Goal: Task Accomplishment & Management: Manage account settings

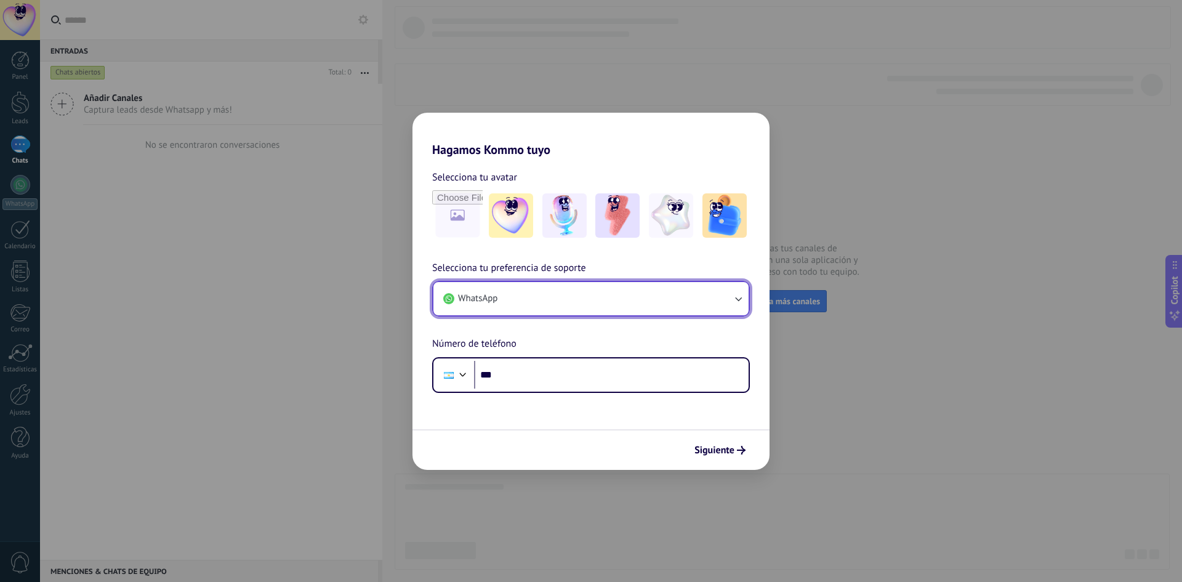
click at [642, 313] on button "WhatsApp" at bounding box center [590, 298] width 315 height 33
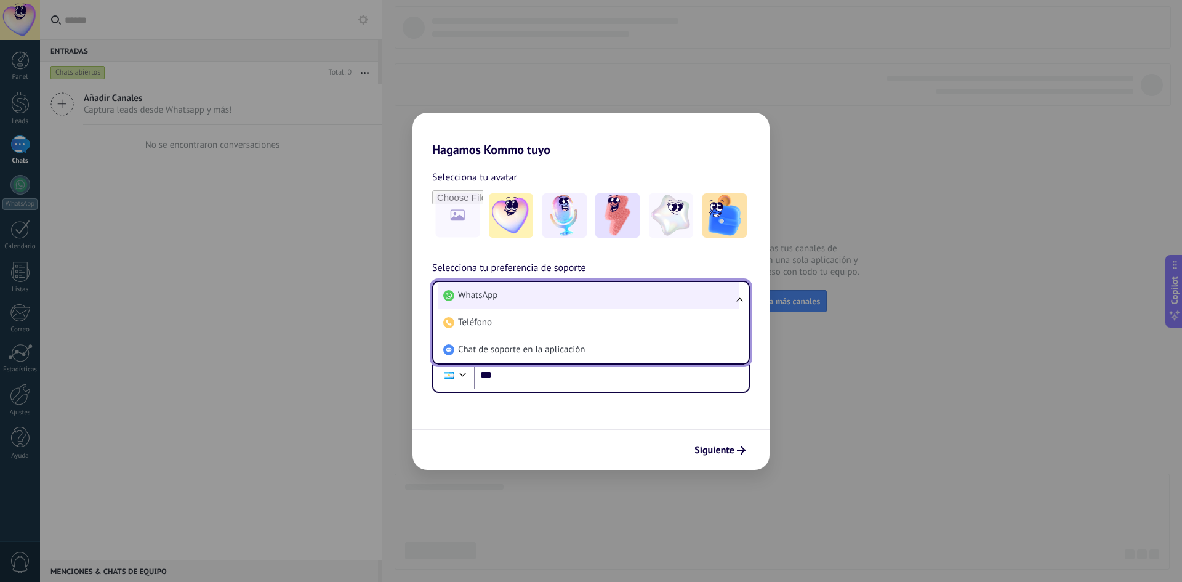
click at [631, 302] on li "WhatsApp" at bounding box center [588, 295] width 300 height 27
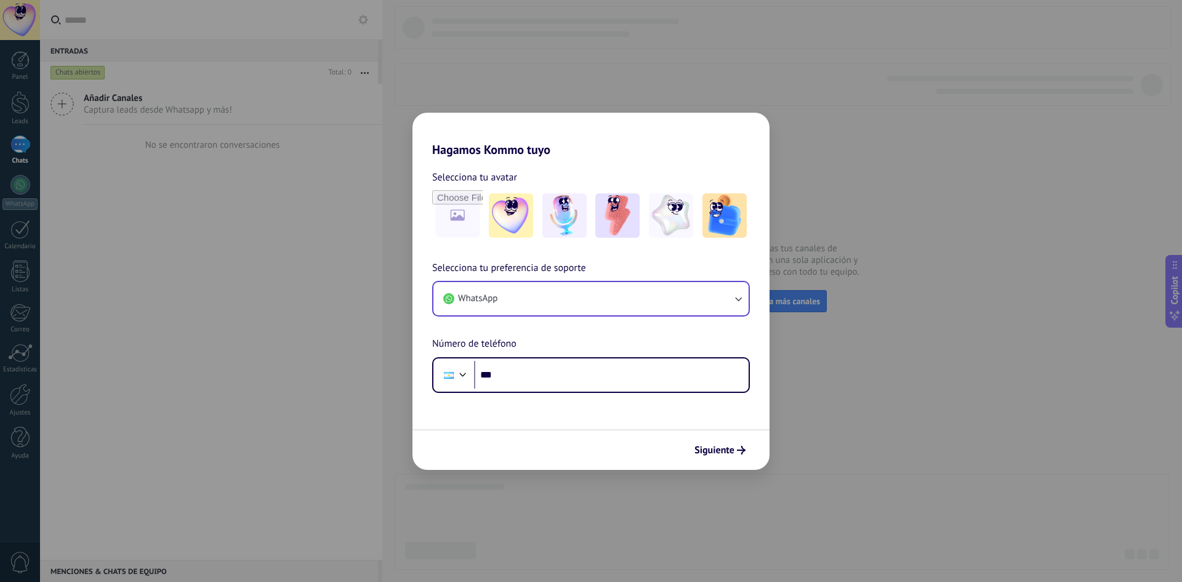
click at [579, 397] on form "Selecciona tu avatar Selecciona tu preferencia de soporte WhatsApp Número de te…" at bounding box center [590, 313] width 357 height 313
click at [579, 390] on div "Phone ***" at bounding box center [591, 375] width 318 height 36
click at [572, 374] on input "***" at bounding box center [611, 375] width 274 height 28
click at [460, 376] on div at bounding box center [462, 373] width 15 height 15
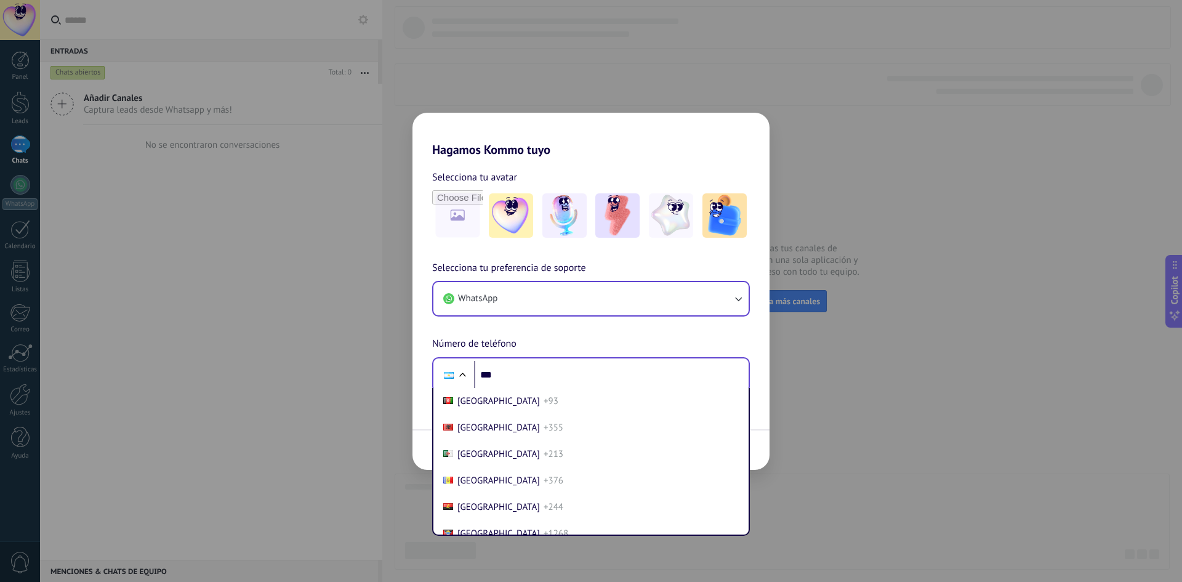
scroll to position [38, 0]
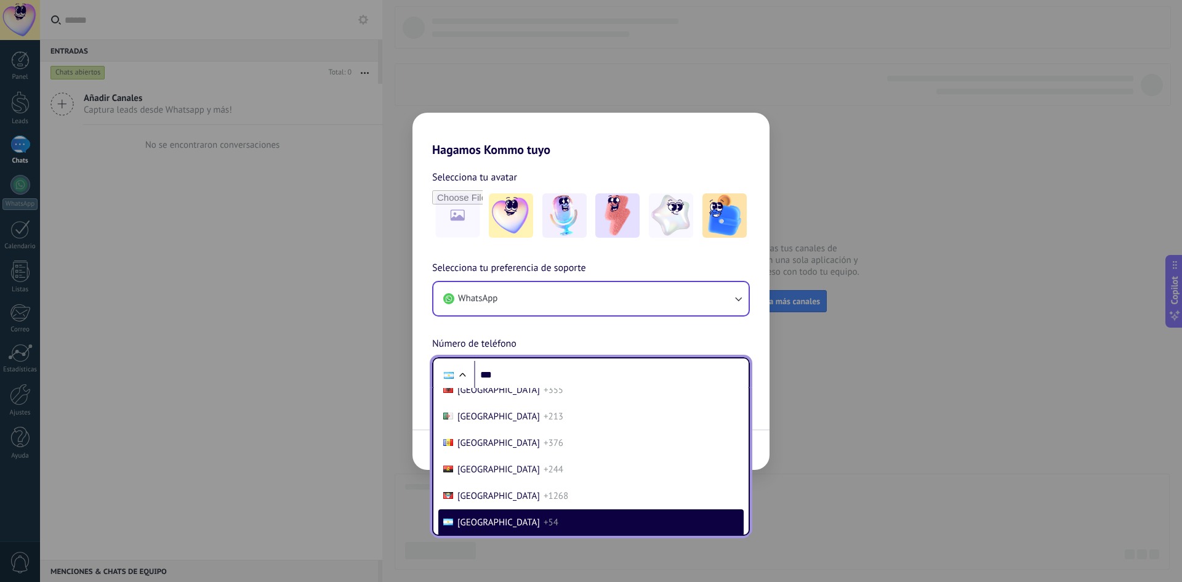
click at [543, 522] on span "+54" at bounding box center [550, 522] width 15 height 12
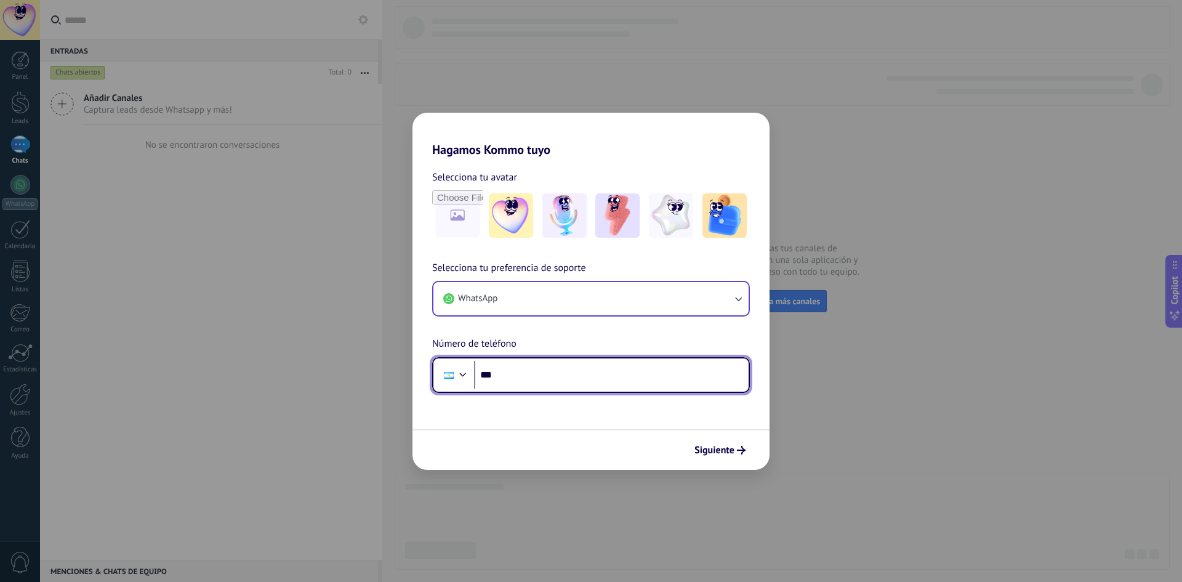
click at [531, 382] on input "***" at bounding box center [611, 375] width 274 height 28
click at [716, 443] on button "Siguiente" at bounding box center [720, 449] width 62 height 21
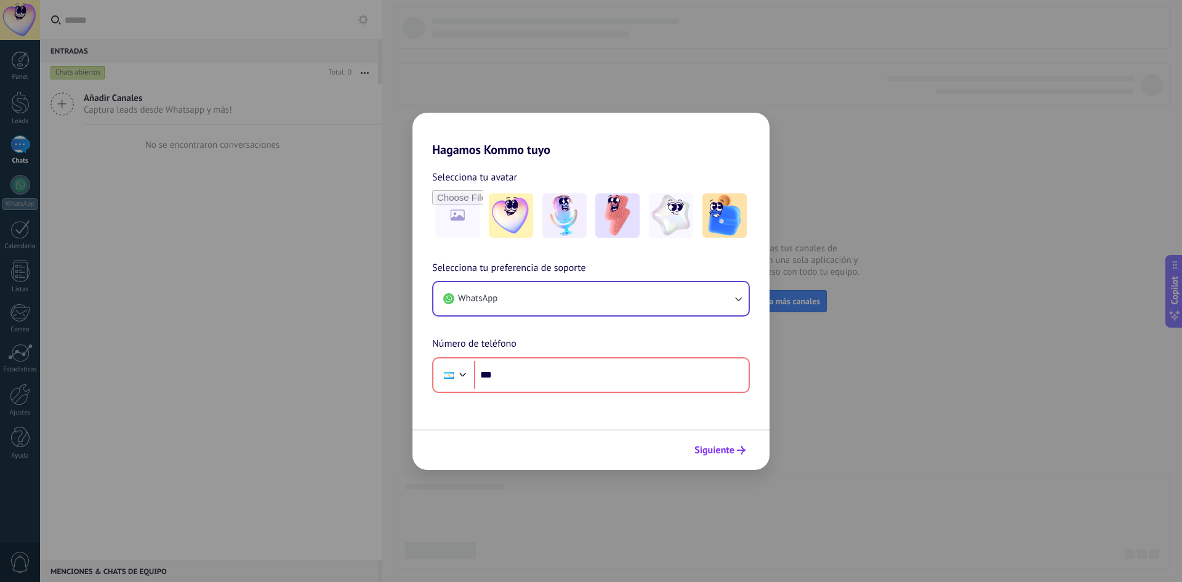
click at [721, 452] on span "Siguiente" at bounding box center [714, 450] width 40 height 9
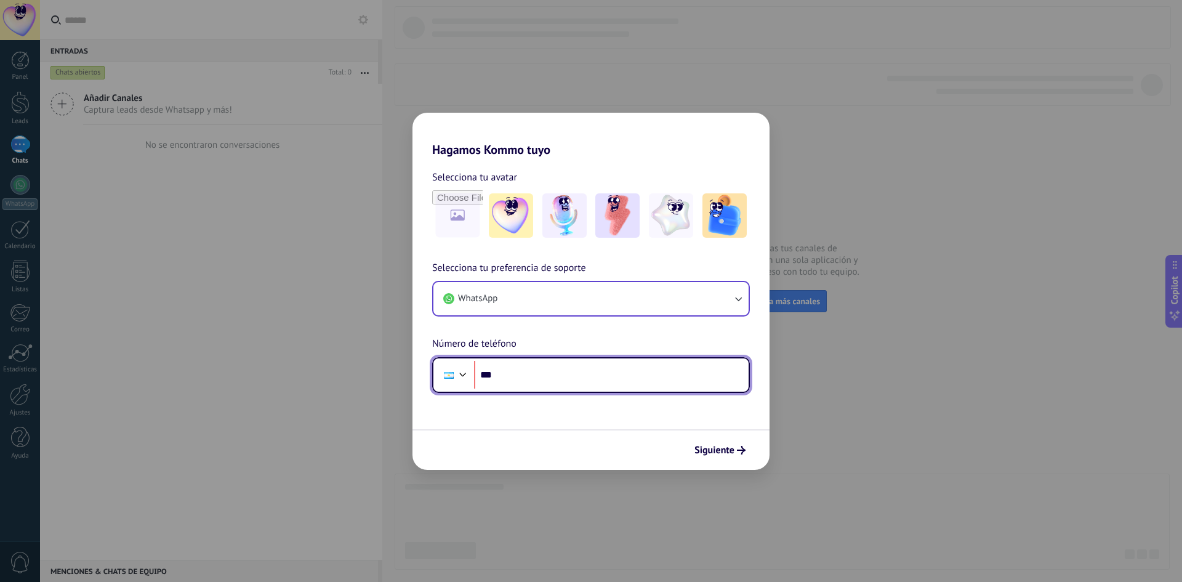
click at [590, 377] on input "***" at bounding box center [611, 375] width 274 height 28
type input "**********"
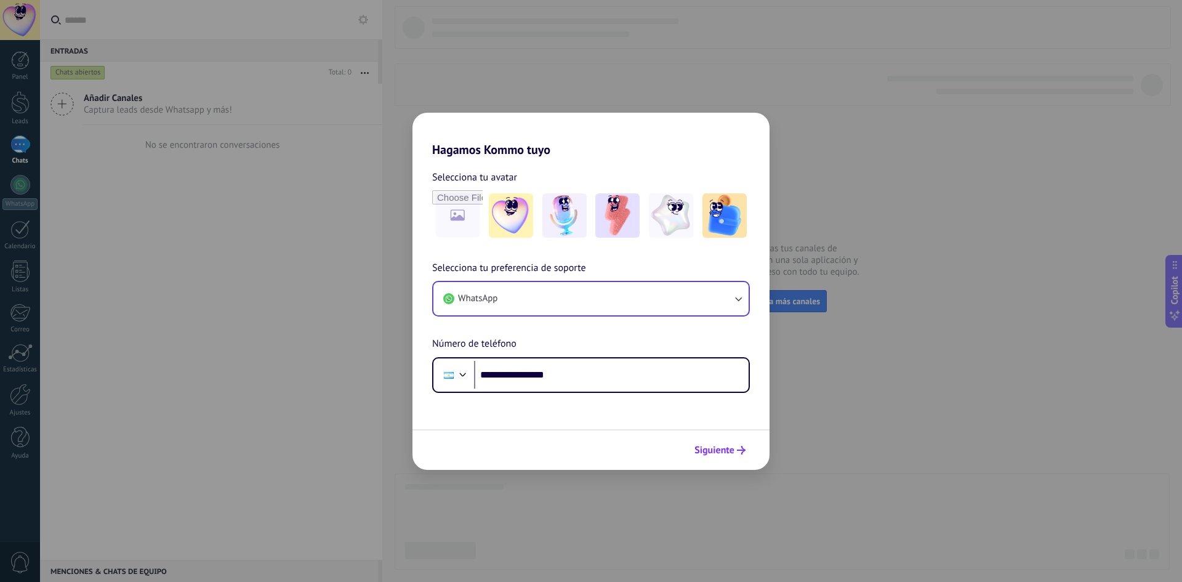
click at [715, 447] on span "Siguiente" at bounding box center [714, 450] width 40 height 9
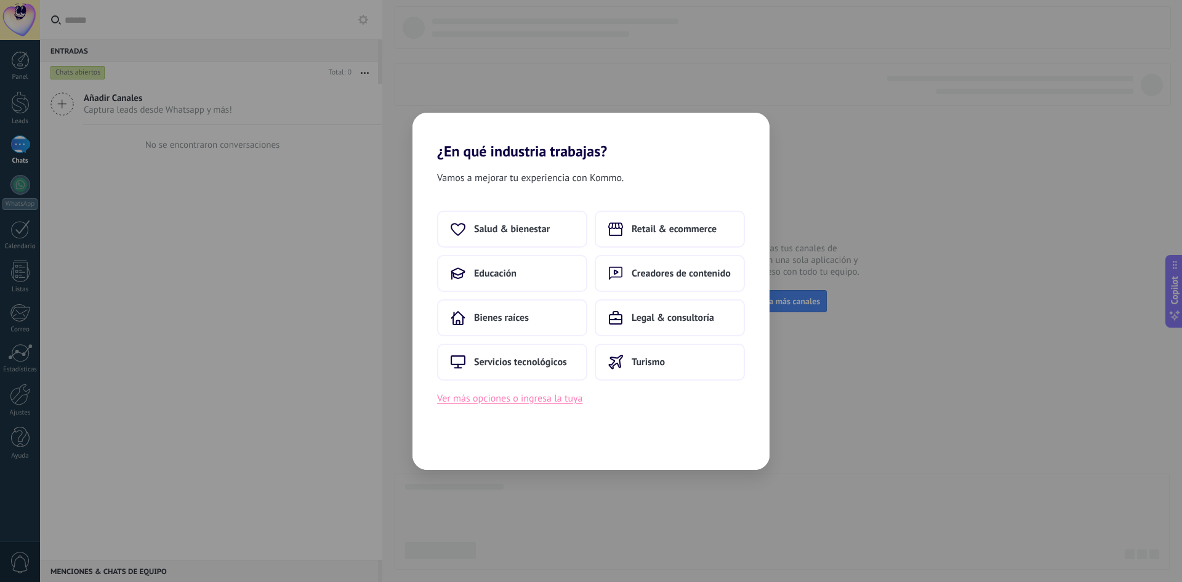
click at [553, 402] on button "Ver más opciones o ingresa la tuya" at bounding box center [509, 398] width 145 height 16
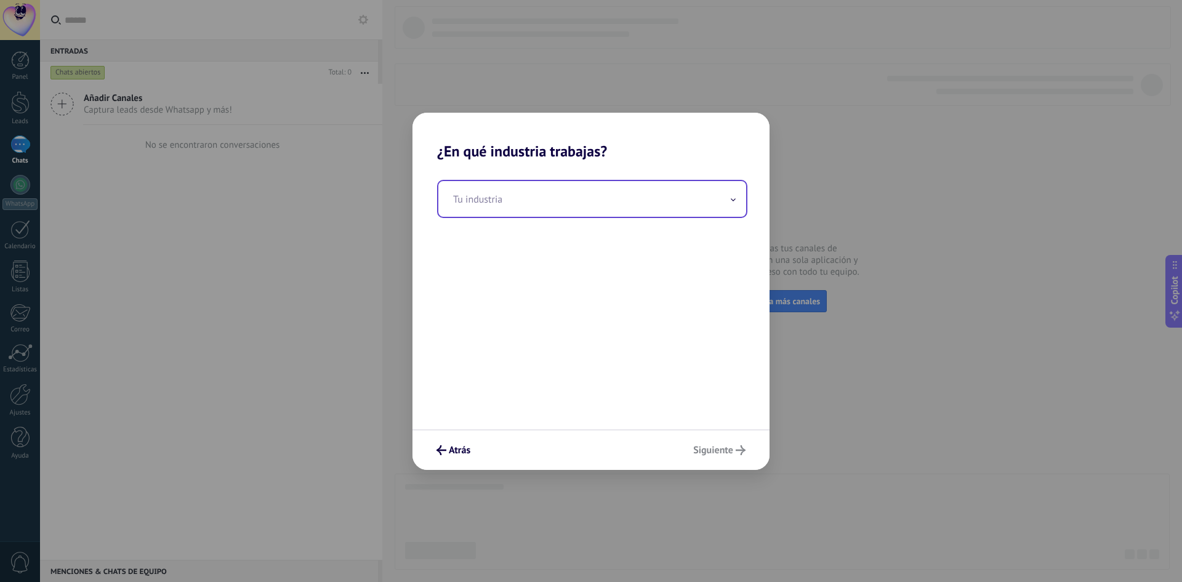
click at [550, 212] on input "text" at bounding box center [592, 199] width 308 height 36
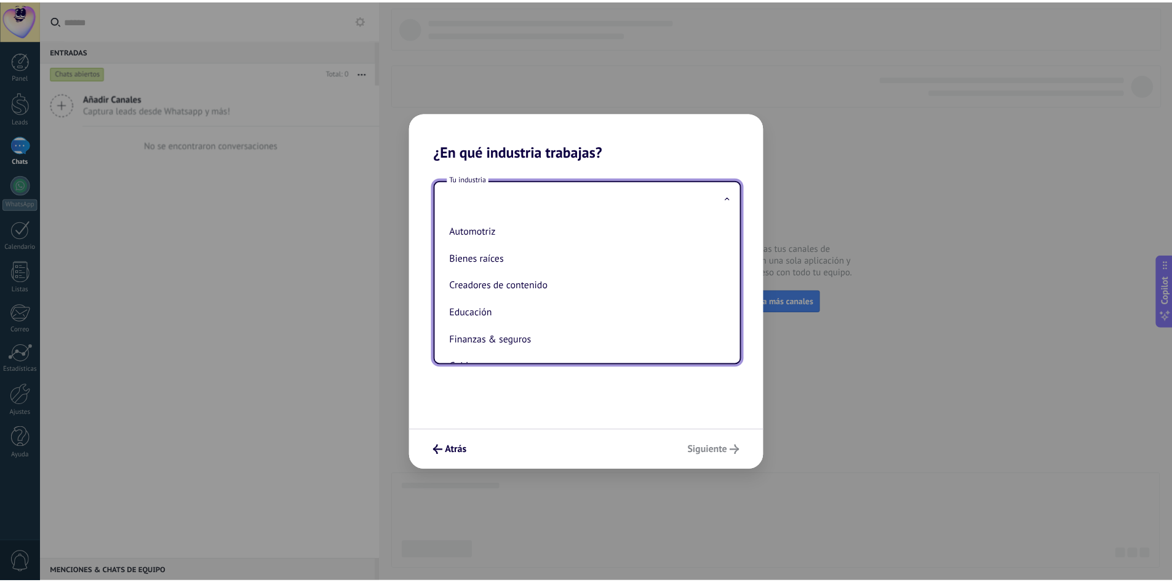
scroll to position [0, 0]
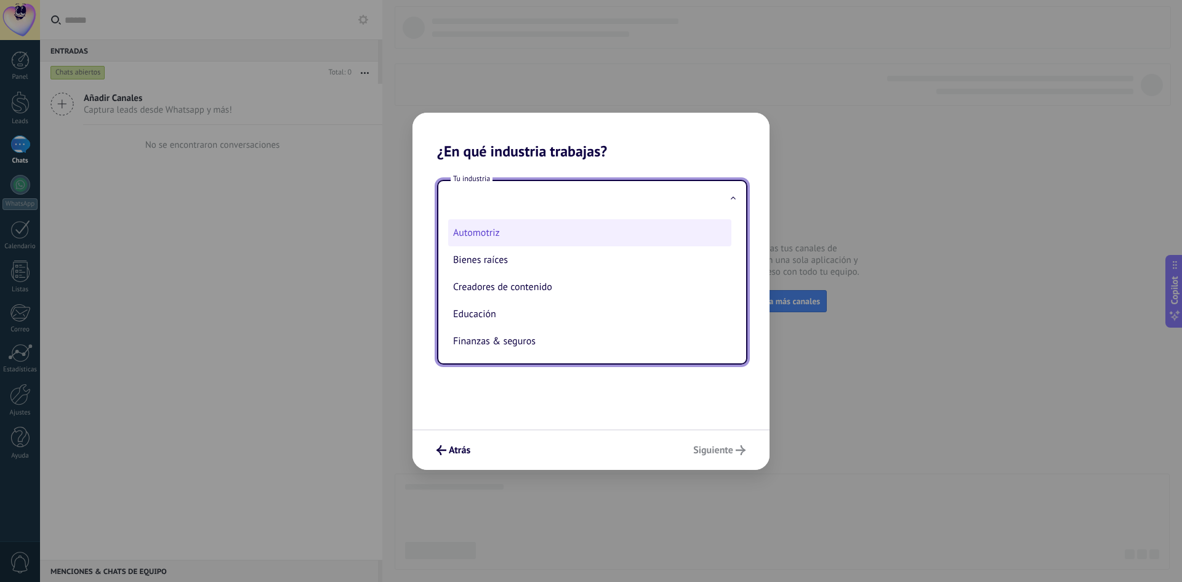
click at [516, 236] on li "Automotriz" at bounding box center [589, 232] width 283 height 27
type input "**********"
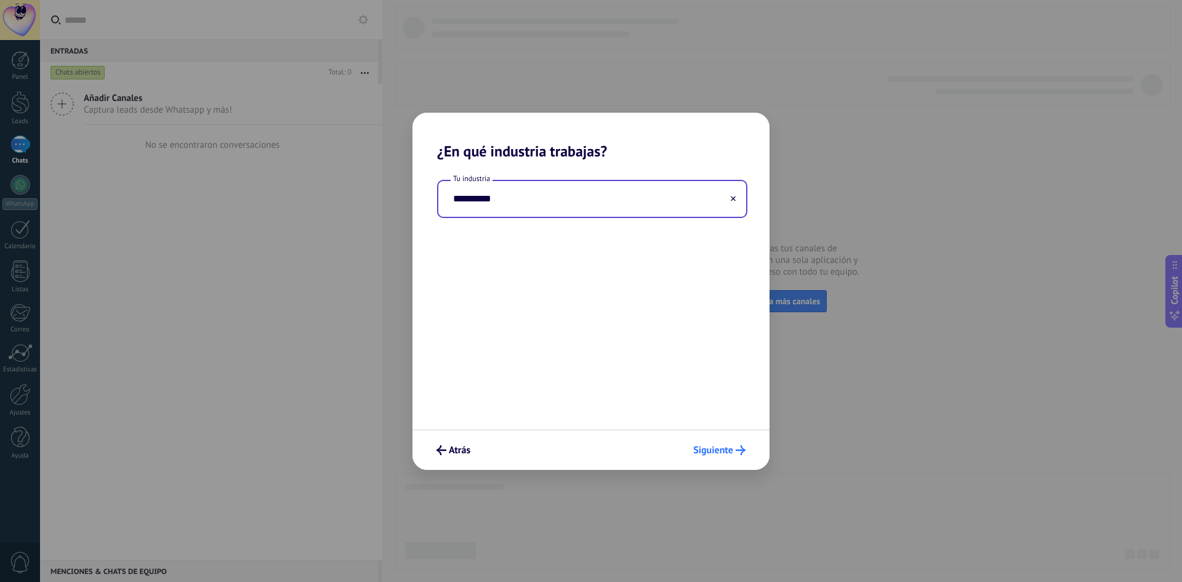
click at [731, 446] on span "Siguiente" at bounding box center [713, 450] width 40 height 9
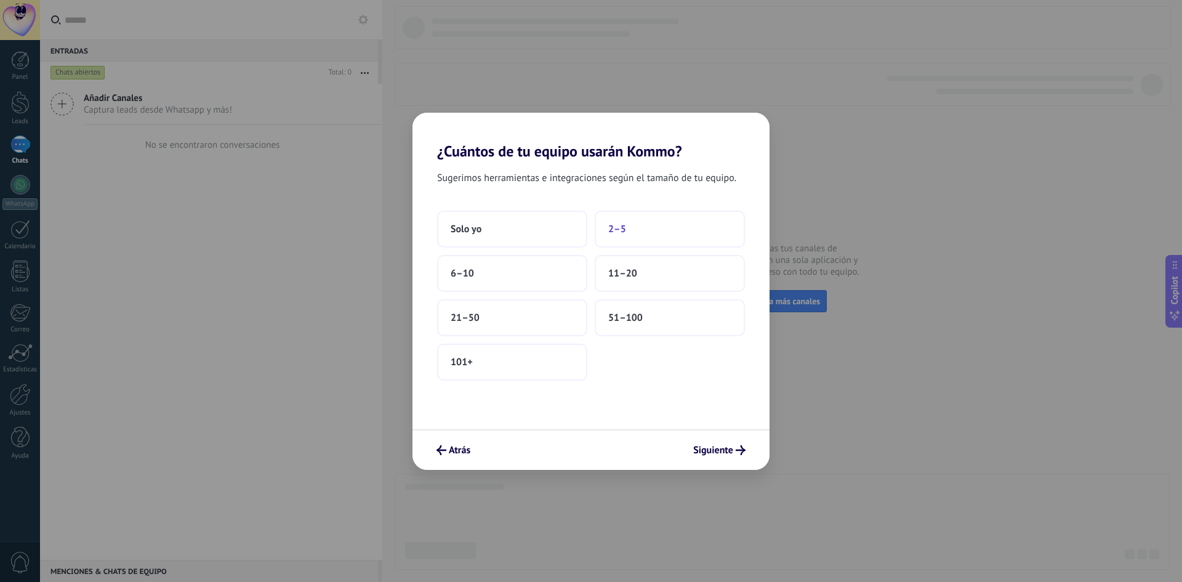
click at [647, 238] on button "2–5" at bounding box center [670, 228] width 150 height 37
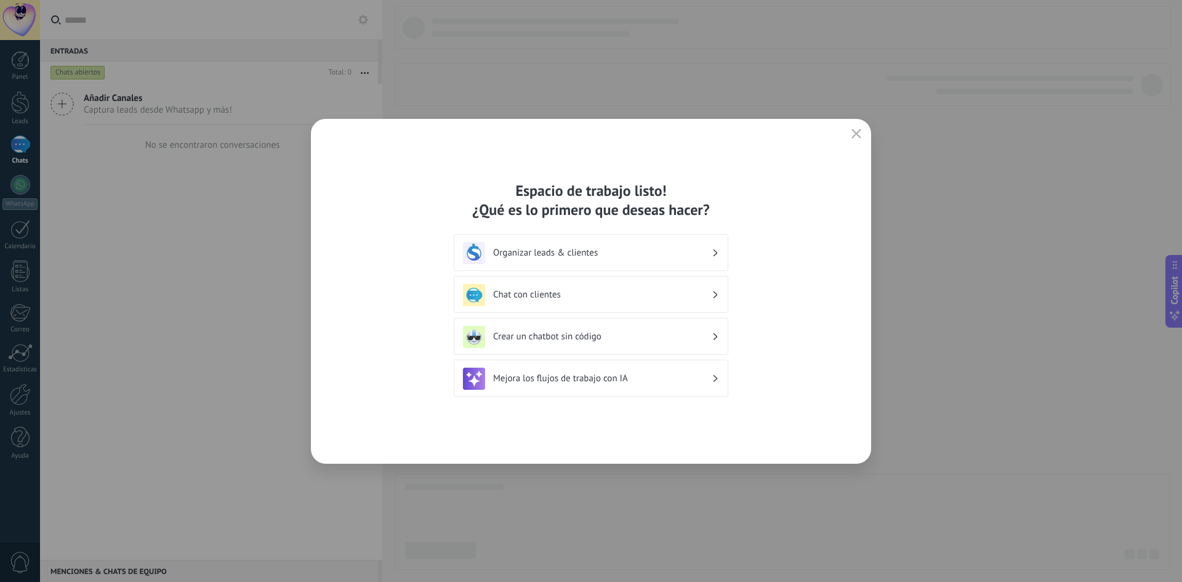
click at [569, 294] on h3 "Chat con clientes" at bounding box center [602, 295] width 218 height 12
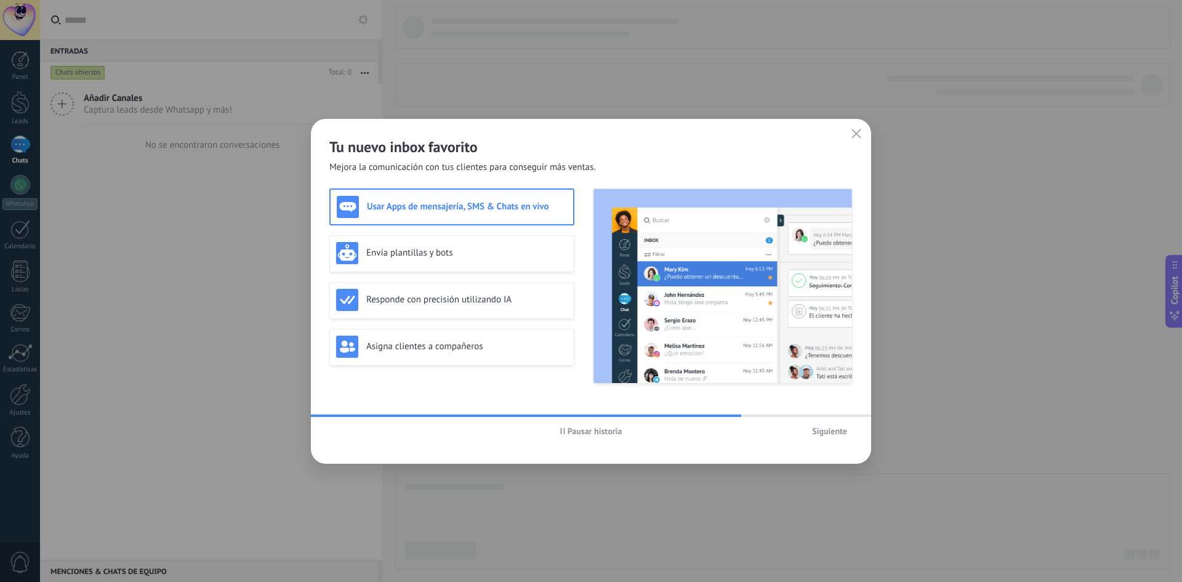
click at [830, 433] on span "Siguiente" at bounding box center [829, 431] width 35 height 9
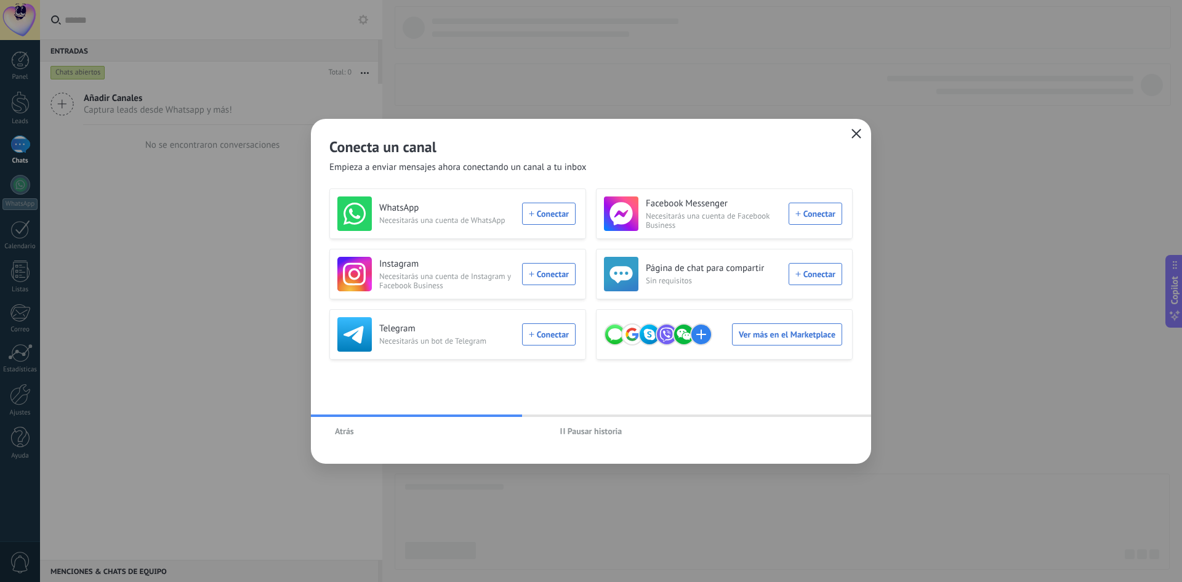
click at [852, 138] on span "button" at bounding box center [856, 134] width 10 height 11
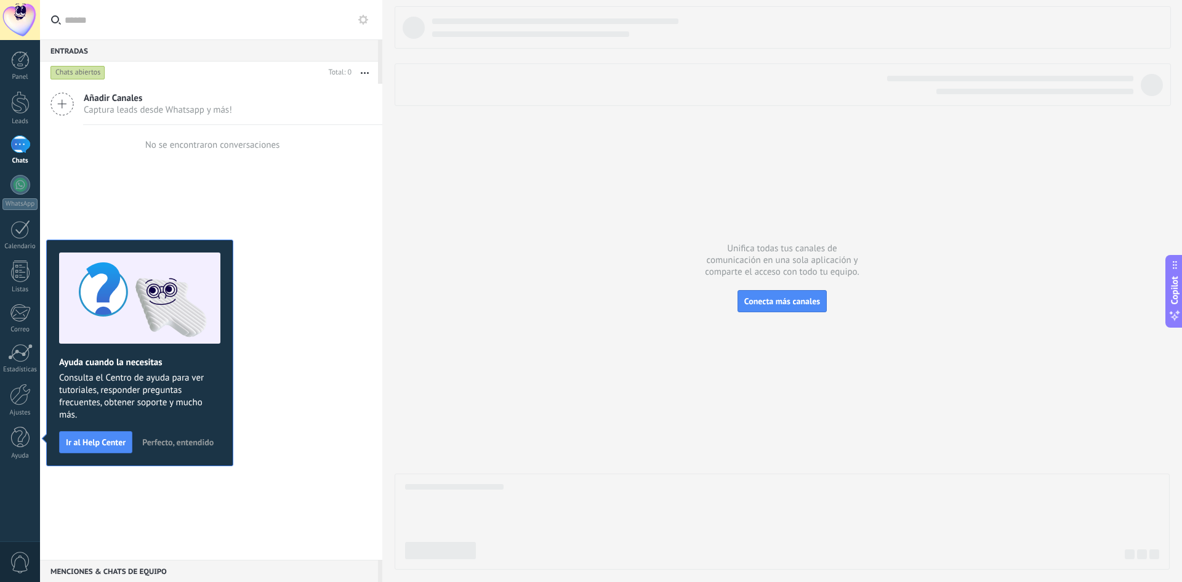
click at [172, 438] on span "Perfecto, entendido" at bounding box center [177, 442] width 71 height 9
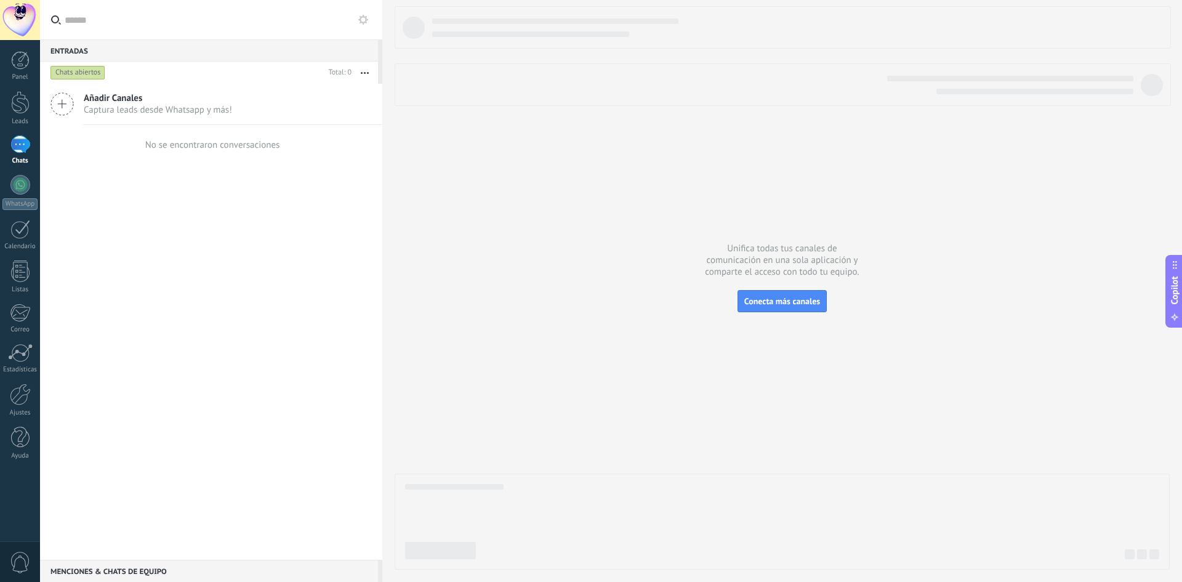
click at [97, 109] on span "Captura leads desde Whatsapp y más!" at bounding box center [158, 110] width 148 height 12
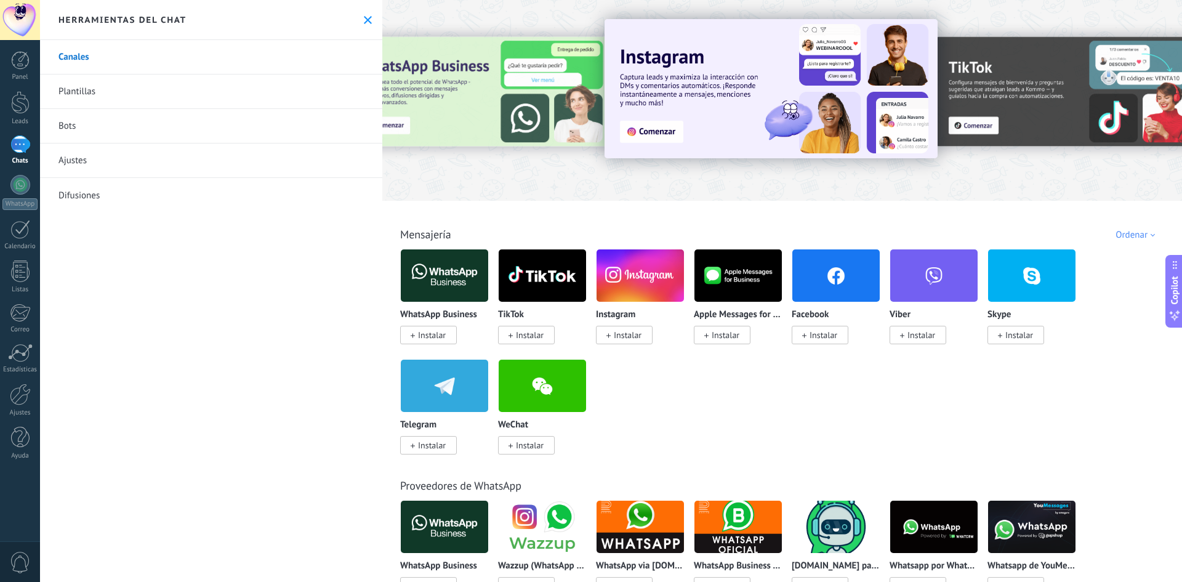
click at [364, 20] on icon at bounding box center [368, 20] width 8 height 8
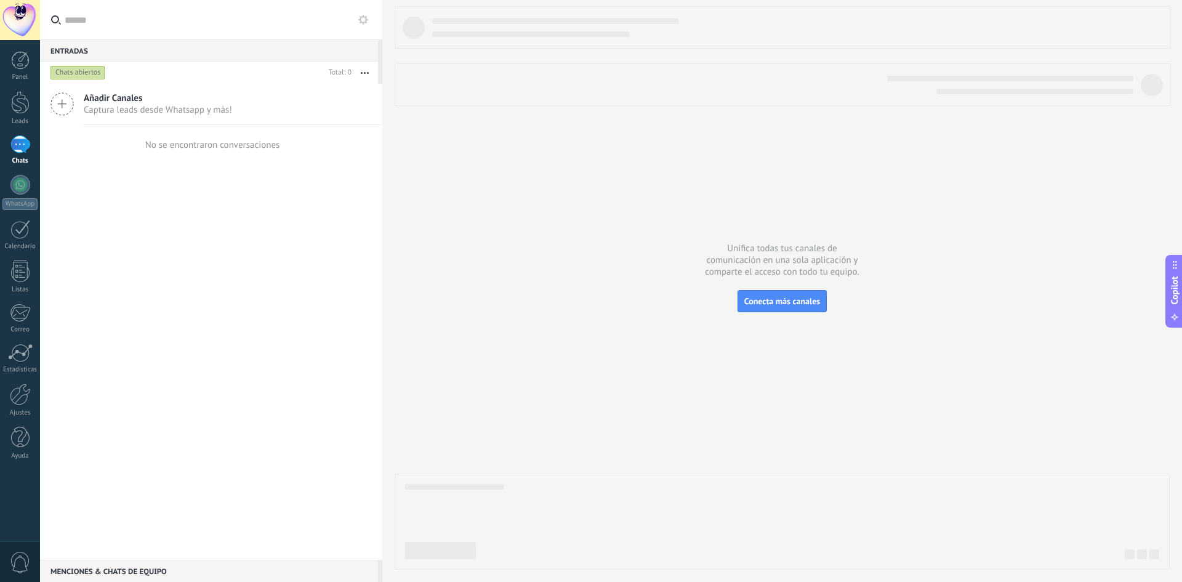
click at [1170, 287] on span "Copilot" at bounding box center [1174, 290] width 12 height 28
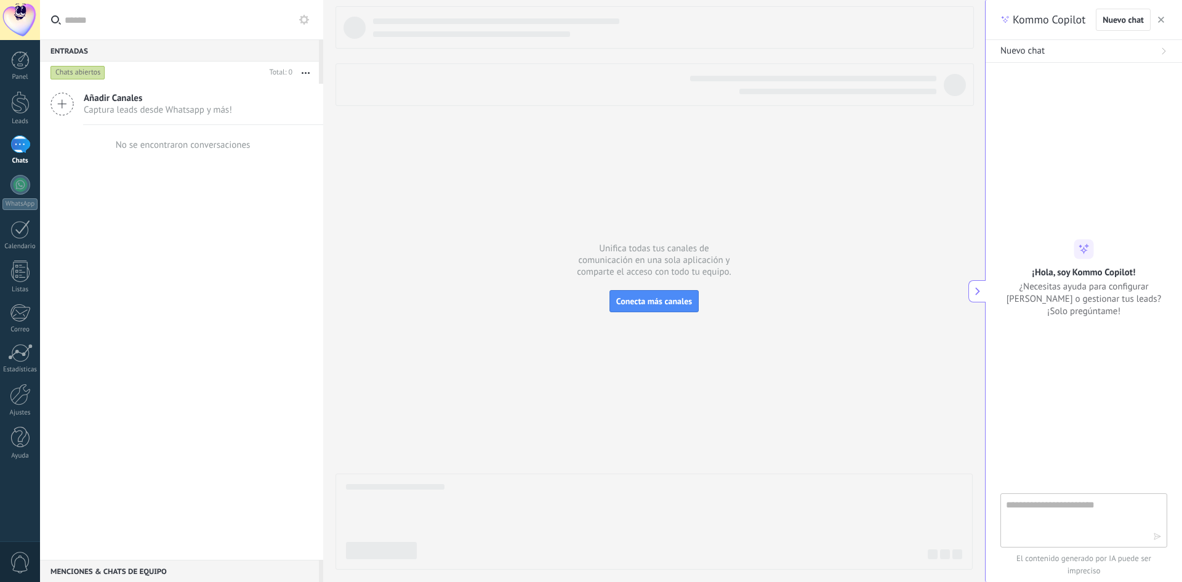
click at [1164, 16] on button "button" at bounding box center [1161, 19] width 12 height 15
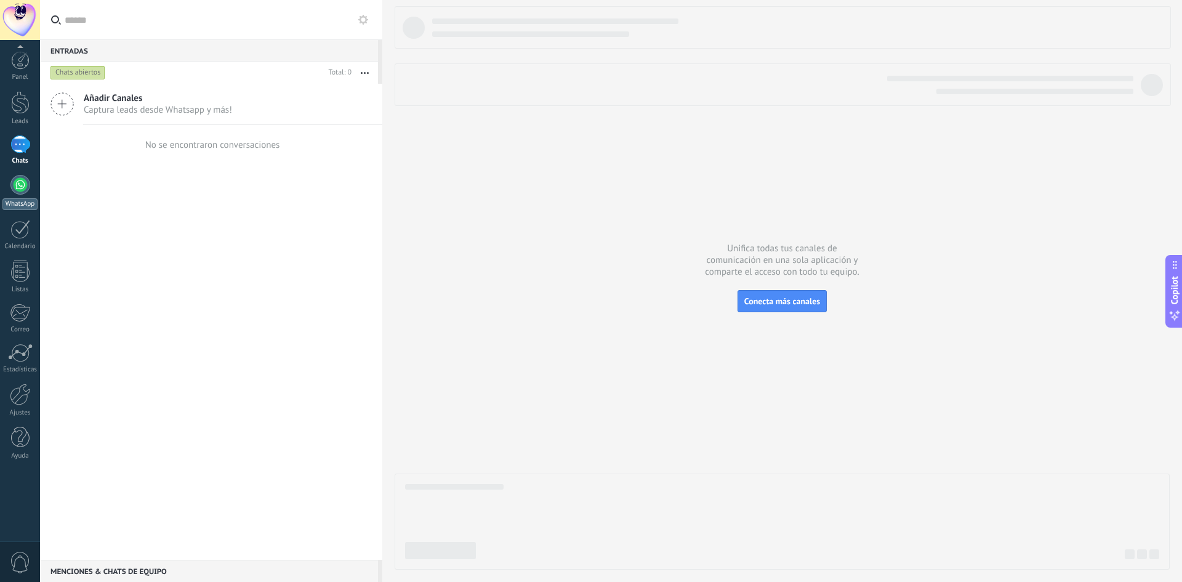
click at [19, 182] on div at bounding box center [20, 185] width 20 height 20
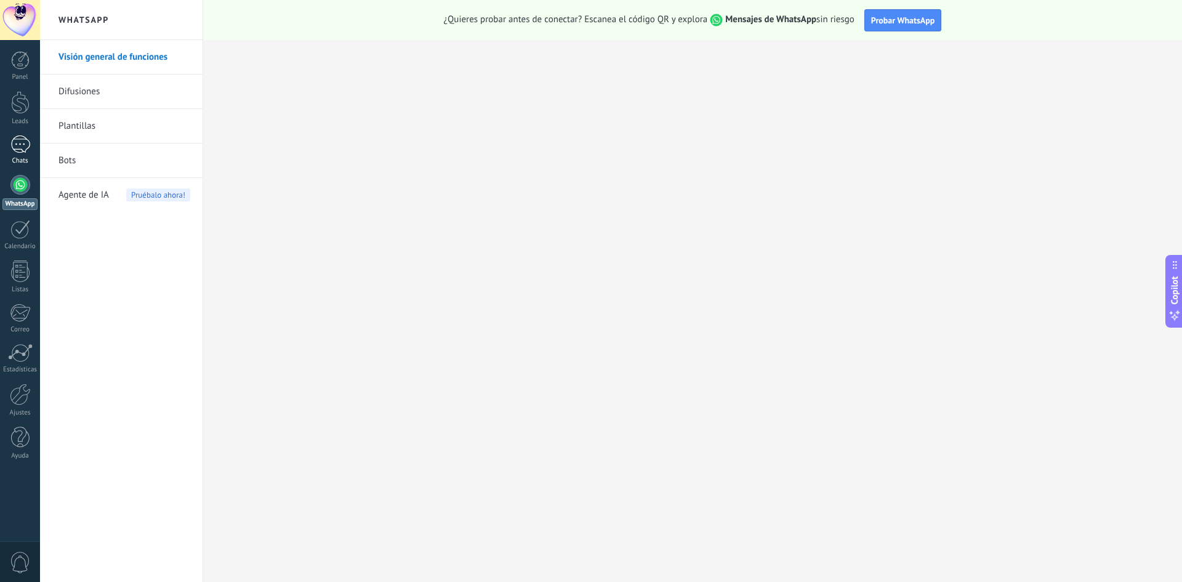
click at [14, 139] on div at bounding box center [20, 144] width 20 height 18
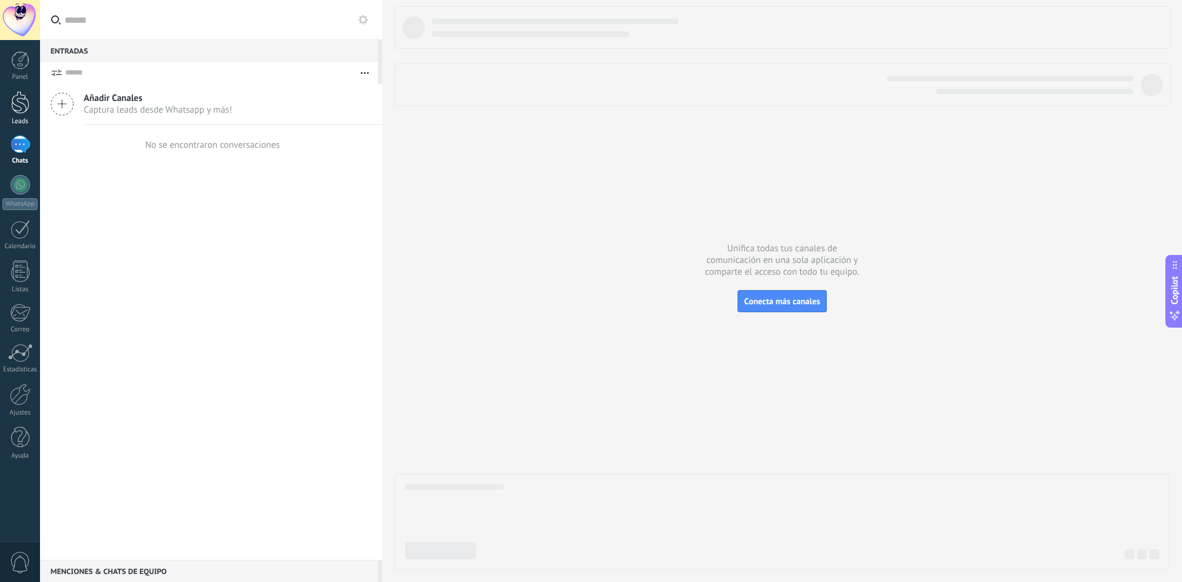
click at [22, 110] on div at bounding box center [20, 102] width 18 height 23
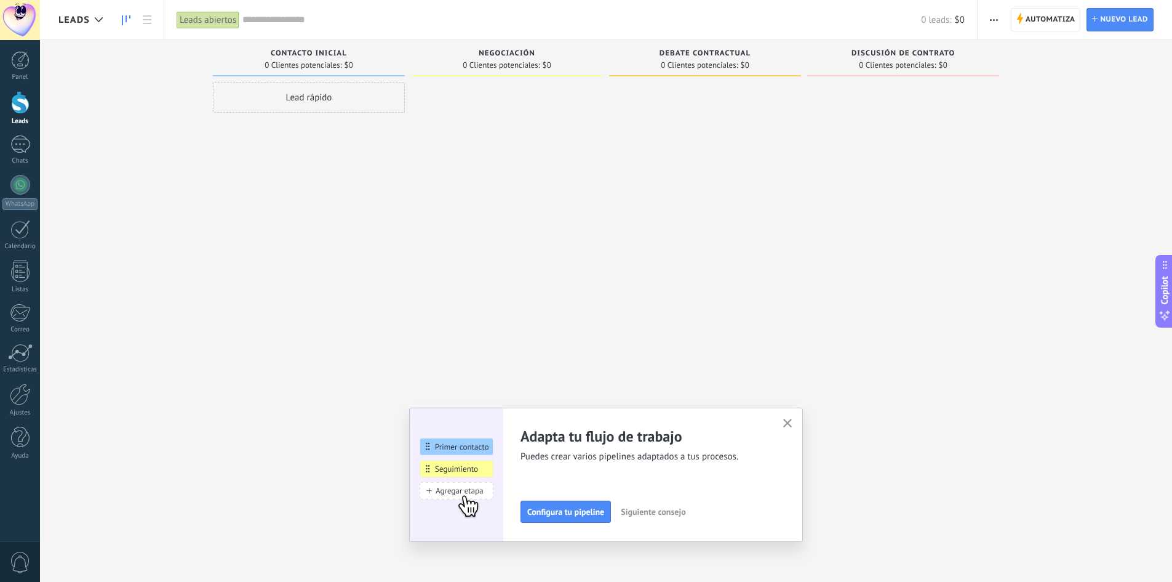
click at [774, 431] on div "Adapta tu flujo de trabajo Puedes crear varios pipelines adaptados a tus proces…" at bounding box center [652, 475] width 263 height 96
click at [793, 423] on use "button" at bounding box center [787, 423] width 9 height 9
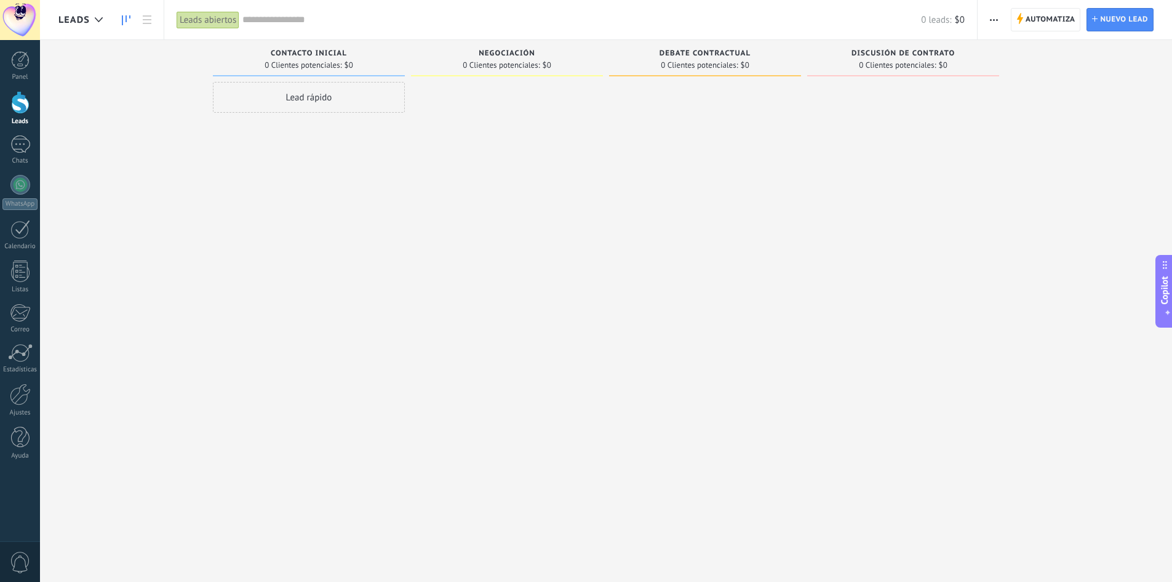
click at [1161, 277] on span "Copilot" at bounding box center [1165, 290] width 12 height 28
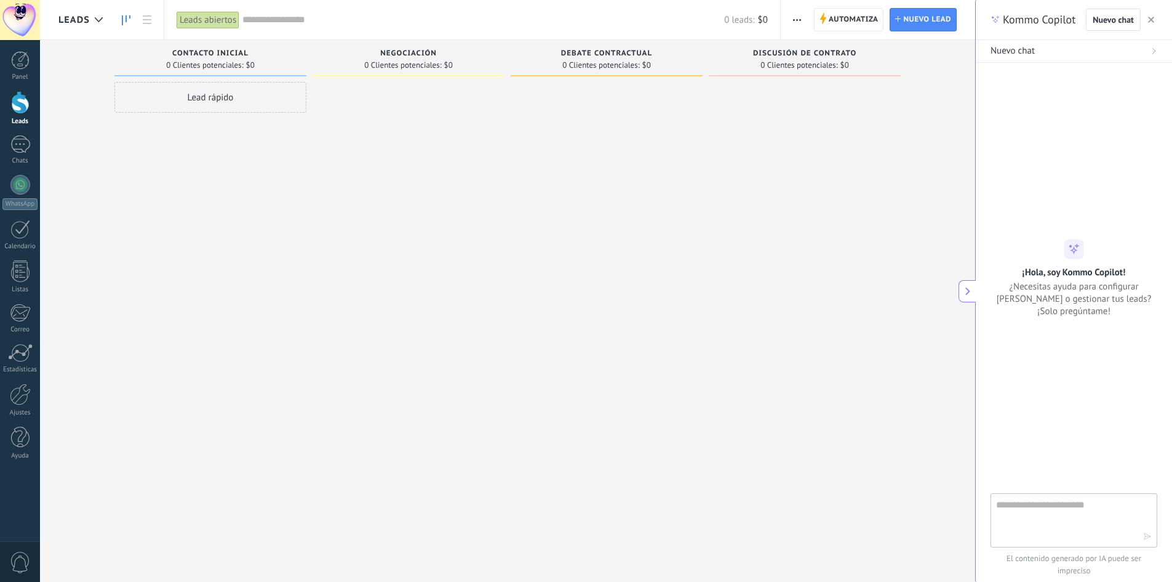
click at [1100, 310] on span "¿Necesitas ayuda para configurar Kommo o gestionar tus leads? ¡Solo pregúntame!" at bounding box center [1074, 298] width 167 height 37
click at [1046, 519] on textarea at bounding box center [1065, 519] width 138 height 44
type textarea "*"
type textarea "**********"
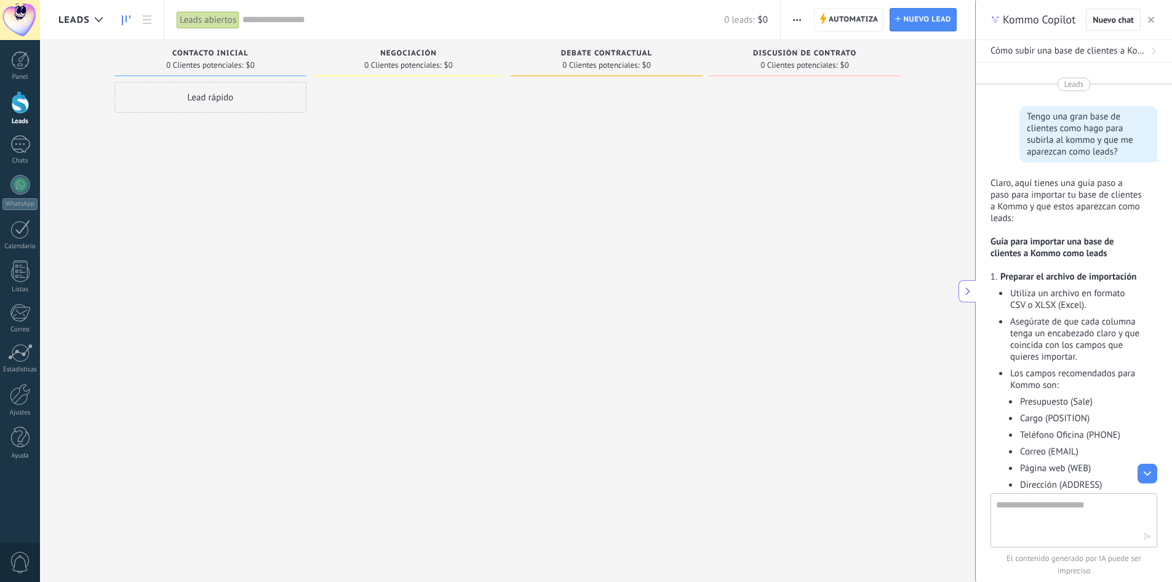
drag, startPoint x: 966, startPoint y: 297, endPoint x: 834, endPoint y: 298, distance: 132.3
click at [835, 0] on div "Leads Leads abiertos Aplicar 0 leads: $0 Leads abiertos Mis leads Leads ganados…" at bounding box center [606, 0] width 1132 height 0
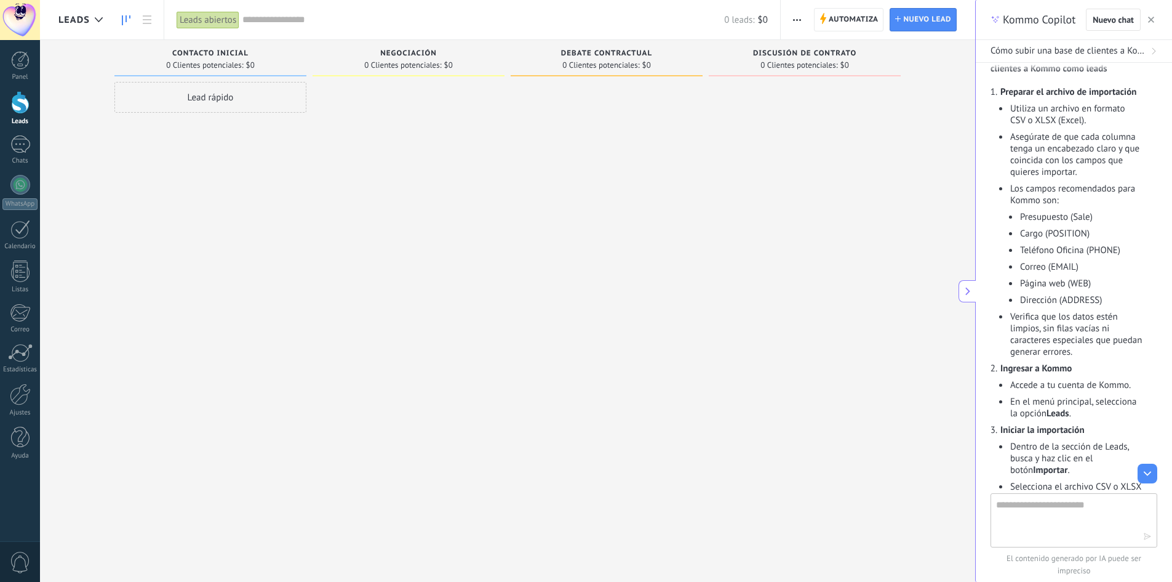
scroll to position [246, 0]
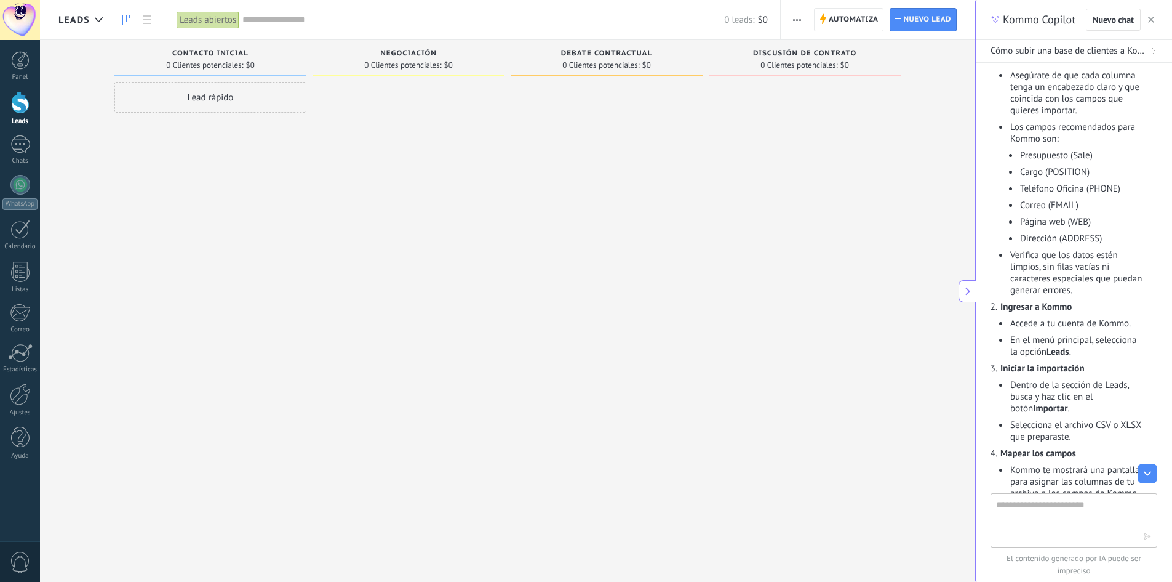
click at [14, 96] on div at bounding box center [20, 102] width 18 height 23
click at [318, 137] on div at bounding box center [409, 292] width 192 height 421
click at [149, 17] on icon at bounding box center [147, 19] width 9 height 9
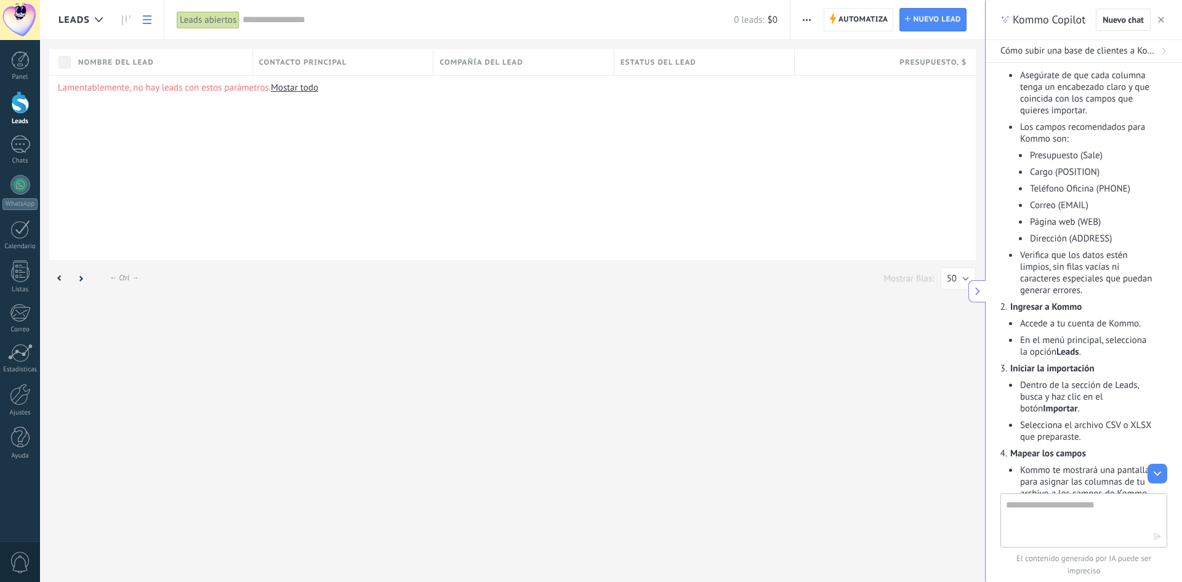
click at [145, 22] on icon at bounding box center [147, 19] width 9 height 9
click at [95, 20] on icon at bounding box center [99, 19] width 8 height 5
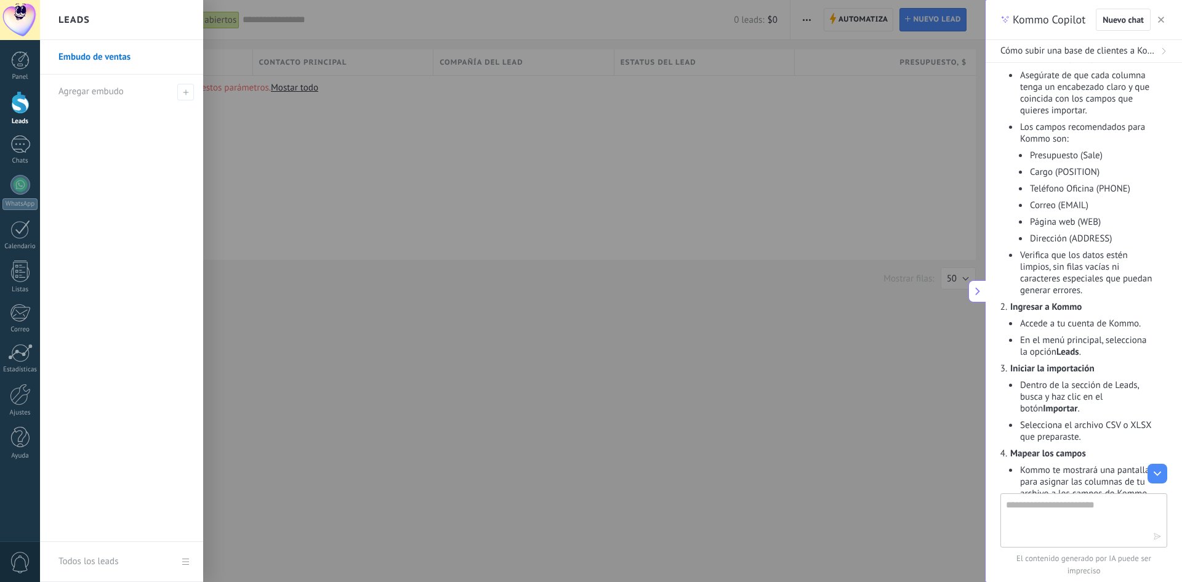
click at [406, 196] on div at bounding box center [631, 291] width 1182 height 582
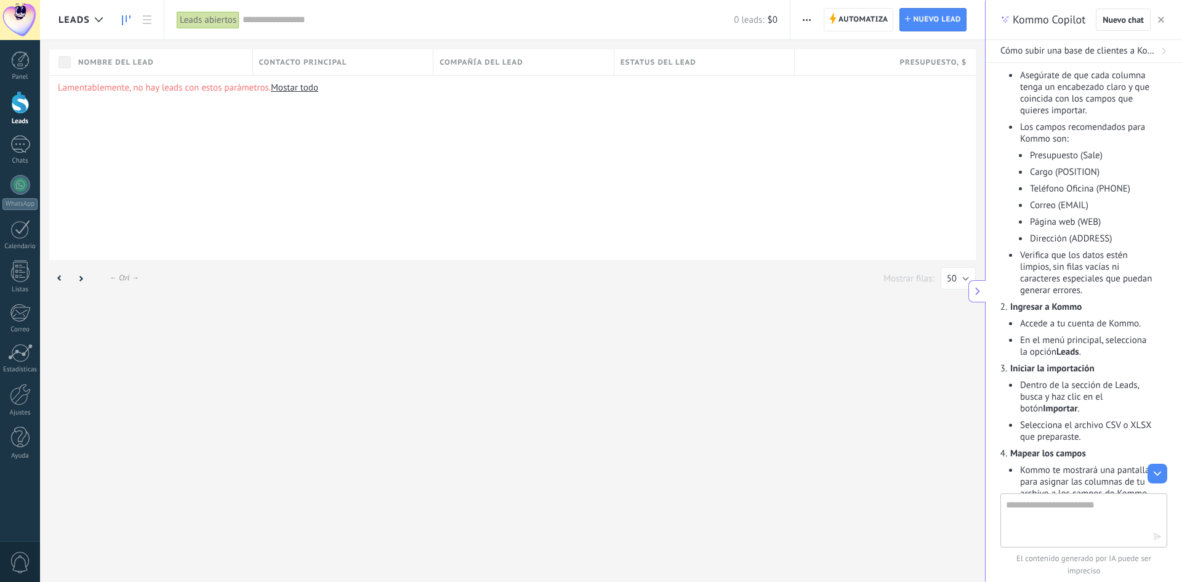
click at [126, 20] on use at bounding box center [126, 20] width 9 height 10
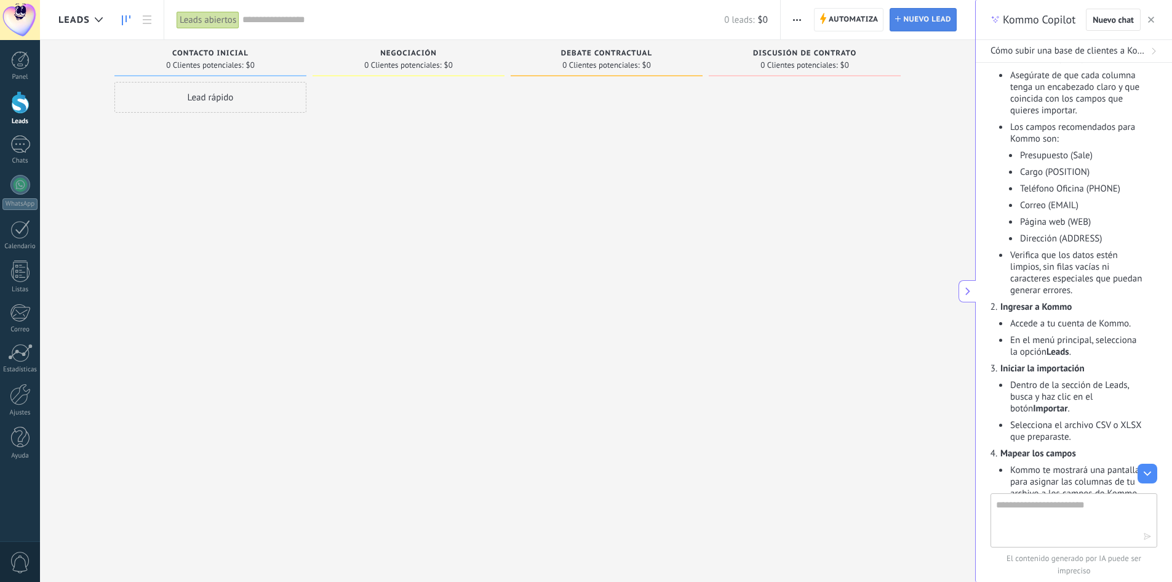
click at [911, 23] on span "Nuevo lead" at bounding box center [927, 20] width 48 height 22
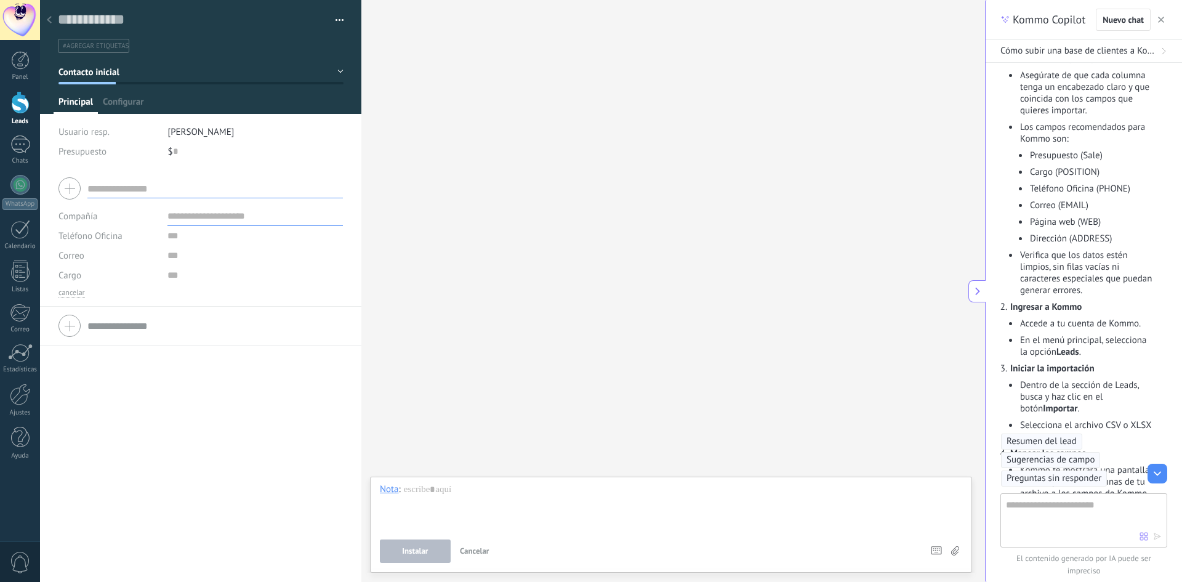
click at [52, 15] on div at bounding box center [49, 21] width 17 height 24
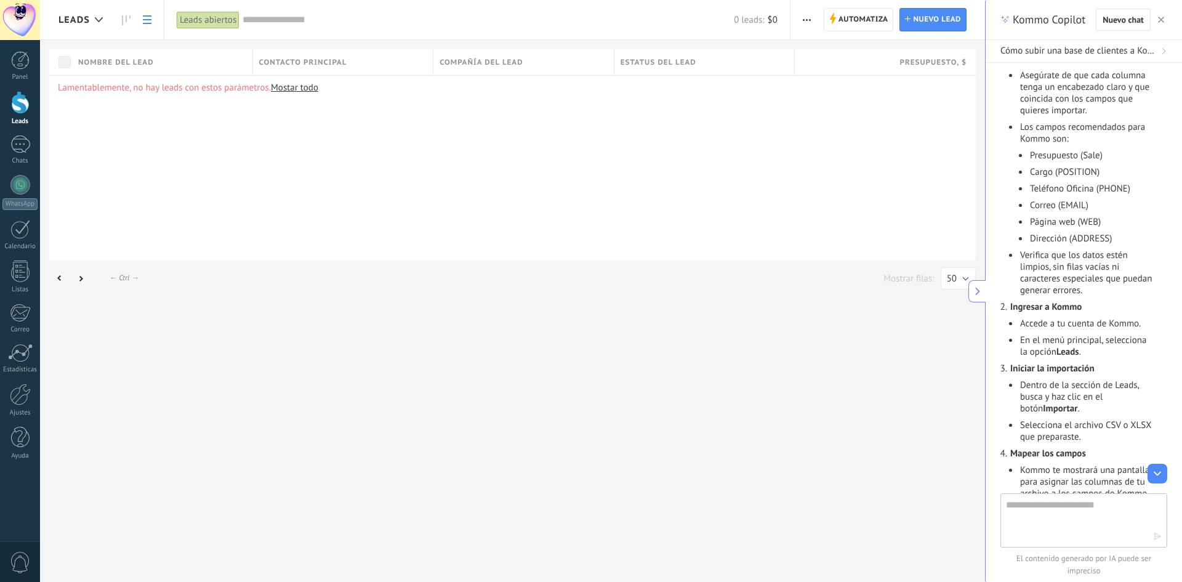
click at [812, 25] on button "button" at bounding box center [807, 19] width 18 height 23
click at [806, 20] on use "button" at bounding box center [807, 20] width 8 height 2
click at [131, 25] on link at bounding box center [126, 20] width 21 height 24
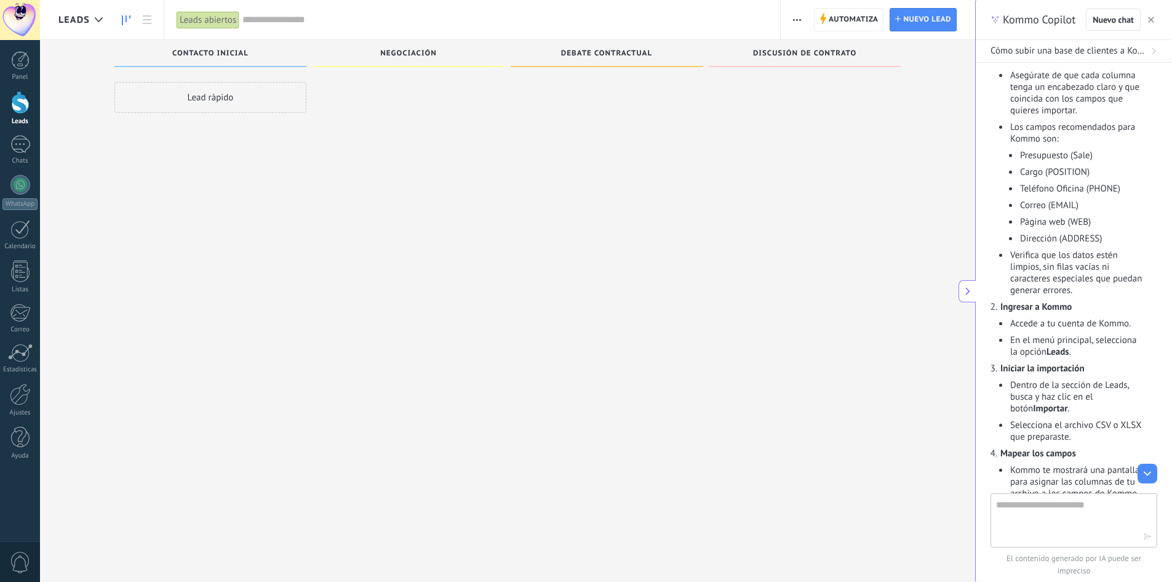
click at [794, 24] on span "button" at bounding box center [797, 19] width 8 height 23
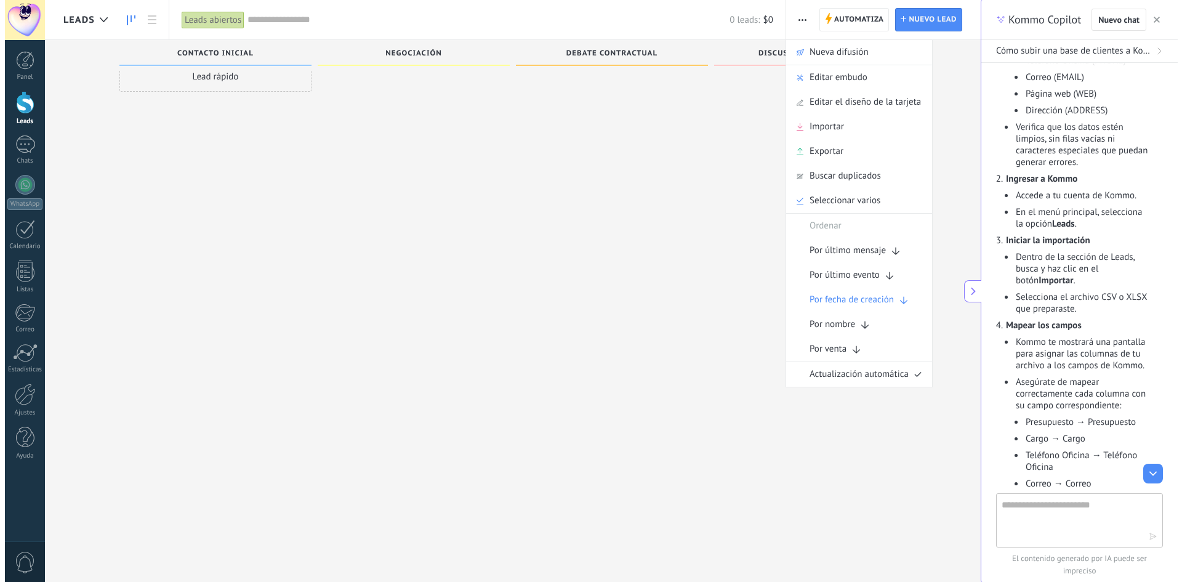
scroll to position [396, 0]
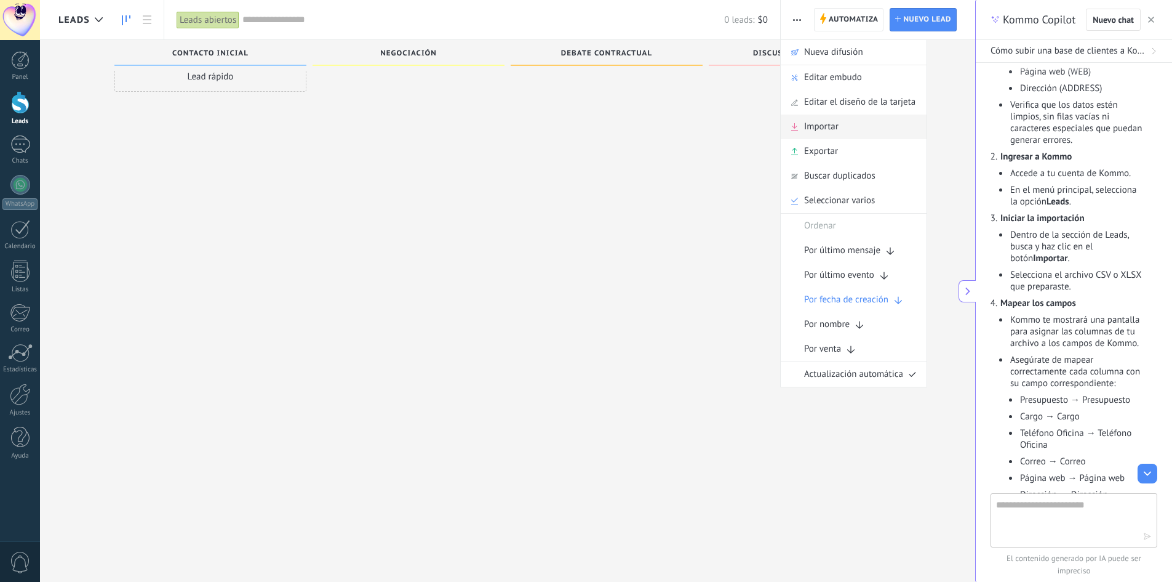
click at [841, 127] on div "Importar" at bounding box center [854, 126] width 146 height 25
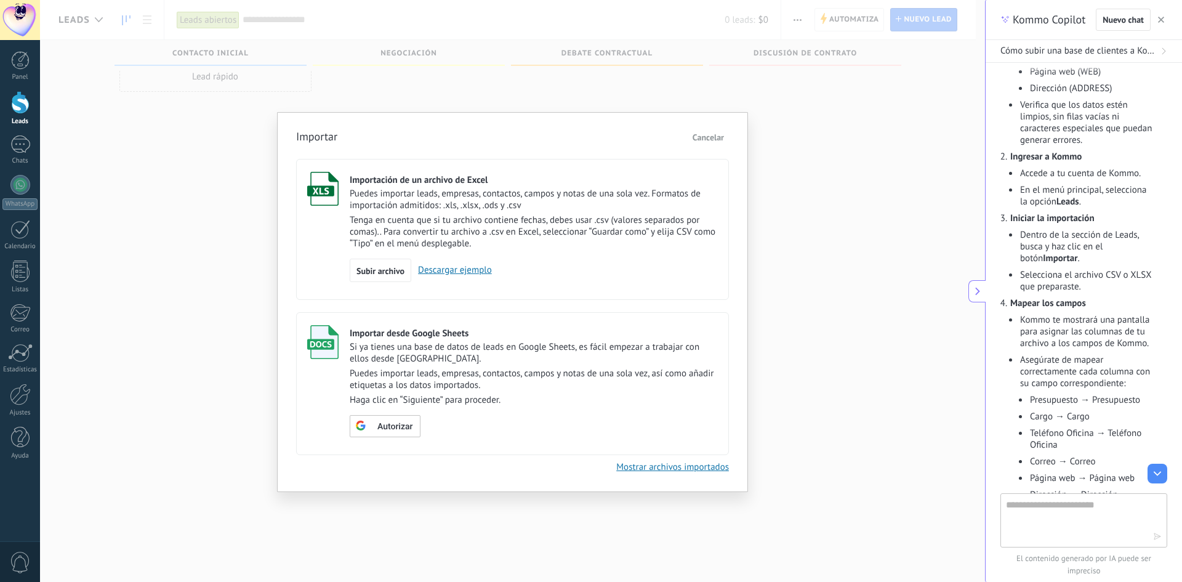
click at [452, 273] on link "Descargar ejemplo" at bounding box center [451, 270] width 81 height 12
click at [378, 268] on span "Subir archivo" at bounding box center [380, 270] width 48 height 9
click at [0, 0] on input "Importación de un archivo de Excel Puedes importar leads, empresas, contactos, …" at bounding box center [0, 0] width 0 height 0
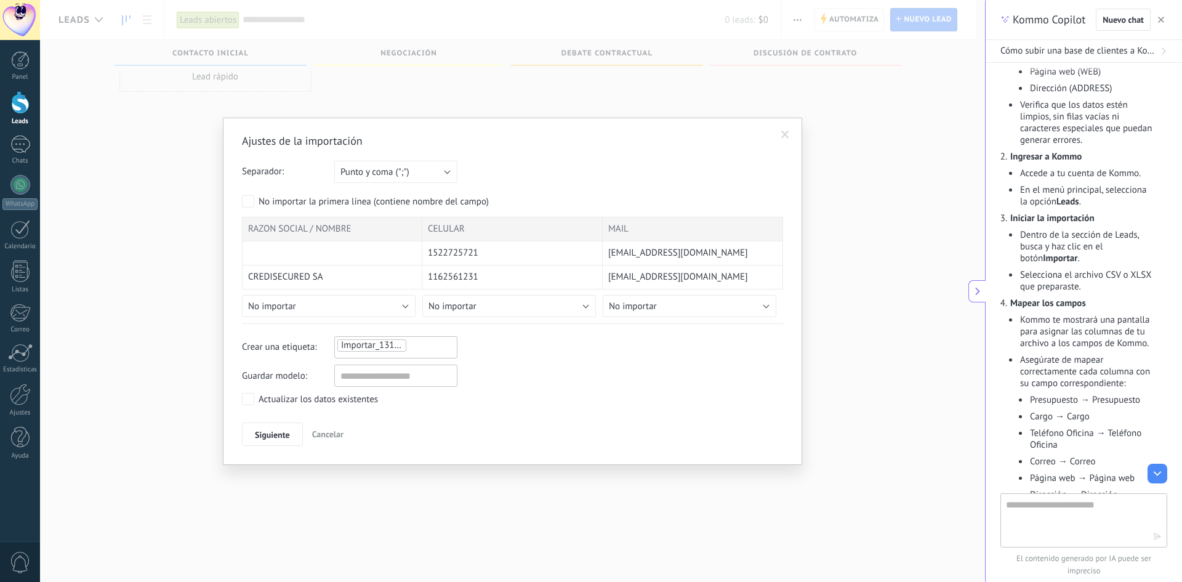
click at [375, 251] on div at bounding box center [332, 253] width 180 height 24
click at [398, 276] on div "CREDISECURED SA" at bounding box center [332, 277] width 180 height 24
click at [339, 276] on div "CREDISECURED SA" at bounding box center [332, 277] width 180 height 24
click at [436, 171] on button "Punto y coma (";")" at bounding box center [395, 172] width 123 height 22
click at [436, 171] on span "Punto y coma (";")" at bounding box center [390, 172] width 126 height 12
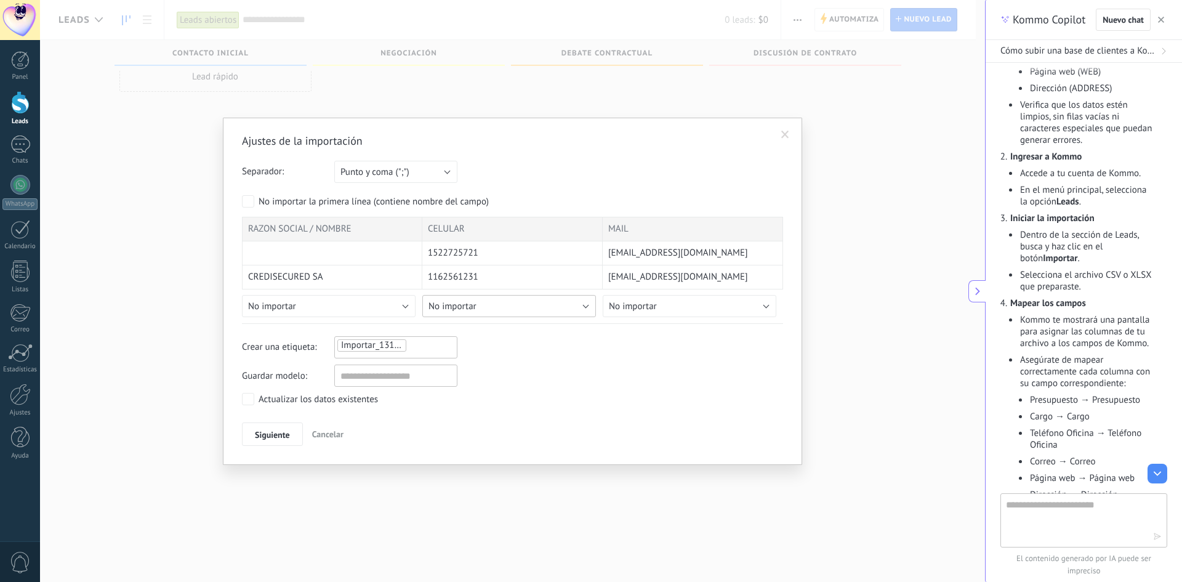
click at [524, 303] on button "No importar" at bounding box center [509, 306] width 174 height 22
click at [364, 377] on input "text" at bounding box center [395, 375] width 123 height 22
click at [302, 395] on div "Actualizar los datos existentes" at bounding box center [317, 399] width 119 height 12
click at [292, 396] on div "Actualizar los datos existentes" at bounding box center [317, 399] width 119 height 12
click at [391, 386] on input "text" at bounding box center [395, 375] width 123 height 22
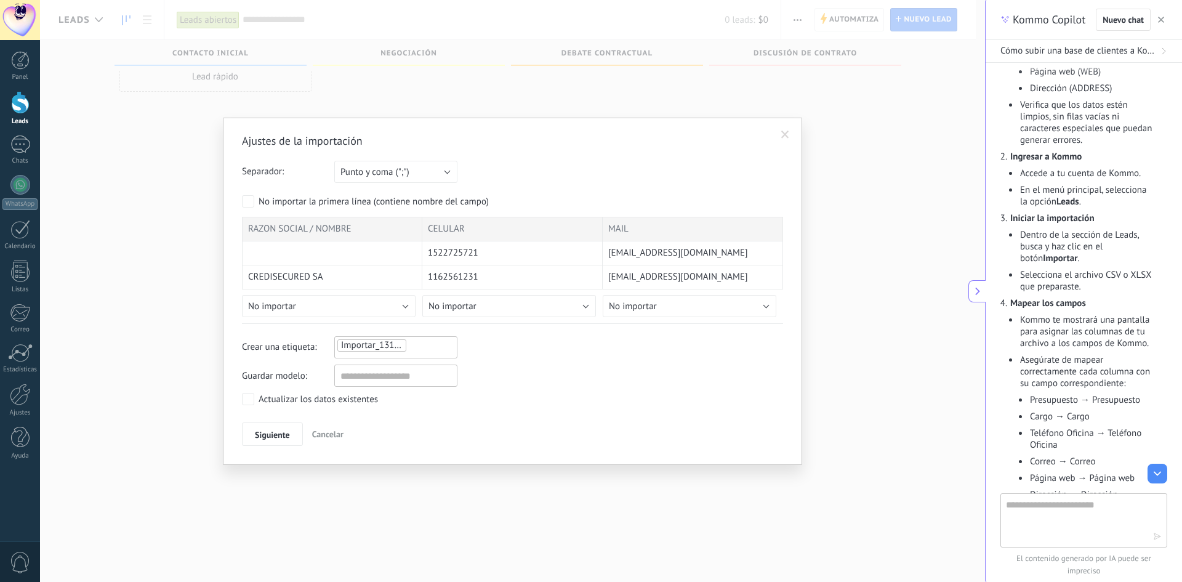
click at [412, 422] on div "Siguiente Cancelar" at bounding box center [512, 433] width 541 height 23
click at [280, 435] on span "Siguiente" at bounding box center [272, 434] width 35 height 9
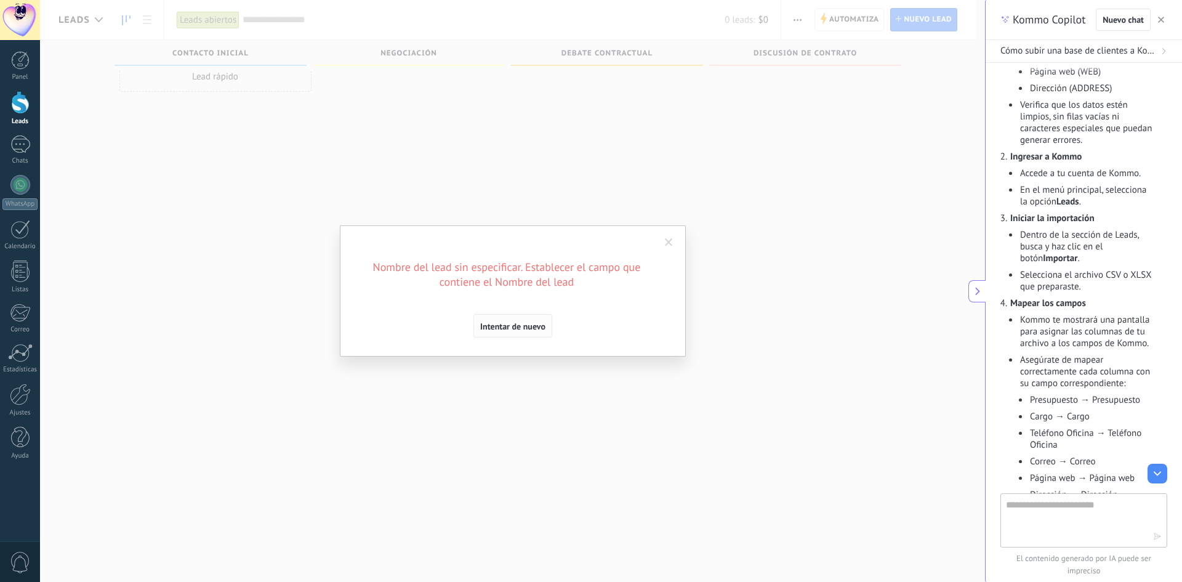
click at [502, 325] on span "Intentar de nuevo" at bounding box center [512, 326] width 65 height 9
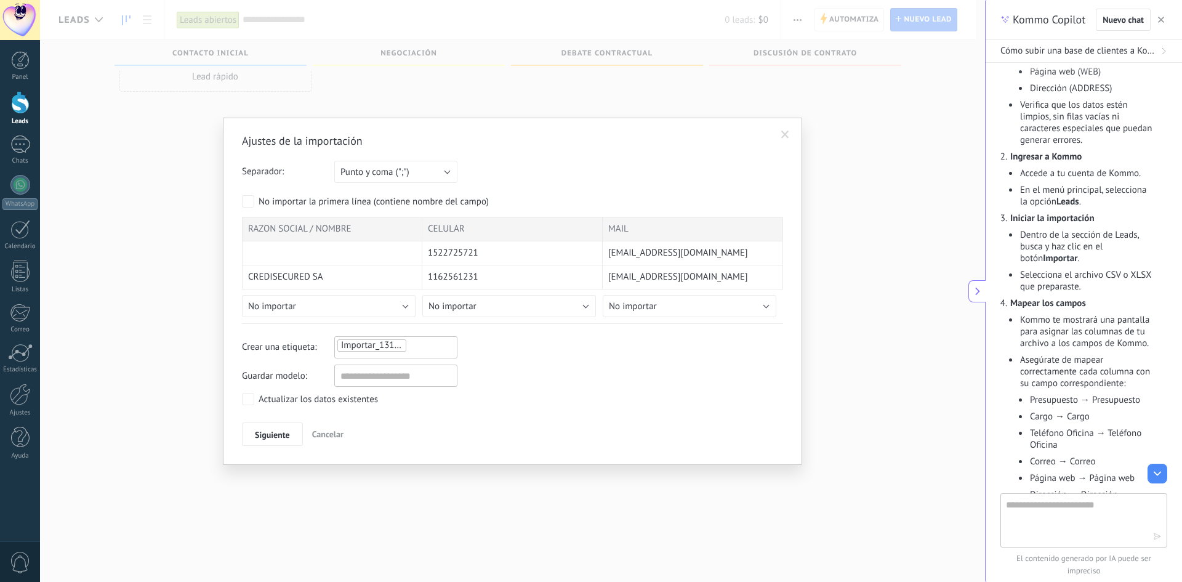
click at [312, 250] on div at bounding box center [332, 253] width 180 height 24
click at [328, 259] on div at bounding box center [332, 253] width 180 height 24
click at [257, 245] on div at bounding box center [332, 253] width 180 height 24
click at [266, 254] on div at bounding box center [332, 253] width 180 height 24
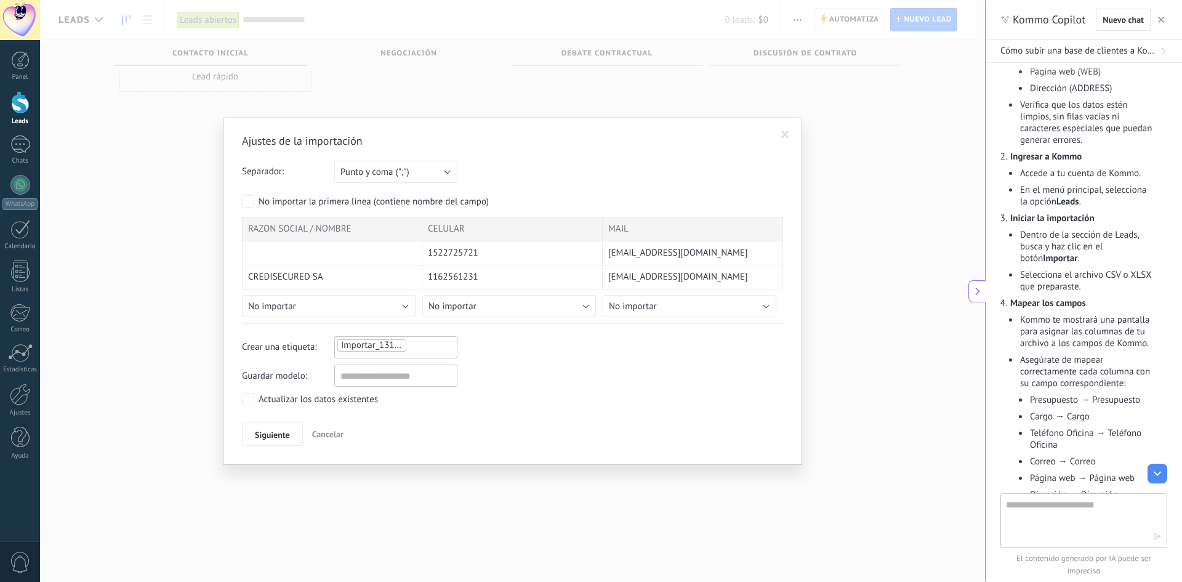
click at [277, 253] on div at bounding box center [332, 253] width 180 height 24
click at [334, 253] on div at bounding box center [332, 253] width 180 height 24
click at [353, 258] on div at bounding box center [332, 253] width 180 height 24
click at [353, 256] on div at bounding box center [332, 253] width 180 height 24
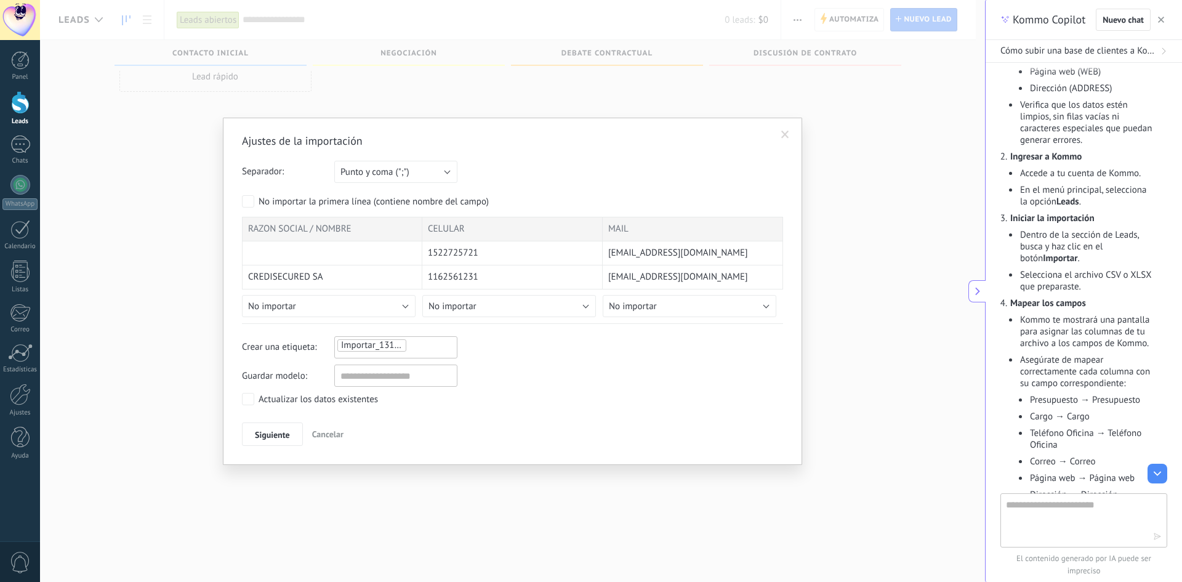
click at [325, 435] on span "Cancelar" at bounding box center [327, 433] width 31 height 11
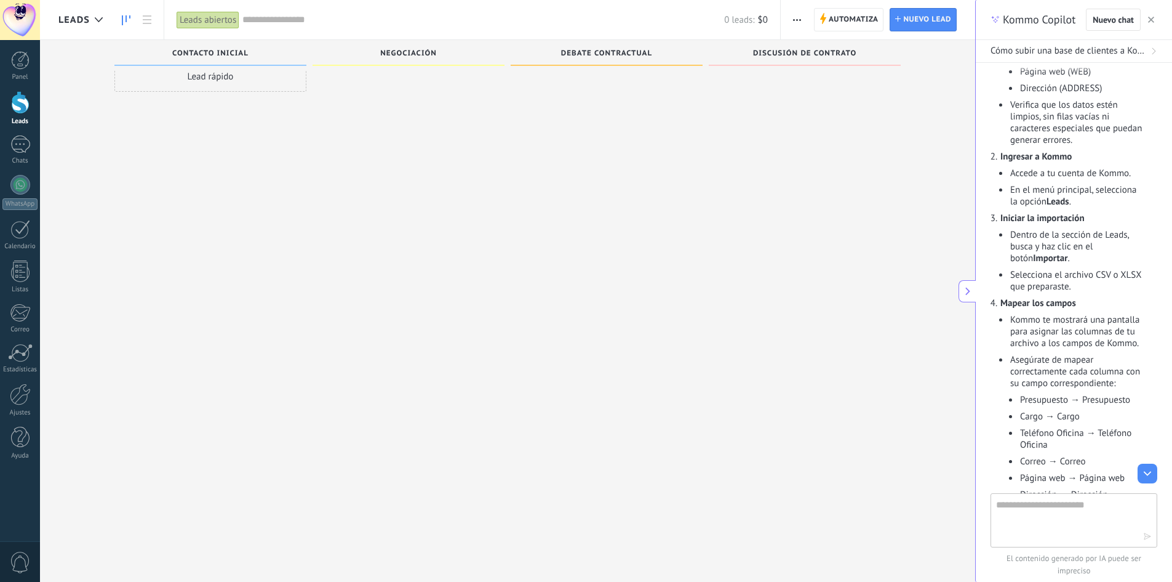
click at [805, 14] on button "button" at bounding box center [797, 19] width 18 height 23
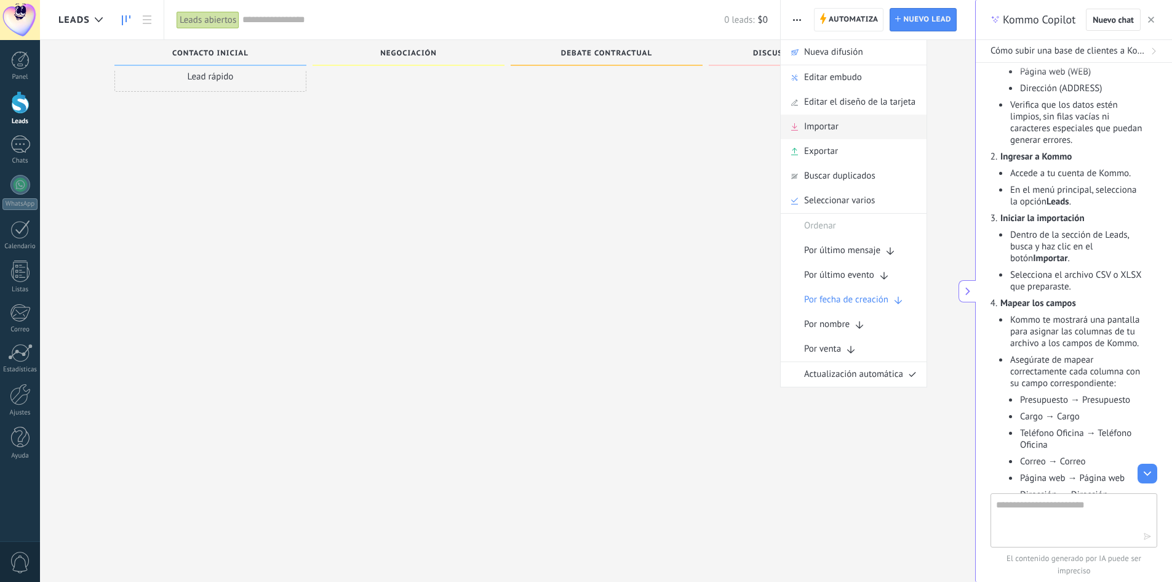
click at [847, 132] on div "Importar" at bounding box center [854, 126] width 146 height 25
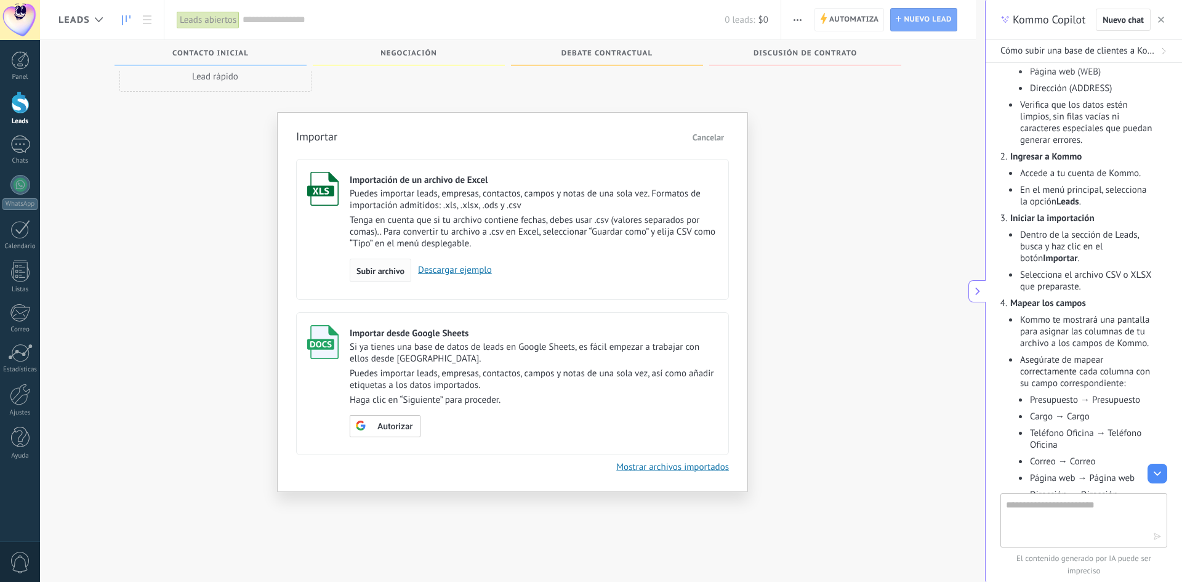
click at [374, 266] on span "Subir archivo" at bounding box center [380, 270] width 48 height 9
click at [0, 0] on input "Importación de un archivo de Excel Puedes importar leads, empresas, contactos, …" at bounding box center [0, 0] width 0 height 0
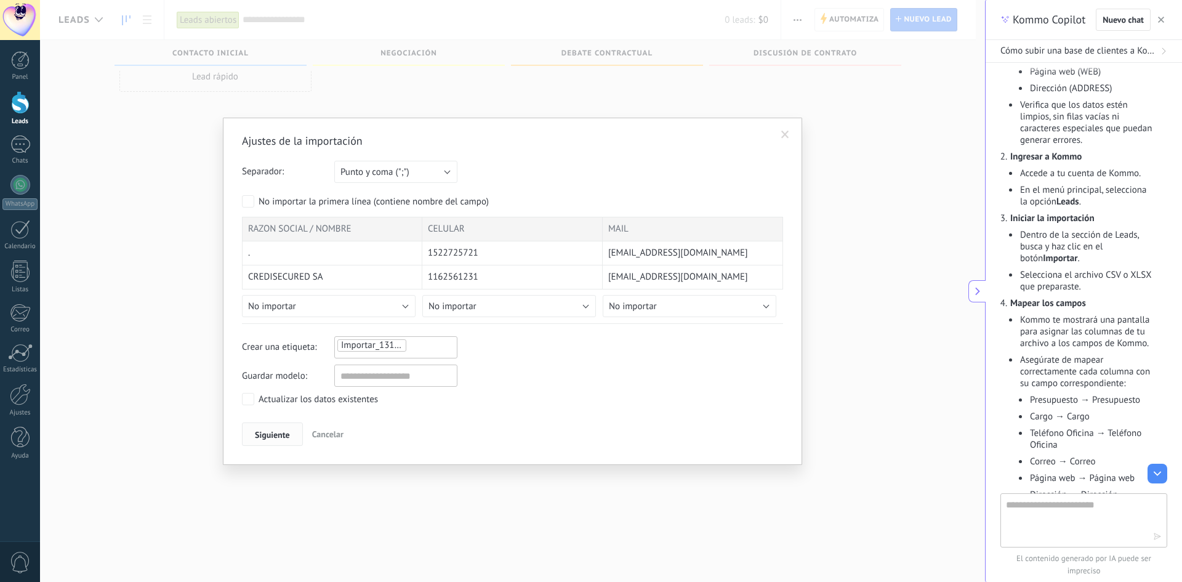
click at [280, 434] on span "Siguiente" at bounding box center [272, 434] width 35 height 9
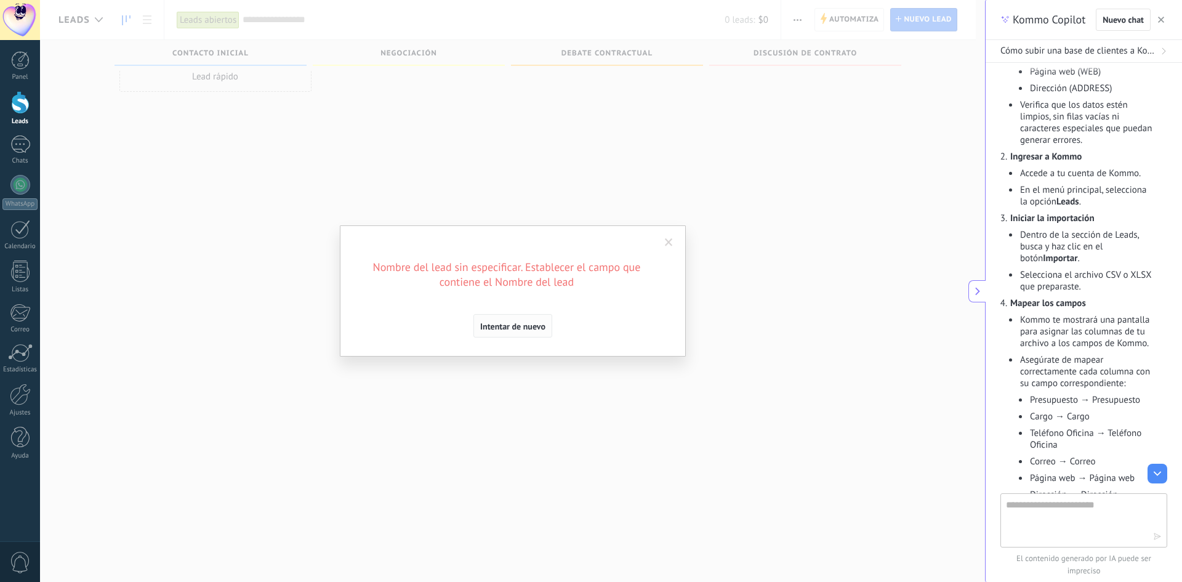
click at [526, 324] on span "Intentar de nuevo" at bounding box center [512, 326] width 65 height 9
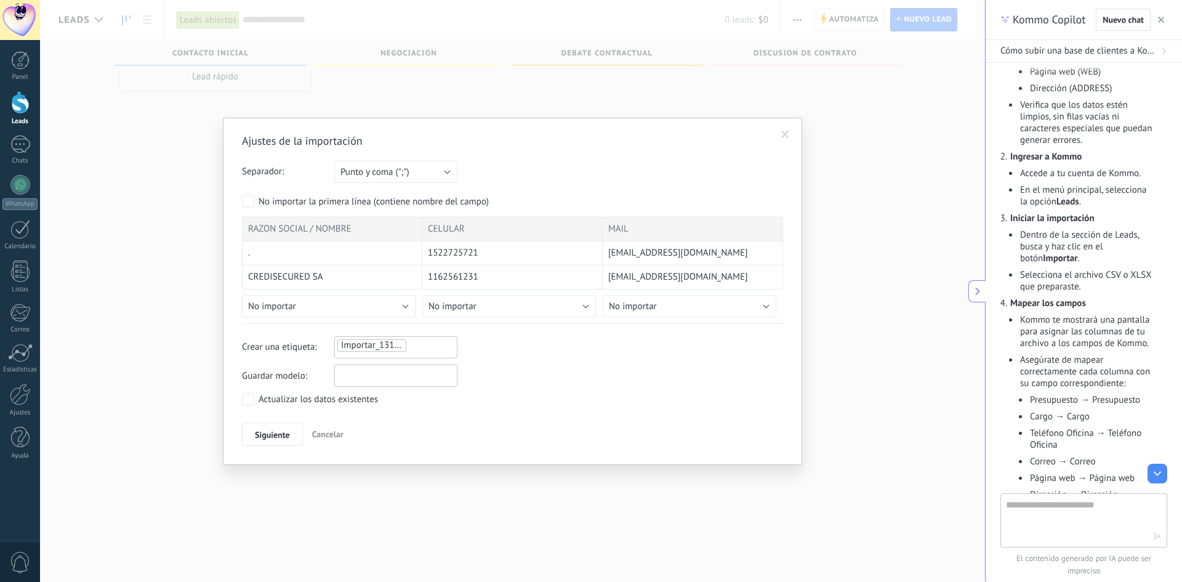
click at [366, 377] on input "text" at bounding box center [395, 375] width 123 height 22
type input "******"
click at [266, 396] on div "Actualizar los datos existentes" at bounding box center [317, 399] width 119 height 12
click at [266, 419] on div "Ajustes de la importación Separador: Punto y coma (";") Coma (",") Tabulación (…" at bounding box center [512, 290] width 541 height 312
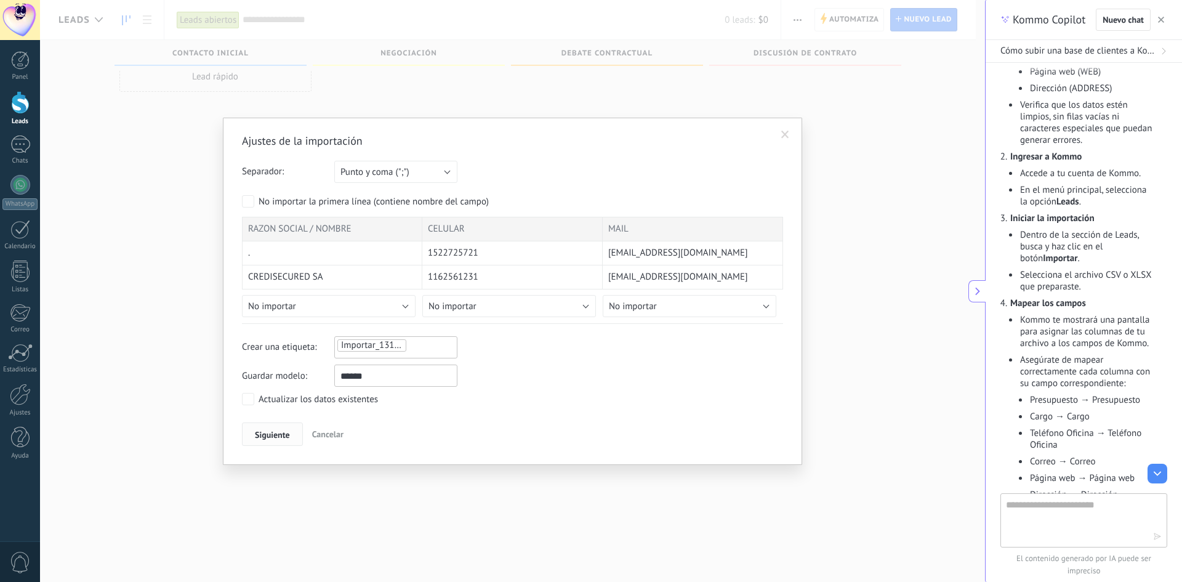
click at [266, 422] on button "Siguiente" at bounding box center [272, 433] width 61 height 23
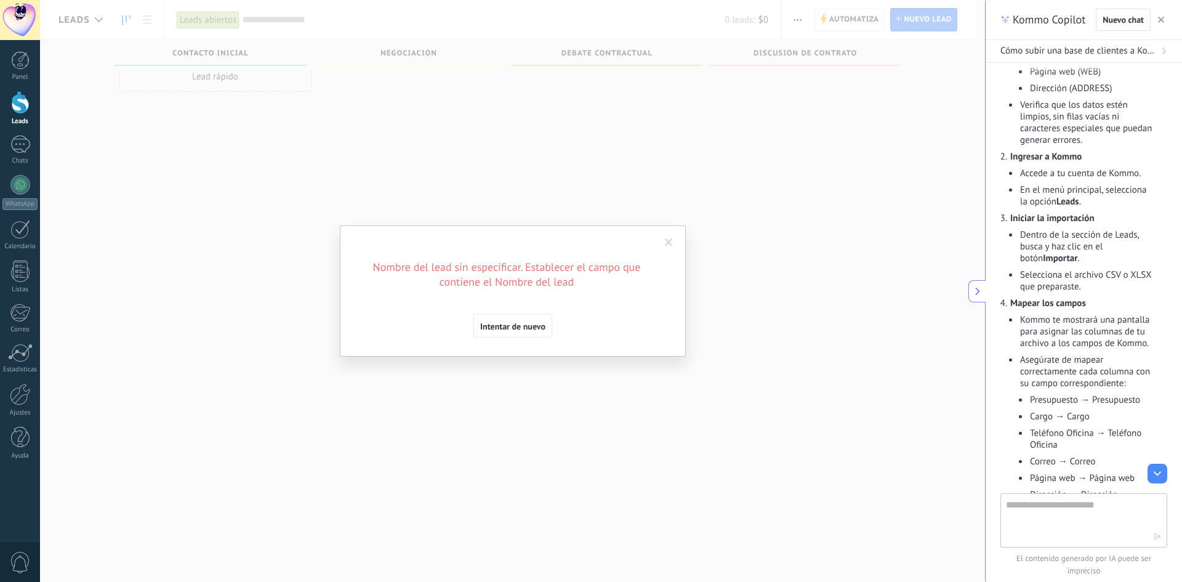
click at [579, 343] on div "Ajustes de la importación Separador: Punto y coma (";") Coma (",") Tabulación (…" at bounding box center [513, 290] width 346 height 131
click at [525, 334] on button "Intentar de nuevo" at bounding box center [512, 325] width 79 height 23
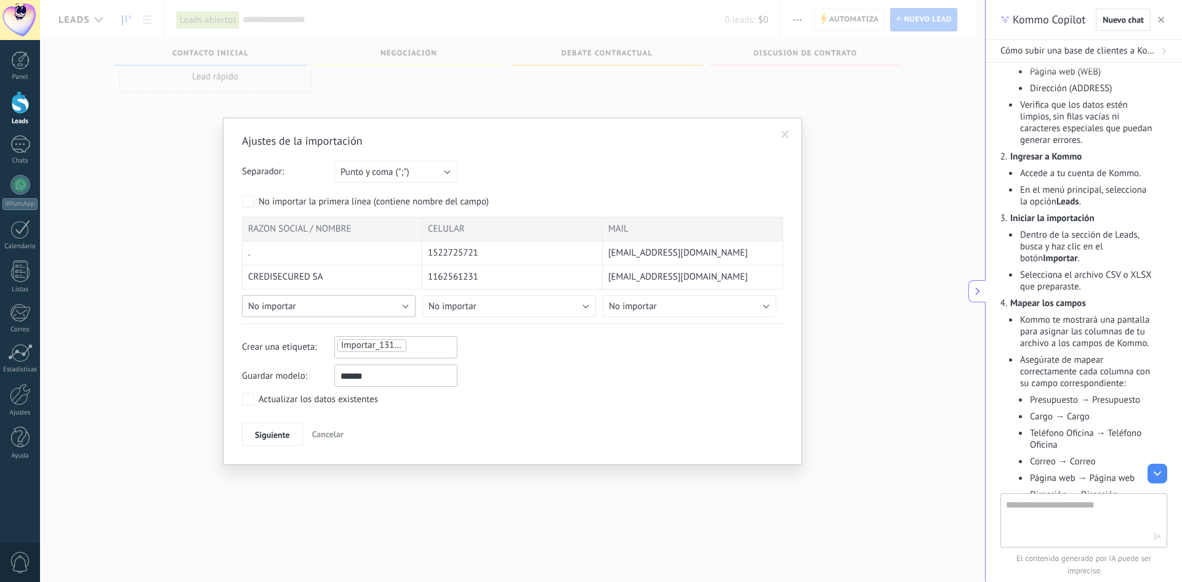
click at [361, 298] on button "No importar" at bounding box center [329, 306] width 174 height 22
click at [334, 363] on span "Nombre completo" at bounding box center [330, 366] width 177 height 12
click at [348, 307] on button "Nombre completo" at bounding box center [329, 306] width 174 height 22
click at [335, 329] on span "Crear campo nuevo" at bounding box center [330, 327] width 177 height 12
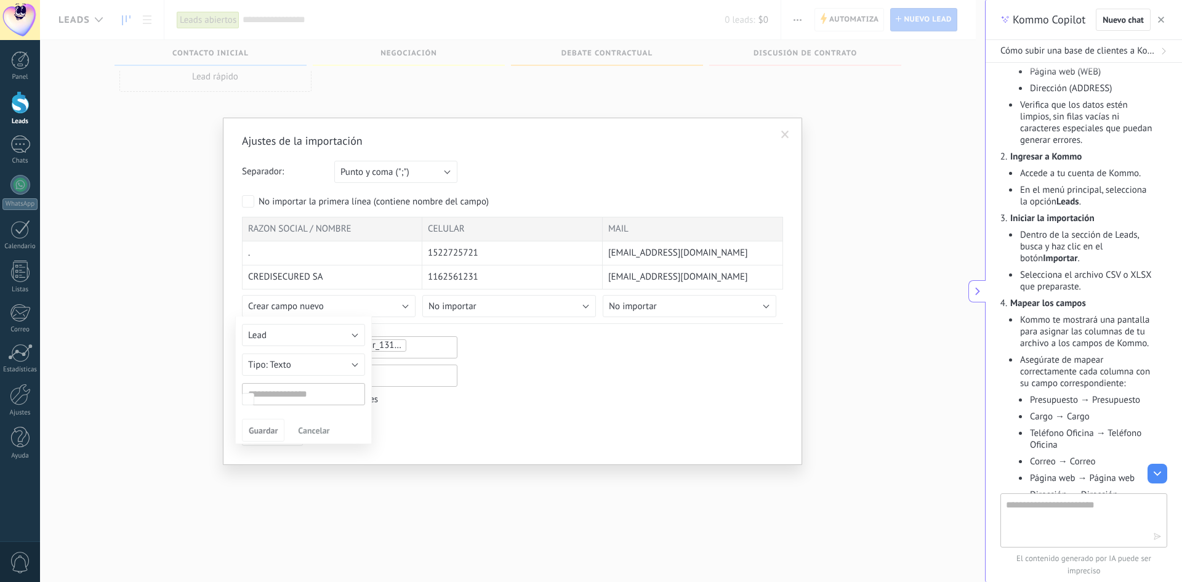
type input "**********"
click at [377, 312] on div at bounding box center [512, 270] width 541 height 107
click at [377, 312] on button "No importar" at bounding box center [329, 306] width 174 height 22
click at [324, 311] on span "No importar" at bounding box center [330, 306] width 177 height 12
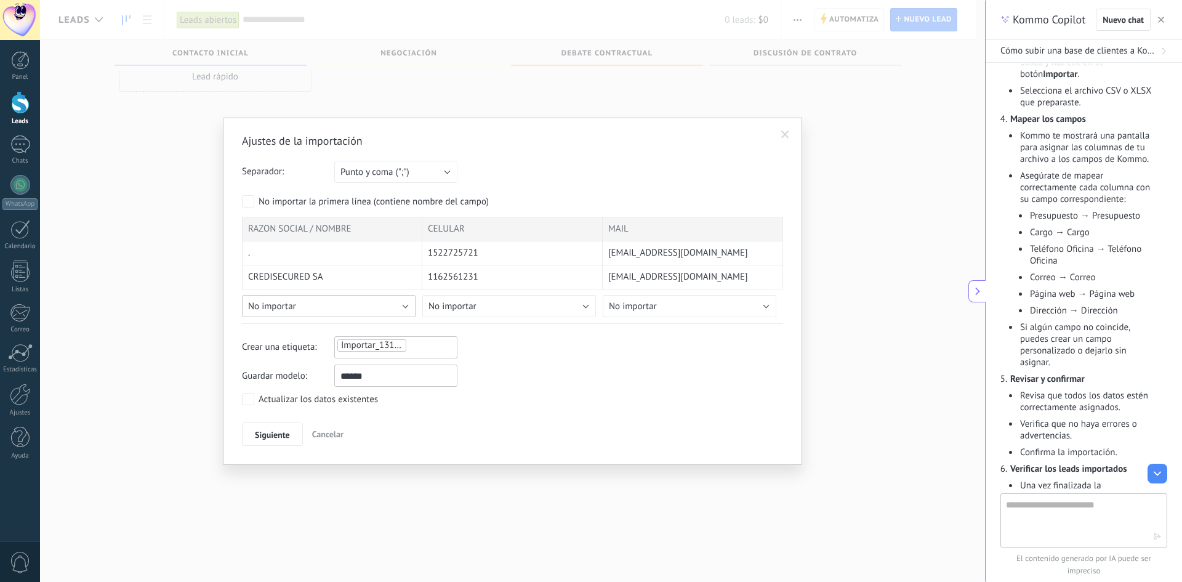
scroll to position [581, 0]
click at [383, 300] on button "No importar" at bounding box center [329, 306] width 174 height 22
click at [317, 380] on li "Nombre" at bounding box center [332, 386] width 180 height 21
click at [510, 314] on button "No importar" at bounding box center [509, 306] width 174 height 22
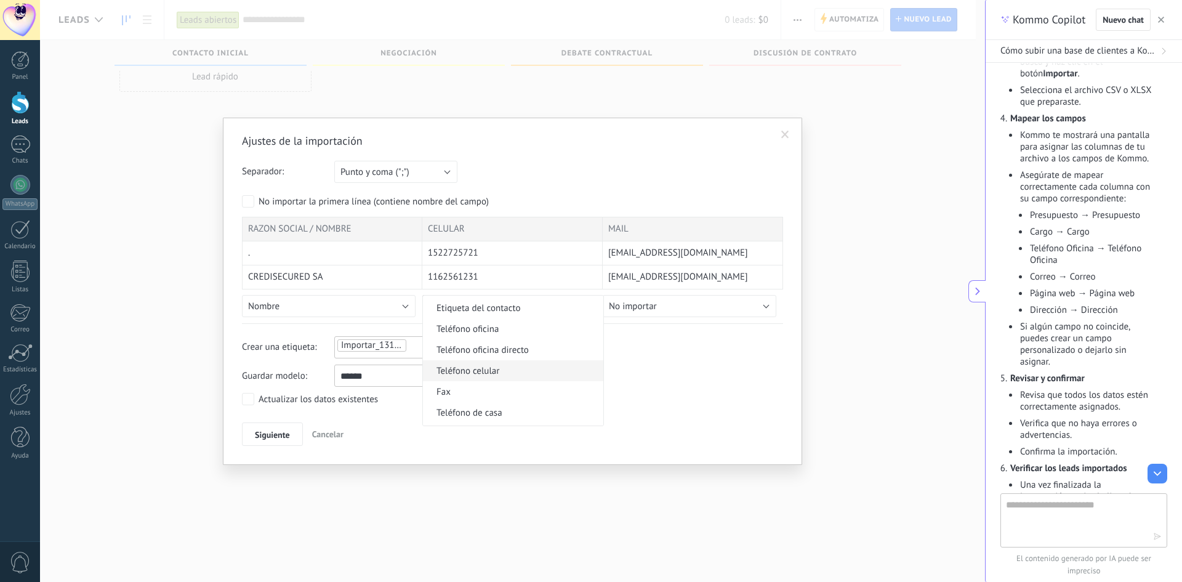
scroll to position [308, 0]
click at [503, 310] on span "Teléfono celular" at bounding box center [511, 309] width 177 height 12
click at [715, 308] on button "No importar" at bounding box center [690, 306] width 174 height 22
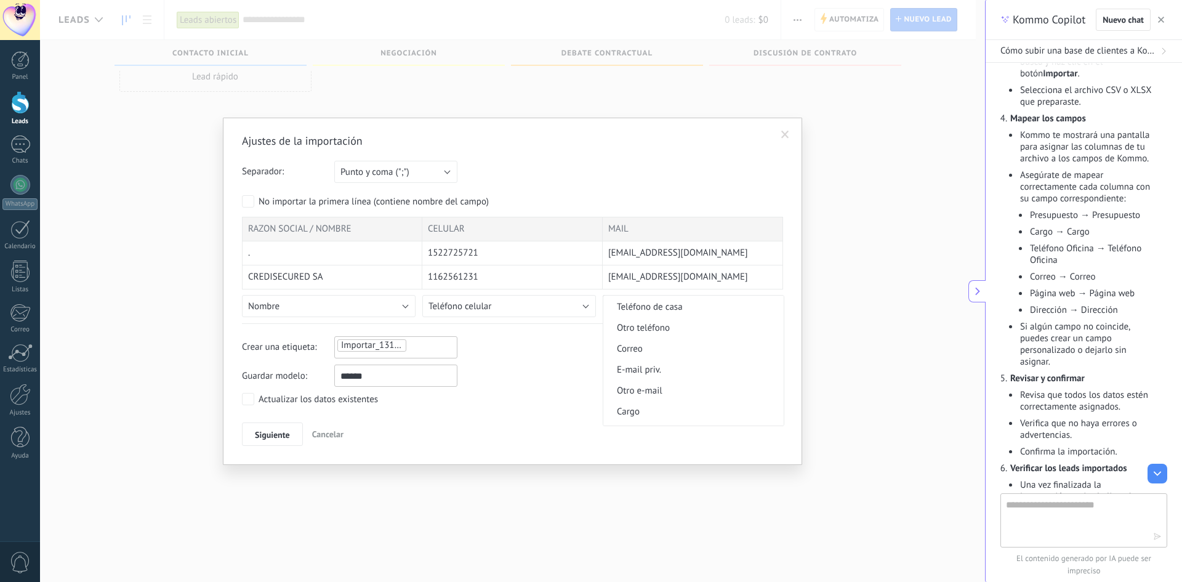
scroll to position [369, 0]
click at [681, 328] on span "Correo" at bounding box center [691, 332] width 177 height 12
click at [276, 427] on button "Siguiente" at bounding box center [272, 433] width 61 height 23
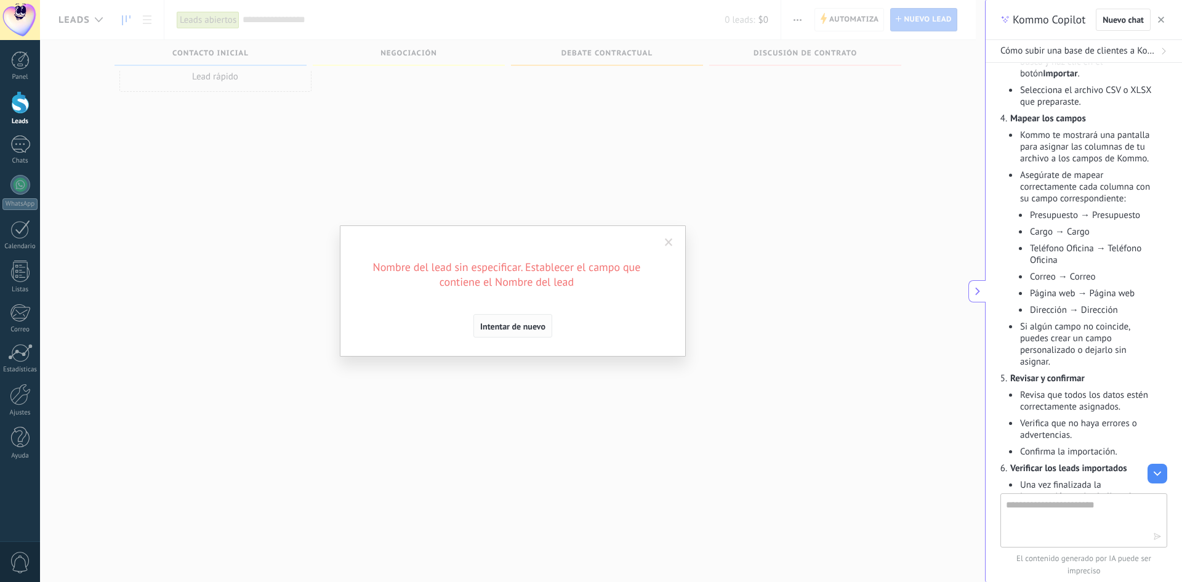
click at [515, 329] on span "Intentar de nuevo" at bounding box center [512, 326] width 65 height 9
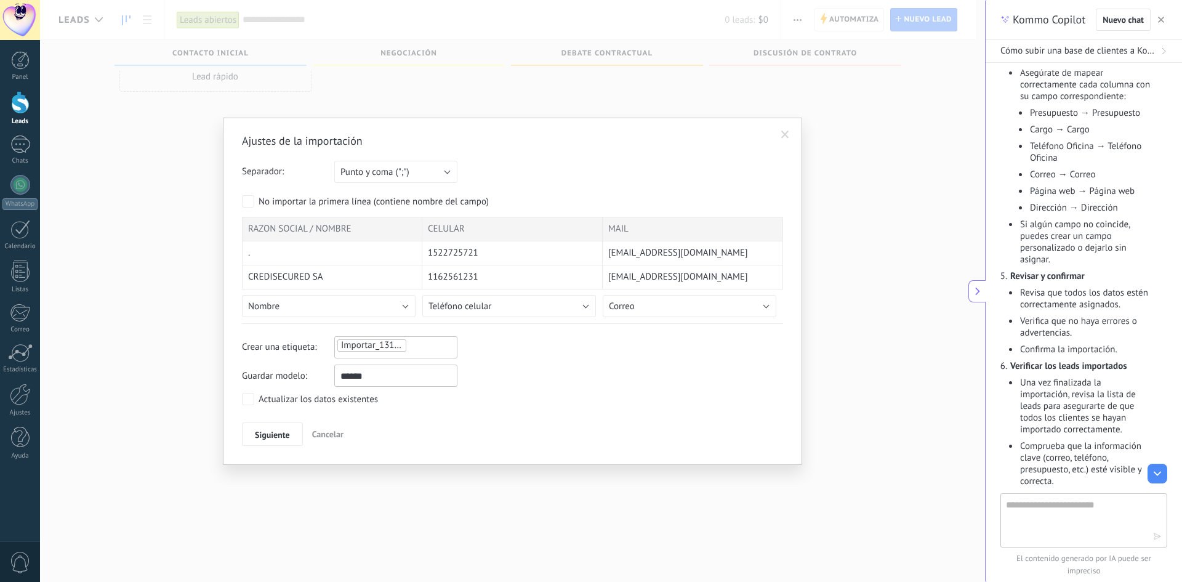
scroll to position [704, 0]
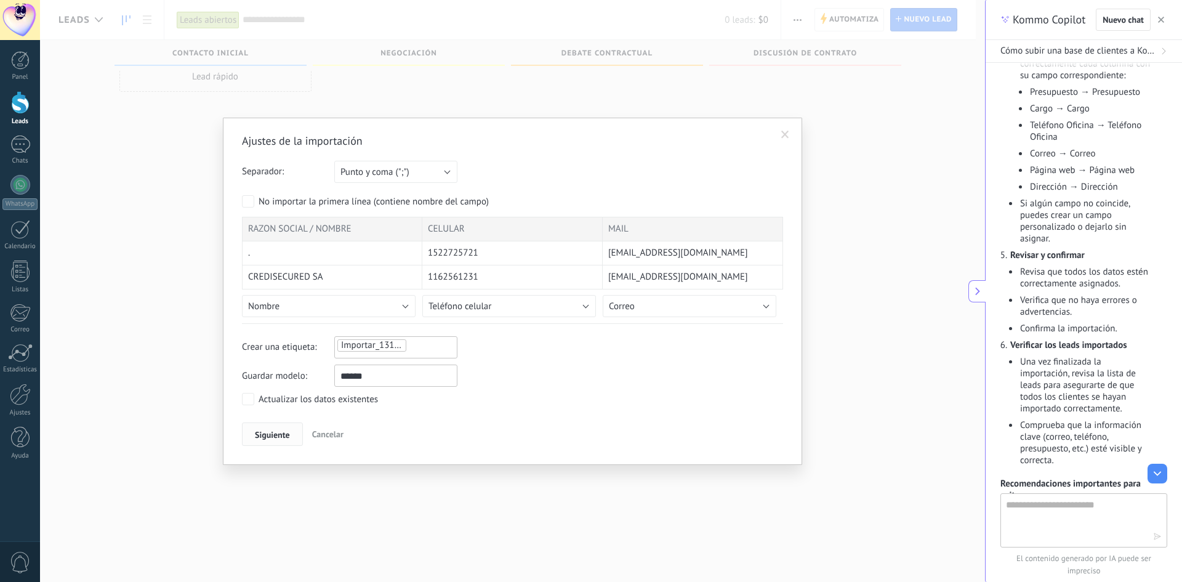
click at [287, 428] on button "Siguiente" at bounding box center [272, 433] width 61 height 23
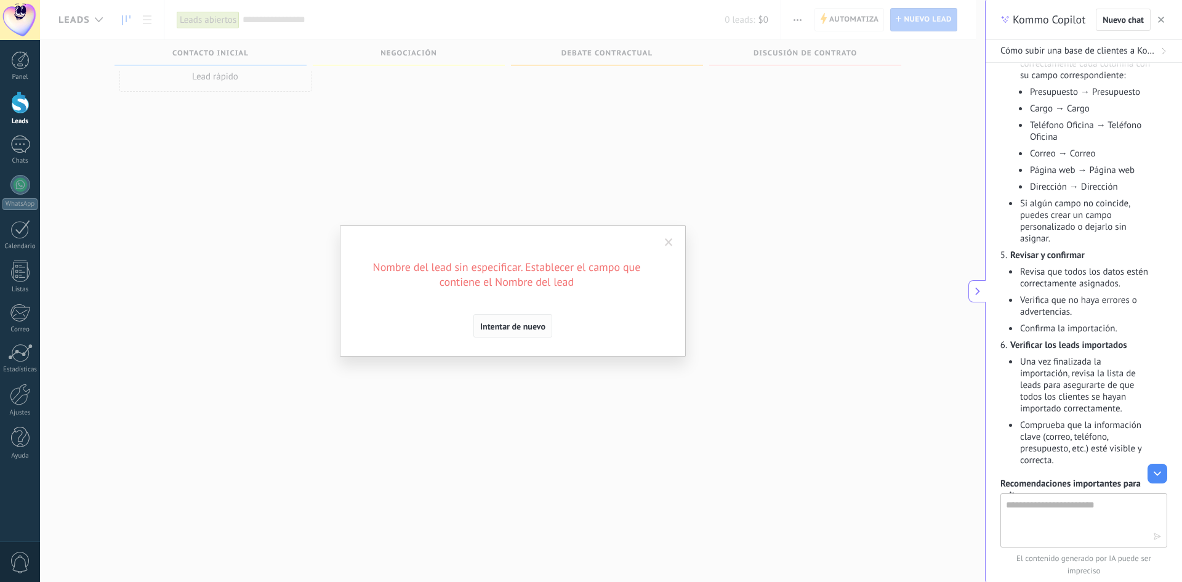
click at [504, 323] on span "Intentar de nuevo" at bounding box center [512, 326] width 65 height 9
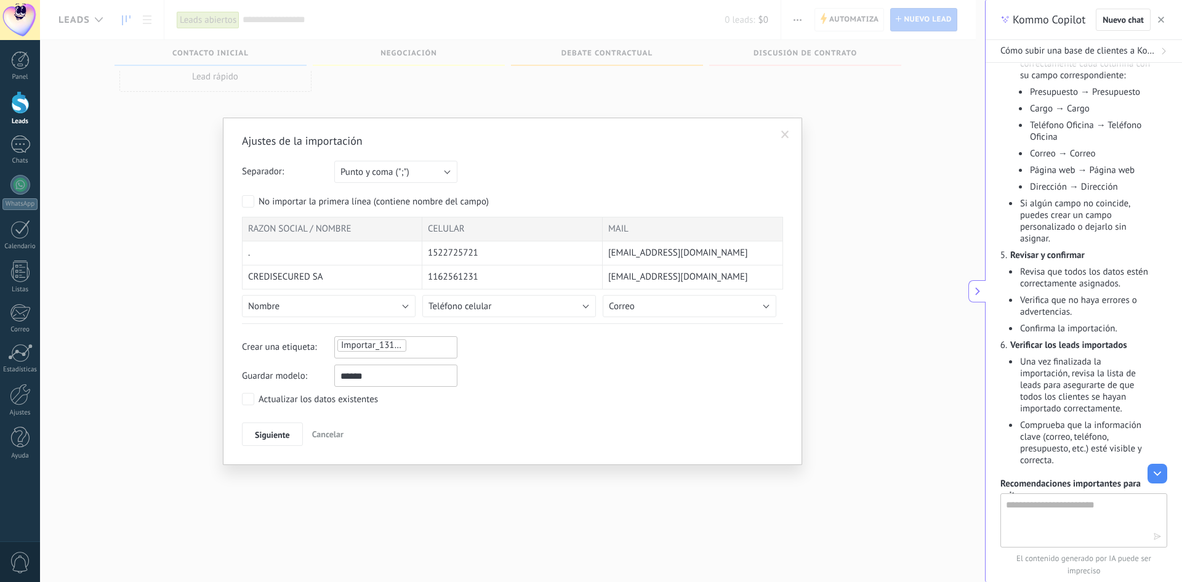
click at [257, 398] on label "Actualizar los datos existentes" at bounding box center [310, 399] width 136 height 12
click at [270, 430] on span "Siguiente" at bounding box center [272, 434] width 35 height 9
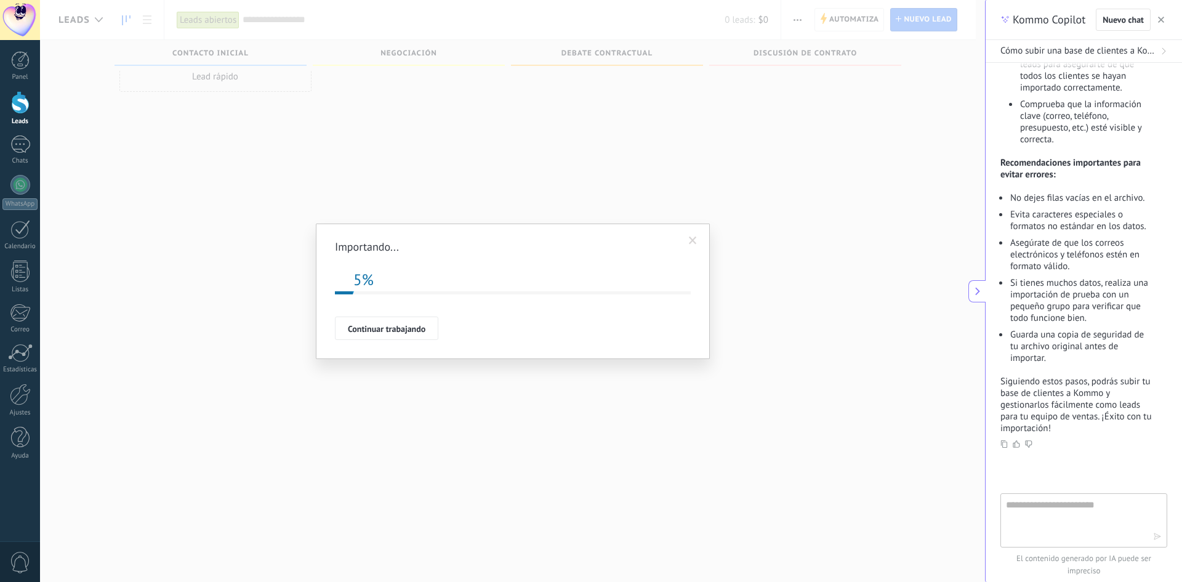
scroll to position [1073, 0]
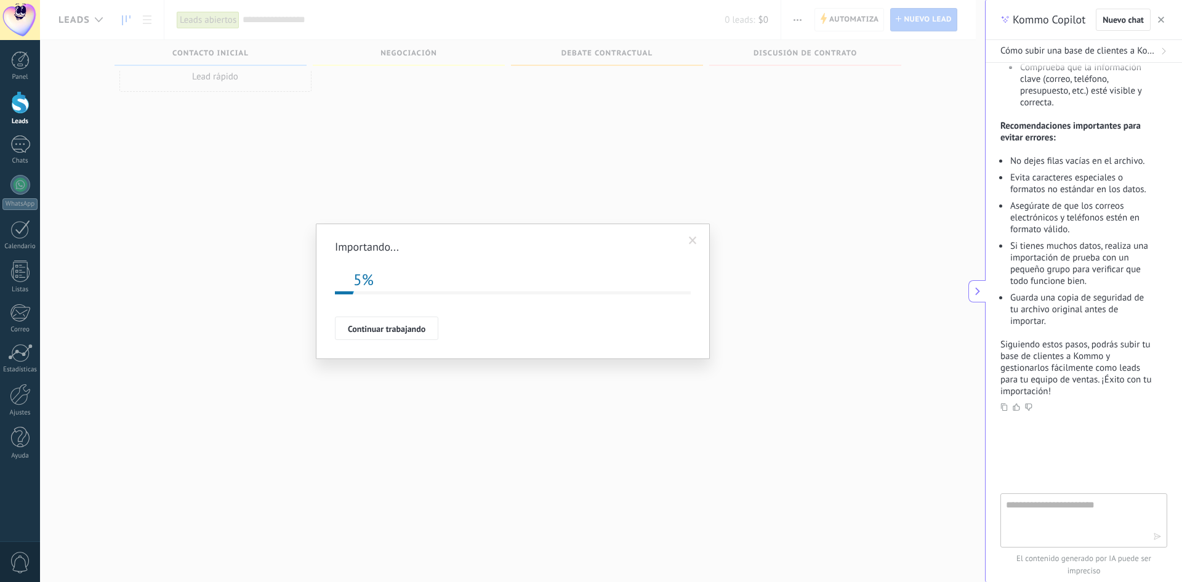
click at [1116, 497] on div at bounding box center [1083, 520] width 167 height 54
click at [1104, 501] on textarea at bounding box center [1075, 519] width 138 height 44
type textarea "**********"
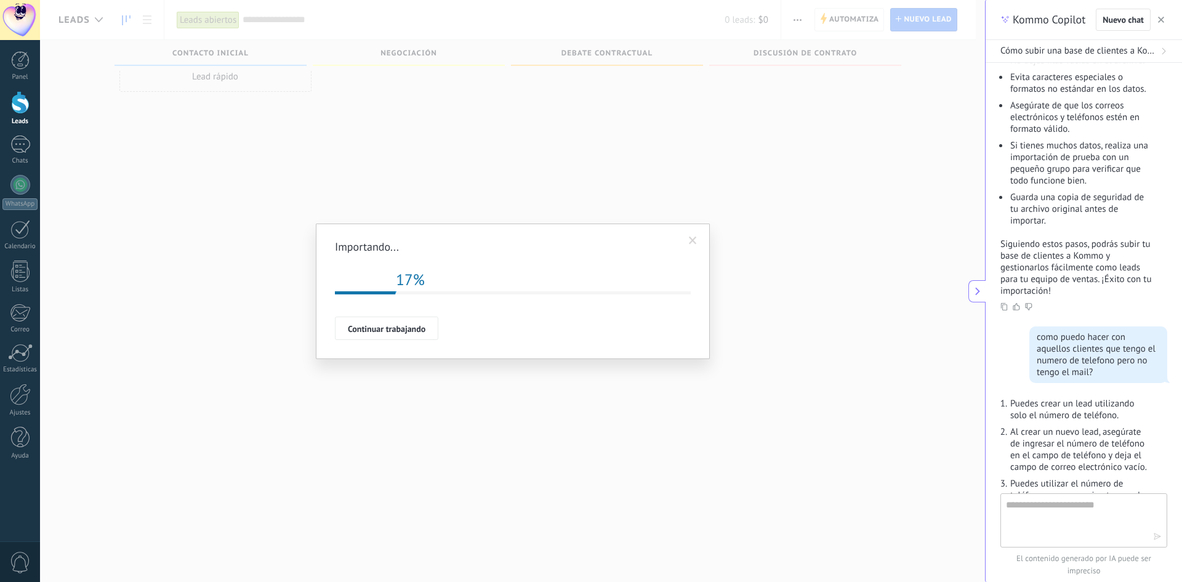
scroll to position [1416, 0]
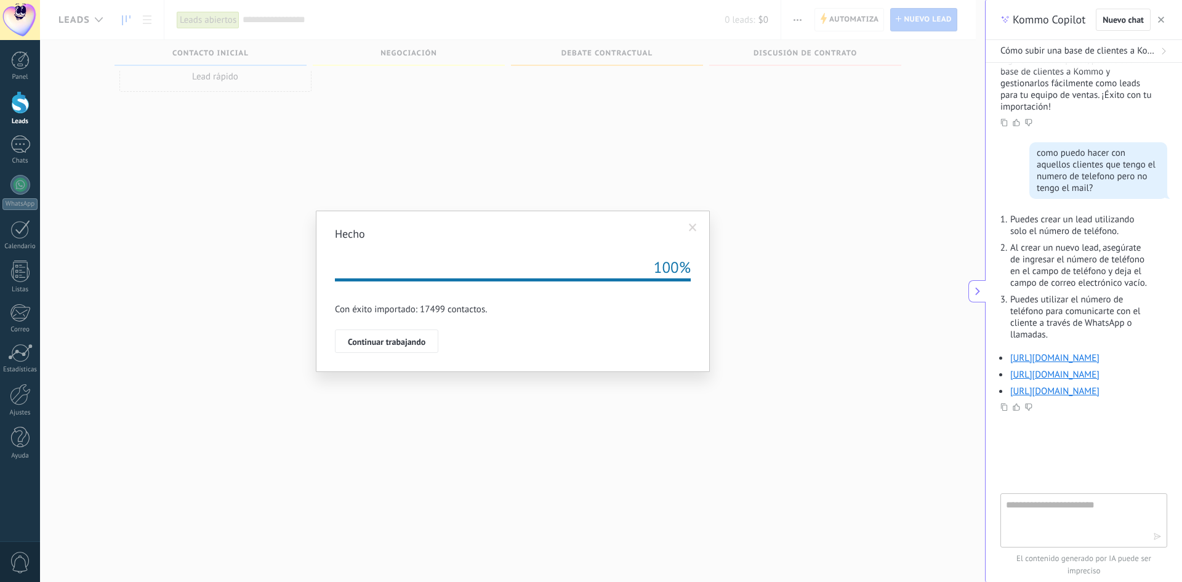
click at [1121, 506] on textarea at bounding box center [1075, 519] width 138 height 44
type textarea "**********"
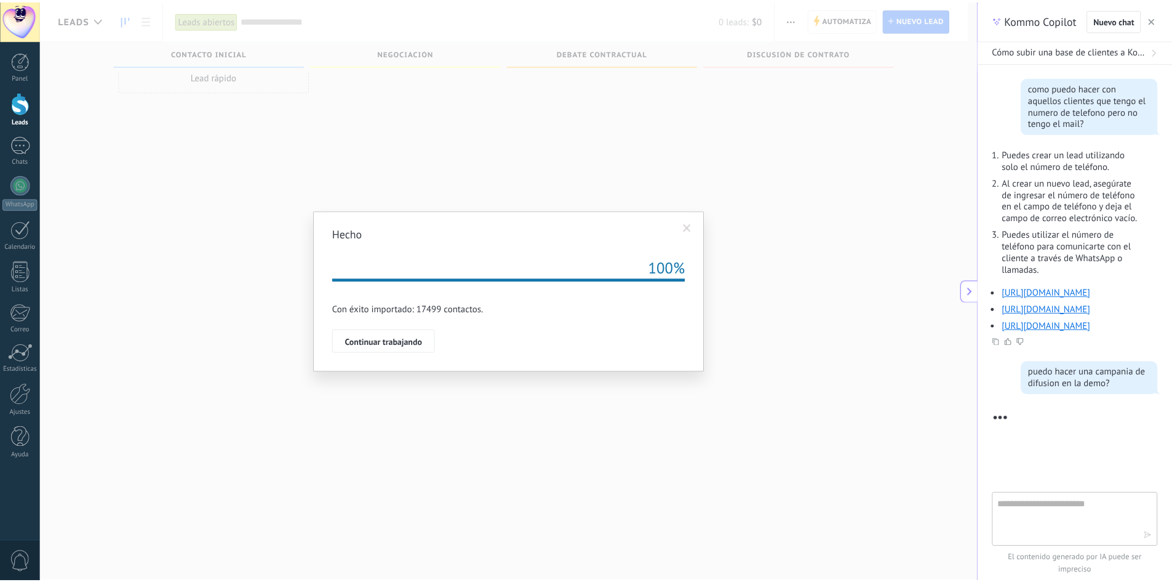
scroll to position [1621, 0]
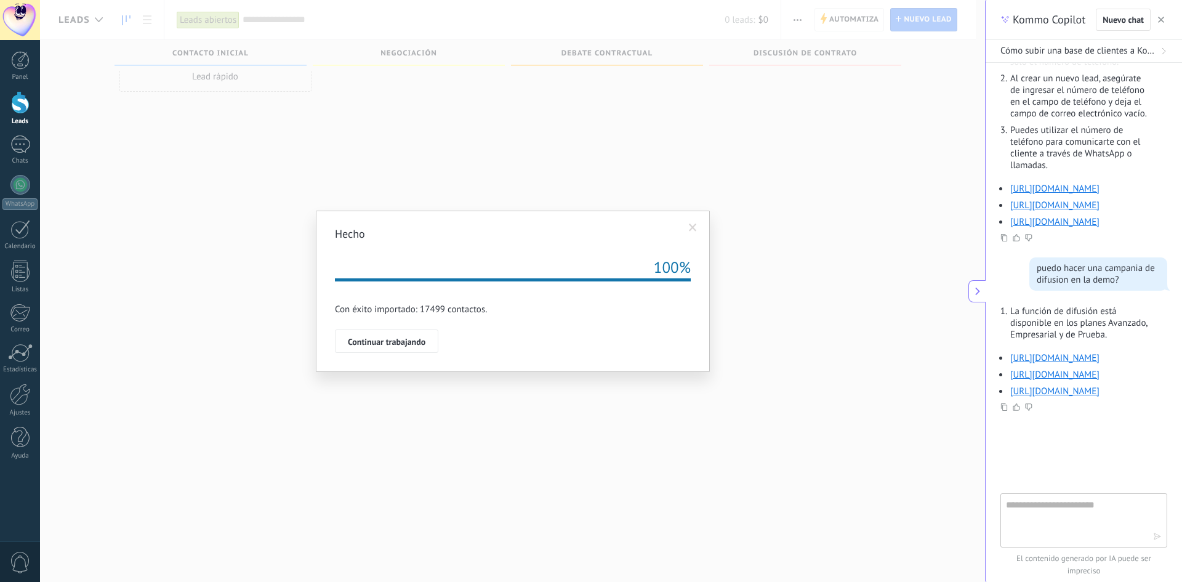
click at [382, 311] on div "Con éxito importado: 17499 contactos." at bounding box center [513, 309] width 356 height 12
click at [381, 339] on span "Continuar trabajando" at bounding box center [387, 341] width 78 height 9
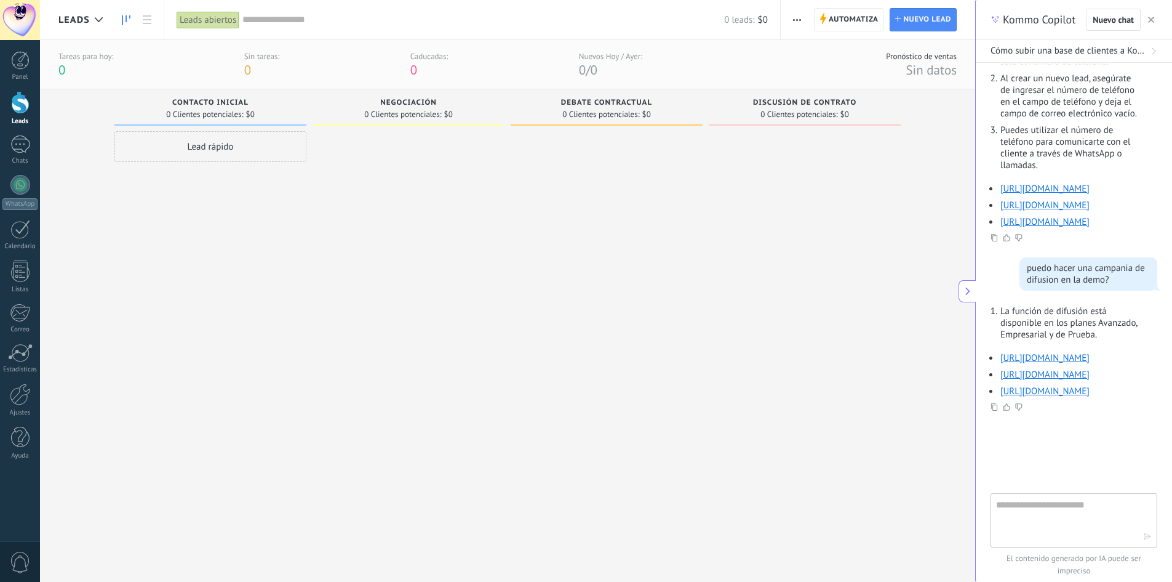
click at [943, 69] on span "Sin datos" at bounding box center [931, 70] width 51 height 17
click at [24, 150] on div at bounding box center [20, 144] width 20 height 18
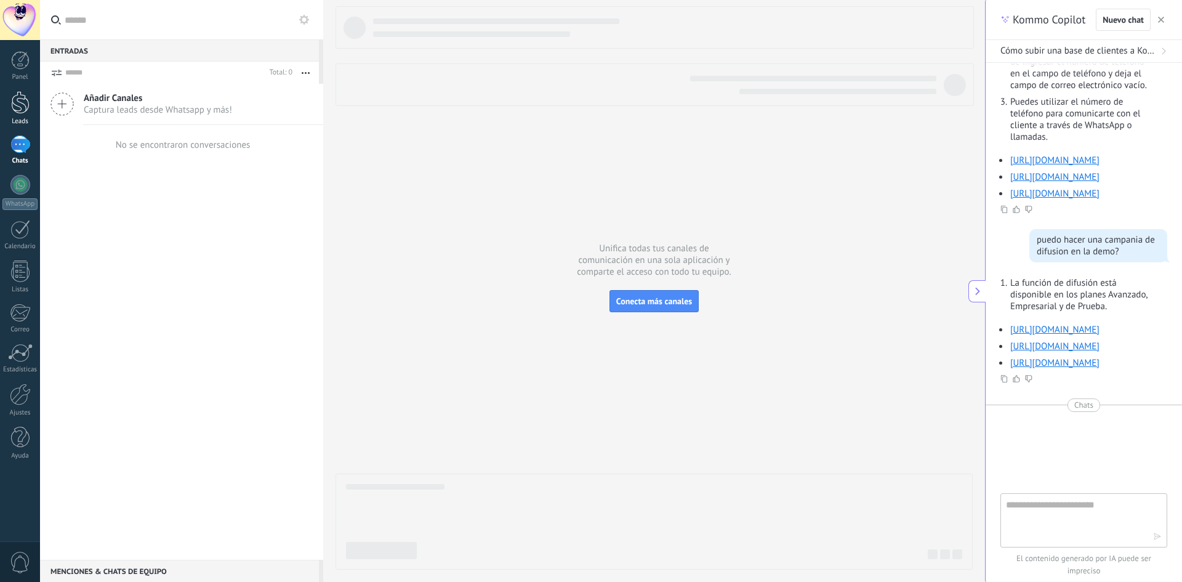
click at [29, 97] on div at bounding box center [20, 102] width 18 height 23
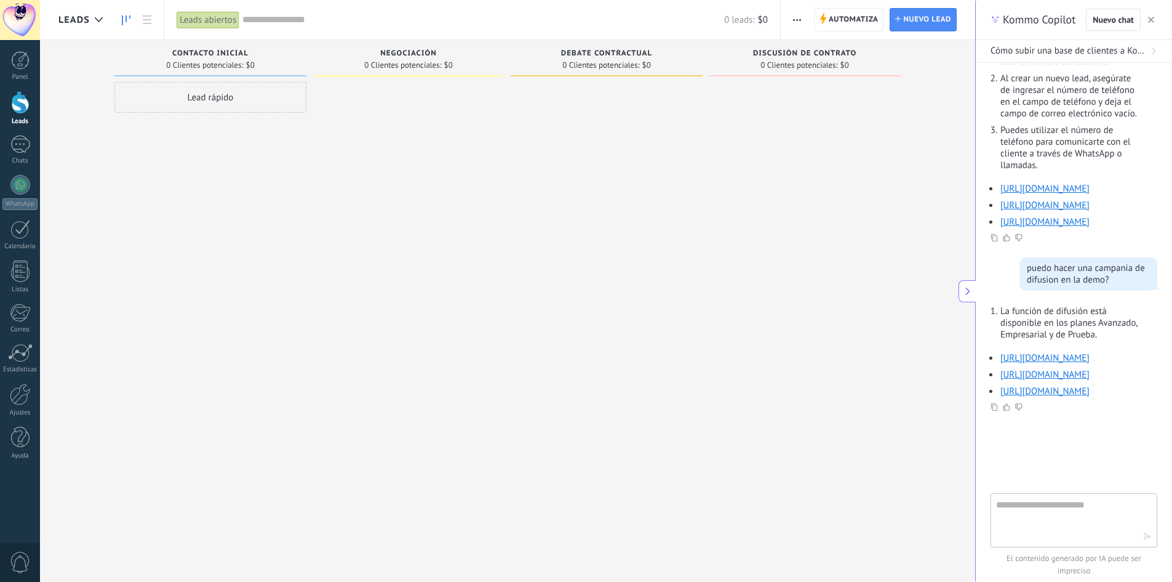
click at [220, 55] on span "Contacto inicial" at bounding box center [210, 53] width 76 height 9
click at [201, 22] on div "Leads abiertos" at bounding box center [208, 20] width 63 height 18
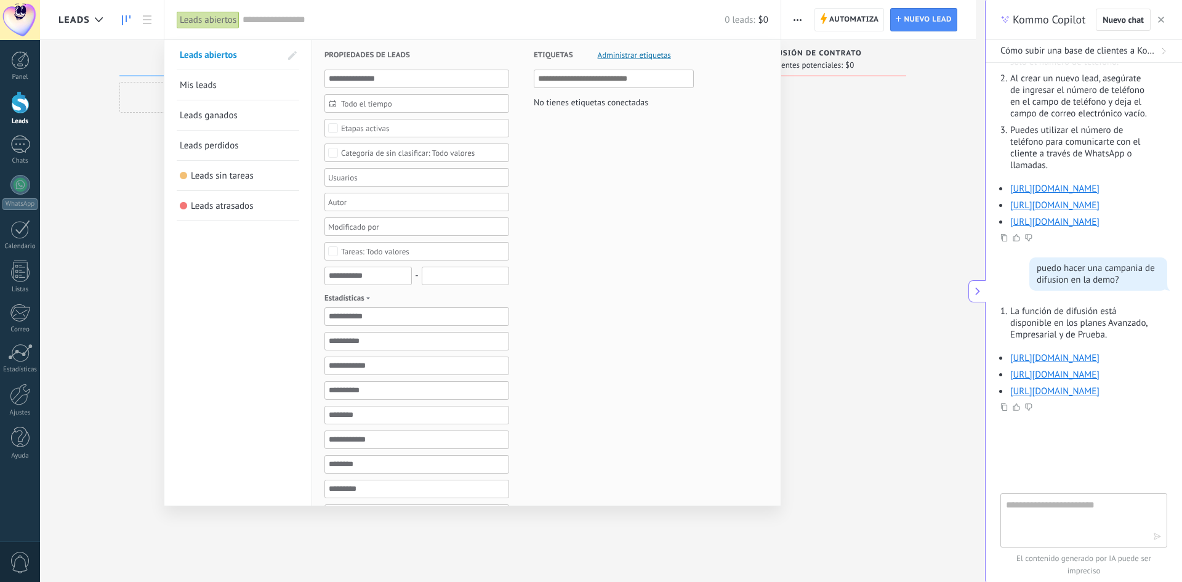
click at [236, 82] on link "Mis leads" at bounding box center [238, 85] width 116 height 30
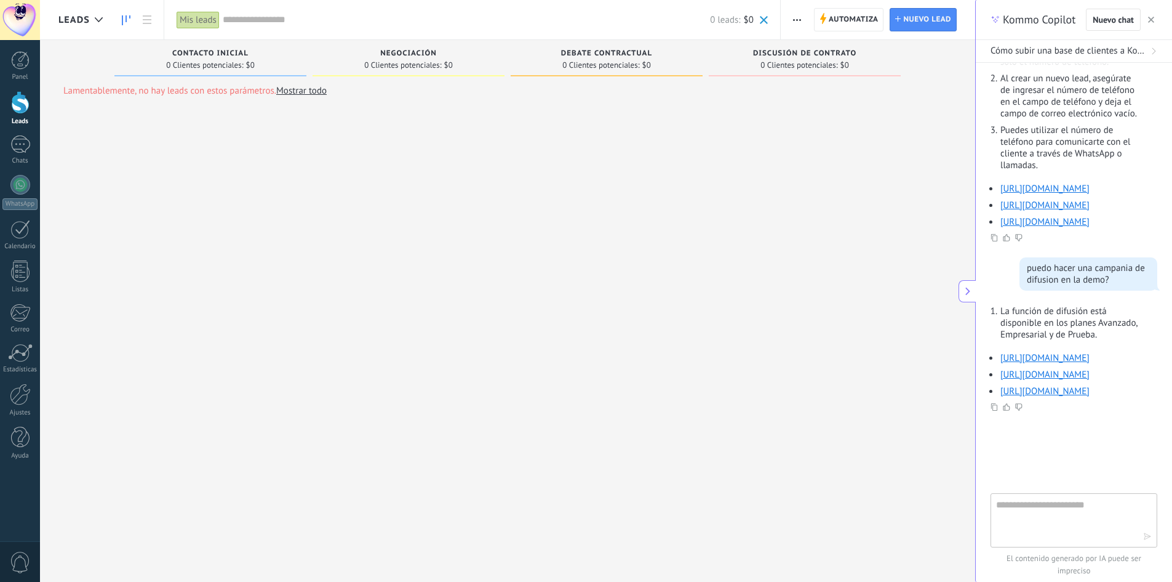
click at [299, 90] on link "Mostrar todo" at bounding box center [301, 91] width 50 height 12
click at [233, 20] on div "Leads abiertos" at bounding box center [208, 20] width 63 height 18
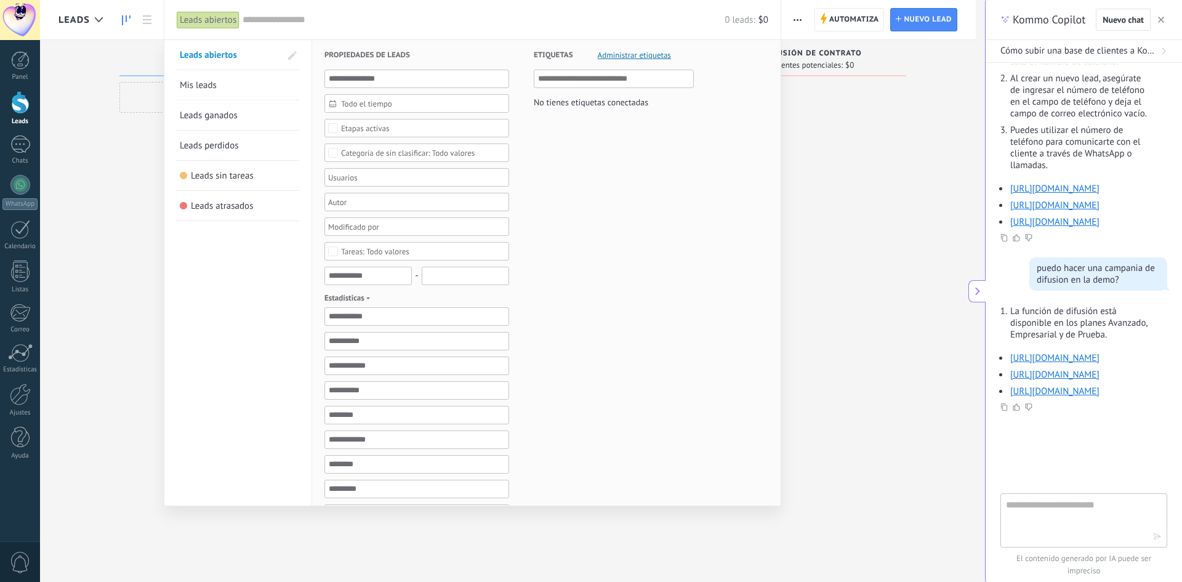
click at [858, 113] on div at bounding box center [591, 291] width 1182 height 582
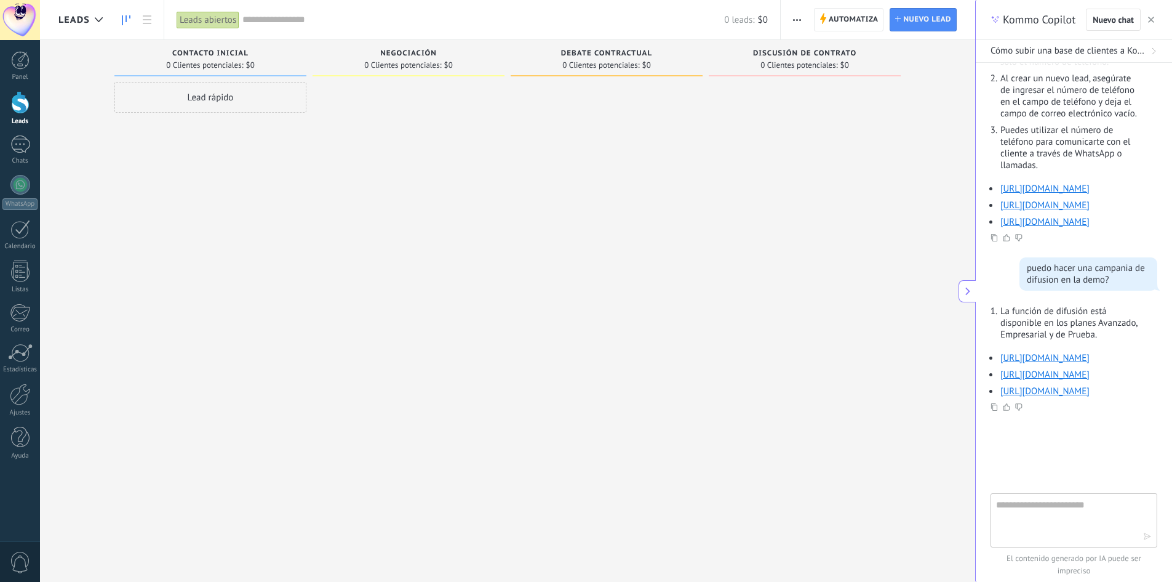
click at [796, 20] on icon "button" at bounding box center [797, 20] width 8 height 2
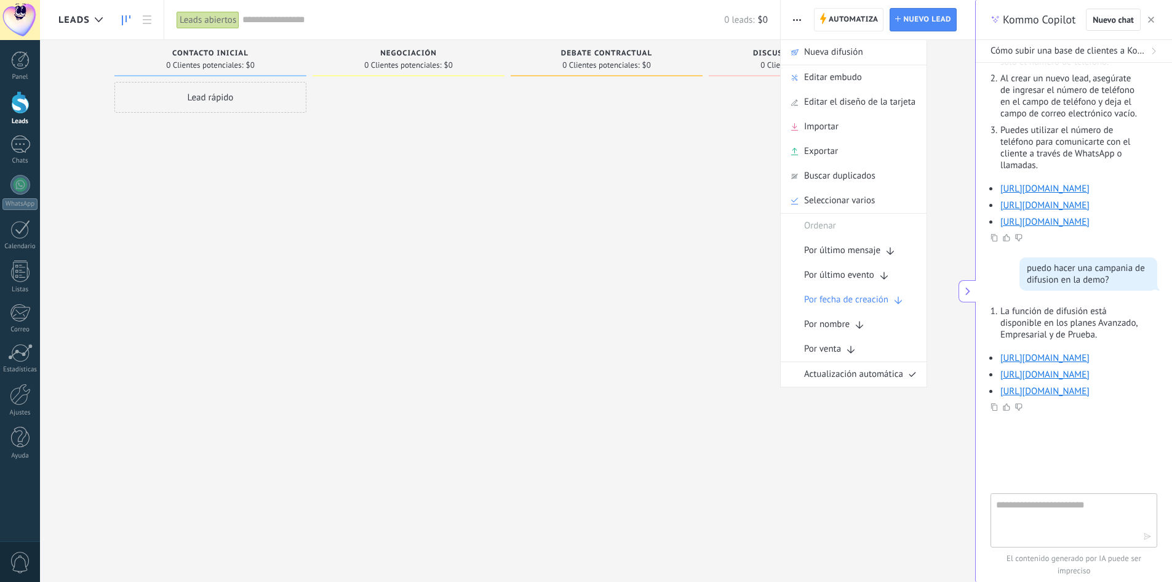
click at [919, 435] on div "Discusión de contrato 0 Clientes potenciales: $0" at bounding box center [814, 271] width 210 height 463
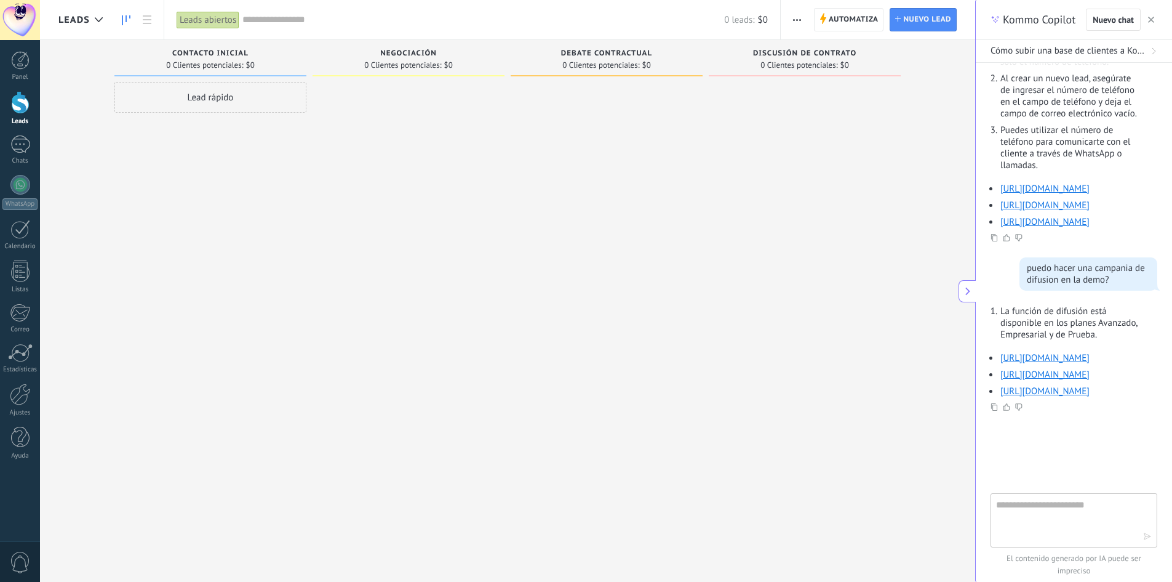
click at [1067, 494] on div at bounding box center [1074, 520] width 167 height 54
click at [1067, 502] on textarea at bounding box center [1065, 519] width 138 height 44
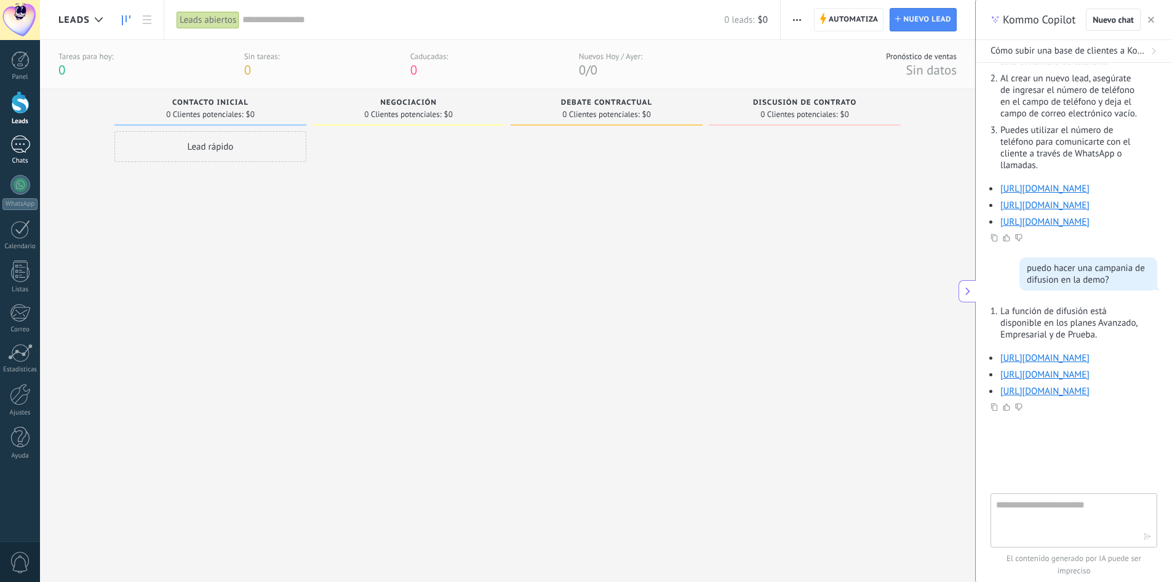
click at [27, 148] on div "1" at bounding box center [20, 144] width 20 height 18
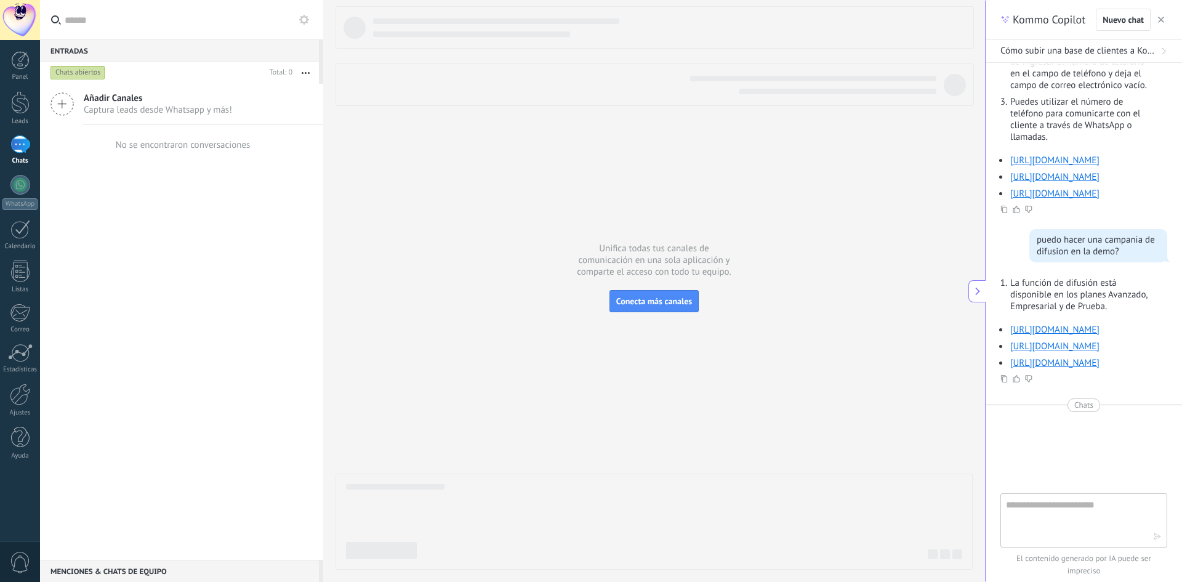
click at [161, 572] on div "Menciones & Chats de equipo 0" at bounding box center [179, 570] width 279 height 22
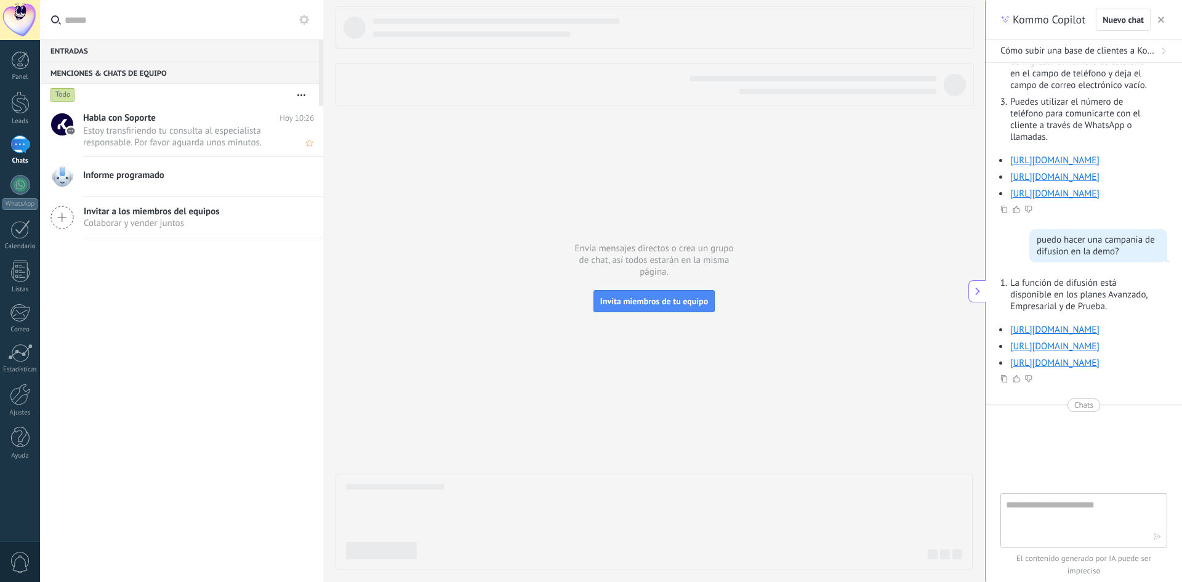
click at [178, 132] on span "Estoy transfiriendo tu consulta al especialista responsable. Por favor aguarda …" at bounding box center [186, 136] width 207 height 23
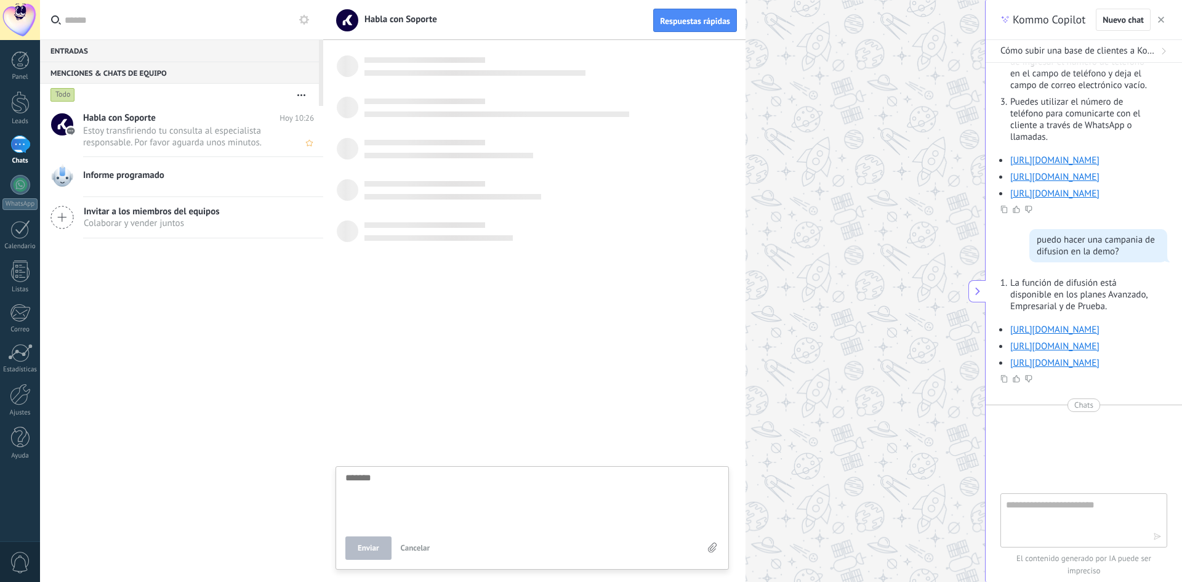
scroll to position [12, 0]
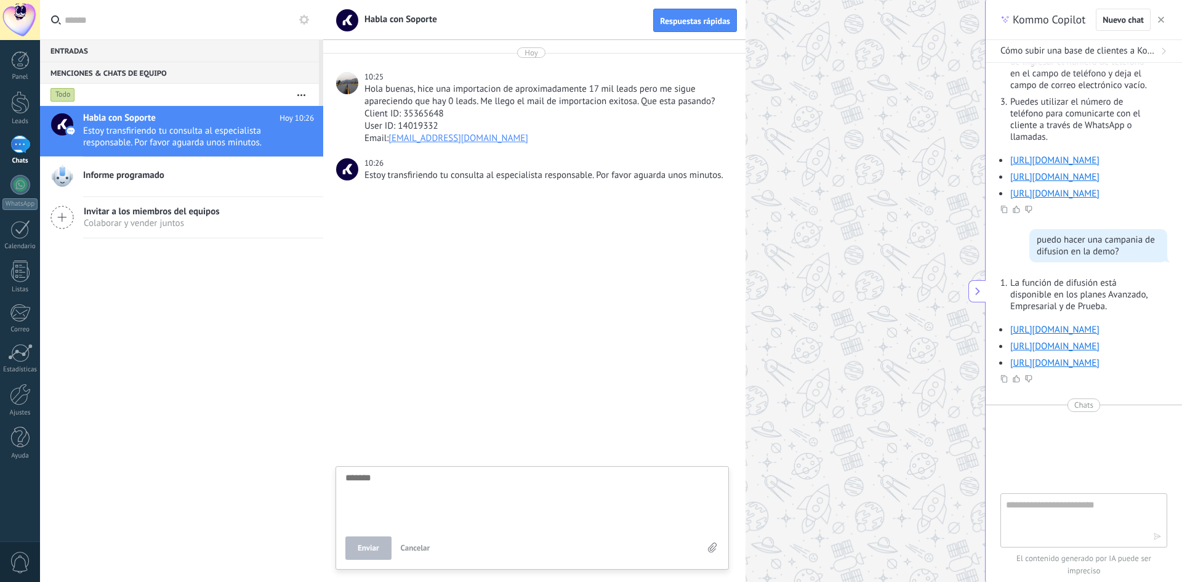
click at [566, 286] on div at bounding box center [534, 387] width 422 height 388
click at [348, 82] on div at bounding box center [347, 83] width 22 height 22
click at [16, 97] on div at bounding box center [20, 102] width 18 height 23
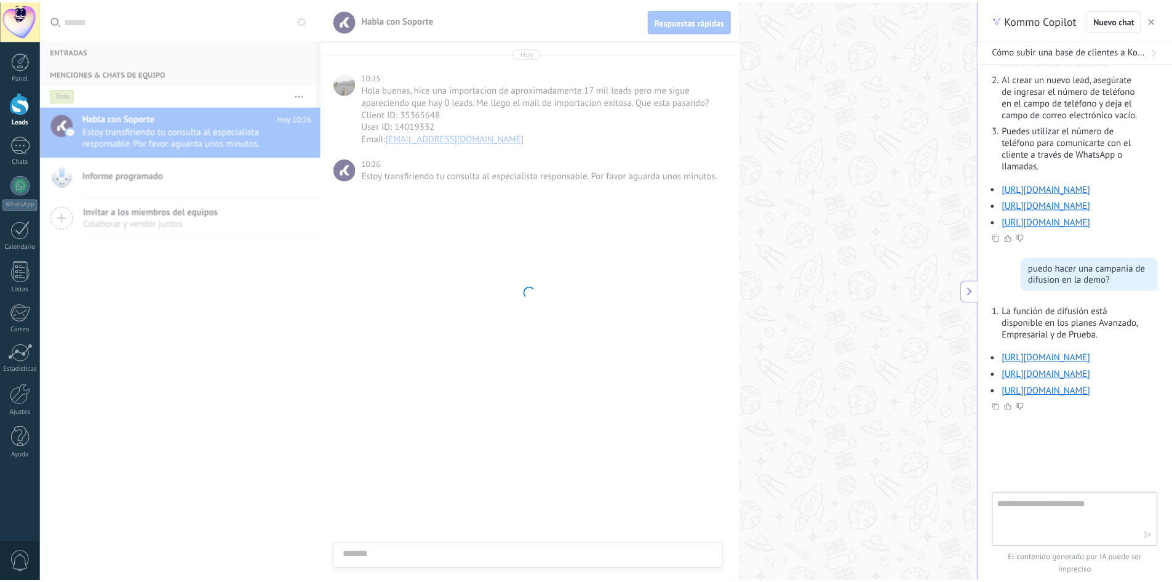
scroll to position [1621, 0]
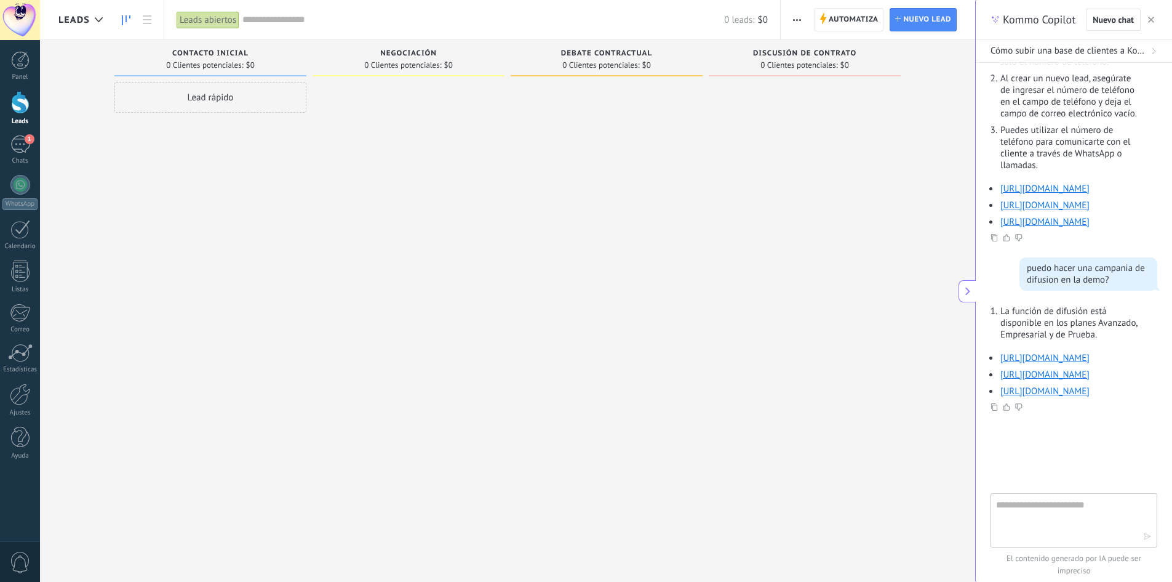
click at [86, 20] on span "Leads" at bounding box center [73, 20] width 31 height 12
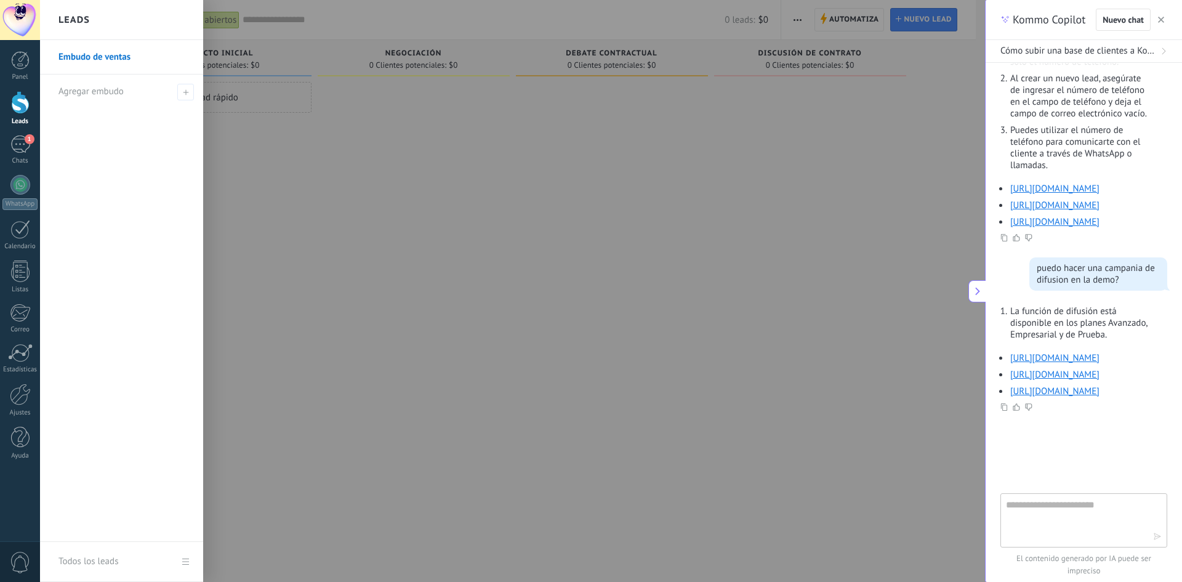
click at [86, 20] on h2 "Leads" at bounding box center [73, 20] width 31 height 39
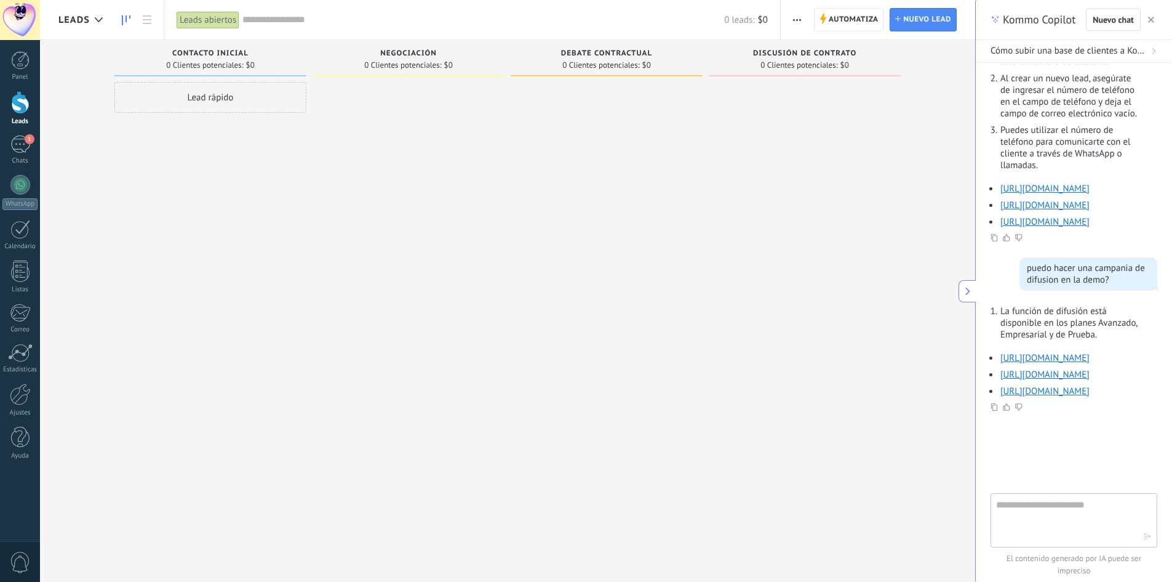
click at [86, 20] on span "Leads" at bounding box center [73, 20] width 31 height 12
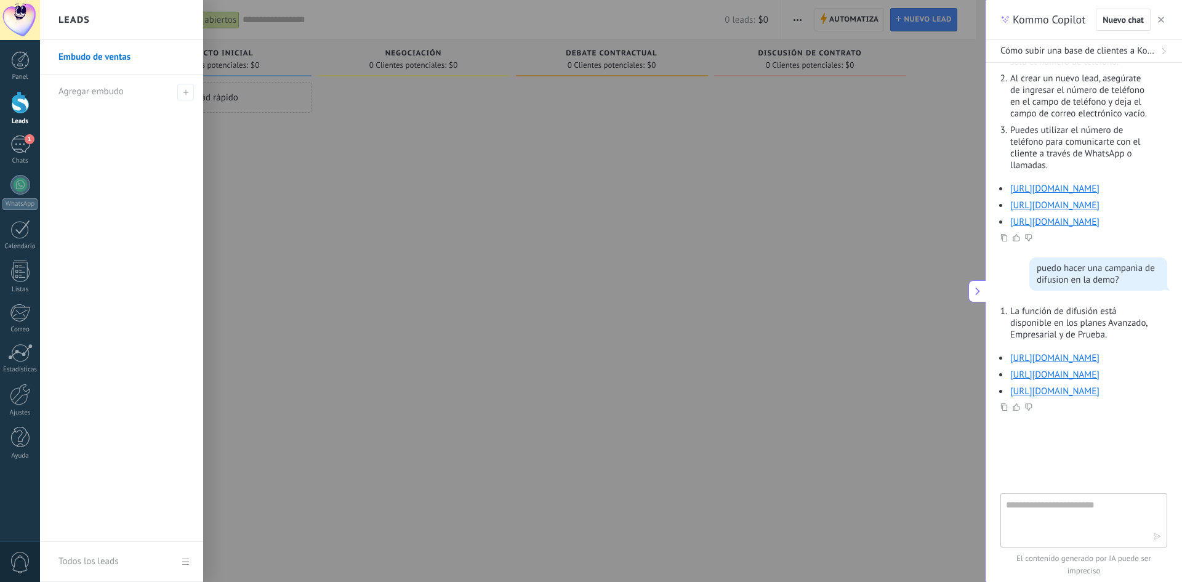
click at [86, 20] on h2 "Leads" at bounding box center [73, 20] width 31 height 39
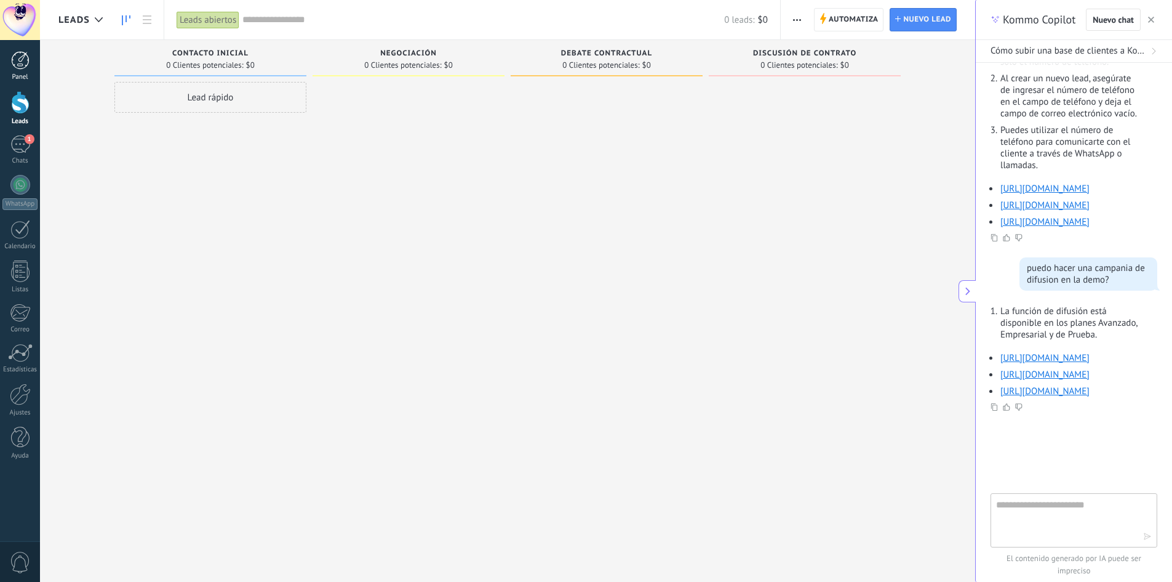
click at [30, 57] on link "Panel" at bounding box center [20, 66] width 40 height 30
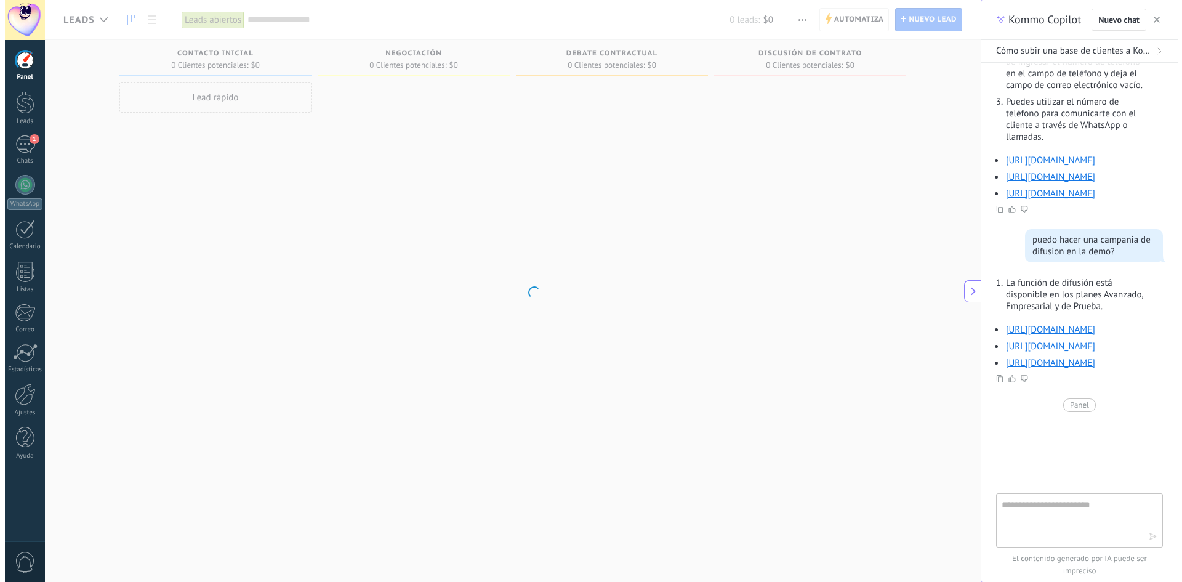
scroll to position [1649, 0]
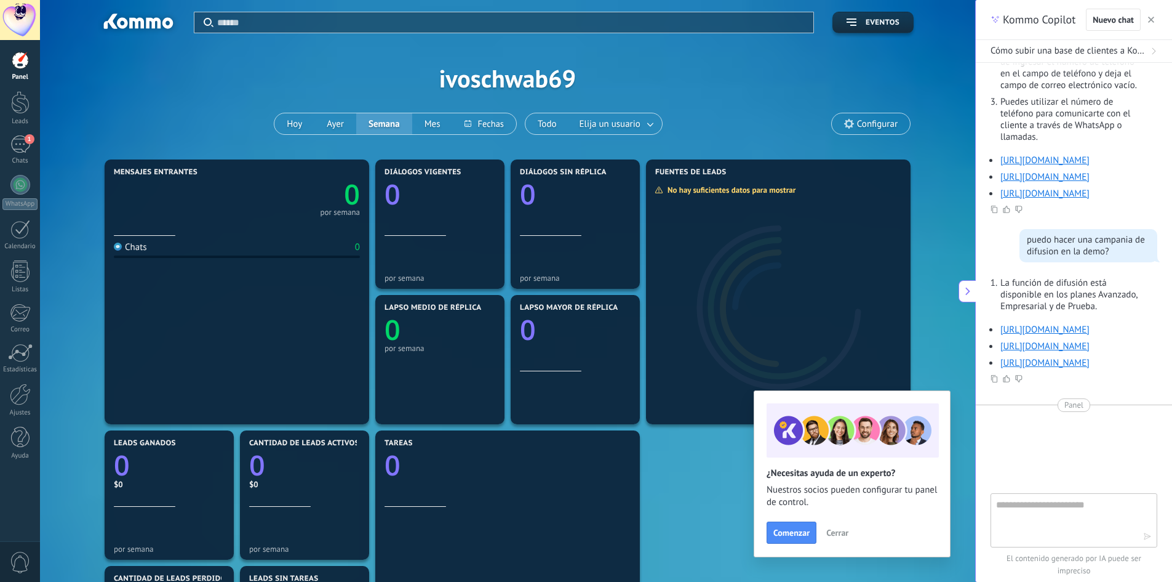
click at [838, 539] on button "Cerrar" at bounding box center [837, 532] width 33 height 18
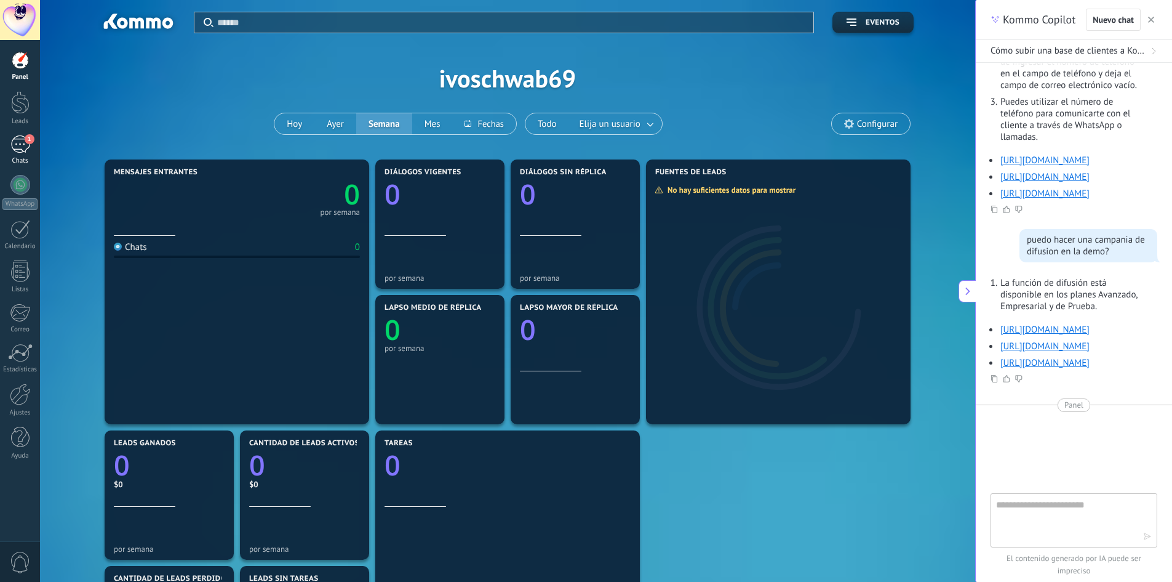
click at [27, 152] on div "1" at bounding box center [20, 144] width 20 height 18
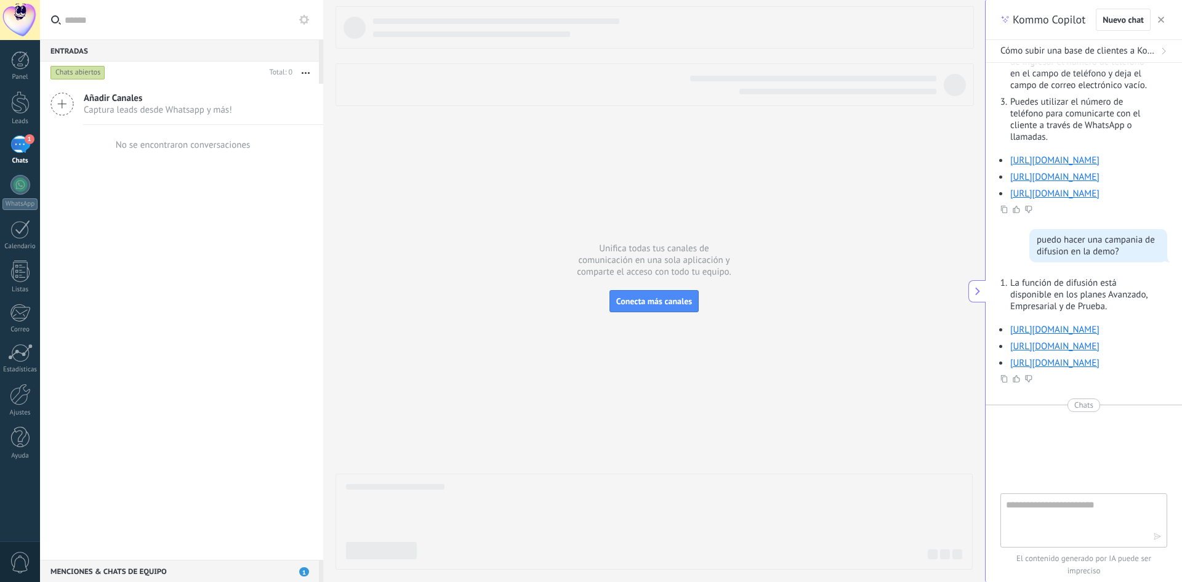
click at [206, 145] on div "No se encontraron conversaciones" at bounding box center [183, 145] width 135 height 12
click at [167, 561] on div "Menciones & Chats de equipo 1" at bounding box center [179, 570] width 279 height 22
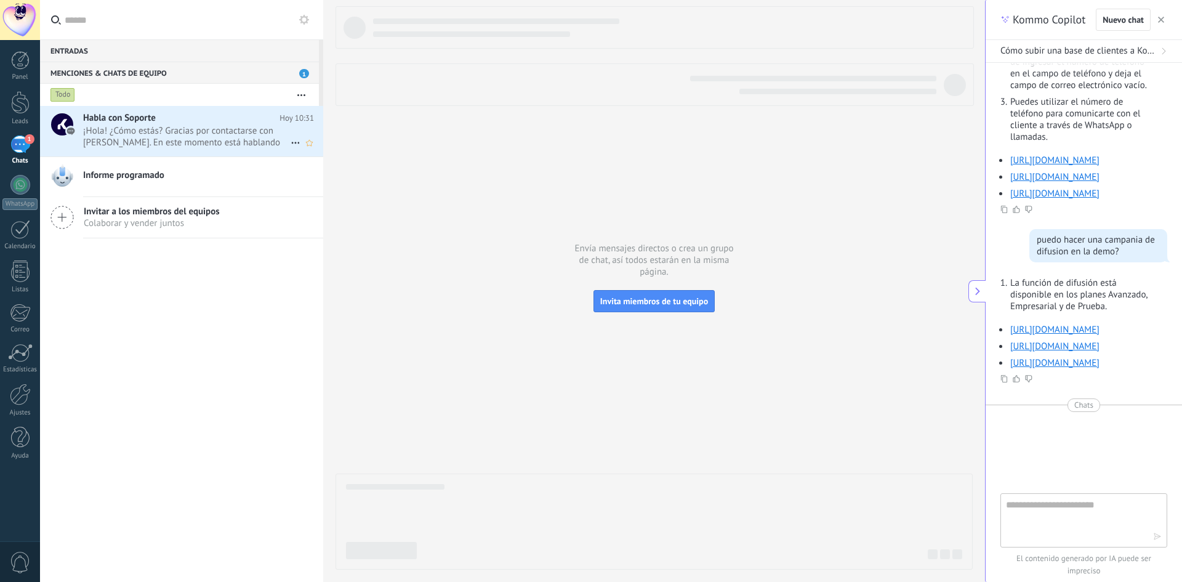
click at [215, 132] on span "¡Hola! ¿Cómo estás? Gracias por contactarse con [PERSON_NAME]. En este momento …" at bounding box center [186, 136] width 207 height 23
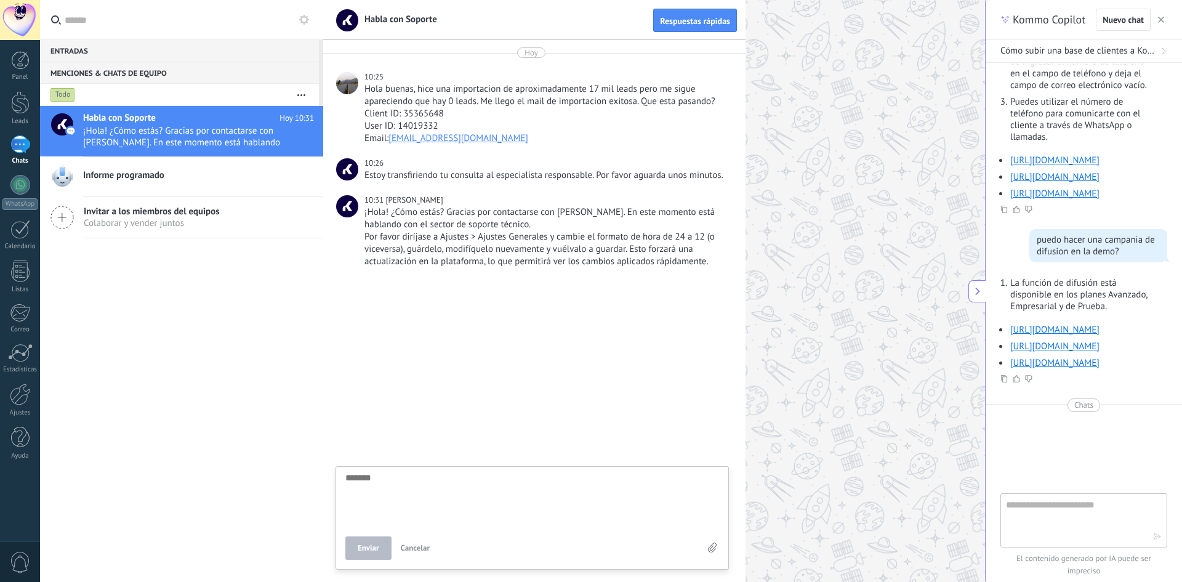
click at [304, 18] on icon at bounding box center [304, 20] width 10 height 10
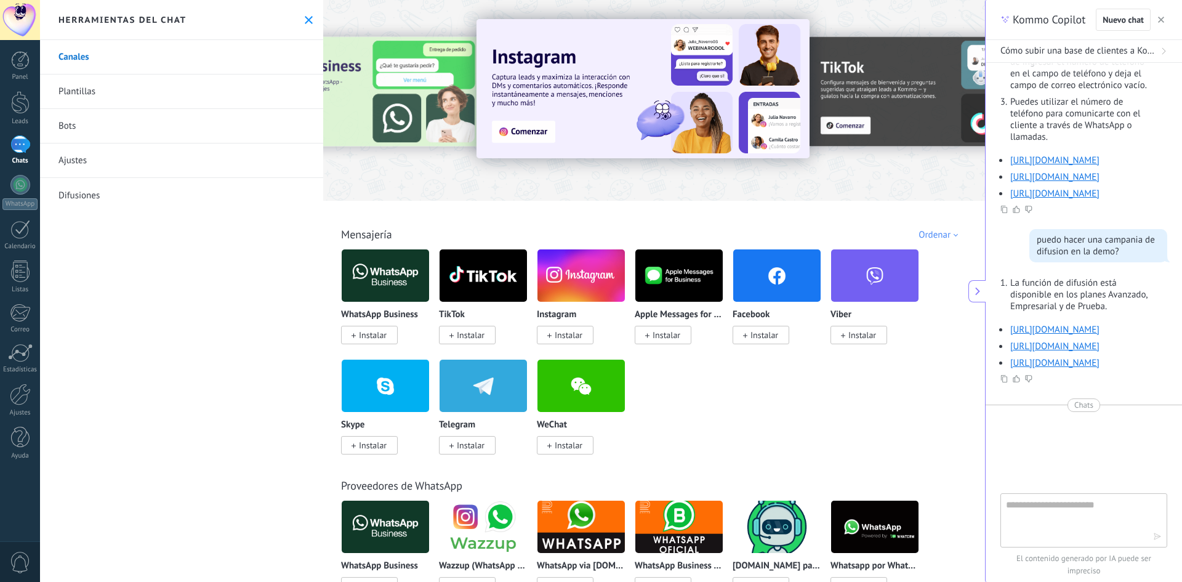
click at [305, 18] on icon at bounding box center [309, 20] width 8 height 8
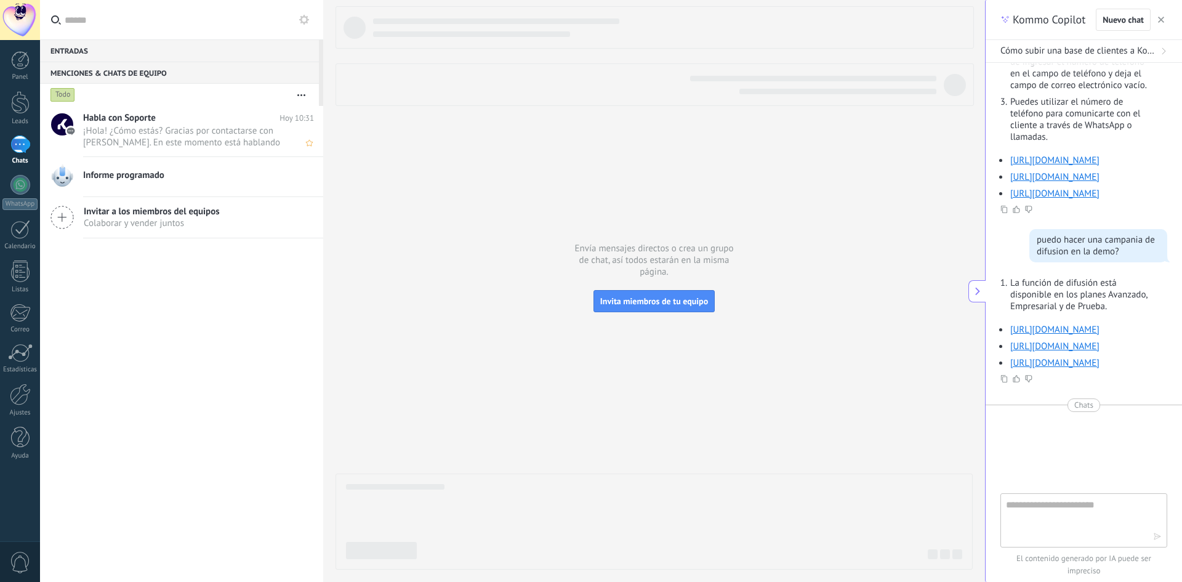
click at [220, 132] on span "¡Hola! ¿Cómo estás? Gracias por contactarse con [PERSON_NAME]. En este momento …" at bounding box center [186, 136] width 207 height 23
type textarea "*******"
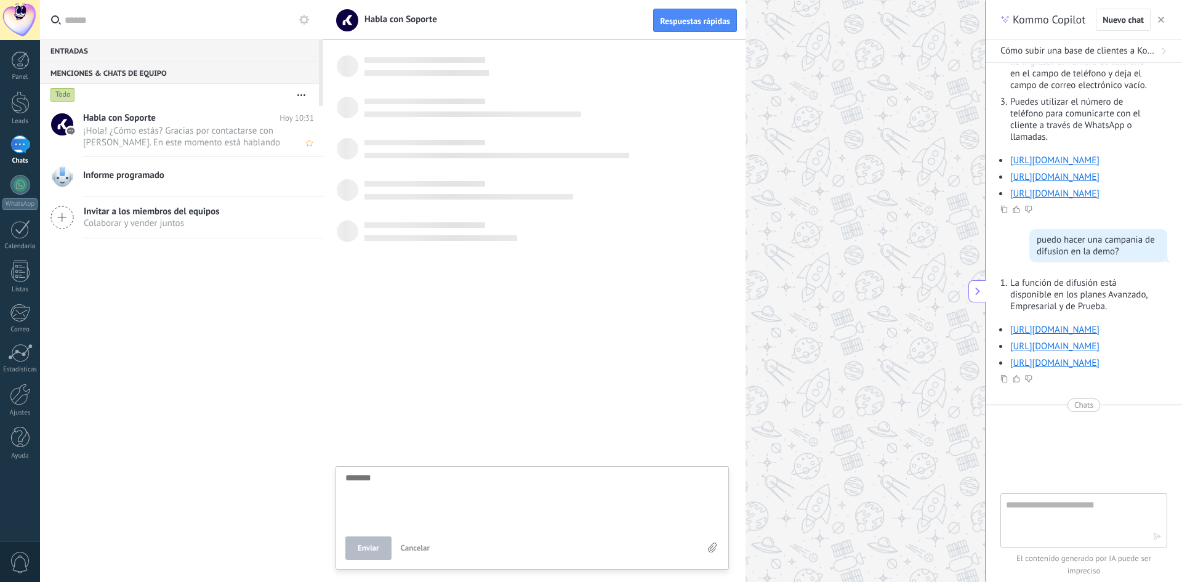
scroll to position [12, 0]
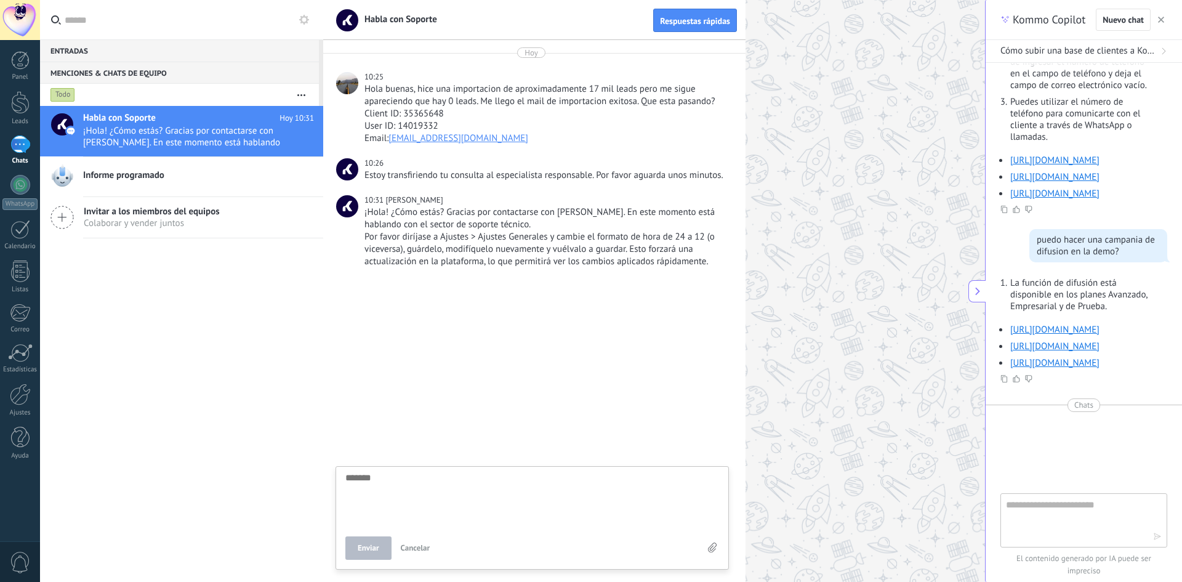
click at [303, 20] on icon at bounding box center [304, 20] width 10 height 10
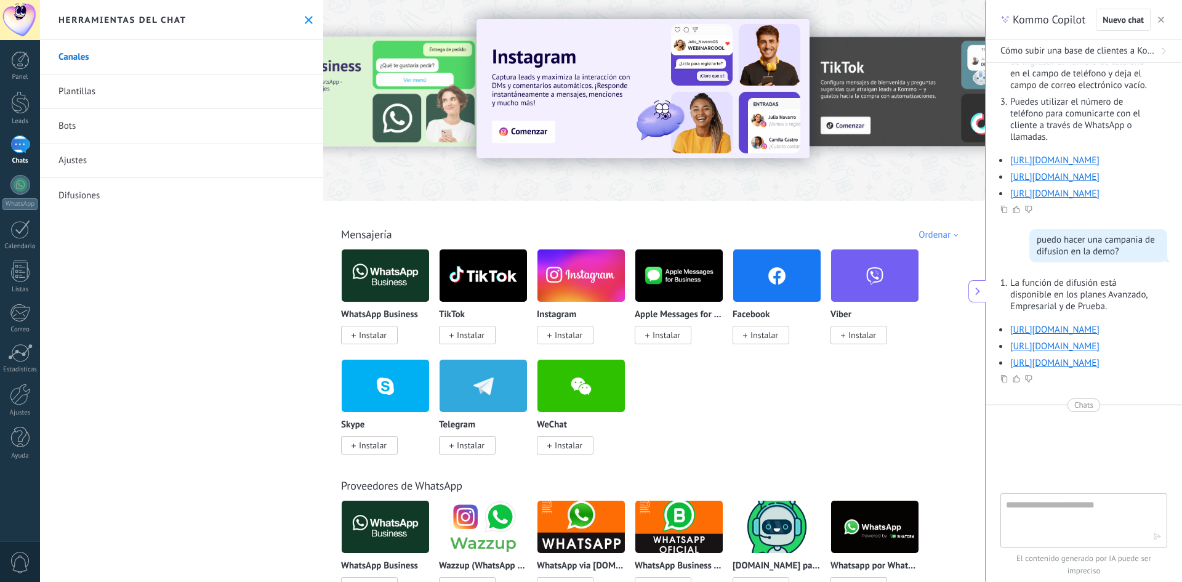
click at [116, 165] on link "Ajustes" at bounding box center [181, 160] width 283 height 34
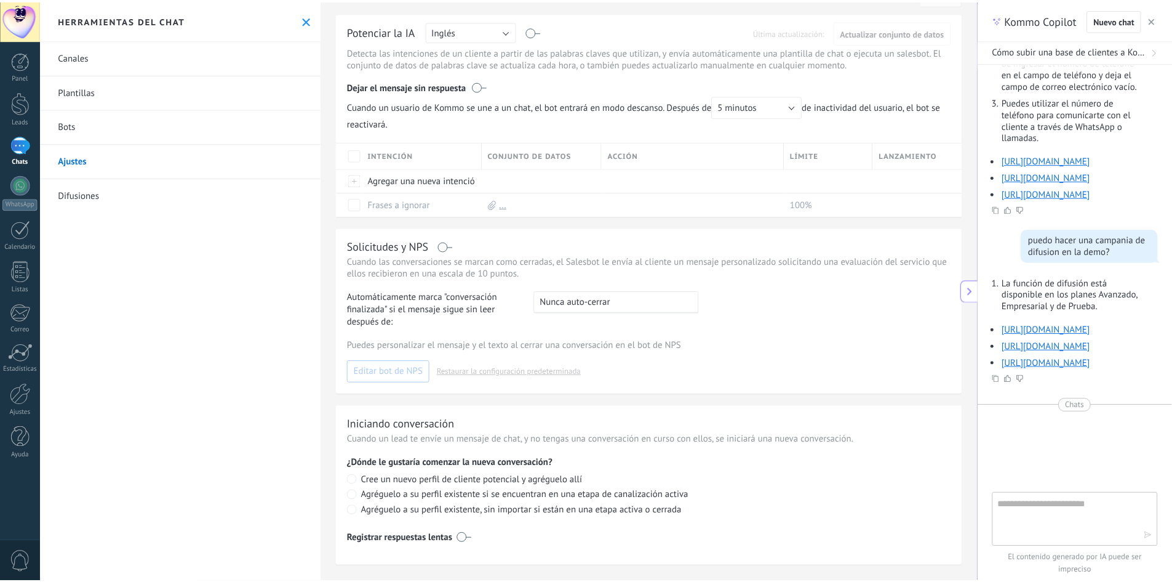
scroll to position [38, 0]
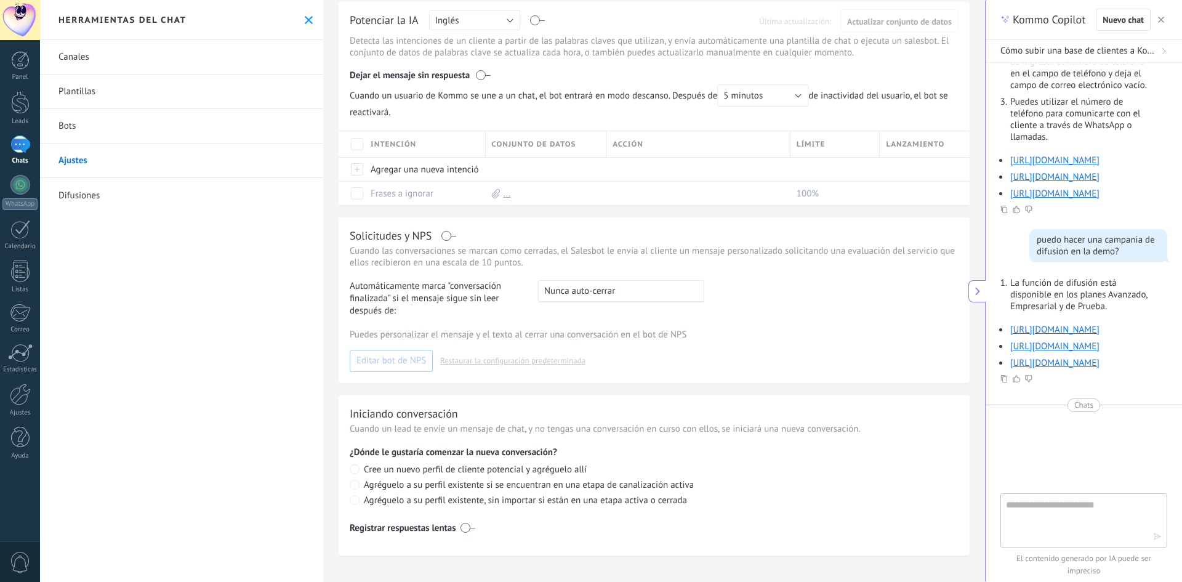
click at [305, 19] on use at bounding box center [309, 20] width 8 height 8
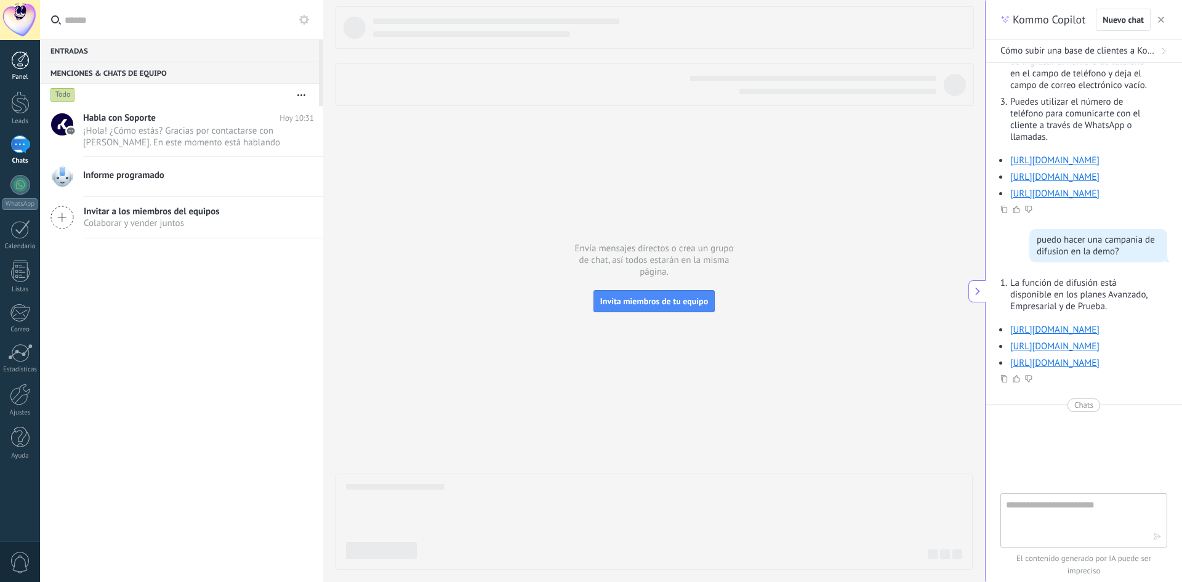
click at [29, 71] on link "Panel" at bounding box center [20, 66] width 40 height 30
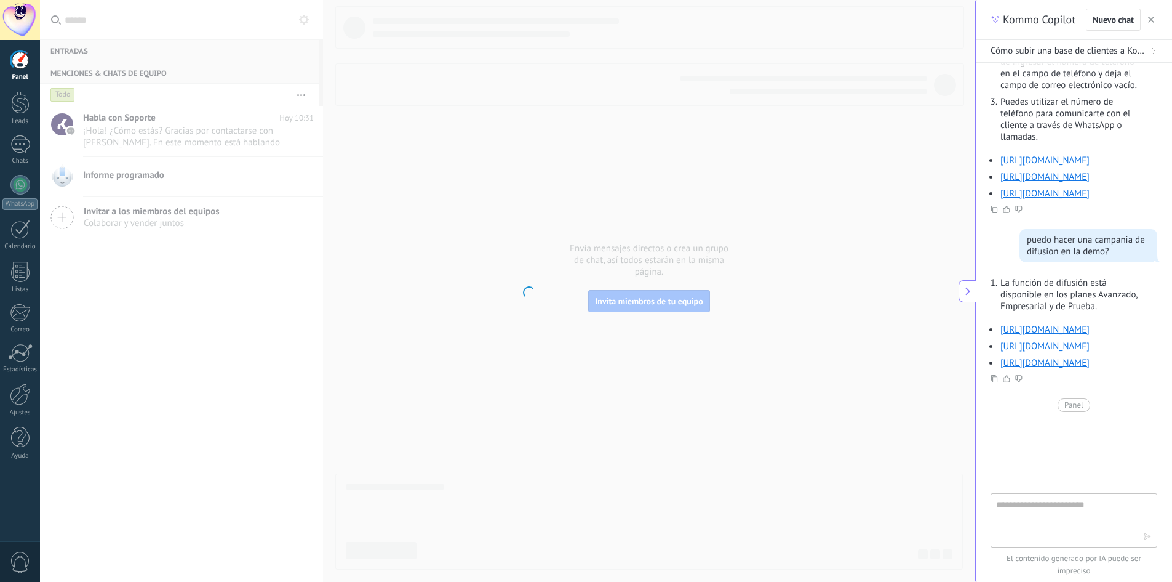
click at [29, 22] on div at bounding box center [20, 20] width 40 height 40
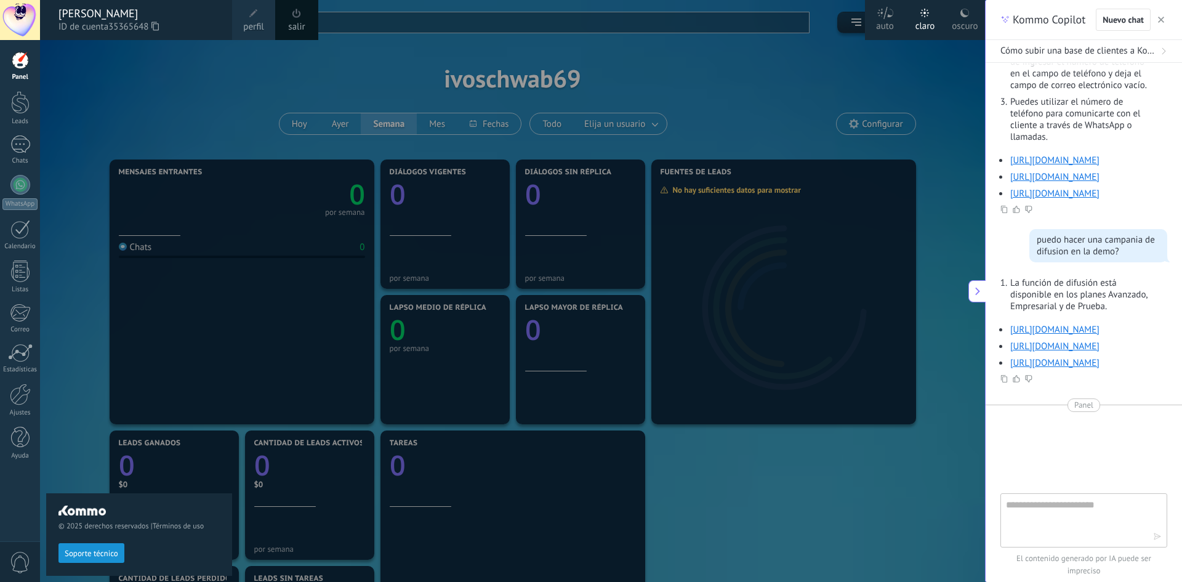
click at [23, 66] on div at bounding box center [20, 60] width 18 height 18
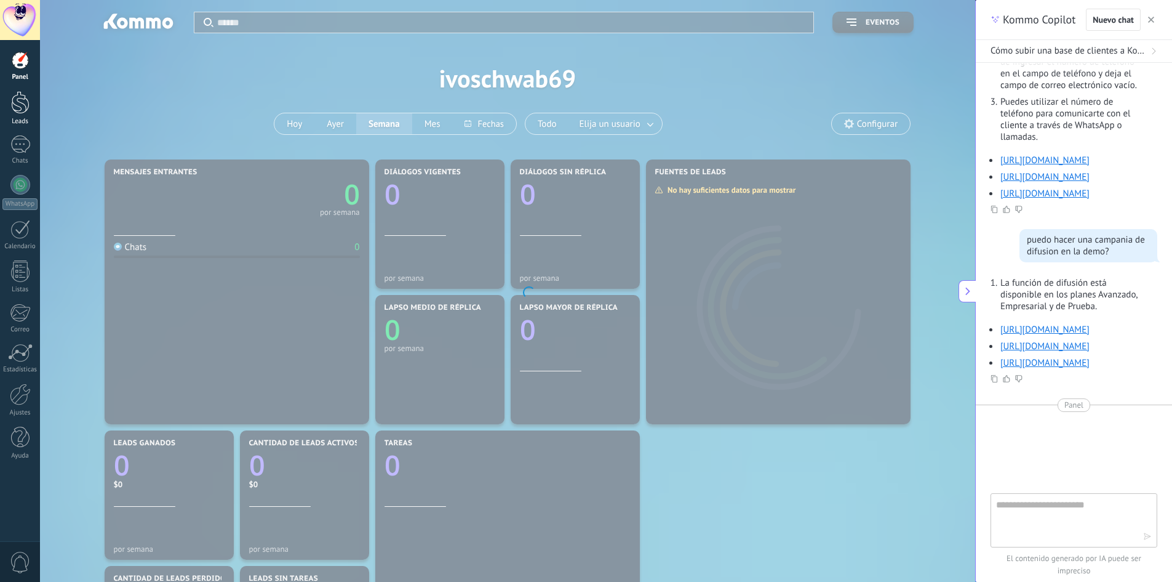
click at [20, 118] on div "Leads" at bounding box center [20, 122] width 36 height 8
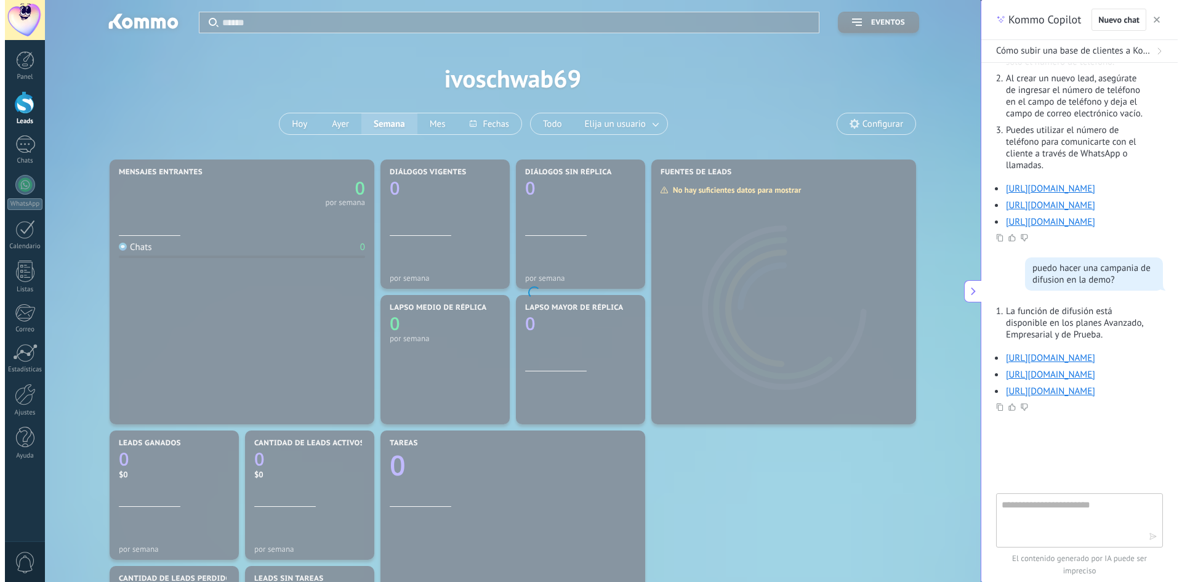
scroll to position [1621, 0]
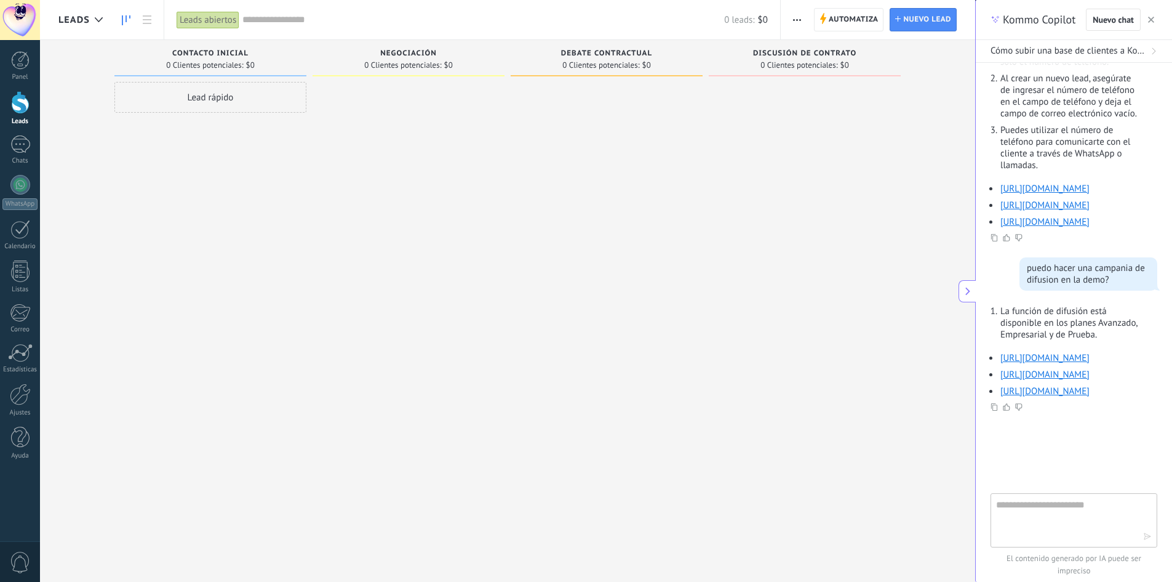
click at [801, 20] on use "button" at bounding box center [797, 20] width 8 height 2
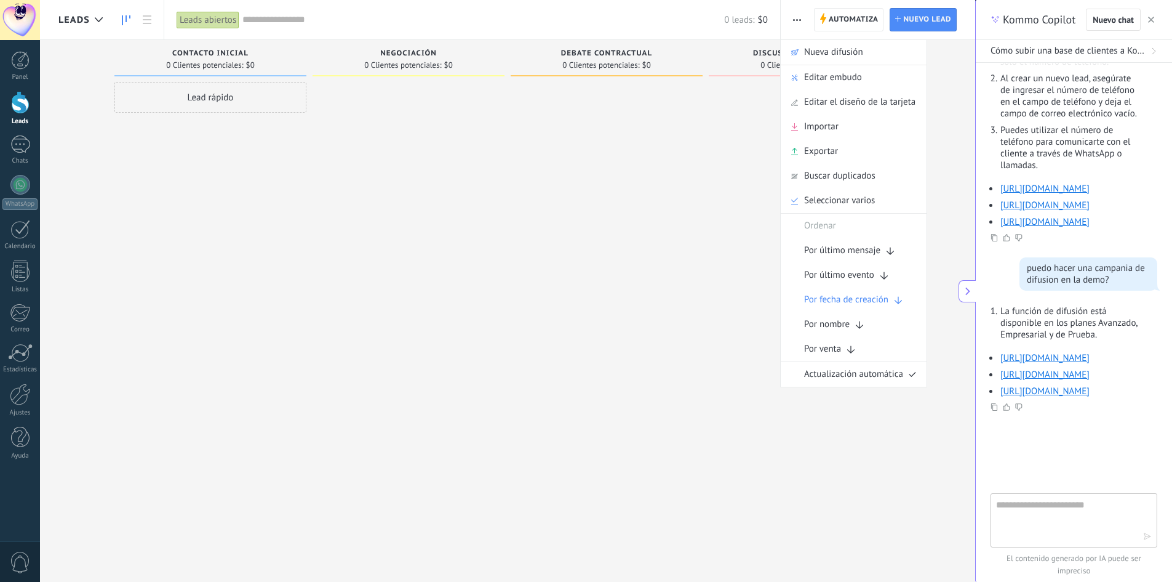
click at [801, 20] on use "button" at bounding box center [797, 20] width 8 height 2
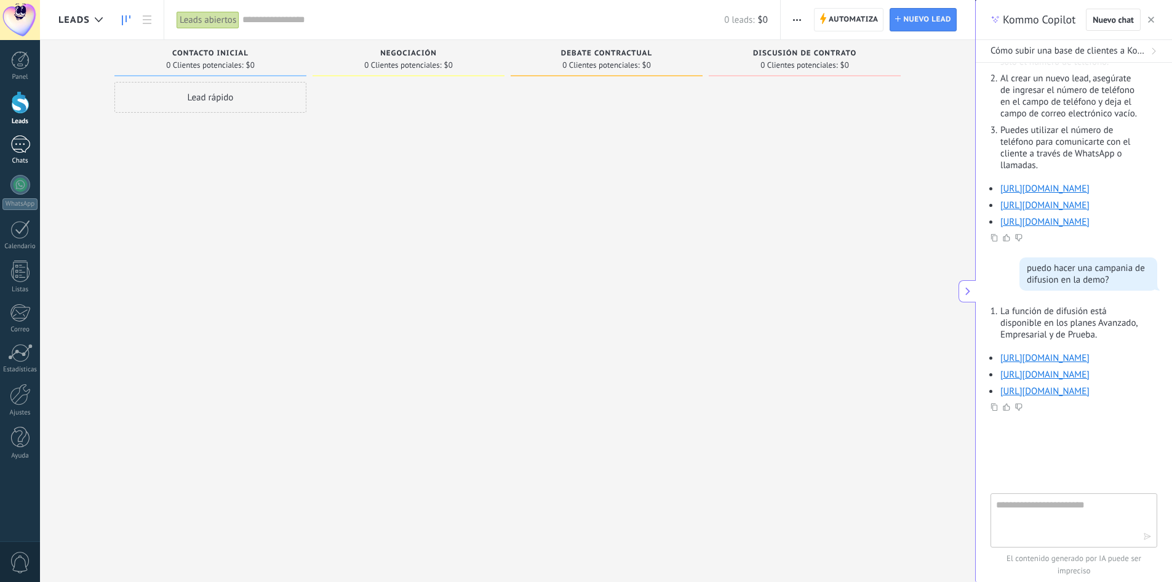
click at [23, 145] on div "1" at bounding box center [20, 144] width 20 height 18
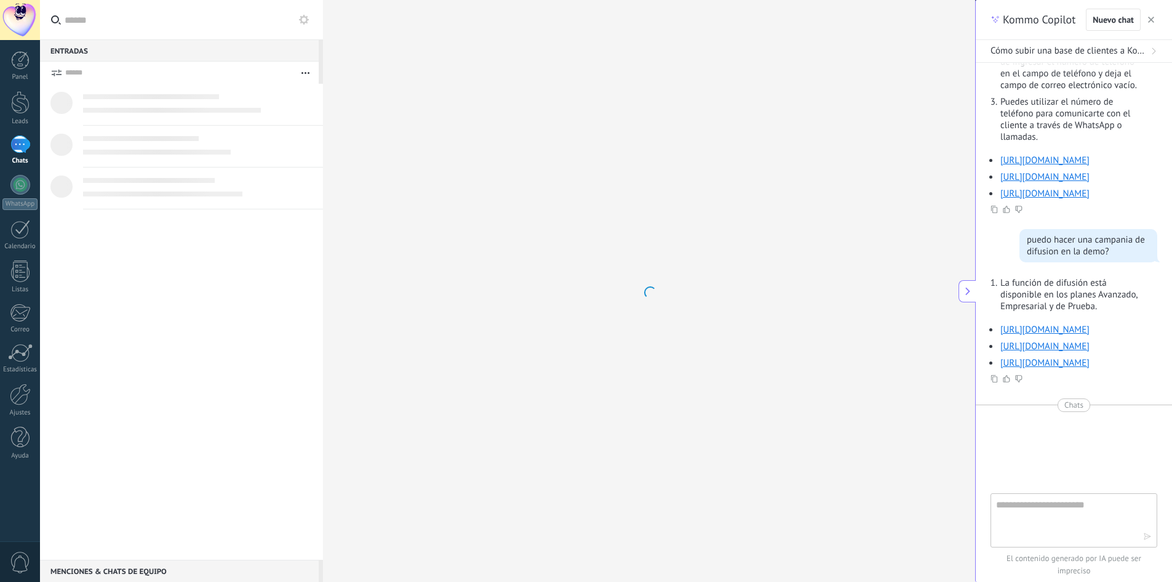
scroll to position [1649, 0]
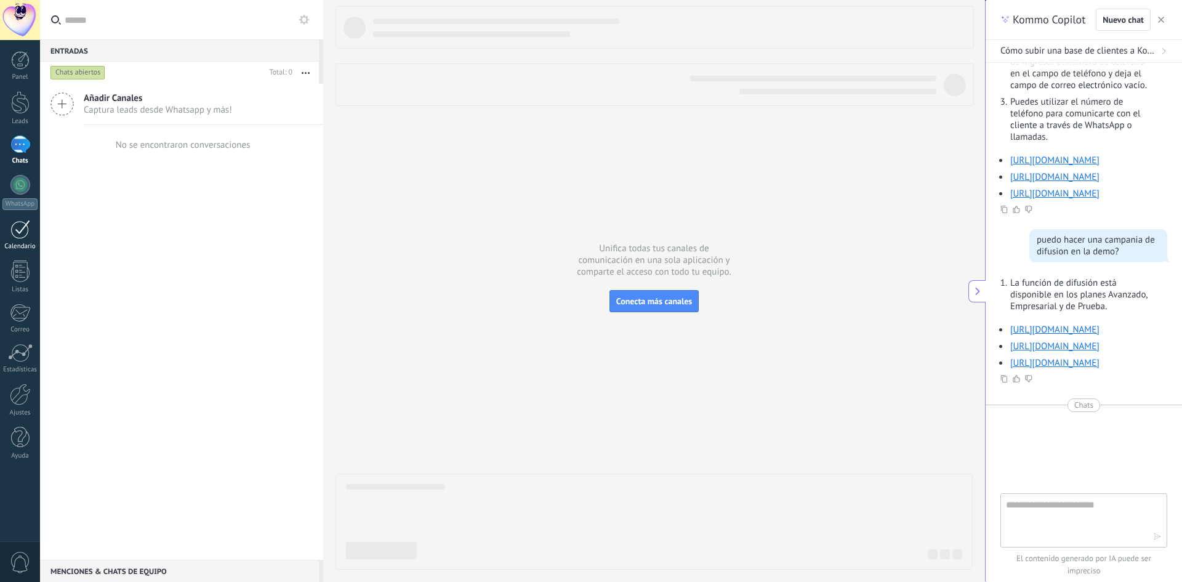
click at [23, 240] on link "Calendario" at bounding box center [20, 235] width 40 height 31
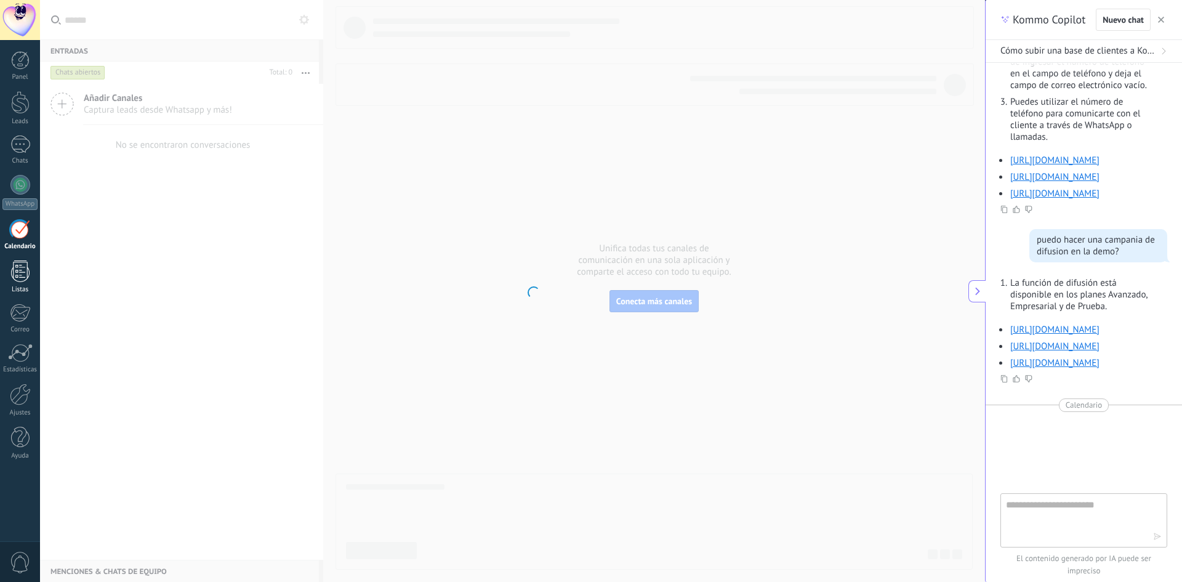
click at [24, 270] on div at bounding box center [20, 271] width 18 height 22
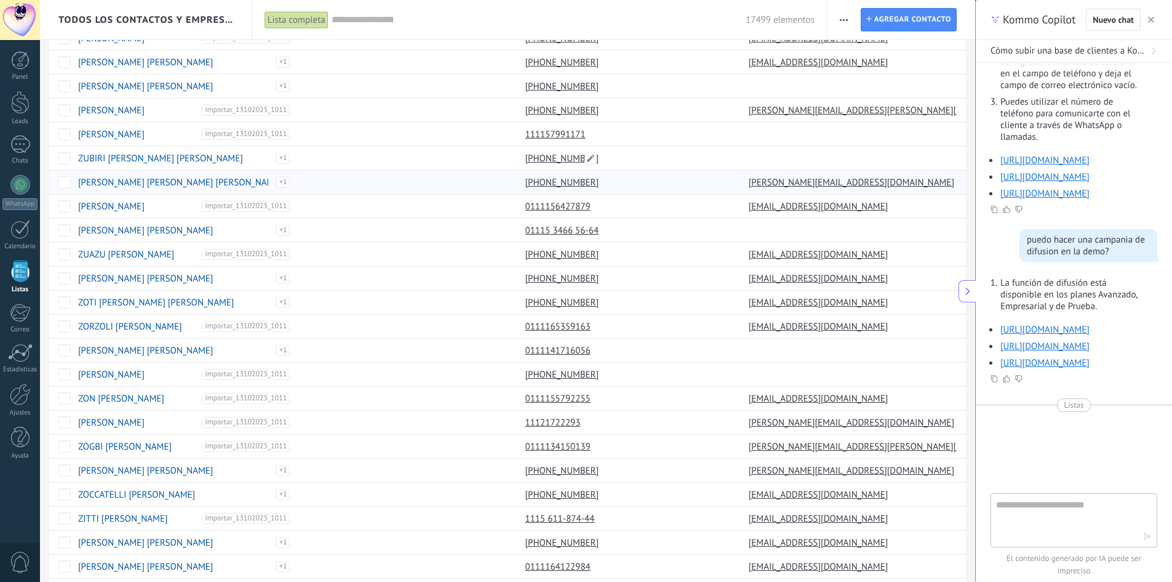
scroll to position [734, 0]
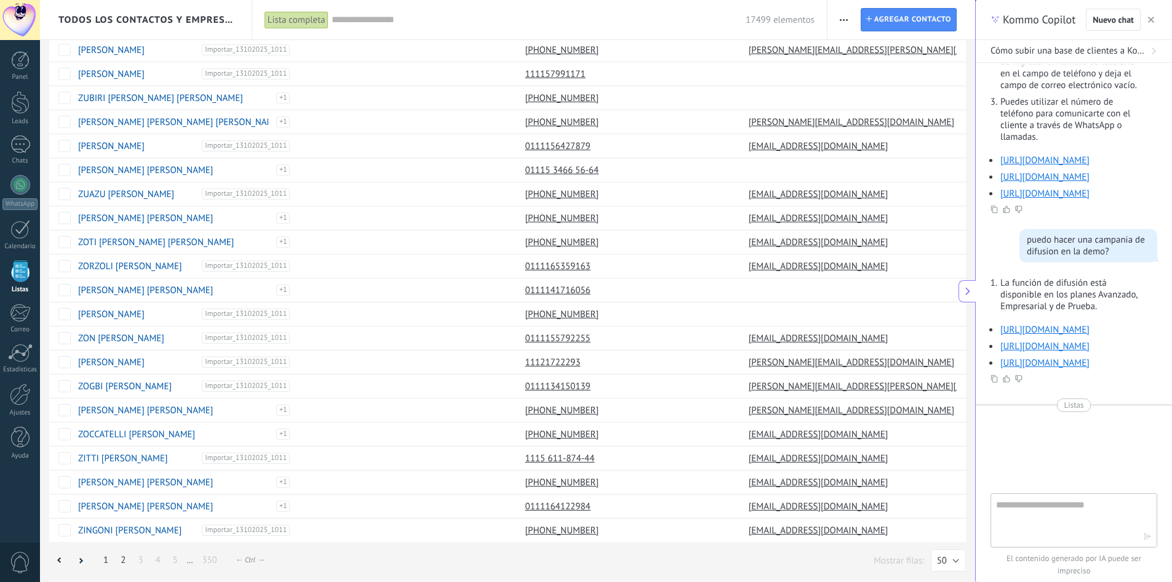
click at [122, 558] on link "2" at bounding box center [122, 560] width 17 height 24
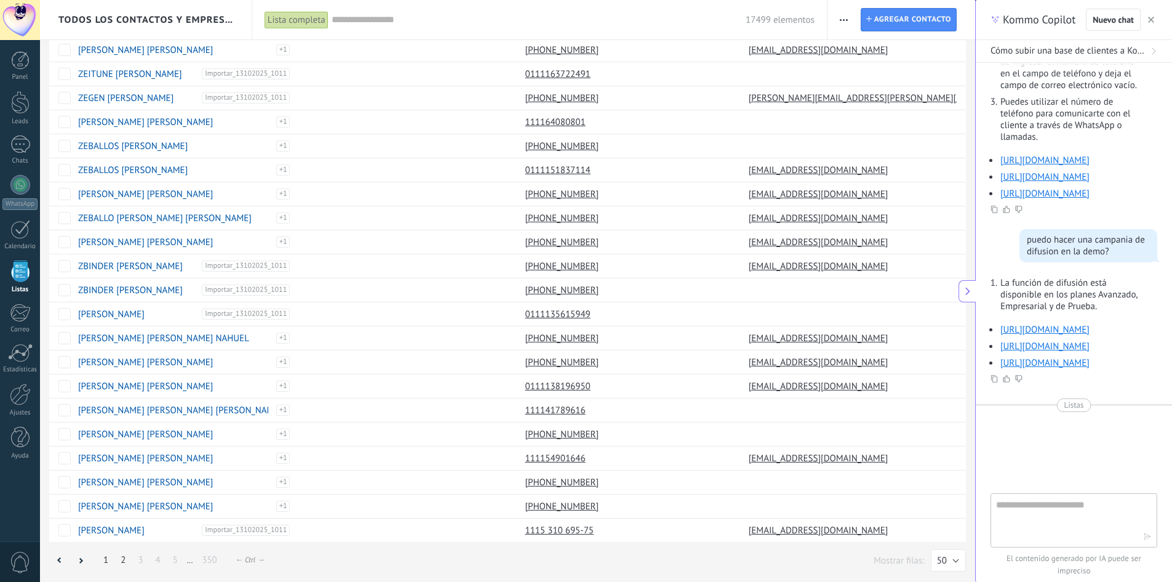
click at [108, 557] on link "1" at bounding box center [105, 560] width 17 height 24
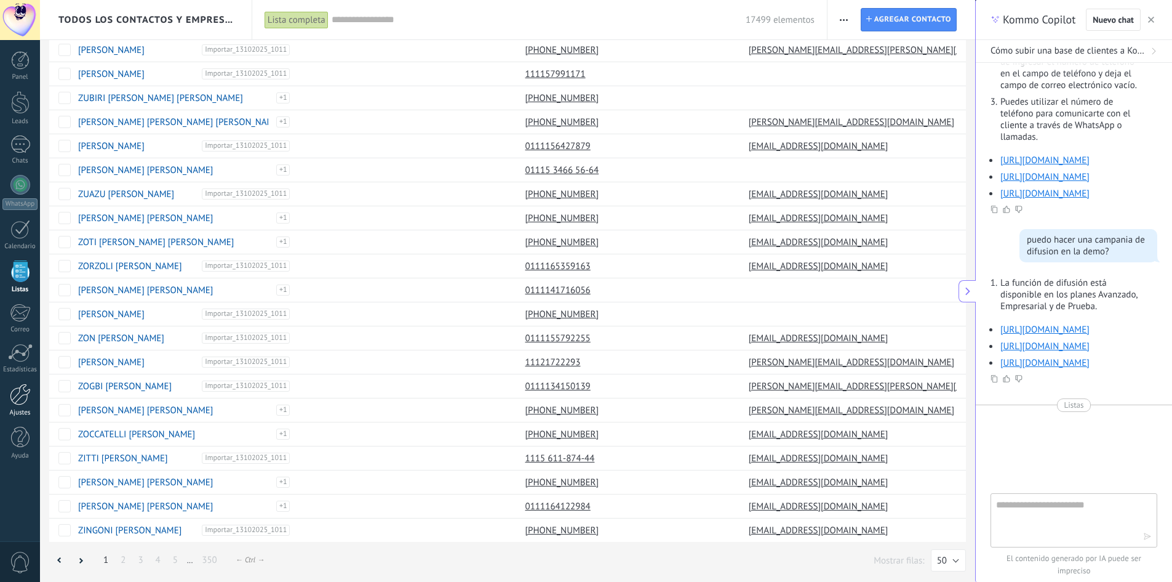
click at [22, 396] on div at bounding box center [20, 394] width 21 height 22
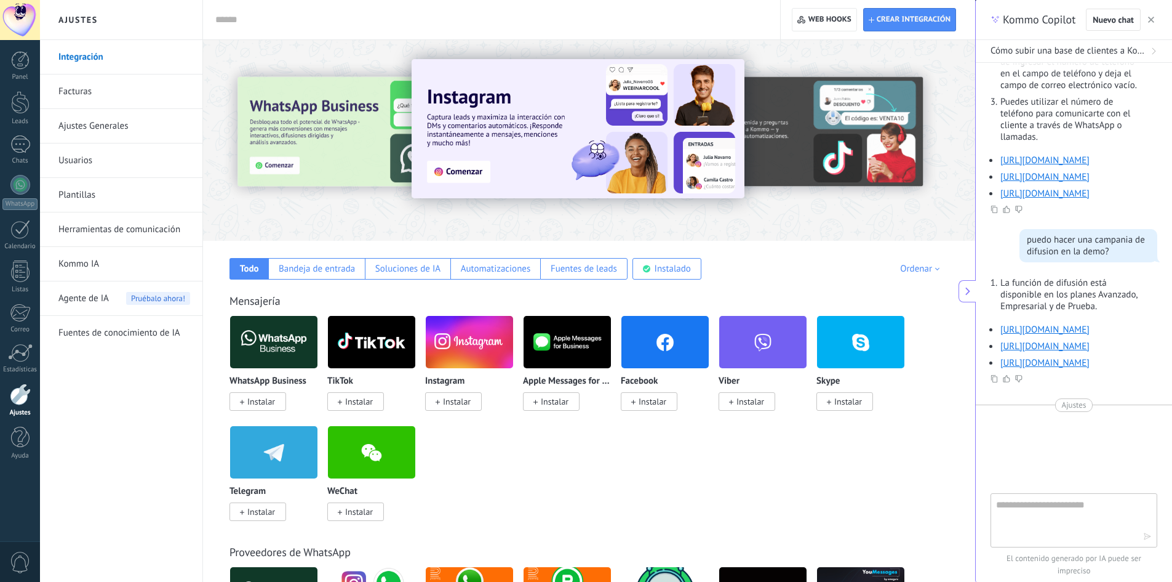
click at [122, 126] on link "Ajustes Generales" at bounding box center [124, 126] width 132 height 34
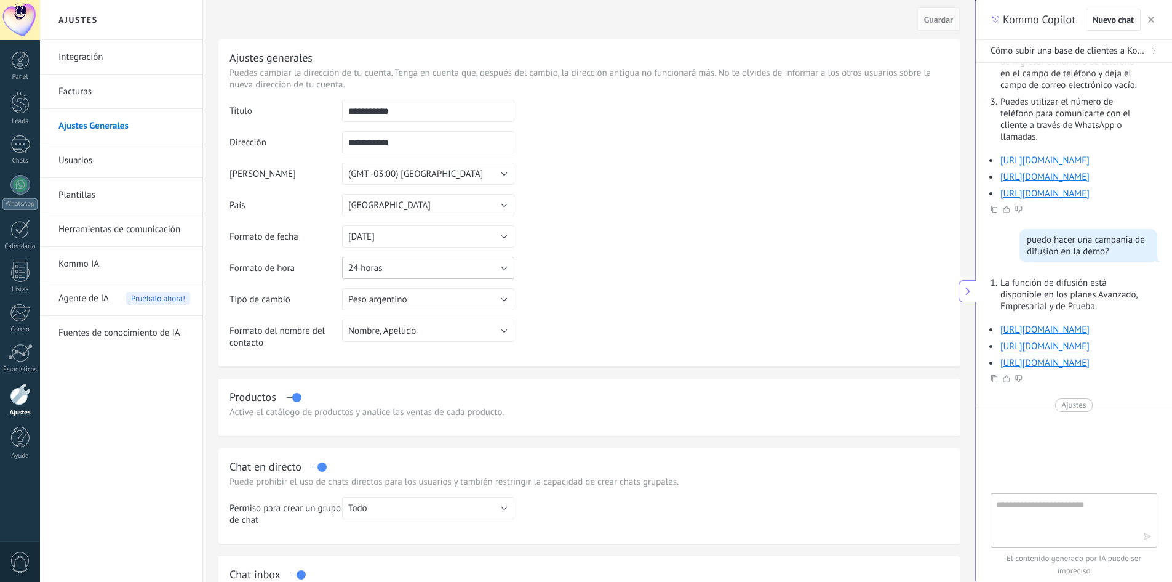
click at [404, 265] on button "24 horas" at bounding box center [428, 268] width 172 height 22
click at [391, 281] on li "12 horas" at bounding box center [424, 288] width 179 height 21
click at [936, 18] on span "Guardar" at bounding box center [938, 19] width 29 height 9
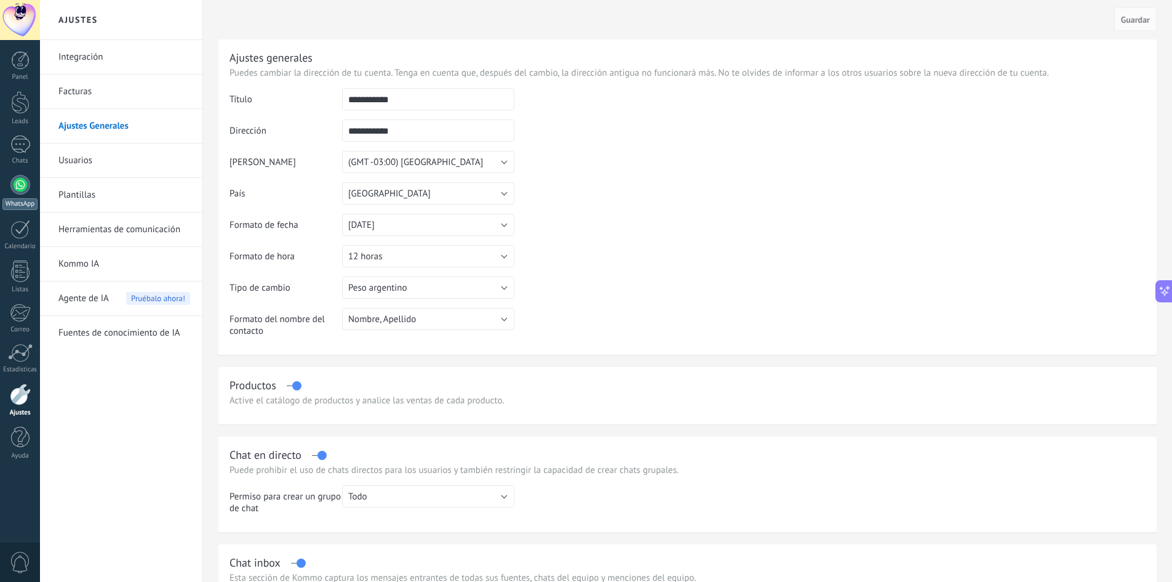
scroll to position [1649, 0]
click at [19, 105] on div at bounding box center [20, 102] width 18 height 23
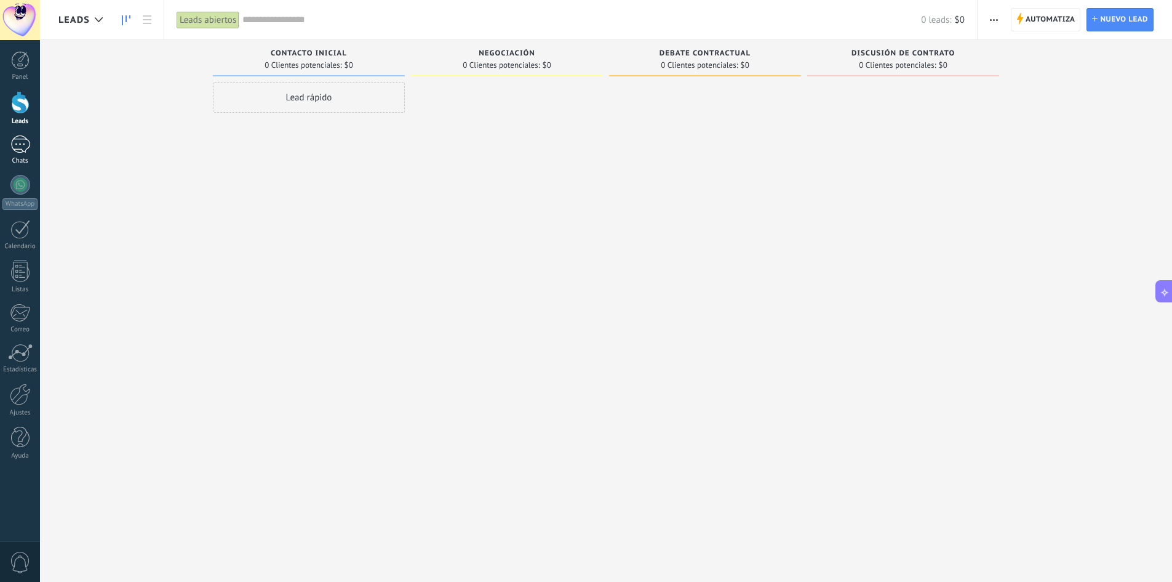
click at [23, 154] on link "Chats" at bounding box center [20, 150] width 40 height 30
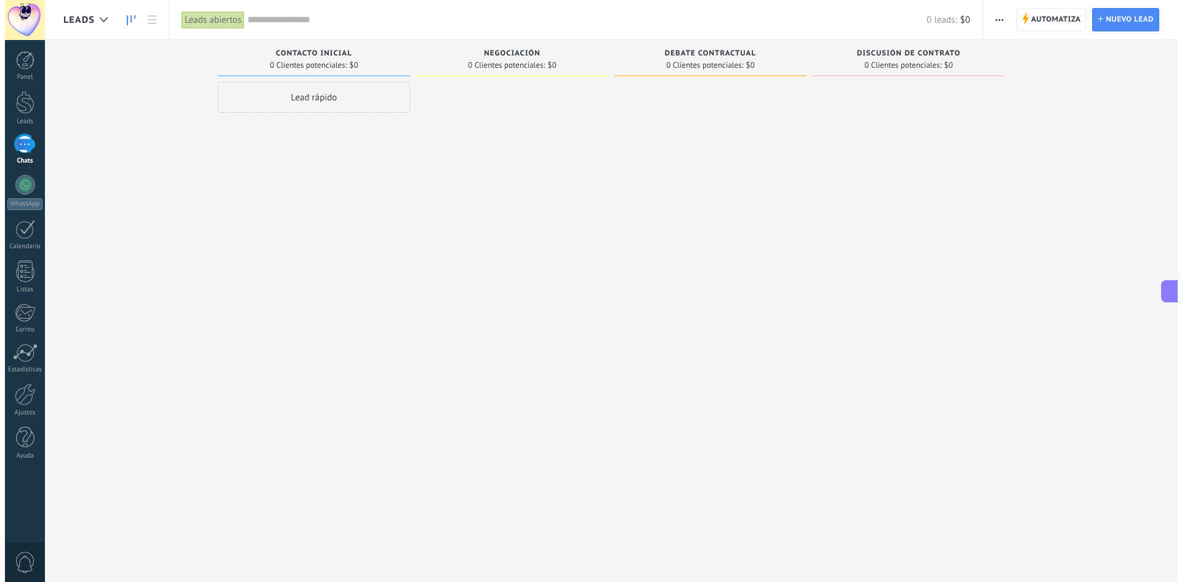
scroll to position [1649, 0]
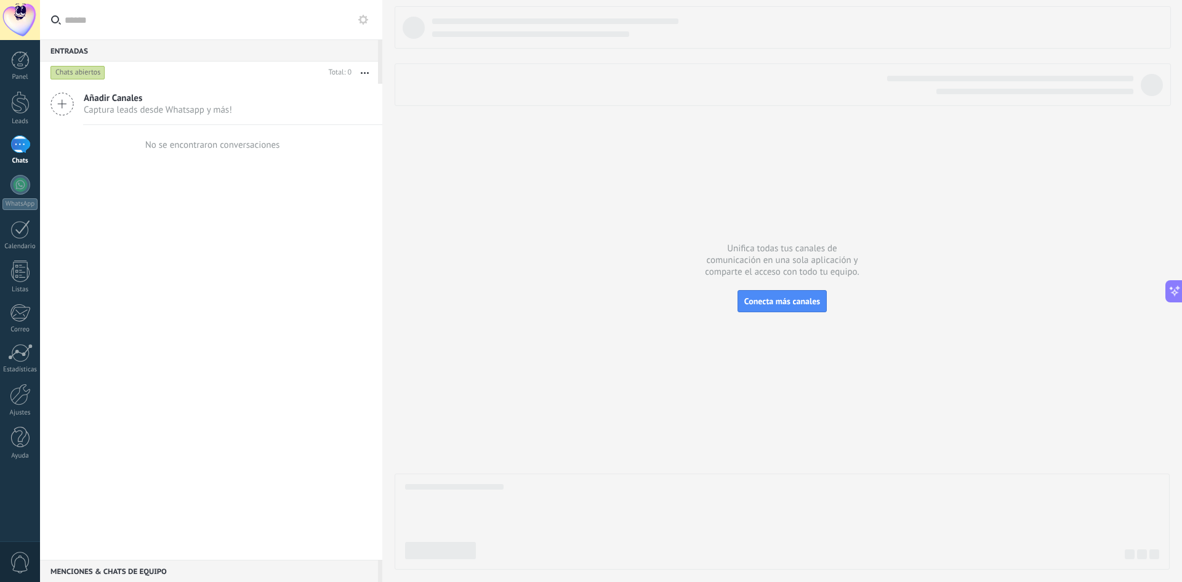
click at [185, 569] on div "Menciones & Chats de equipo 0" at bounding box center [209, 570] width 338 height 22
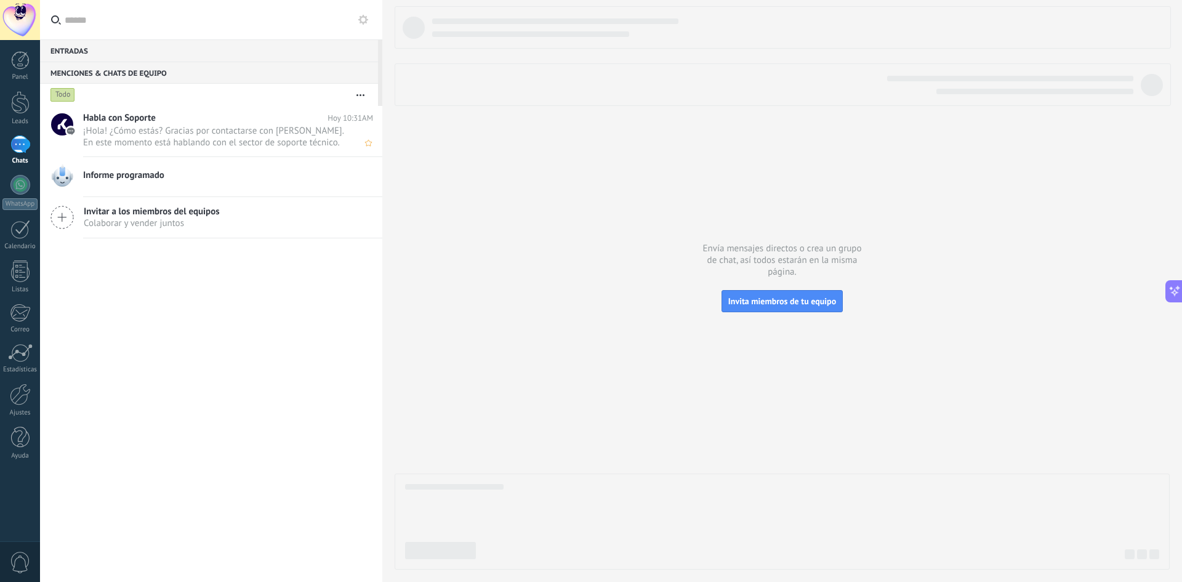
click at [209, 136] on span "¡Hola! ¿Cómo estás? Gracias por contactarse con [PERSON_NAME]. En este momento …" at bounding box center [216, 136] width 266 height 23
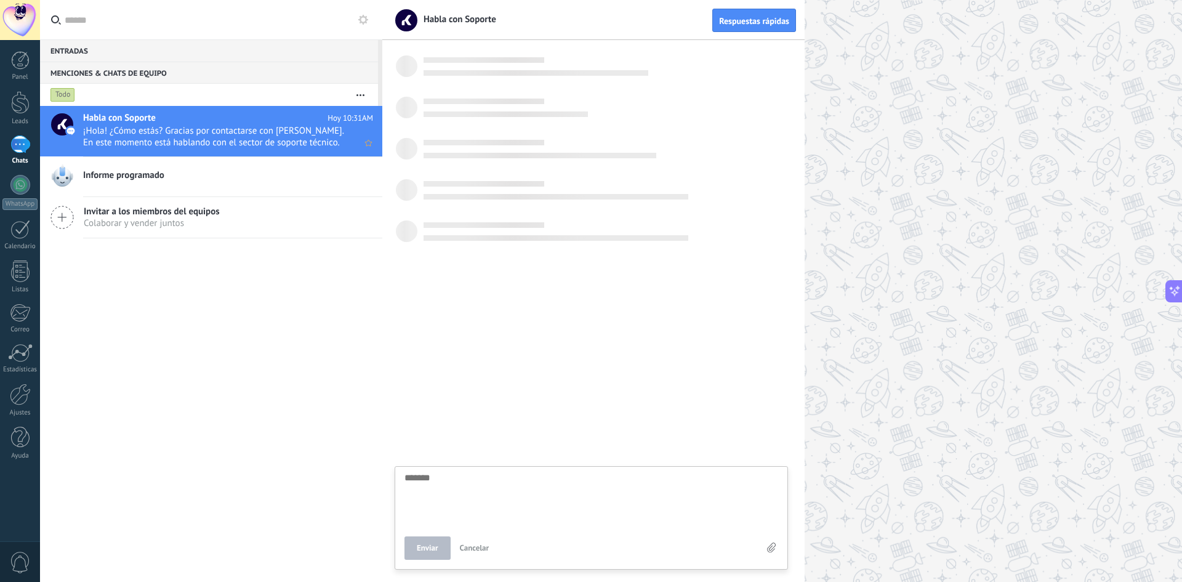
scroll to position [12, 0]
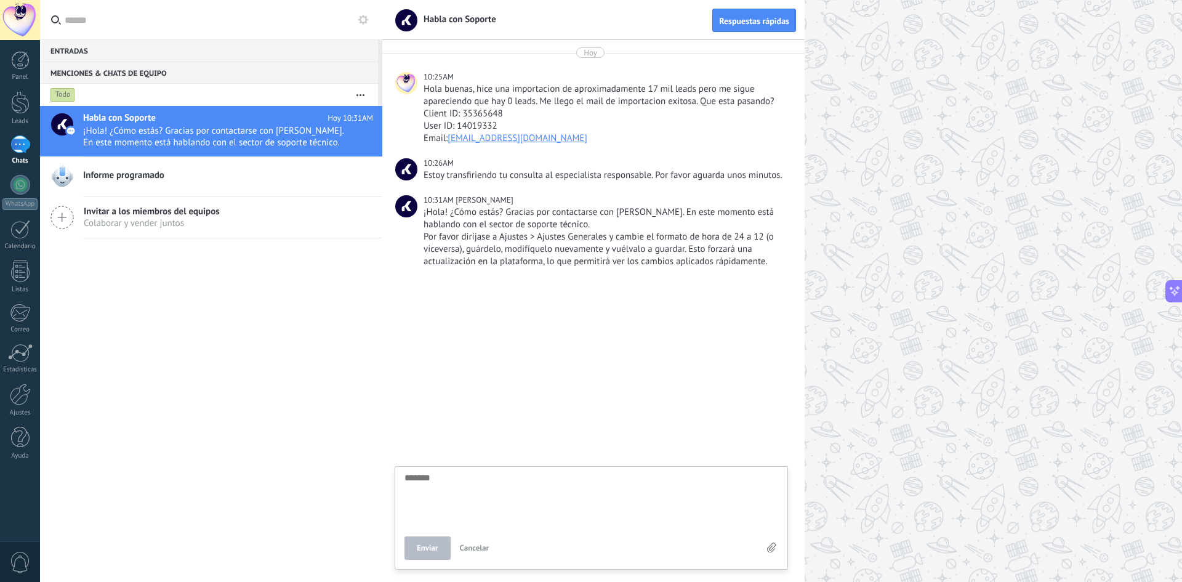
click at [513, 503] on textarea at bounding box center [591, 498] width 374 height 50
type textarea "*"
type textarea "**"
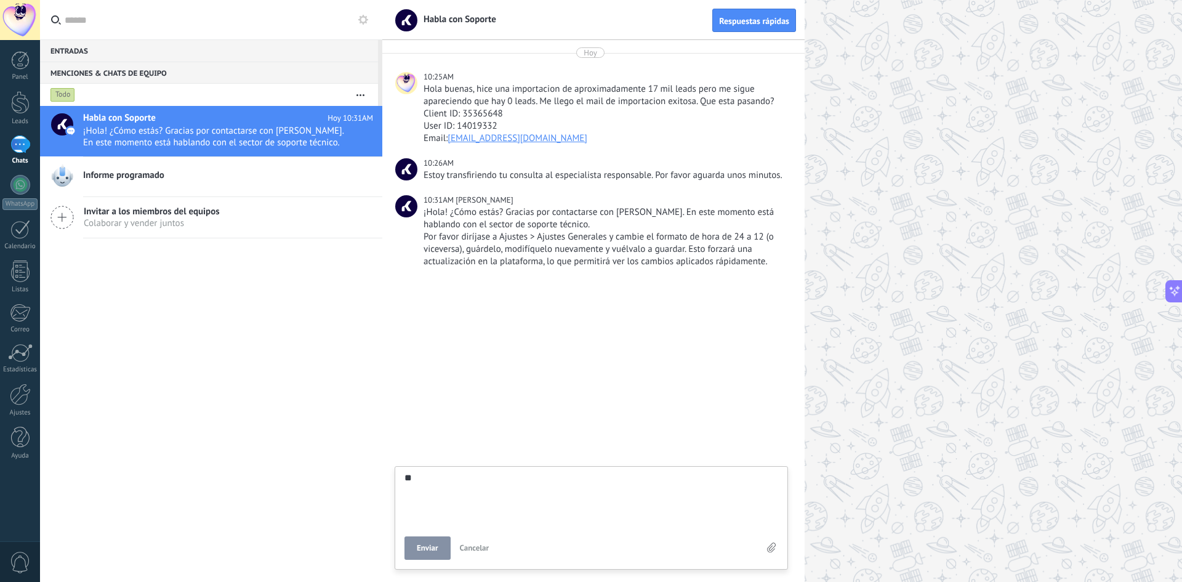
type textarea "*"
type textarea "*******"
type textarea "*"
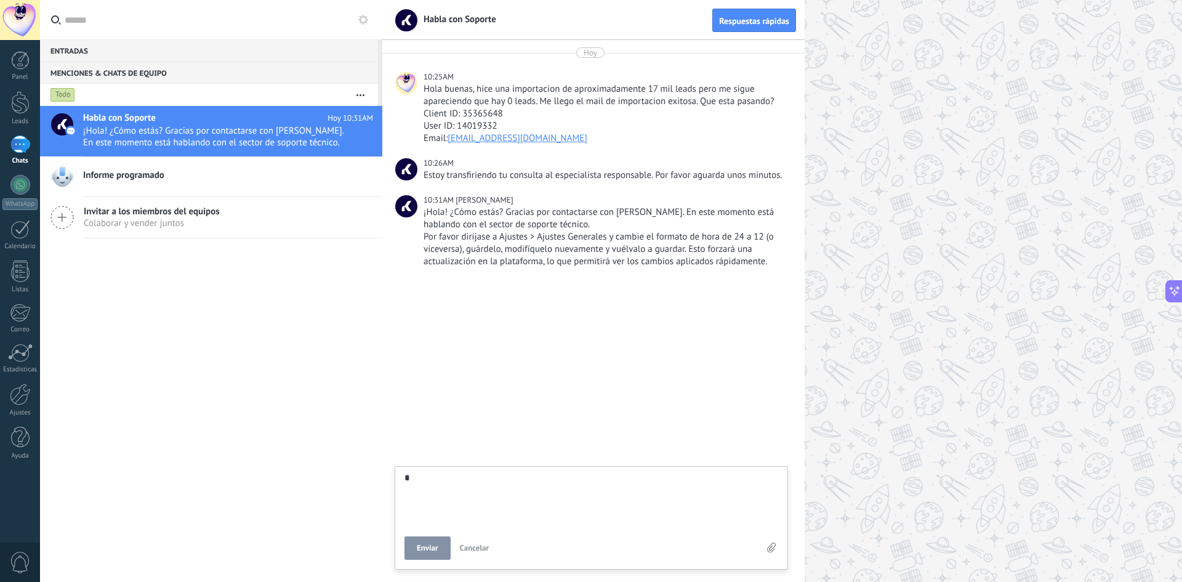
type textarea "**"
type textarea "****"
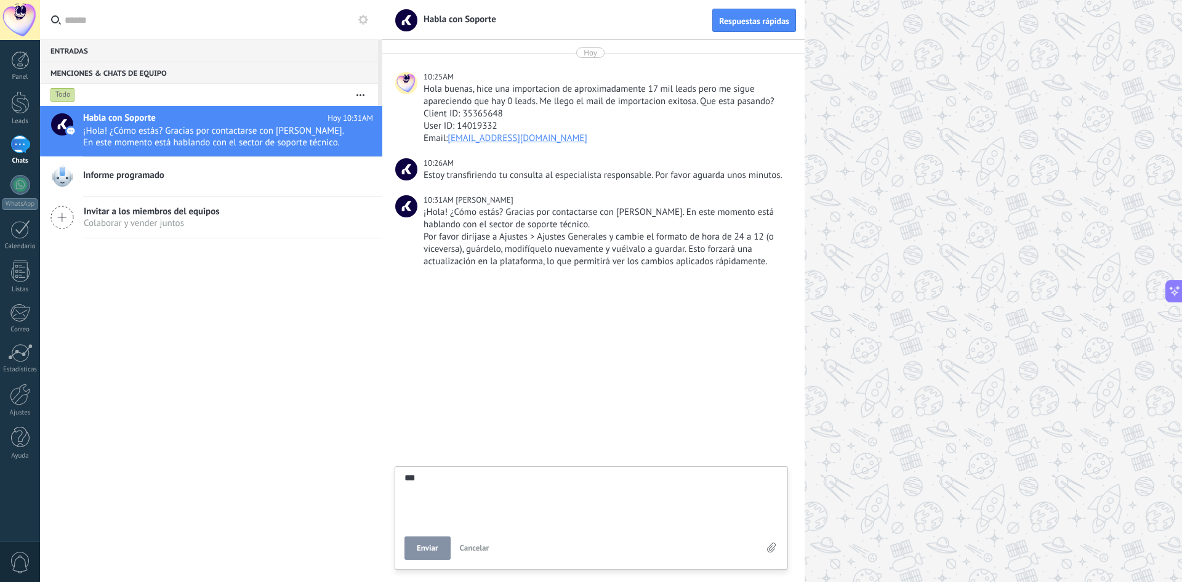
type textarea "****"
type textarea "*****"
type textarea "******"
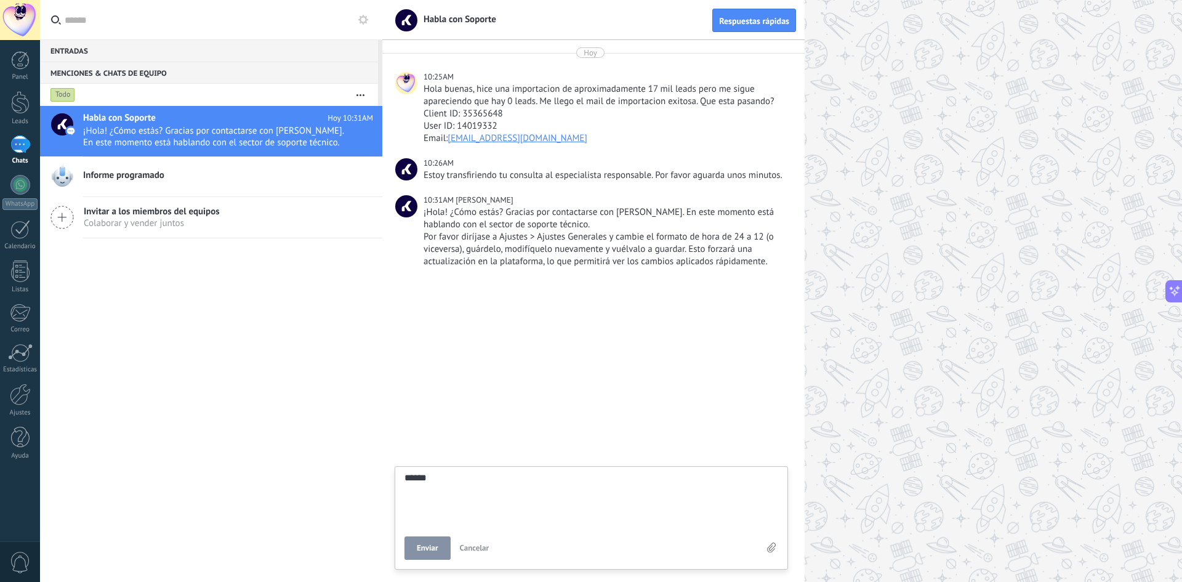
type textarea "*******"
type textarea "*********"
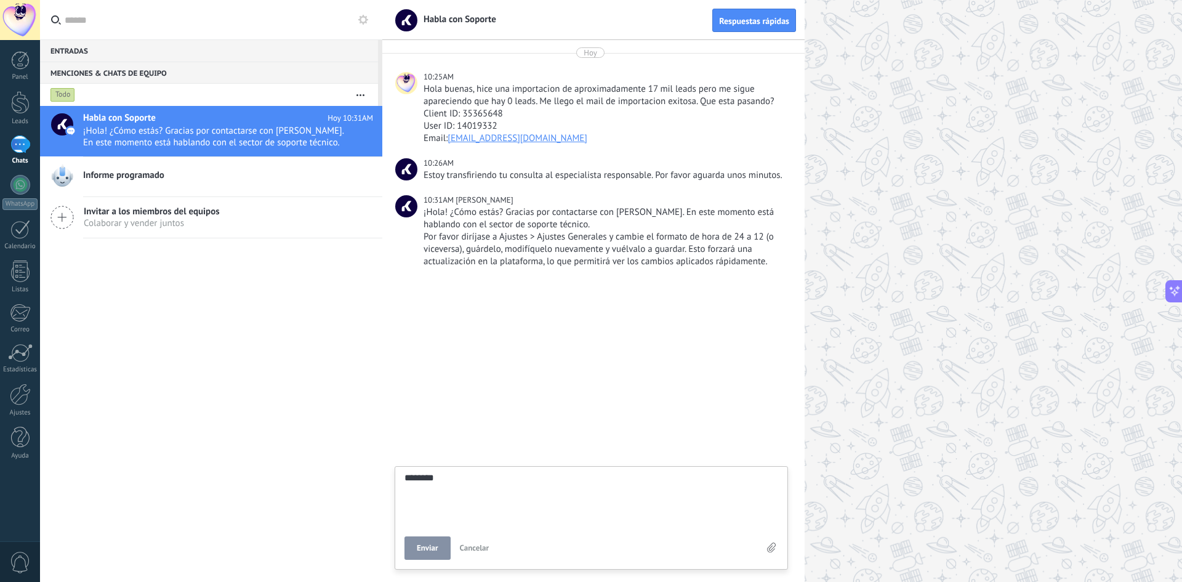
type textarea "*********"
type textarea "*******"
type textarea "*********"
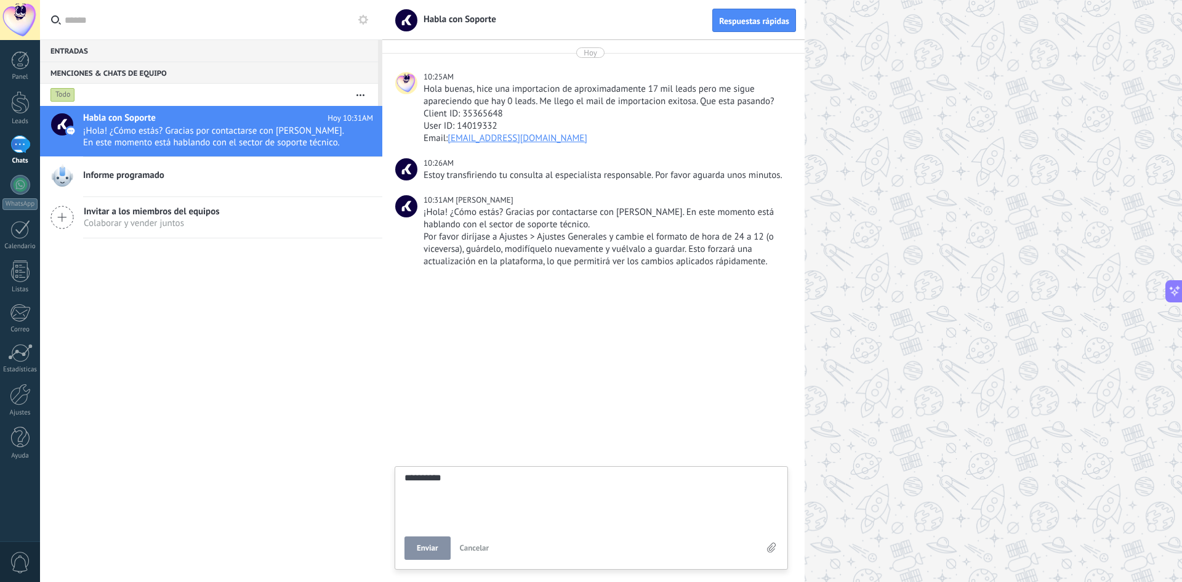
type textarea "**********"
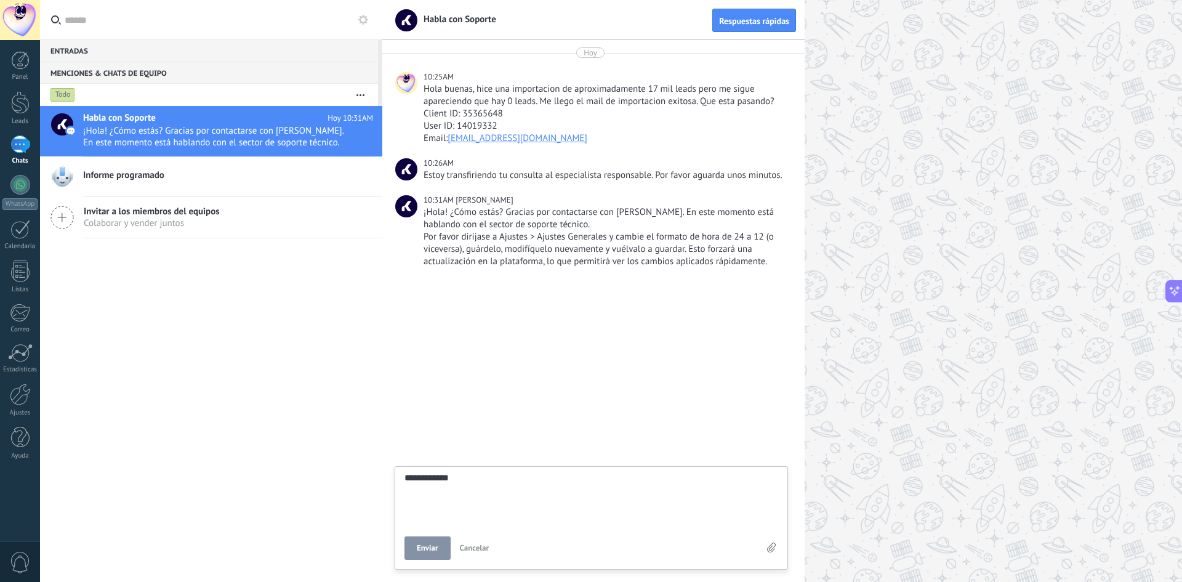
type textarea "**********"
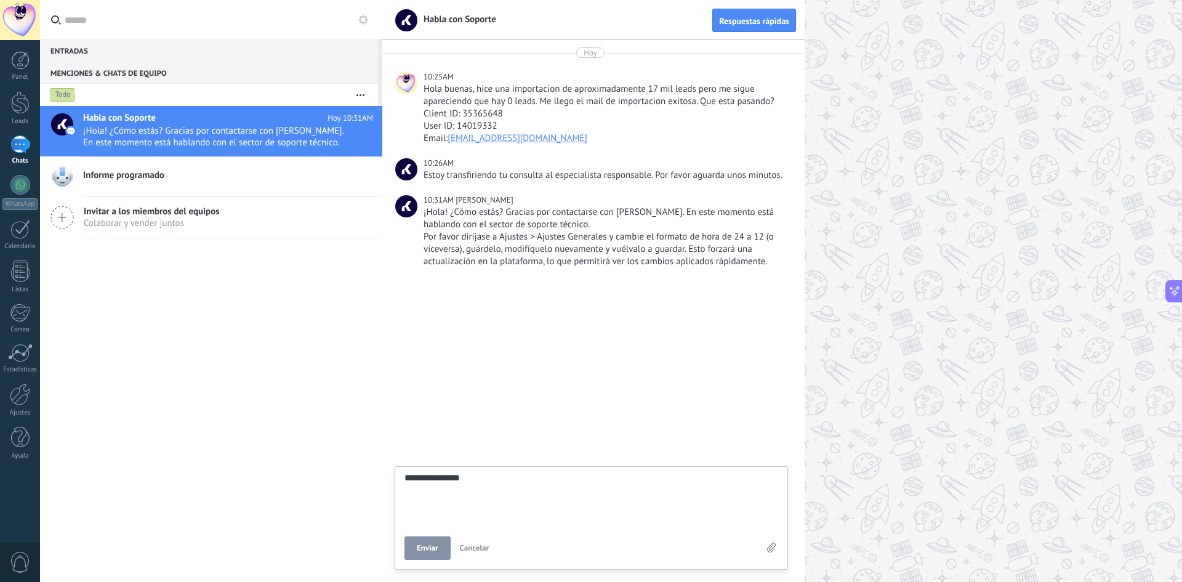
type textarea "**********"
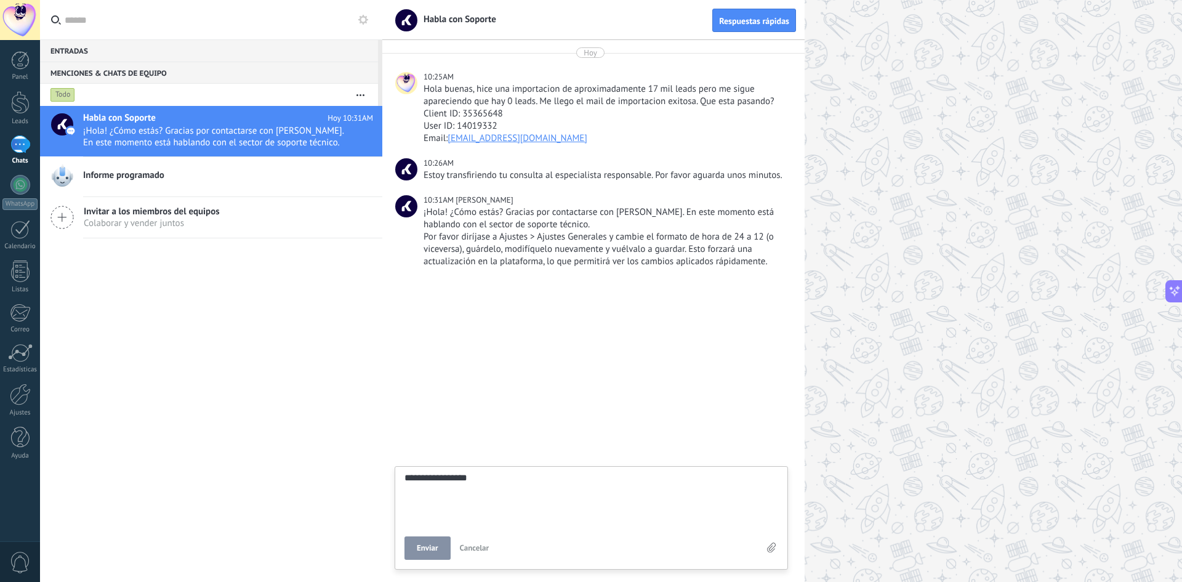
type textarea "**********"
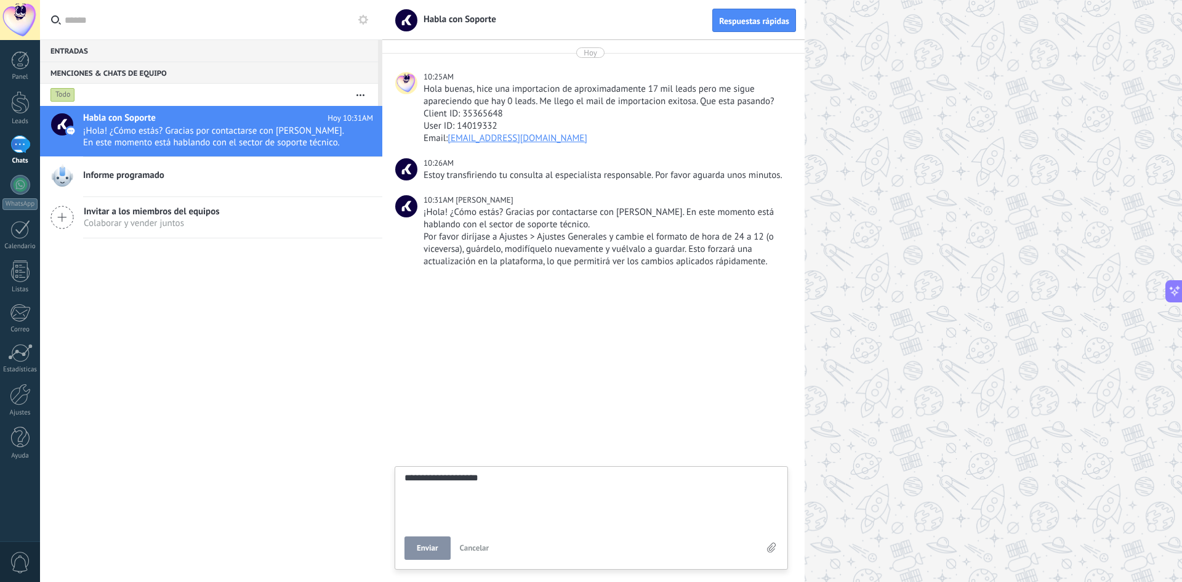
type textarea "**********"
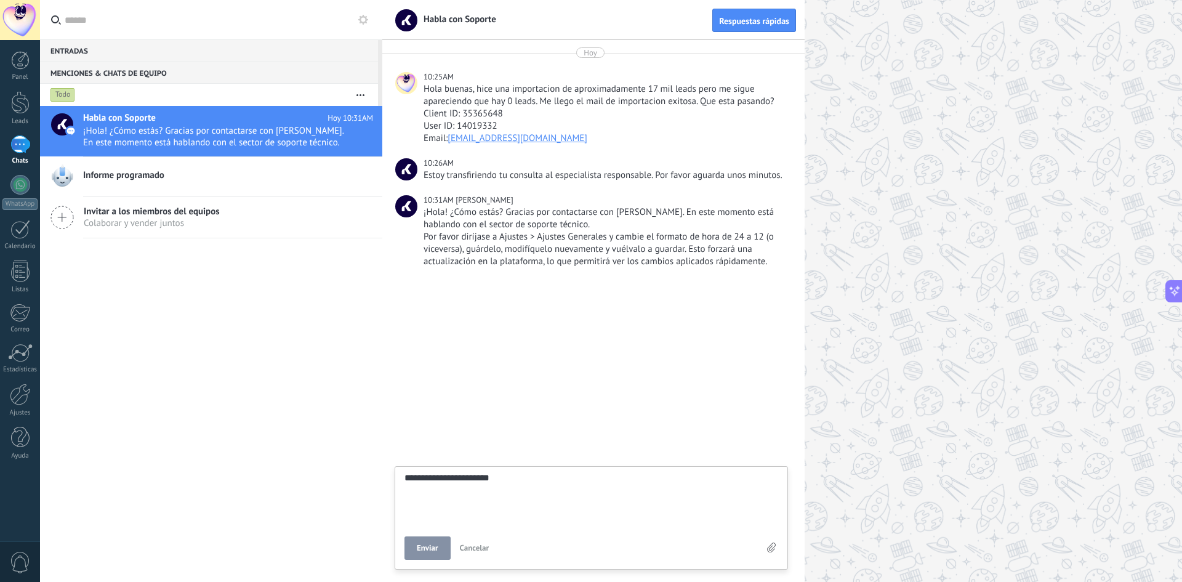
type textarea "**********"
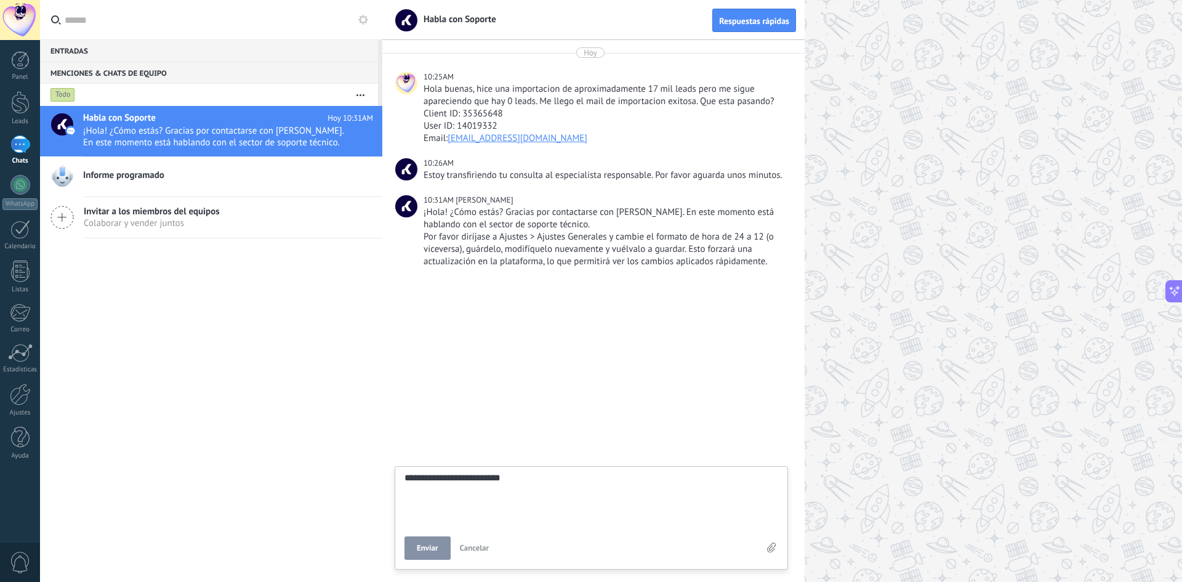
type textarea "**********"
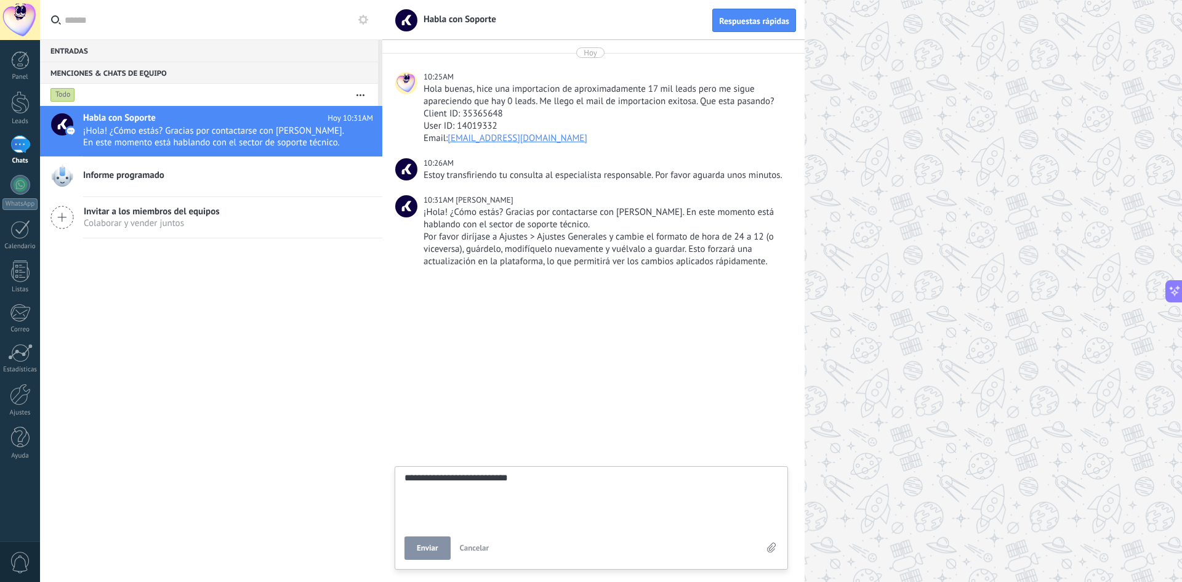
type textarea "**********"
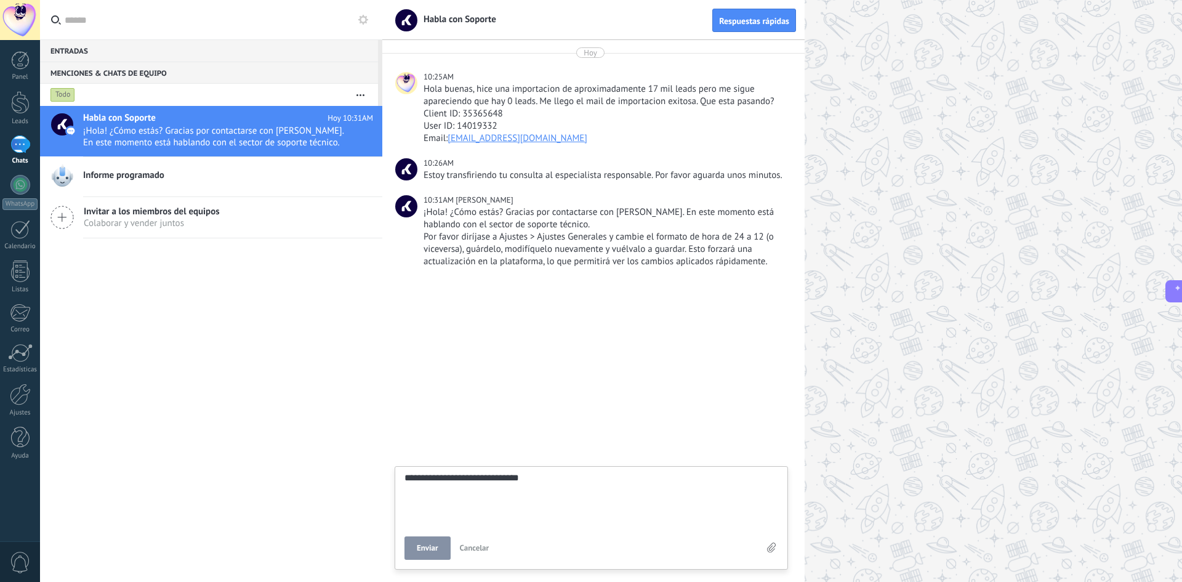
type textarea "**********"
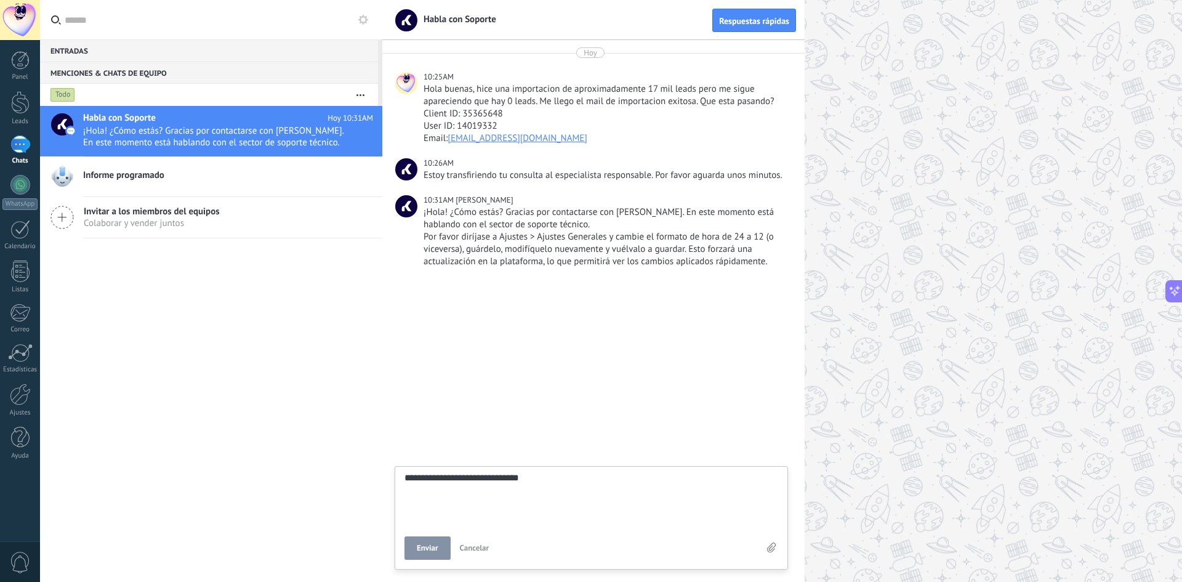
type textarea "**********"
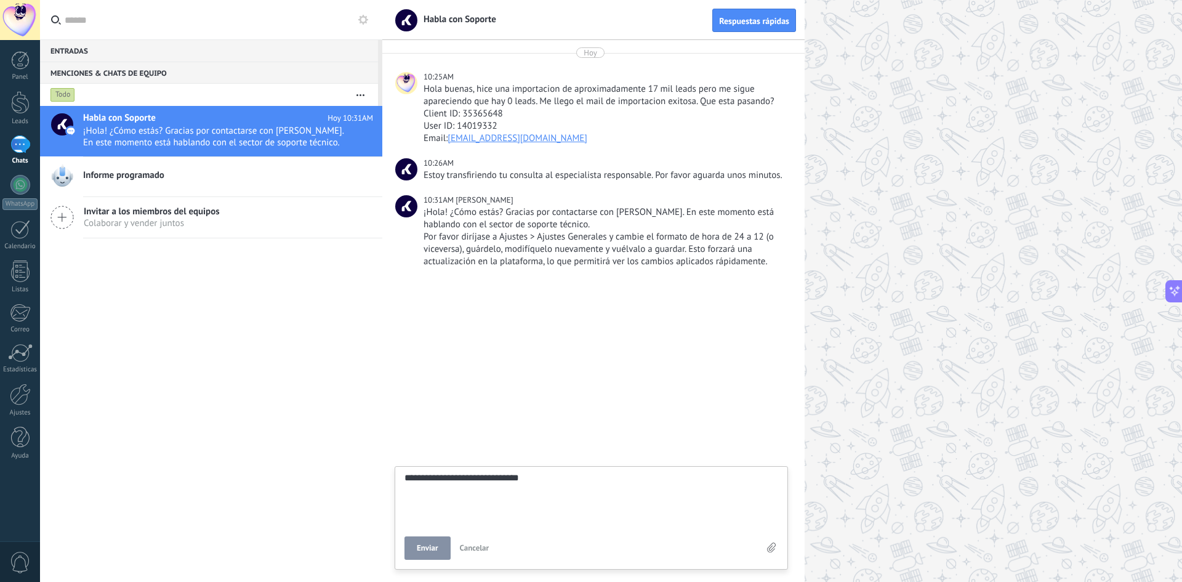
type textarea "**********"
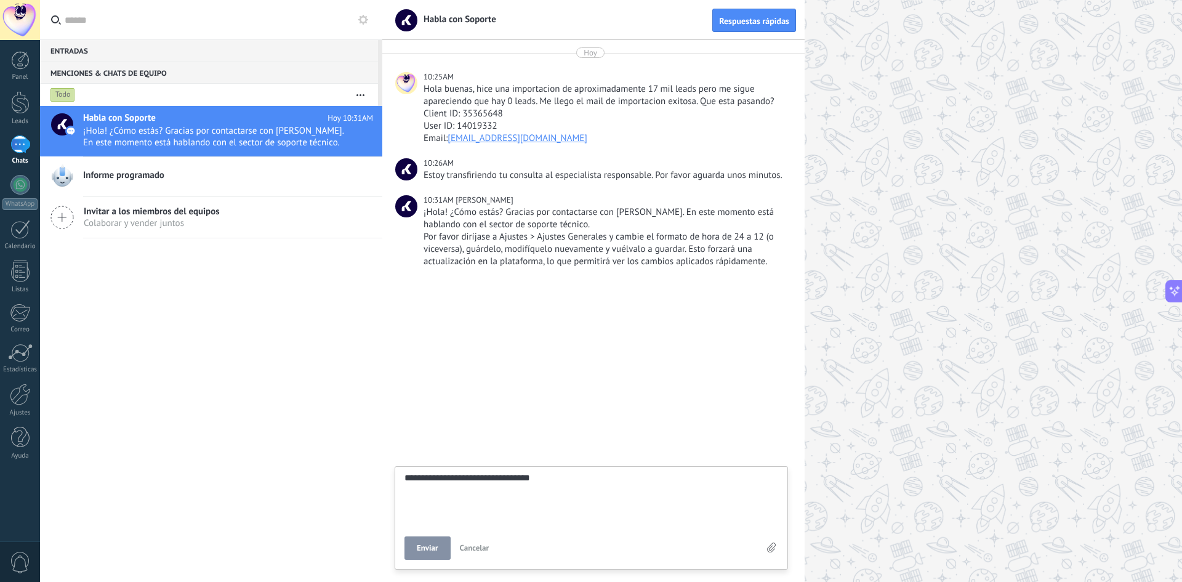
type textarea "**********"
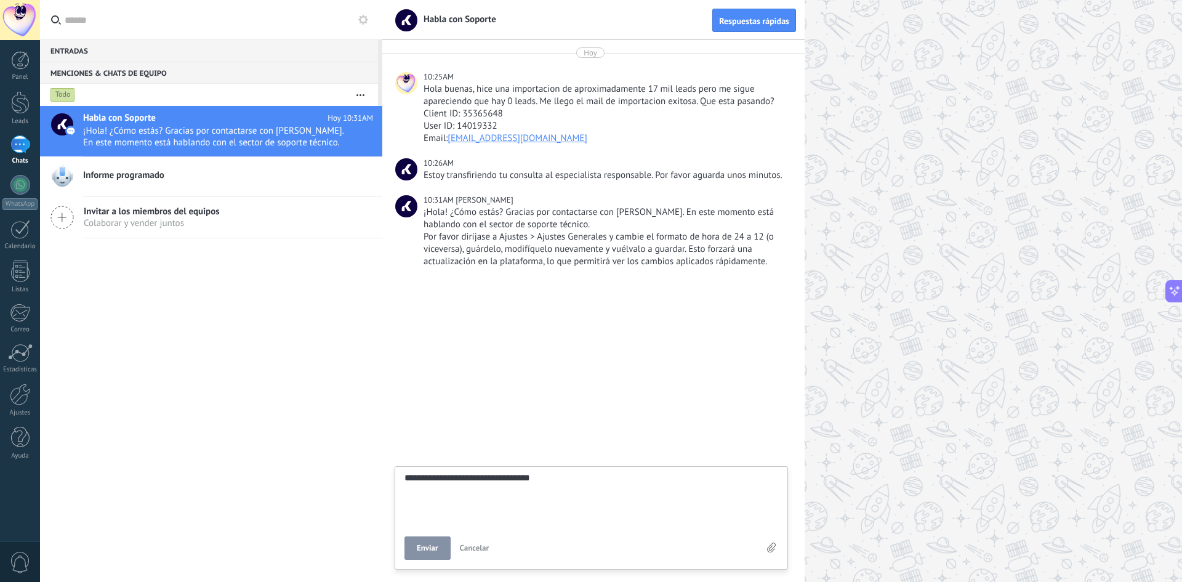
type textarea "**********"
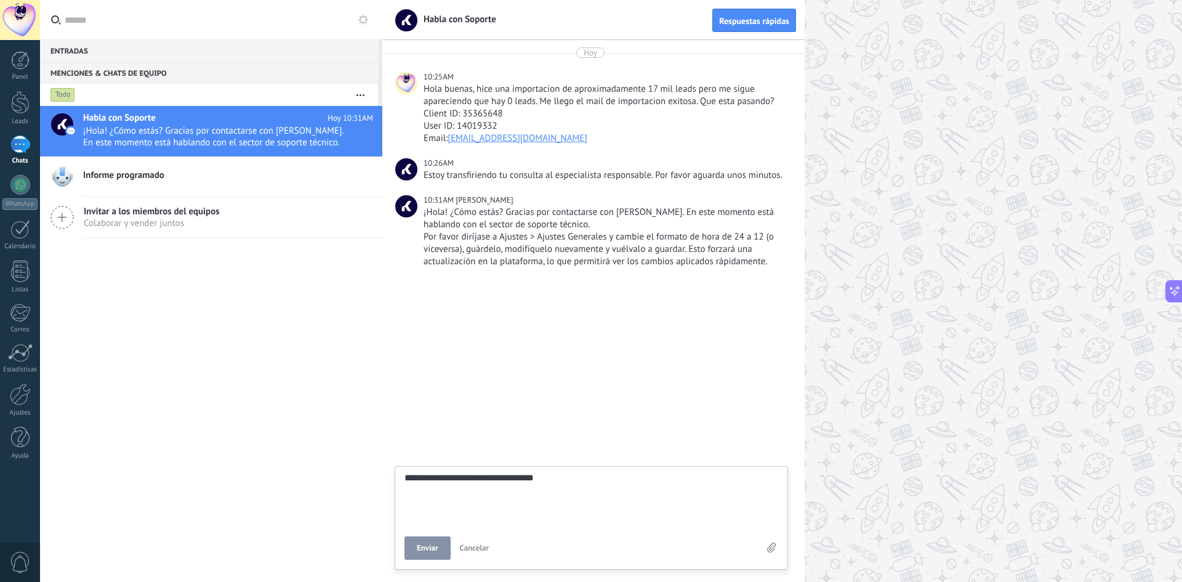
type textarea "**********"
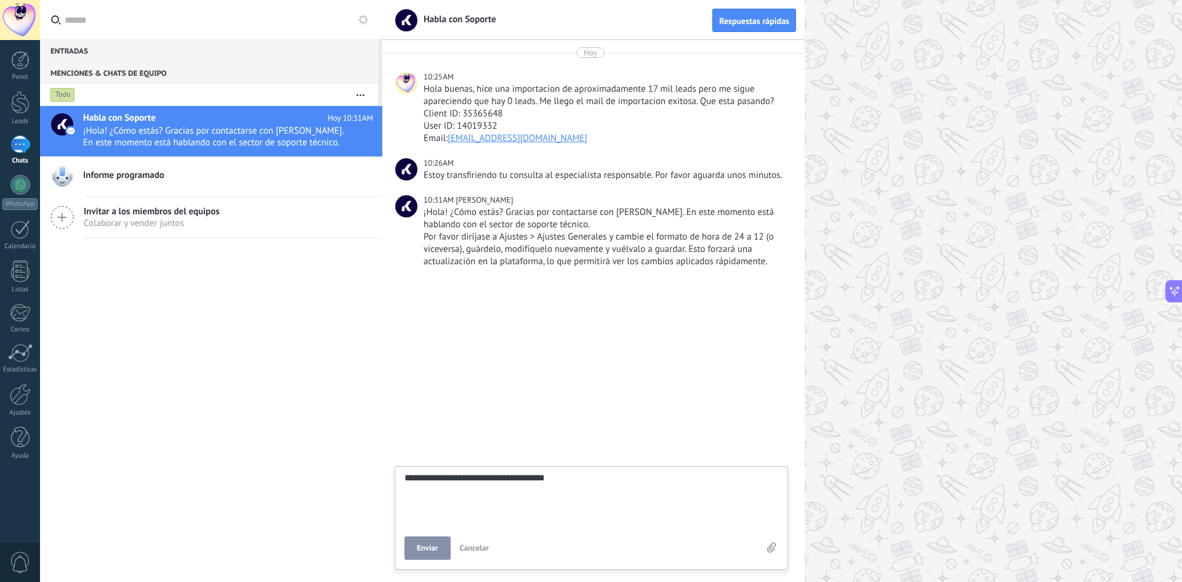
type textarea "**********"
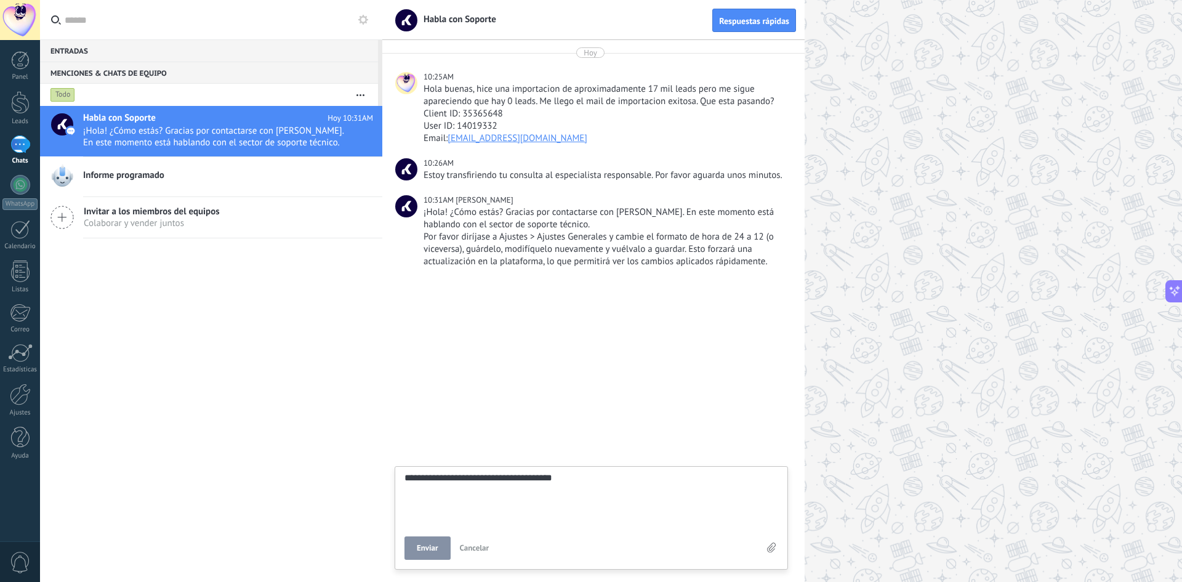
type textarea "**********"
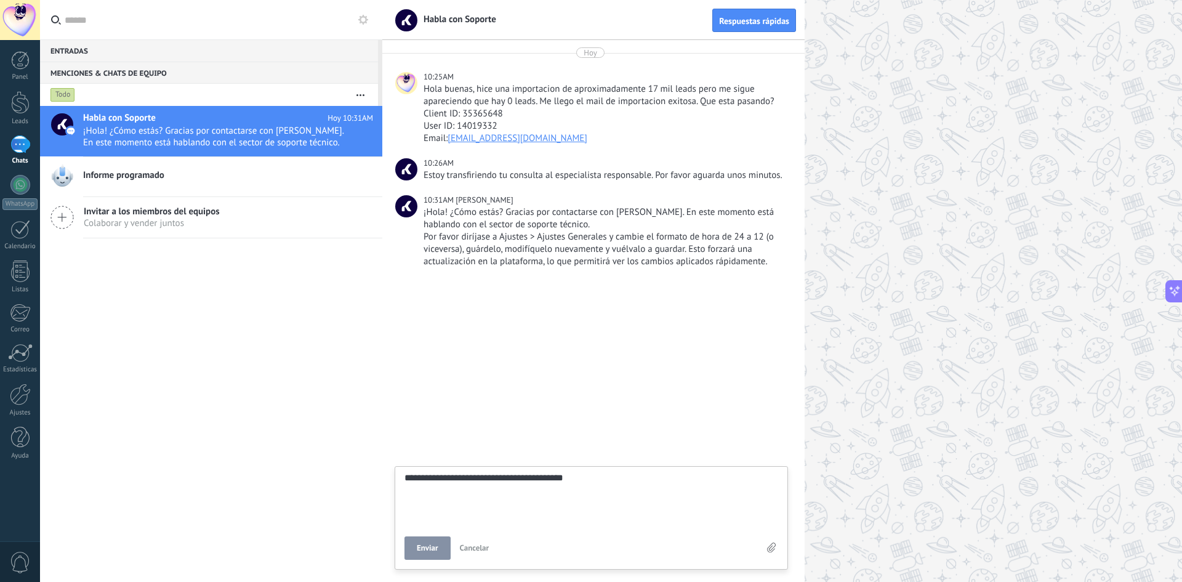
type textarea "**********"
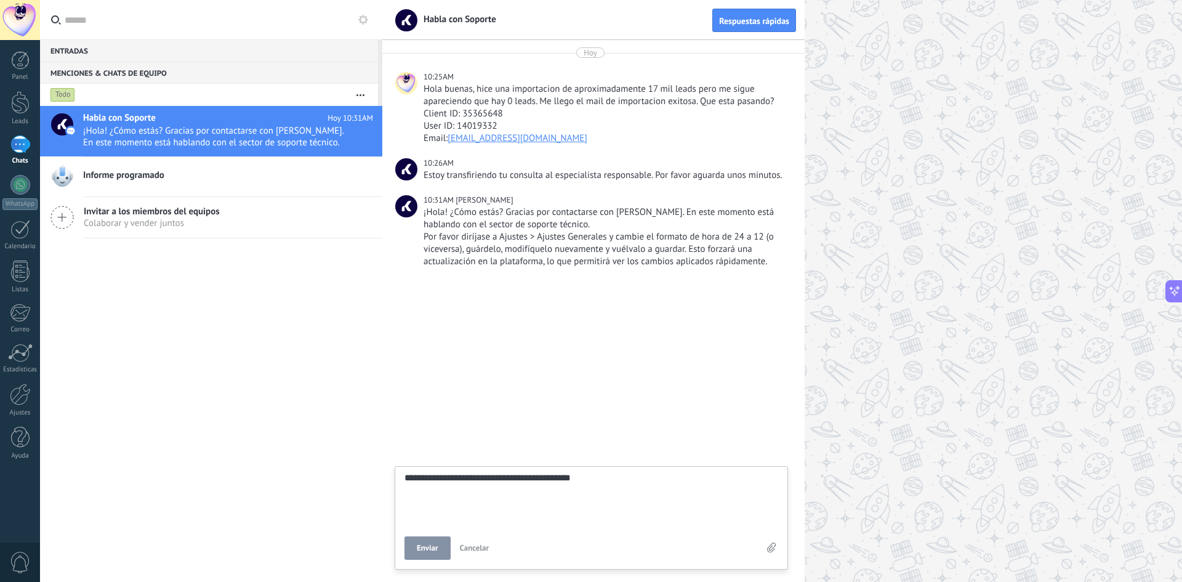
type textarea "**********"
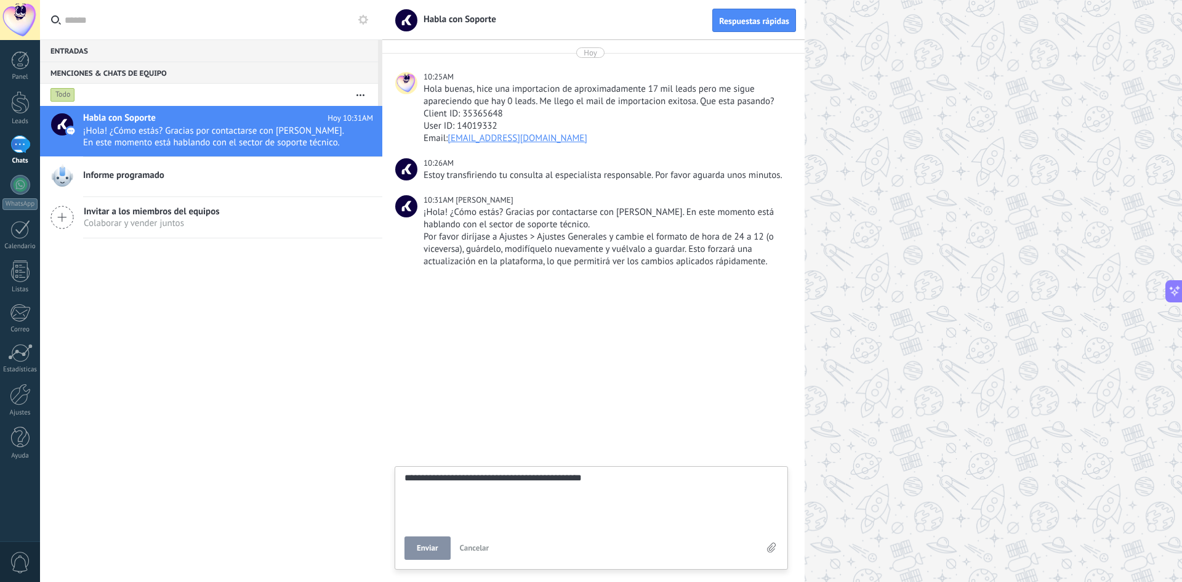
type textarea "**********"
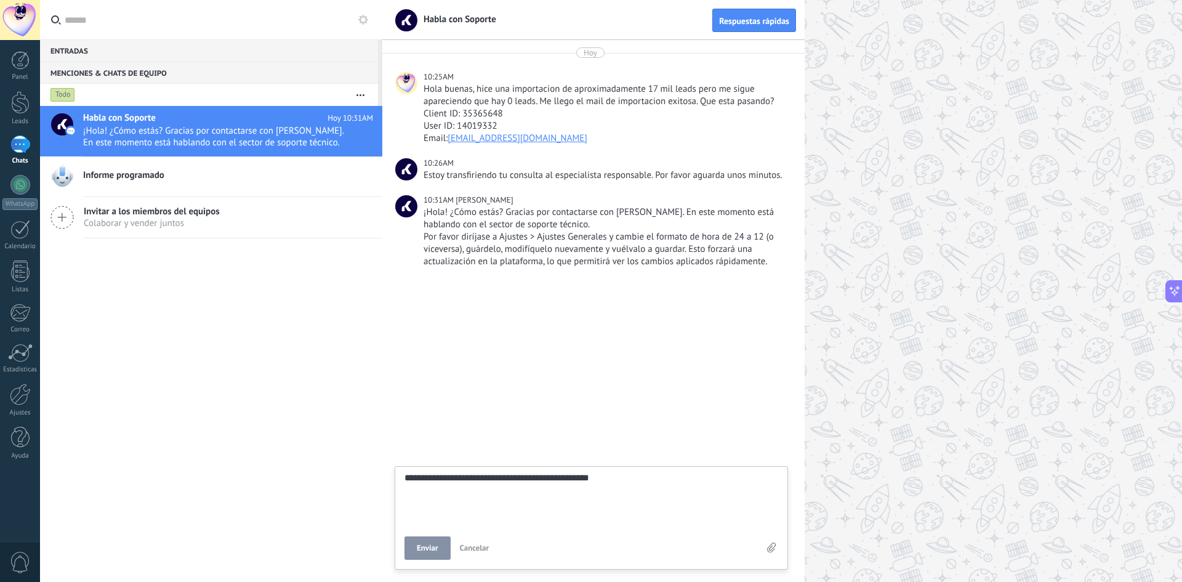
type textarea "**********"
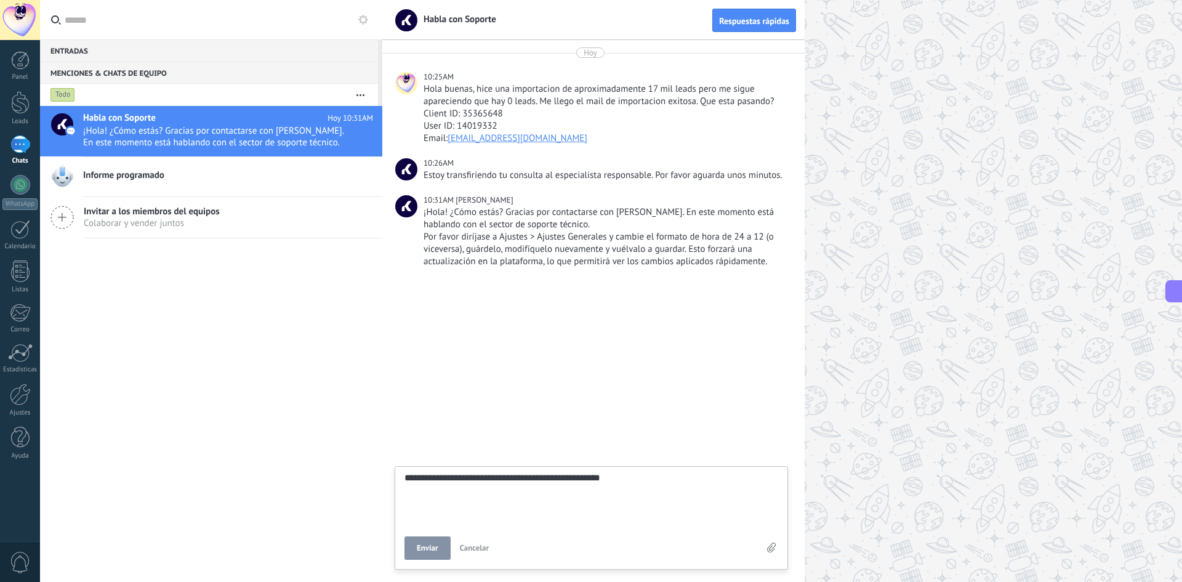
type textarea "**********"
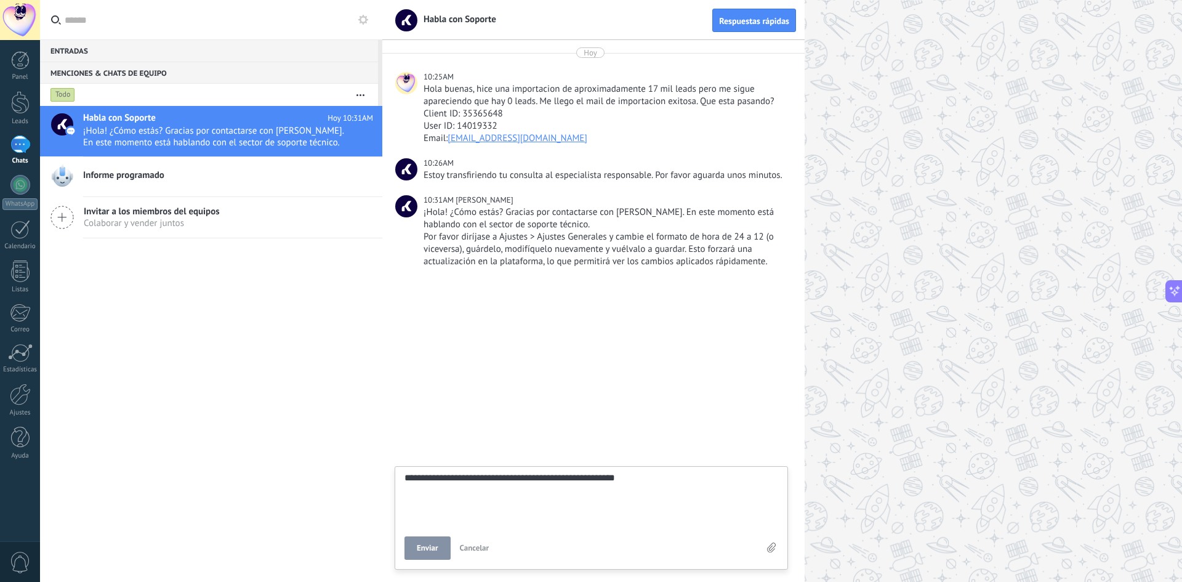
type textarea "**********"
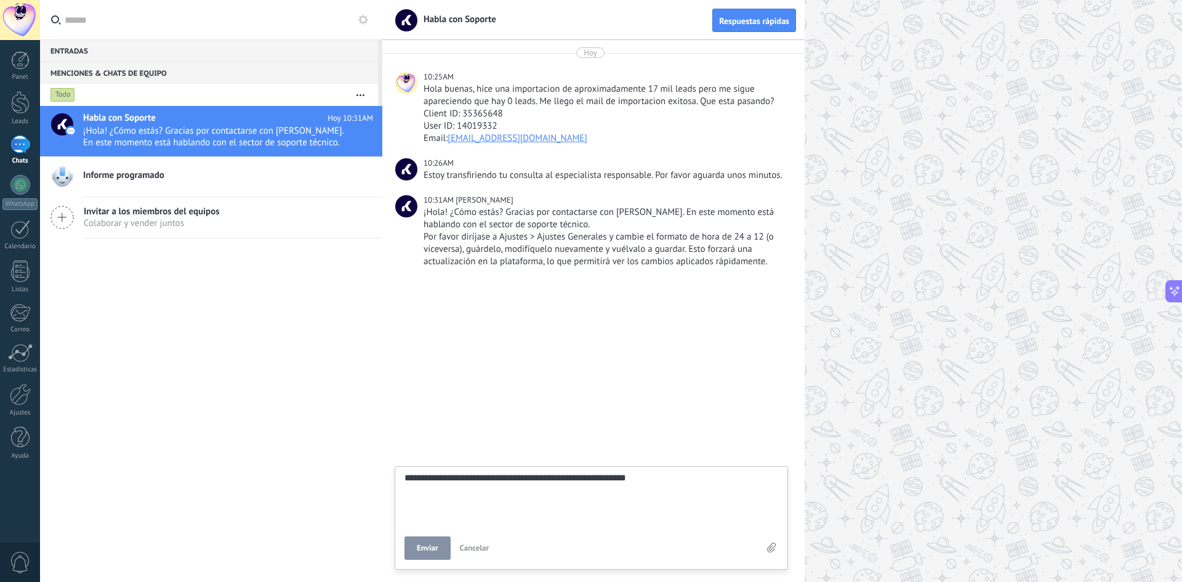
type textarea "**********"
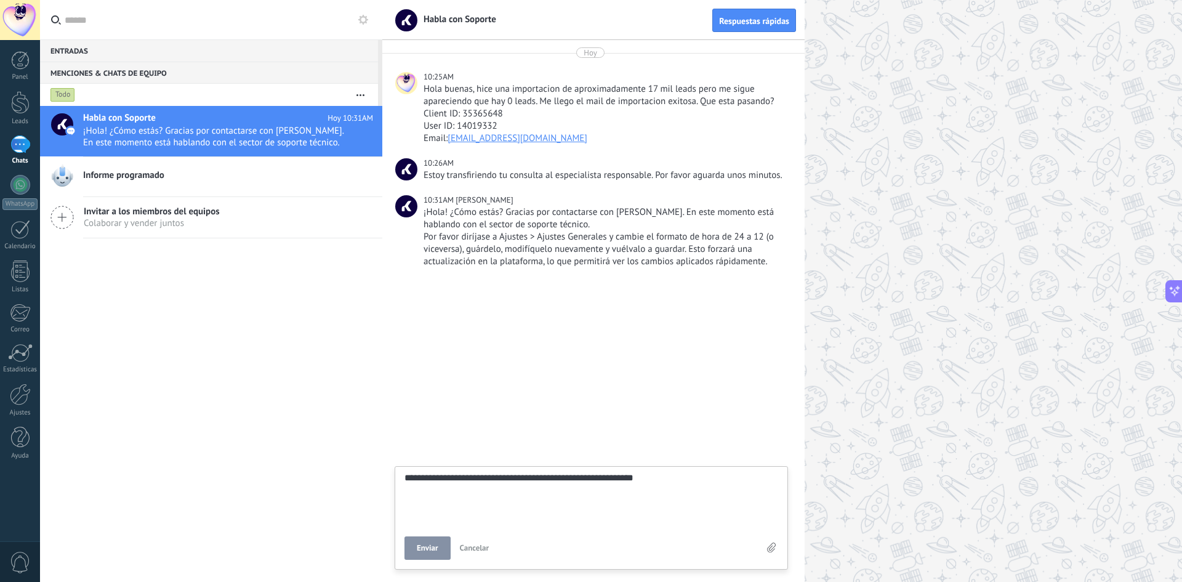
type textarea "**********"
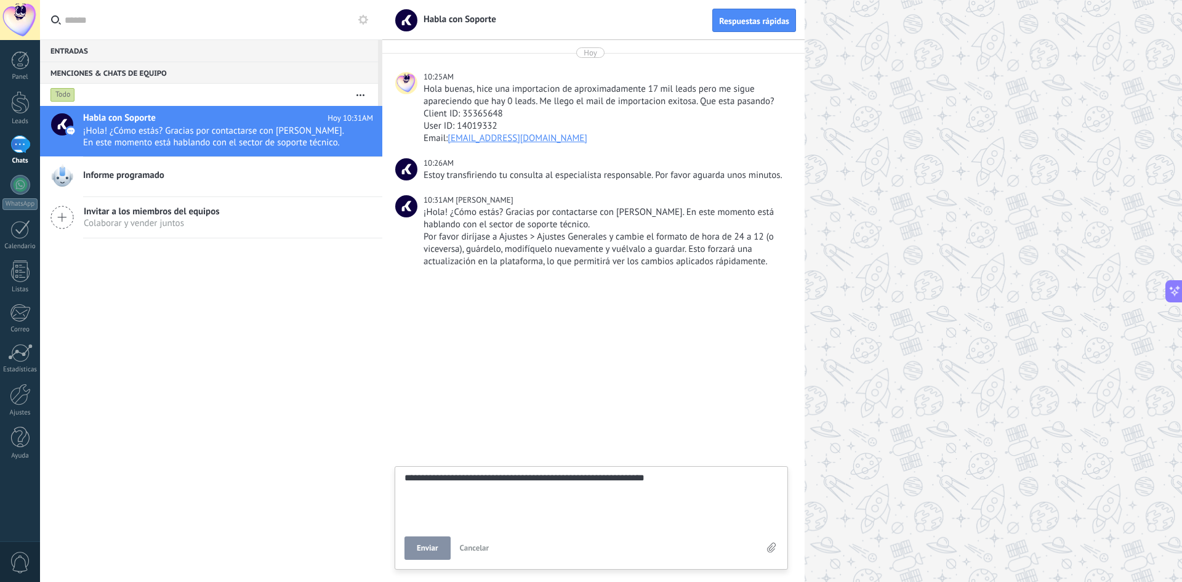
type textarea "**********"
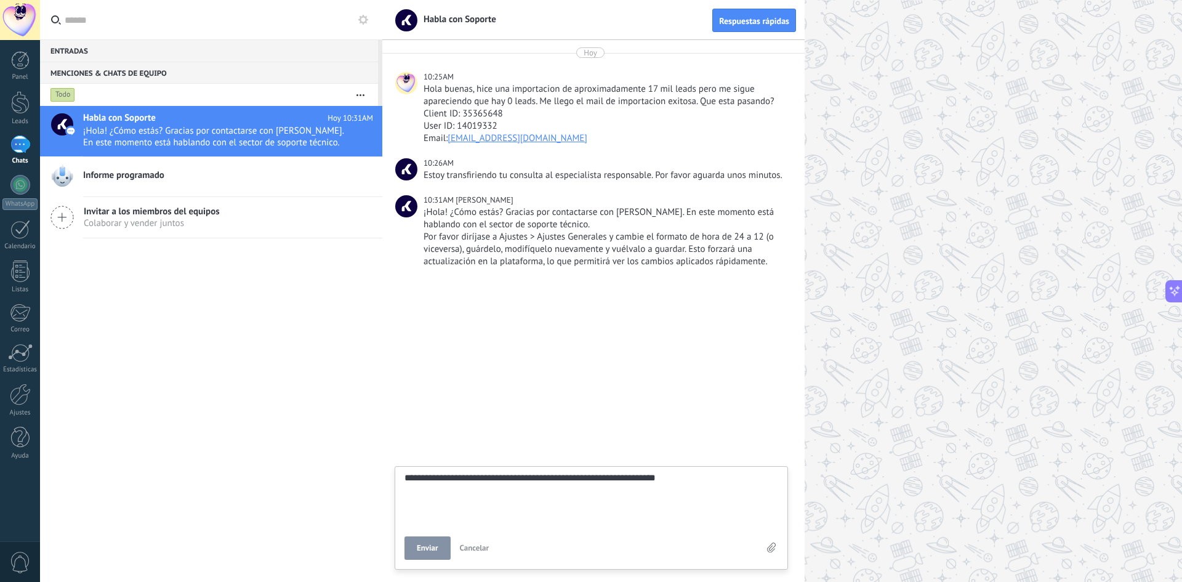
type textarea "**********"
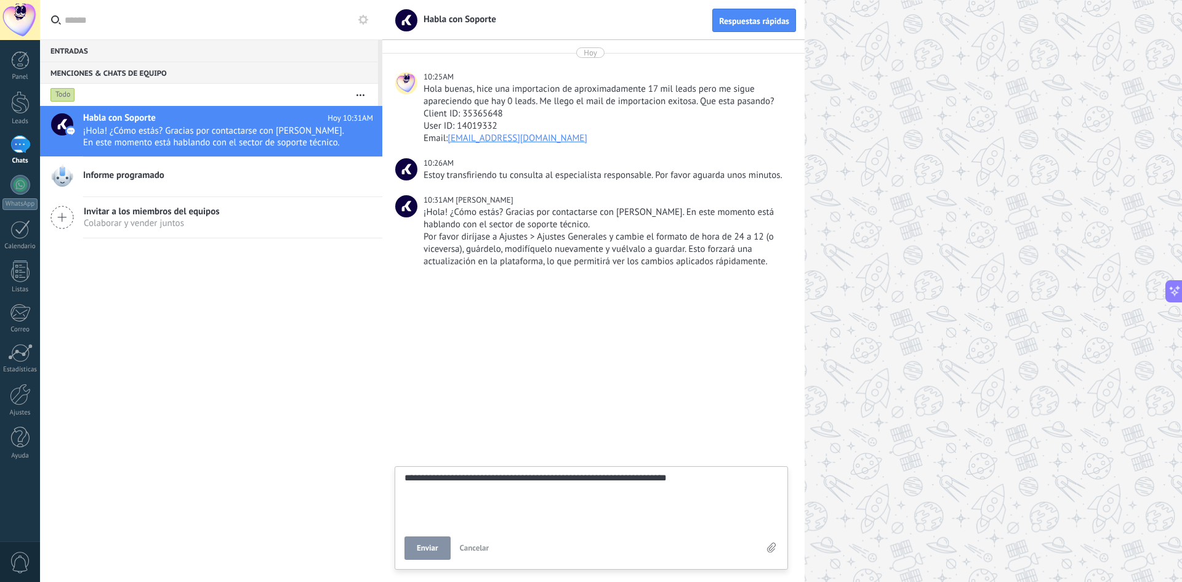
type textarea "**********"
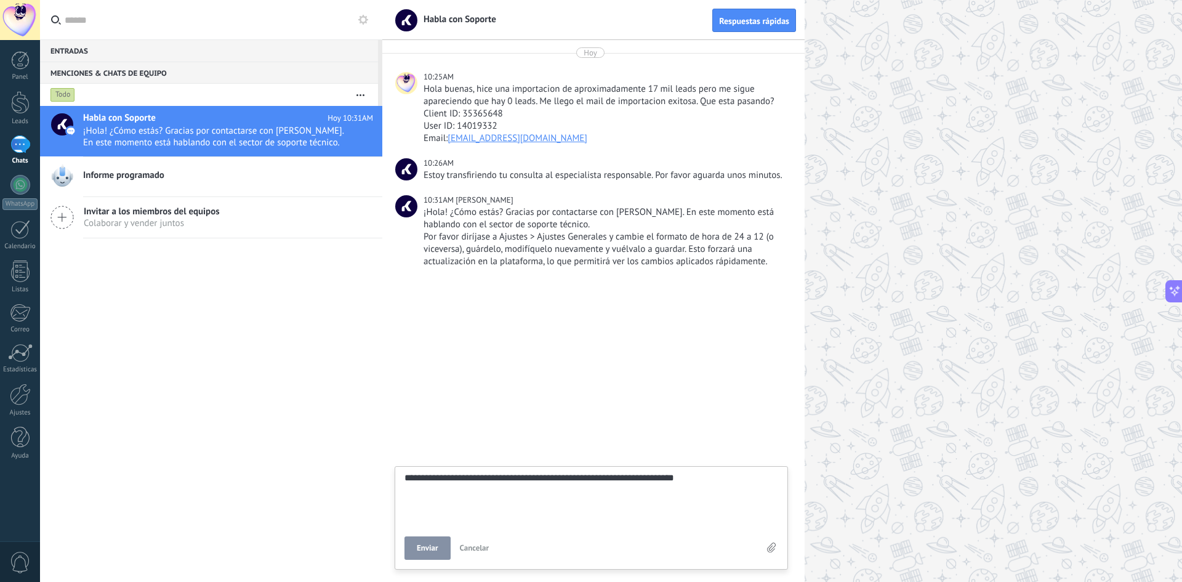
type textarea "**********"
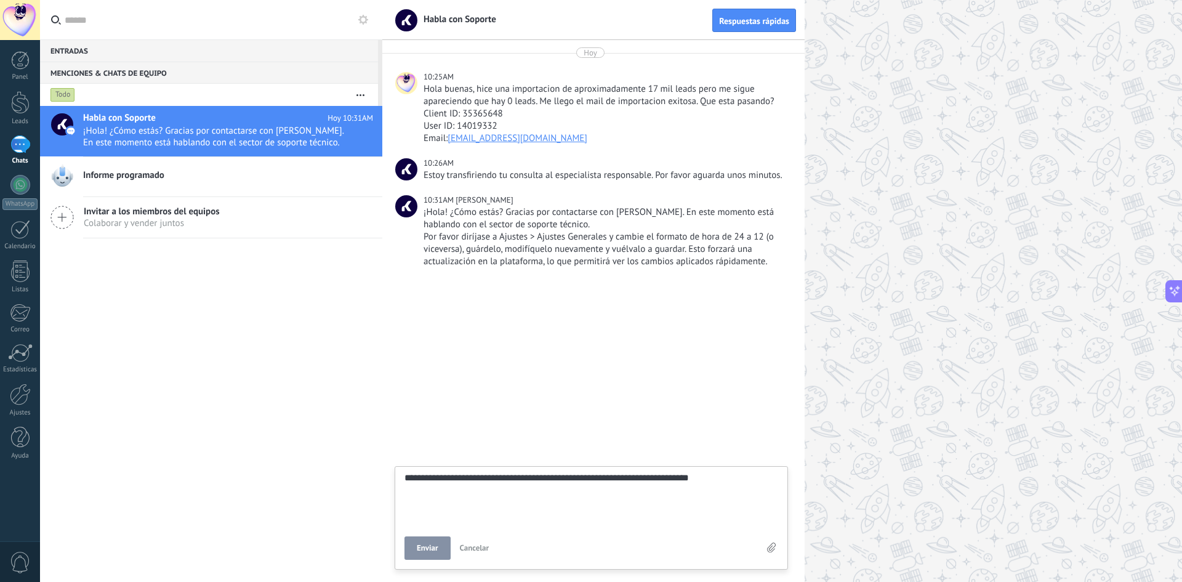
type textarea "**********"
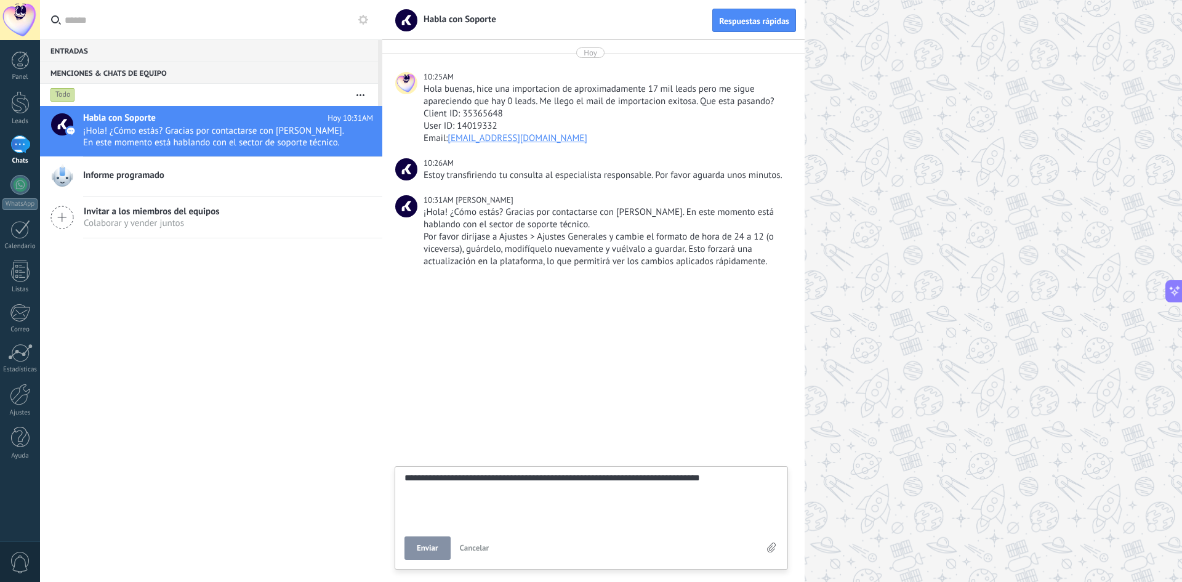
type textarea "**********"
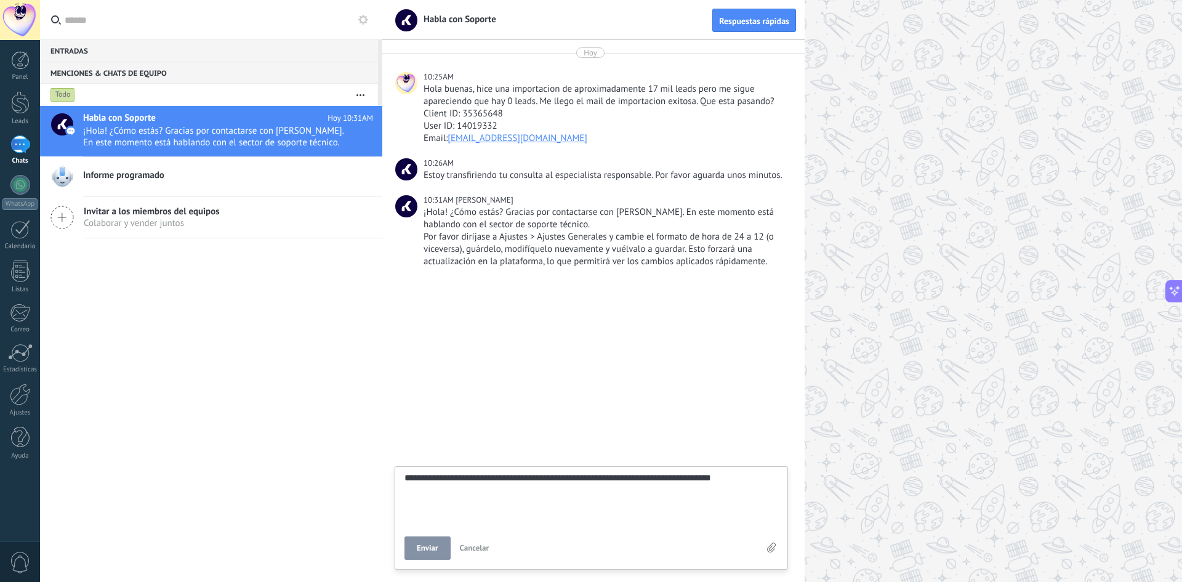
type textarea "**********"
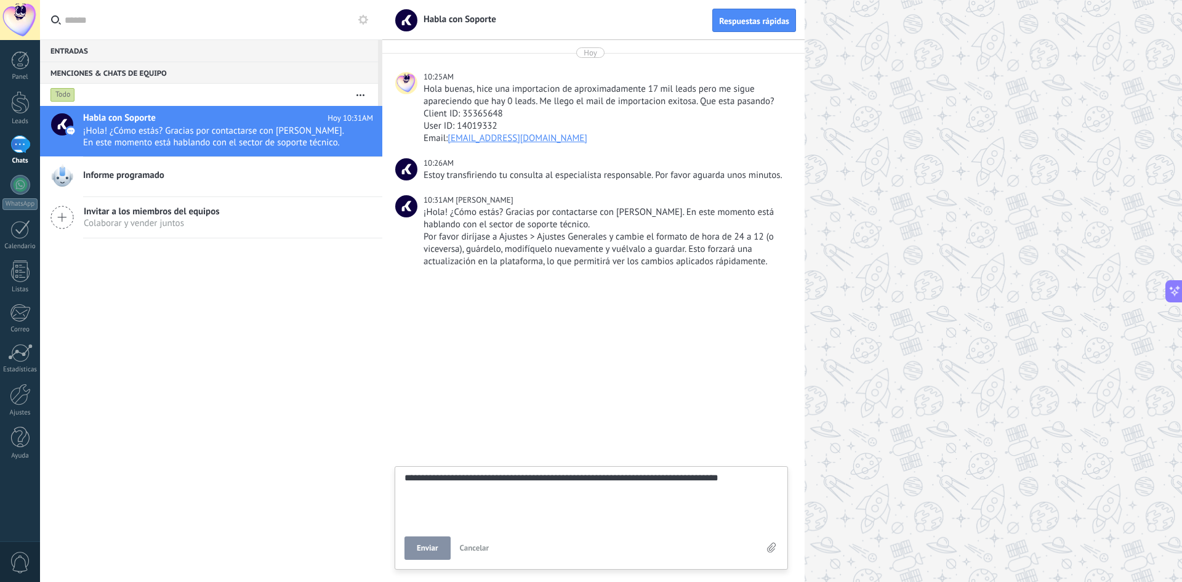
type textarea "**********"
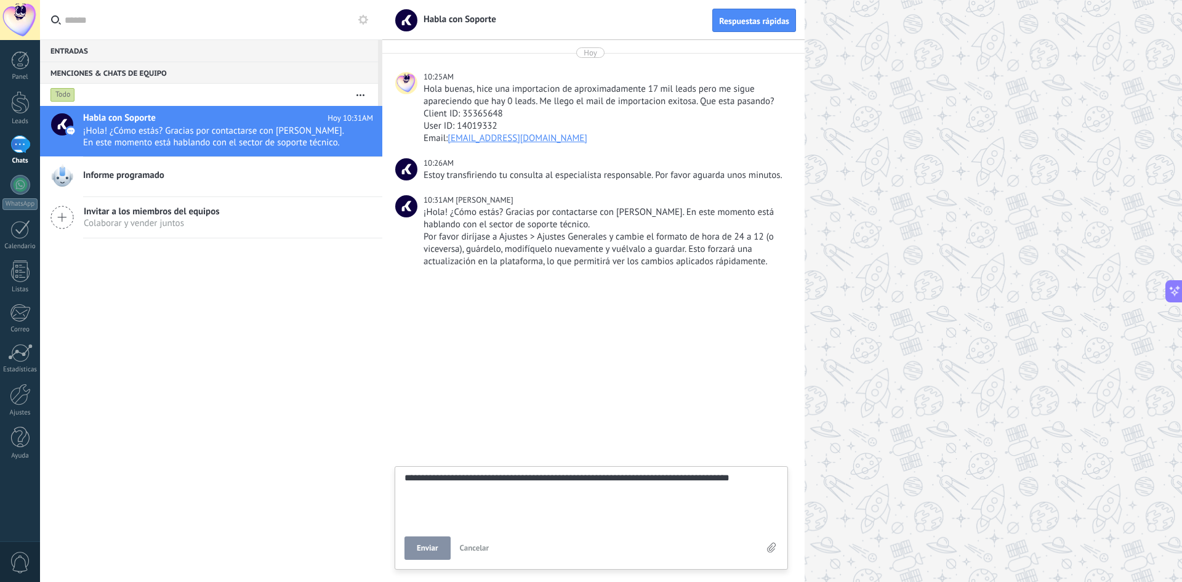
type textarea "**********"
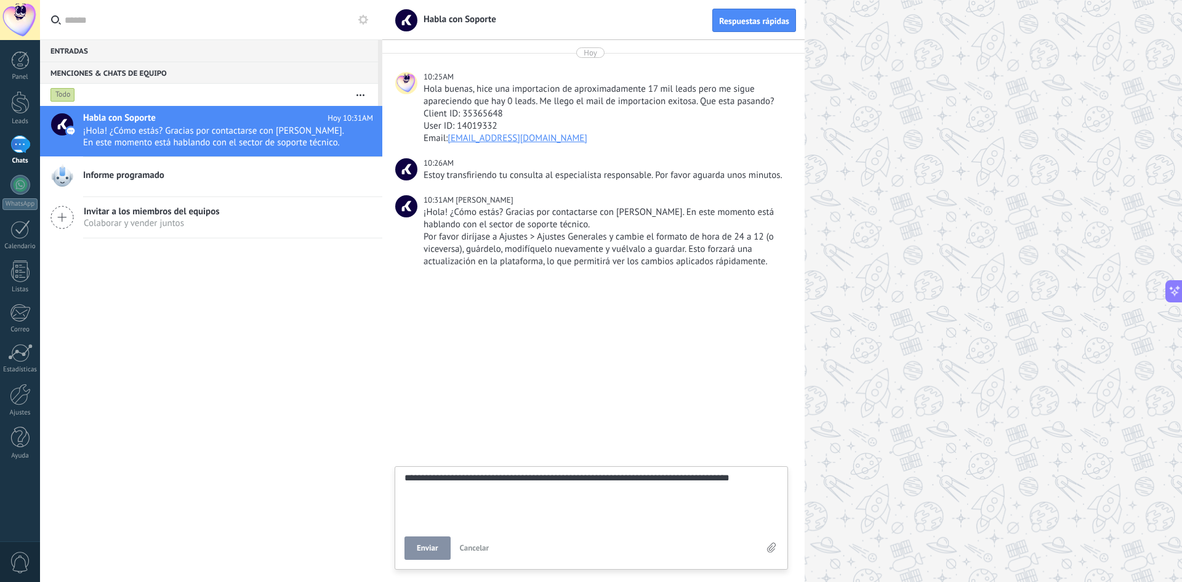
type textarea "**********"
click at [444, 548] on button "Enviar" at bounding box center [427, 547] width 46 height 23
type textarea "*******"
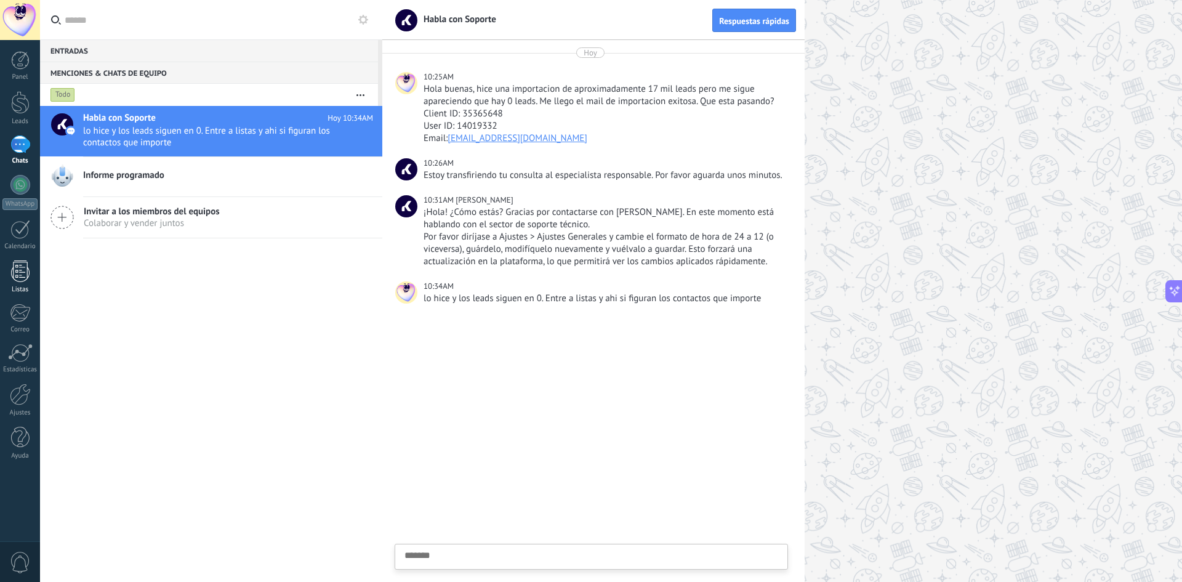
click at [12, 279] on div at bounding box center [20, 271] width 18 height 22
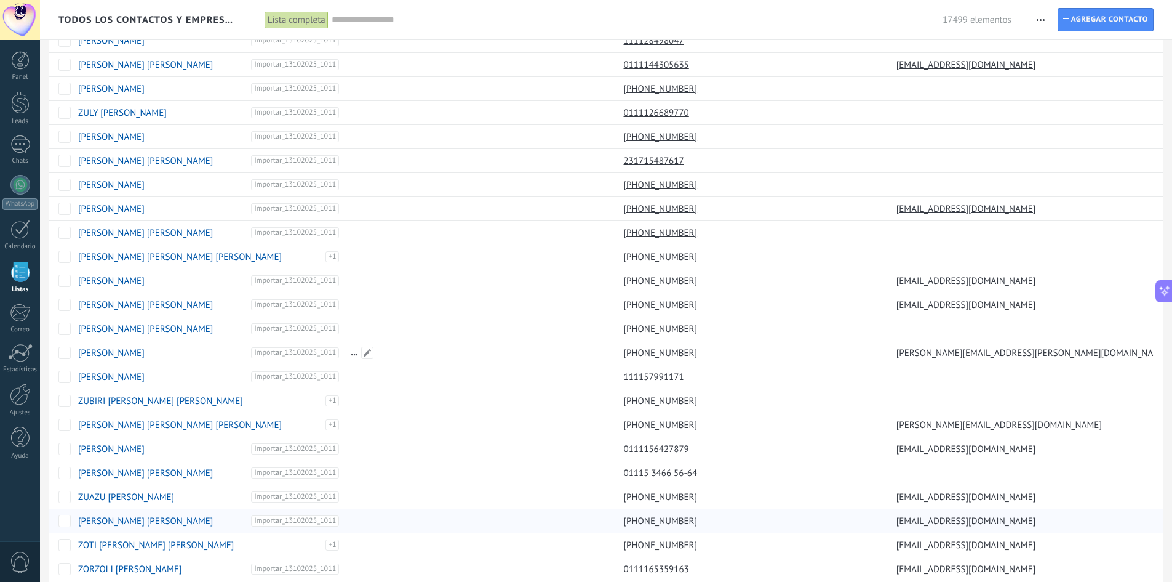
scroll to position [734, 0]
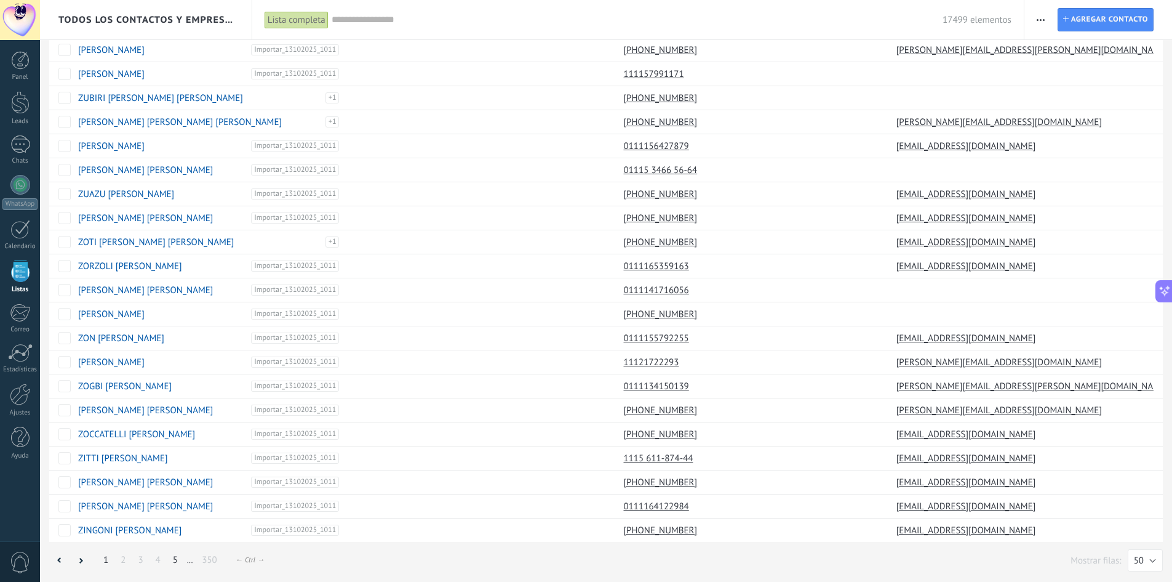
click at [177, 567] on link "5" at bounding box center [175, 560] width 17 height 24
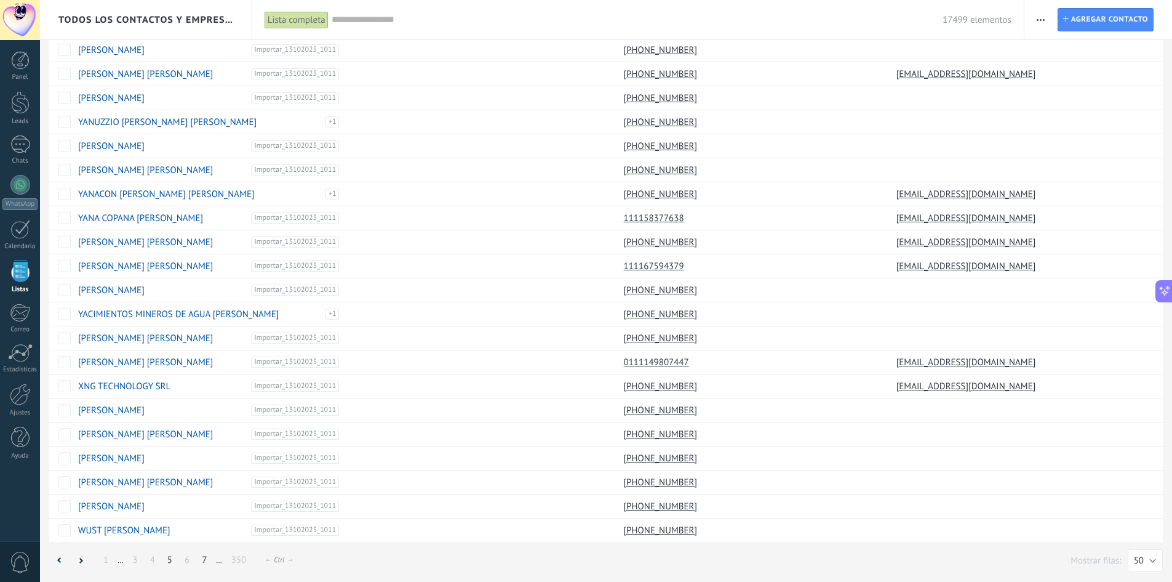
click at [196, 562] on link "7" at bounding box center [204, 560] width 17 height 24
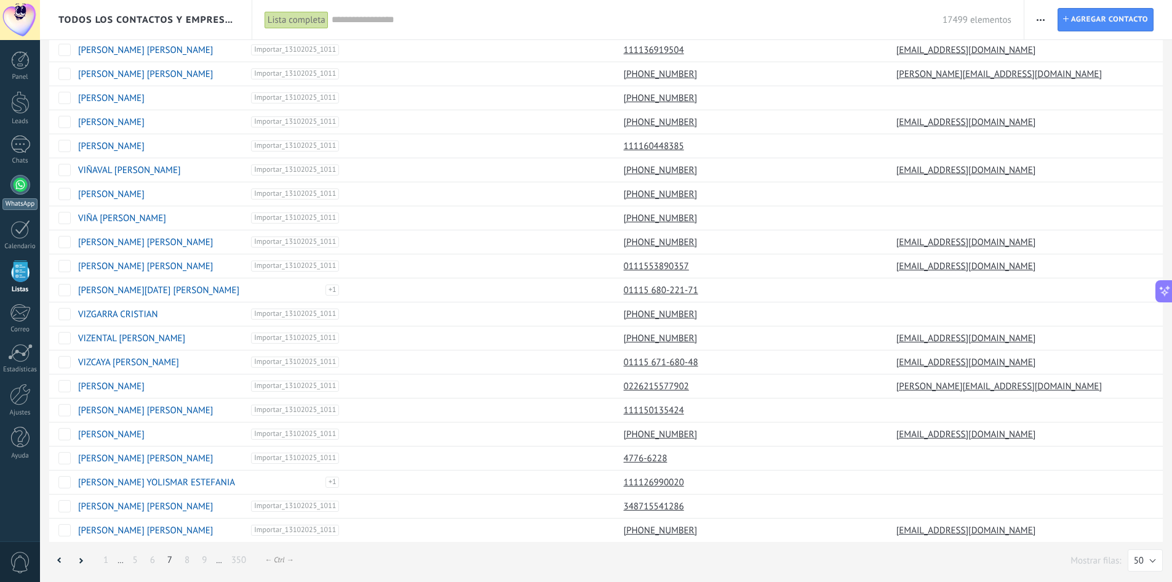
click at [20, 183] on div at bounding box center [20, 185] width 20 height 20
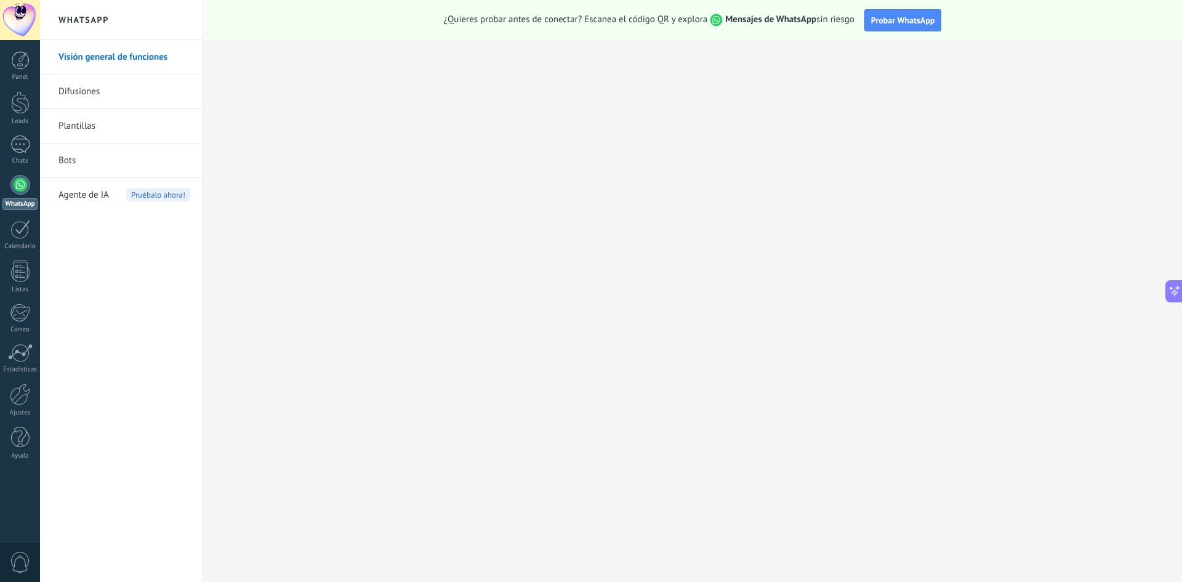
click at [109, 89] on link "Difusiones" at bounding box center [124, 91] width 132 height 34
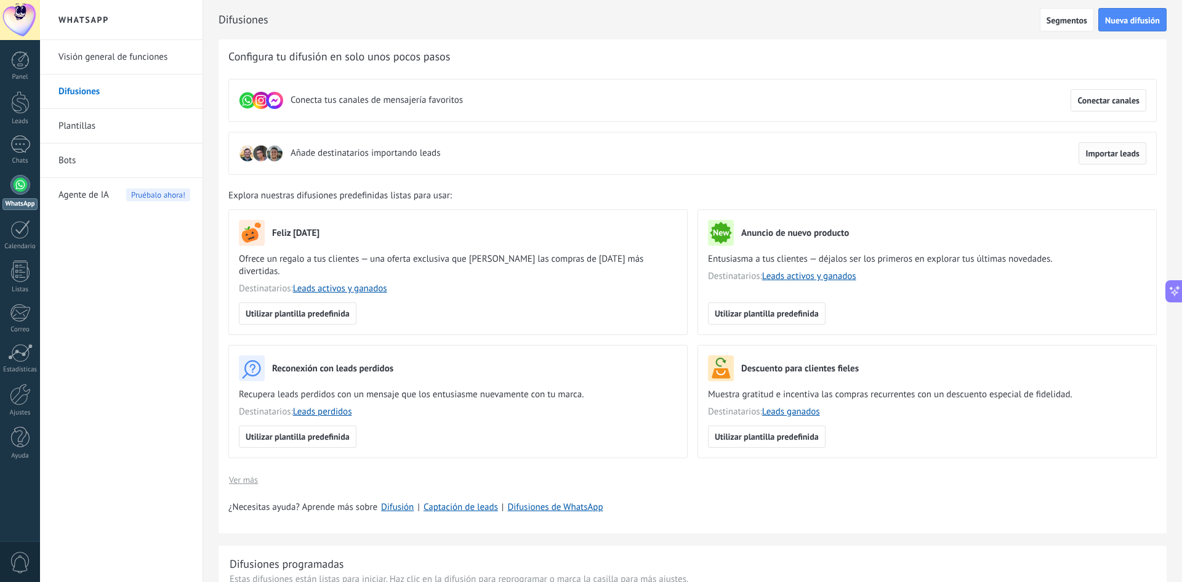
click at [1093, 150] on span "Importar leads" at bounding box center [1112, 153] width 54 height 9
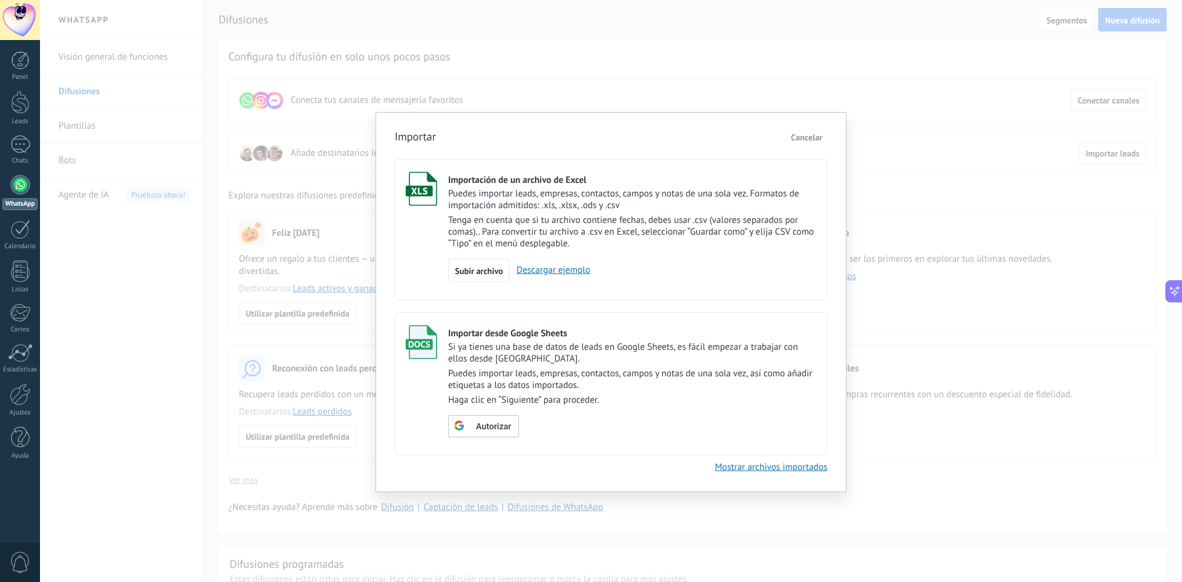
click at [1008, 156] on div "Importar Cancelar Importación de un archivo de Excel Puedes importar leads, emp…" at bounding box center [611, 291] width 1142 height 582
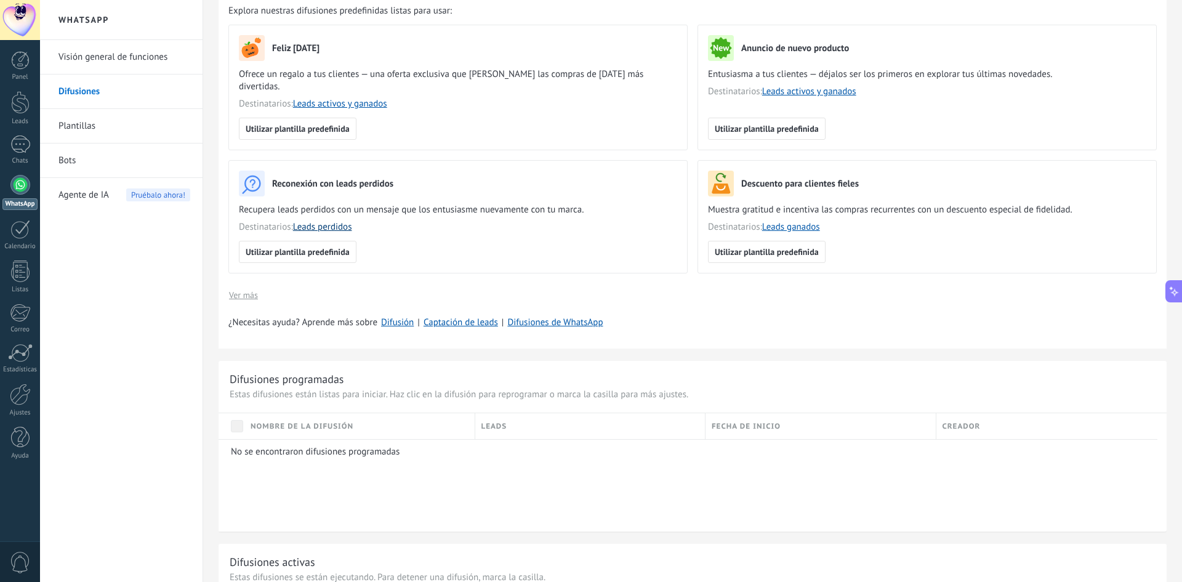
scroll to position [246, 0]
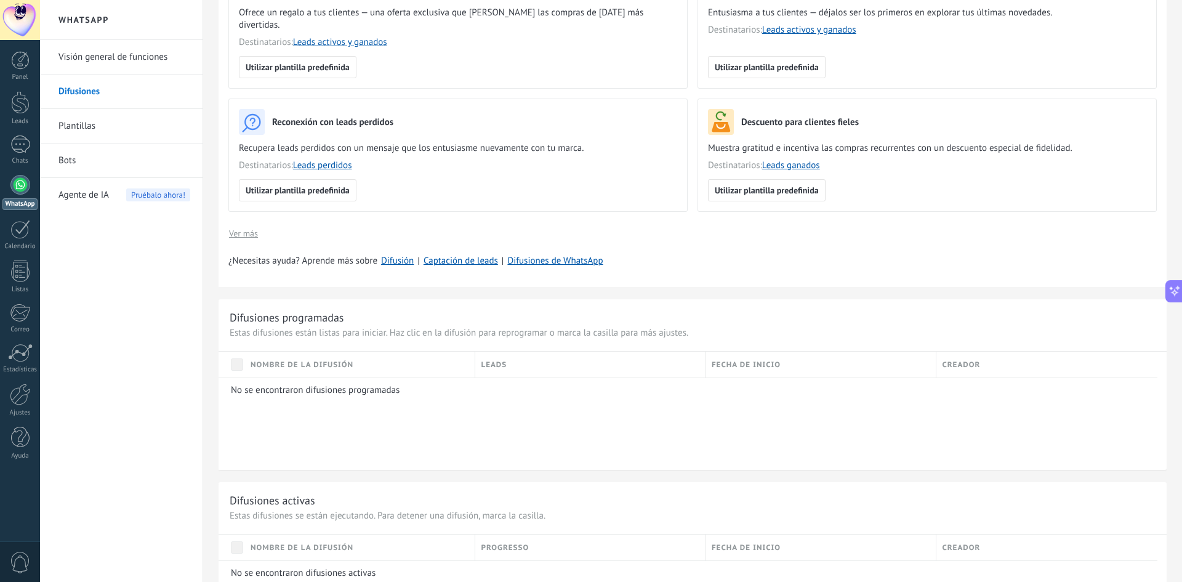
click at [276, 359] on span "Nombre de la difusión" at bounding box center [301, 365] width 103 height 12
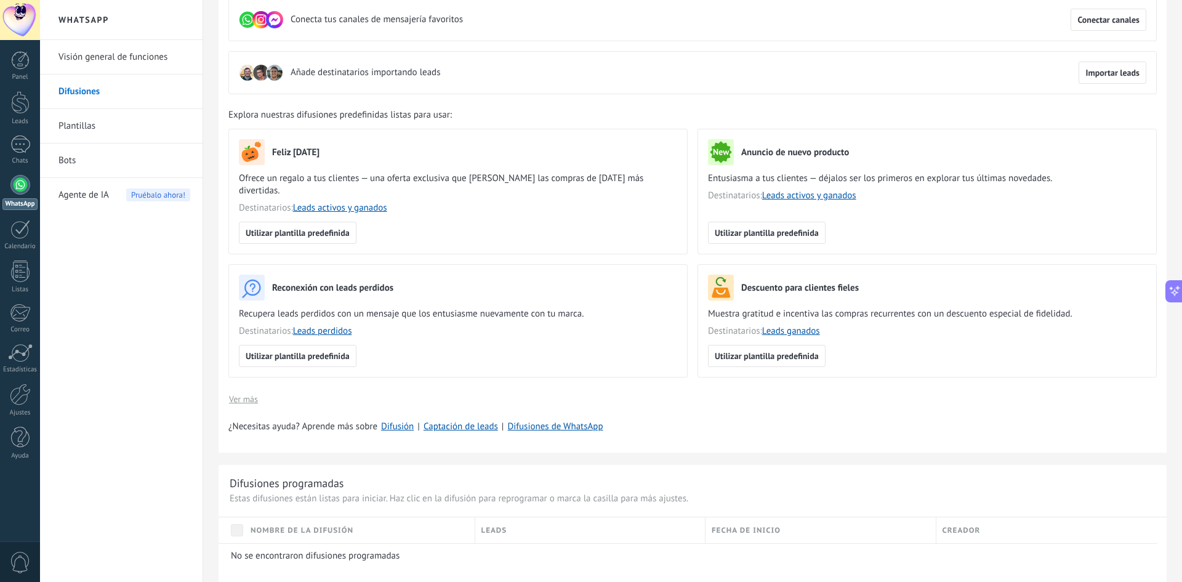
scroll to position [0, 0]
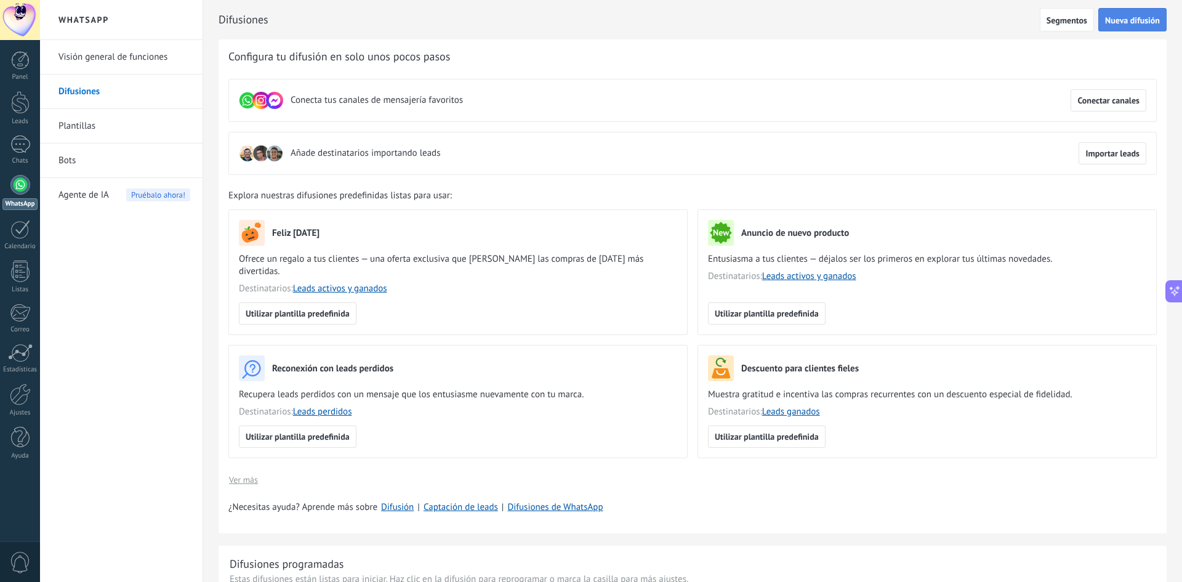
click at [1141, 16] on span "Nueva difusión" at bounding box center [1132, 20] width 55 height 9
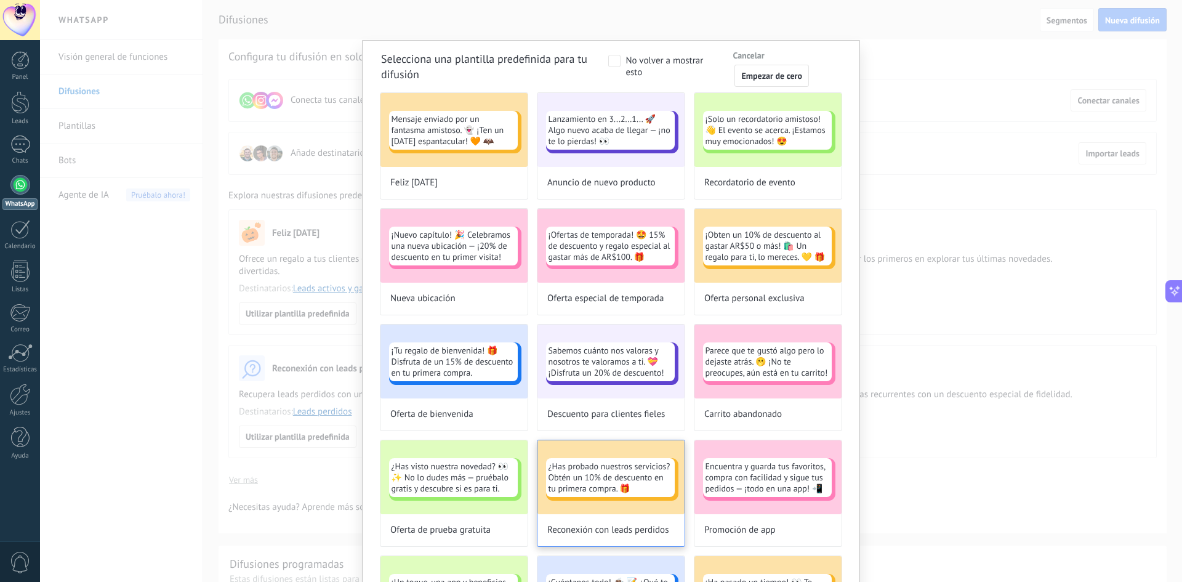
click at [624, 486] on span "¿Has probado nuestros servicios? Obtén un 10% de descuento en tu primera compra…" at bounding box center [610, 476] width 124 height 33
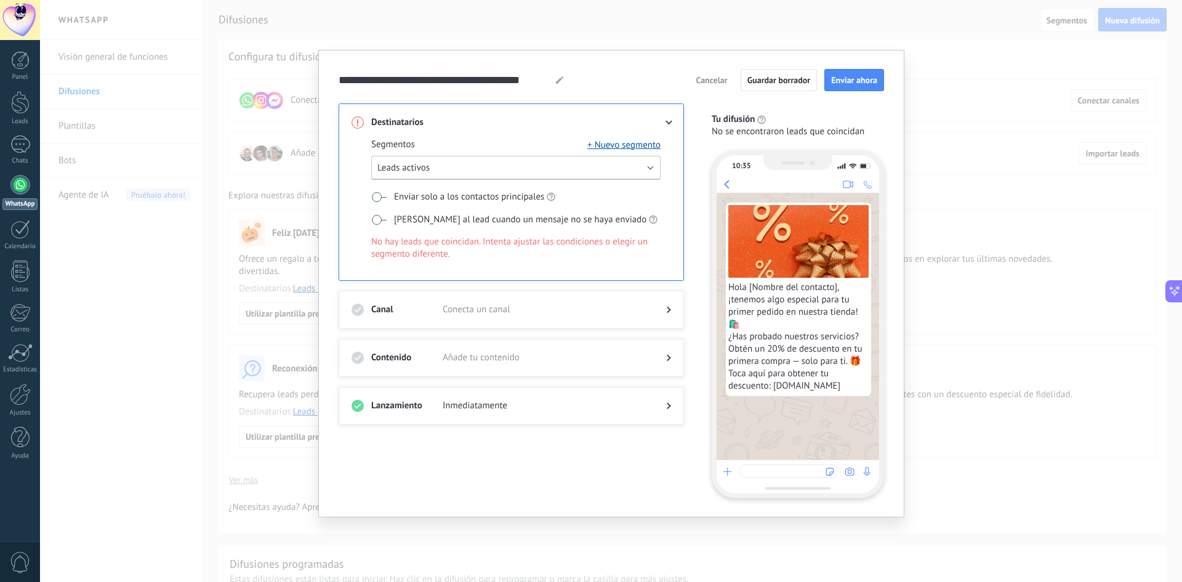
click at [471, 165] on button "Leads activos" at bounding box center [515, 168] width 289 height 24
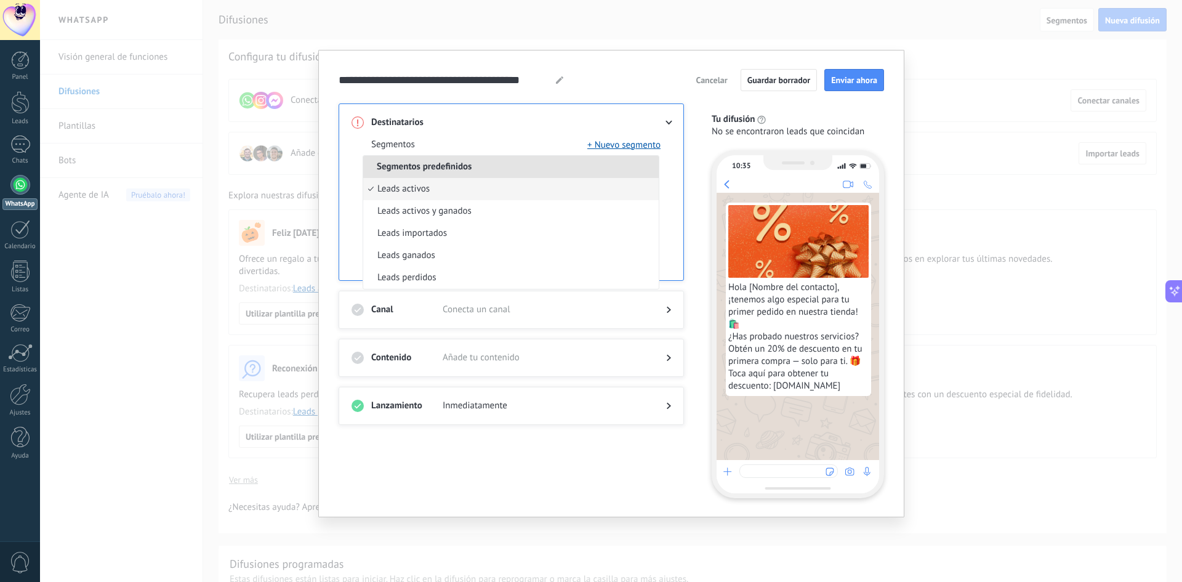
click at [448, 186] on li "Leads activos" at bounding box center [510, 189] width 295 height 22
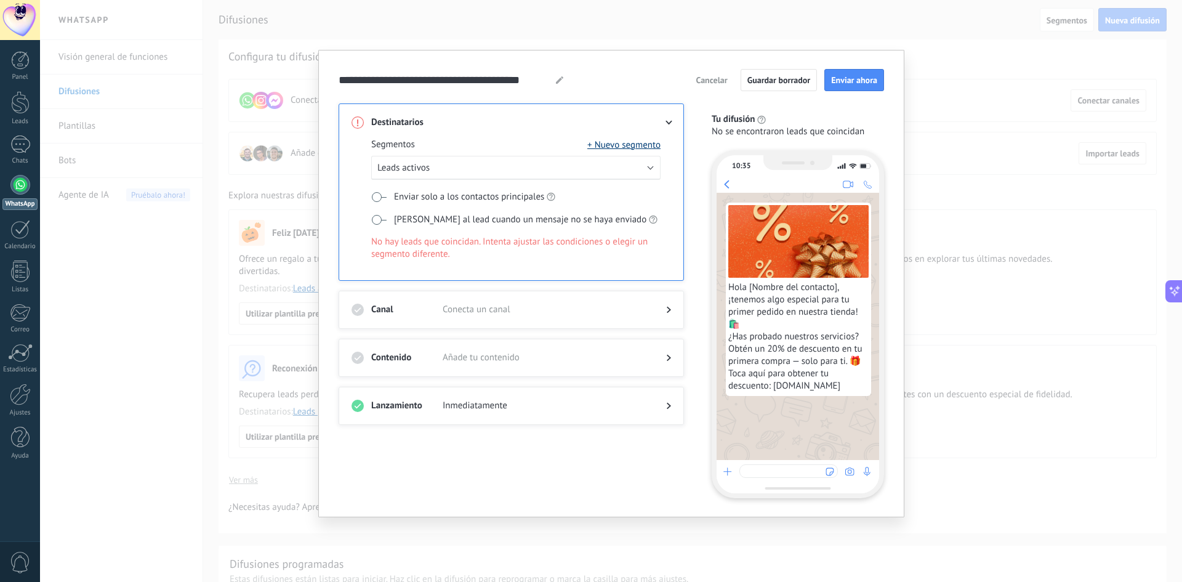
click at [636, 139] on button "+ Nuevo segmento" at bounding box center [623, 144] width 73 height 12
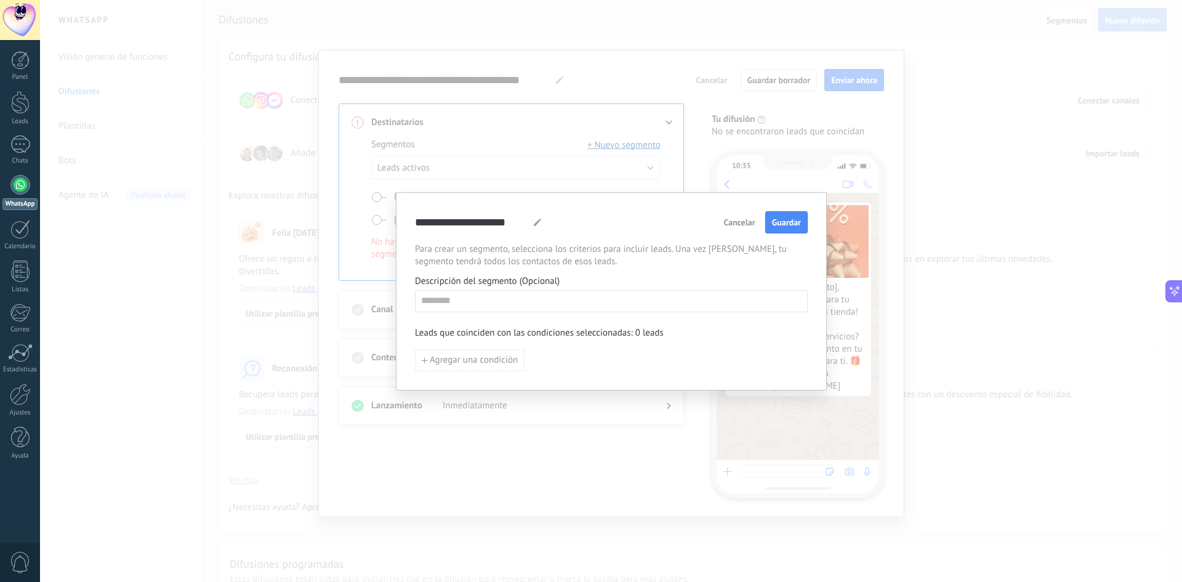
click at [635, 143] on div "**********" at bounding box center [611, 291] width 1142 height 582
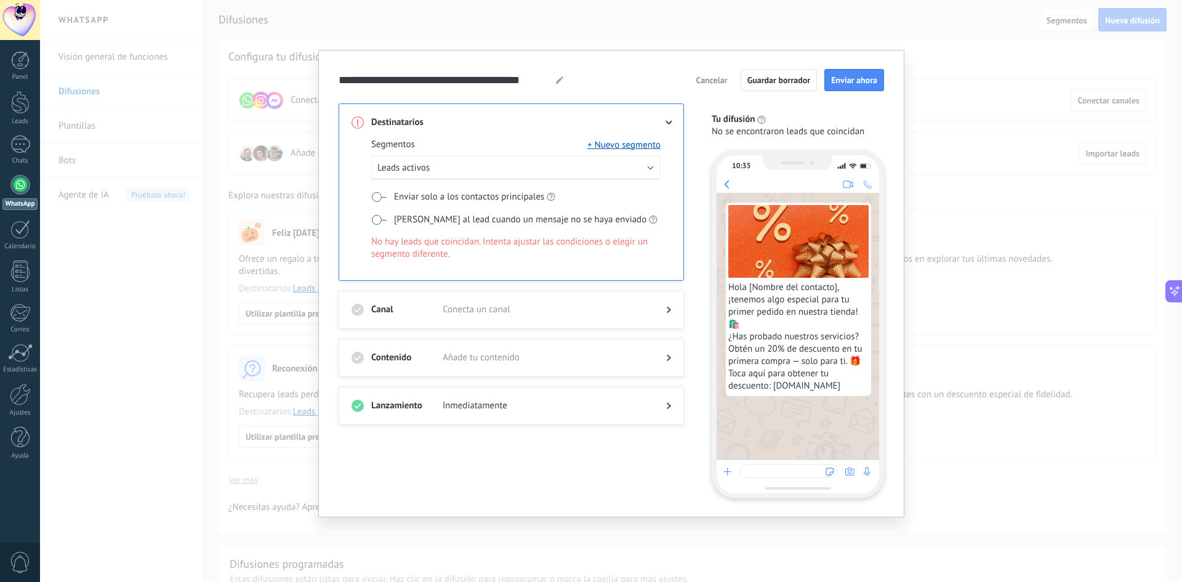
click at [382, 201] on label "Enviar solo a los contactos principales" at bounding box center [463, 196] width 184 height 13
click at [380, 220] on span at bounding box center [378, 220] width 15 height 10
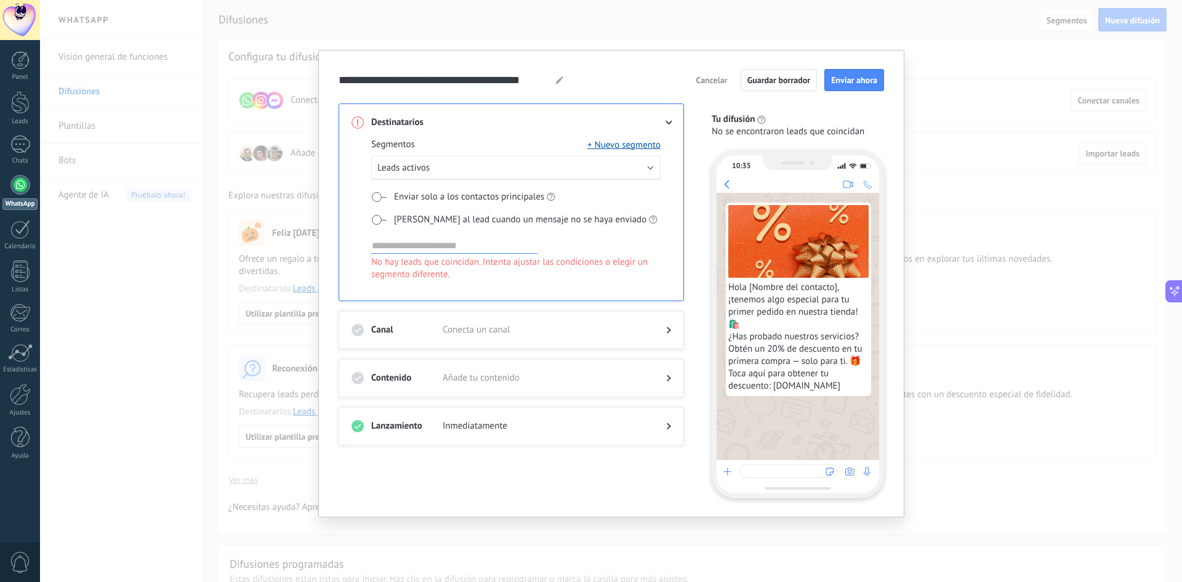
click at [381, 223] on label "[PERSON_NAME] al lead cuando un mensaje no se haya enviado" at bounding box center [514, 219] width 286 height 13
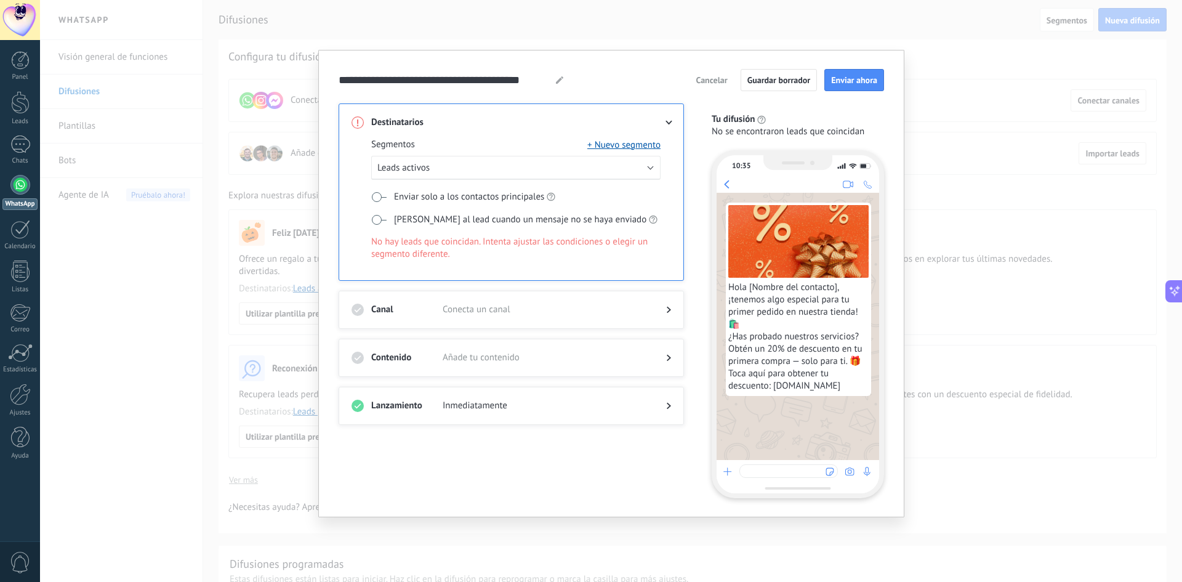
click at [383, 195] on span at bounding box center [378, 197] width 15 height 10
click at [558, 178] on button "Leads activos" at bounding box center [515, 168] width 289 height 24
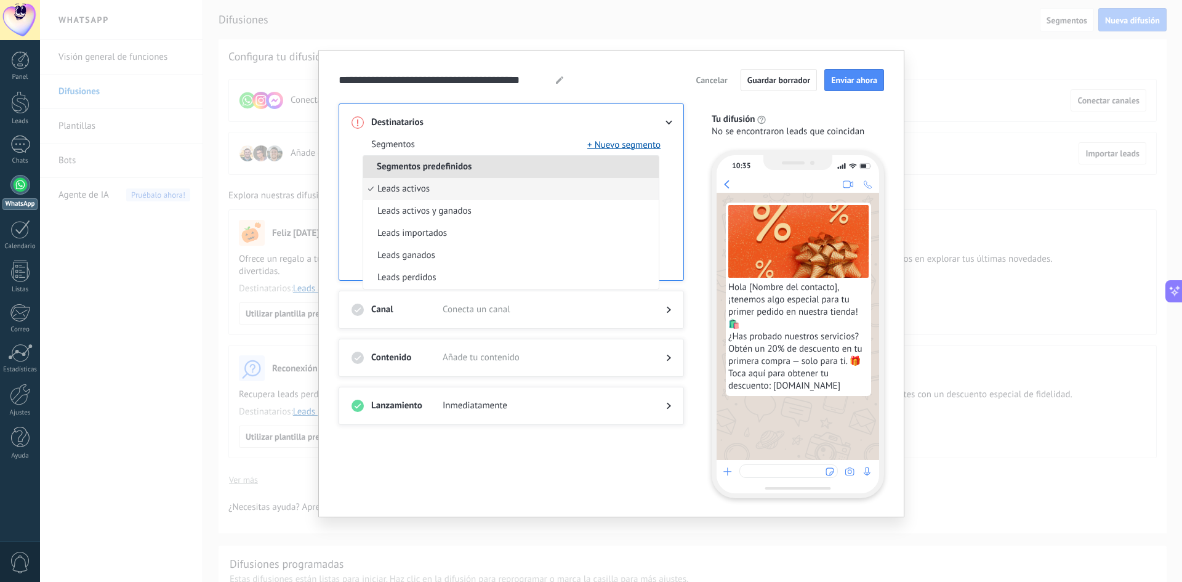
click at [534, 199] on li "Leads activos" at bounding box center [510, 189] width 295 height 22
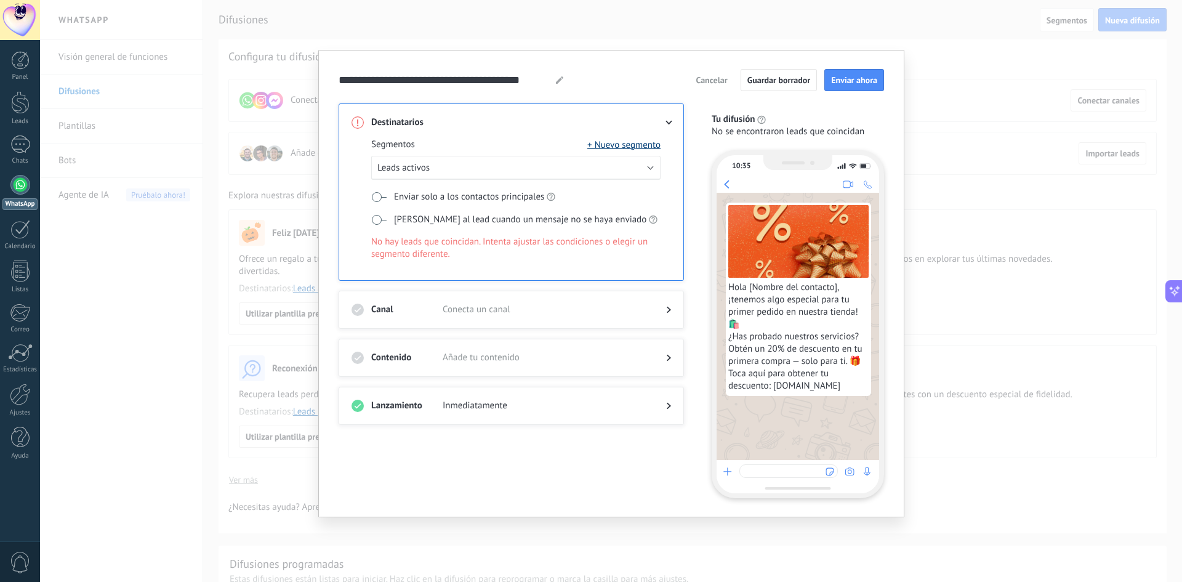
click at [640, 145] on button "+ Nuevo segmento" at bounding box center [623, 144] width 73 height 12
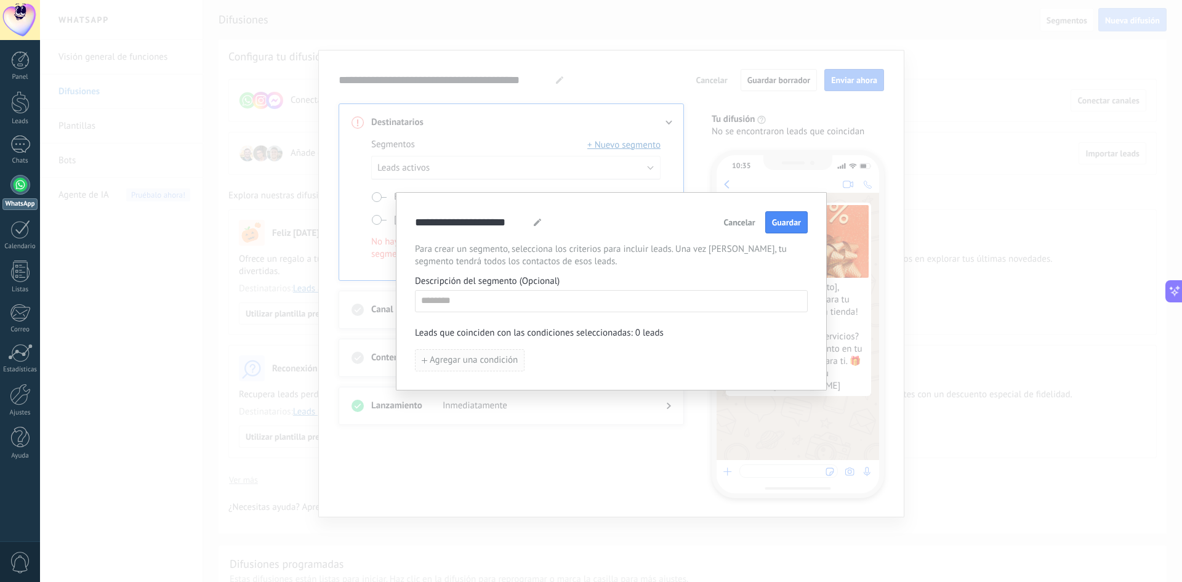
click at [497, 367] on button "Agregar una condición" at bounding box center [470, 360] width 110 height 22
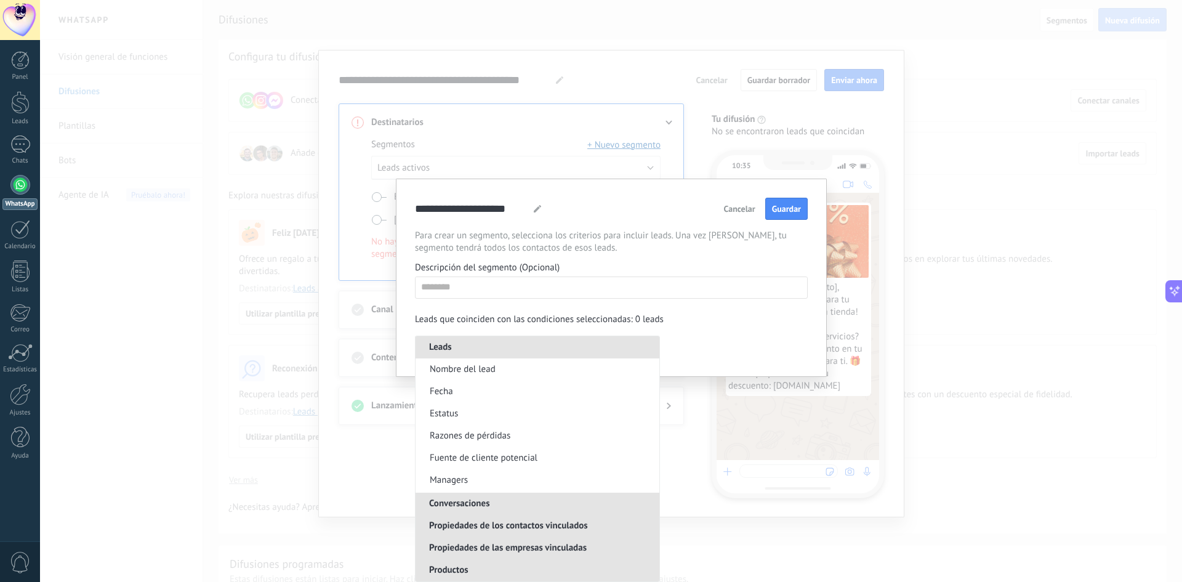
click at [828, 484] on div "**********" at bounding box center [611, 291] width 1142 height 582
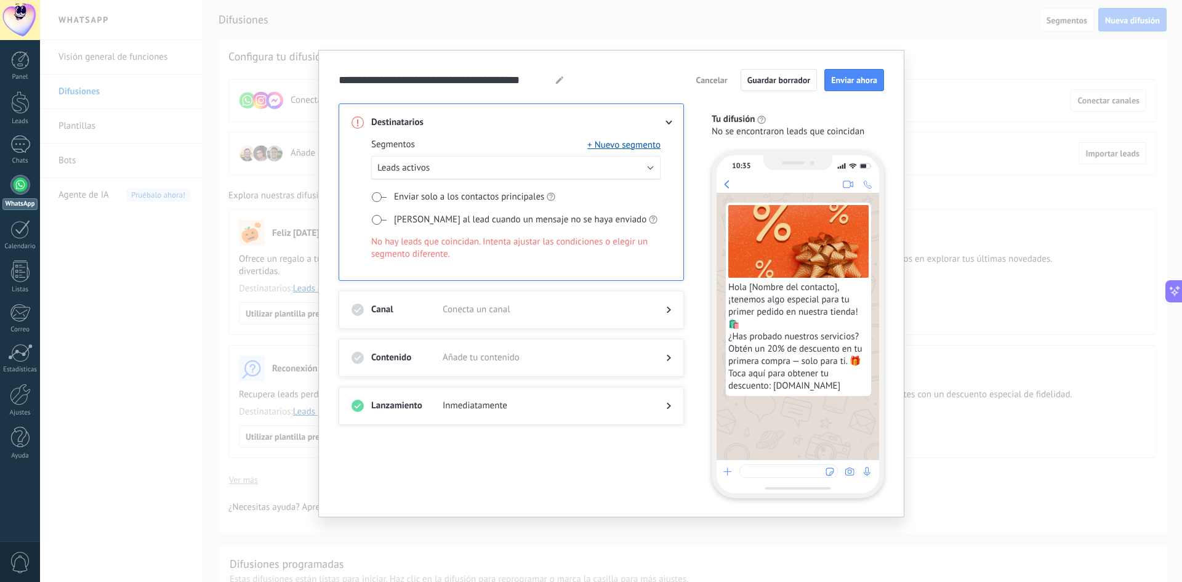
click at [530, 304] on span "Conecta un canal" at bounding box center [545, 309] width 204 height 12
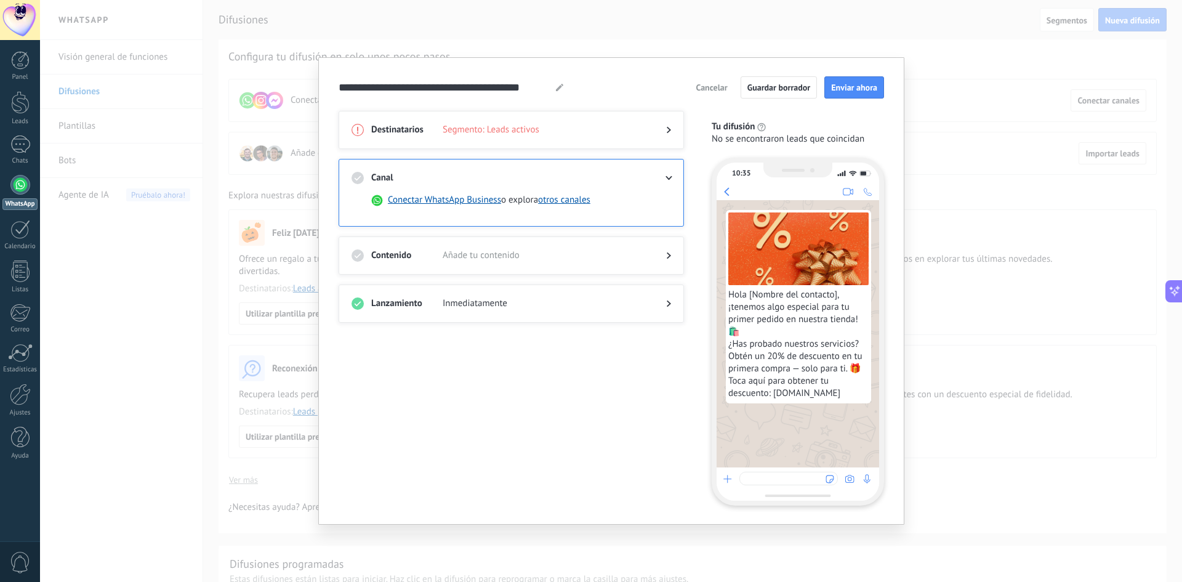
click at [575, 255] on span "Añade tu contenido" at bounding box center [545, 255] width 204 height 12
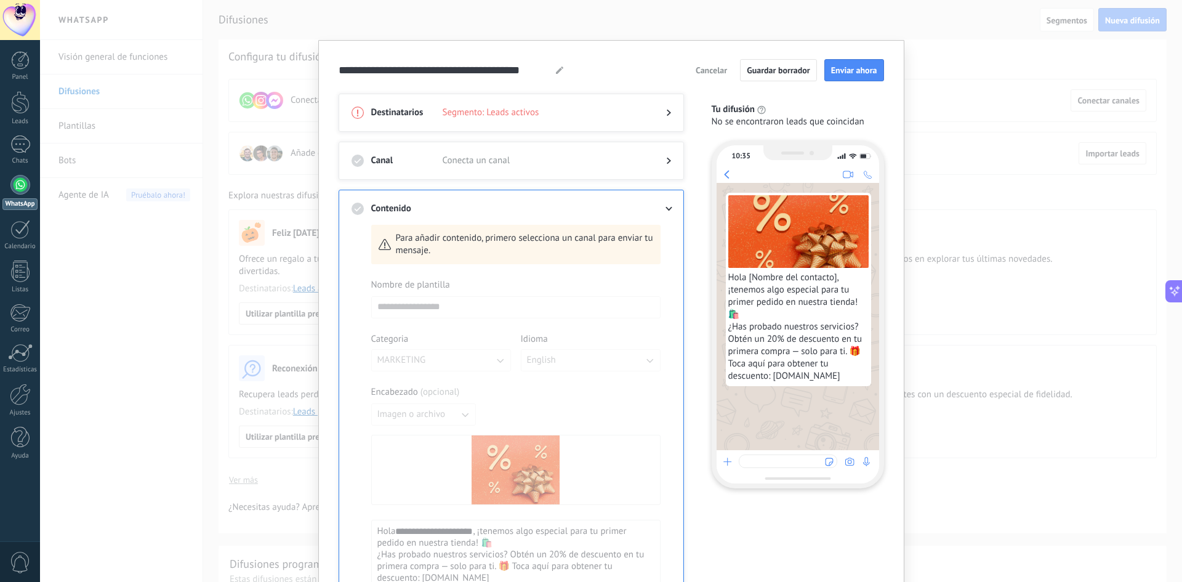
click at [718, 73] on span "Cancelar" at bounding box center [710, 70] width 31 height 9
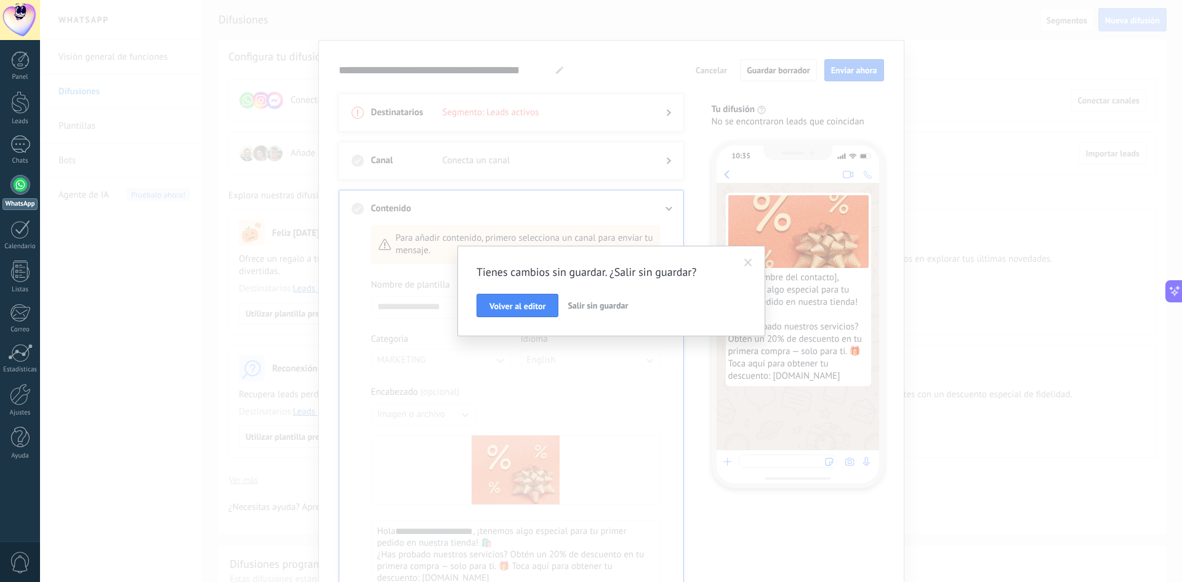
click at [587, 309] on span "Salir sin guardar" at bounding box center [597, 305] width 60 height 11
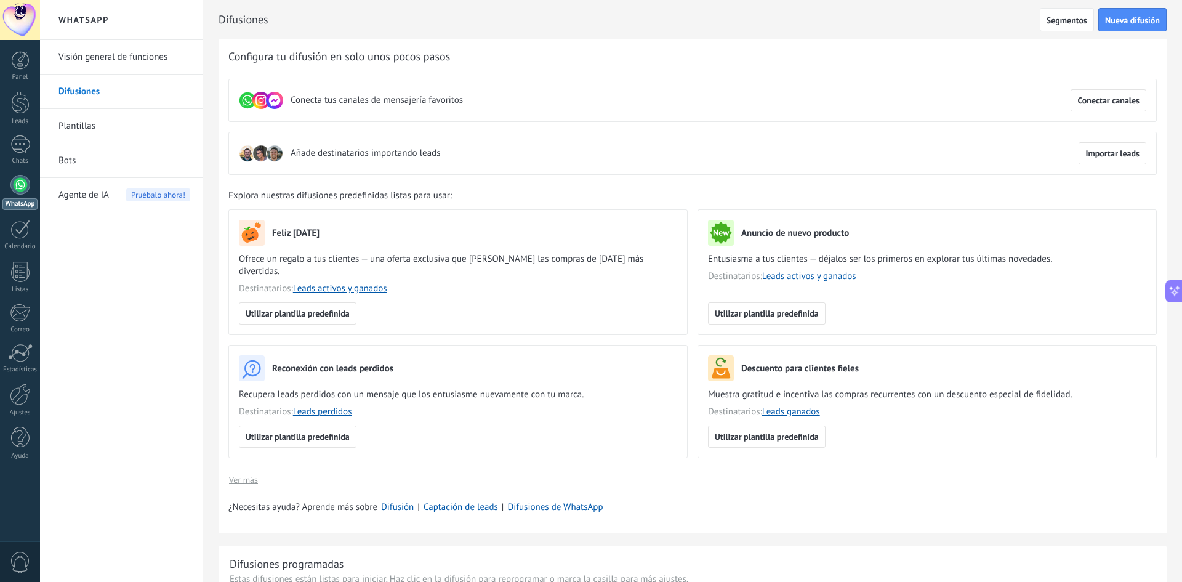
click at [551, 156] on div "Añade destinatarios importando leads Importar leads" at bounding box center [692, 153] width 928 height 43
click at [18, 146] on div at bounding box center [20, 144] width 20 height 18
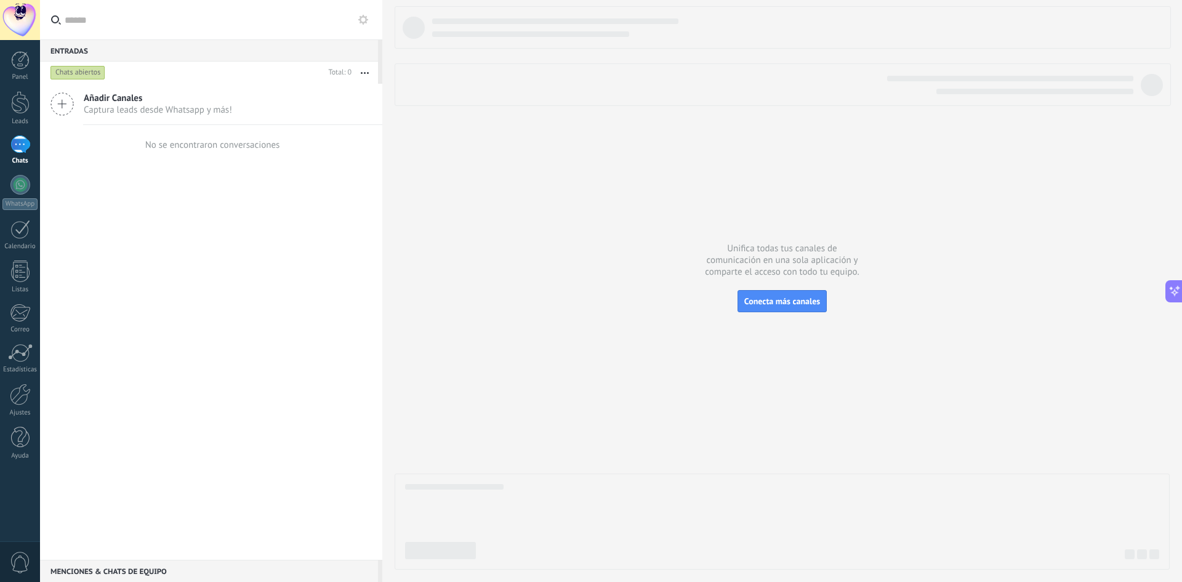
click at [172, 574] on div "Menciones & Chats de equipo 0" at bounding box center [209, 570] width 338 height 22
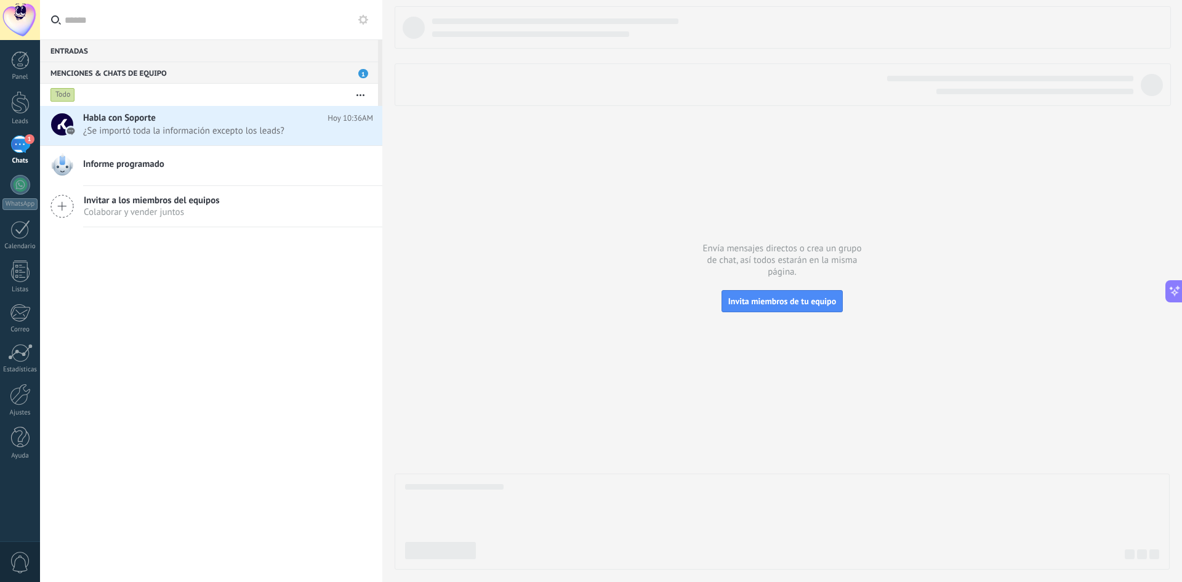
click at [295, 70] on div "Menciones & Chats de equipo 1" at bounding box center [209, 73] width 338 height 22
click at [276, 122] on h2 "Habla con Soporte" at bounding box center [205, 118] width 244 height 12
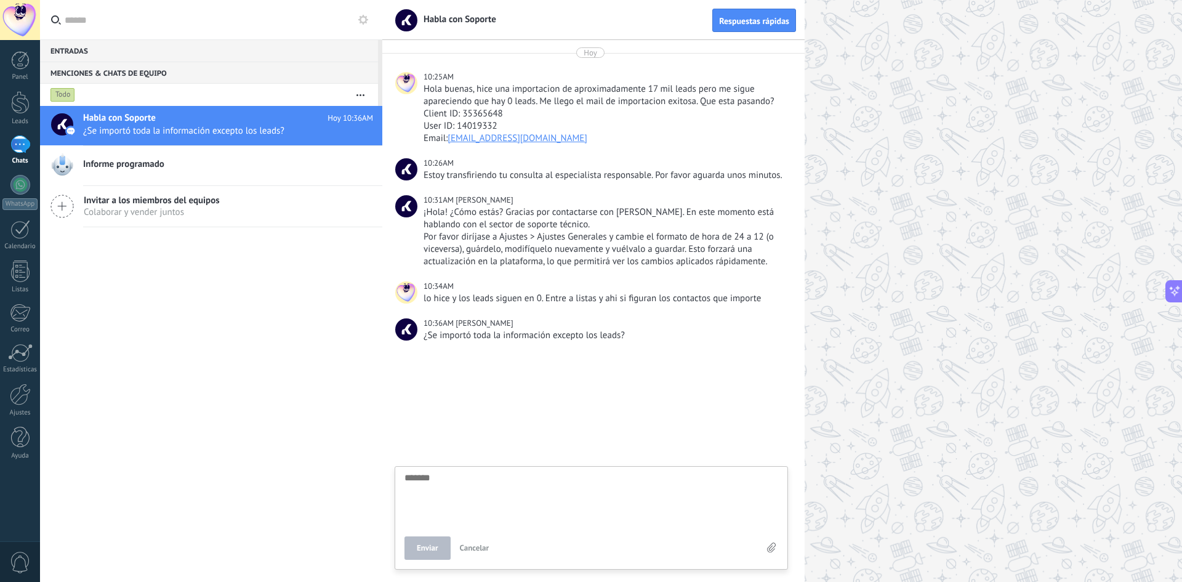
click at [518, 492] on textarea at bounding box center [591, 498] width 374 height 50
click at [462, 495] on textarea at bounding box center [591, 498] width 374 height 50
type textarea "*"
click at [433, 548] on span "Enviar" at bounding box center [428, 547] width 22 height 9
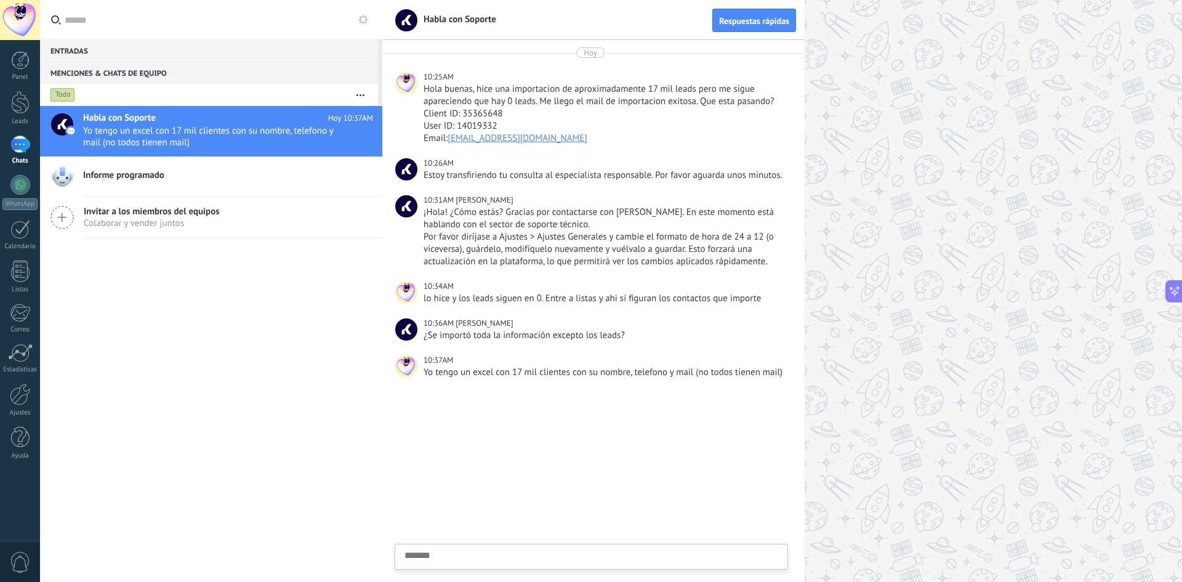
click at [580, 548] on div "Enviar Cancelar" at bounding box center [591, 556] width 392 height 25
click at [540, 500] on textarea at bounding box center [591, 498] width 374 height 50
click at [430, 554] on button "Enviar" at bounding box center [427, 547] width 46 height 23
click at [587, 548] on div "Enviar Cancelar" at bounding box center [591, 556] width 392 height 25
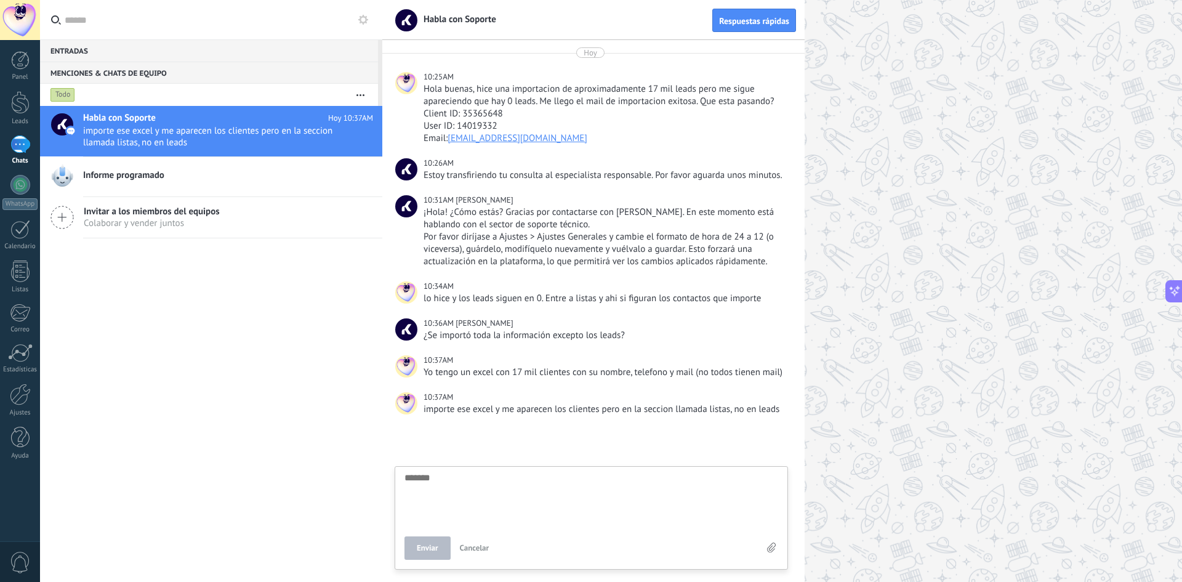
click at [547, 504] on textarea at bounding box center [591, 498] width 374 height 50
click at [428, 542] on button "Enviar" at bounding box center [427, 547] width 46 height 23
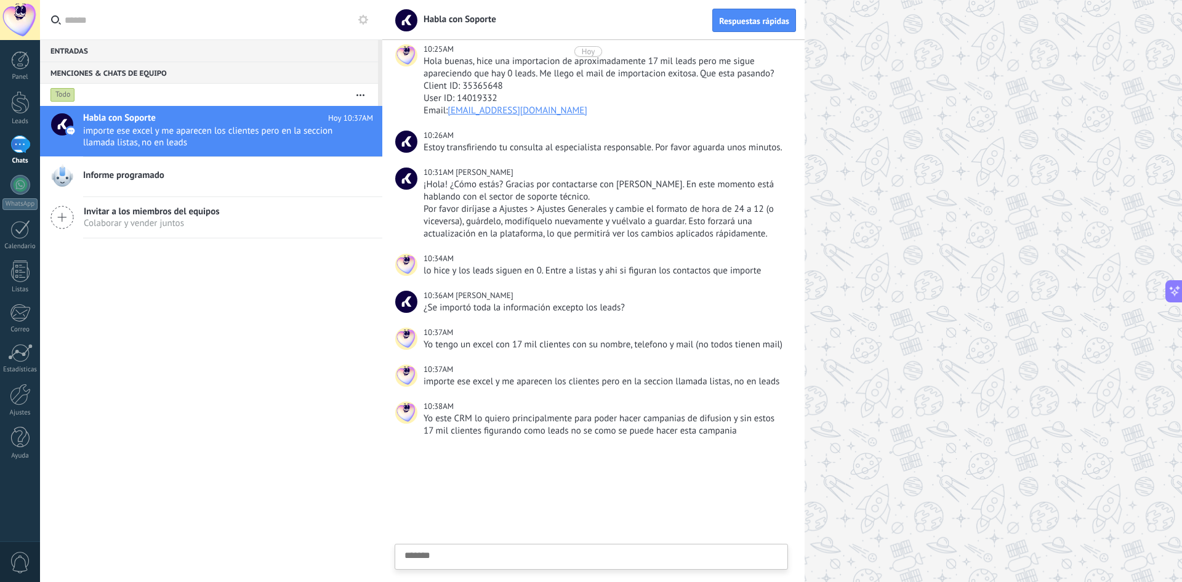
scroll to position [12, 0]
click at [239, 371] on div "Habla con Soporte Hoy 10:38AM Yo este CRM lo quiero principalmente para poder h…" at bounding box center [211, 344] width 342 height 476
click at [33, 101] on link "Leads" at bounding box center [20, 108] width 40 height 34
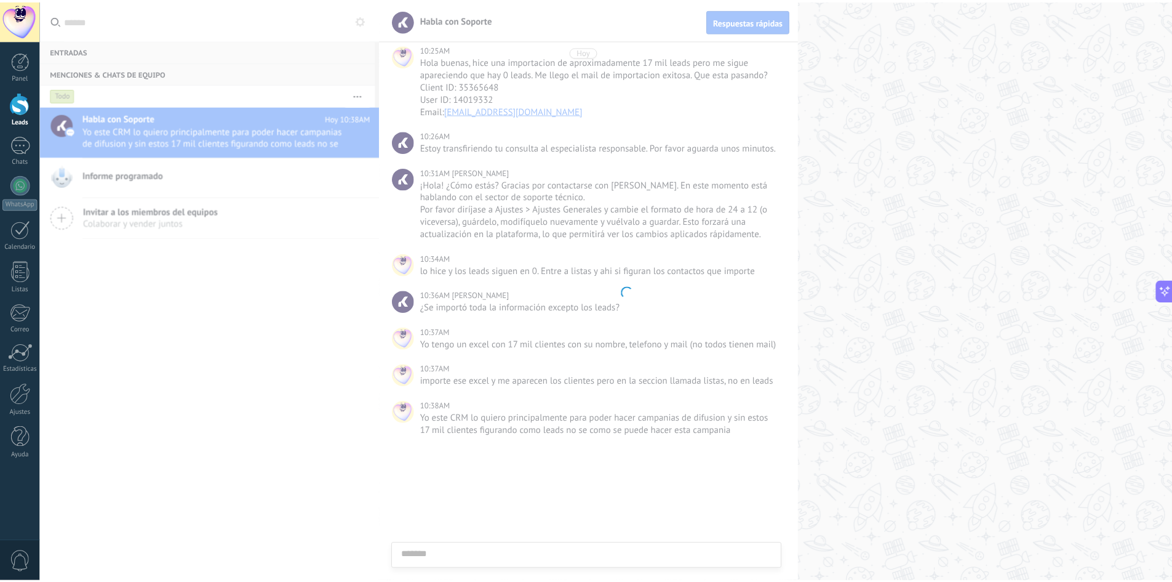
scroll to position [1621, 0]
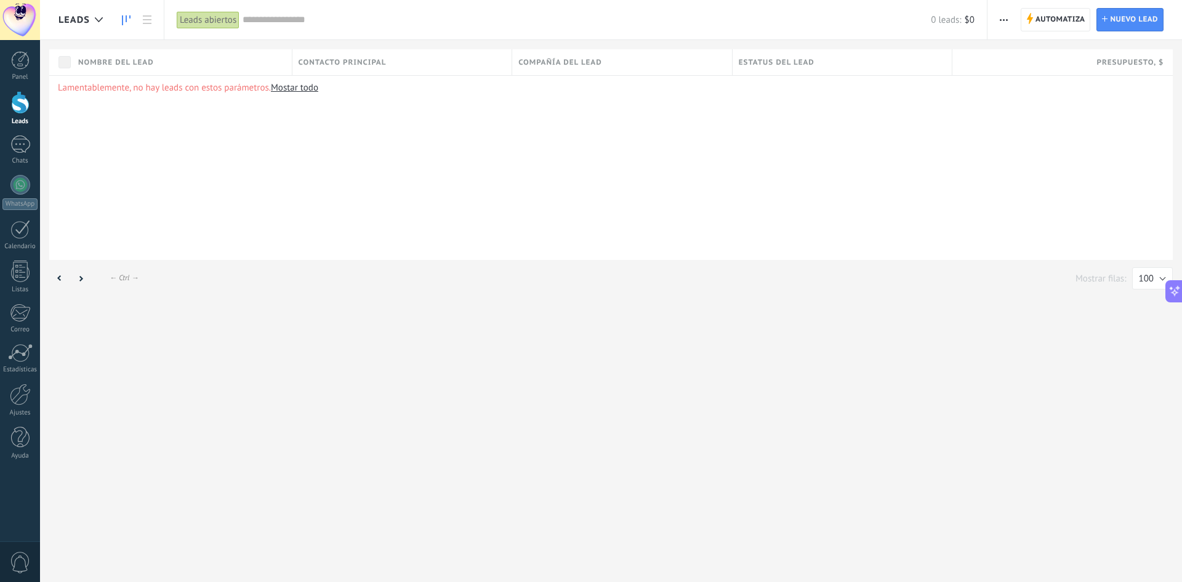
click at [134, 20] on link at bounding box center [126, 20] width 21 height 24
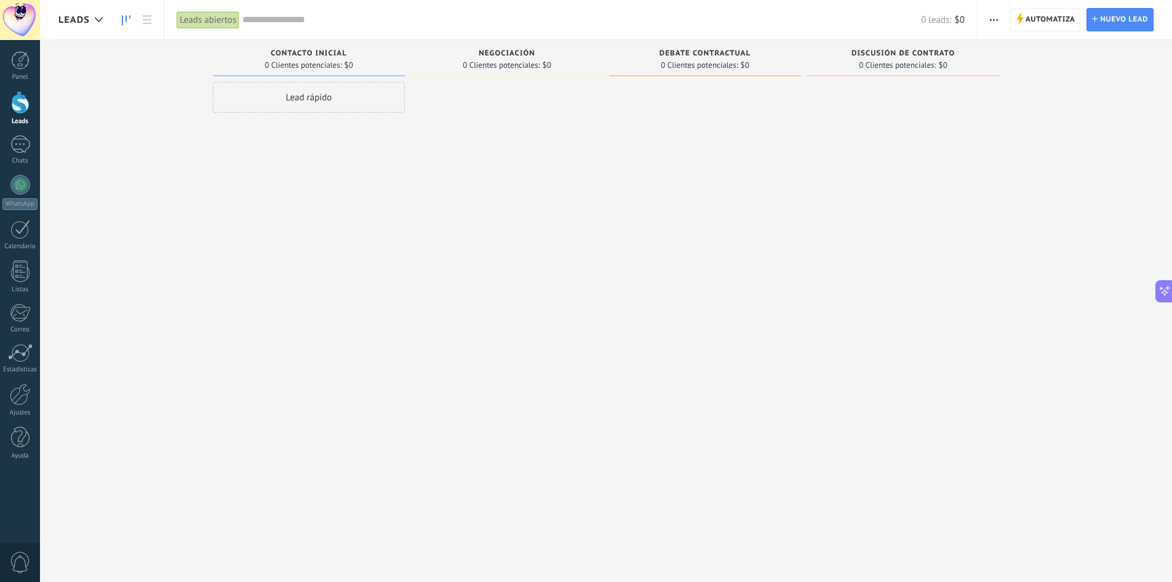
drag, startPoint x: 128, startPoint y: 20, endPoint x: 123, endPoint y: 15, distance: 7.4
click at [123, 15] on link at bounding box center [126, 20] width 21 height 24
click at [105, 17] on div at bounding box center [99, 20] width 20 height 24
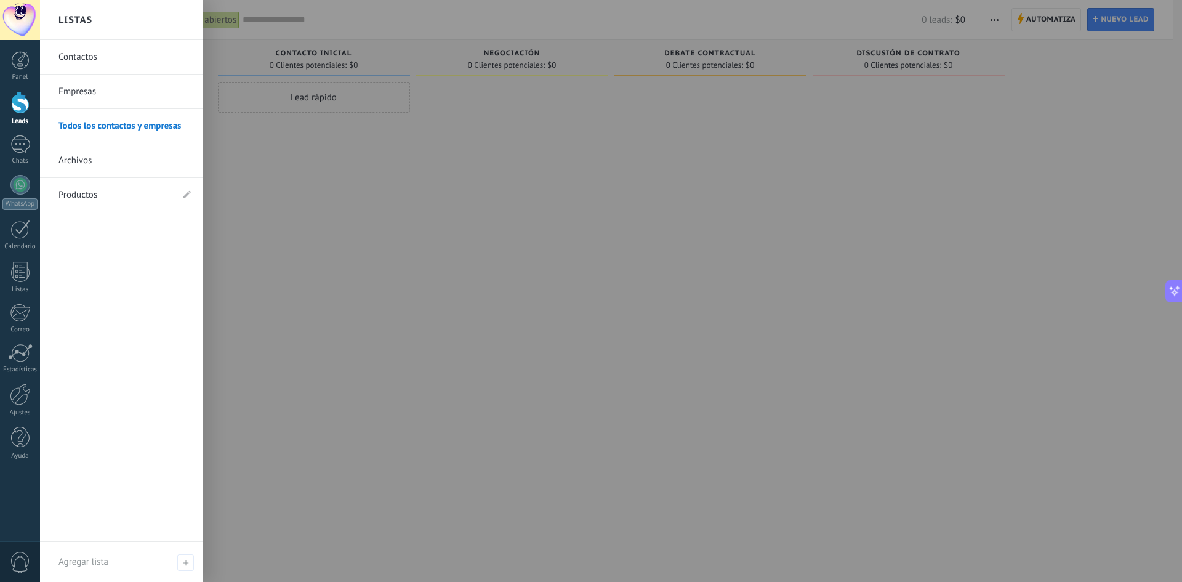
click at [338, 185] on div at bounding box center [631, 291] width 1182 height 582
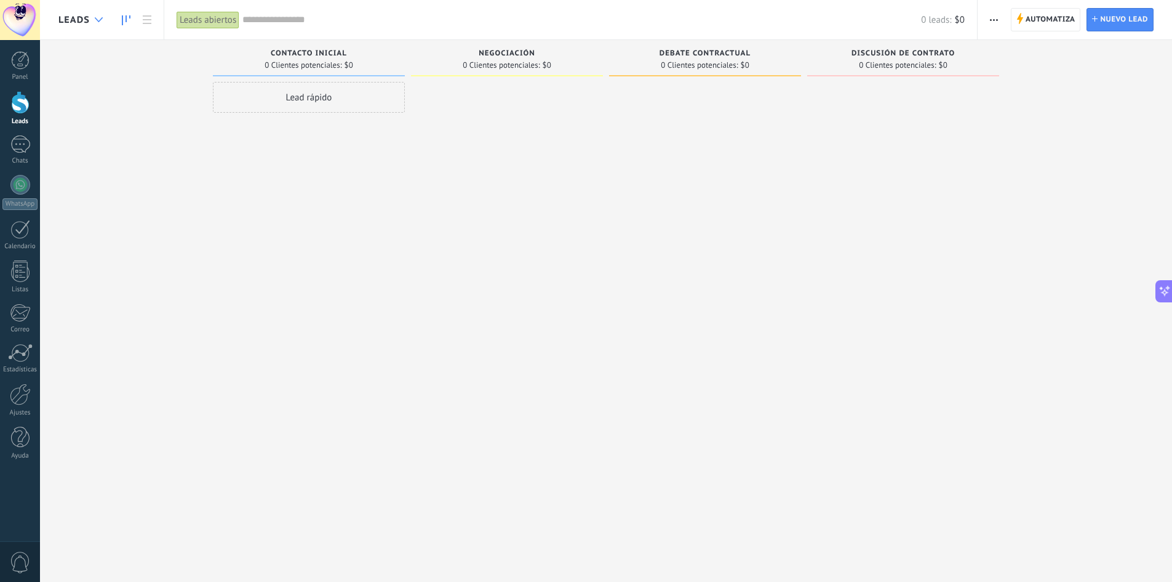
click at [100, 16] on div at bounding box center [99, 20] width 20 height 24
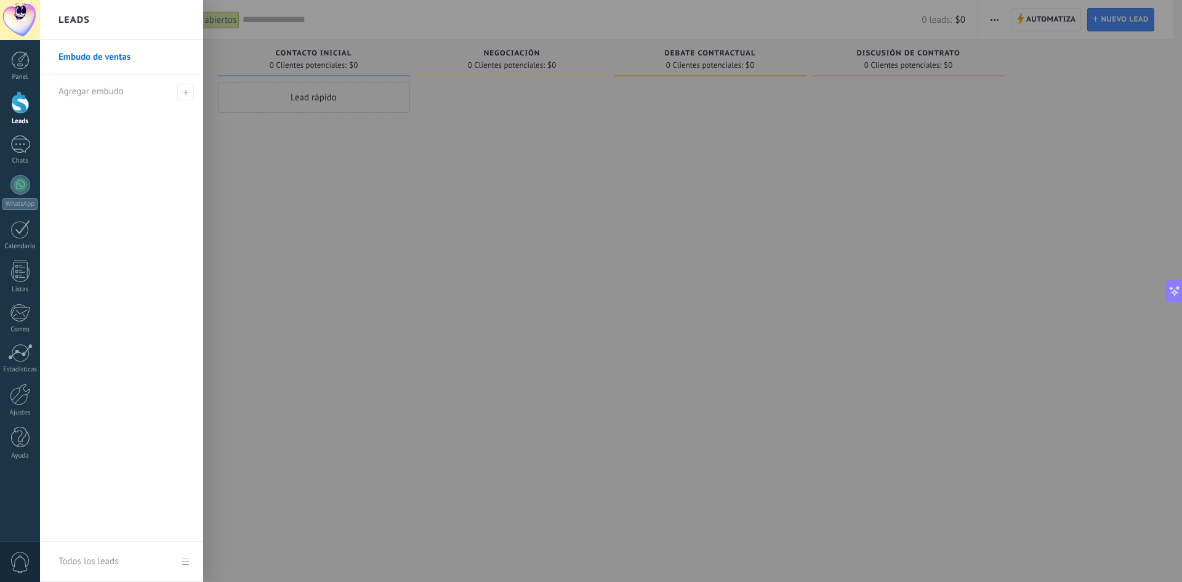
click at [300, 90] on div at bounding box center [631, 291] width 1182 height 582
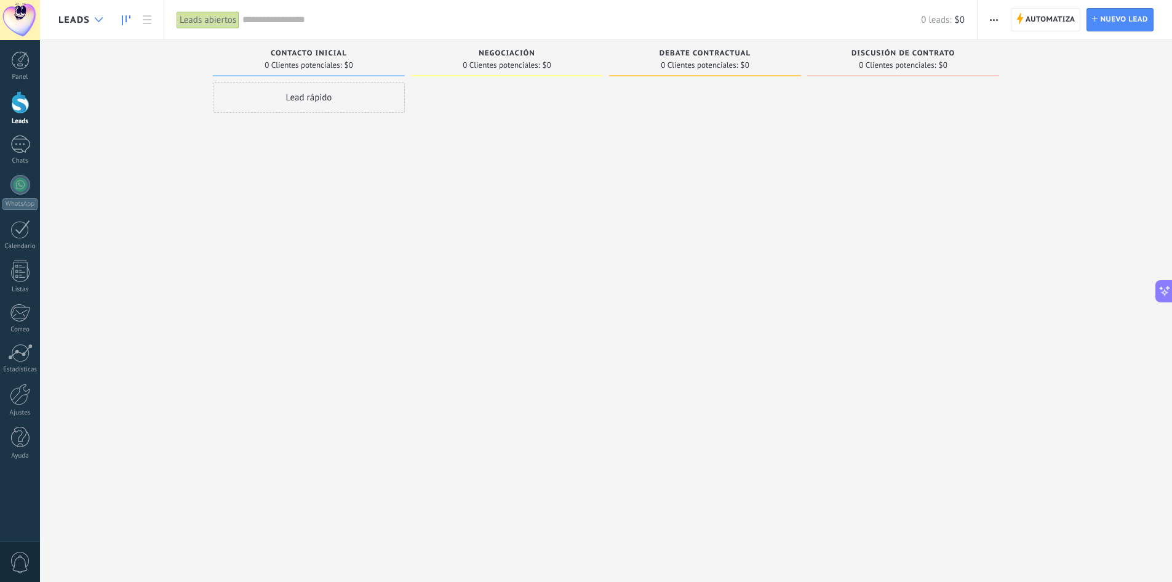
click at [102, 21] on icon at bounding box center [99, 19] width 8 height 5
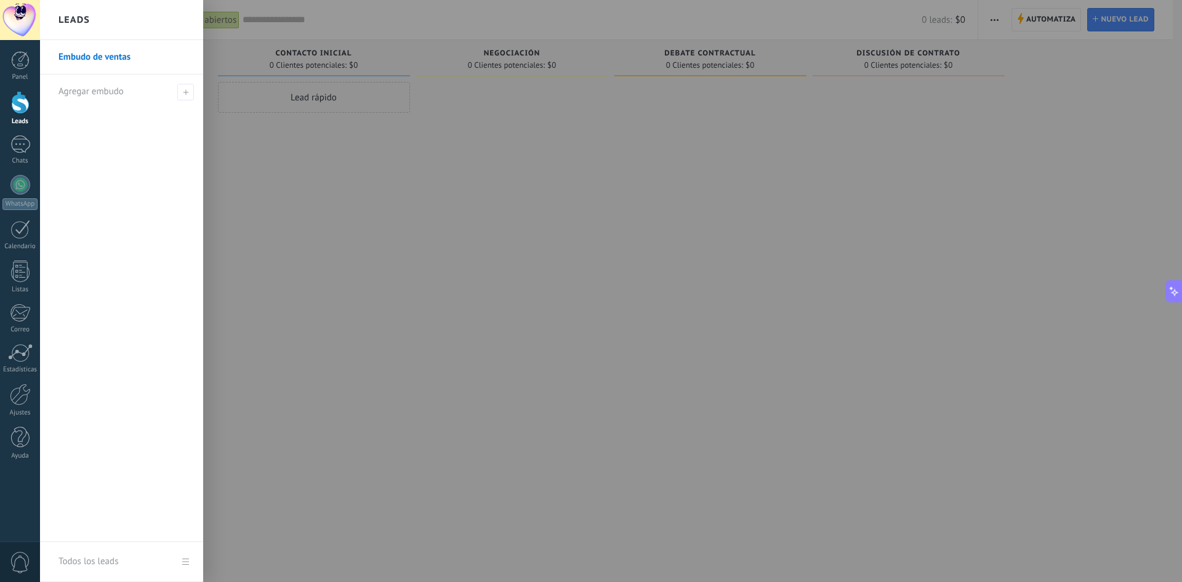
click at [90, 14] on div "Leads" at bounding box center [121, 20] width 163 height 40
click at [233, 107] on div at bounding box center [631, 291] width 1182 height 582
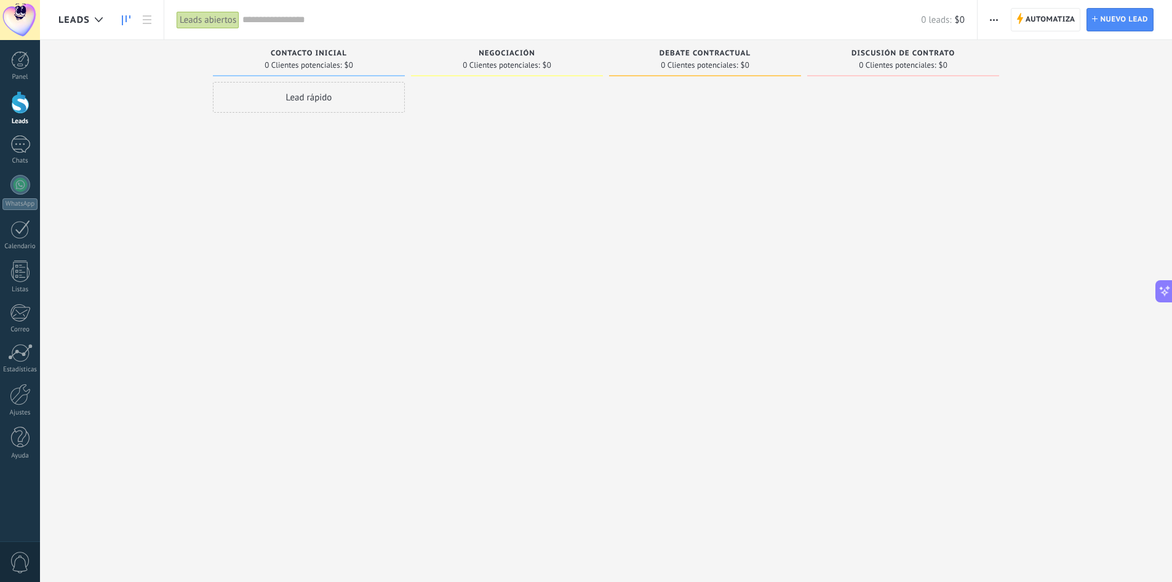
click at [72, 20] on span "Leads" at bounding box center [73, 20] width 31 height 12
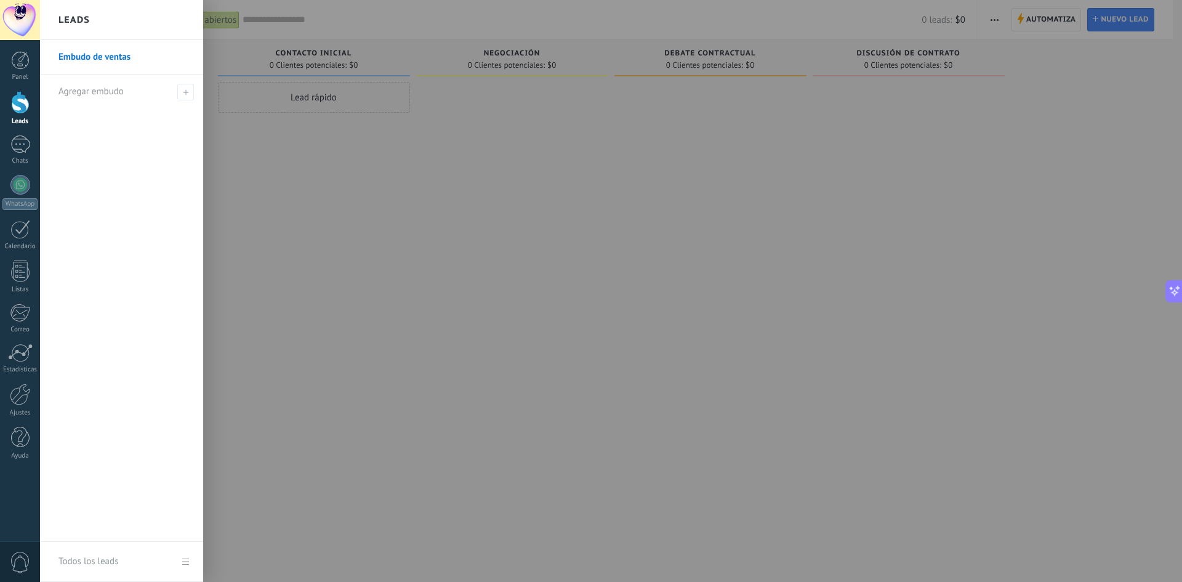
click at [313, 185] on div at bounding box center [631, 291] width 1182 height 582
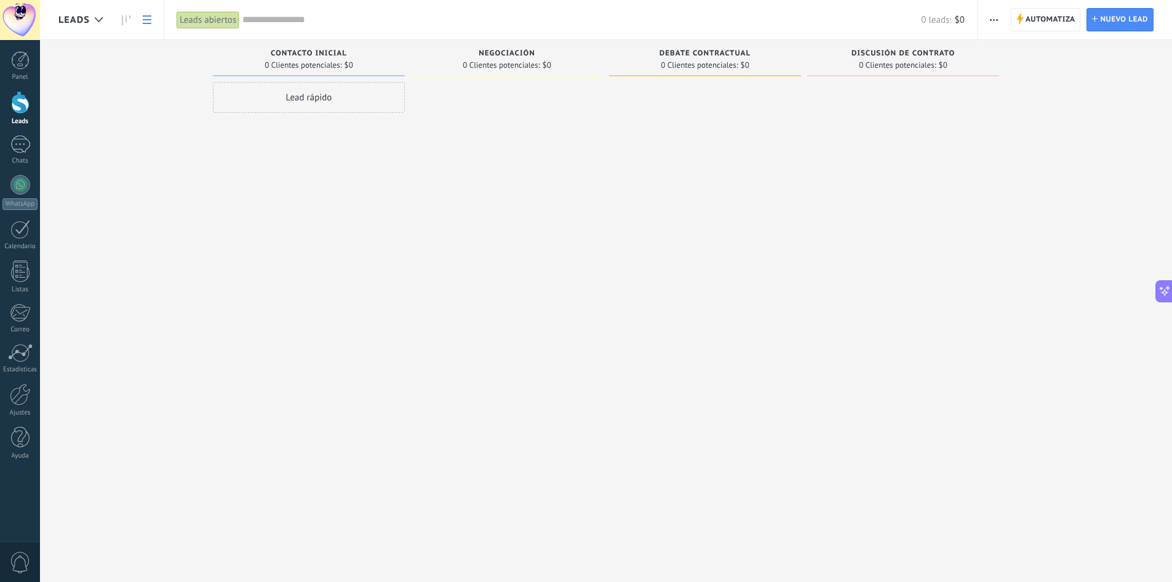
click at [149, 24] on link at bounding box center [147, 20] width 21 height 24
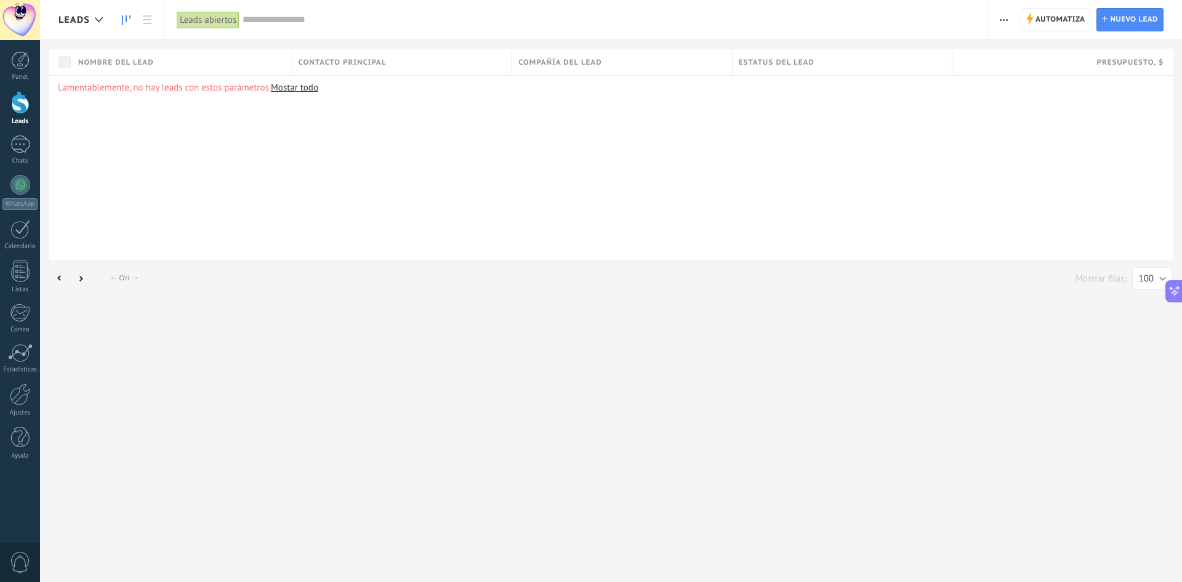
click at [129, 21] on icon at bounding box center [126, 20] width 9 height 10
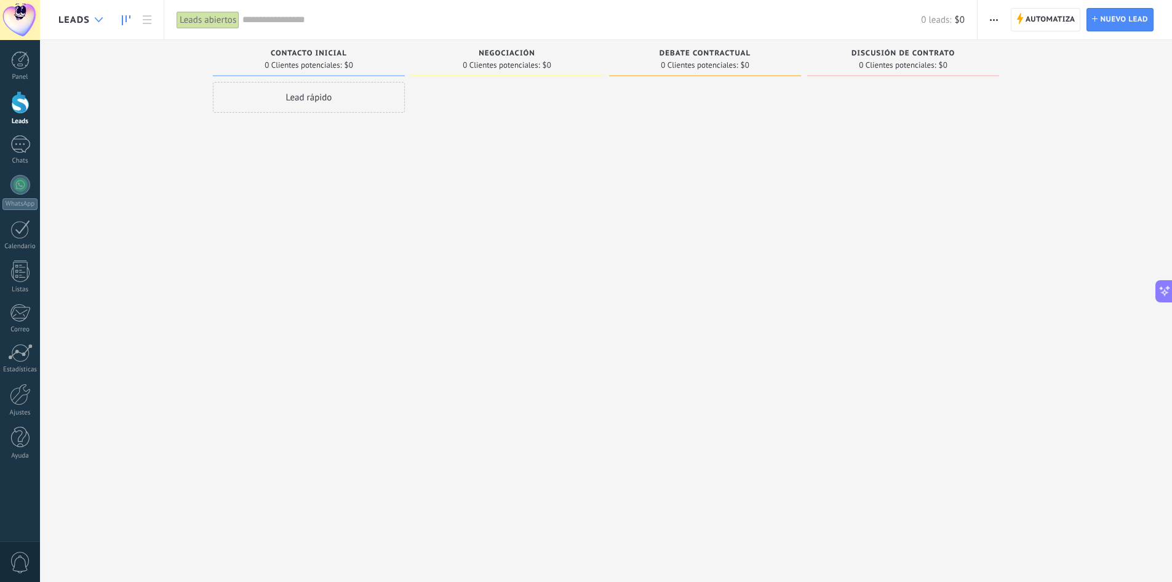
click at [101, 20] on icon at bounding box center [99, 19] width 8 height 5
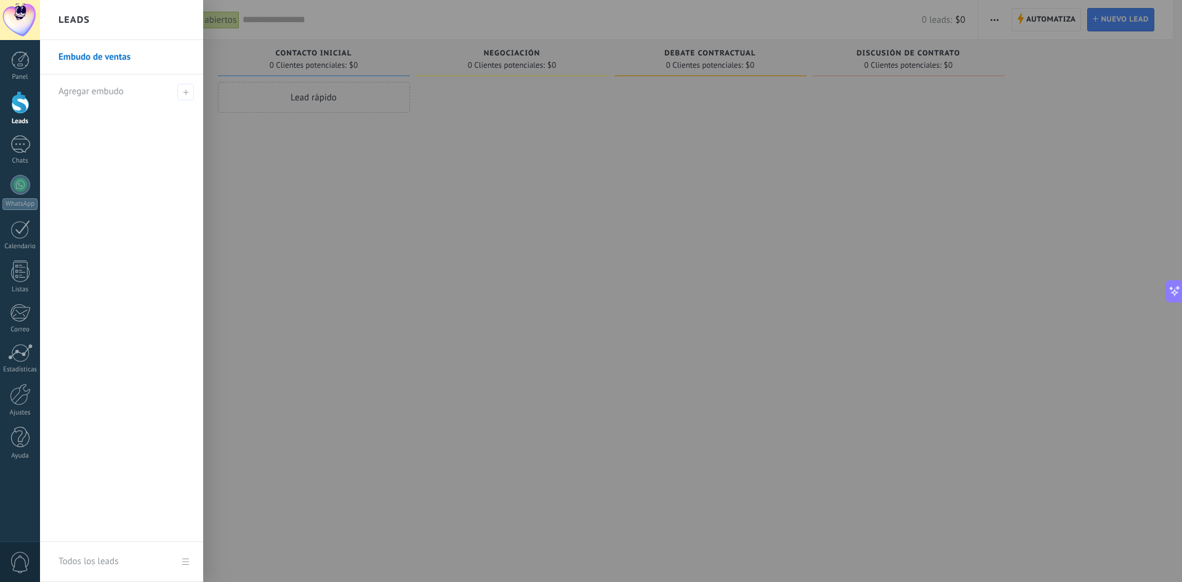
click at [368, 205] on div at bounding box center [631, 291] width 1182 height 582
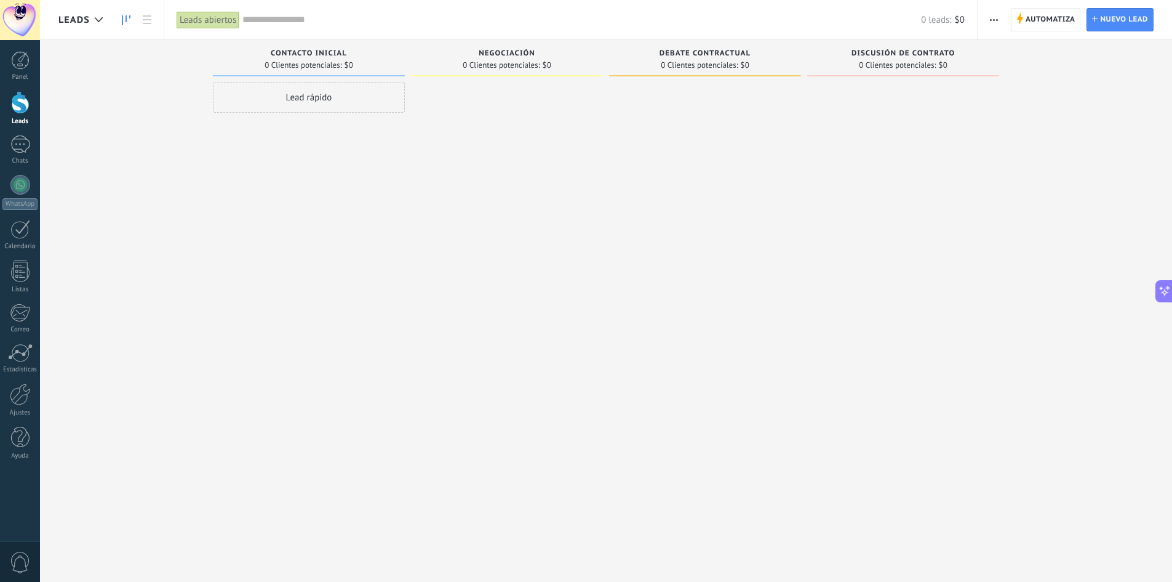
click at [992, 24] on span "button" at bounding box center [994, 19] width 8 height 23
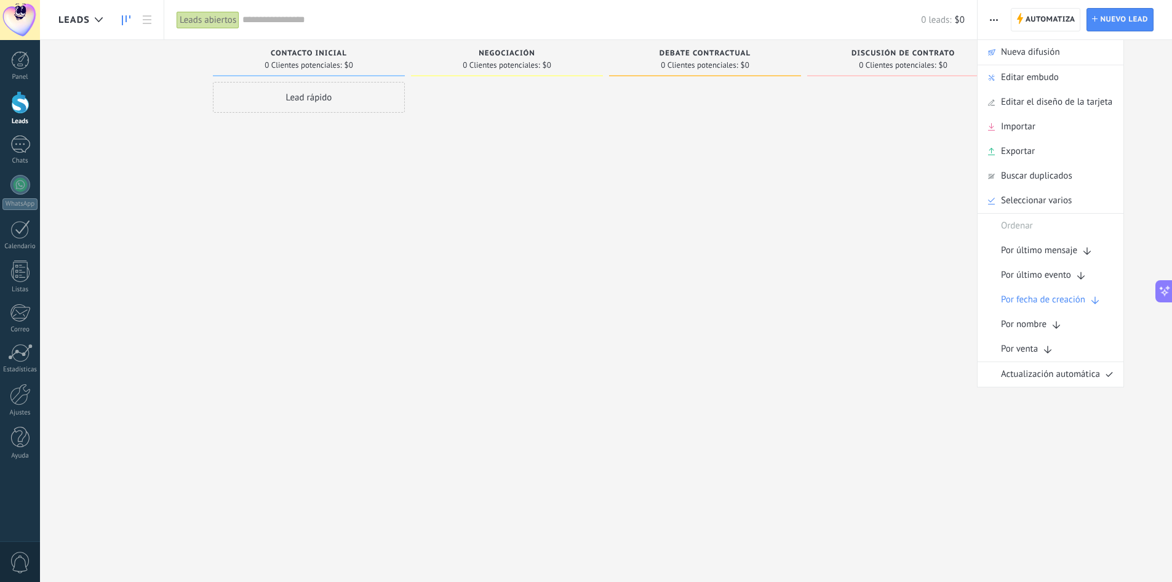
click at [841, 190] on div at bounding box center [903, 292] width 192 height 421
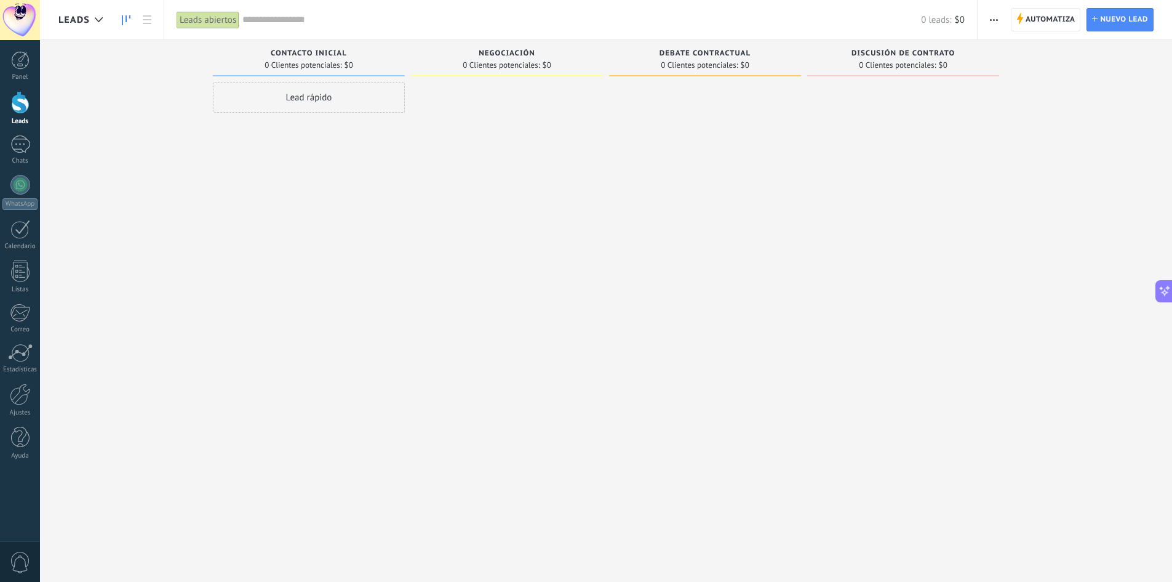
click at [353, 98] on div "Lead rápido" at bounding box center [309, 97] width 192 height 31
click at [551, 214] on div at bounding box center [507, 292] width 192 height 421
click at [277, 258] on span "Cancelar" at bounding box center [284, 262] width 31 height 11
click at [994, 17] on span "button" at bounding box center [994, 19] width 8 height 23
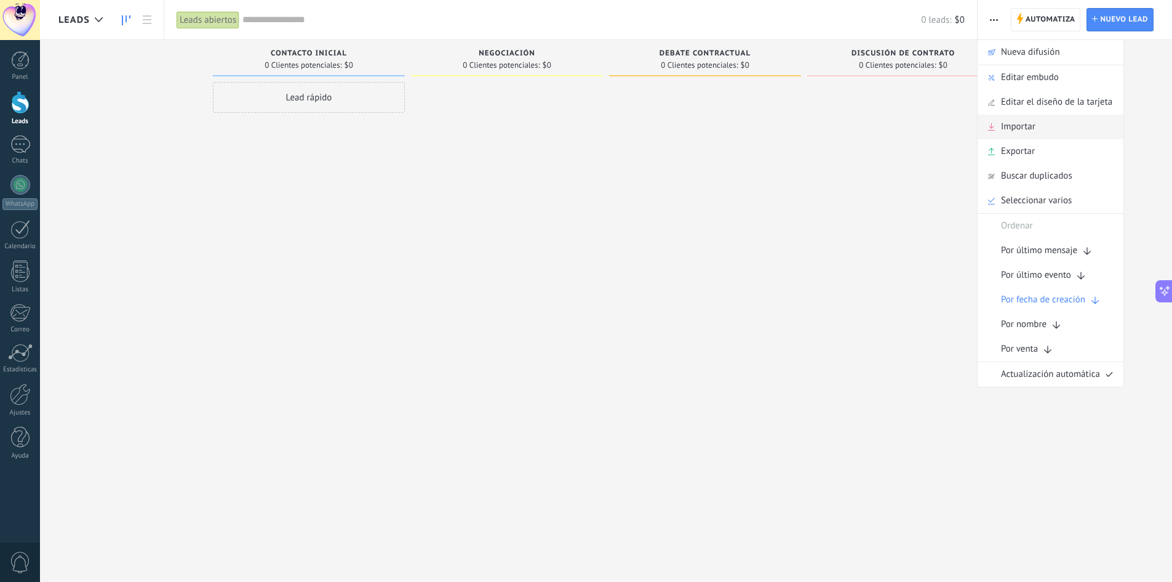
click at [1042, 127] on div "Importar" at bounding box center [1051, 126] width 146 height 25
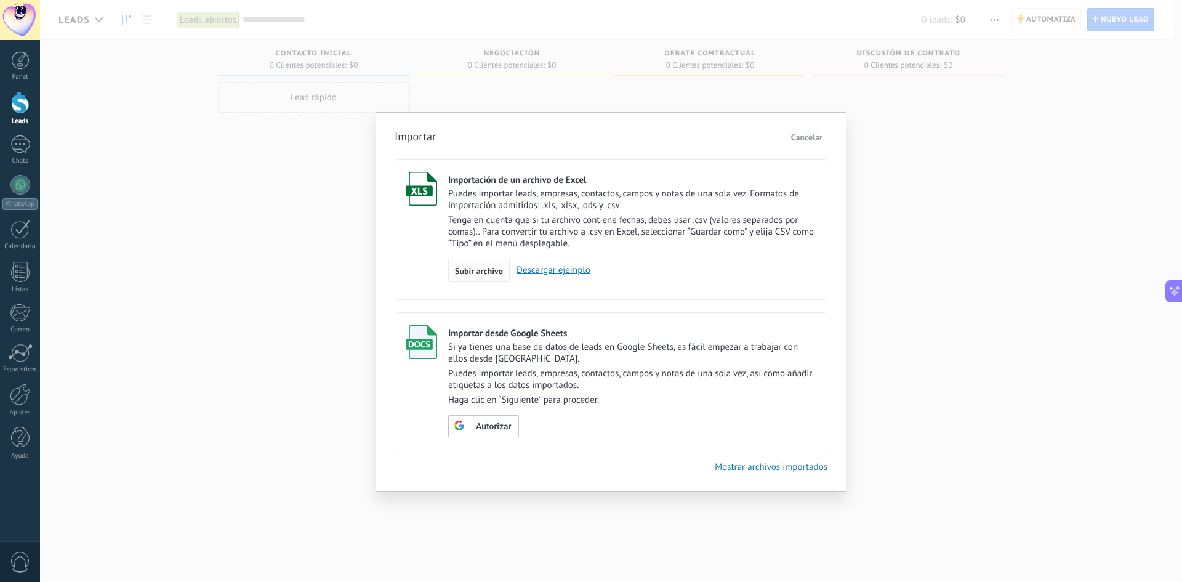
click at [471, 271] on span "Subir archivo" at bounding box center [479, 270] width 48 height 9
click at [0, 0] on input "Importación de un archivo de Excel Puedes importar leads, empresas, contactos, …" at bounding box center [0, 0] width 0 height 0
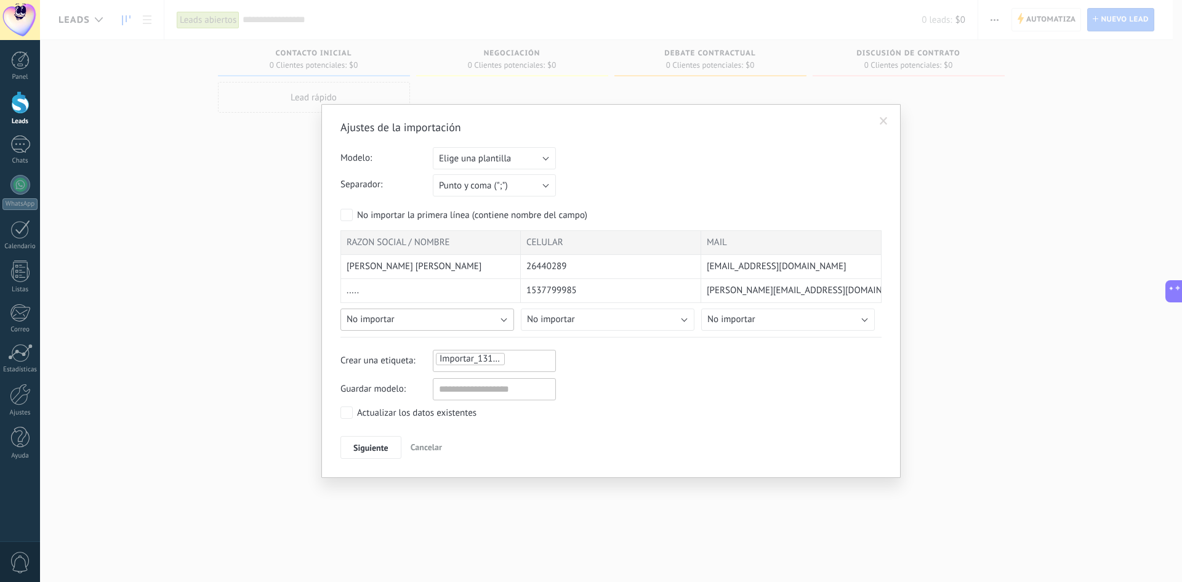
click at [492, 328] on button "No importar" at bounding box center [427, 319] width 174 height 22
click at [391, 401] on span "Nombre" at bounding box center [429, 401] width 177 height 12
click at [602, 323] on button "No importar" at bounding box center [608, 319] width 174 height 22
click at [580, 318] on button "No importar" at bounding box center [608, 319] width 174 height 22
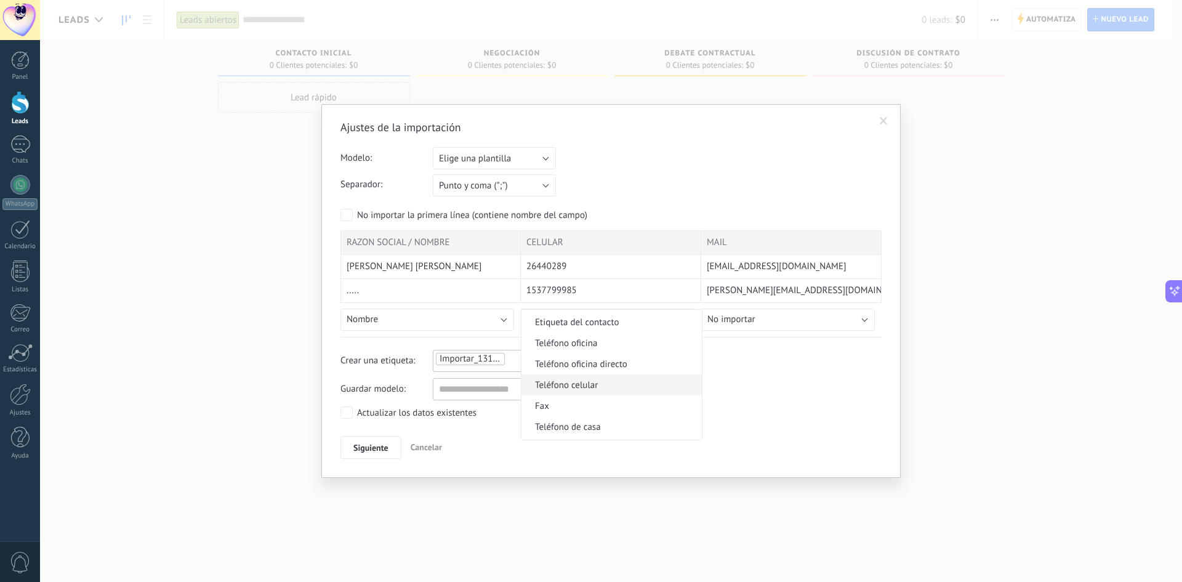
click at [619, 382] on span "Teléfono celular" at bounding box center [609, 385] width 177 height 12
click at [771, 319] on button "No importar" at bounding box center [788, 319] width 174 height 22
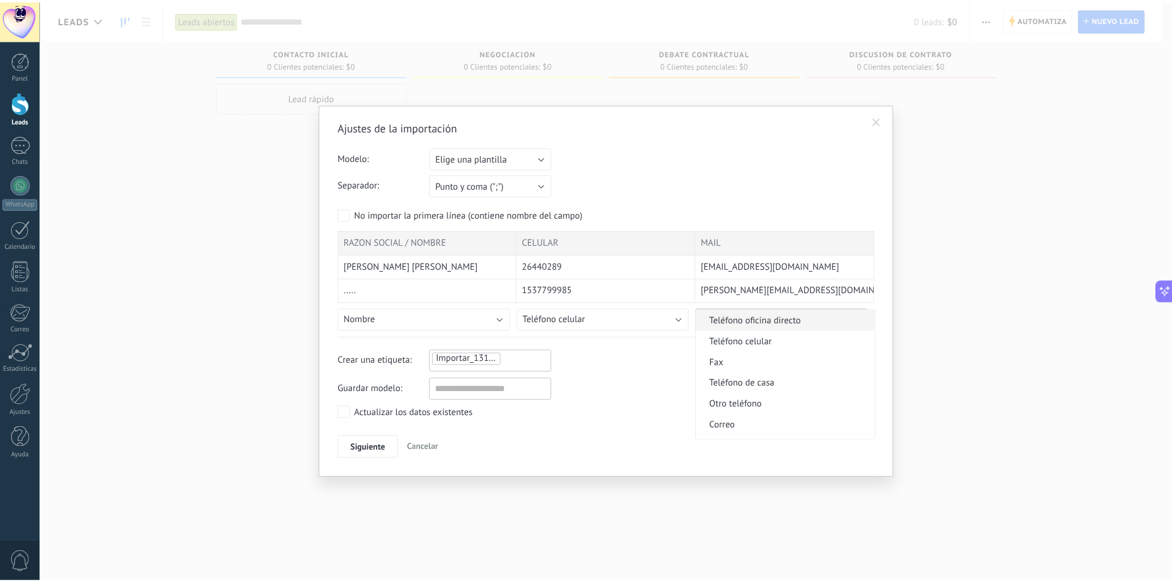
scroll to position [308, 0]
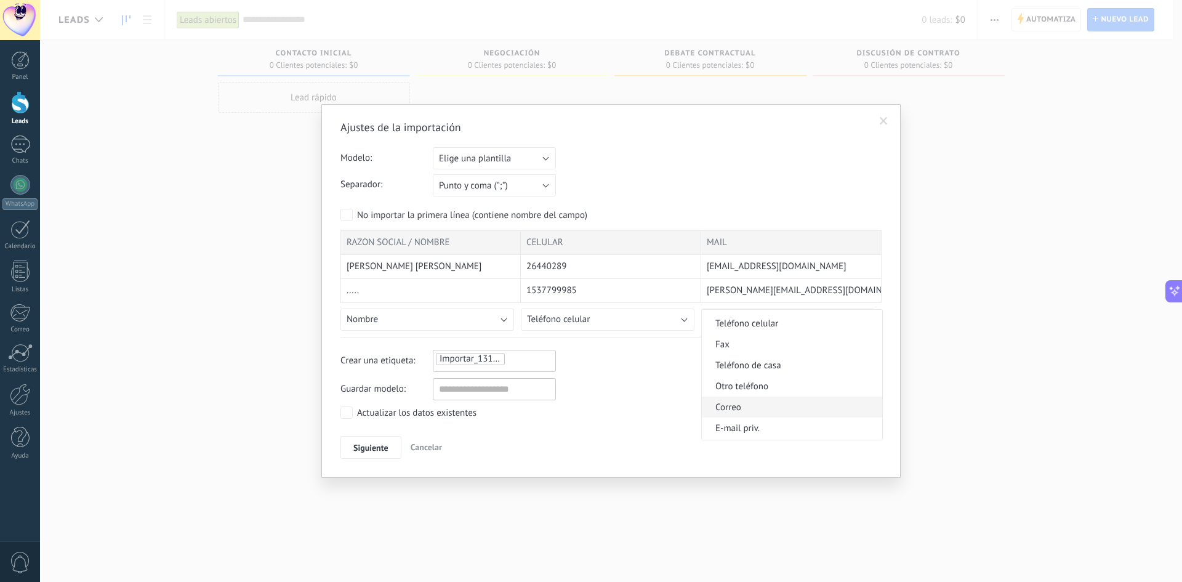
click at [767, 412] on span "Correo" at bounding box center [790, 407] width 177 height 12
click at [371, 441] on button "Siguiente" at bounding box center [370, 447] width 61 height 23
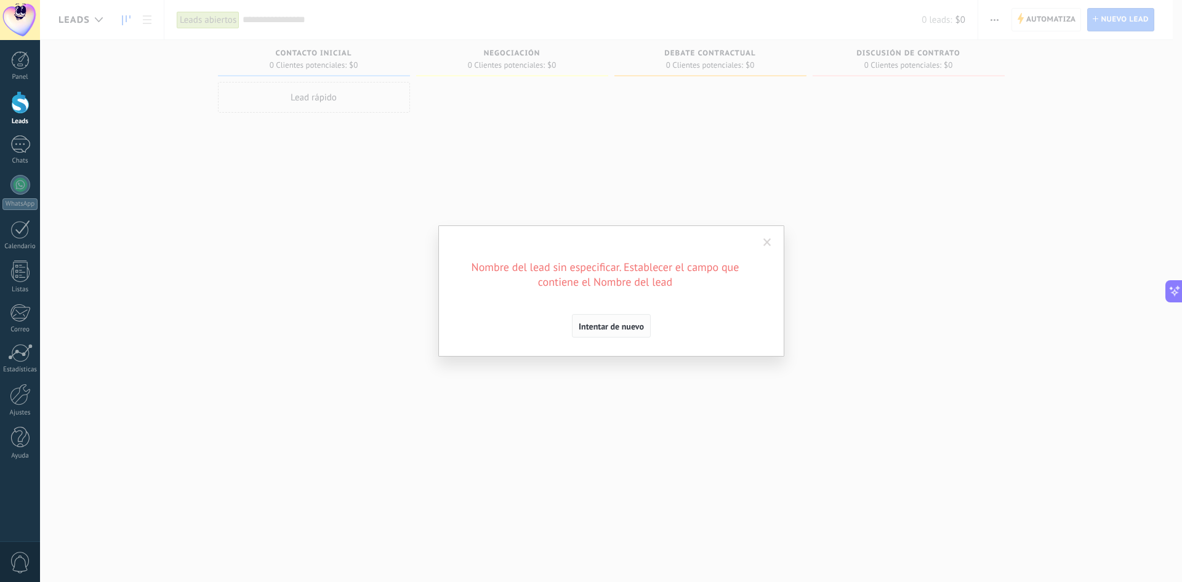
click at [623, 325] on span "Intentar de nuevo" at bounding box center [611, 326] width 65 height 9
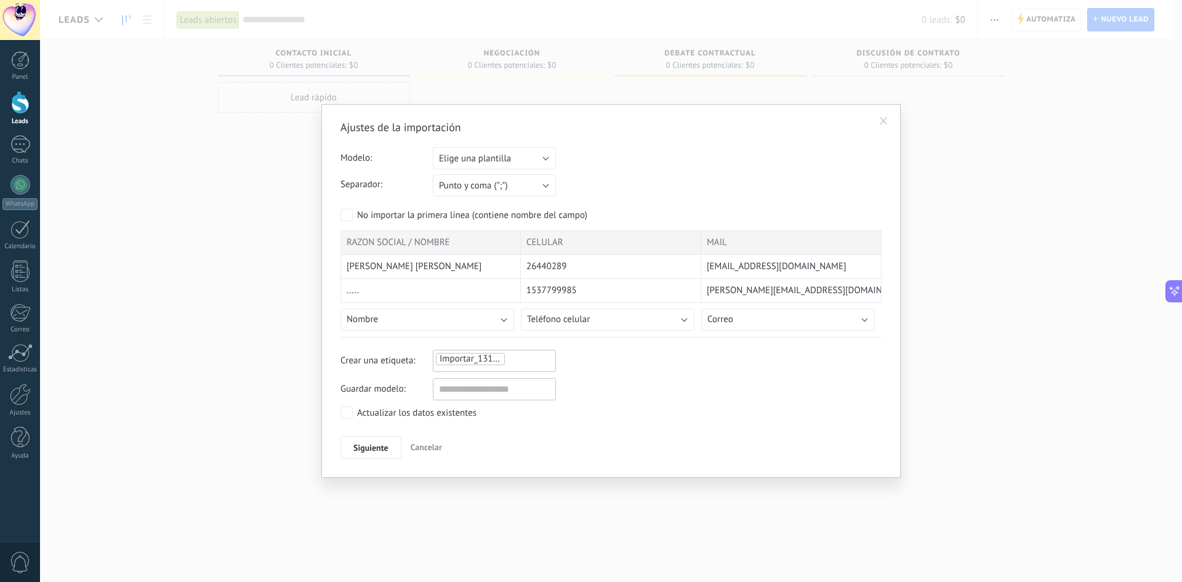
drag, startPoint x: 863, startPoint y: 242, endPoint x: 688, endPoint y: 242, distance: 174.8
click at [688, 242] on div "RAZON SOCIAL / NOMBRE CELULAR MAIL" at bounding box center [610, 242] width 541 height 25
click at [373, 414] on div "Actualizar los datos existentes" at bounding box center [416, 413] width 119 height 12
click at [384, 449] on span "Siguiente" at bounding box center [370, 447] width 35 height 9
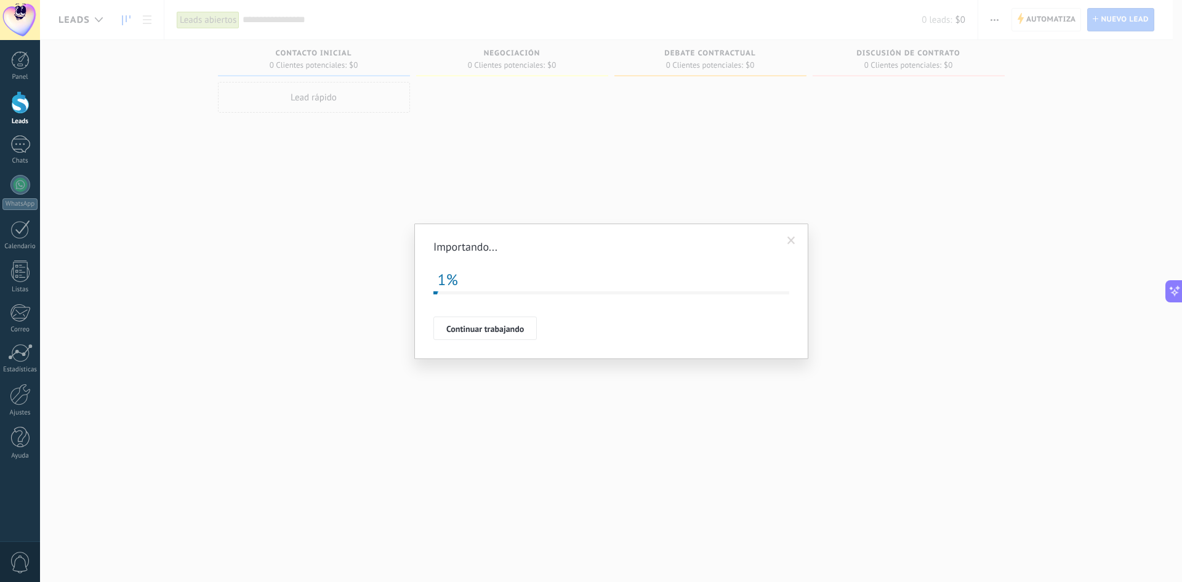
click at [793, 240] on span at bounding box center [791, 240] width 8 height 9
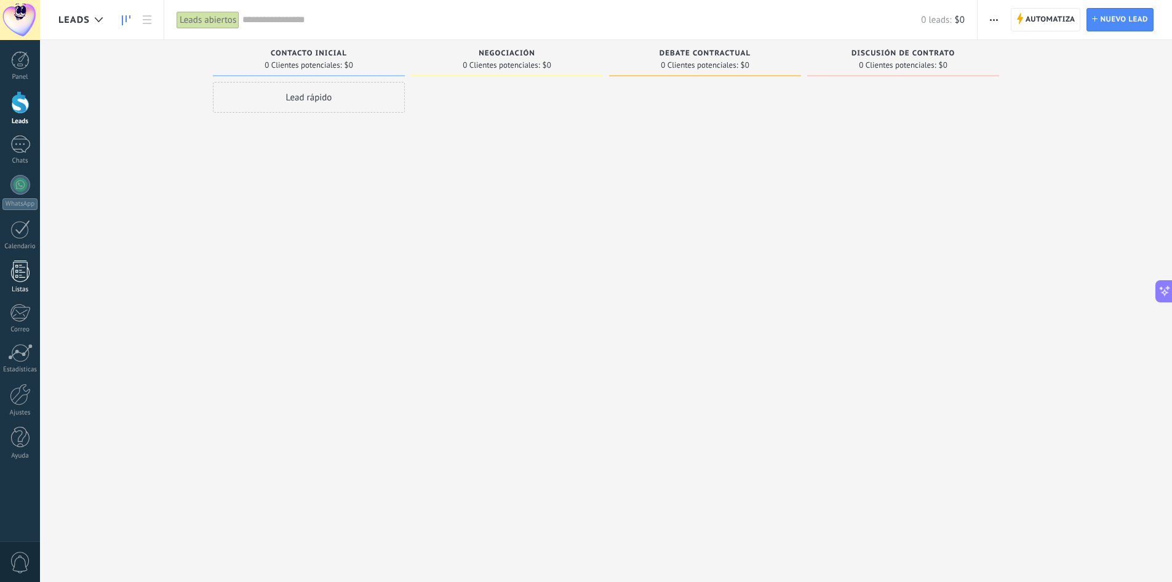
click at [21, 272] on div at bounding box center [20, 271] width 18 height 22
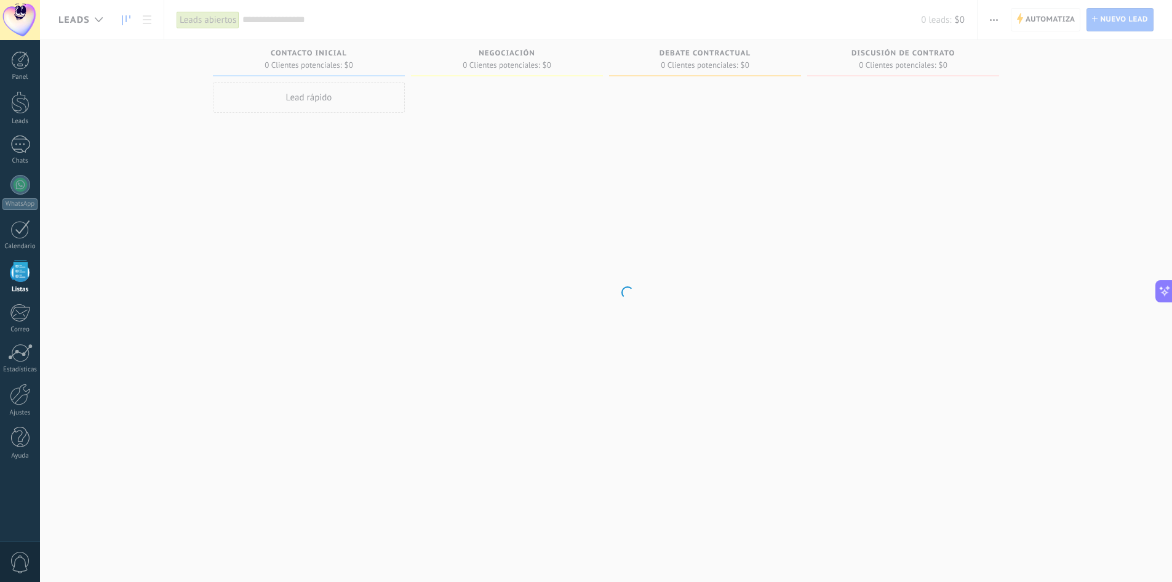
scroll to position [1649, 0]
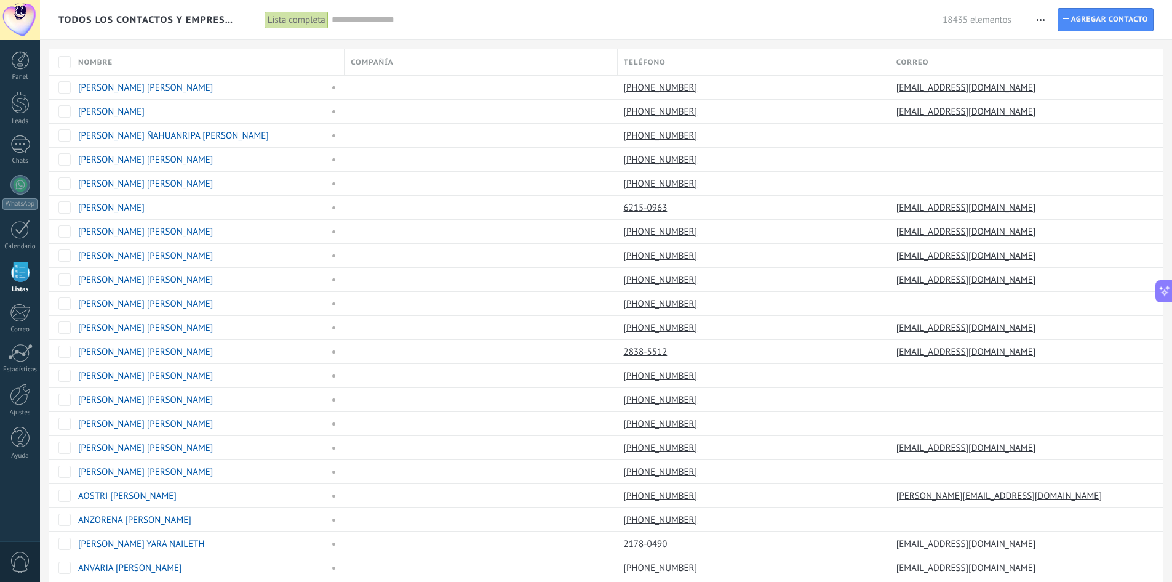
click at [1044, 14] on span "button" at bounding box center [1041, 19] width 8 height 23
click at [1083, 199] on span "Buscar duplicados" at bounding box center [1083, 200] width 71 height 25
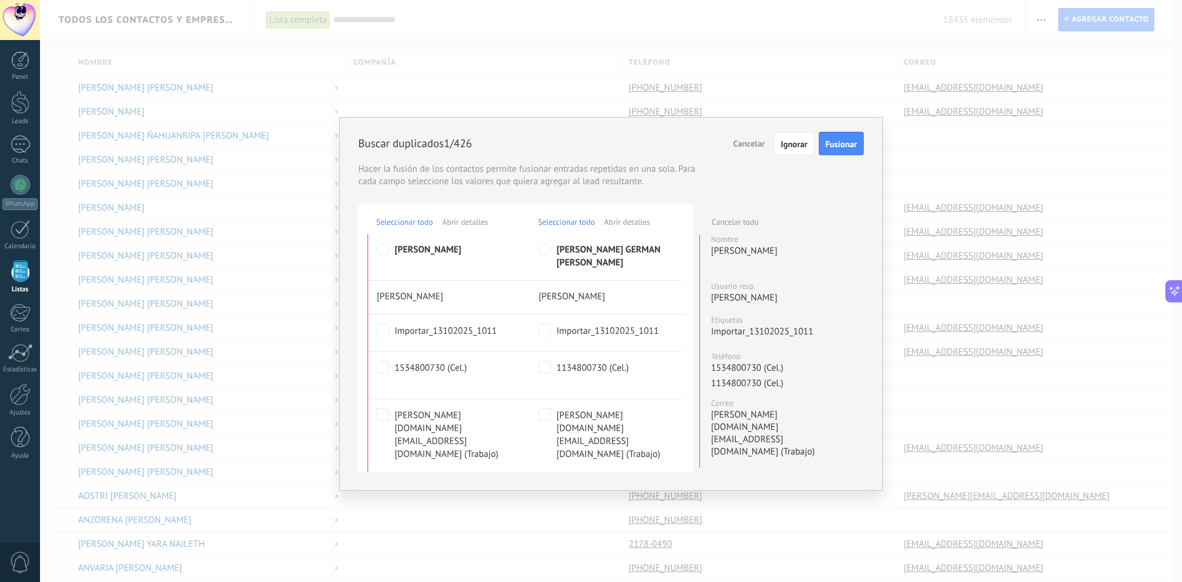
click at [753, 150] on button "Cancelar" at bounding box center [751, 143] width 46 height 23
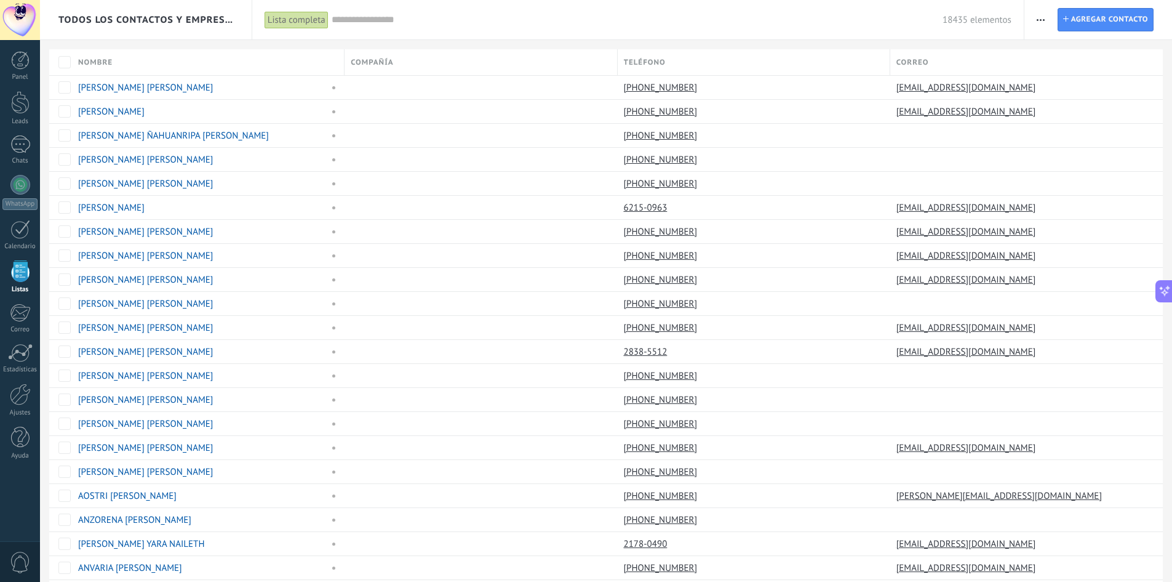
click at [1040, 23] on span "button" at bounding box center [1041, 19] width 8 height 23
click at [864, 138] on div "[PHONE_NUMBER]" at bounding box center [751, 135] width 266 height 23
click at [19, 111] on div at bounding box center [20, 102] width 18 height 23
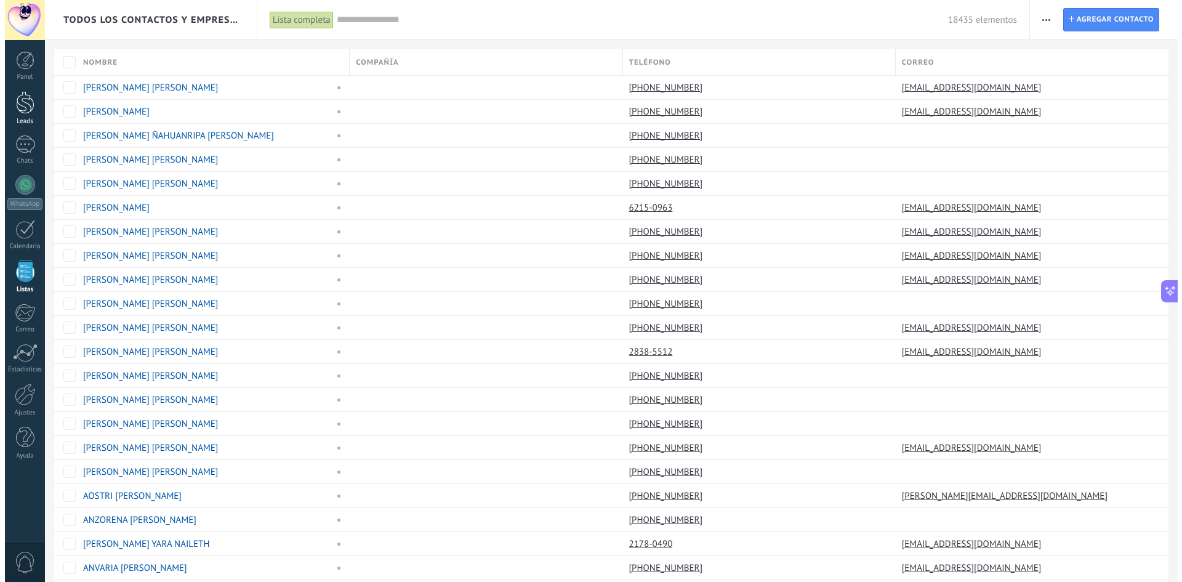
scroll to position [1621, 0]
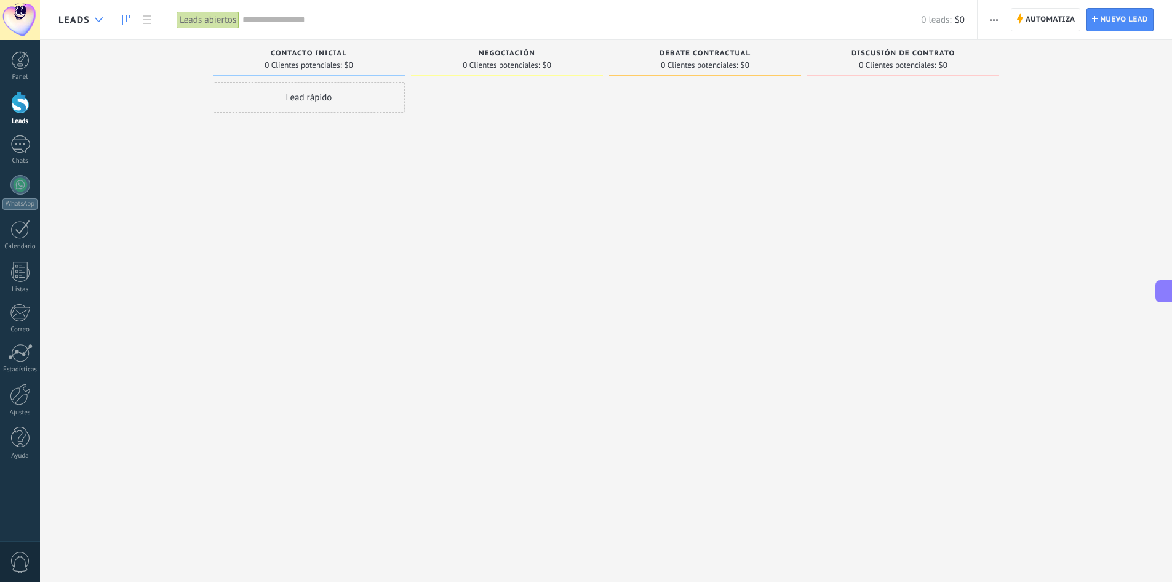
click at [92, 25] on div at bounding box center [99, 20] width 20 height 24
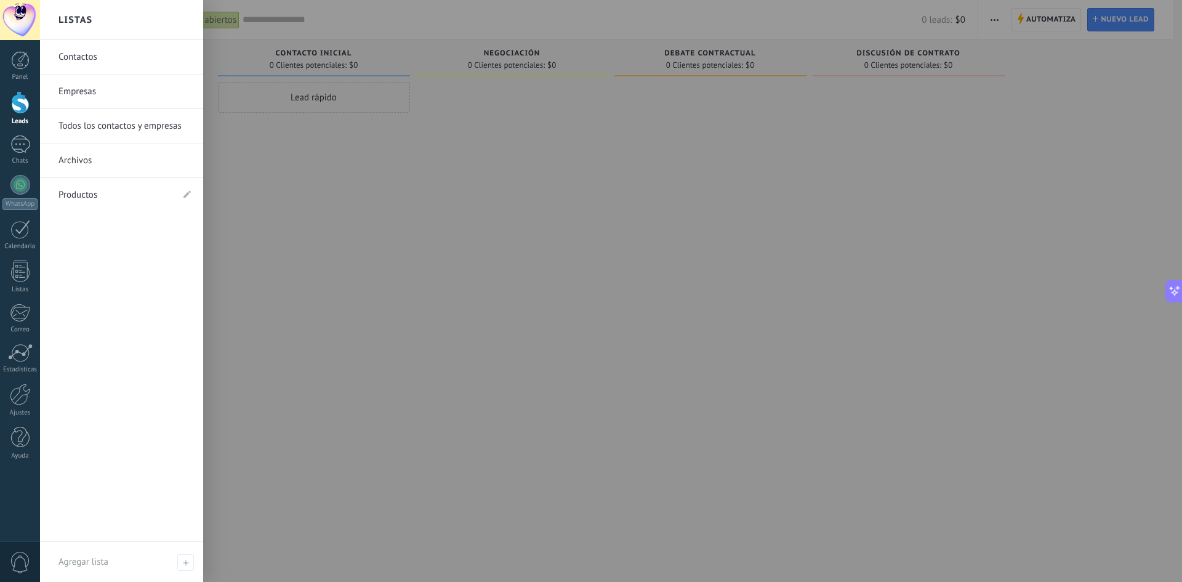
click at [347, 203] on div at bounding box center [631, 291] width 1182 height 582
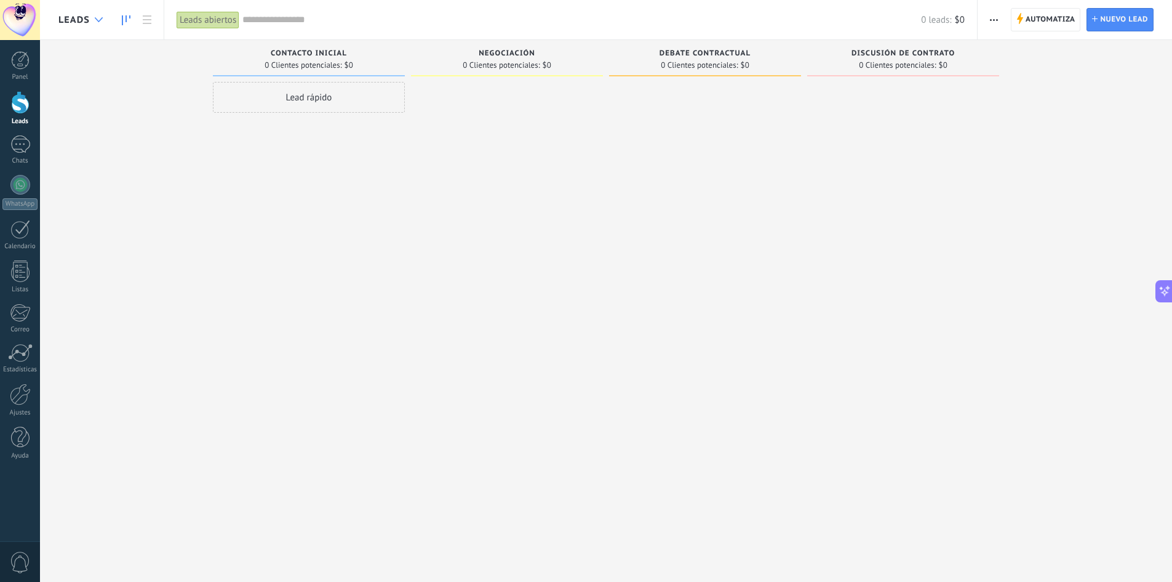
click at [97, 18] on icon at bounding box center [99, 19] width 8 height 5
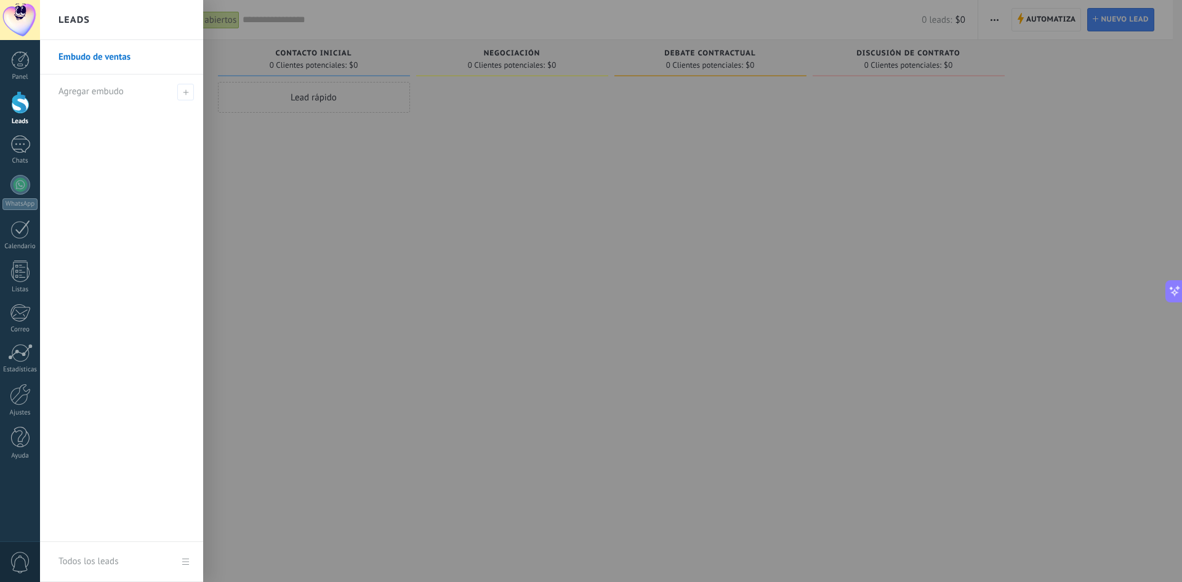
click at [97, 18] on div "Leads" at bounding box center [121, 20] width 163 height 40
click at [368, 224] on div at bounding box center [631, 291] width 1182 height 582
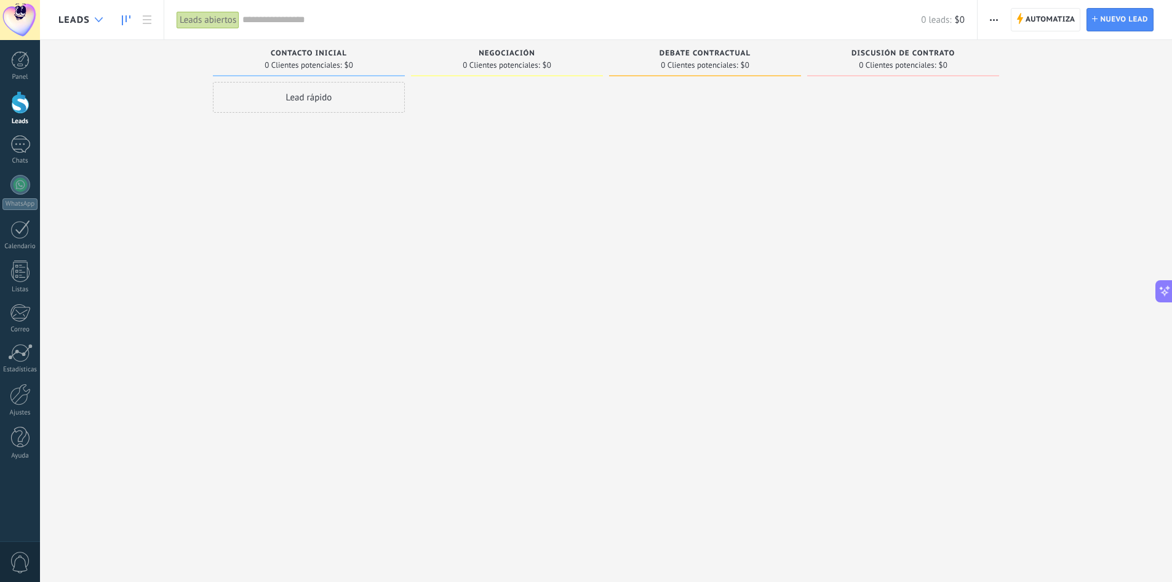
click at [103, 20] on div at bounding box center [99, 20] width 20 height 24
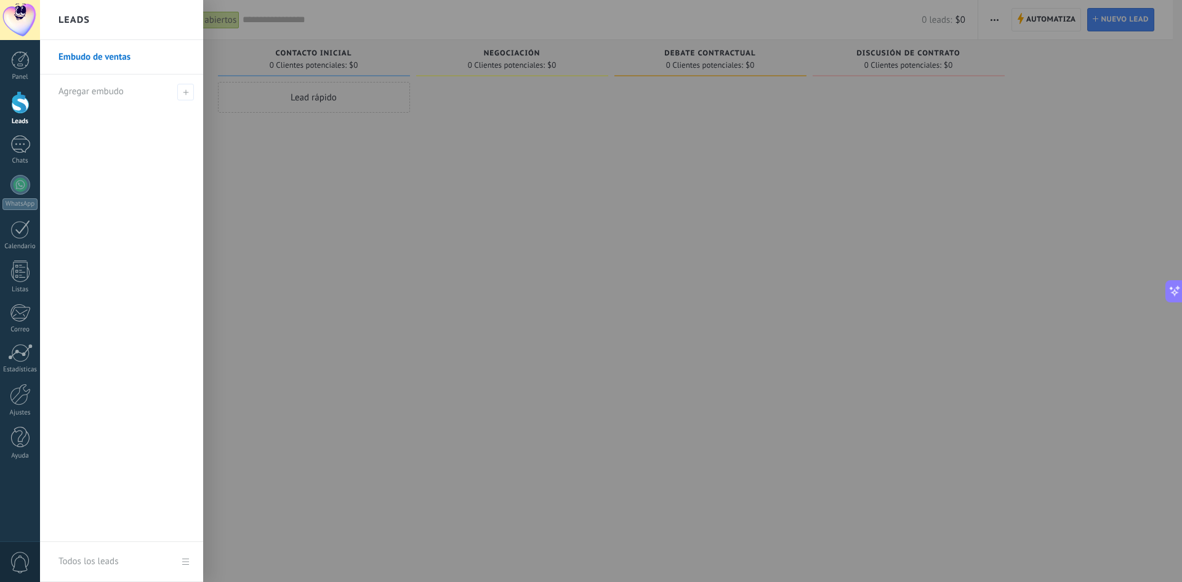
click at [100, 51] on link "Embudo de ventas" at bounding box center [124, 57] width 132 height 34
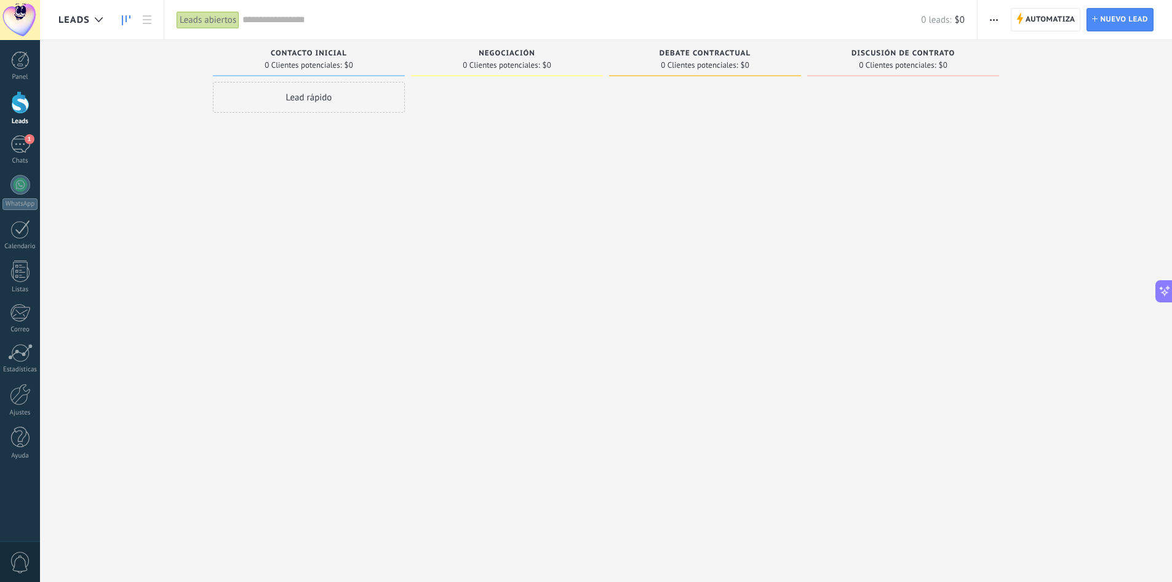
click at [334, 94] on div "Lead rápido" at bounding box center [309, 97] width 192 height 31
click at [281, 125] on input "numeric" at bounding box center [308, 125] width 180 height 17
click at [292, 159] on input "text" at bounding box center [308, 153] width 180 height 18
click at [314, 176] on input "text" at bounding box center [308, 171] width 180 height 18
drag, startPoint x: 373, startPoint y: 257, endPoint x: 380, endPoint y: 260, distance: 7.7
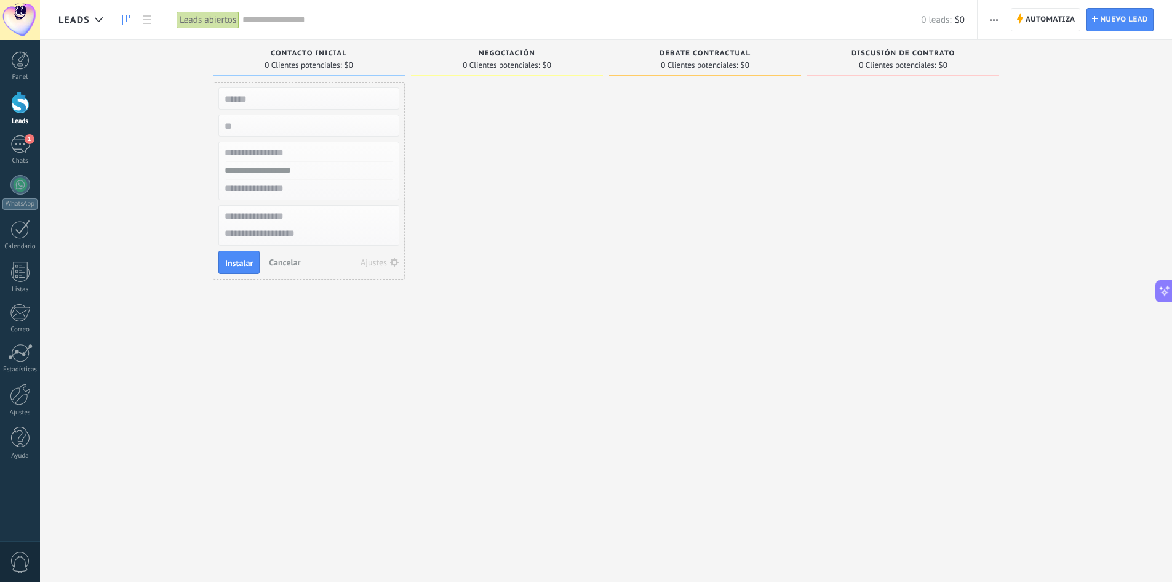
click at [380, 260] on div "Ajustes" at bounding box center [374, 262] width 26 height 9
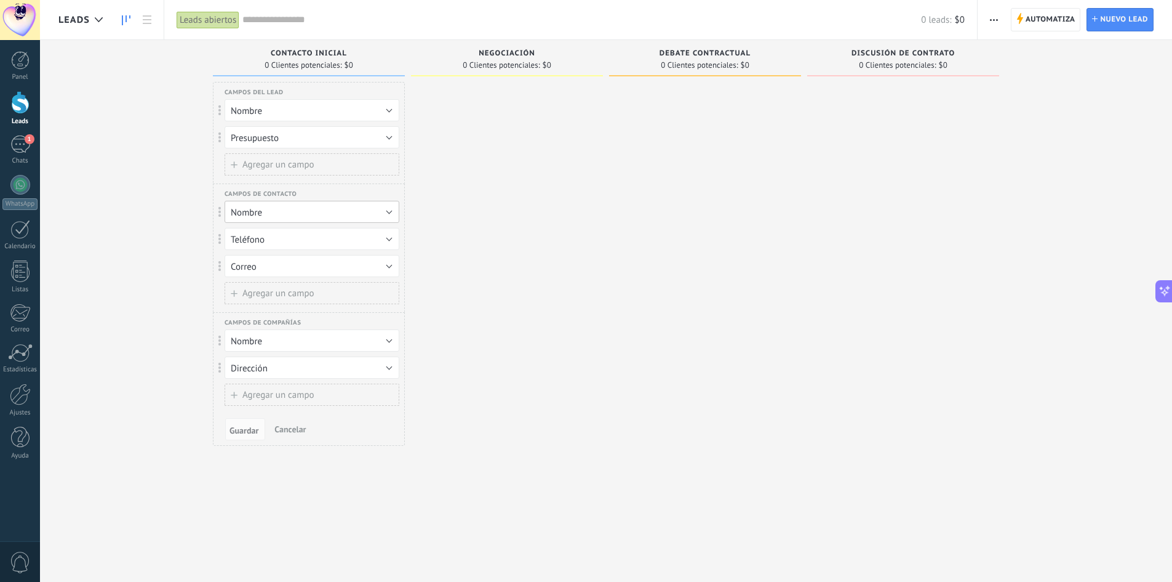
click at [390, 215] on button "Nombre" at bounding box center [312, 212] width 175 height 22
click at [390, 215] on span "Cargo" at bounding box center [306, 212] width 178 height 12
click at [601, 214] on div at bounding box center [507, 292] width 192 height 421
click at [285, 423] on button "Cancelar" at bounding box center [290, 429] width 41 height 18
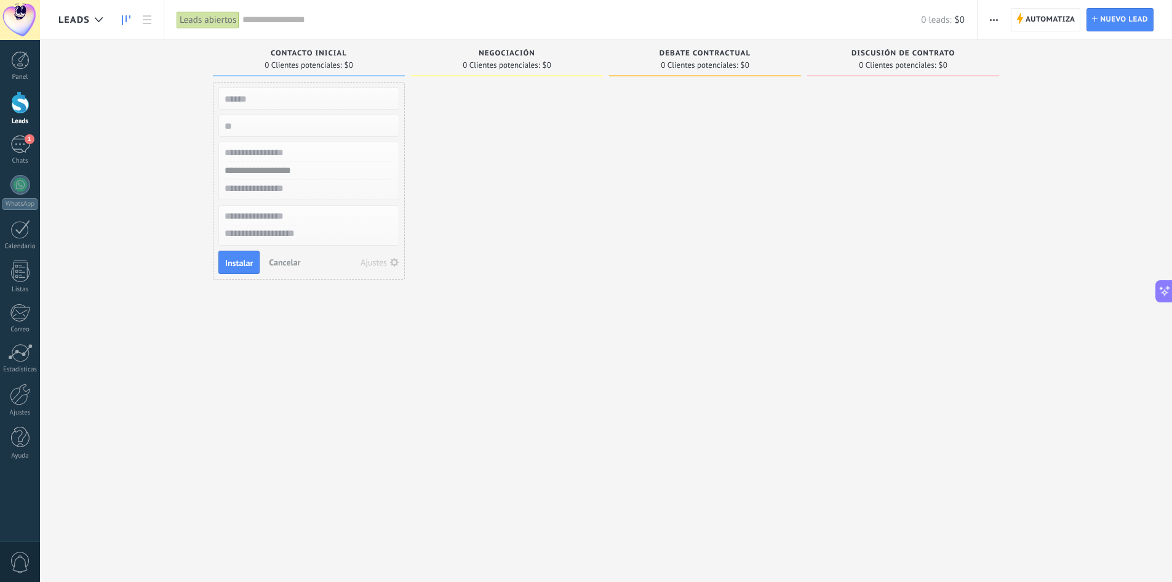
click at [477, 356] on div at bounding box center [507, 292] width 192 height 421
click at [292, 266] on span "Cancelar" at bounding box center [284, 262] width 31 height 11
click at [1001, 22] on button "button" at bounding box center [994, 19] width 18 height 23
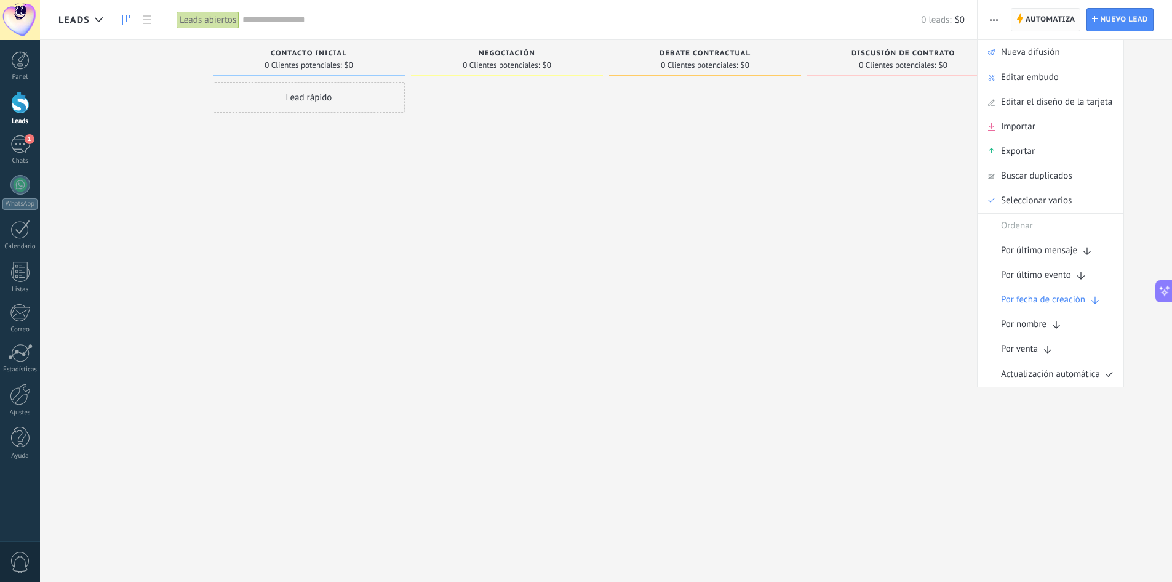
click at [1036, 21] on span "Automatiza" at bounding box center [1051, 20] width 50 height 22
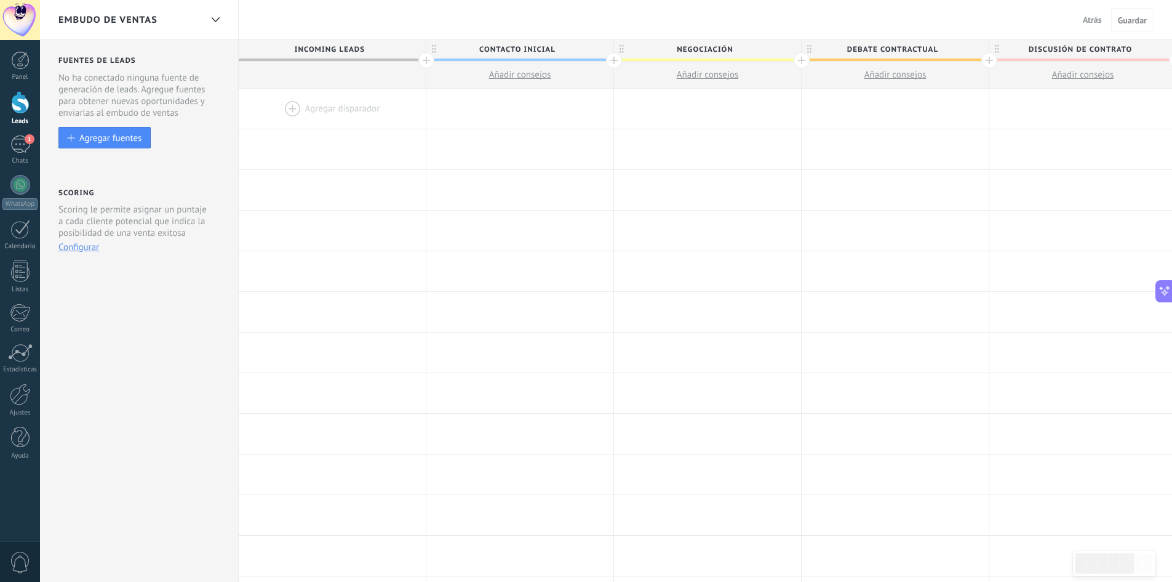
click at [1095, 24] on span "Atrás" at bounding box center [1092, 19] width 19 height 11
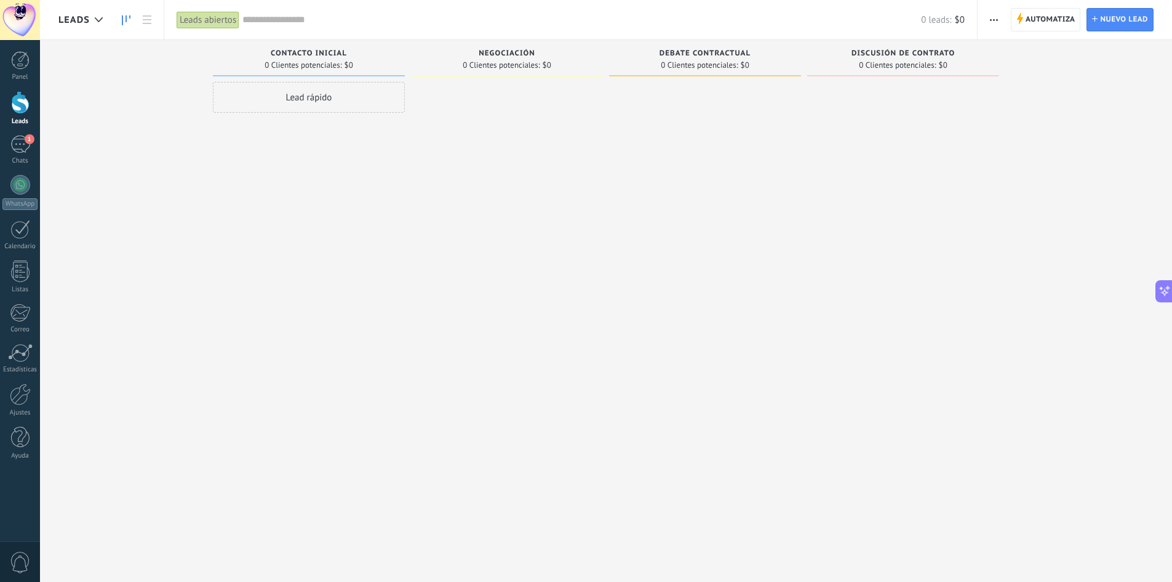
click at [992, 17] on span "button" at bounding box center [994, 19] width 8 height 23
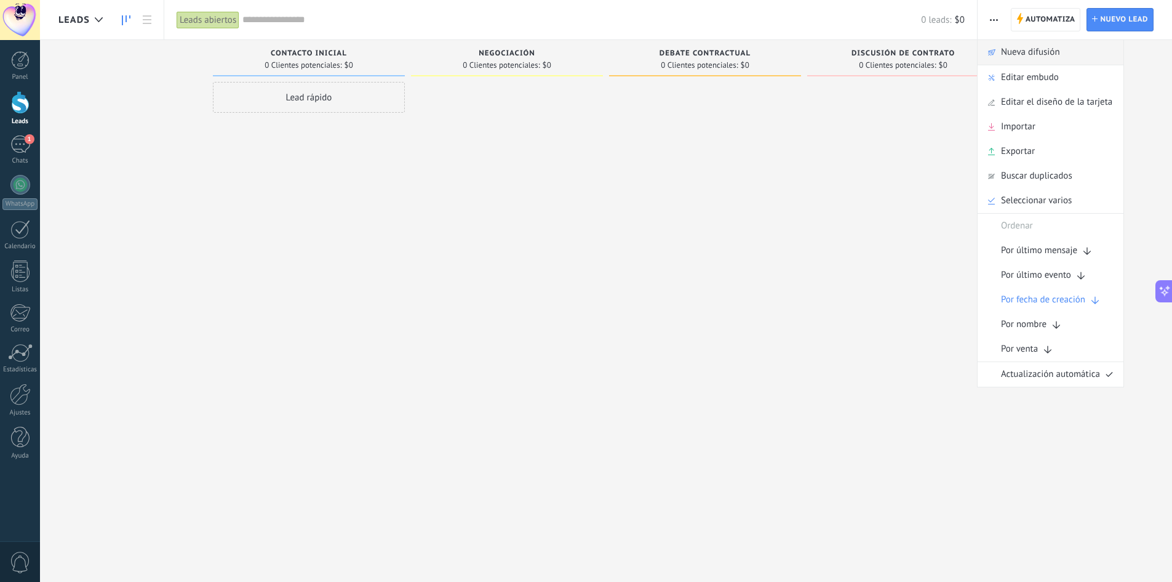
click at [1041, 42] on span "Nueva difusión" at bounding box center [1030, 52] width 59 height 25
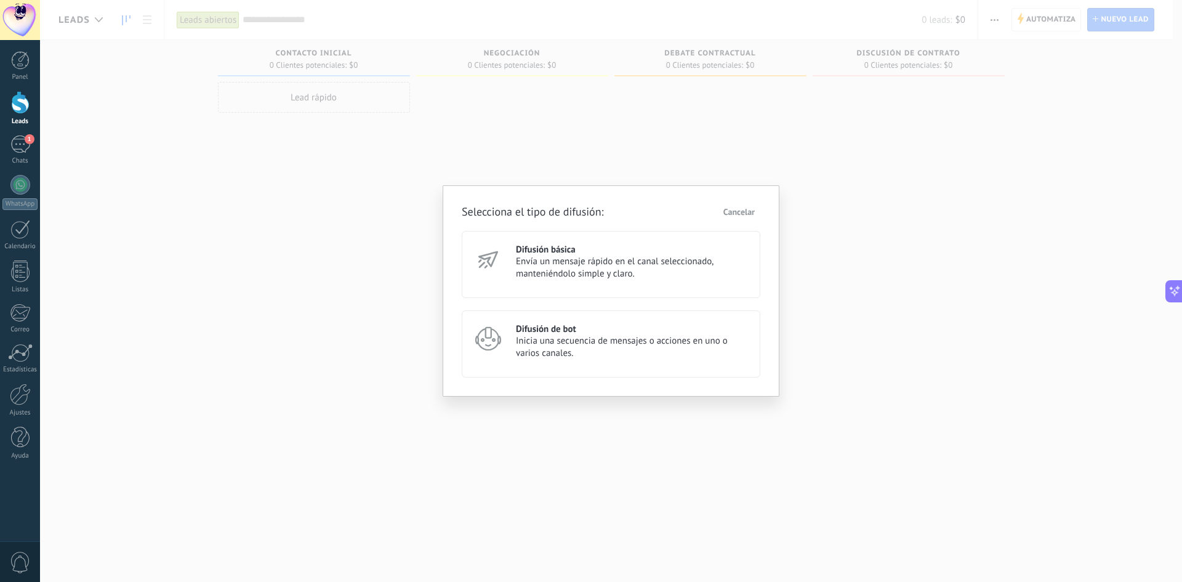
click at [1038, 106] on div "Selecciona el tipo de difusión: Cancelar Difusión básica Envía un mensaje rápid…" at bounding box center [611, 291] width 1142 height 582
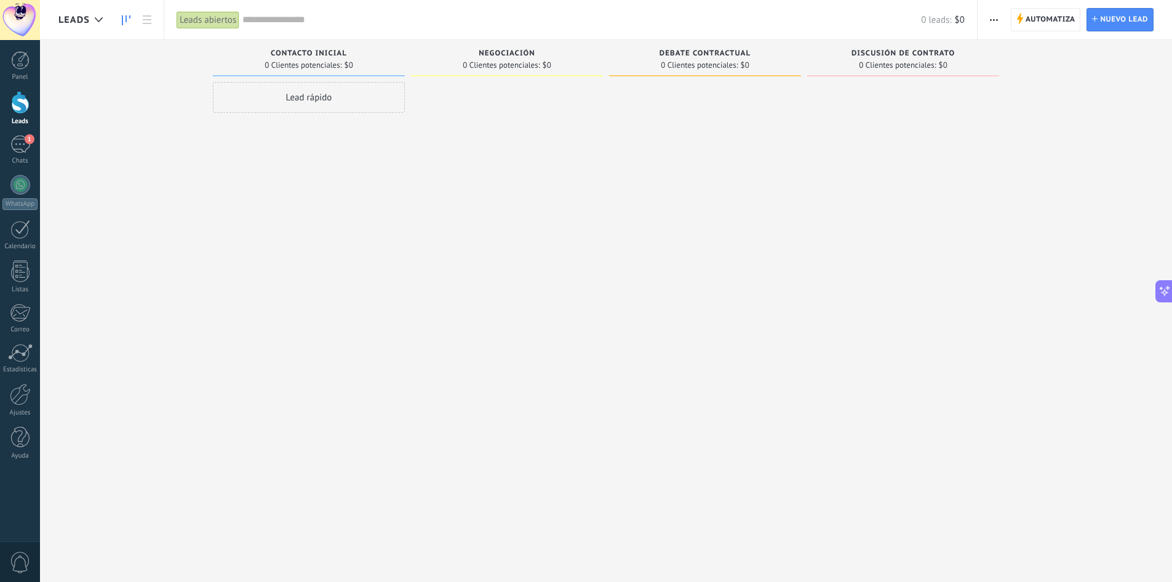
click at [983, 20] on div "Automatiza Nueva difusión Editar embudo Editar el diseño de la tarjeta Importar…" at bounding box center [1075, 19] width 194 height 39
click at [998, 19] on icon "button" at bounding box center [994, 20] width 8 height 2
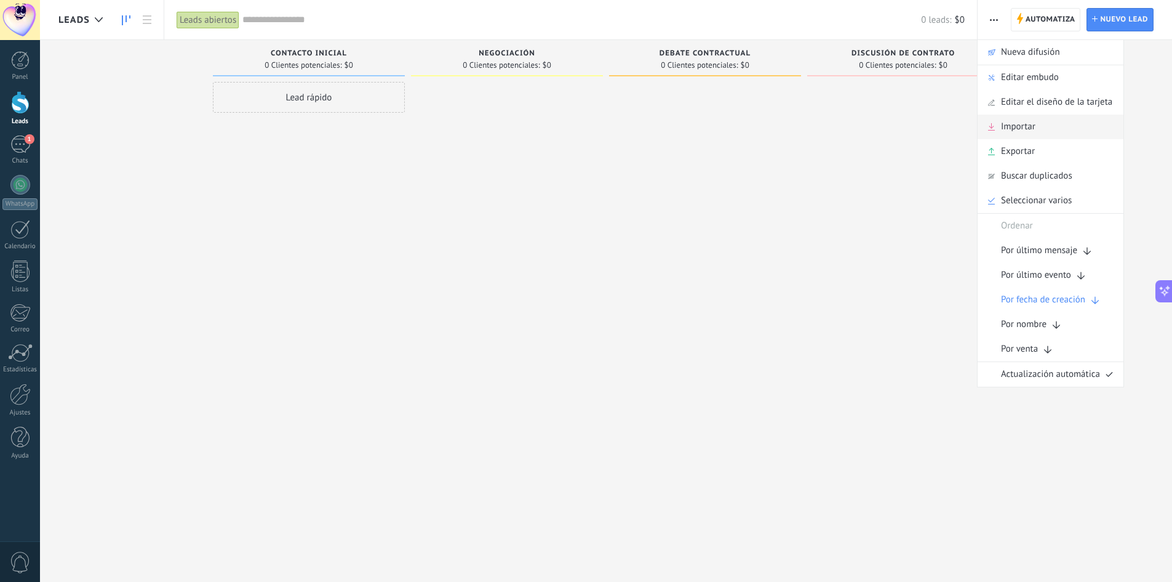
click at [1011, 130] on span "Importar" at bounding box center [1018, 126] width 34 height 25
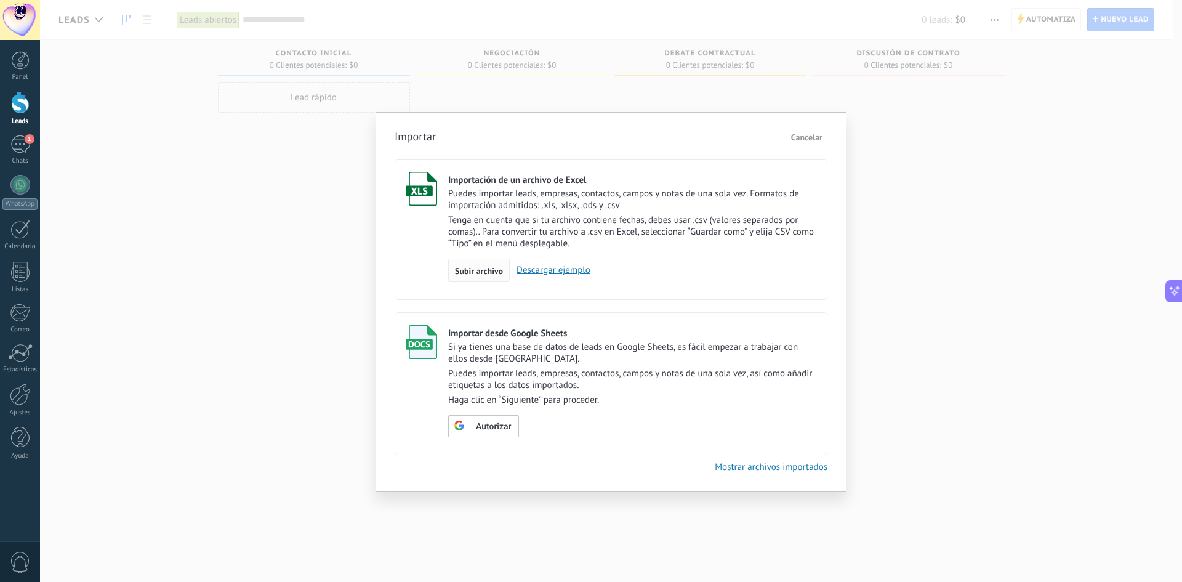
click at [490, 275] on span "Subir archivo" at bounding box center [479, 270] width 48 height 9
click at [0, 0] on input "Importación de un archivo de Excel Puedes importar leads, empresas, contactos, …" at bounding box center [0, 0] width 0 height 0
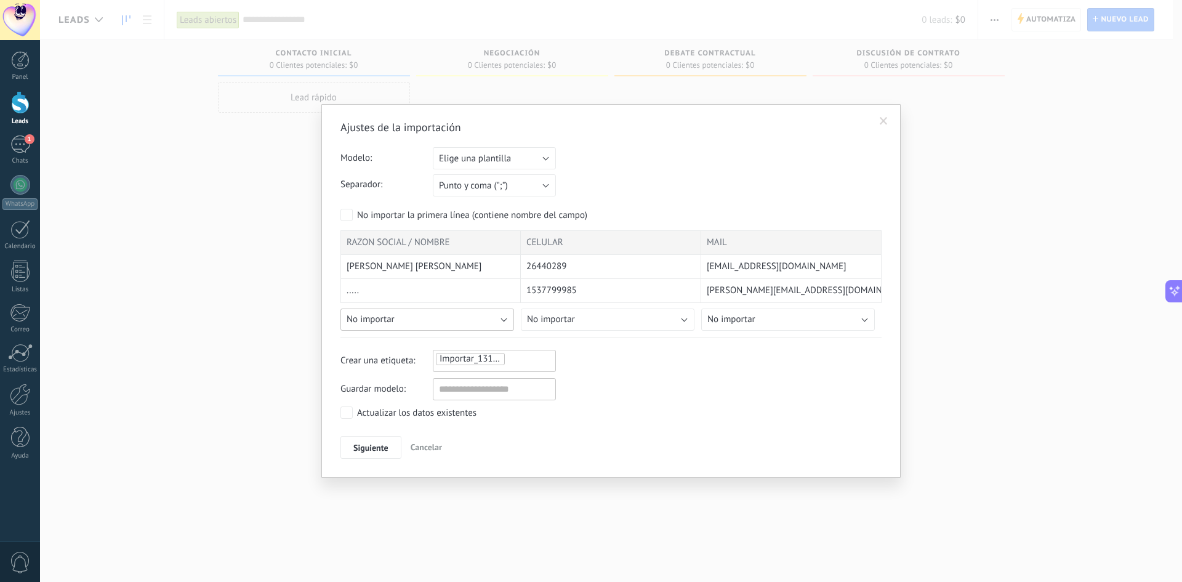
click at [488, 321] on button "No importar" at bounding box center [427, 319] width 174 height 22
click at [393, 400] on span "Nombre" at bounding box center [429, 401] width 177 height 12
click at [646, 322] on button "No importar" at bounding box center [608, 319] width 174 height 22
click at [606, 389] on span "Teléfono celular" at bounding box center [609, 385] width 177 height 12
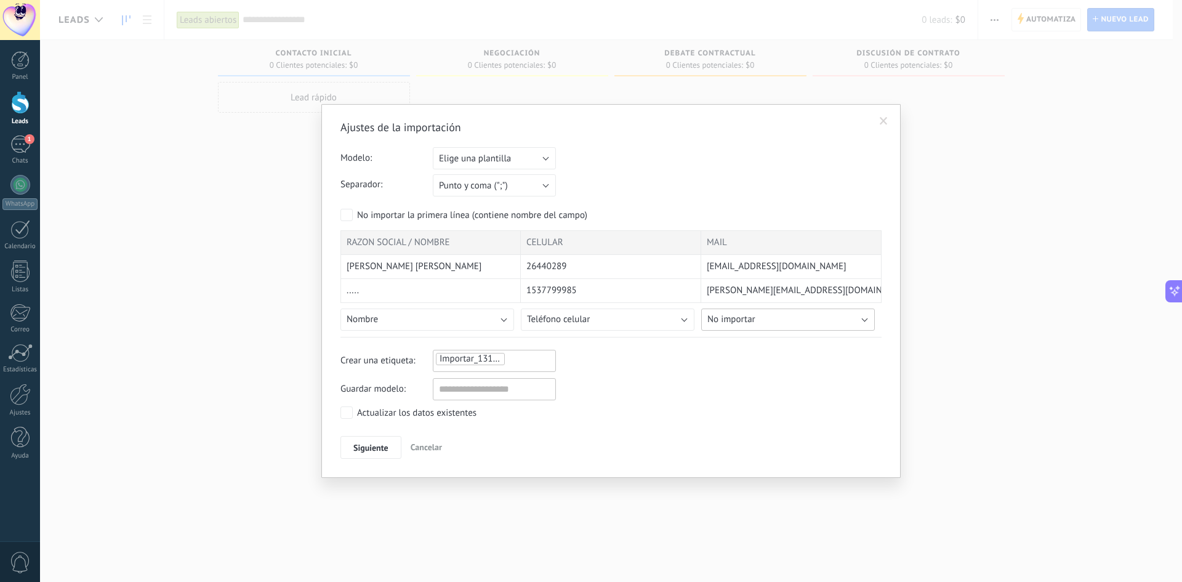
click at [812, 321] on button "No importar" at bounding box center [788, 319] width 174 height 22
click at [761, 363] on span "E-mail priv." at bounding box center [790, 367] width 177 height 12
click at [25, 141] on span "1" at bounding box center [30, 139] width 10 height 10
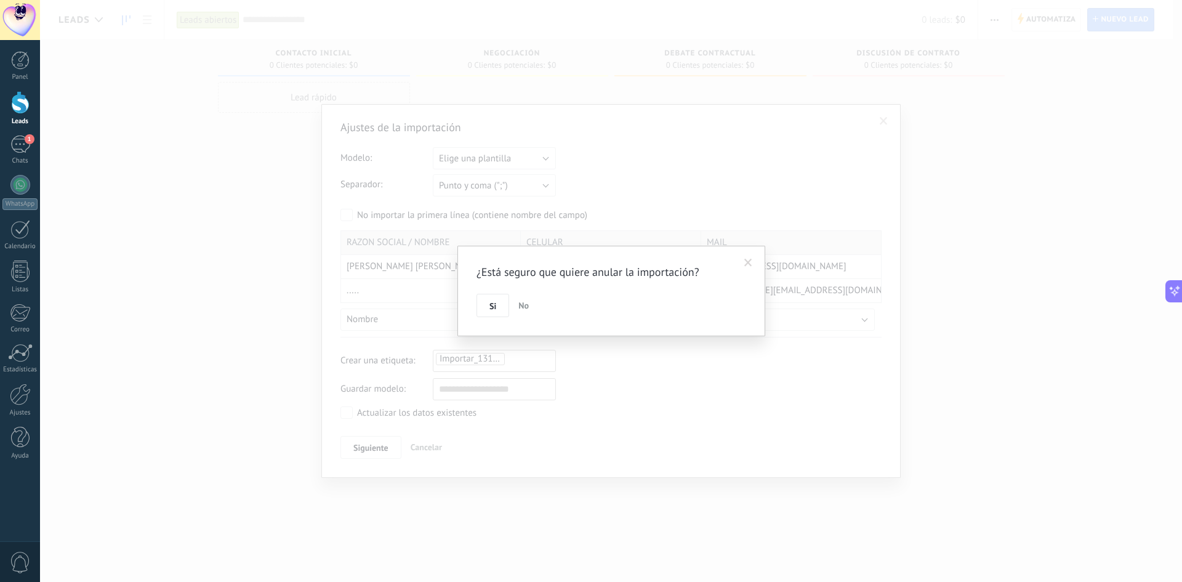
click at [741, 263] on span at bounding box center [748, 262] width 20 height 21
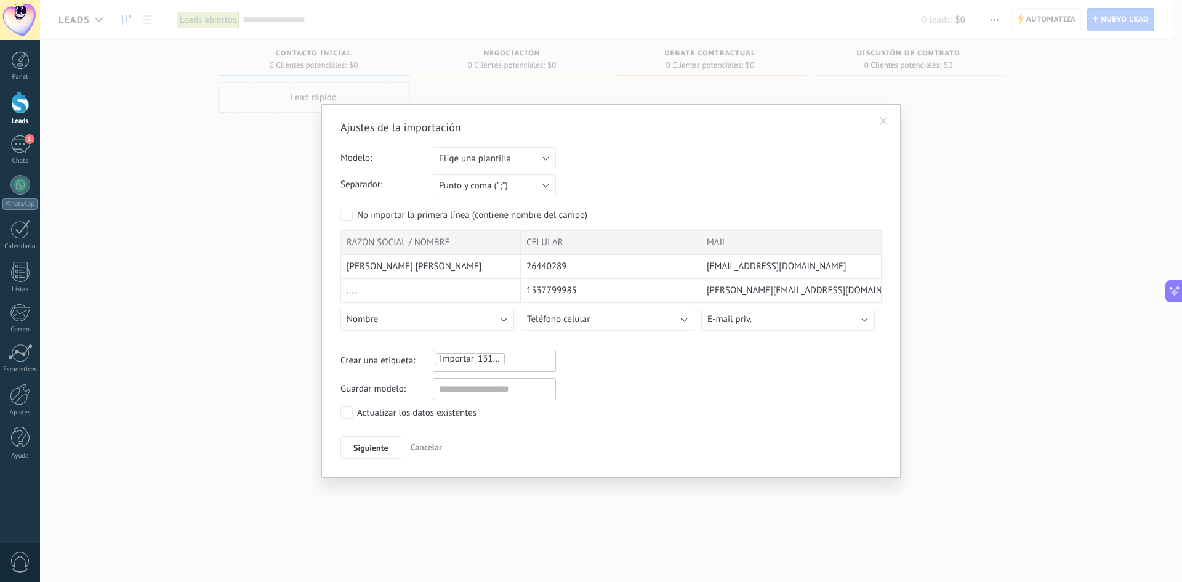
click at [189, 428] on div "Ajustes de la importación Modelo: Elige una plantilla prueba Elige una plantill…" at bounding box center [611, 291] width 1142 height 582
click at [382, 439] on button "Siguiente" at bounding box center [370, 447] width 61 height 23
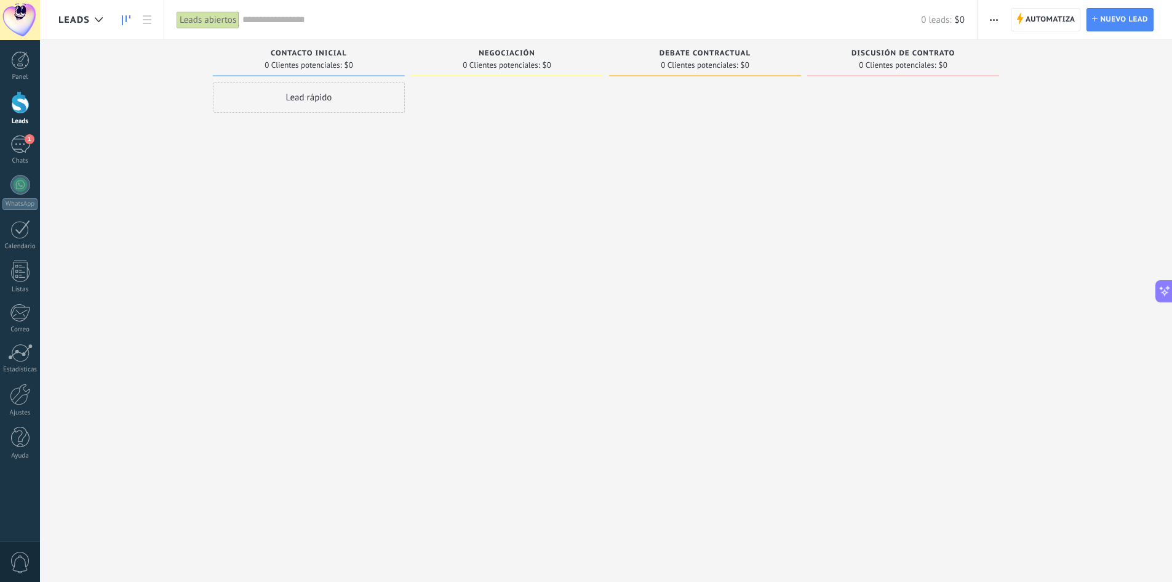
click at [996, 15] on span "button" at bounding box center [994, 19] width 8 height 23
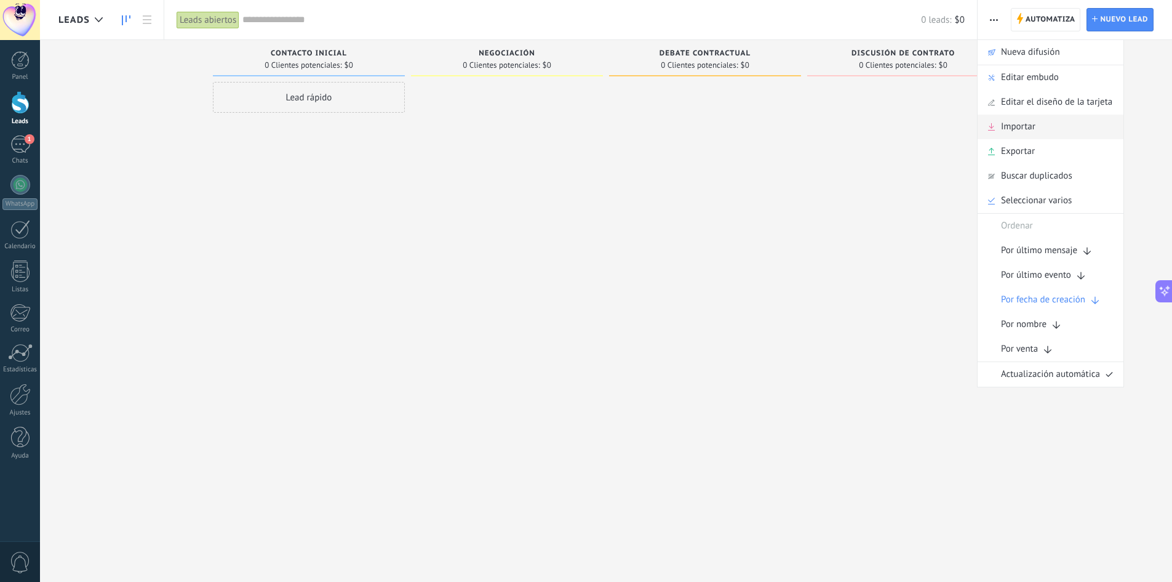
click at [1025, 132] on span "Importar" at bounding box center [1018, 126] width 34 height 25
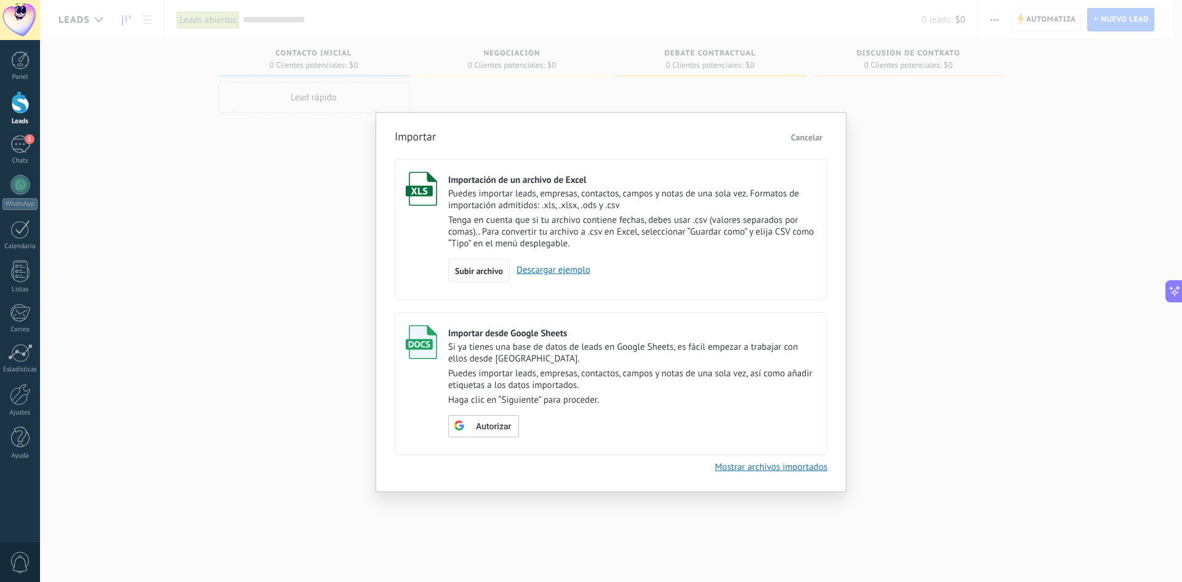
click at [490, 271] on span "Subir archivo" at bounding box center [479, 270] width 48 height 9
click at [0, 0] on input "Importación de un archivo de Excel Puedes importar leads, empresas, contactos, …" at bounding box center [0, 0] width 0 height 0
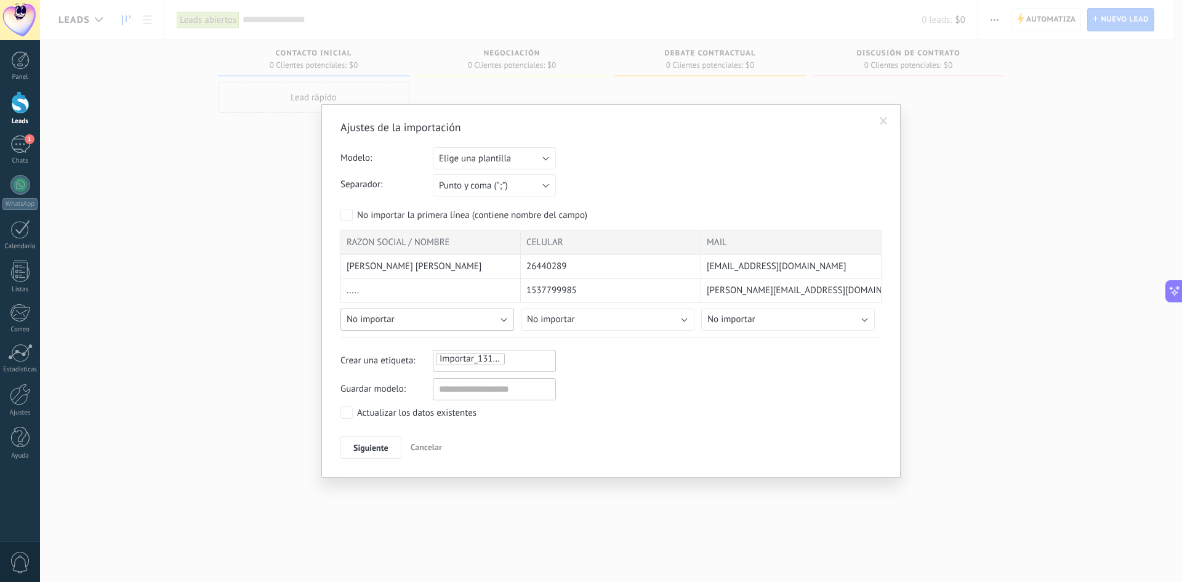
click at [490, 315] on button "No importar" at bounding box center [427, 319] width 174 height 22
click at [404, 342] on span "Nombre" at bounding box center [429, 340] width 177 height 12
click at [633, 330] on button "No importar" at bounding box center [608, 319] width 174 height 22
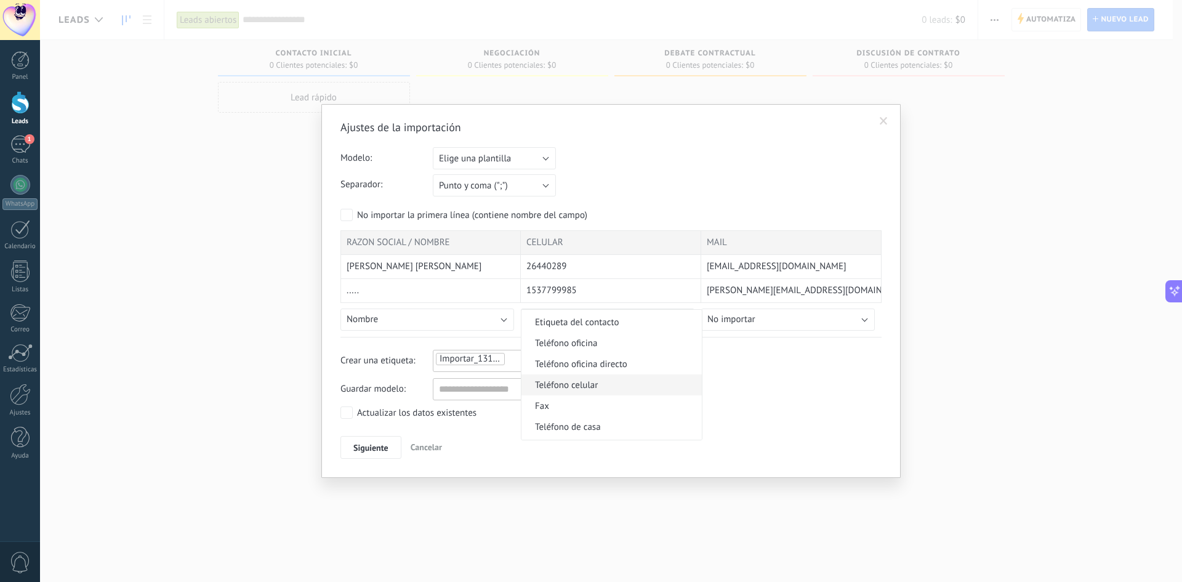
click at [602, 380] on span "Teléfono celular" at bounding box center [609, 385] width 177 height 12
click at [786, 323] on button "No importar" at bounding box center [788, 319] width 174 height 22
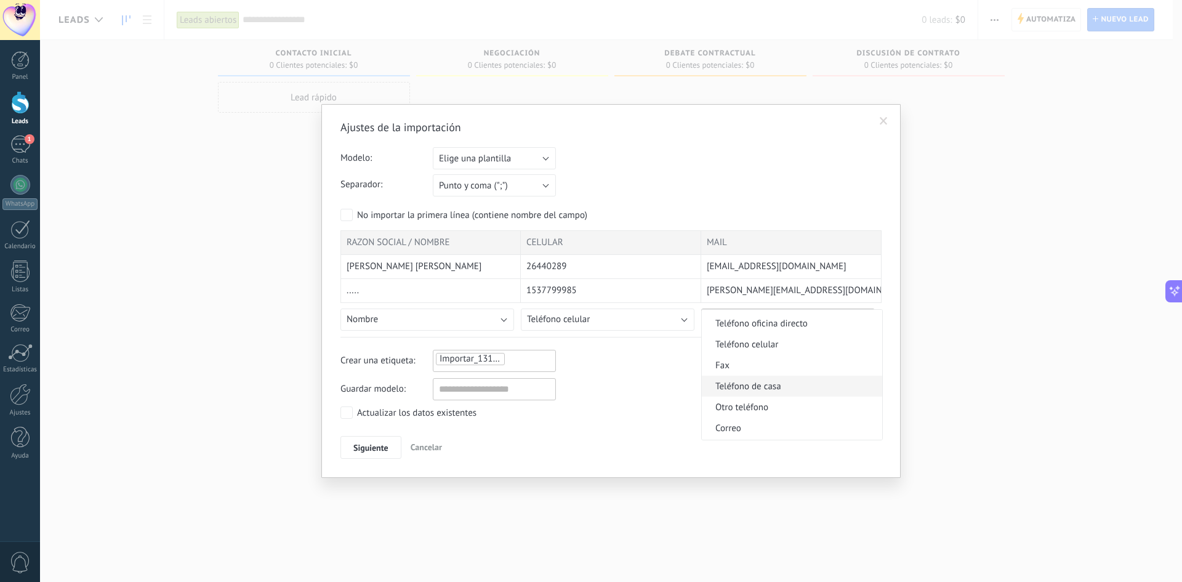
scroll to position [308, 0]
click at [763, 427] on span "E-mail priv." at bounding box center [790, 428] width 177 height 12
click at [375, 446] on span "Siguiente" at bounding box center [370, 447] width 35 height 9
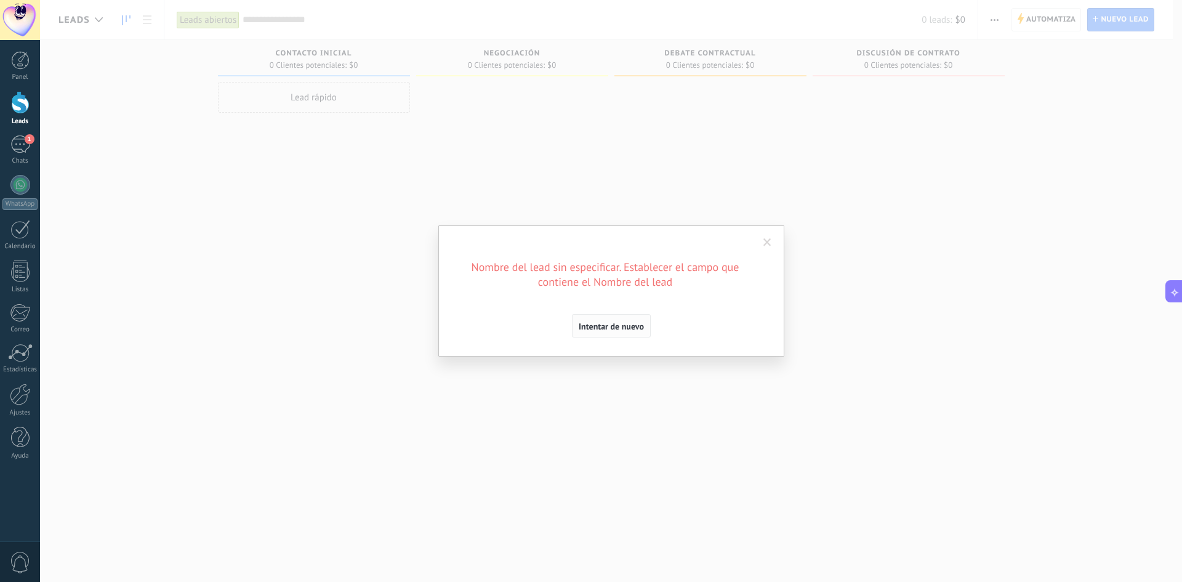
click at [620, 327] on span "Intentar de nuevo" at bounding box center [611, 326] width 65 height 9
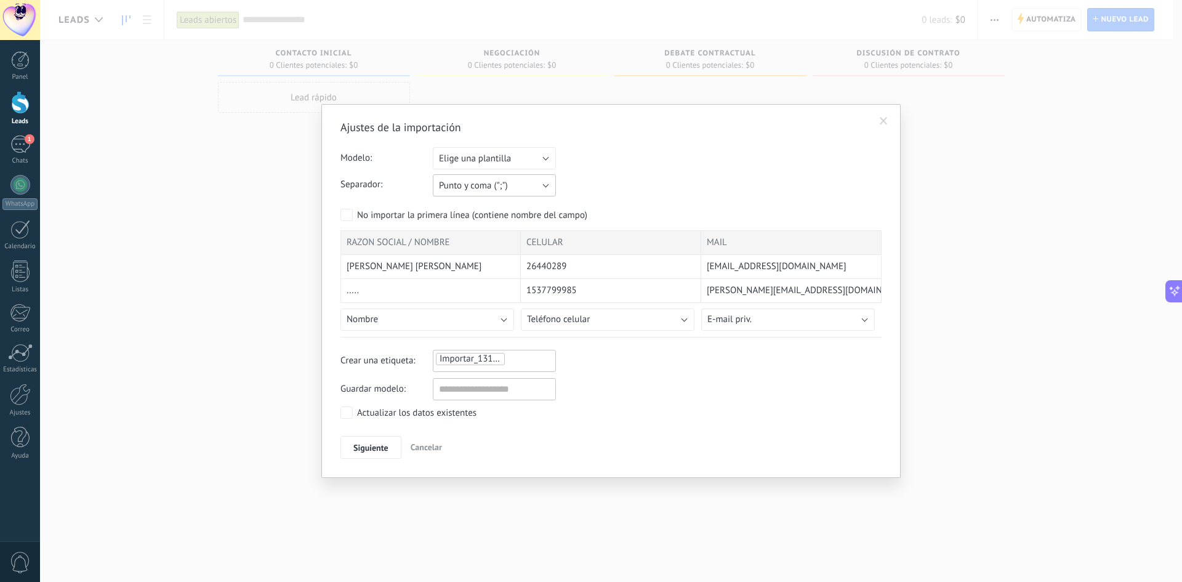
click at [524, 192] on button "Punto y coma (";")" at bounding box center [494, 185] width 123 height 22
click at [527, 188] on span "Punto y coma (";")" at bounding box center [488, 186] width 126 height 12
click at [534, 148] on button "Elige una plantilla" at bounding box center [494, 158] width 123 height 22
click at [539, 153] on span "Elige una plantilla" at bounding box center [488, 159] width 126 height 12
click at [886, 128] on span at bounding box center [883, 121] width 20 height 21
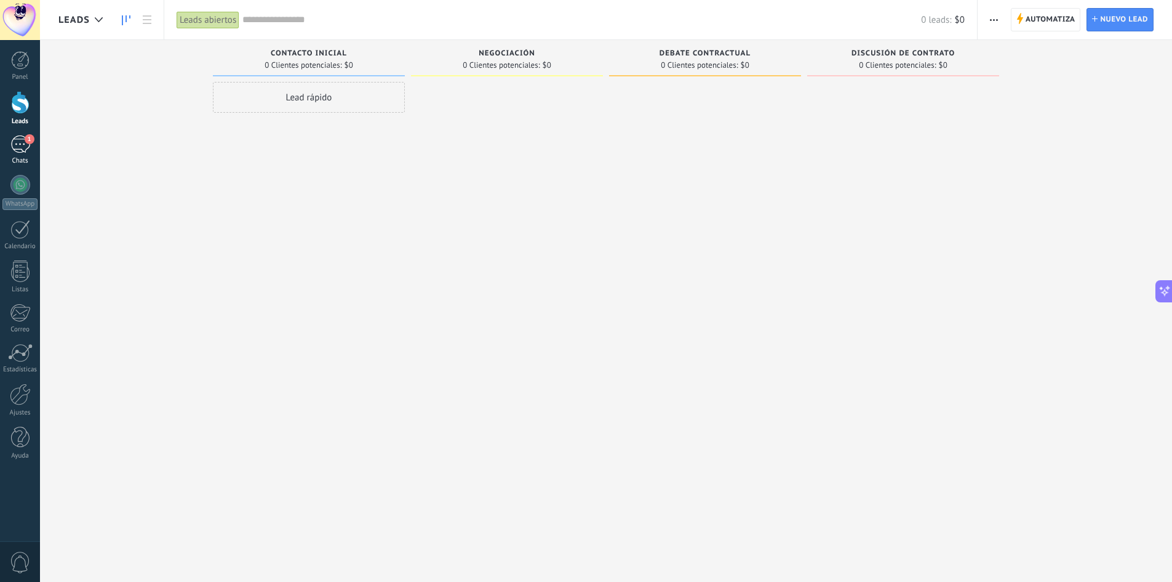
click at [28, 166] on div "Panel Leads 1 Chats WhatsApp Clientes" at bounding box center [20, 261] width 40 height 421
click at [22, 149] on div "1" at bounding box center [20, 144] width 20 height 18
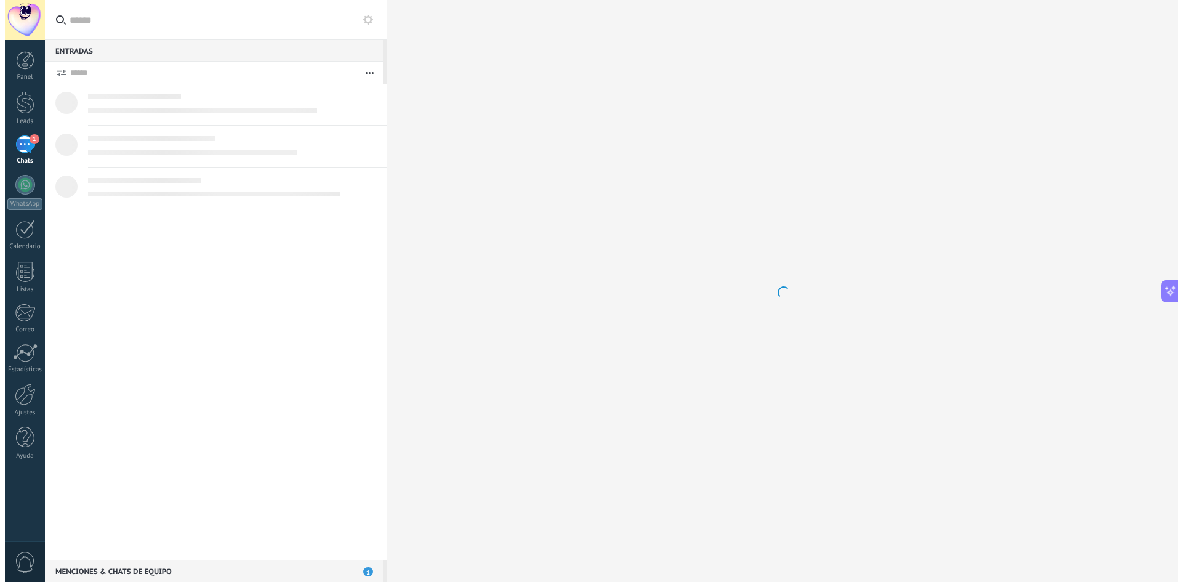
scroll to position [1649, 0]
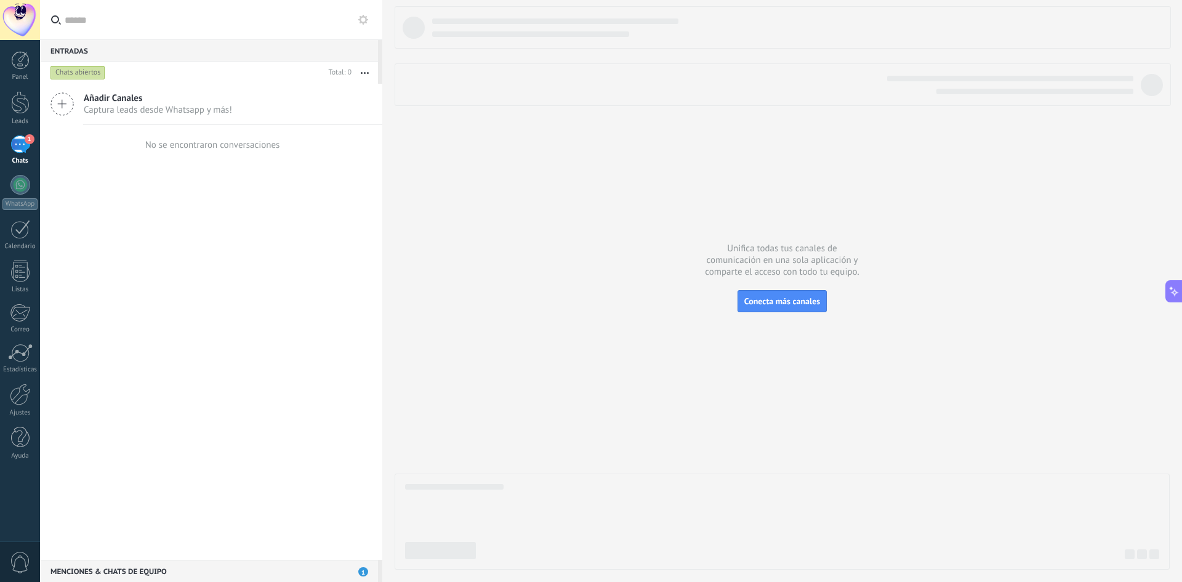
click at [219, 107] on span "Captura leads desde Whatsapp y más!" at bounding box center [158, 110] width 148 height 12
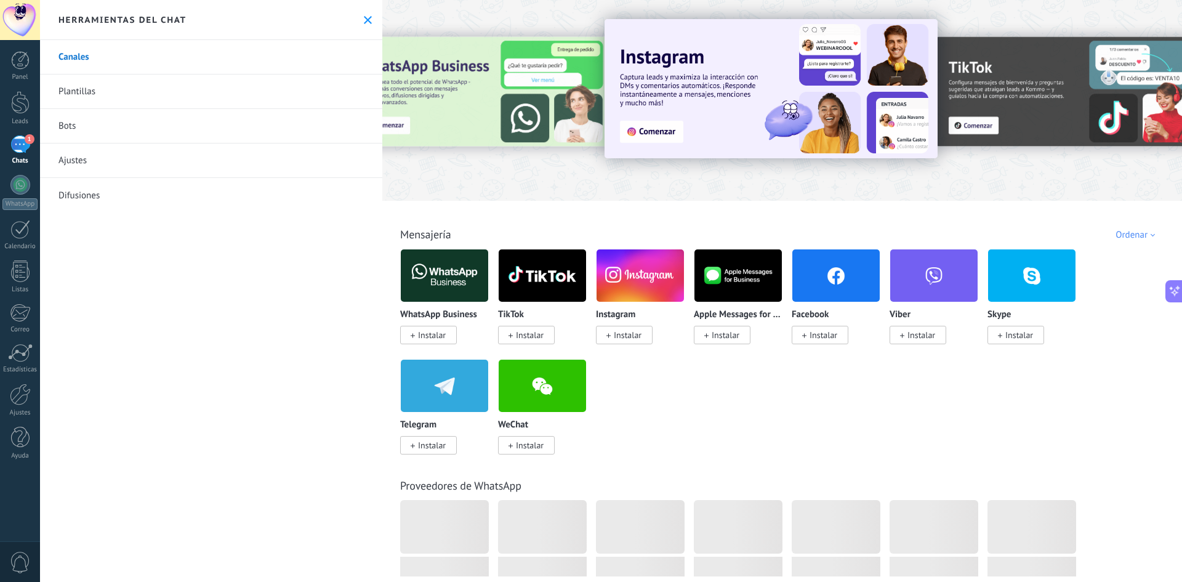
click at [364, 24] on button at bounding box center [368, 20] width 10 height 10
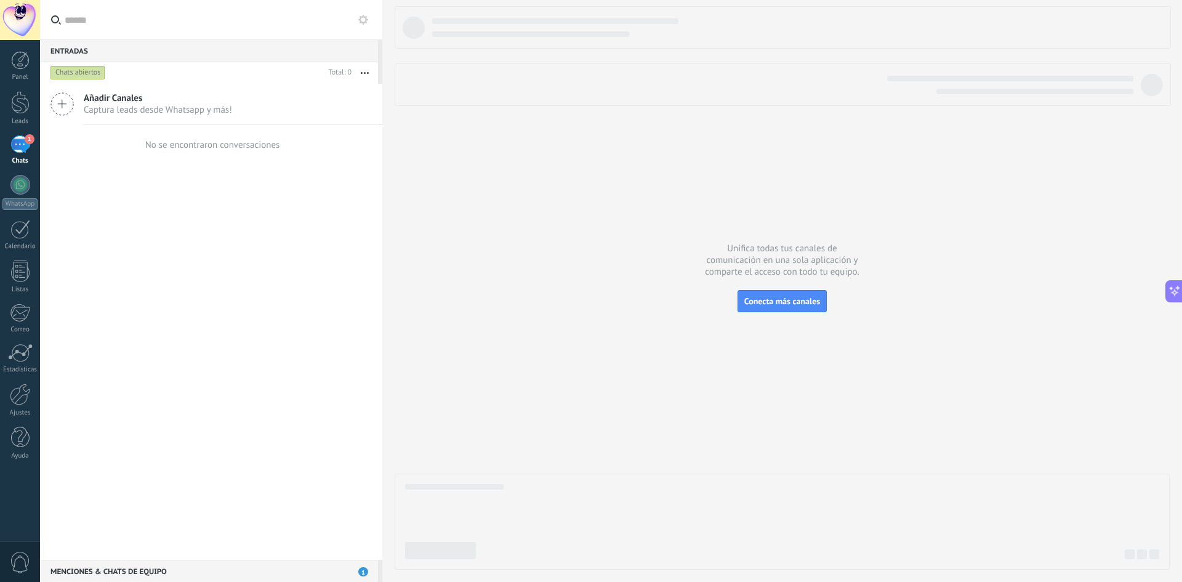
click at [186, 565] on div "Menciones & Chats de equipo 1" at bounding box center [209, 570] width 338 height 22
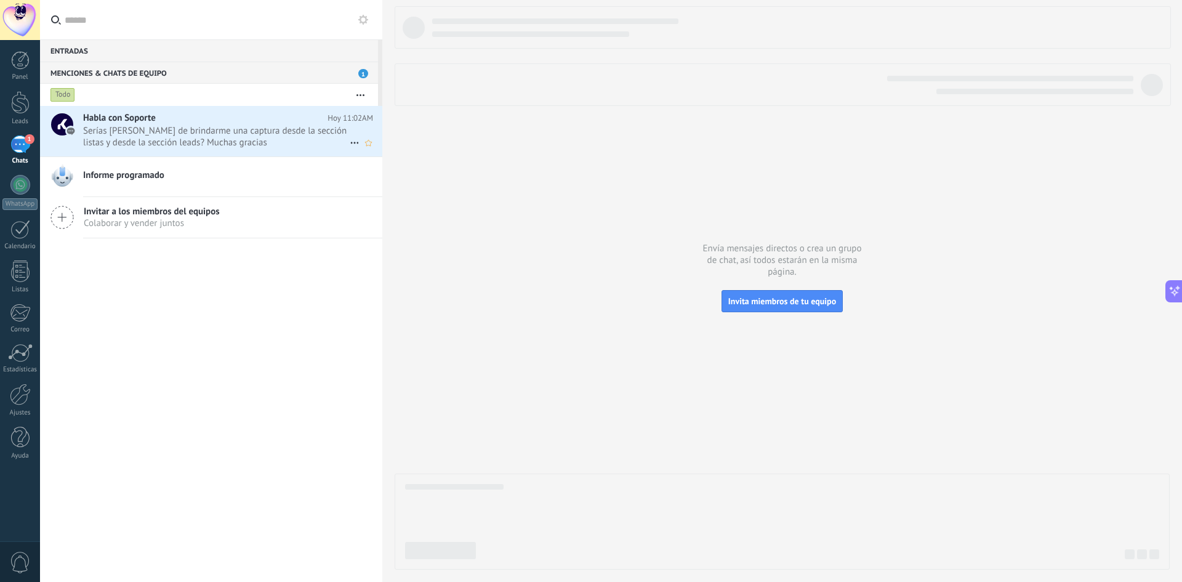
click at [217, 132] on span "Serías [PERSON_NAME] de brindarme una captura desde la sección listas y desde l…" at bounding box center [216, 136] width 266 height 23
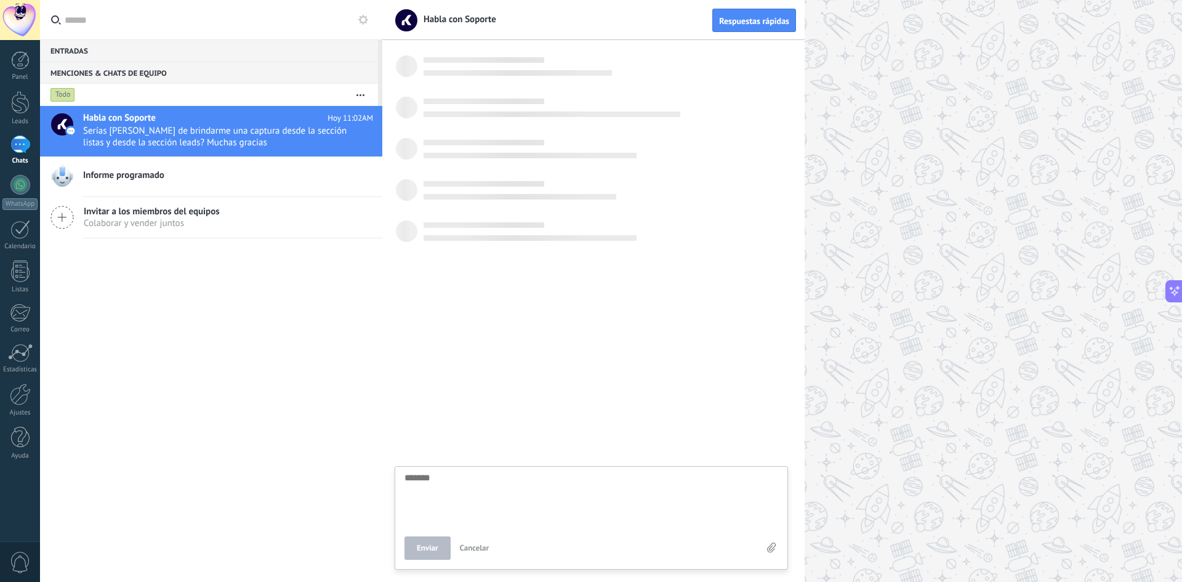
scroll to position [86, 0]
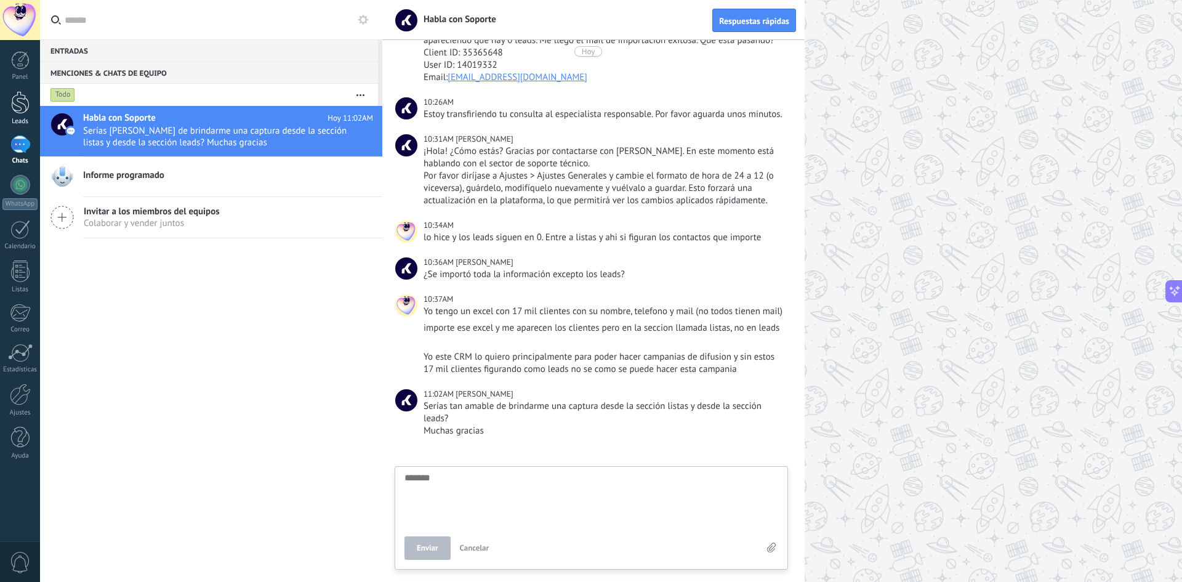
click at [18, 118] on div "Leads" at bounding box center [20, 122] width 36 height 8
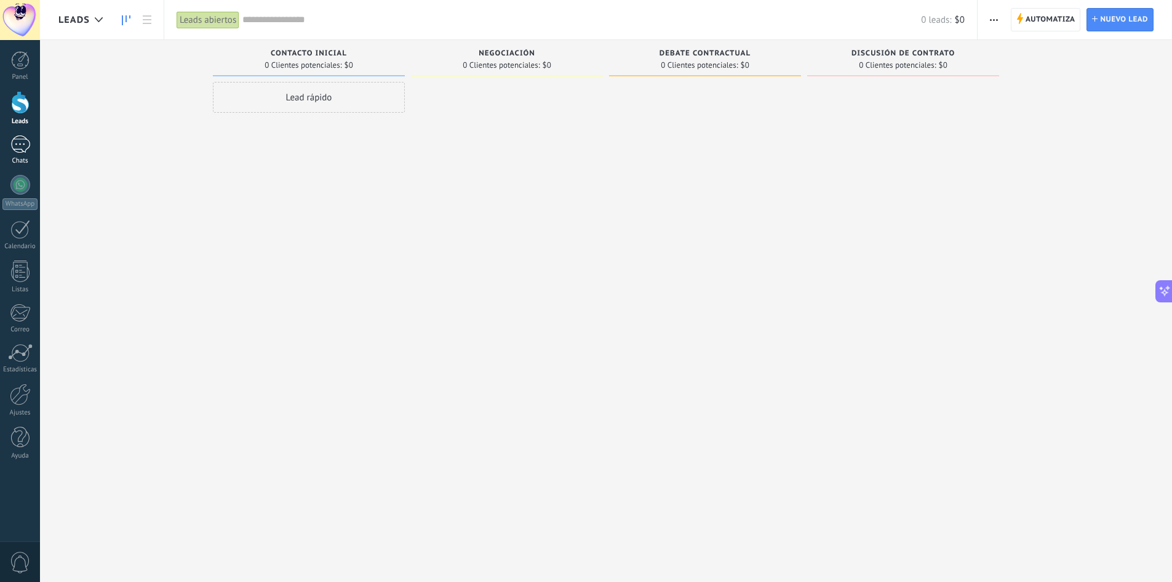
click at [21, 154] on link "1 Chats" at bounding box center [20, 150] width 40 height 30
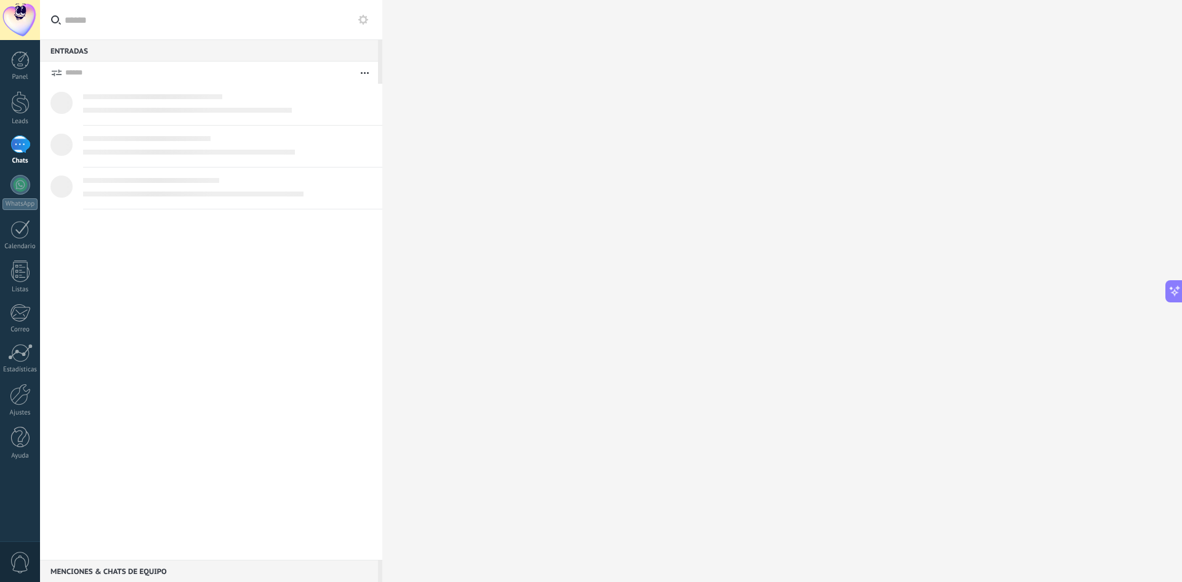
scroll to position [1649, 0]
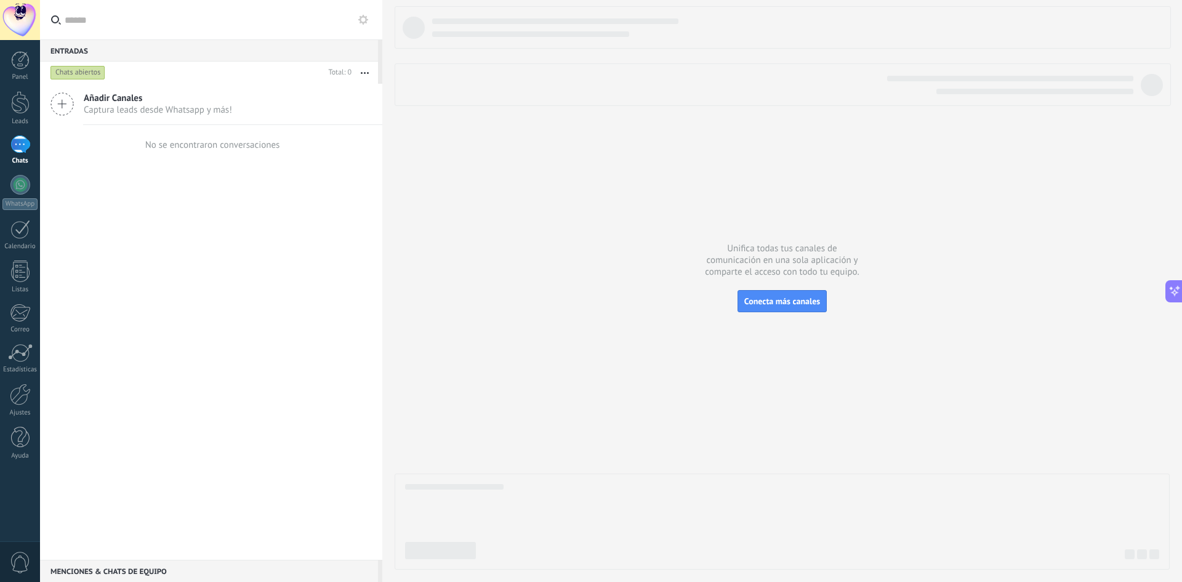
click at [177, 564] on div "Menciones & Chats de equipo 0" at bounding box center [209, 570] width 338 height 22
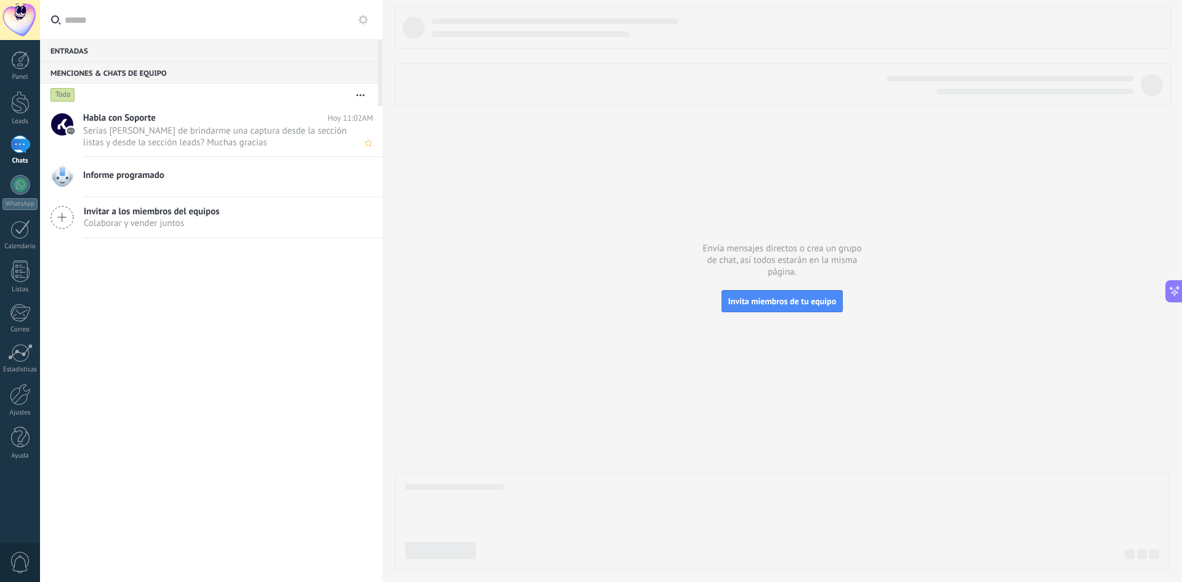
click at [195, 137] on span "Serías [PERSON_NAME] de brindarme una captura desde la sección listas y desde l…" at bounding box center [216, 136] width 266 height 23
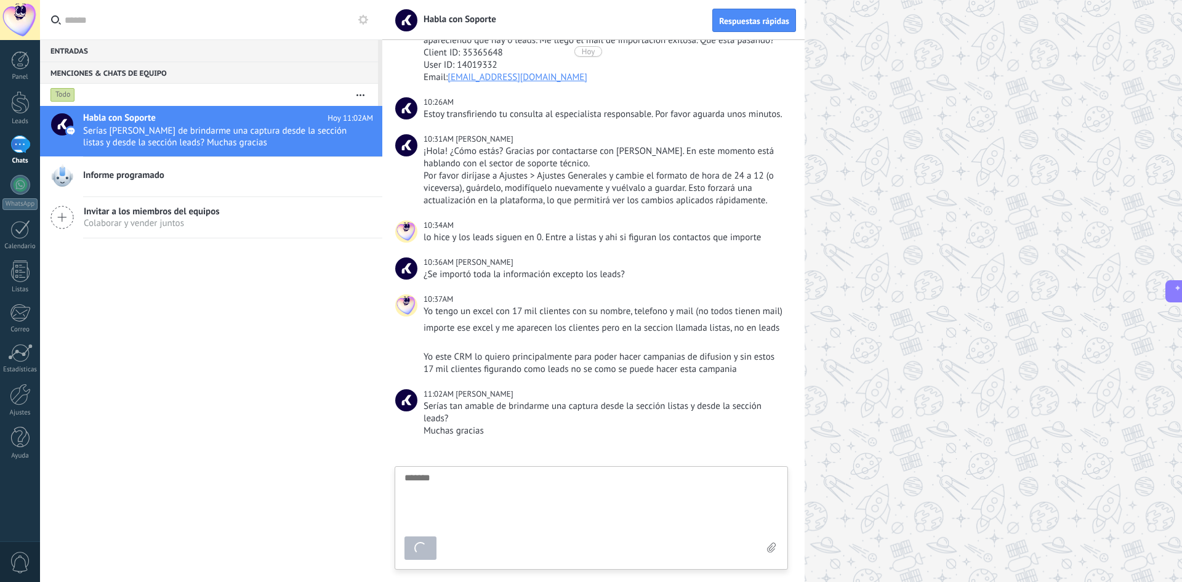
scroll to position [187, 0]
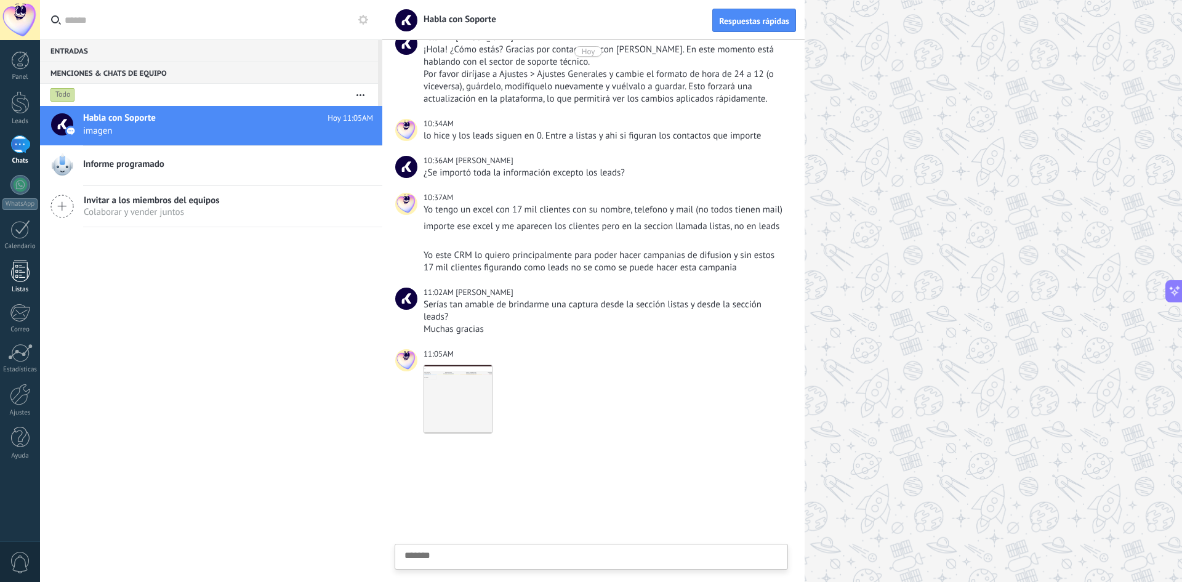
click at [17, 276] on div at bounding box center [20, 271] width 18 height 22
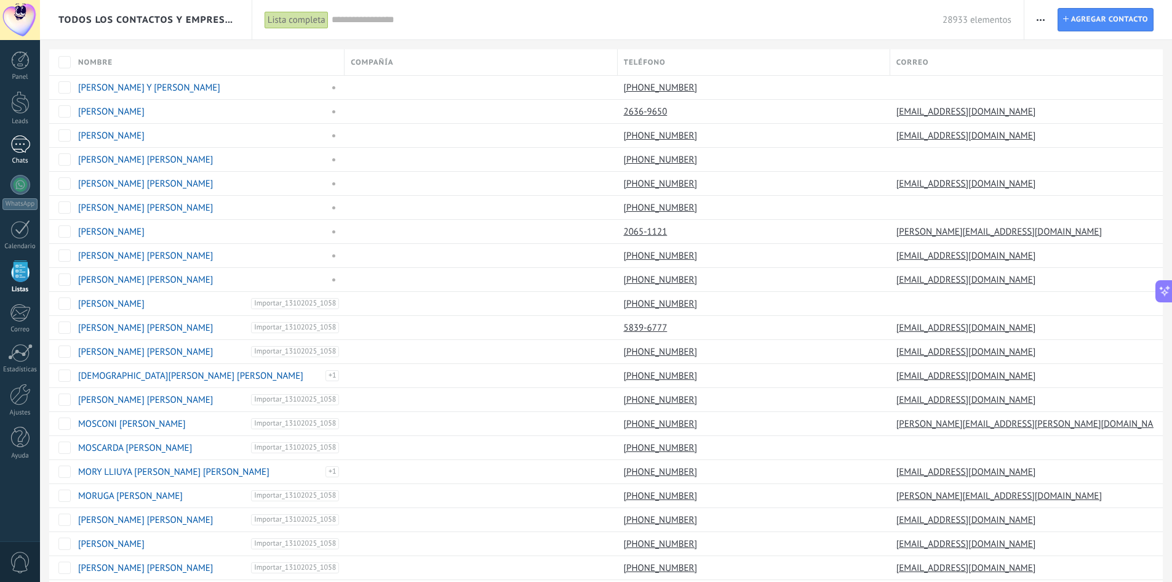
click at [13, 144] on div "1" at bounding box center [20, 144] width 20 height 18
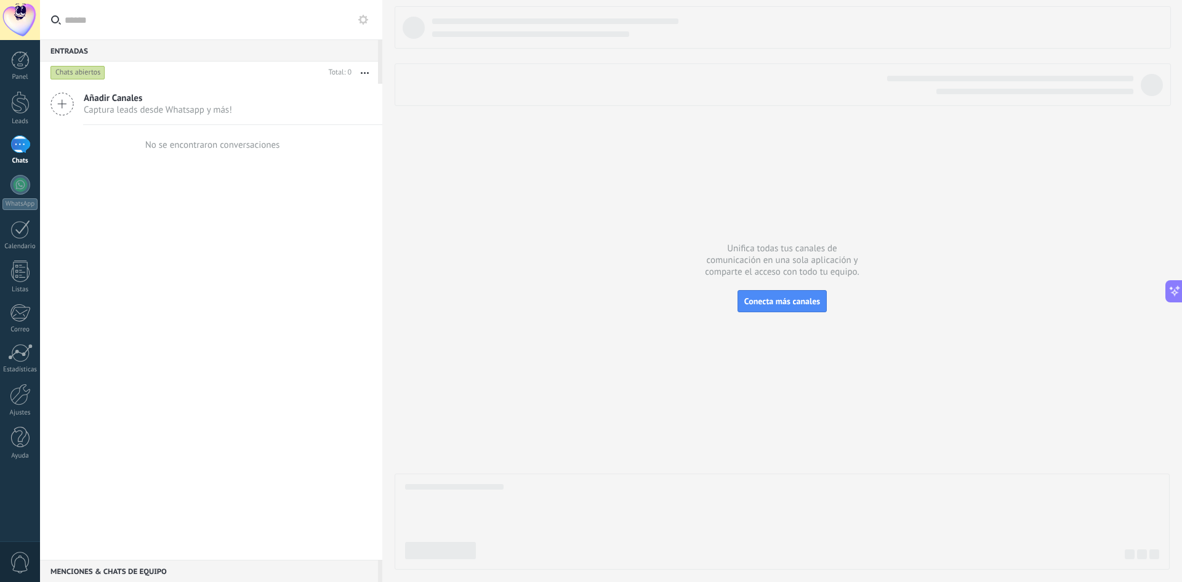
click at [210, 564] on div "Menciones & Chats de equipo 0" at bounding box center [209, 570] width 338 height 22
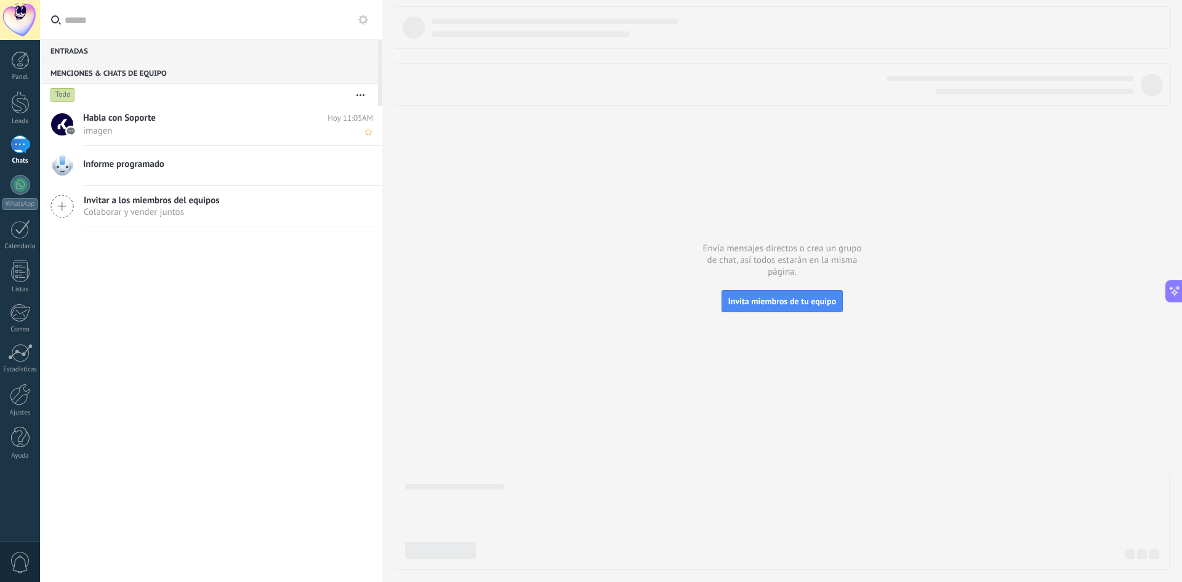
click at [186, 134] on span "imagen" at bounding box center [216, 131] width 266 height 12
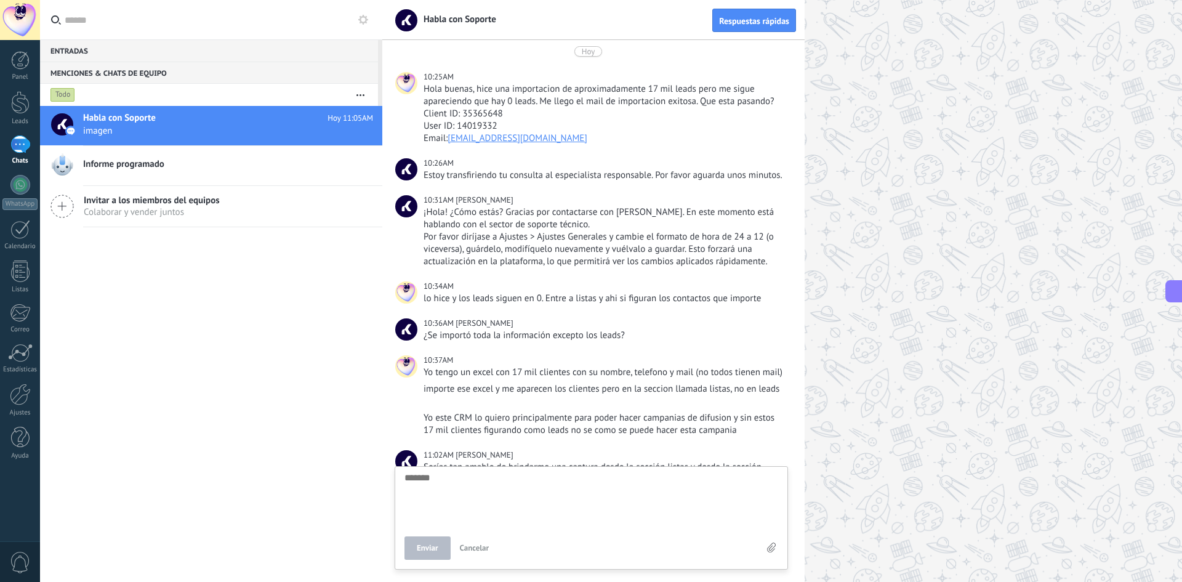
scroll to position [187, 0]
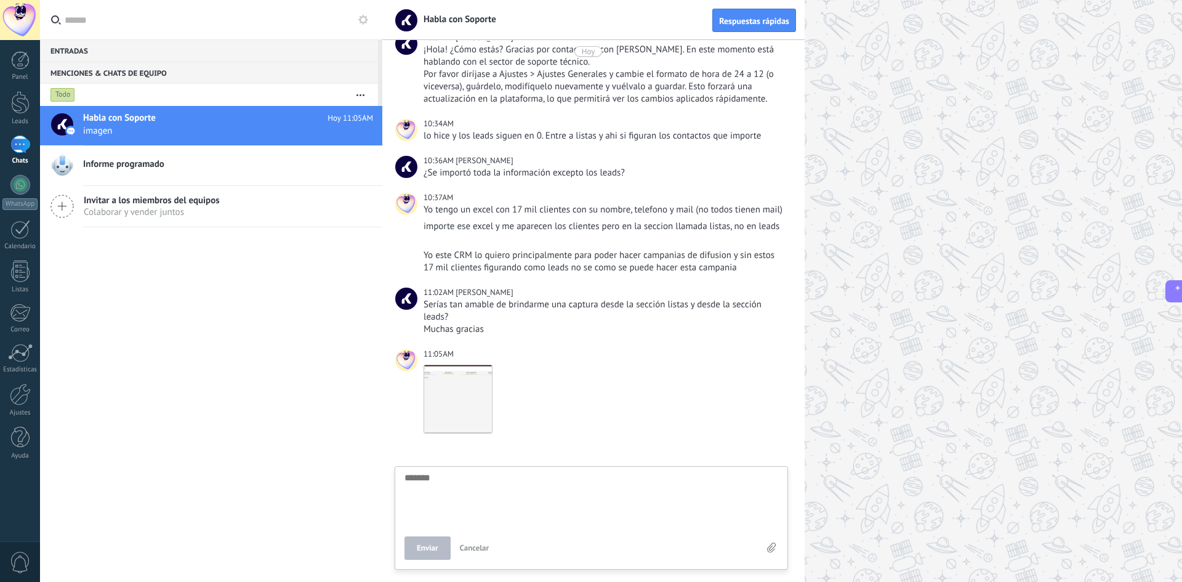
click at [546, 489] on textarea at bounding box center [591, 498] width 374 height 50
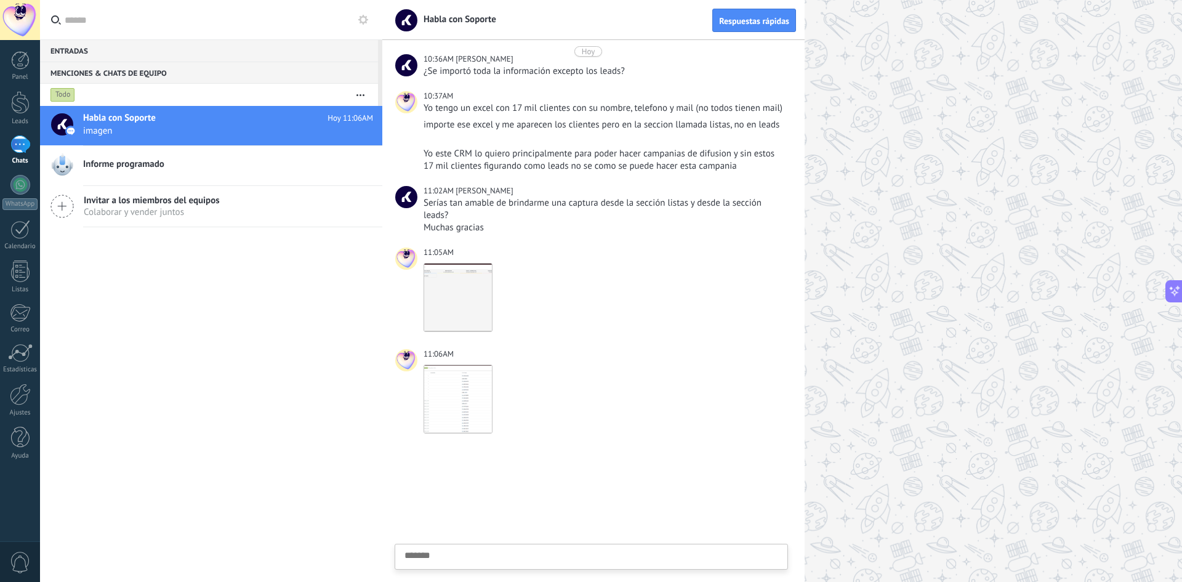
click at [1046, 458] on div at bounding box center [781, 291] width 799 height 582
click at [445, 289] on img at bounding box center [458, 297] width 68 height 68
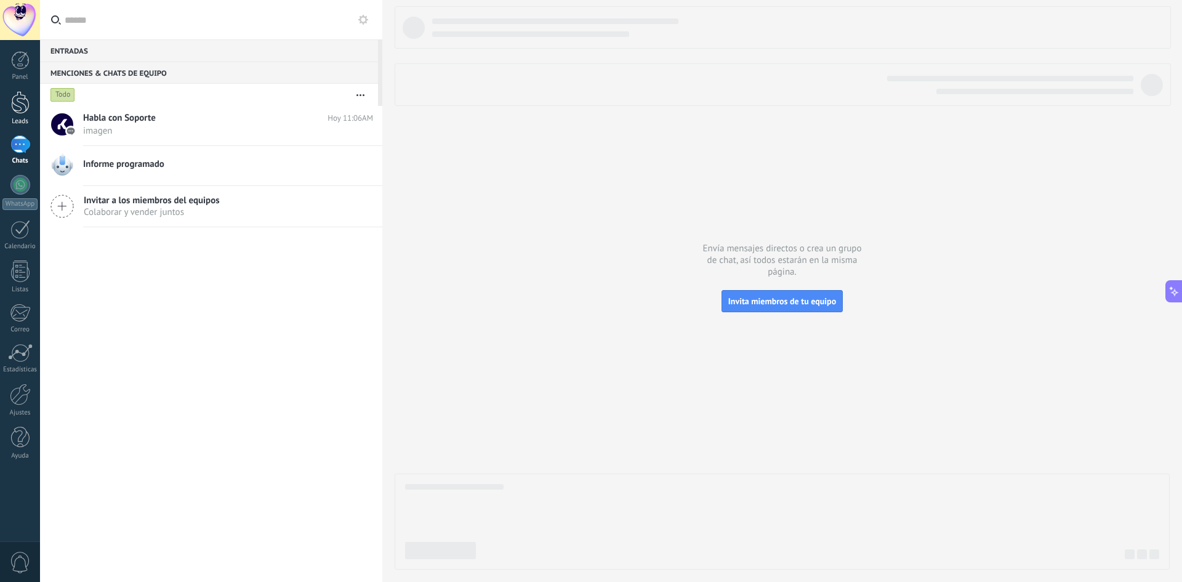
click at [17, 96] on div at bounding box center [20, 102] width 18 height 23
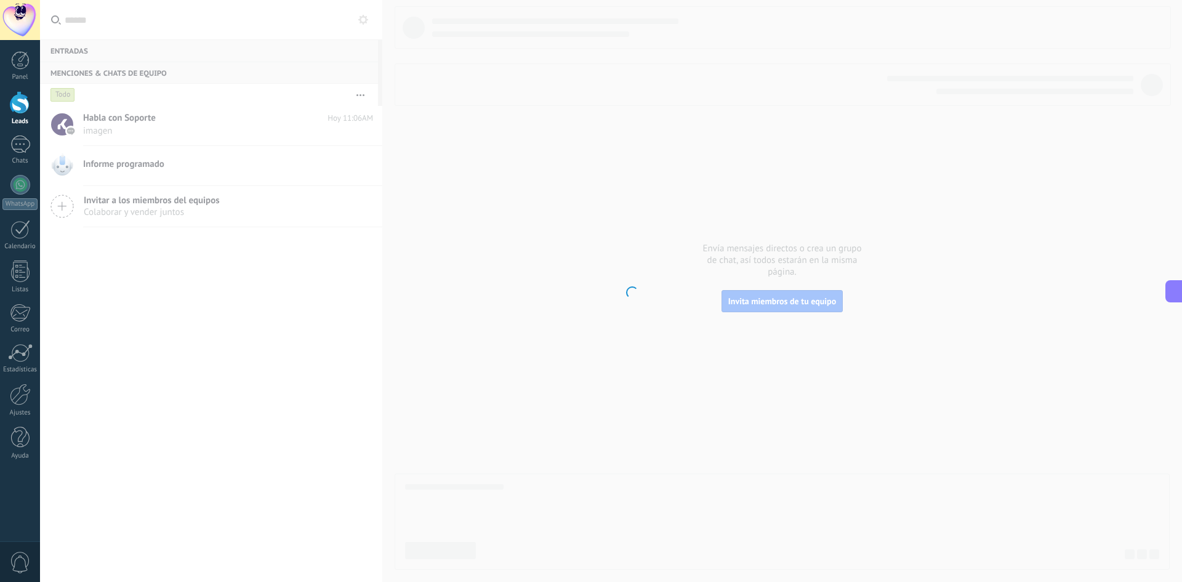
scroll to position [1621, 0]
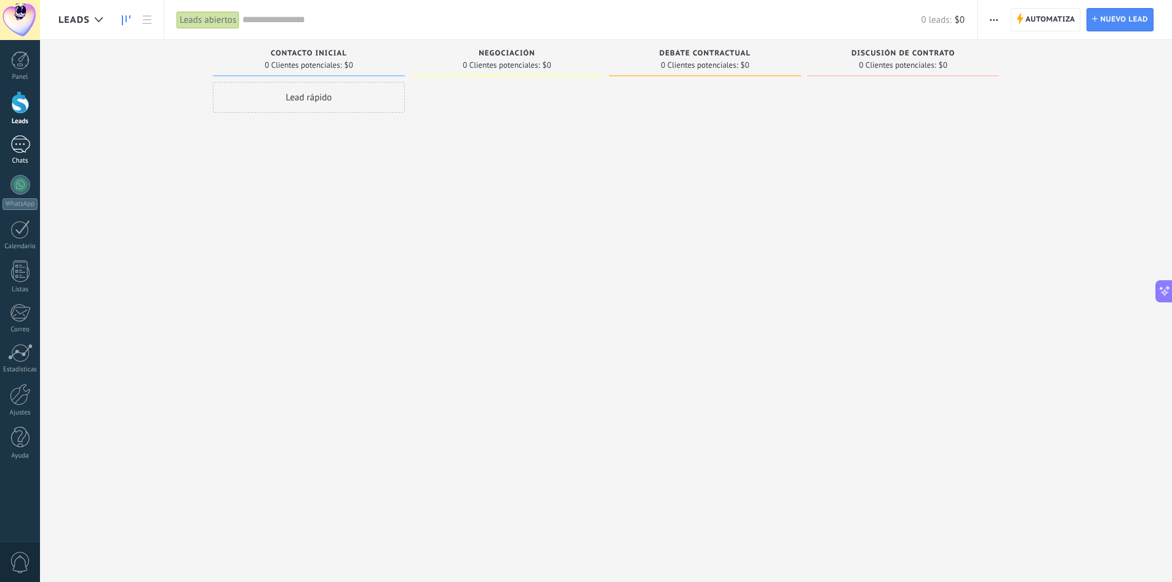
click at [24, 151] on div "1" at bounding box center [20, 144] width 20 height 18
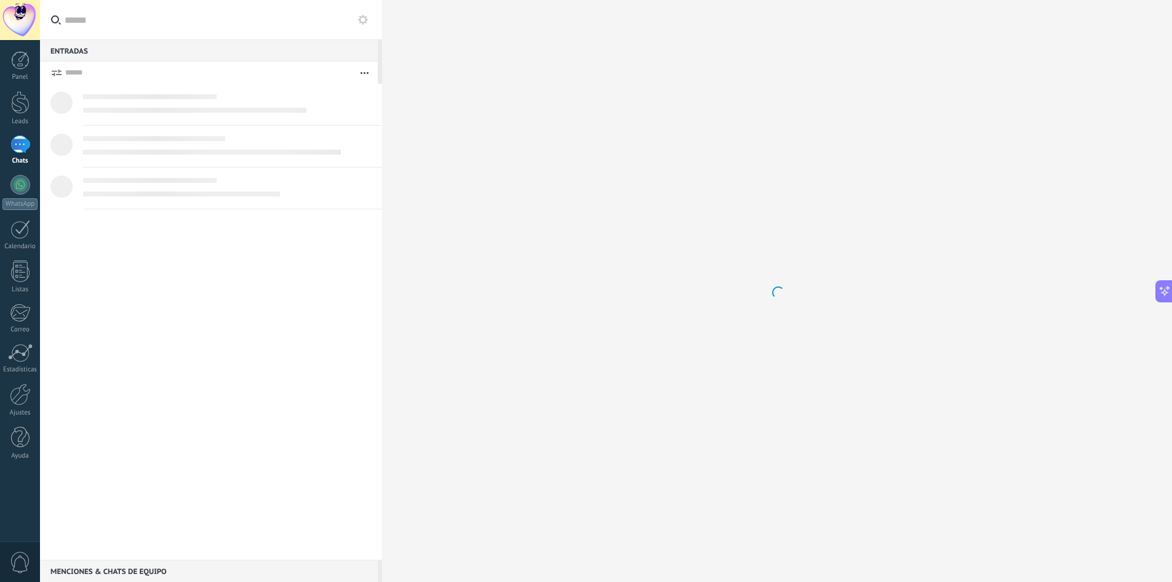
scroll to position [1649, 0]
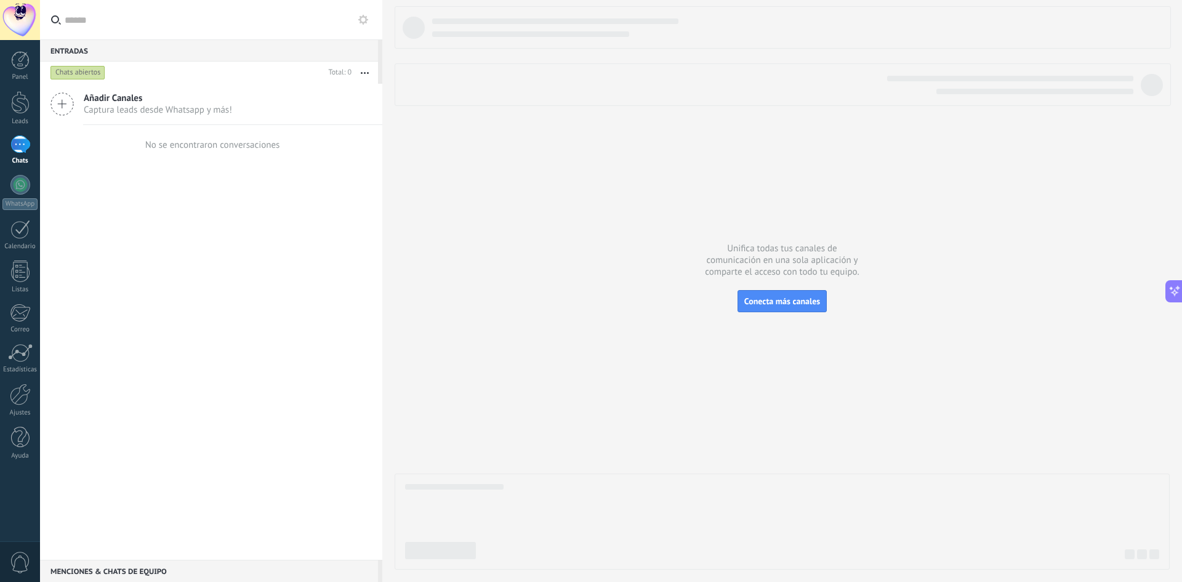
click at [207, 570] on div "Menciones & Chats de equipo 0" at bounding box center [209, 570] width 338 height 22
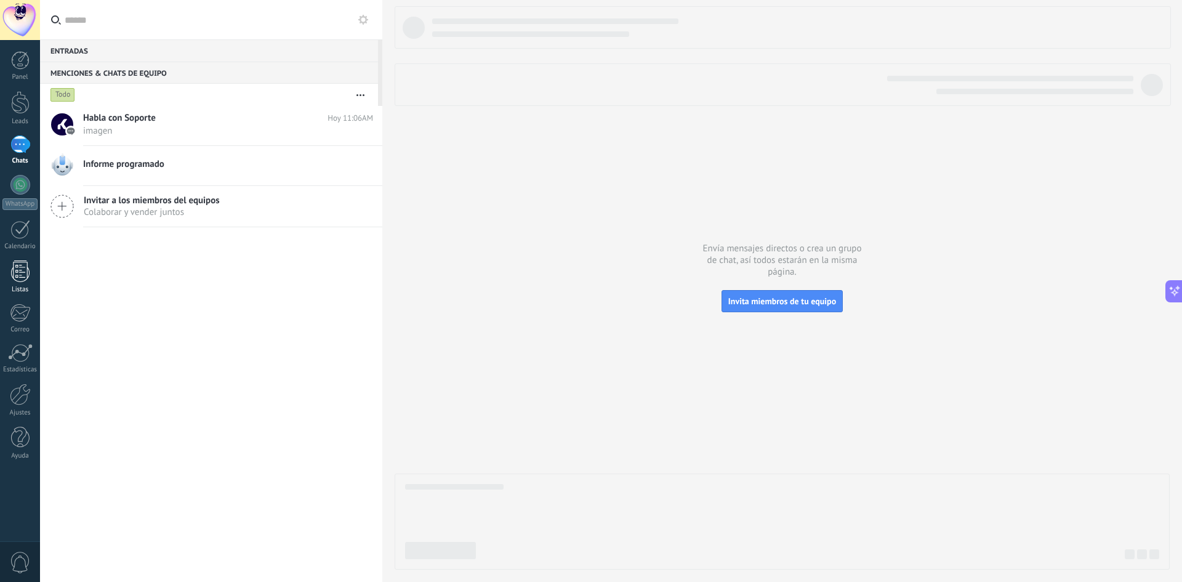
click at [22, 281] on div at bounding box center [20, 271] width 18 height 22
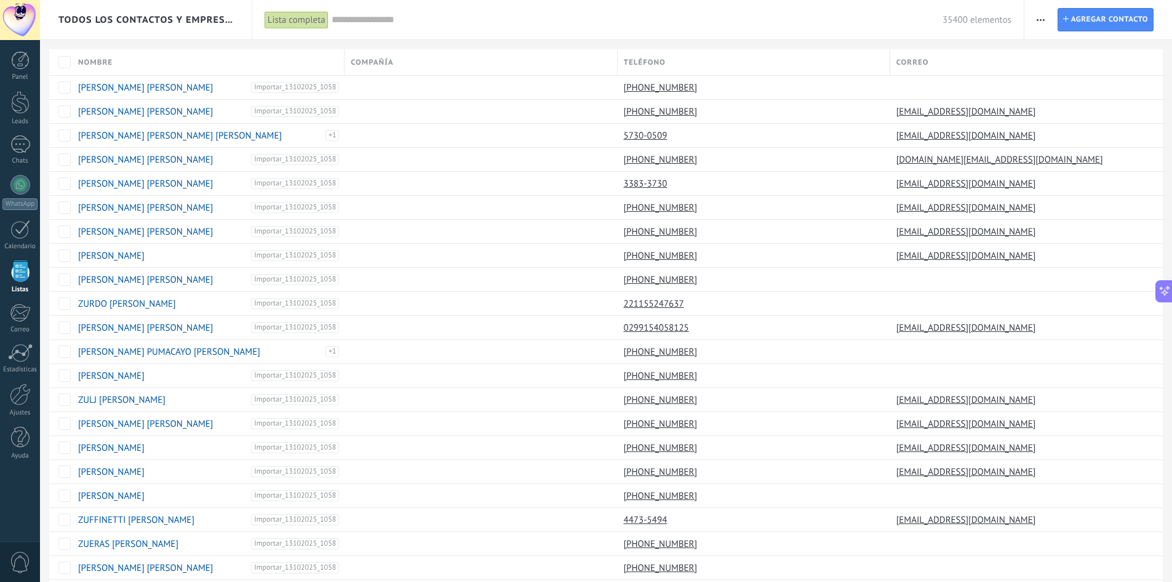
click at [1044, 17] on span "button" at bounding box center [1041, 19] width 8 height 23
click at [1094, 201] on span "Buscar duplicados" at bounding box center [1083, 200] width 71 height 25
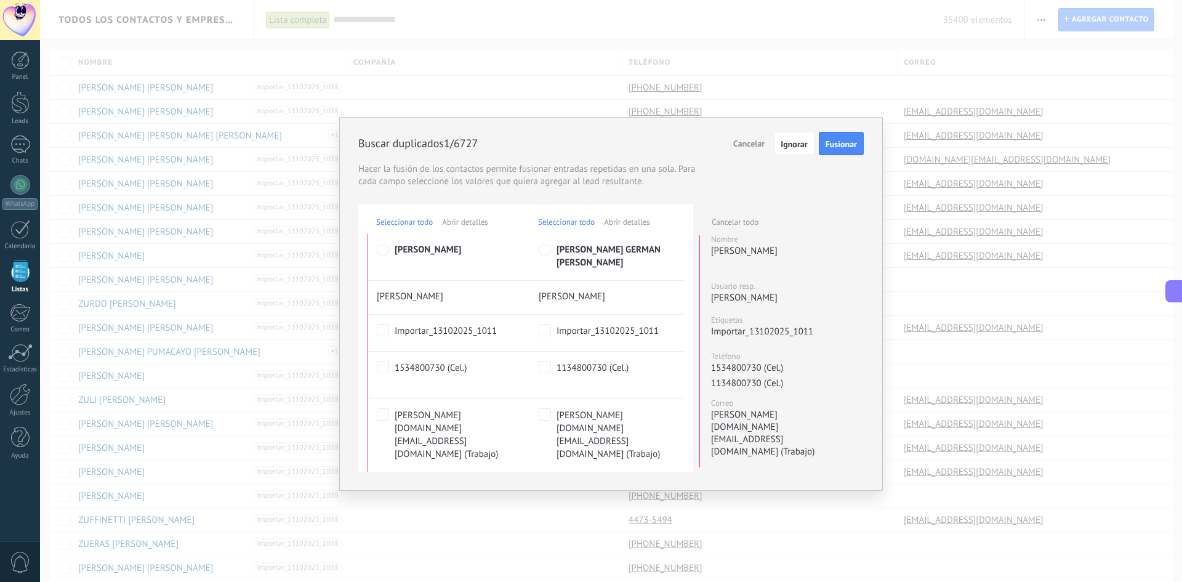
click at [830, 148] on span "Fusionar" at bounding box center [840, 144] width 31 height 9
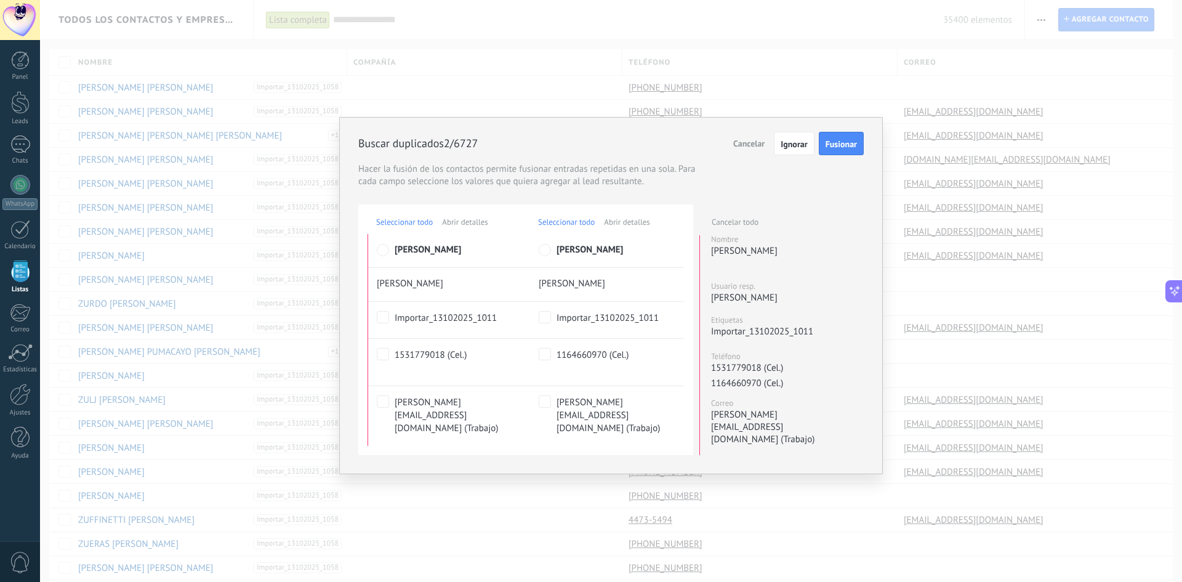
click at [834, 148] on span "Fusionar" at bounding box center [840, 144] width 31 height 9
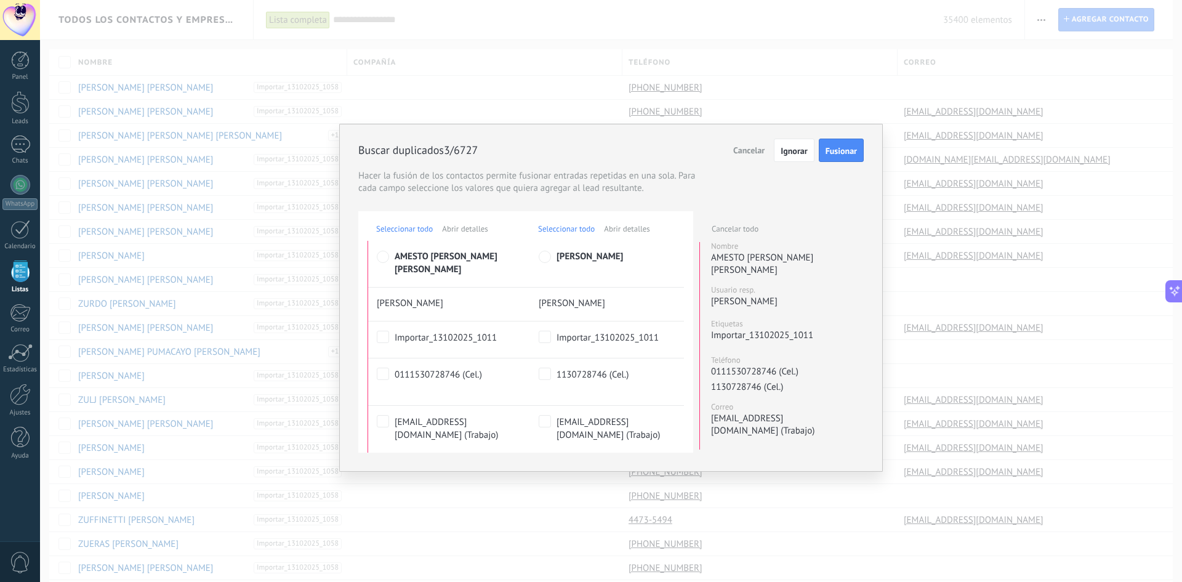
click at [568, 231] on span "Seleccionar todo" at bounding box center [566, 228] width 57 height 10
click at [395, 230] on span "Seleccionar todo" at bounding box center [404, 228] width 57 height 10
click at [562, 230] on span "Seleccionar todo" at bounding box center [566, 228] width 57 height 10
click at [419, 230] on span "Seleccionar todo" at bounding box center [404, 228] width 57 height 10
click at [785, 149] on span "Ignorar" at bounding box center [793, 150] width 26 height 9
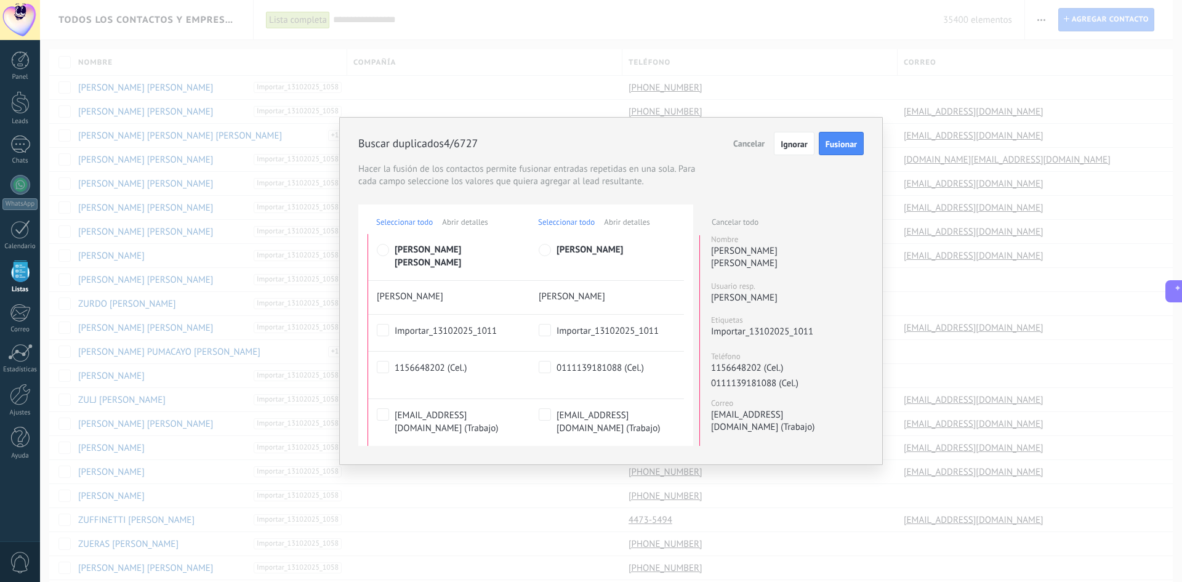
click at [751, 142] on span "Cancelar" at bounding box center [748, 143] width 31 height 11
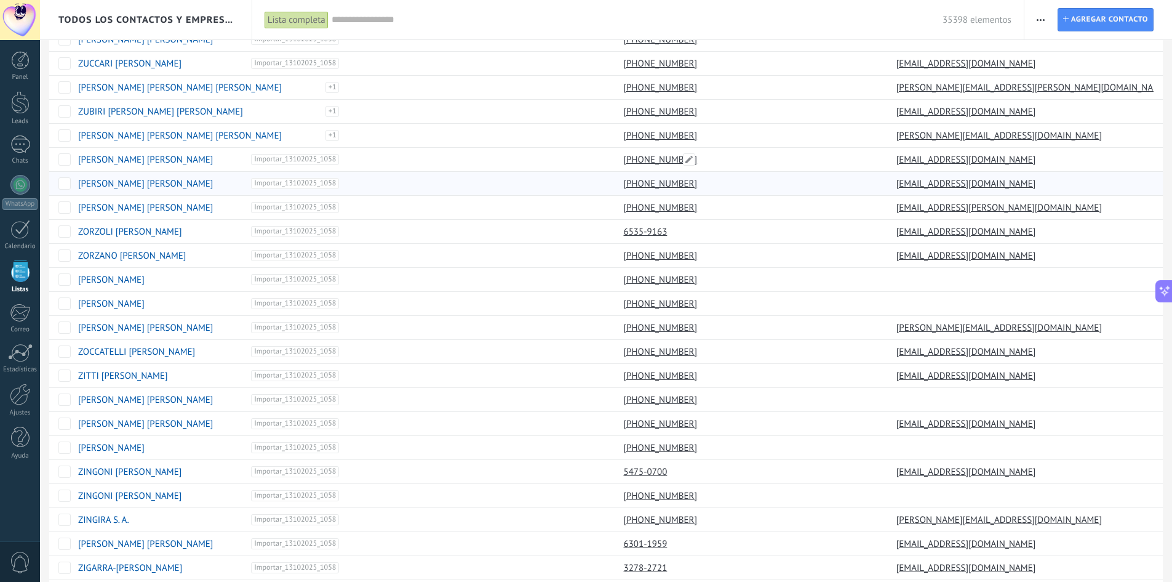
scroll to position [734, 0]
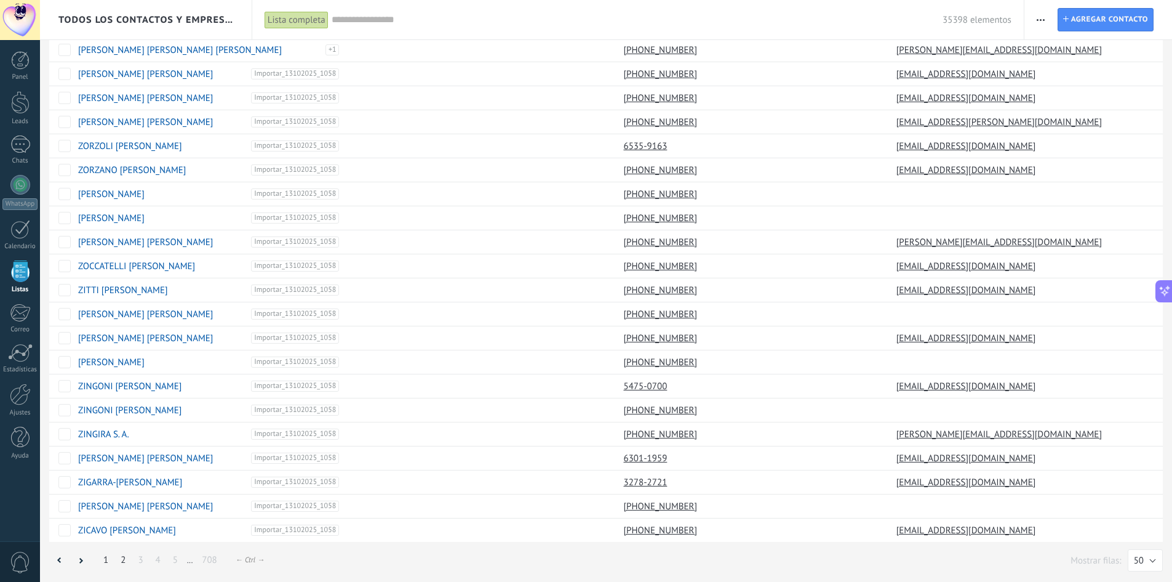
click at [129, 563] on link "2" at bounding box center [122, 560] width 17 height 24
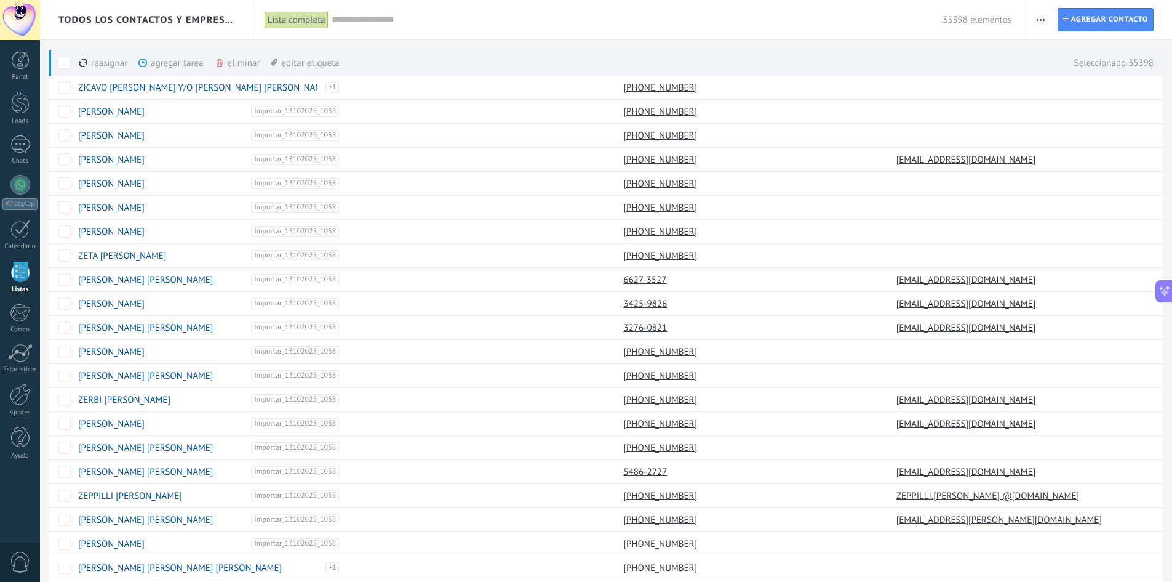
click at [223, 62] on span at bounding box center [220, 63] width 10 height 10
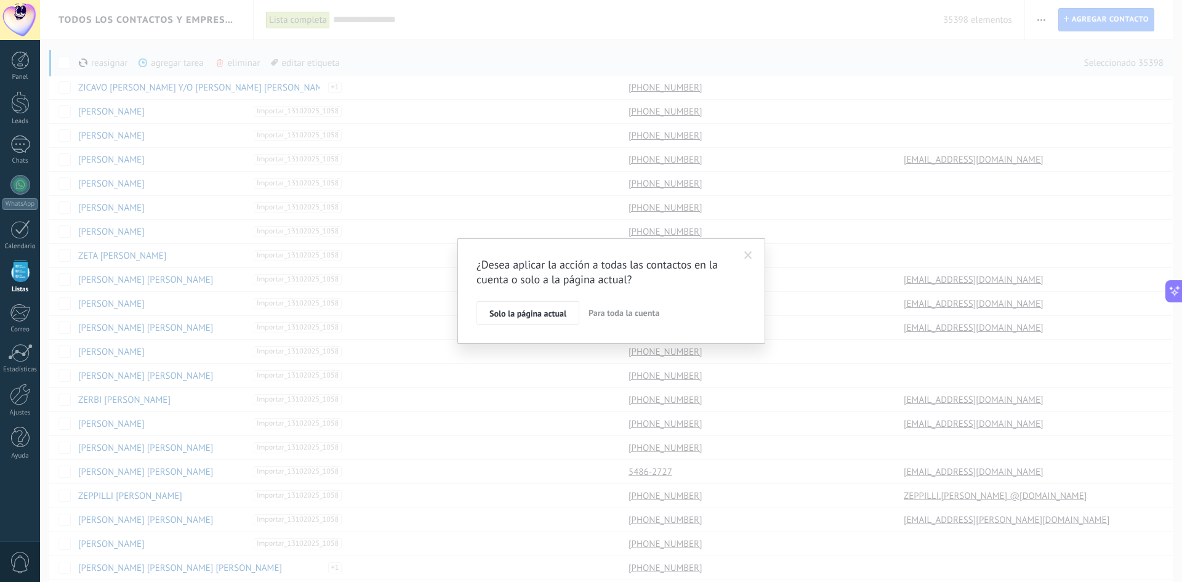
click at [614, 318] on span "Para toda la cuenta" at bounding box center [623, 312] width 71 height 11
click at [507, 312] on span "Aplicar" at bounding box center [502, 315] width 26 height 9
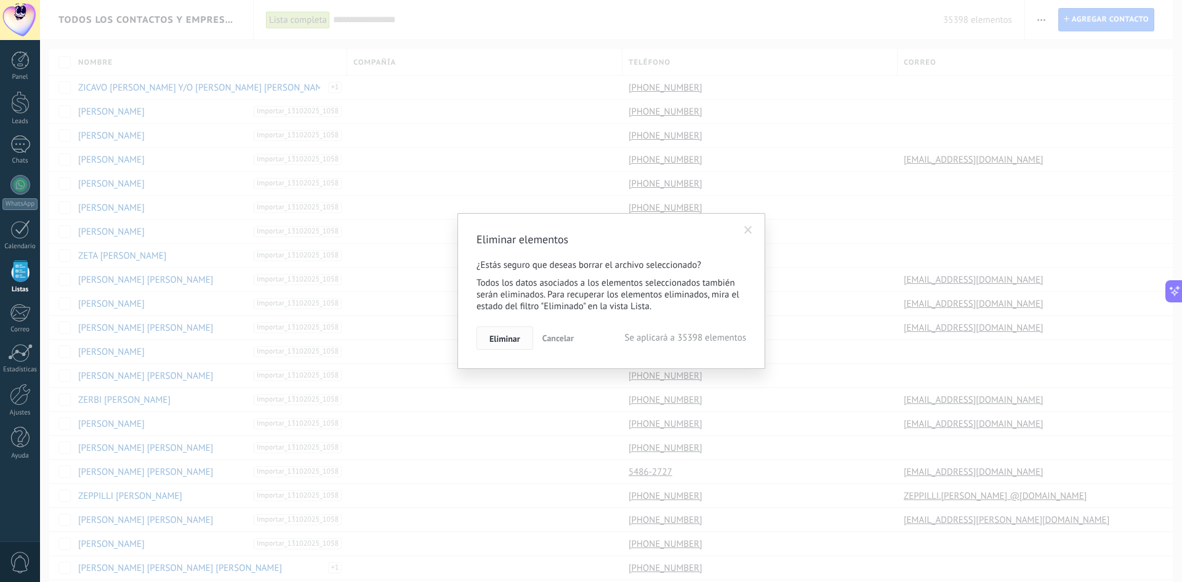
click at [517, 335] on span "Eliminar" at bounding box center [504, 338] width 31 height 9
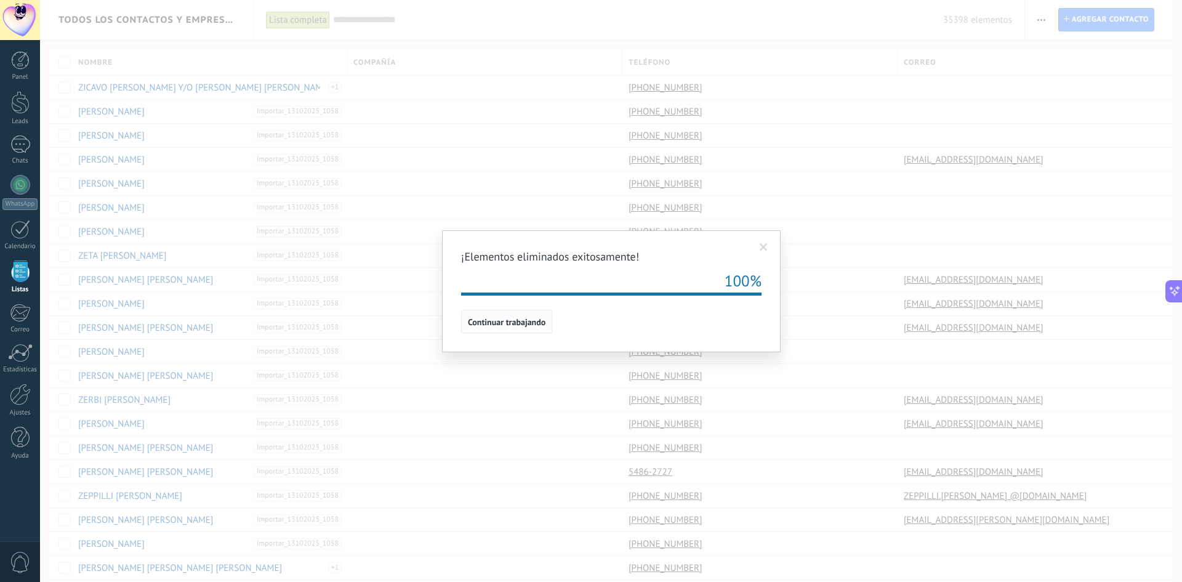
click at [516, 326] on span "Continuar trabajando" at bounding box center [507, 322] width 78 height 9
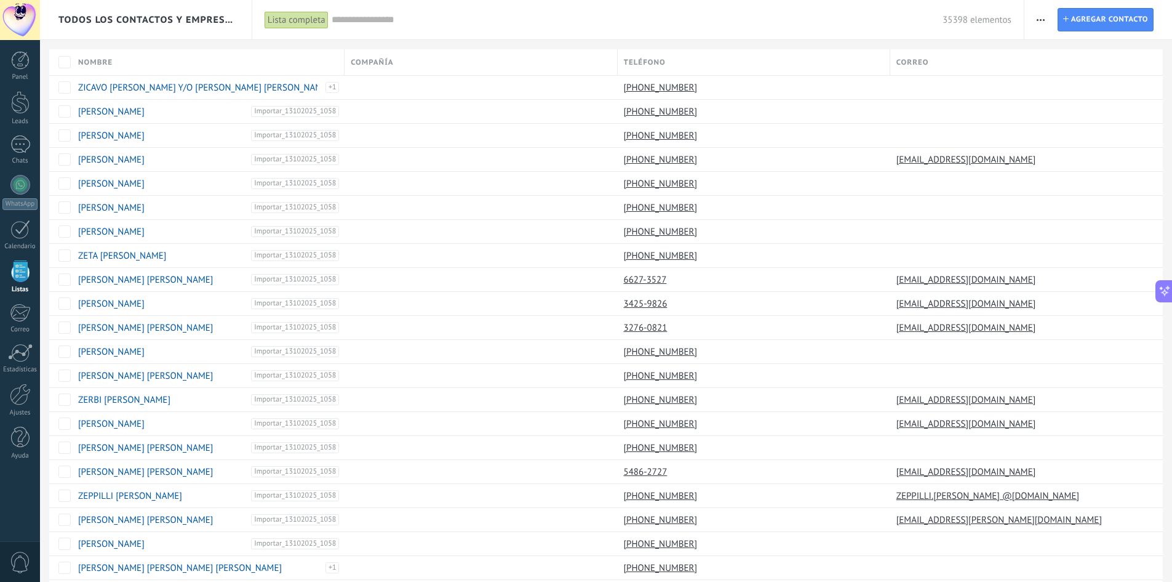
click at [1027, 25] on div "[PERSON_NAME] una compañía Exportar Importar Ajustes de la lista Procesos empre…" at bounding box center [1099, 19] width 148 height 39
click at [1036, 21] on button "button" at bounding box center [1041, 19] width 18 height 23
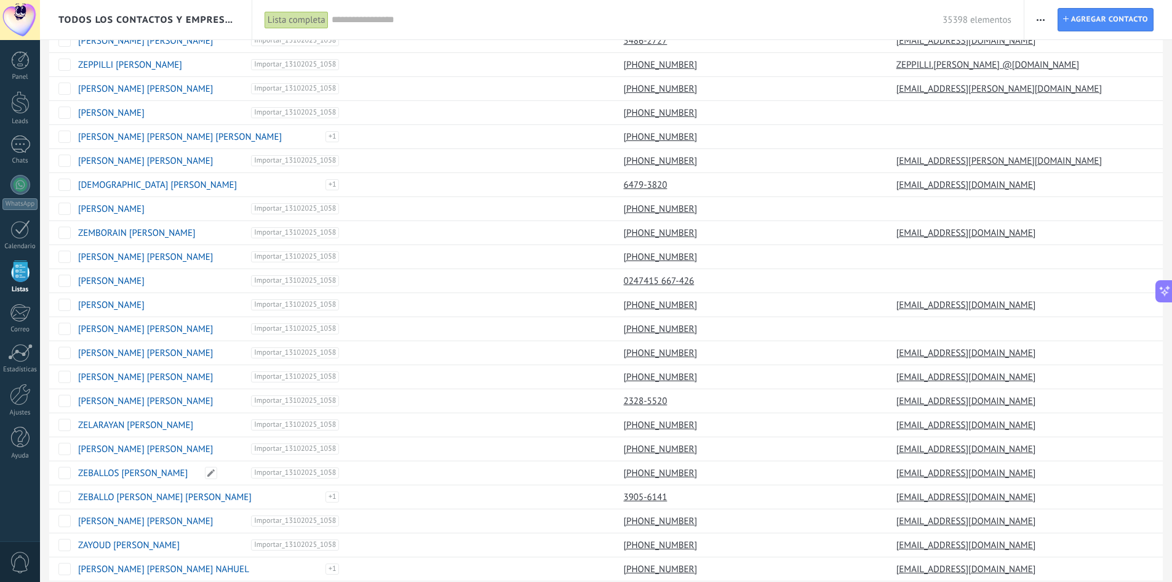
scroll to position [734, 0]
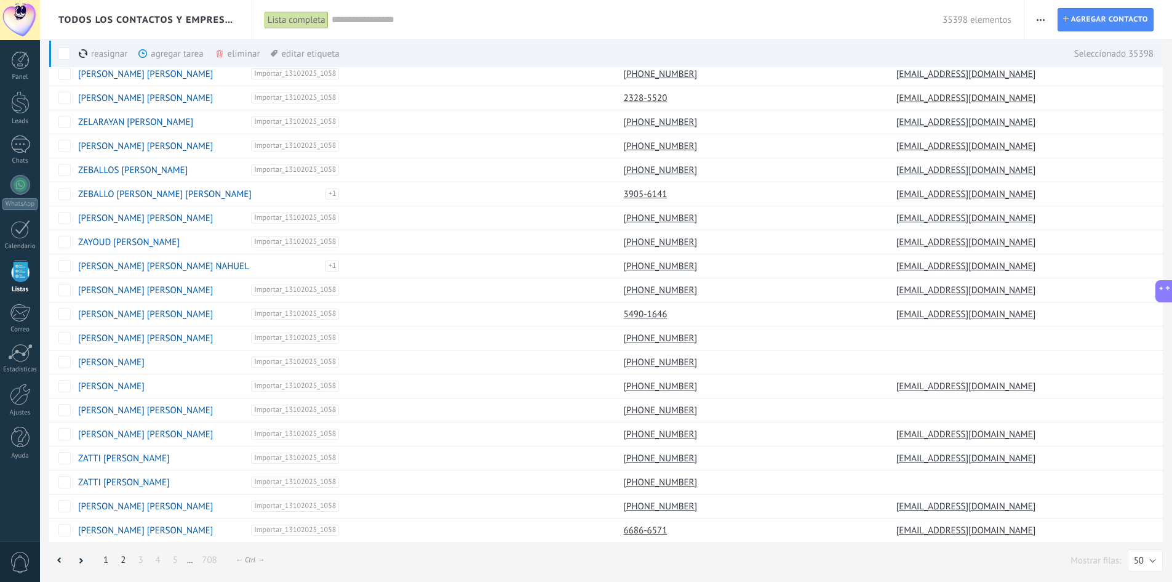
click at [109, 558] on link "1" at bounding box center [105, 560] width 17 height 24
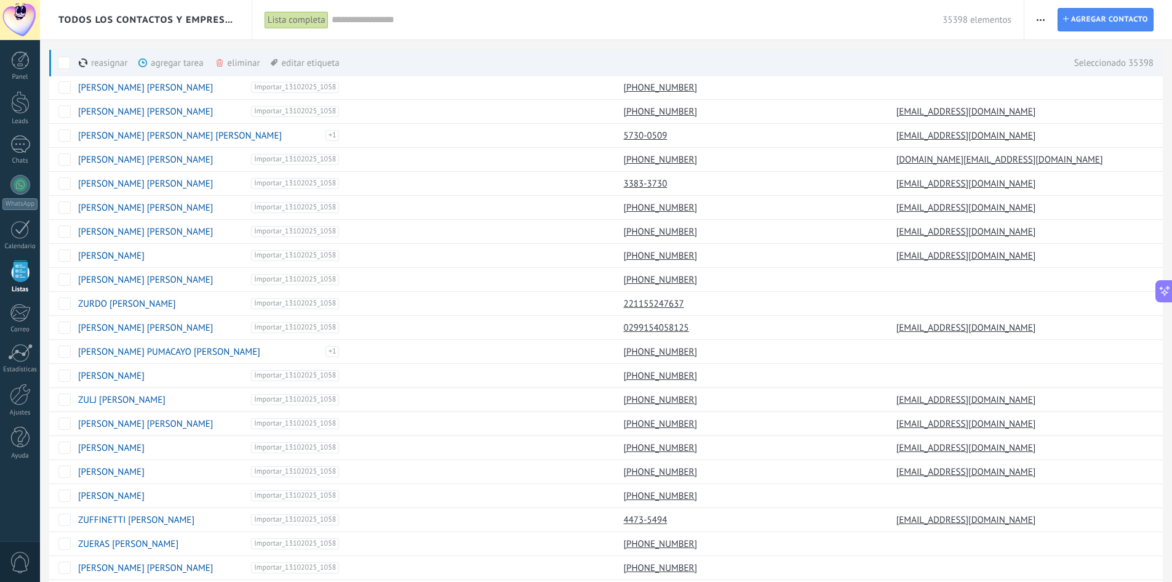
click at [246, 60] on div "eliminar màs" at bounding box center [258, 62] width 87 height 27
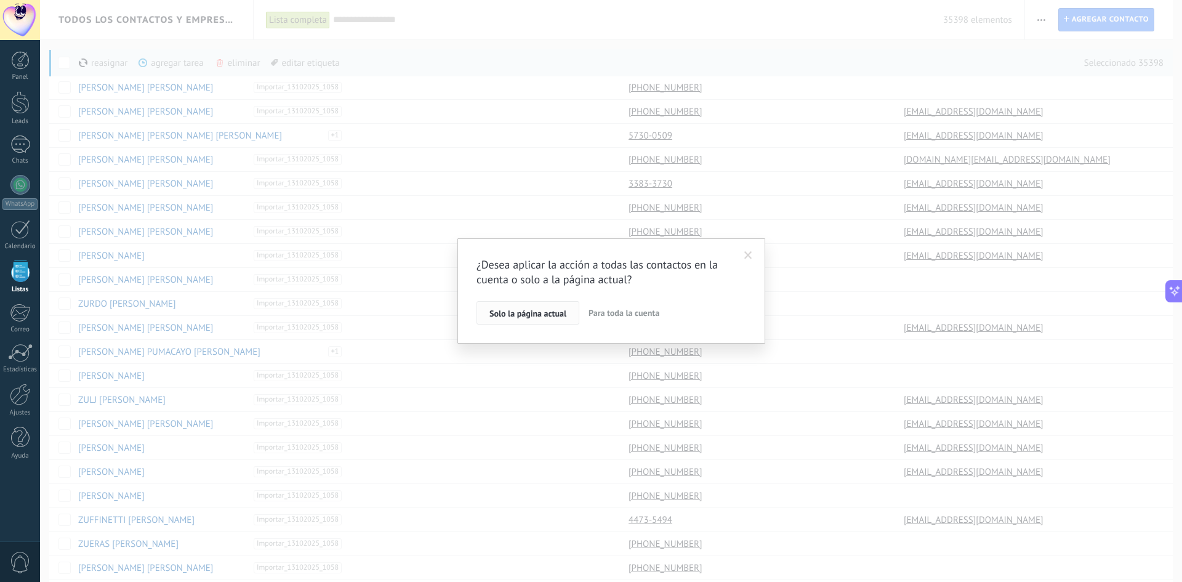
click at [556, 316] on span "Solo la página actual" at bounding box center [527, 313] width 77 height 9
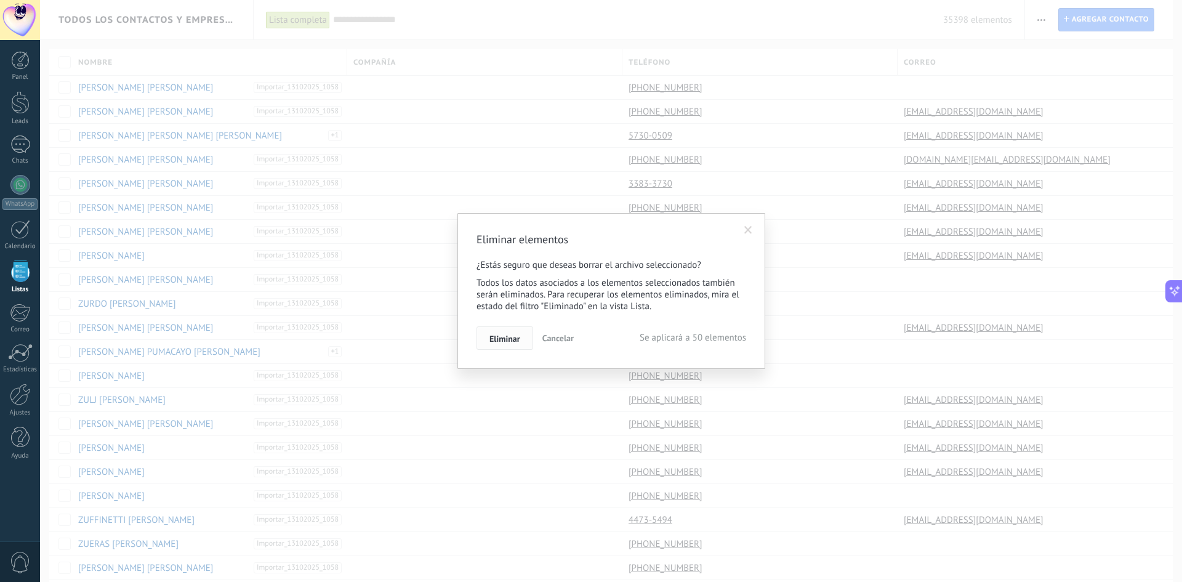
click at [503, 339] on span "Eliminar" at bounding box center [504, 338] width 31 height 9
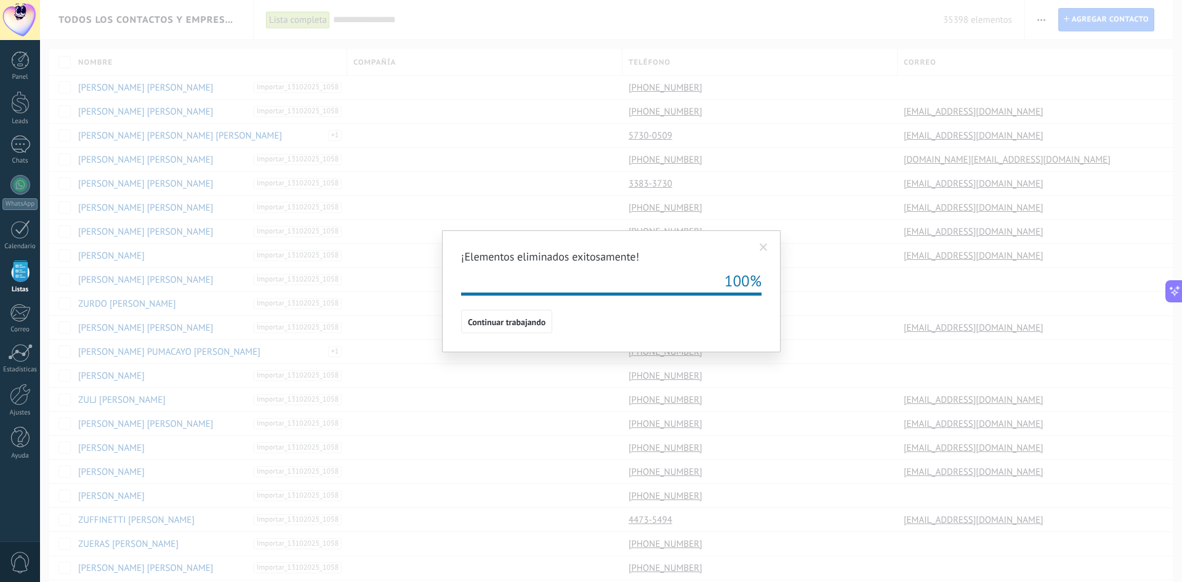
click at [740, 255] on h2 "¡Elementos eliminados exitosamente!" at bounding box center [605, 256] width 288 height 15
click at [767, 247] on span at bounding box center [763, 247] width 20 height 21
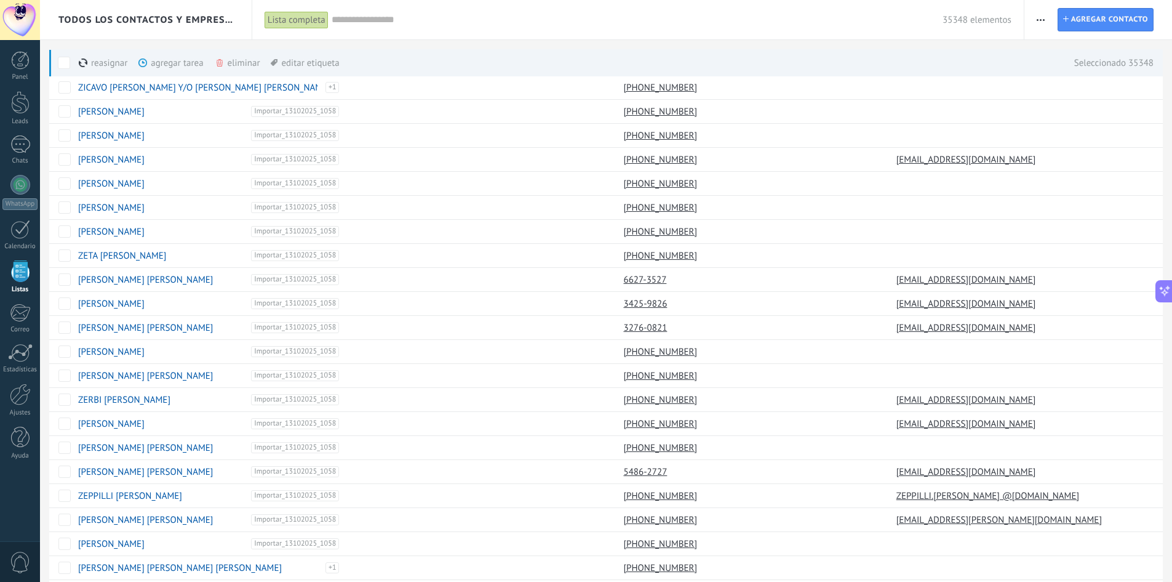
click at [222, 60] on use at bounding box center [220, 62] width 6 height 7
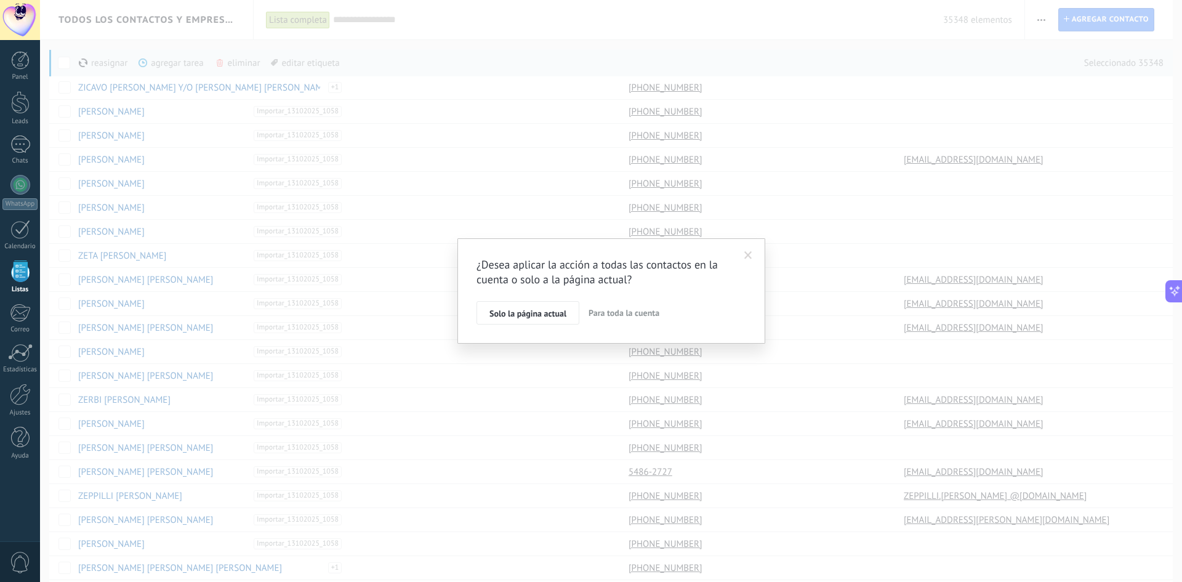
click at [614, 319] on button "Para toda la cuenta" at bounding box center [623, 312] width 81 height 23
click at [509, 313] on span "Aplicar" at bounding box center [502, 315] width 26 height 9
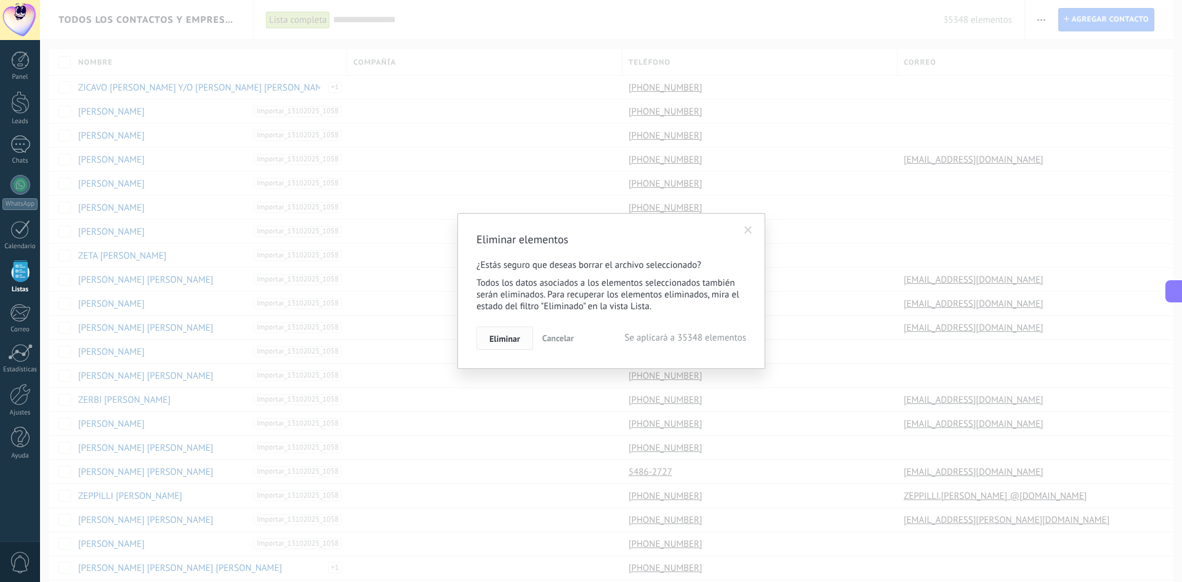
click at [498, 340] on span "Eliminar" at bounding box center [504, 338] width 31 height 9
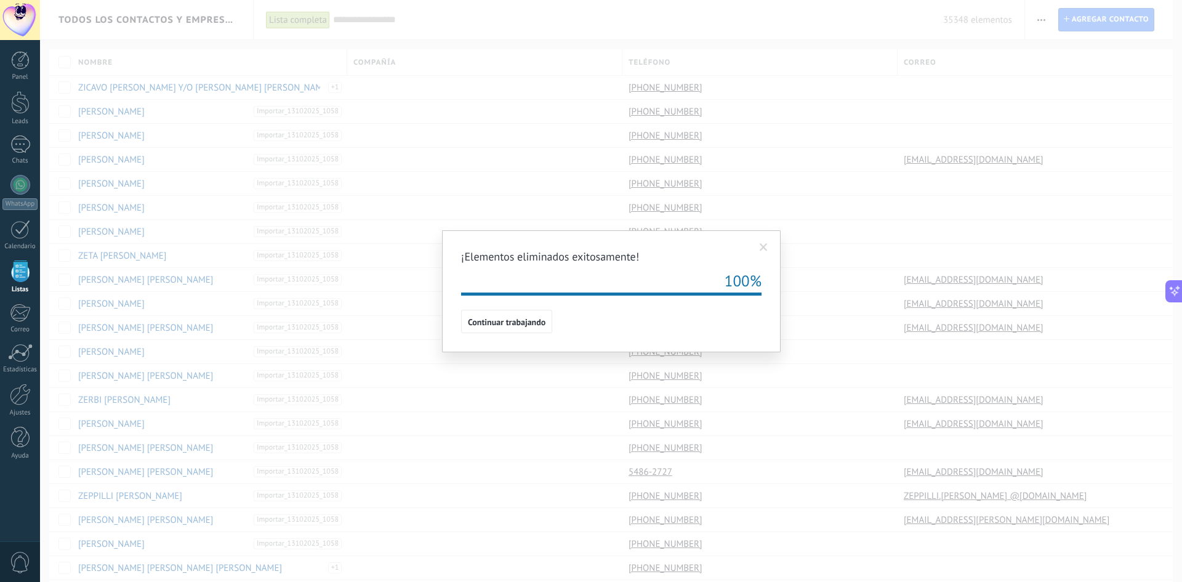
click at [767, 244] on span at bounding box center [763, 247] width 20 height 21
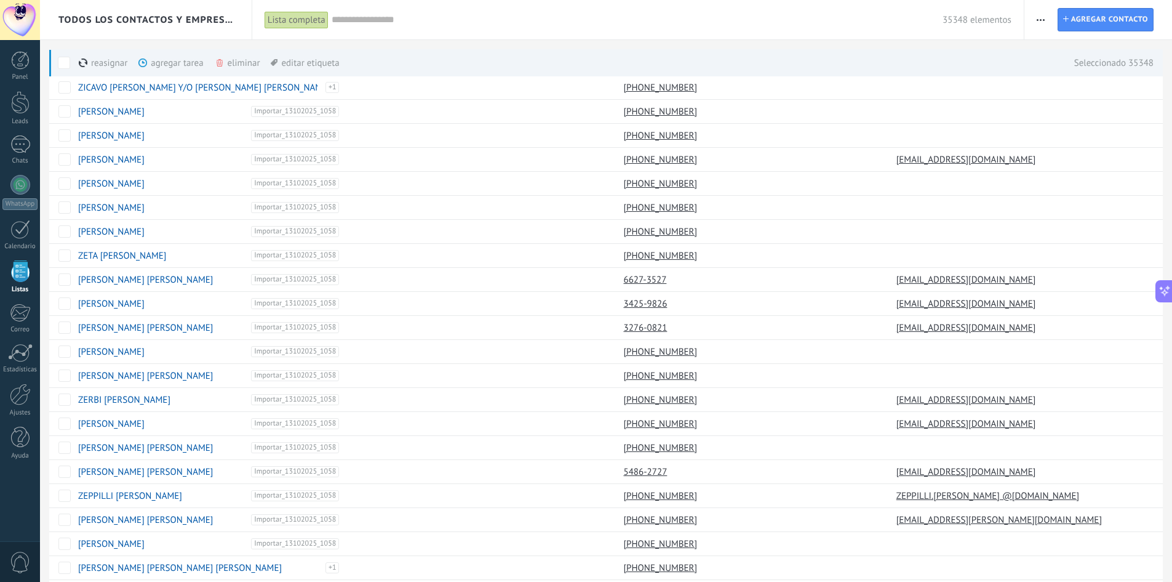
click at [231, 70] on div "eliminar màs" at bounding box center [258, 62] width 87 height 27
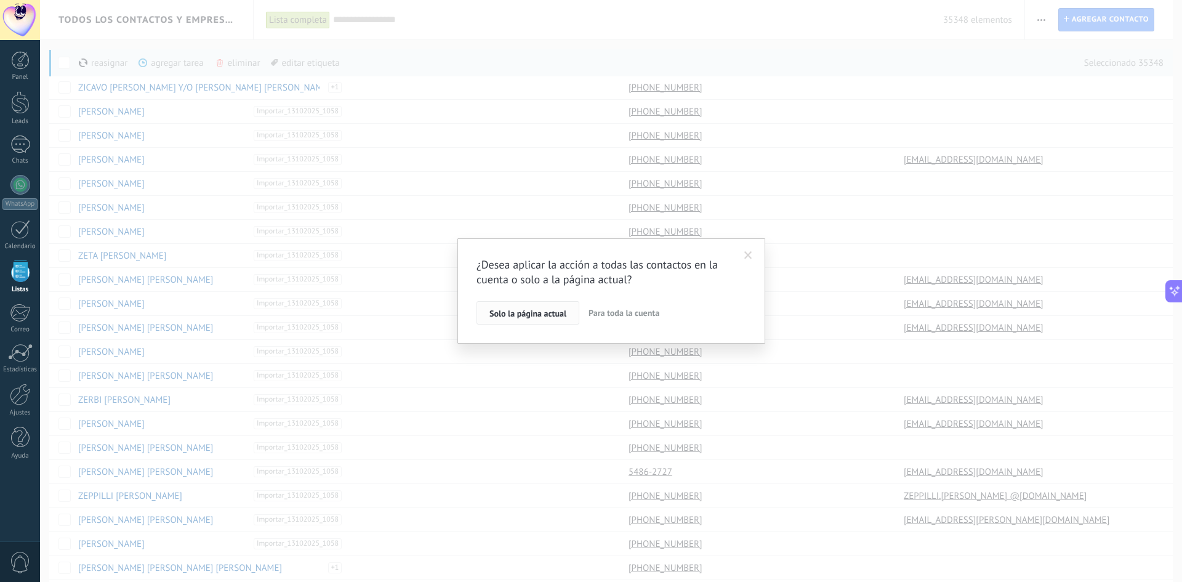
click at [531, 316] on span "Solo la página actual" at bounding box center [527, 313] width 77 height 9
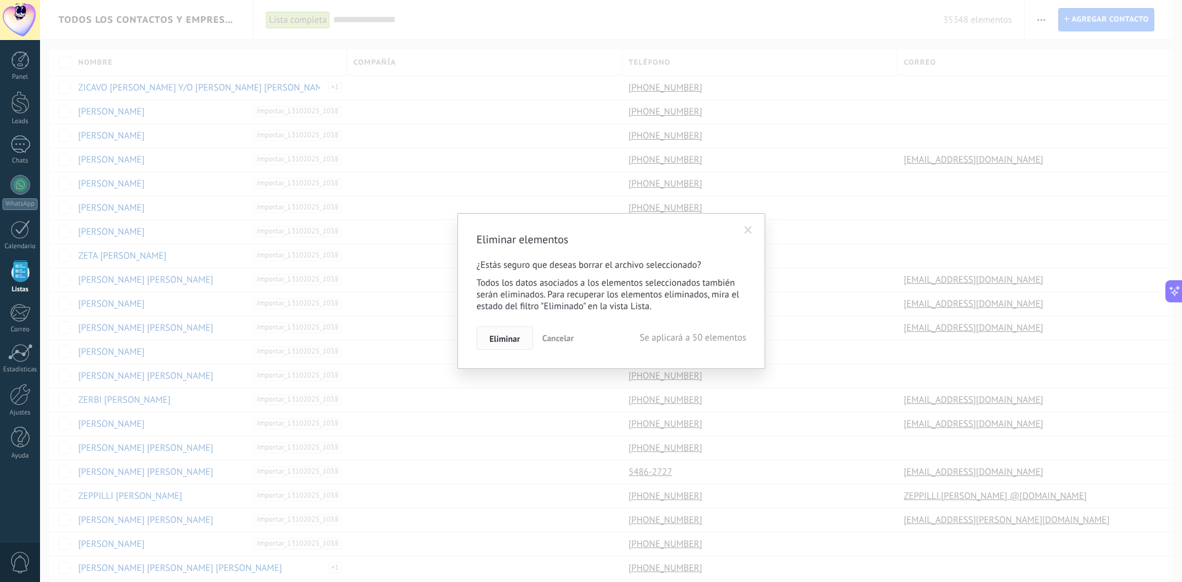
click at [510, 330] on button "Eliminar" at bounding box center [504, 337] width 57 height 23
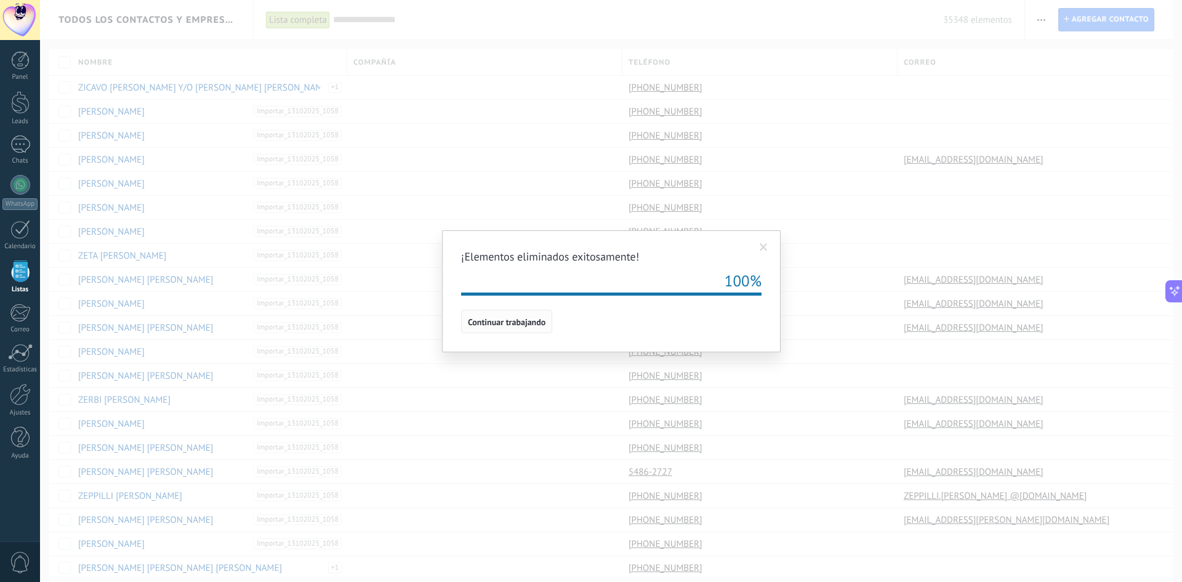
click at [531, 320] on span "Continuar trabajando" at bounding box center [507, 322] width 78 height 9
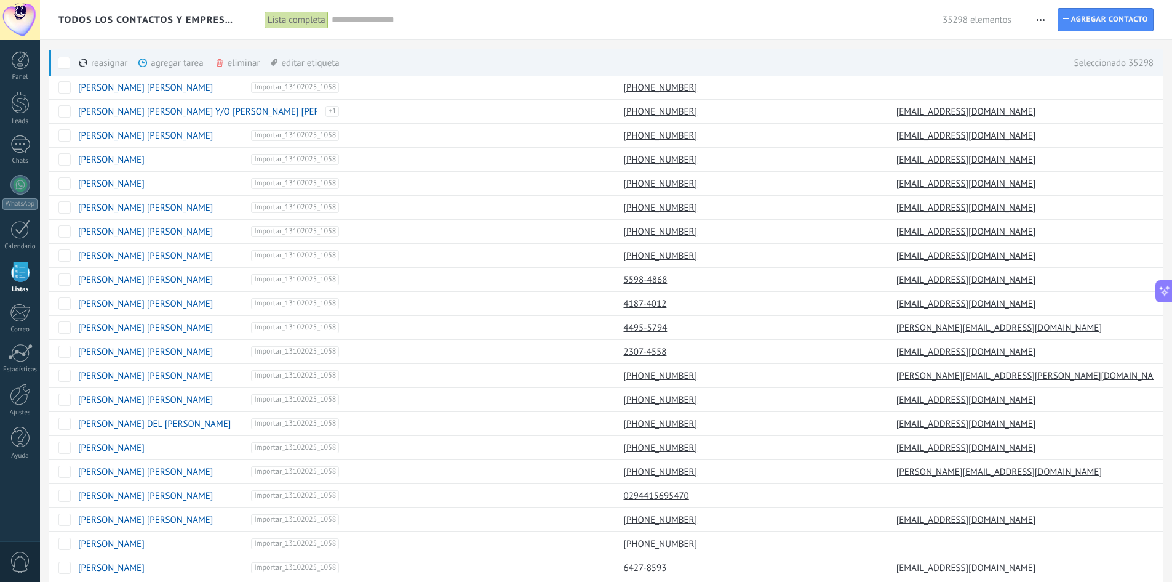
click at [230, 62] on div "eliminar màs" at bounding box center [258, 62] width 87 height 27
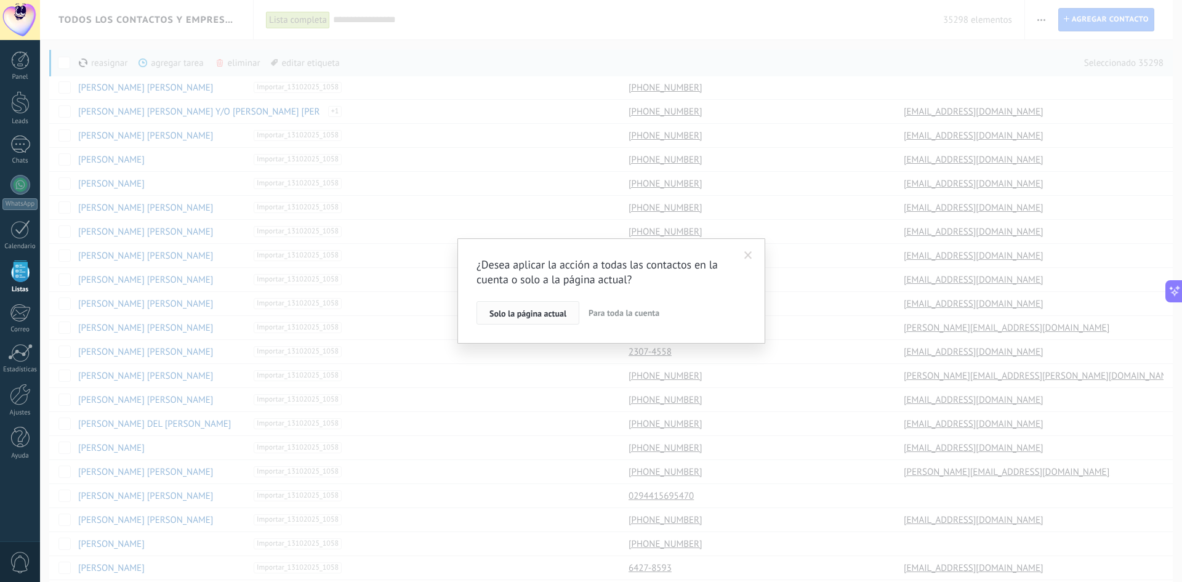
click at [507, 306] on button "Solo la página actual" at bounding box center [527, 312] width 103 height 23
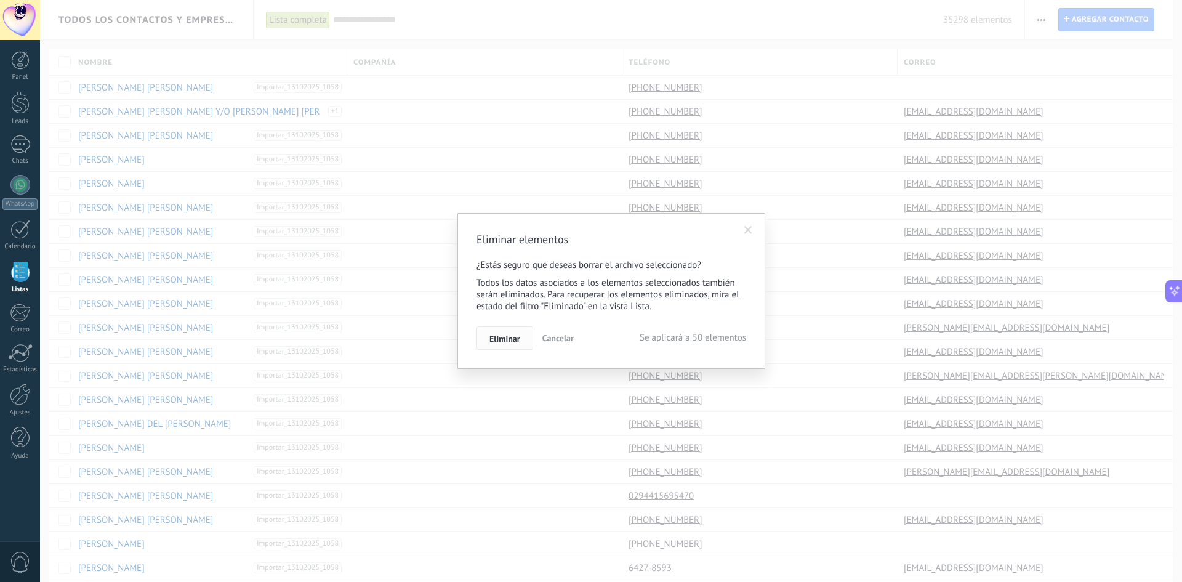
click at [494, 341] on span "Eliminar" at bounding box center [504, 338] width 31 height 9
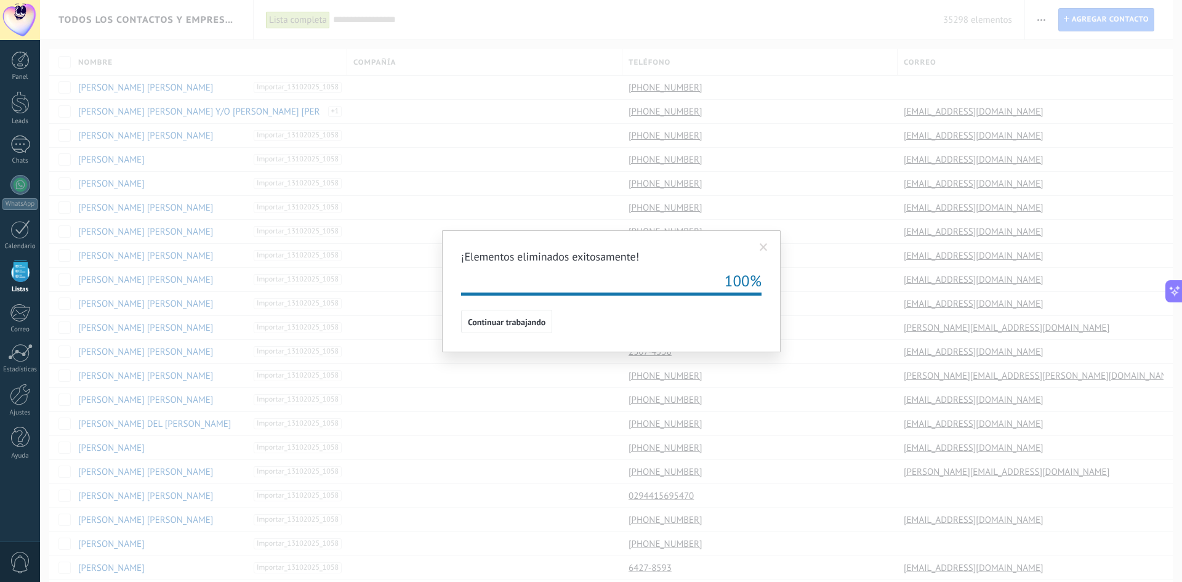
click at [766, 246] on span at bounding box center [763, 247] width 8 height 9
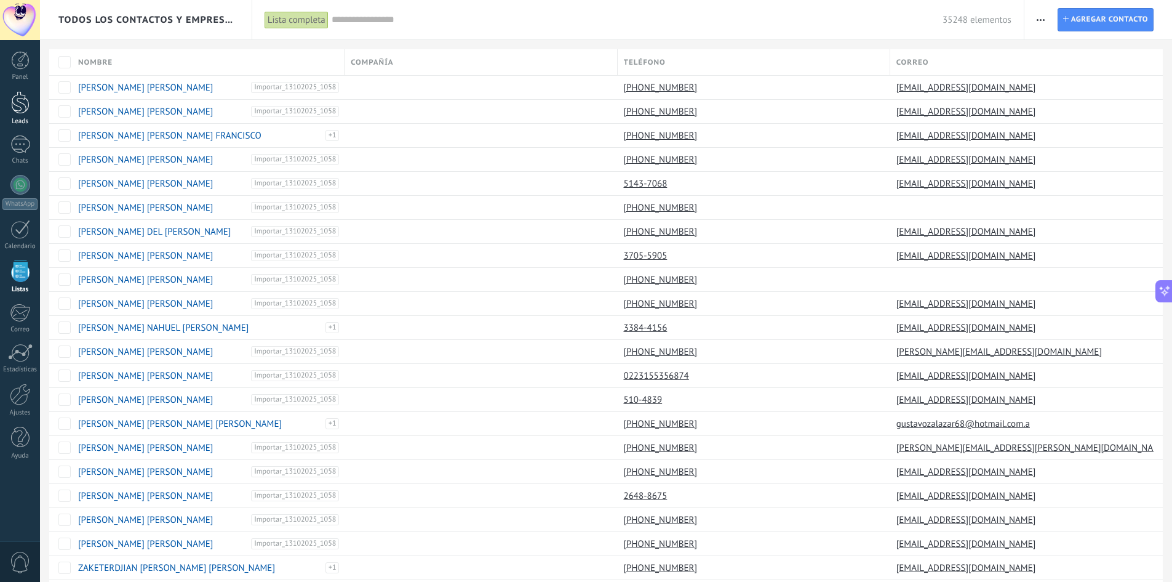
click at [22, 108] on div at bounding box center [20, 102] width 18 height 23
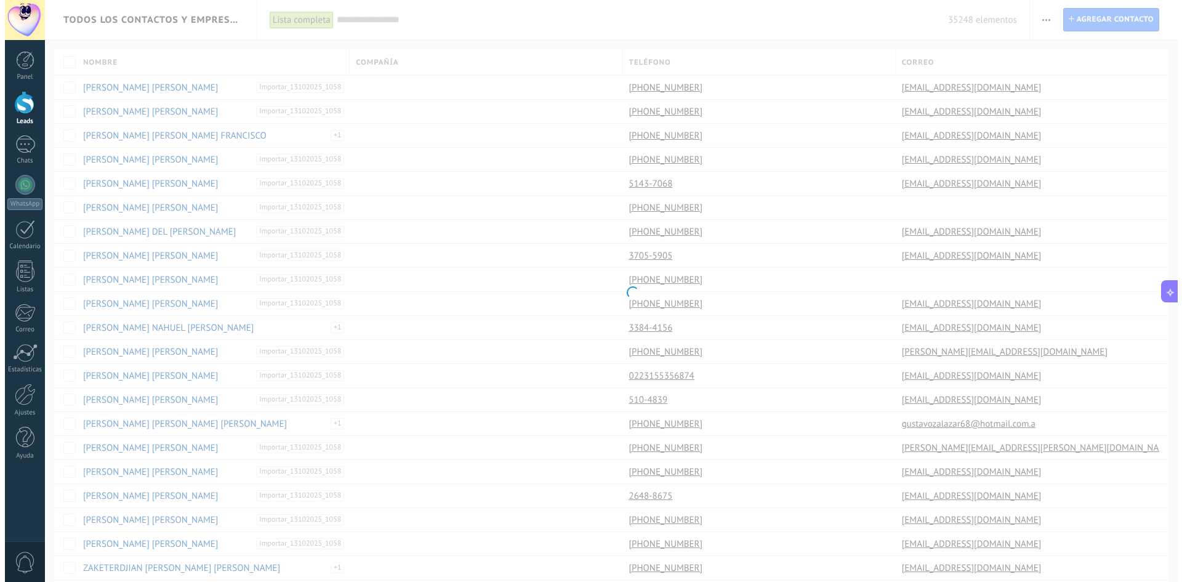
scroll to position [1621, 0]
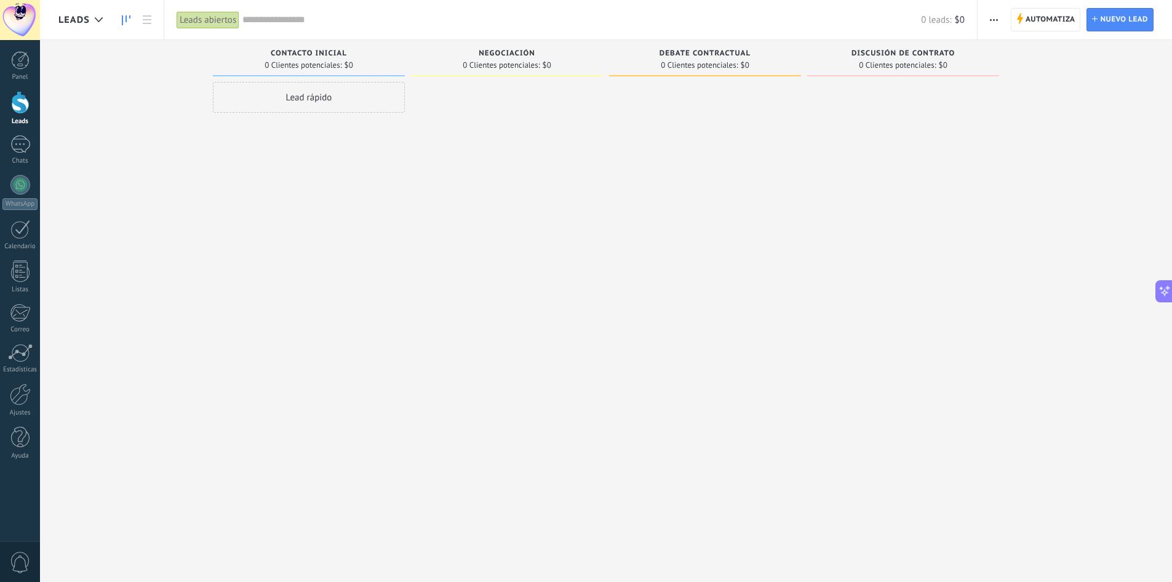
click at [996, 15] on span "button" at bounding box center [994, 19] width 8 height 23
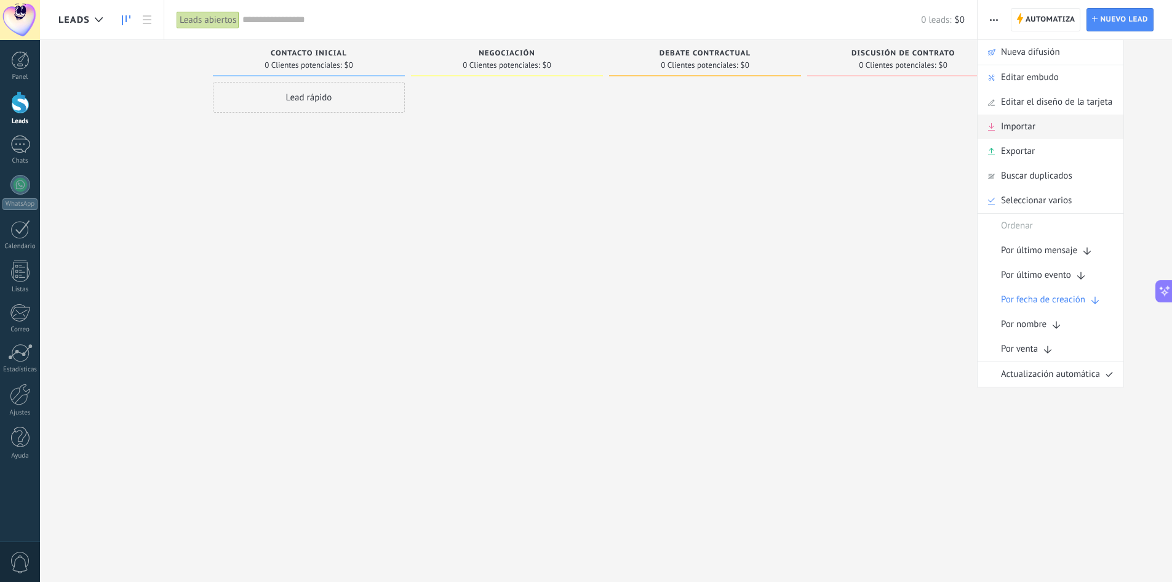
click at [1014, 130] on span "Importar" at bounding box center [1018, 126] width 34 height 25
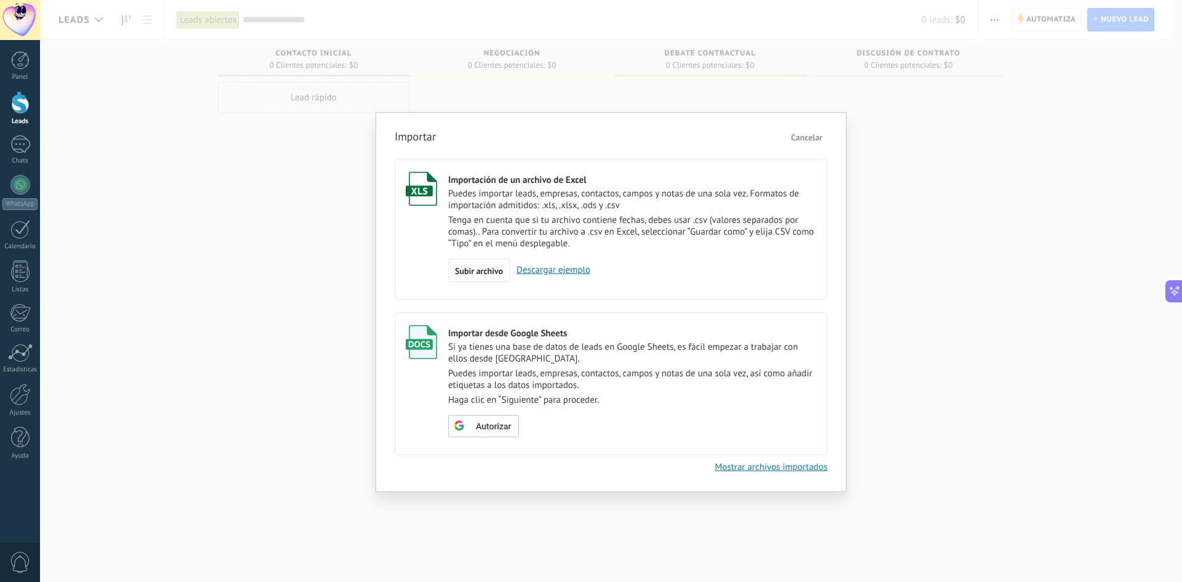
click at [468, 265] on div "Subir archivo" at bounding box center [479, 269] width 62 height 23
click at [0, 0] on input "Importación de un archivo de Excel Puedes importar leads, empresas, contactos, …" at bounding box center [0, 0] width 0 height 0
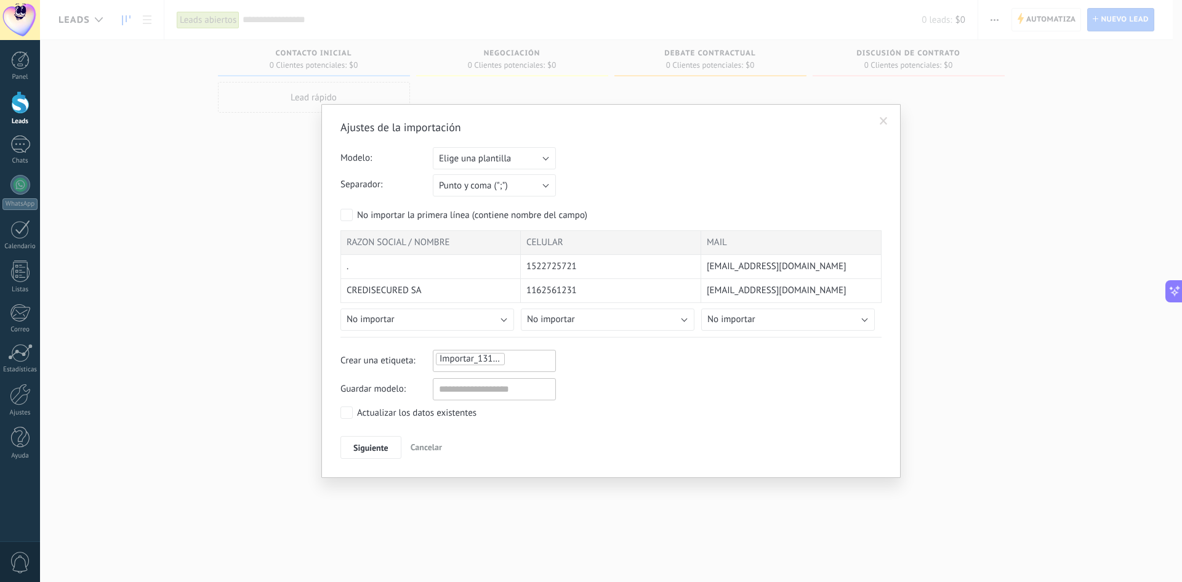
click at [876, 121] on span at bounding box center [883, 121] width 20 height 21
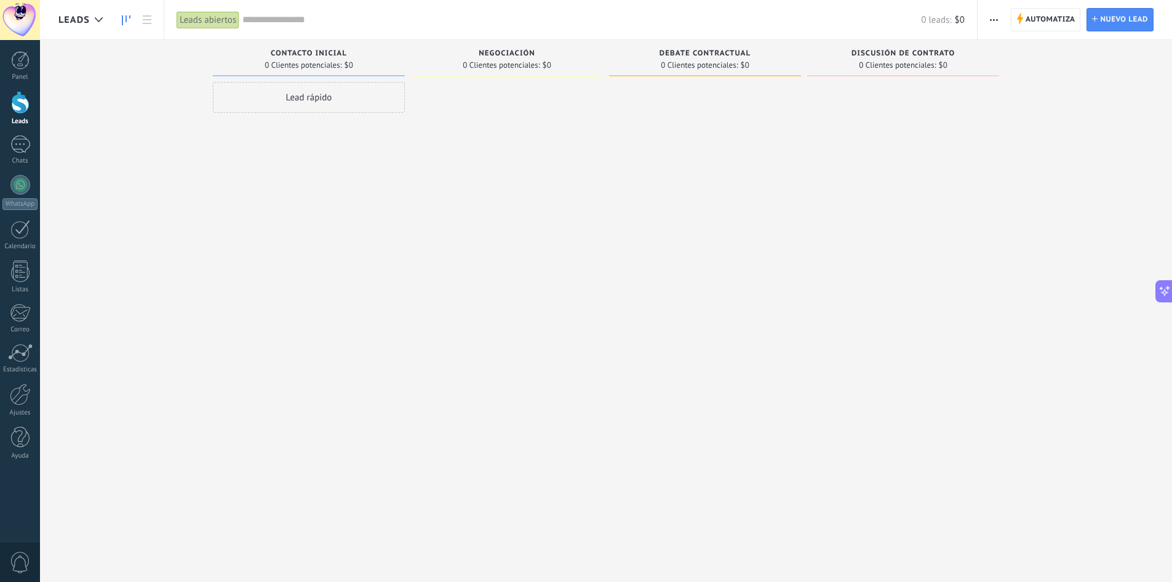
click at [998, 16] on span "button" at bounding box center [994, 19] width 8 height 23
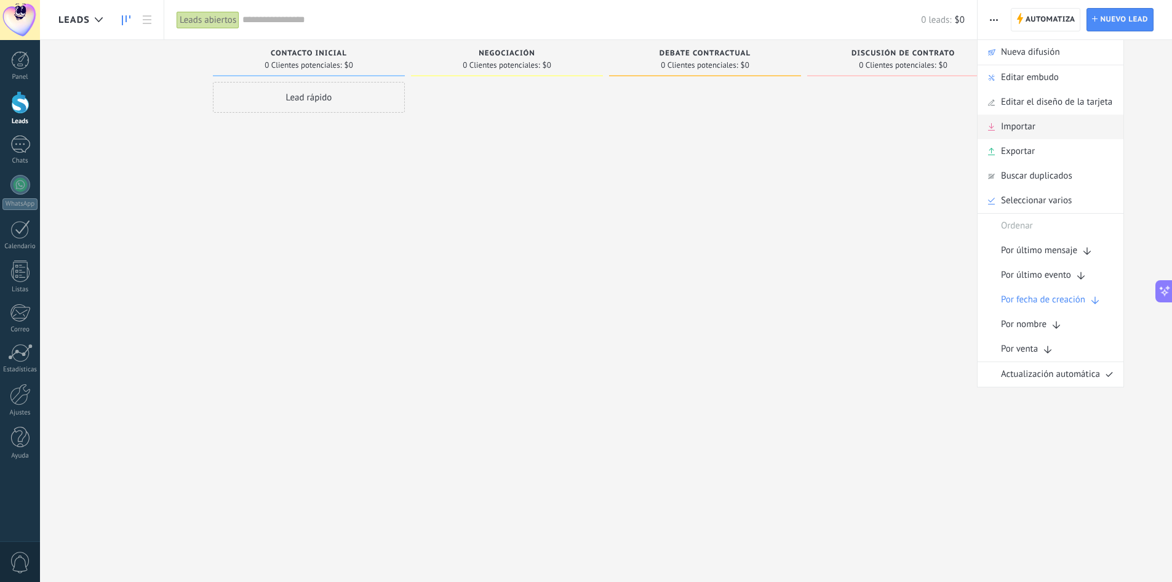
click at [1025, 128] on span "Importar" at bounding box center [1018, 126] width 34 height 25
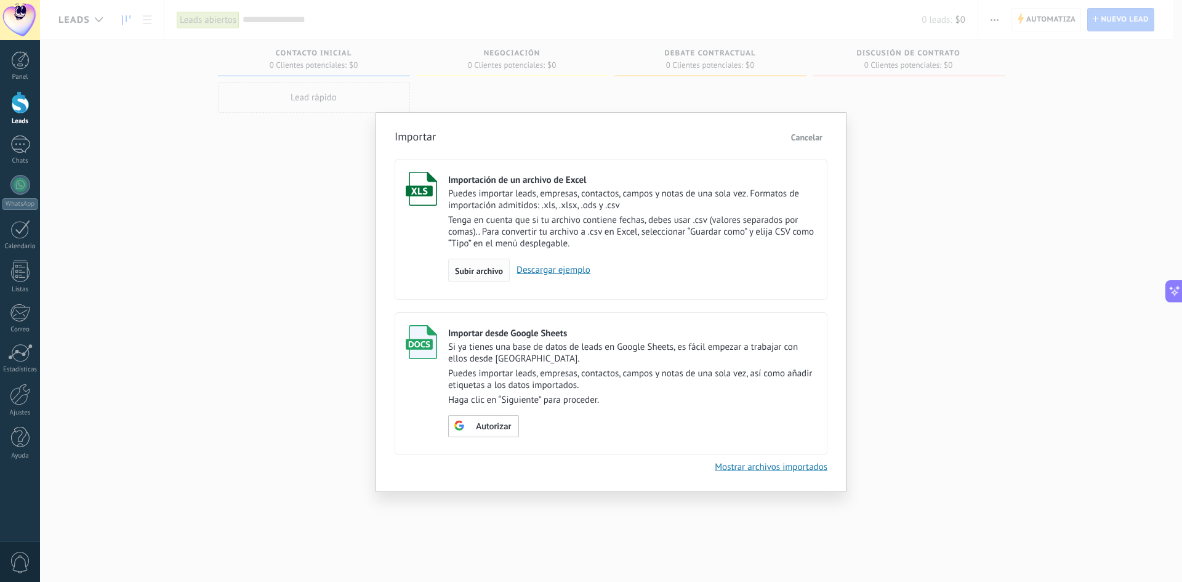
click at [478, 263] on div "Subir archivo" at bounding box center [479, 269] width 62 height 23
click at [0, 0] on input "Importación de un archivo de Excel Puedes importar leads, empresas, contactos, …" at bounding box center [0, 0] width 0 height 0
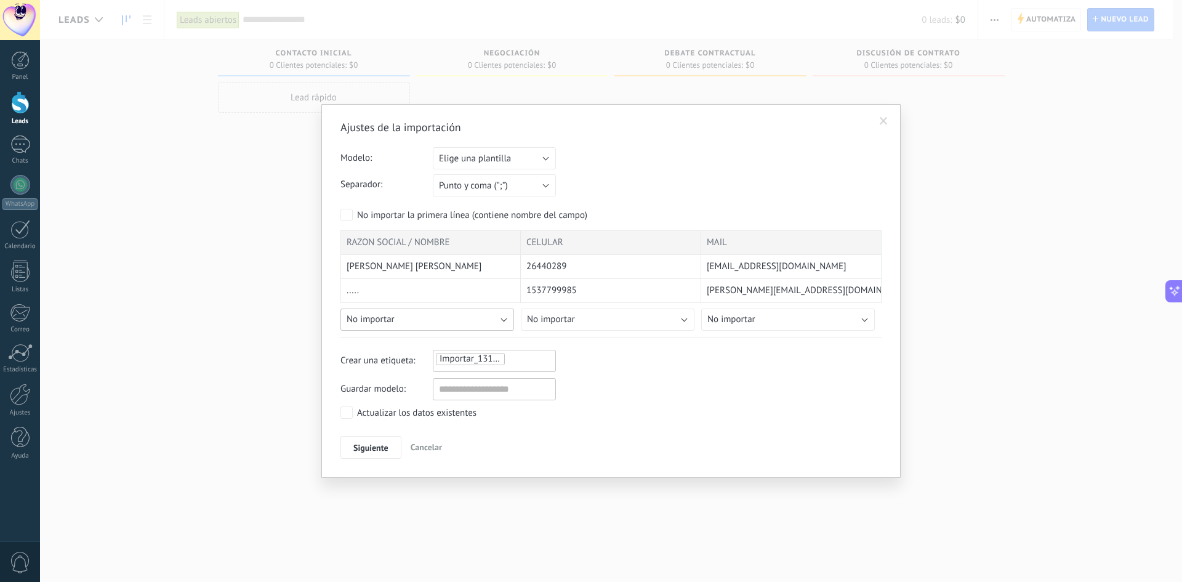
click at [457, 321] on button "No importar" at bounding box center [427, 319] width 174 height 22
click at [412, 316] on li "Nombre del lead" at bounding box center [431, 323] width 180 height 21
click at [603, 317] on button "No importar" at bounding box center [608, 319] width 174 height 22
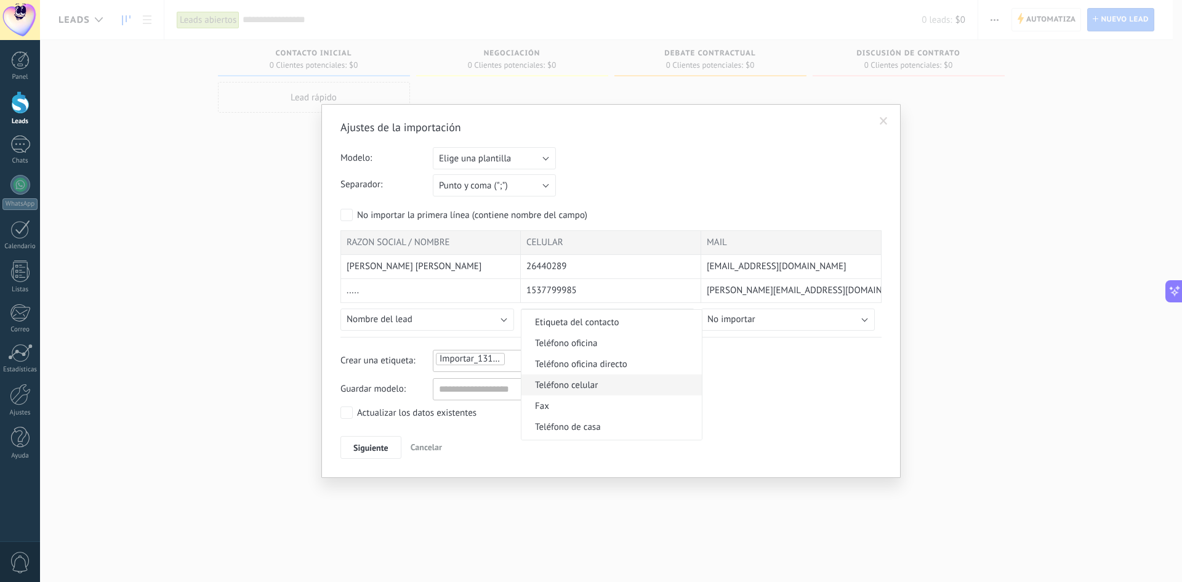
click at [614, 387] on span "Teléfono celular" at bounding box center [609, 385] width 177 height 12
click at [816, 326] on button "No importar" at bounding box center [788, 319] width 174 height 22
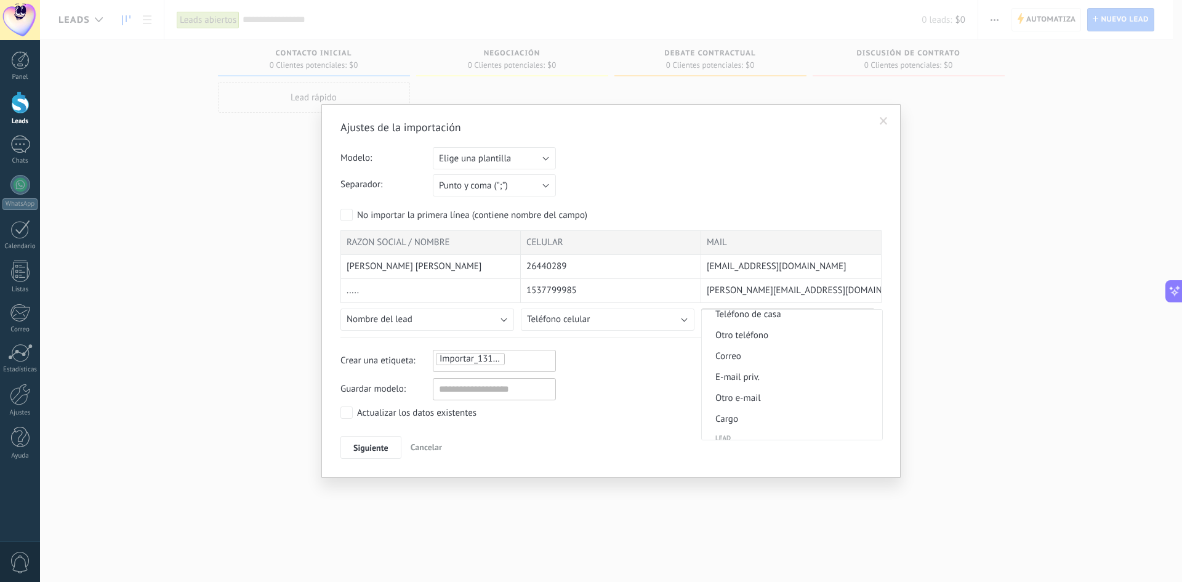
scroll to position [369, 0]
click at [790, 364] on span "E-mail priv." at bounding box center [790, 367] width 177 height 12
click at [363, 451] on span "Siguiente" at bounding box center [370, 447] width 35 height 9
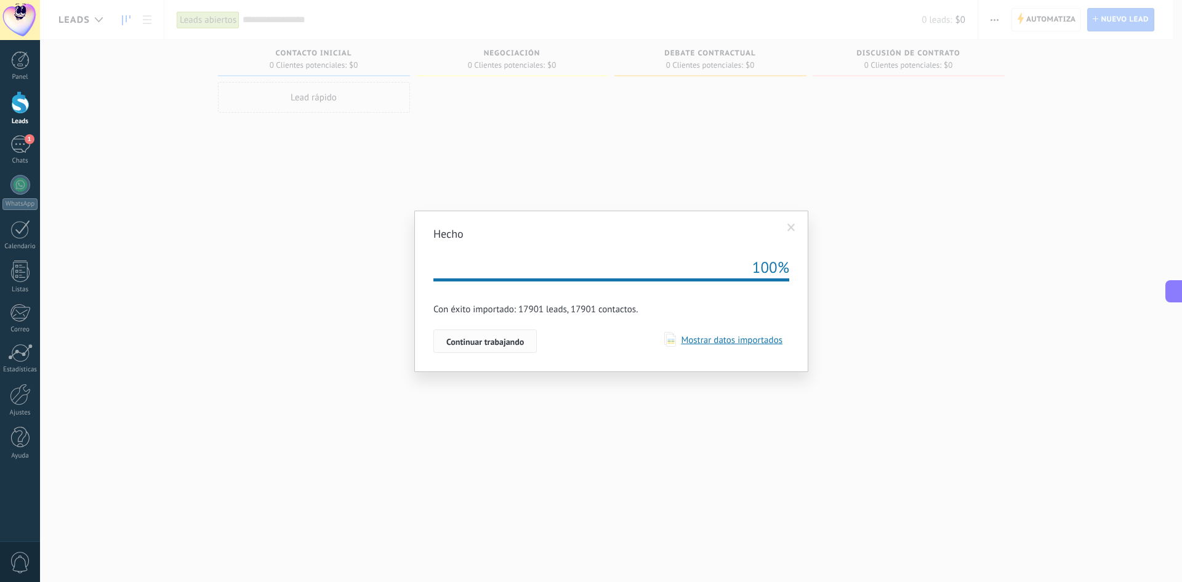
click at [501, 345] on span "Continuar trabajando" at bounding box center [485, 341] width 78 height 9
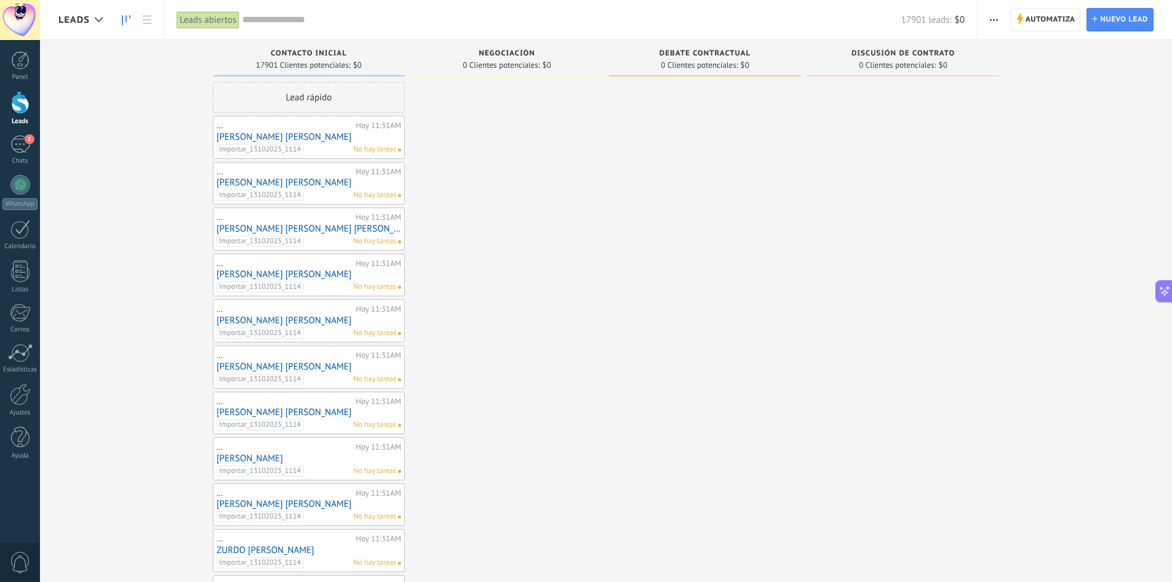
click at [337, 130] on div "..." at bounding box center [285, 126] width 136 height 10
click at [279, 135] on link "[PERSON_NAME] [PERSON_NAME]" at bounding box center [309, 137] width 185 height 10
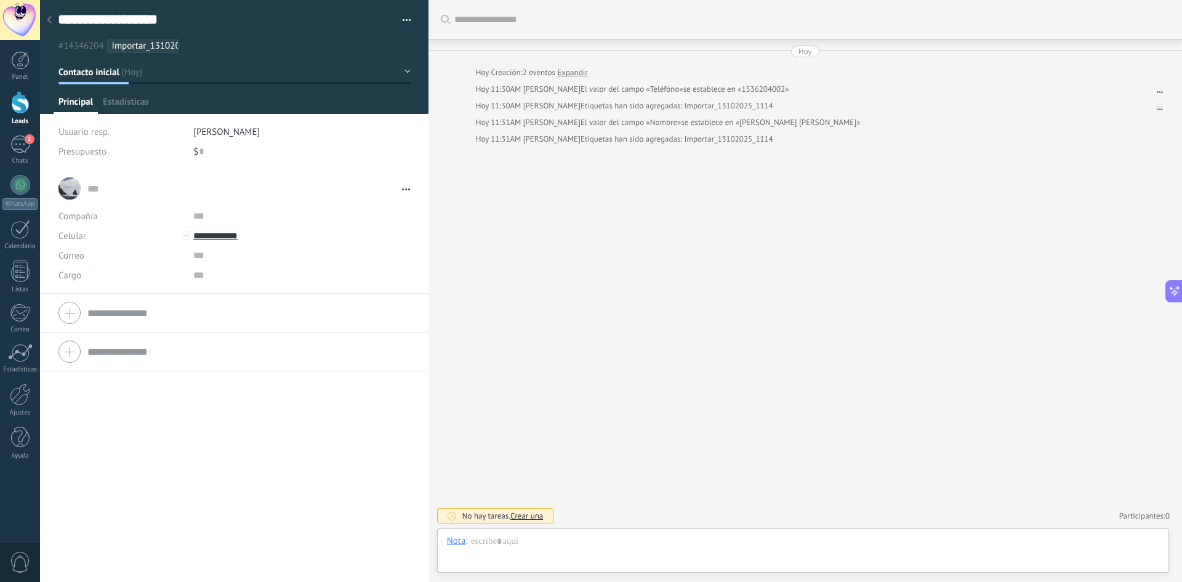
scroll to position [1649, 0]
drag, startPoint x: 124, startPoint y: 108, endPoint x: 135, endPoint y: 108, distance: 11.1
click at [124, 108] on span "Estadísticas" at bounding box center [126, 105] width 46 height 18
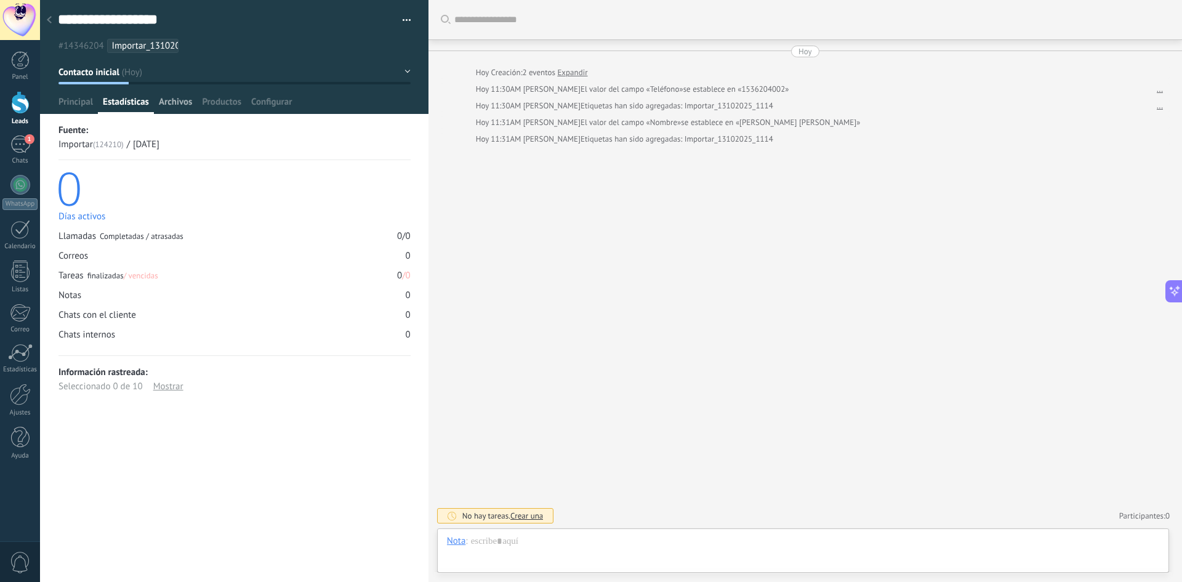
click at [177, 106] on span "Archivos" at bounding box center [175, 105] width 33 height 18
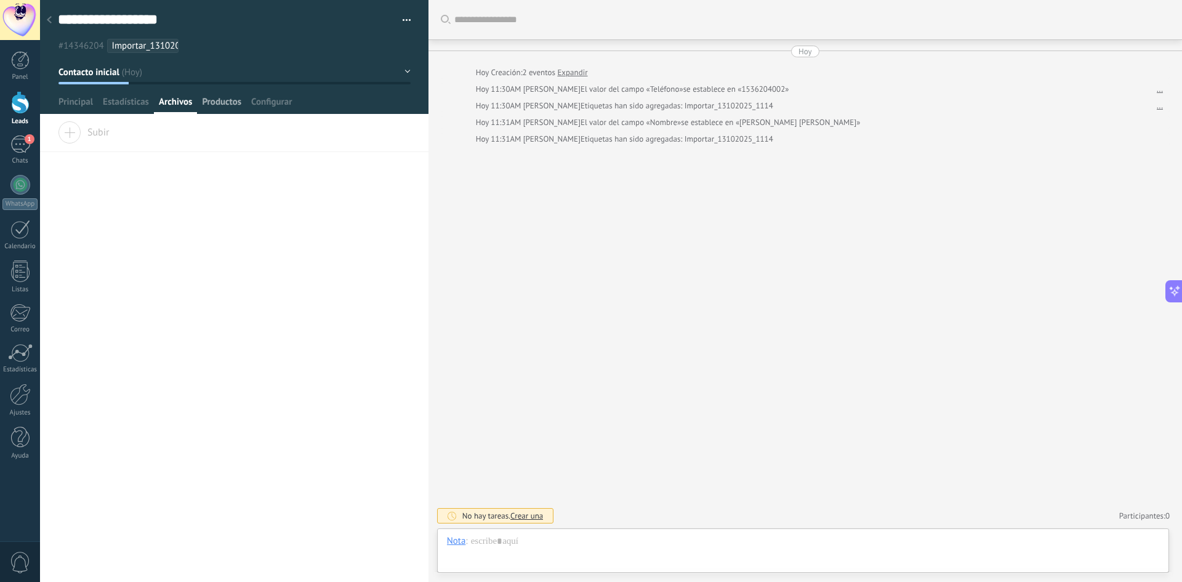
click at [210, 106] on span "Productos" at bounding box center [221, 105] width 39 height 18
click at [66, 105] on span "Principal" at bounding box center [75, 105] width 34 height 18
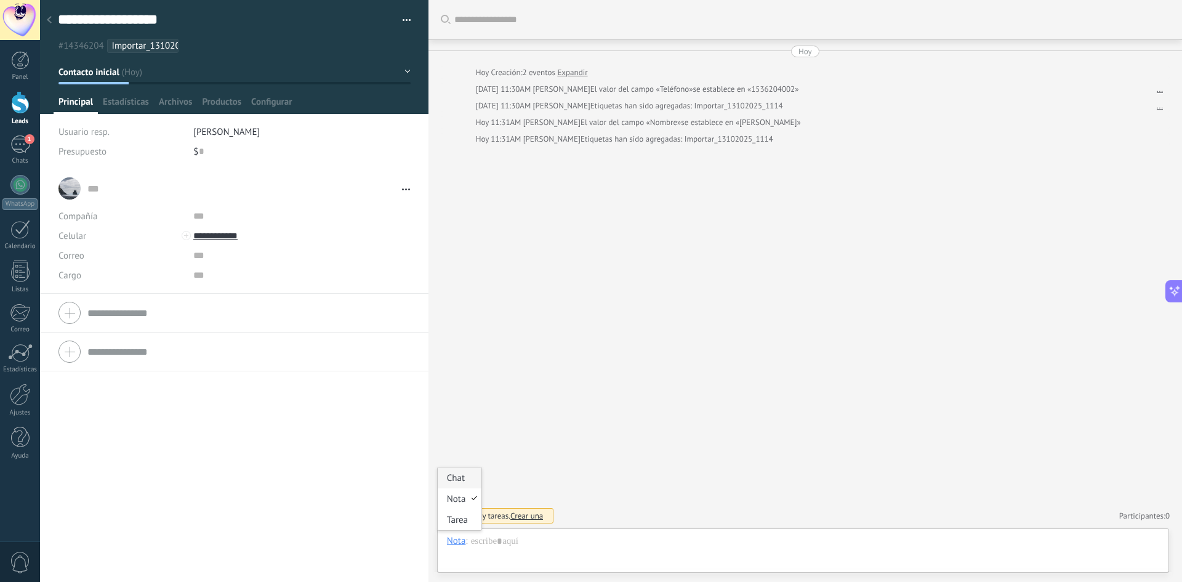
click at [459, 486] on div "Chat" at bounding box center [460, 477] width 44 height 21
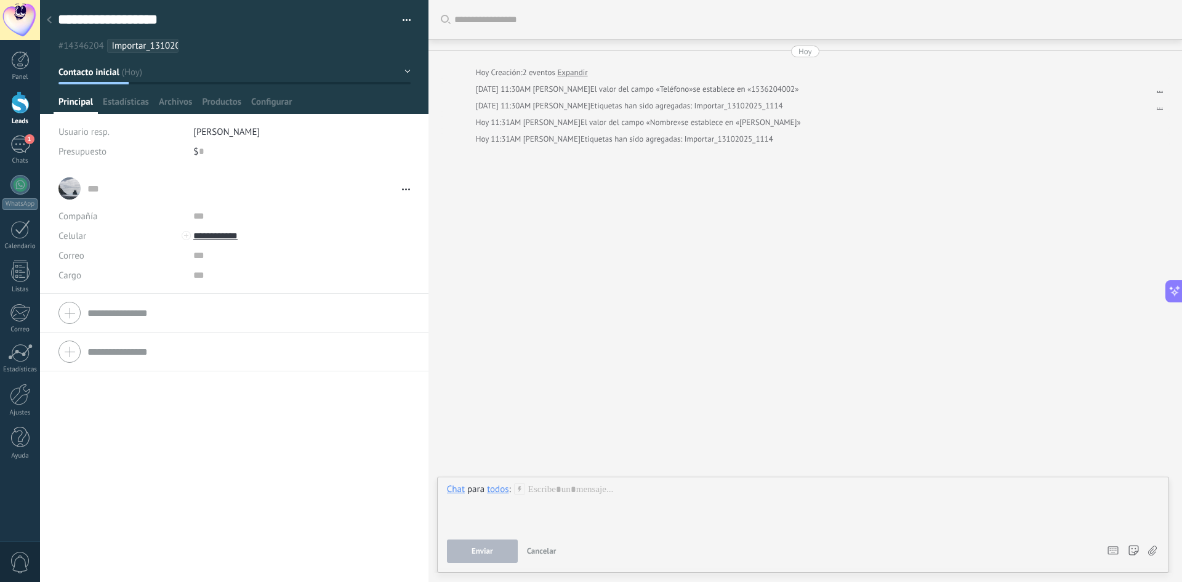
click at [493, 492] on div "todos" at bounding box center [498, 488] width 22 height 11
click at [734, 497] on div at bounding box center [803, 506] width 712 height 47
click at [262, 411] on div "... ... Abrir detalle Copie el nombre Desatar" at bounding box center [234, 375] width 388 height 412
click at [122, 313] on form "Compañía Teléfono Oficina Ofic. directo Celular Fax Casa Otro Teléfono Oficina …" at bounding box center [233, 312] width 351 height 31
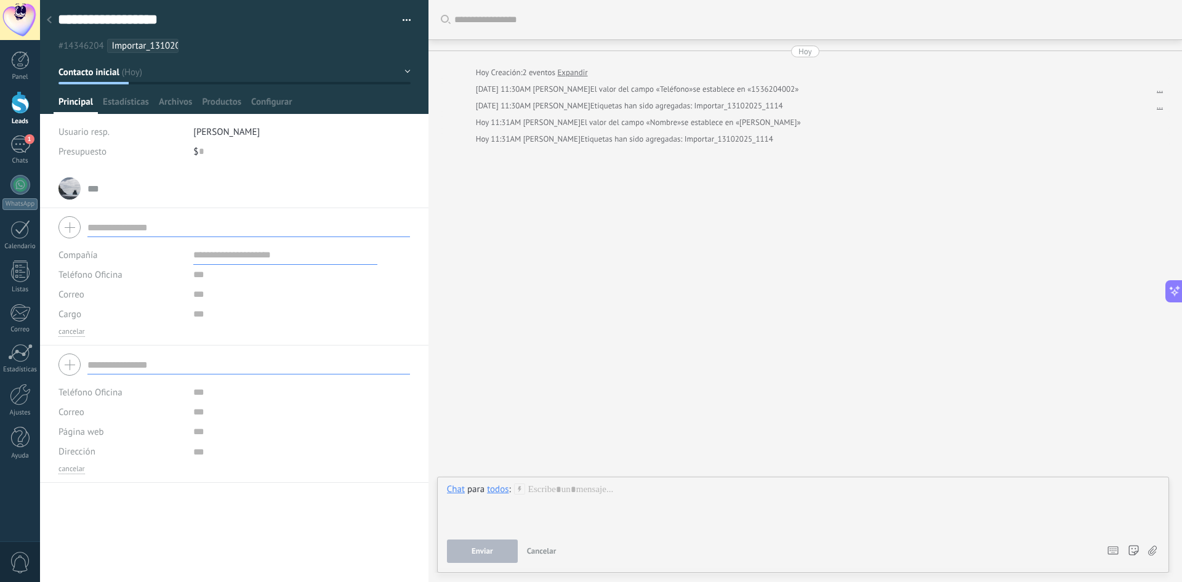
click at [132, 367] on input "text" at bounding box center [248, 365] width 323 height 20
click at [296, 491] on div "... ... Abrir detalle Copie el nombre Desatar" at bounding box center [234, 375] width 388 height 412
click at [200, 212] on div at bounding box center [233, 227] width 351 height 31
click at [212, 171] on li "... ... Abrir detalle Copie el nombre Desatar" at bounding box center [234, 188] width 388 height 39
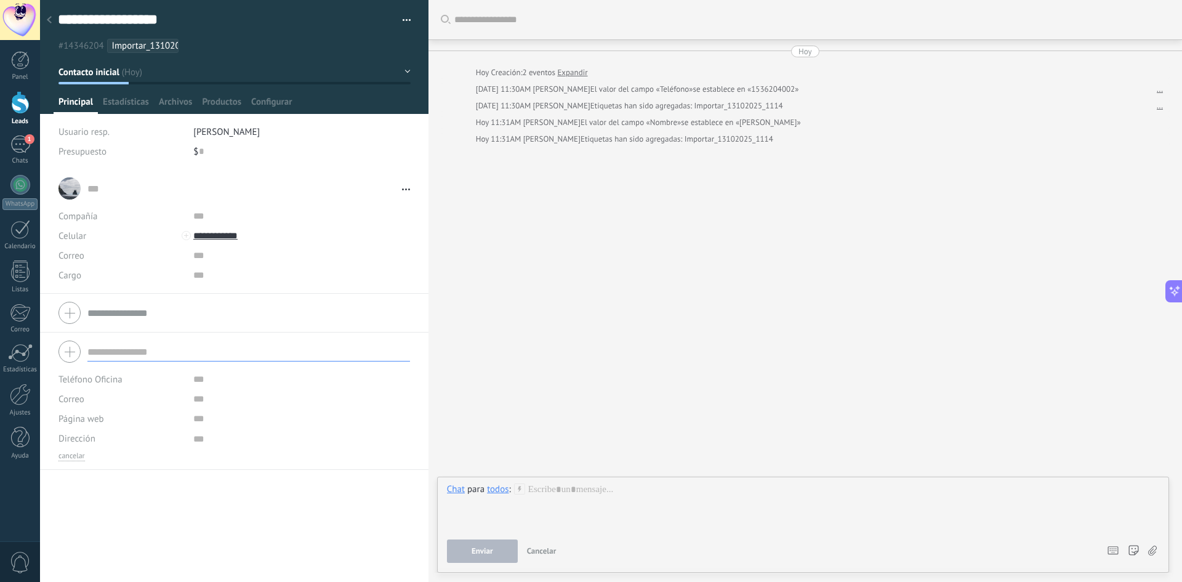
click at [358, 170] on li "... ... Abrir detalle Copie el nombre Desatar" at bounding box center [234, 231] width 388 height 124
click at [704, 288] on div "Buscar Carga más Hoy Hoy Creación: 2 eventos Expandir Hoy 11:30AM ivo schwab El…" at bounding box center [804, 291] width 753 height 582
click at [137, 75] on button "Contacto inicial" at bounding box center [234, 72] width 352 height 22
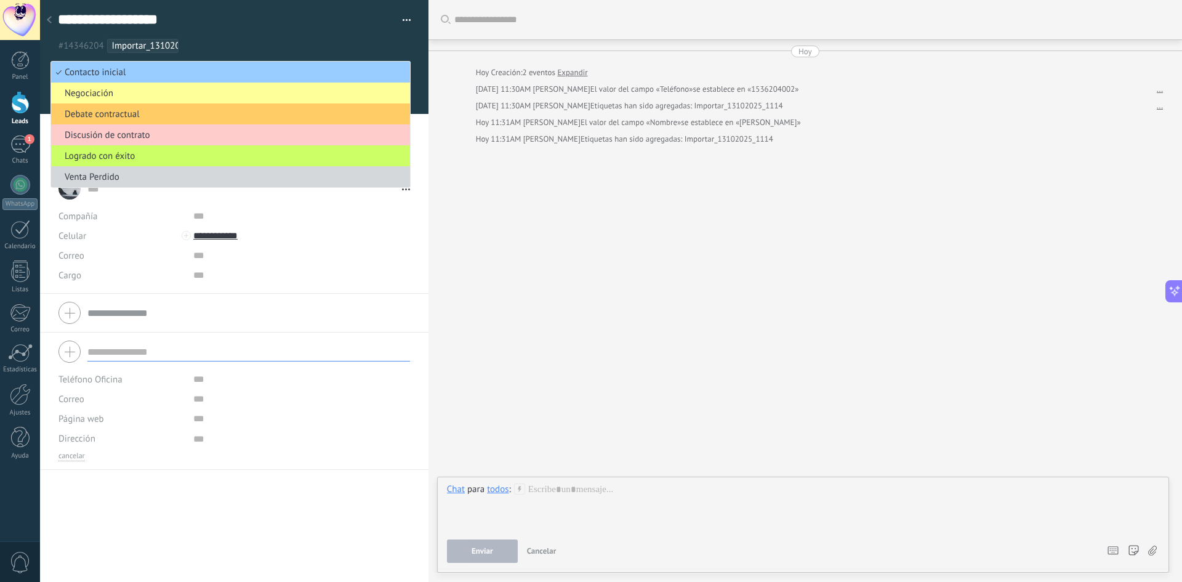
click at [611, 198] on div "Buscar Carga más Hoy Hoy Creación: 2 eventos Expandir Hoy 11:30AM ivo schwab El…" at bounding box center [804, 291] width 753 height 582
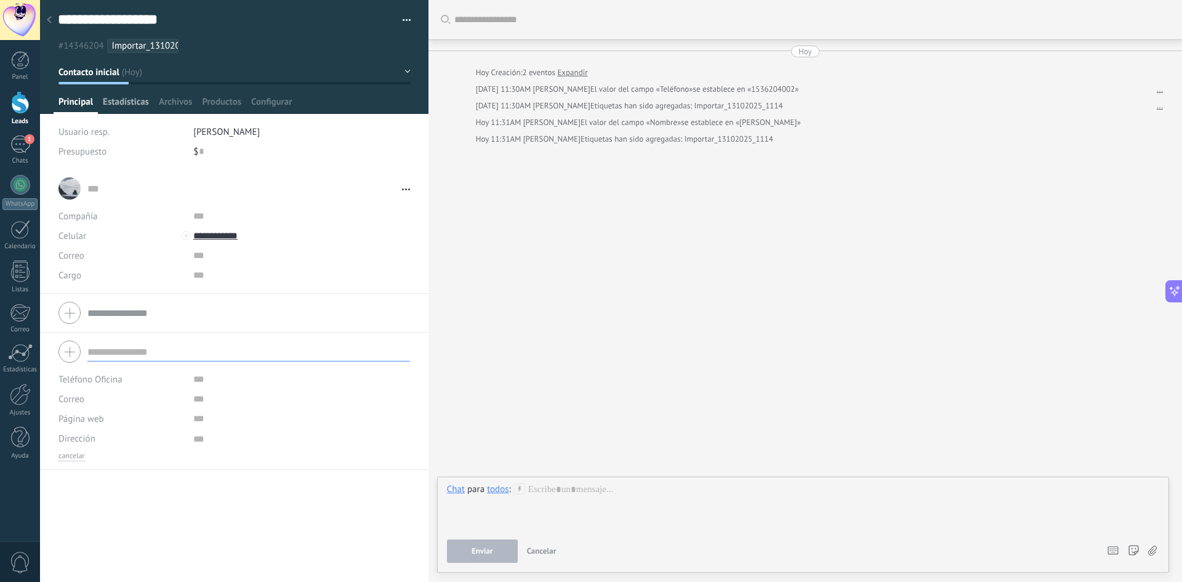
click at [136, 100] on span "Estadísticas" at bounding box center [126, 105] width 46 height 18
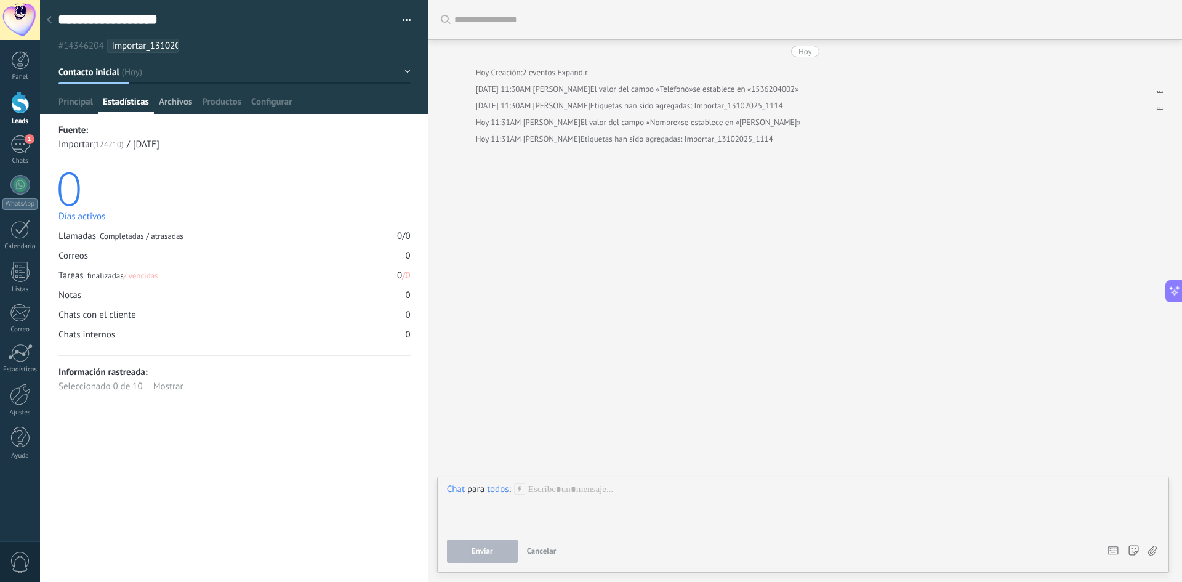
click at [179, 102] on span "Archivos" at bounding box center [175, 105] width 33 height 18
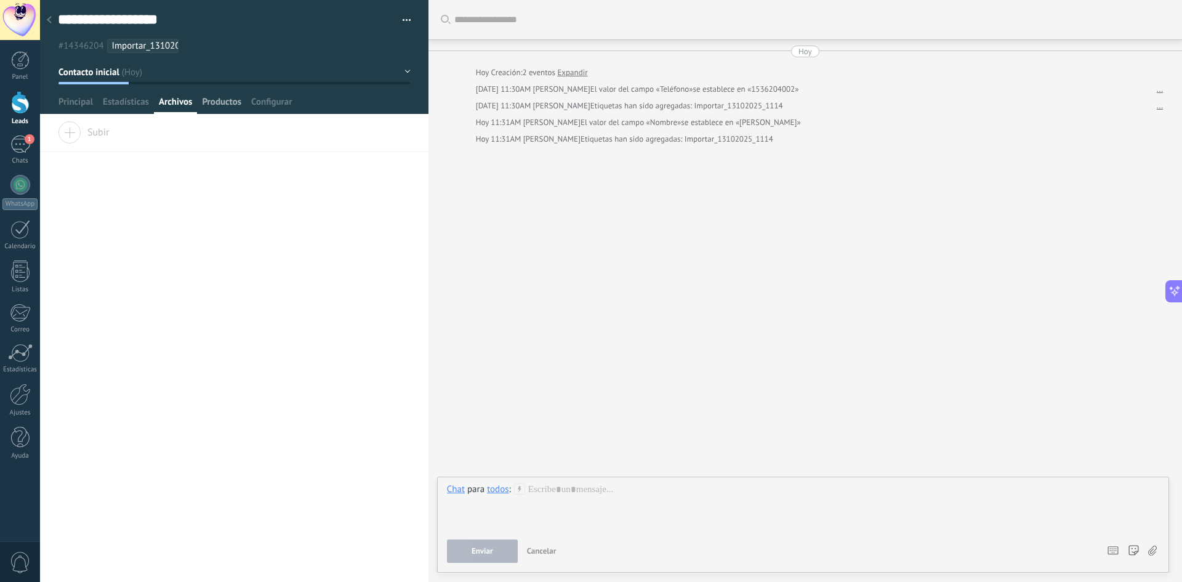
click at [220, 102] on span "Productos" at bounding box center [221, 105] width 39 height 18
click at [269, 102] on span "Configurar" at bounding box center [271, 105] width 41 height 18
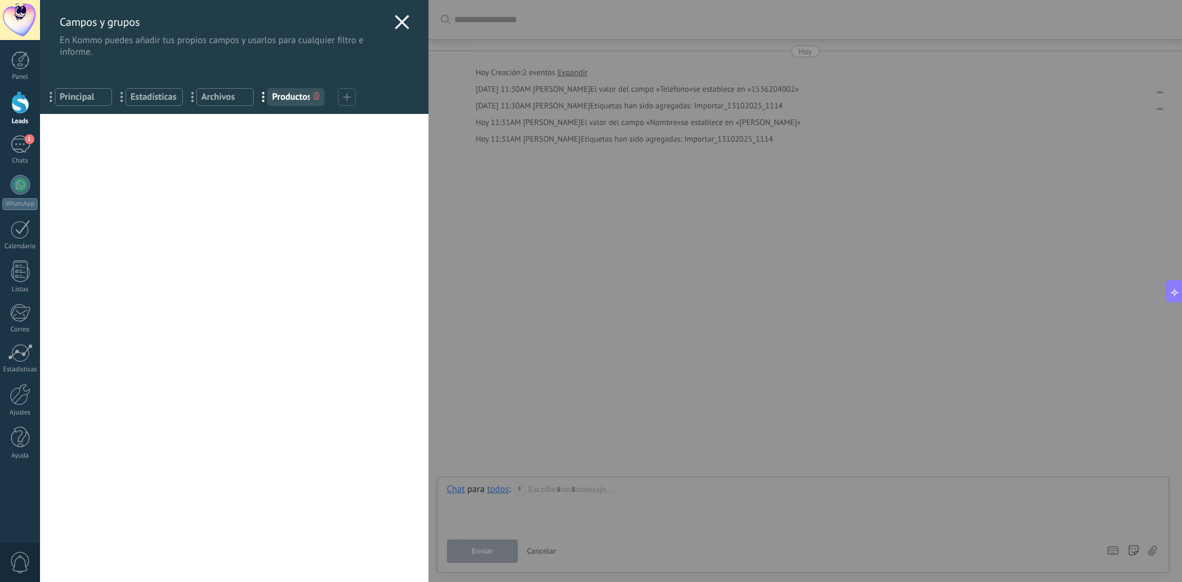
click at [76, 102] on span "Principal" at bounding box center [83, 97] width 47 height 12
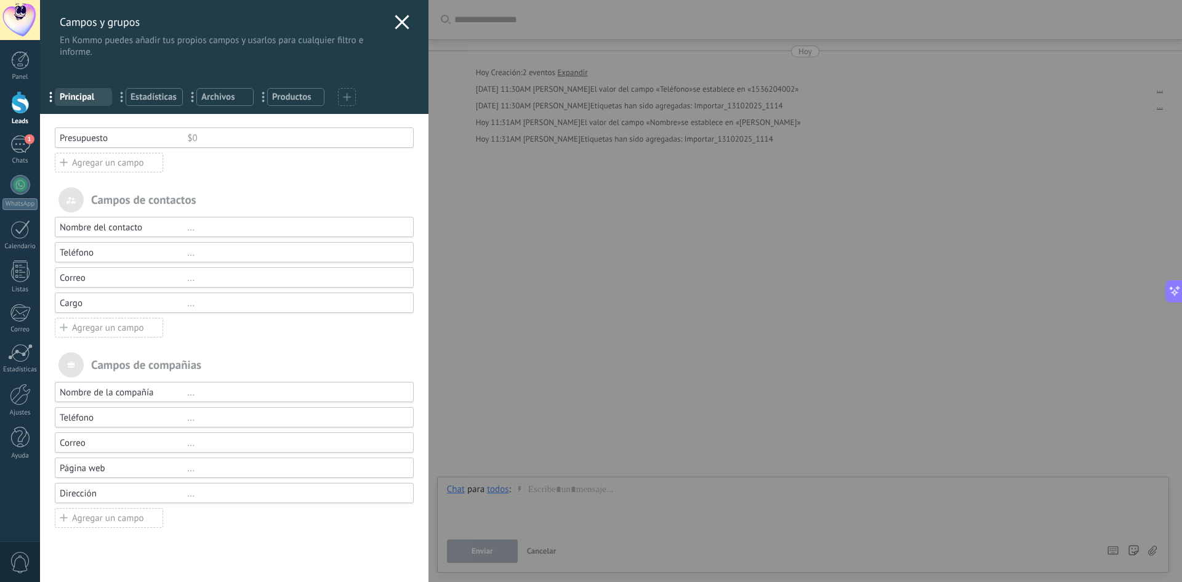
click at [190, 496] on div "..." at bounding box center [294, 493] width 215 height 12
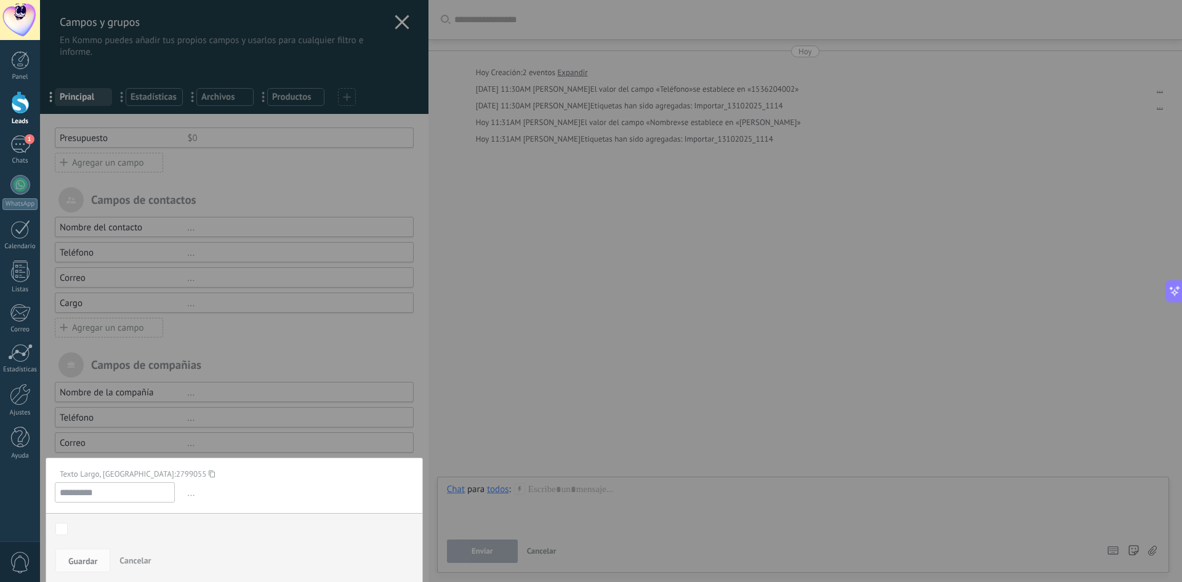
click at [284, 437] on div at bounding box center [234, 291] width 388 height 582
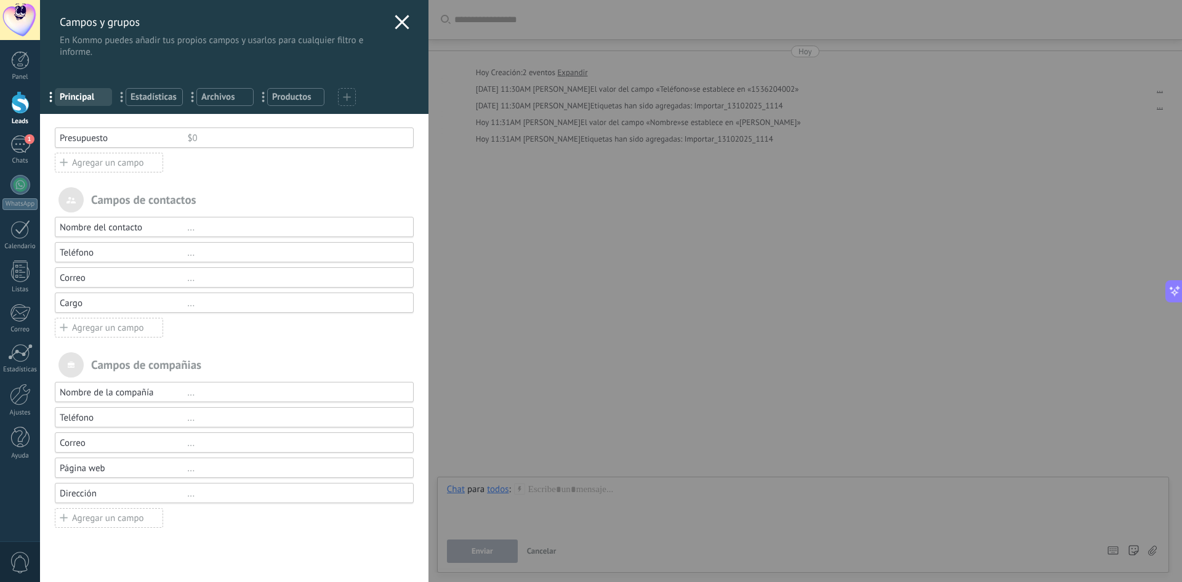
click at [250, 388] on div "..." at bounding box center [294, 393] width 215 height 12
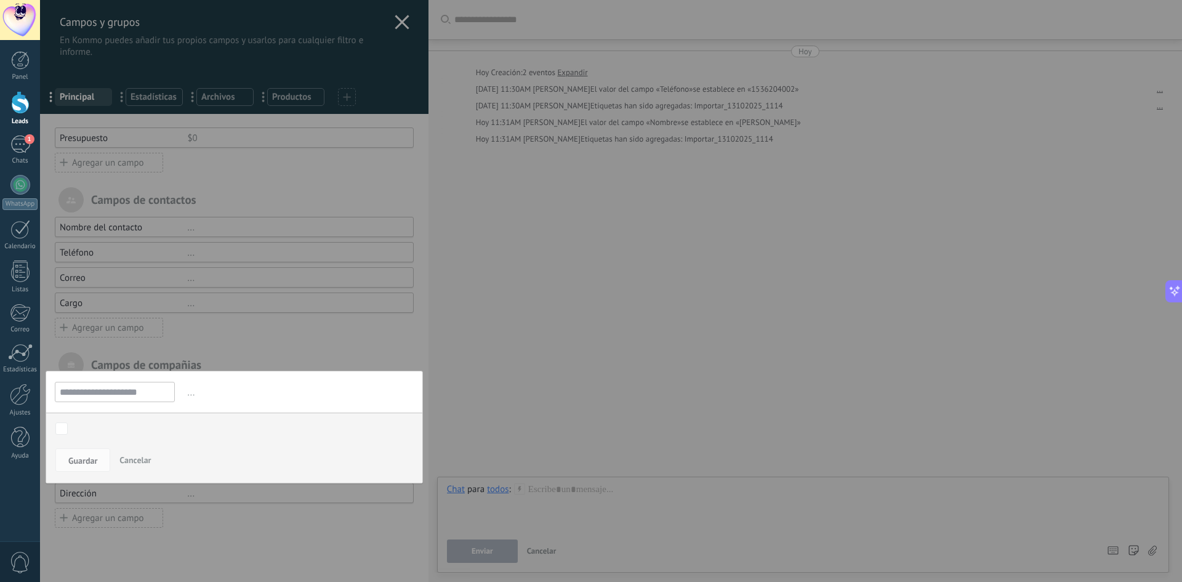
click at [196, 394] on span "..." at bounding box center [299, 392] width 228 height 20
click at [192, 394] on span "..." at bounding box center [299, 392] width 228 height 20
click at [186, 395] on span "..." at bounding box center [299, 392] width 228 height 20
click at [276, 359] on div at bounding box center [234, 291] width 388 height 582
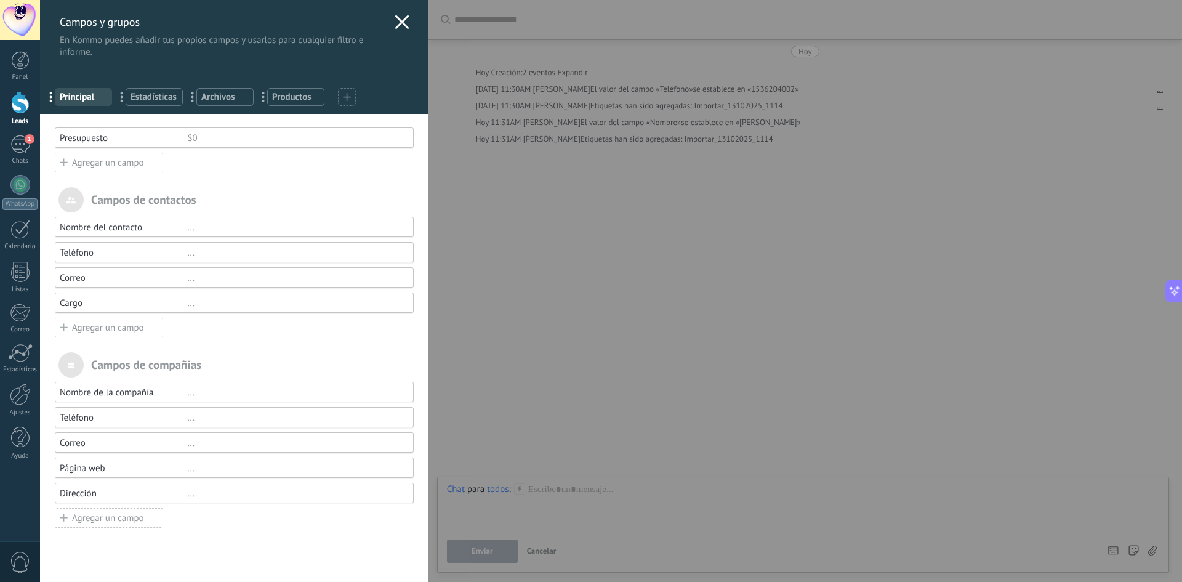
click at [76, 368] on span at bounding box center [70, 364] width 25 height 25
drag, startPoint x: 219, startPoint y: 388, endPoint x: 175, endPoint y: 402, distance: 46.5
click at [175, 402] on div "Nombre de la compañía ... Teléfono ... Correo ... Página web ... Dirección ... …" at bounding box center [234, 455] width 359 height 146
click at [54, 101] on span "..." at bounding box center [54, 96] width 25 height 21
click at [52, 98] on span "..." at bounding box center [54, 96] width 25 height 21
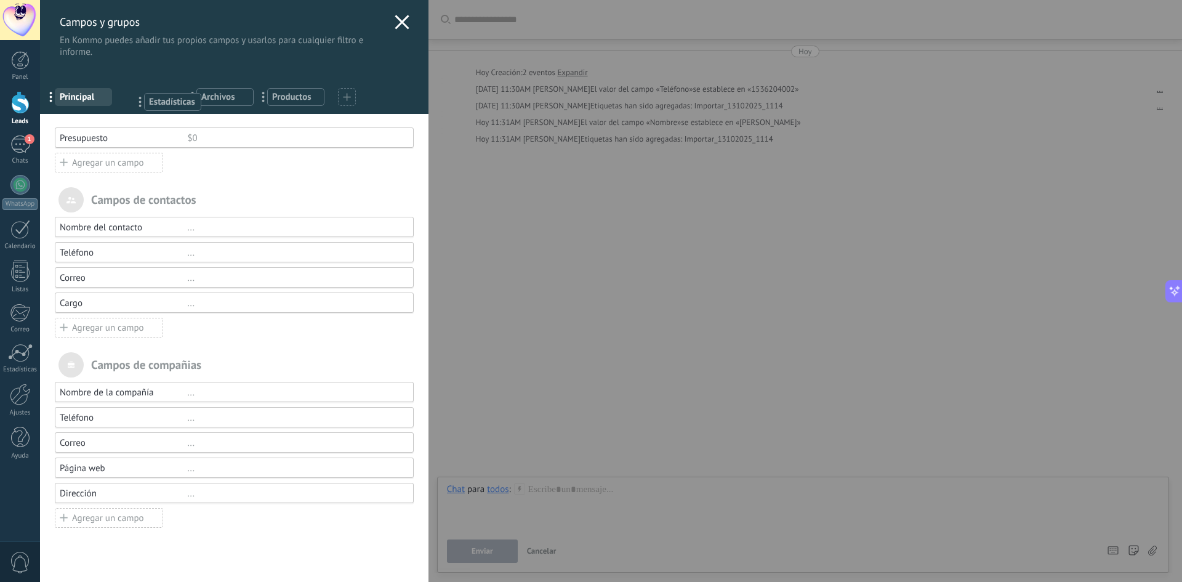
drag, startPoint x: 120, startPoint y: 92, endPoint x: 138, endPoint y: 97, distance: 19.1
click at [222, 190] on div "Campos de contactos" at bounding box center [234, 199] width 359 height 25
click at [123, 190] on div "Campos de contactos" at bounding box center [234, 199] width 359 height 25
click at [138, 135] on div "Presupuesto" at bounding box center [123, 138] width 127 height 12
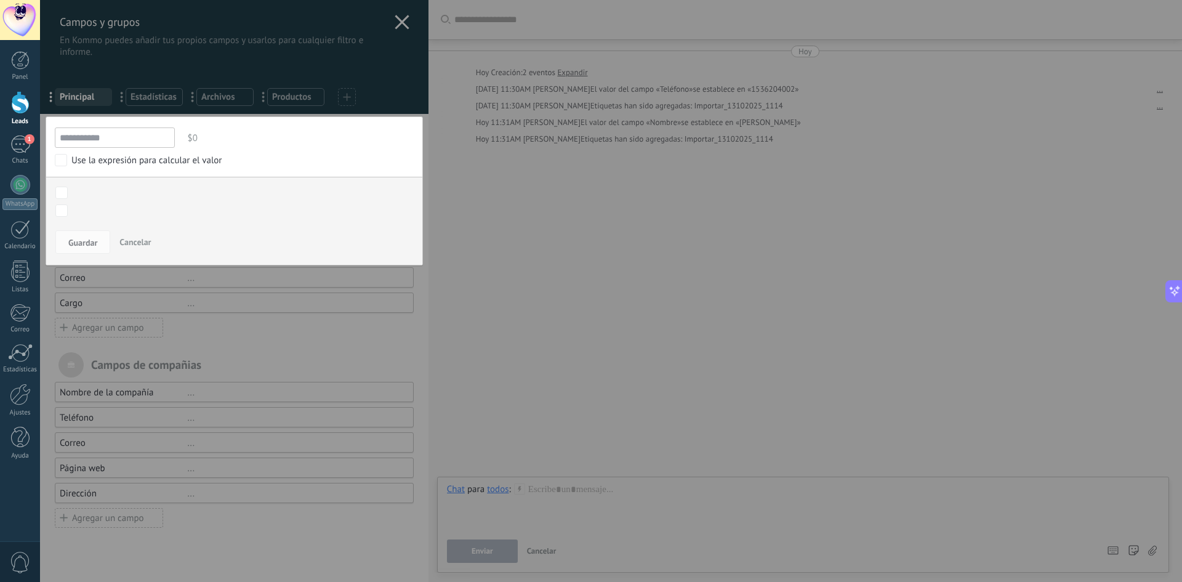
click at [285, 309] on div at bounding box center [234, 291] width 388 height 582
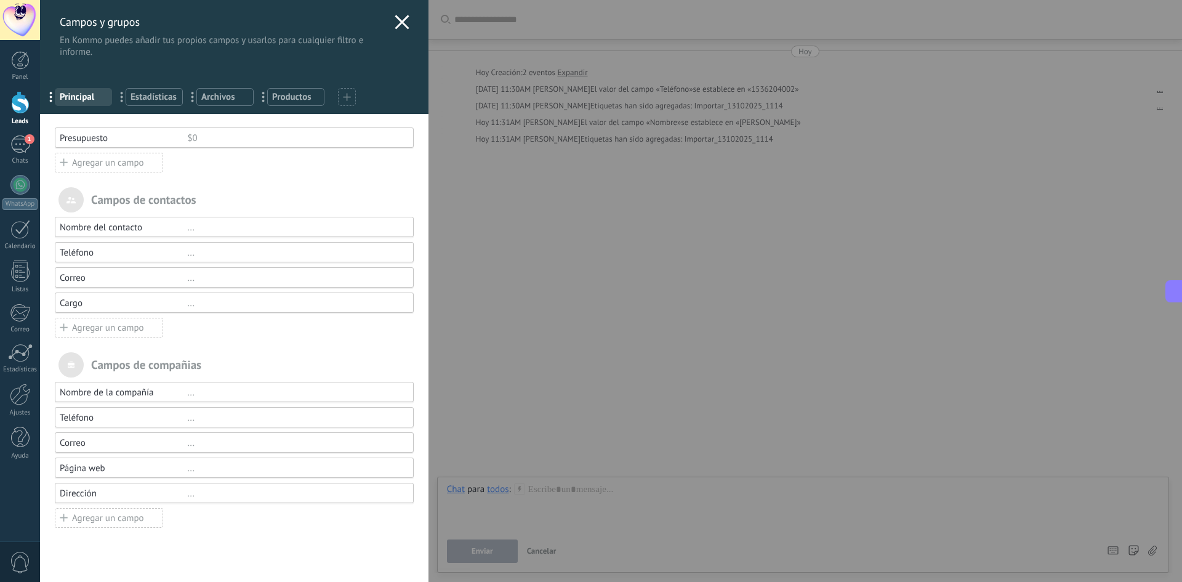
click at [203, 324] on div "Nombre del contacto ... Teléfono ... Correo ... Cargo ... Agregar un campo" at bounding box center [234, 277] width 359 height 121
click at [395, 26] on icon at bounding box center [402, 22] width 15 height 15
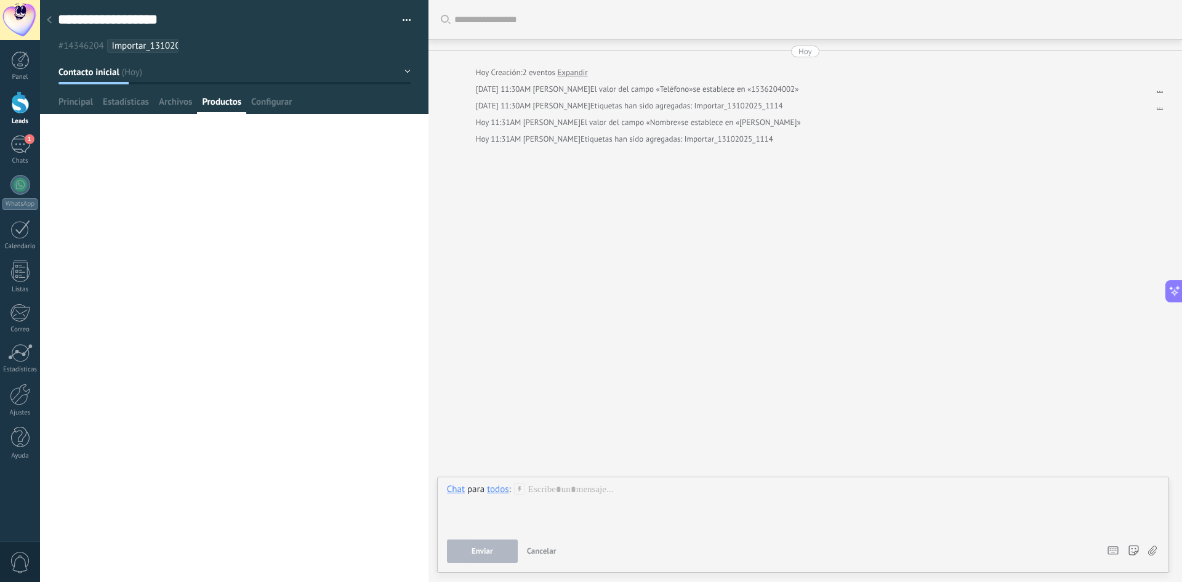
click at [49, 18] on icon at bounding box center [49, 19] width 5 height 7
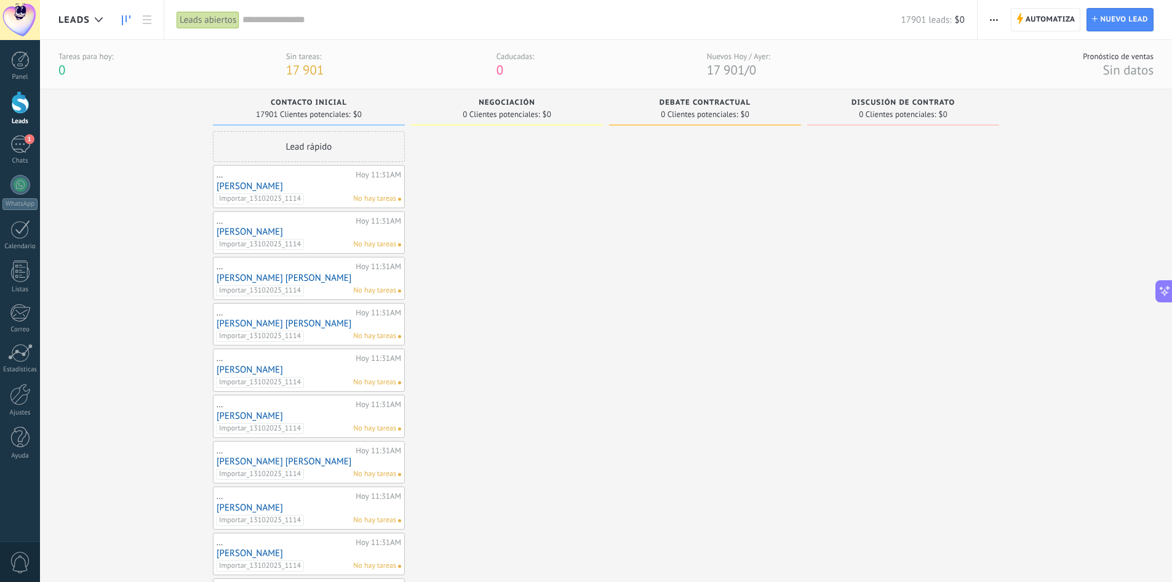
click at [286, 185] on link "[PERSON_NAME] [PERSON_NAME]" at bounding box center [309, 186] width 185 height 10
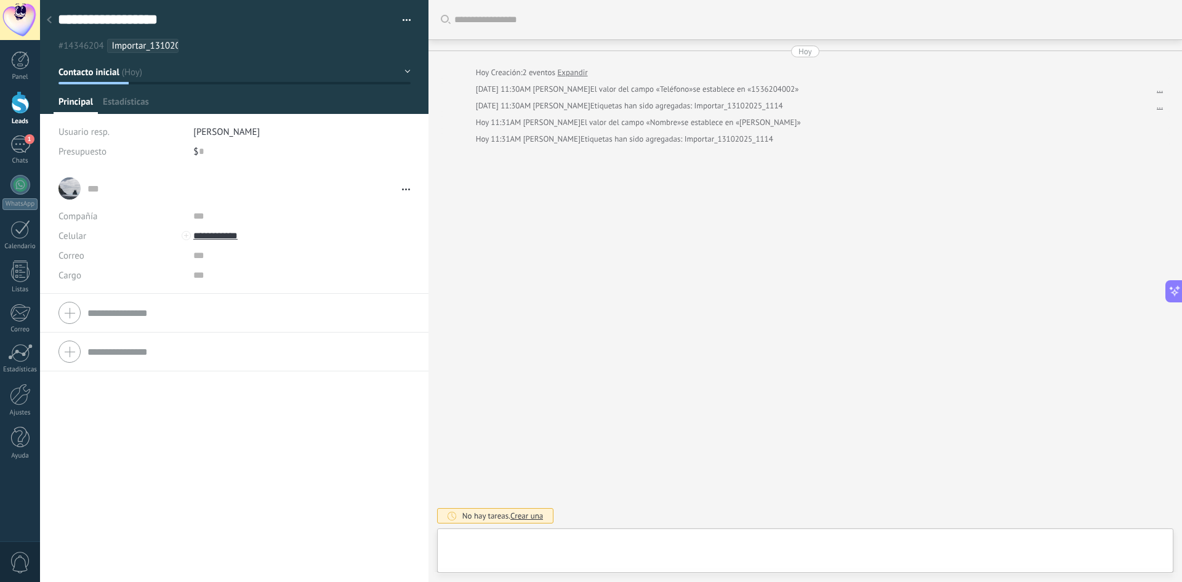
scroll to position [1649, 0]
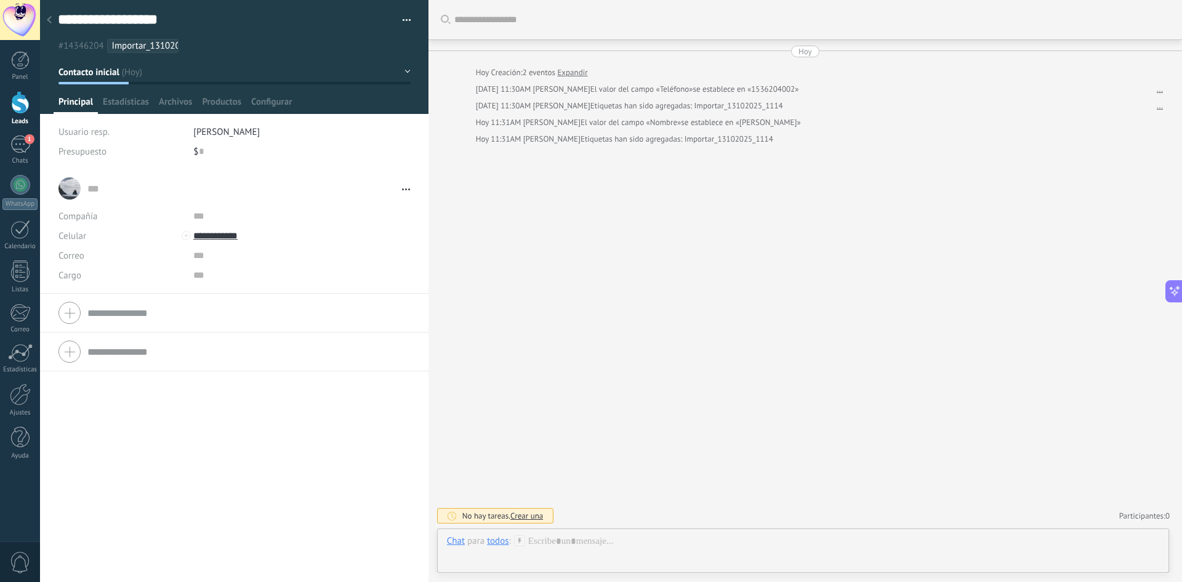
click at [1156, 92] on link "..." at bounding box center [1159, 89] width 6 height 12
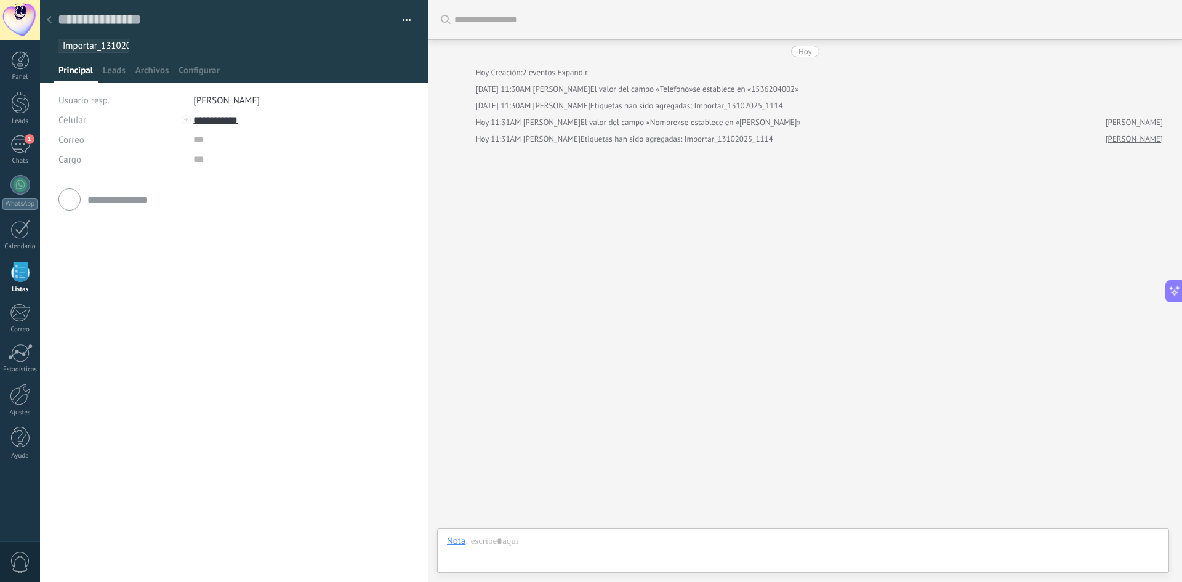
scroll to position [18, 0]
click at [563, 266] on div "Buscar Carga más Hoy Hoy Creación: 2 eventos Expandir Hoy 11:30AM ivo schwab El…" at bounding box center [804, 291] width 753 height 582
click at [47, 21] on icon at bounding box center [49, 19] width 5 height 7
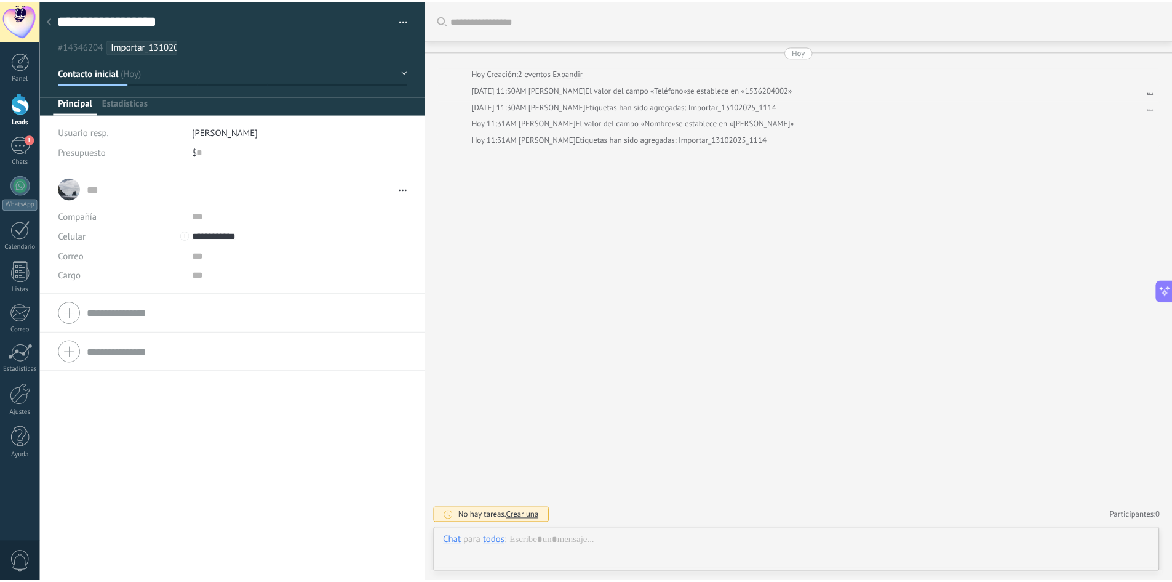
scroll to position [1649, 0]
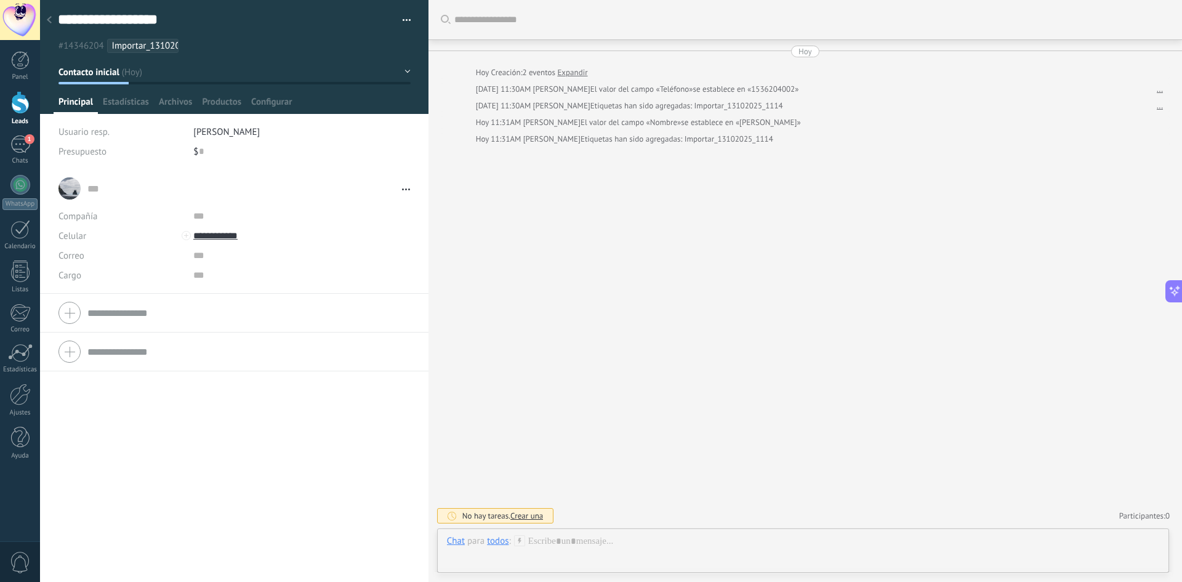
click at [47, 18] on icon at bounding box center [49, 19] width 5 height 7
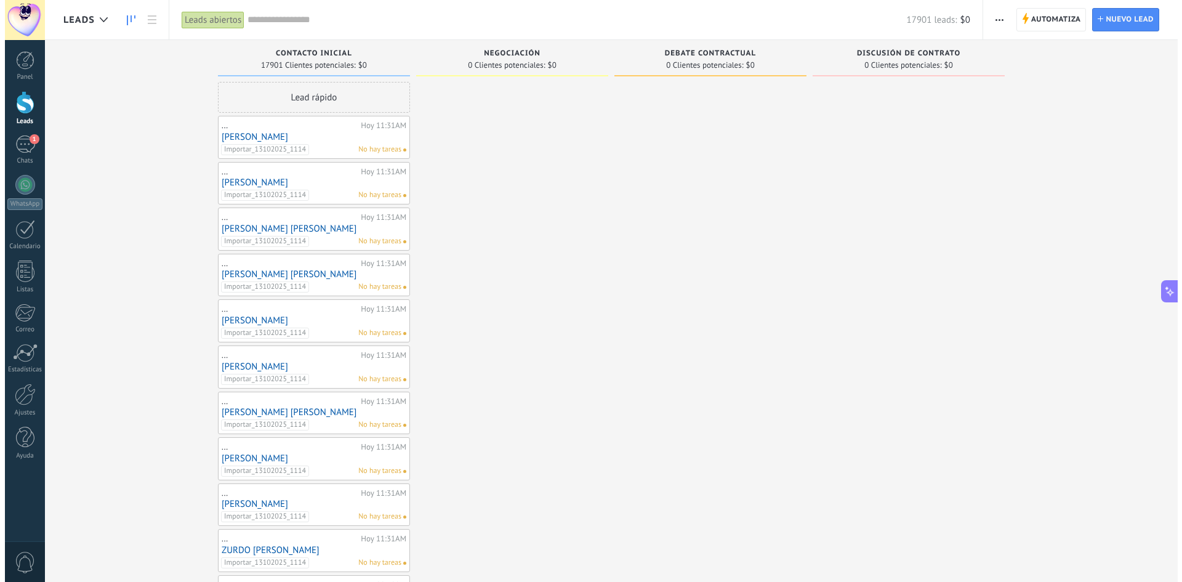
scroll to position [1621, 0]
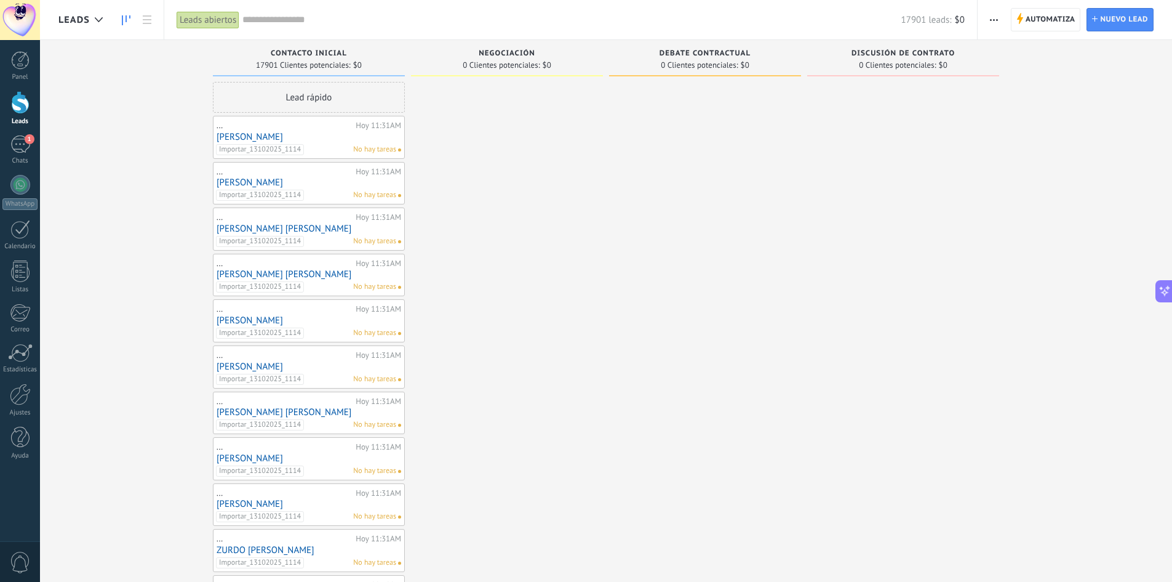
click at [282, 225] on link "[PERSON_NAME] [PERSON_NAME] [PERSON_NAME]" at bounding box center [309, 228] width 185 height 10
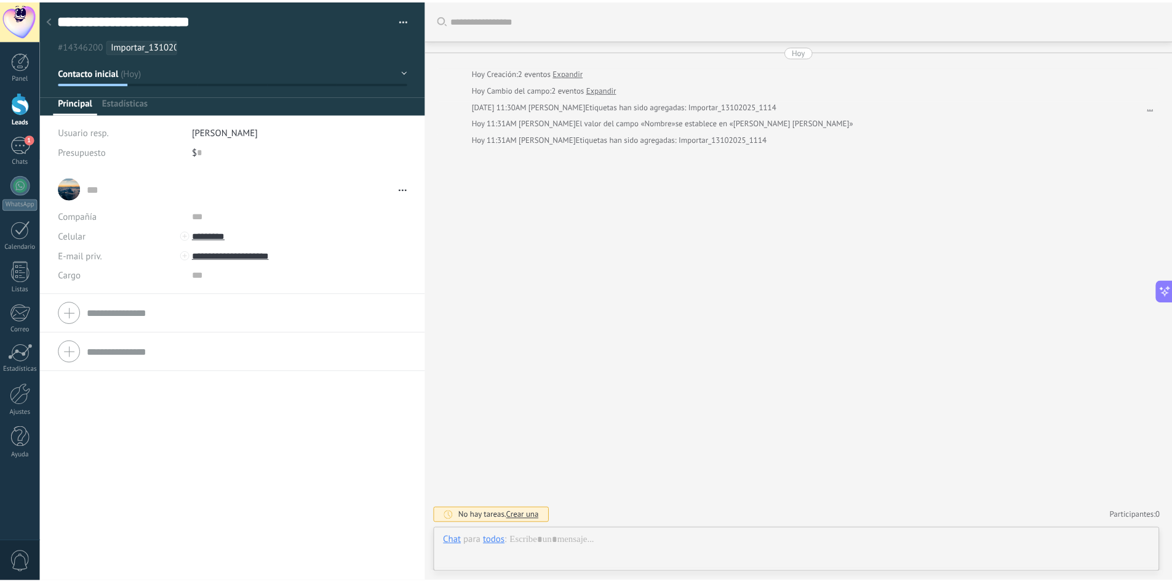
scroll to position [1649, 0]
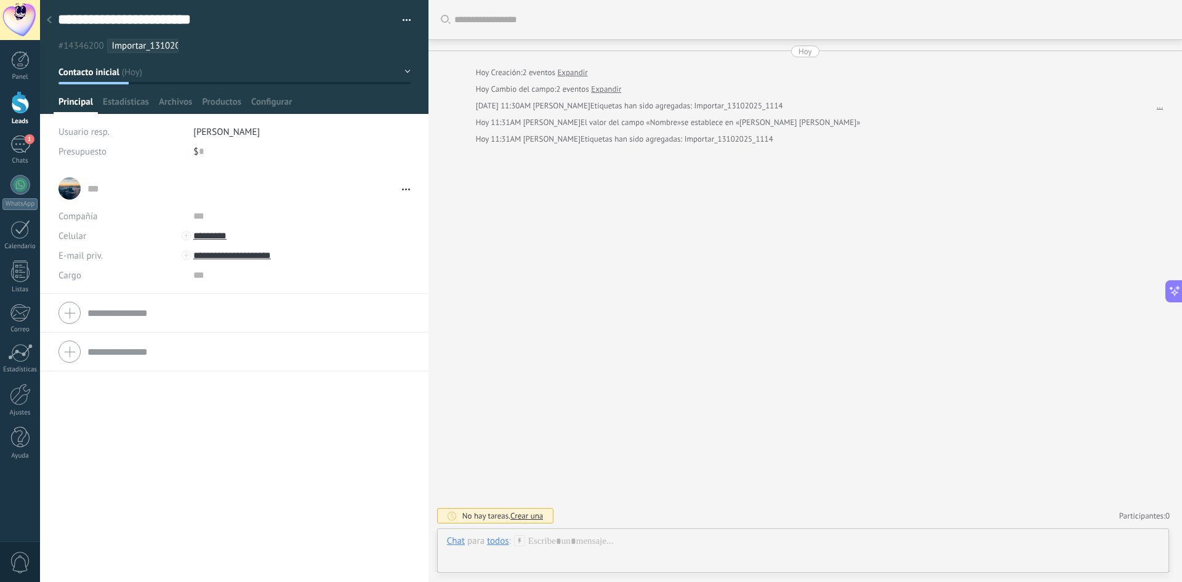
click at [396, 194] on div "... ... Abrir detalle Copie el nombre Desatar Contacto principal" at bounding box center [233, 188] width 351 height 31
click at [402, 190] on use at bounding box center [406, 189] width 8 height 2
click at [404, 187] on span "Abrir detalle Copie el nombre Desatar Contacto principal" at bounding box center [403, 189] width 14 height 9
click at [380, 71] on button "Contacto inicial" at bounding box center [234, 72] width 352 height 22
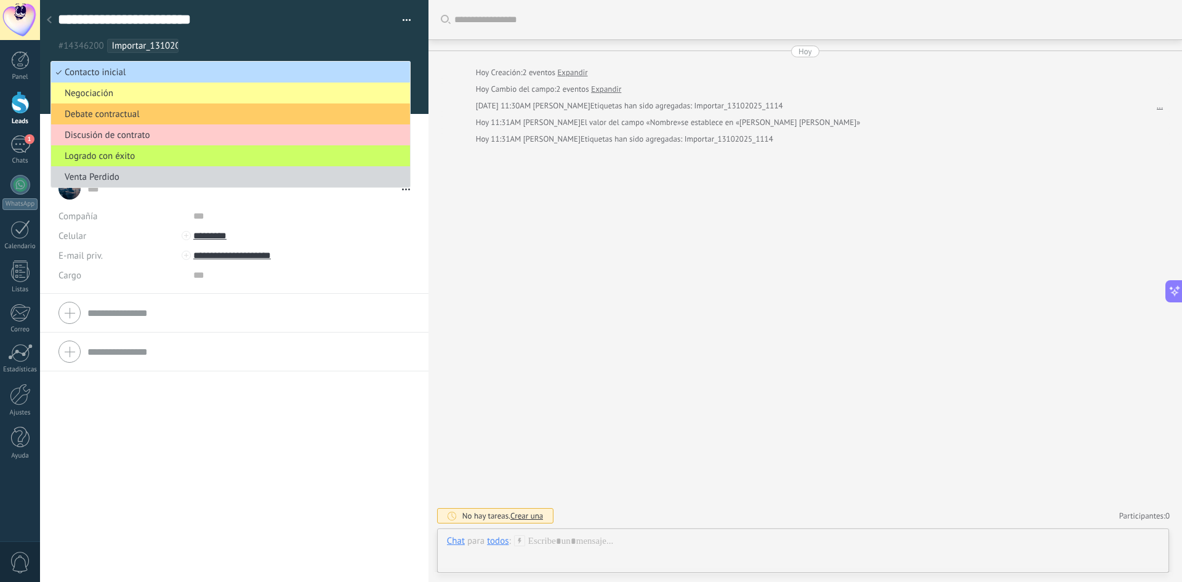
click at [387, 71] on span "Contacto inicial" at bounding box center [228, 72] width 355 height 12
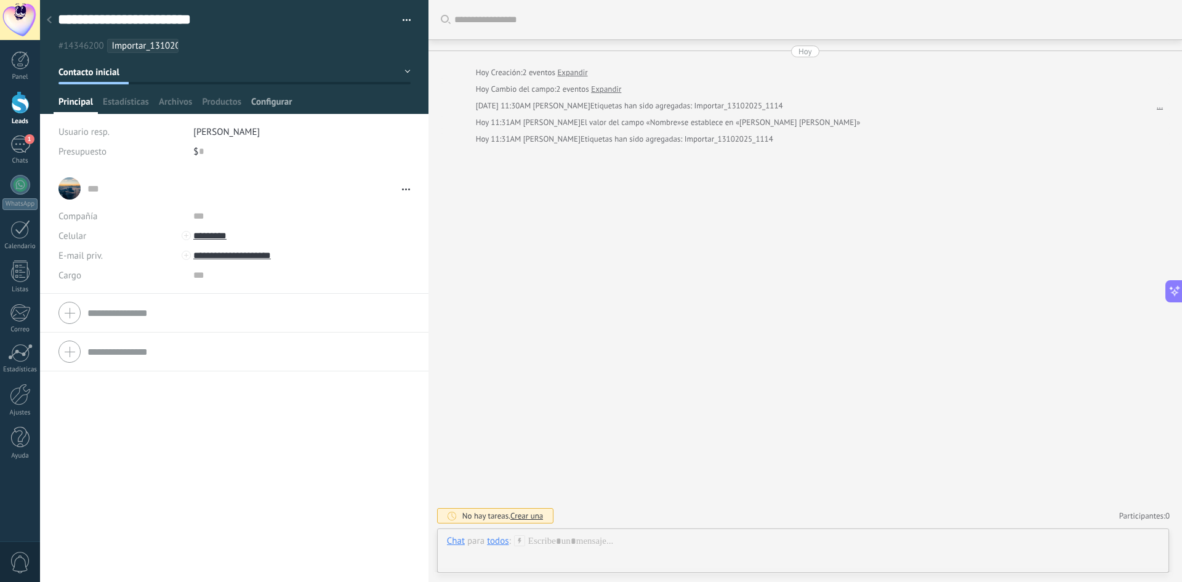
click at [266, 106] on span "Configurar" at bounding box center [271, 105] width 41 height 18
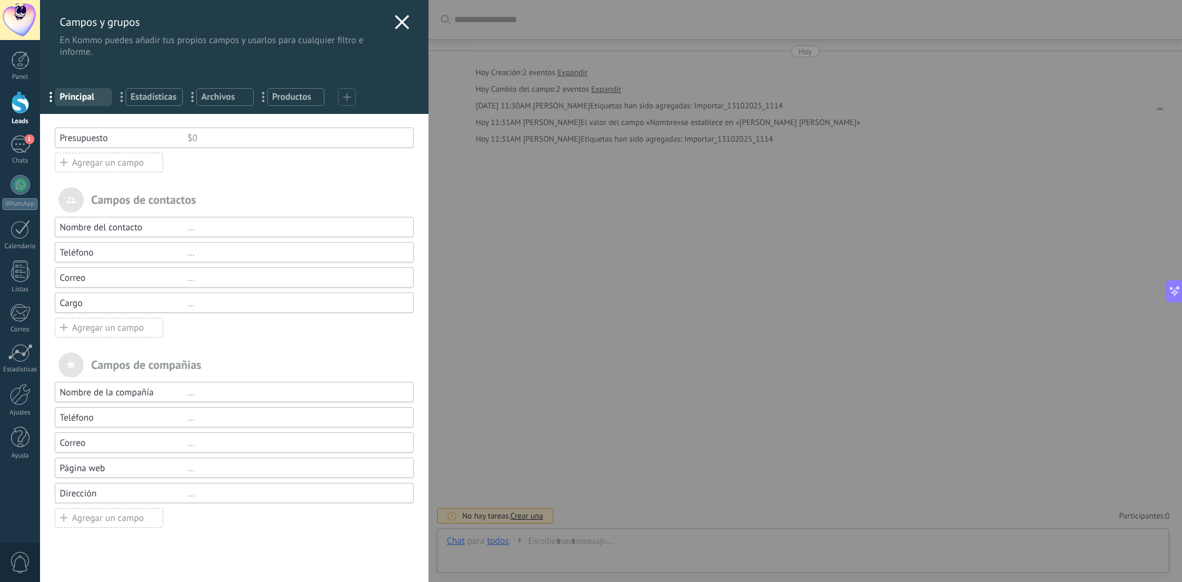
click at [189, 305] on div "..." at bounding box center [294, 303] width 215 height 12
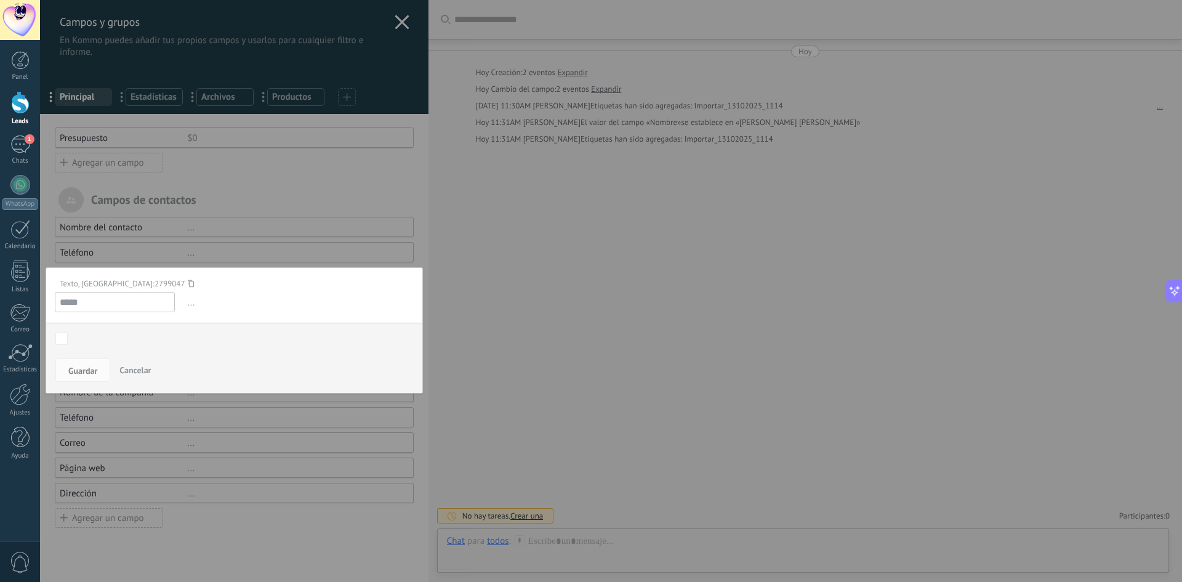
click at [140, 367] on span "Cancelar" at bounding box center [134, 369] width 31 height 11
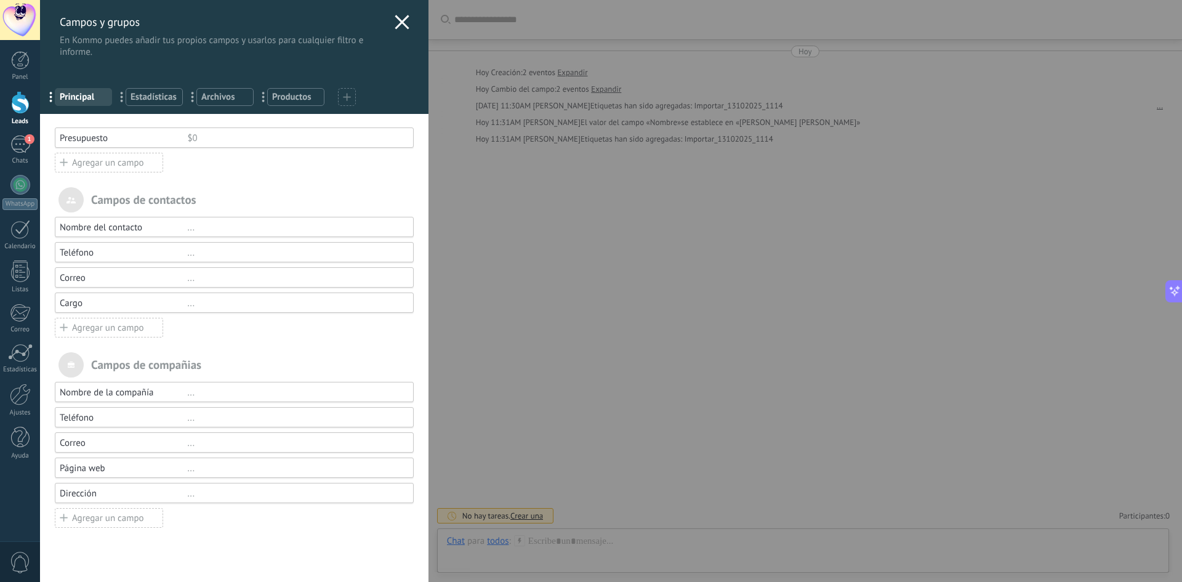
click at [400, 18] on use at bounding box center [402, 22] width 14 height 14
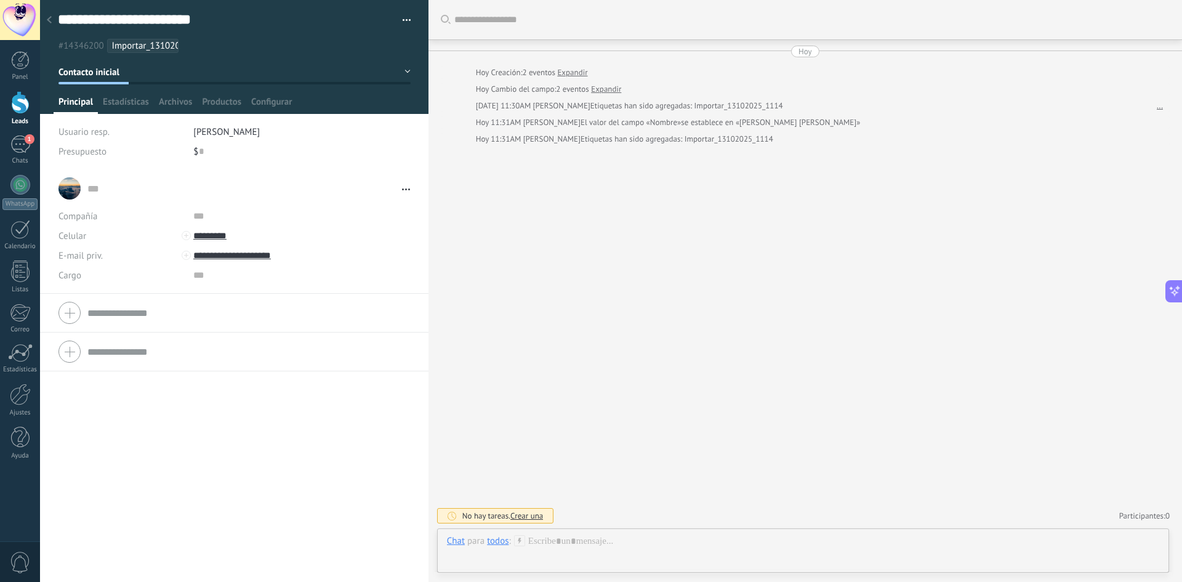
click at [705, 358] on div "Buscar Carga más Hoy Hoy Creación: 2 eventos Expandir Hoy Cambio del campo: 2 e…" at bounding box center [804, 291] width 753 height 582
click at [52, 23] on div at bounding box center [49, 21] width 17 height 24
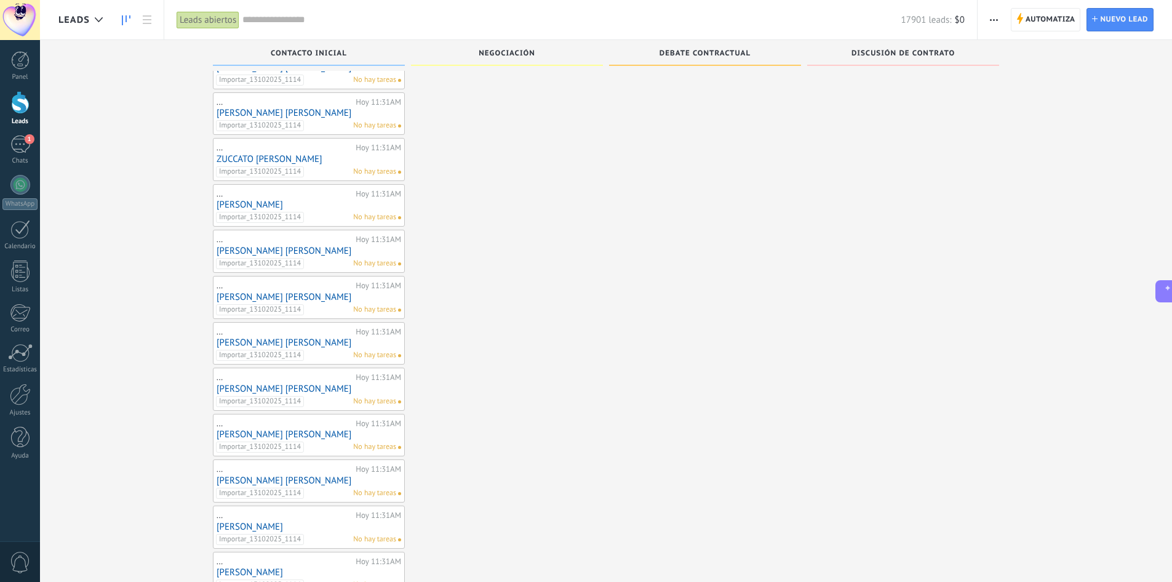
scroll to position [884, 0]
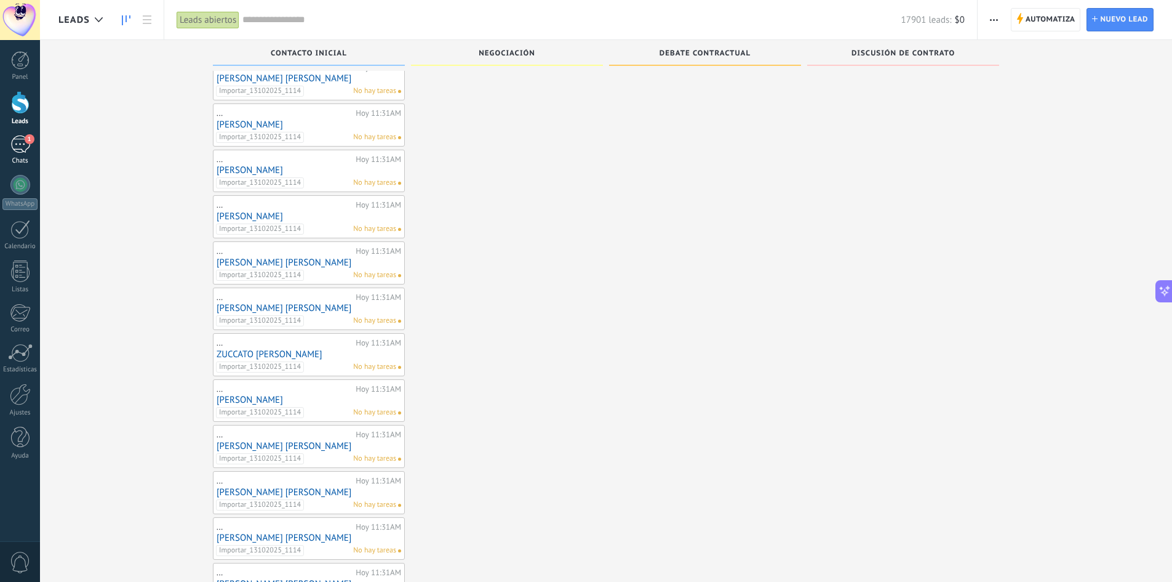
click at [26, 142] on span "1" at bounding box center [30, 139] width 10 height 10
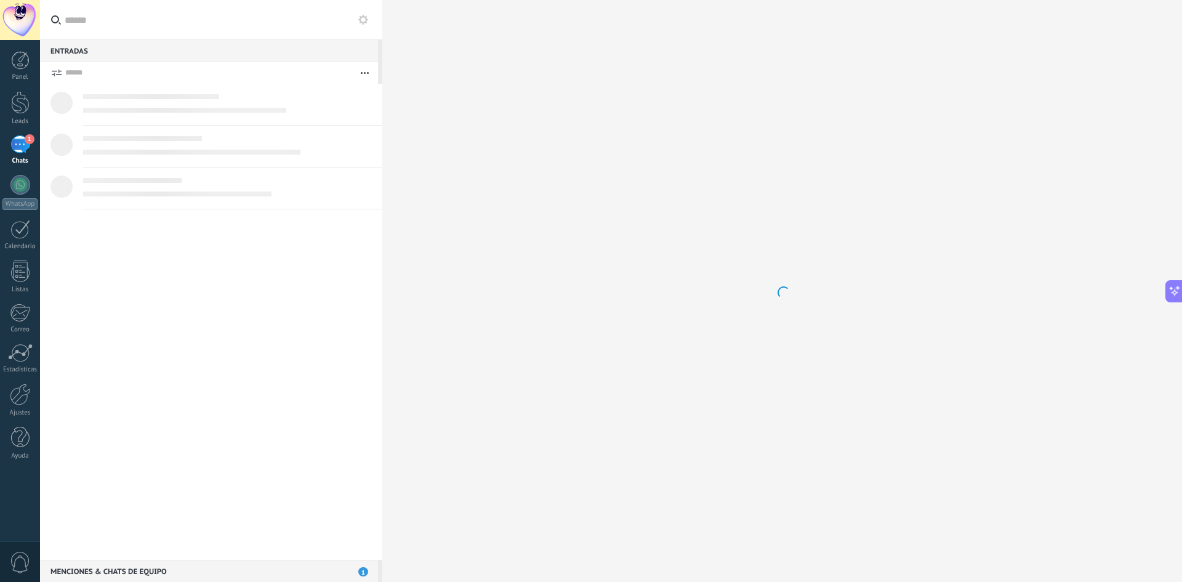
scroll to position [1649, 0]
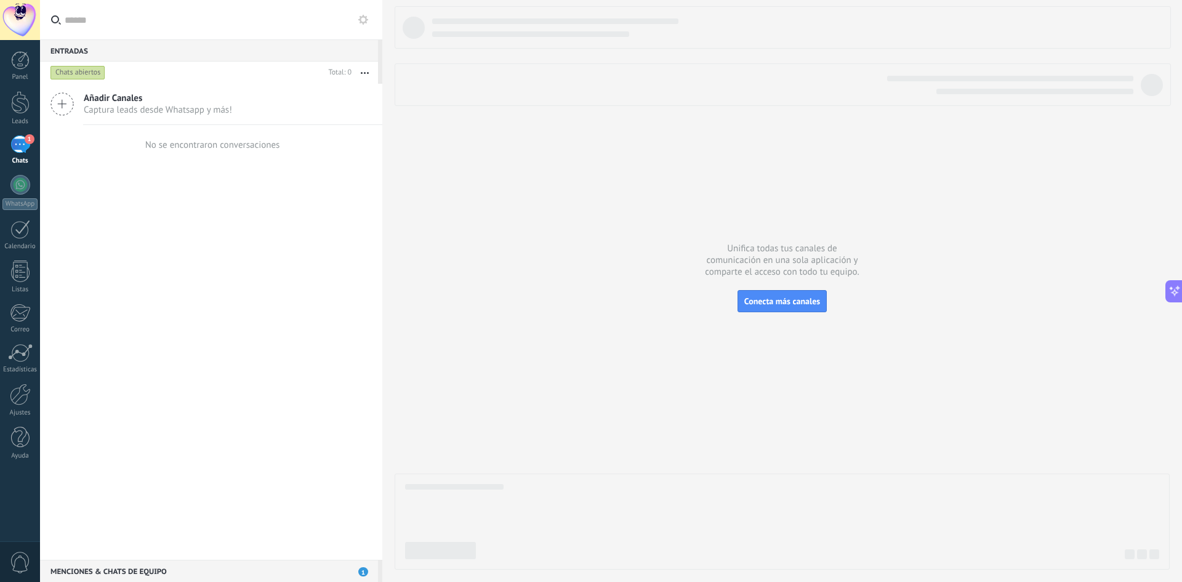
click at [225, 566] on div "Menciones & Chats de equipo 1" at bounding box center [209, 570] width 338 height 22
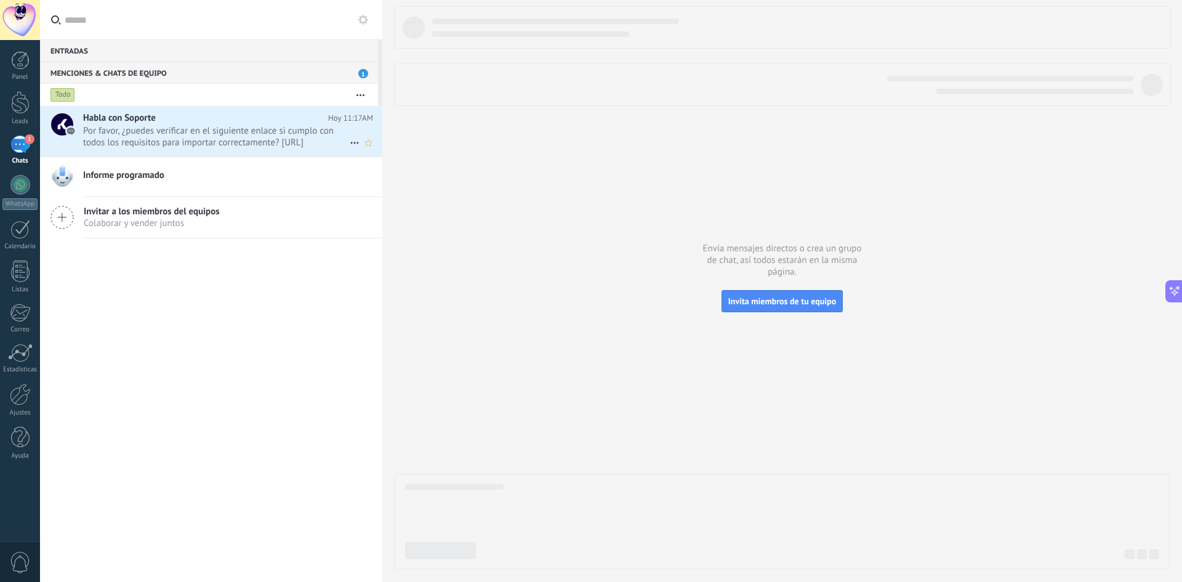
click at [211, 130] on span "Por favor, ¿puedes verificar en el siguiente enlace si cumplo con todos los req…" at bounding box center [216, 136] width 266 height 23
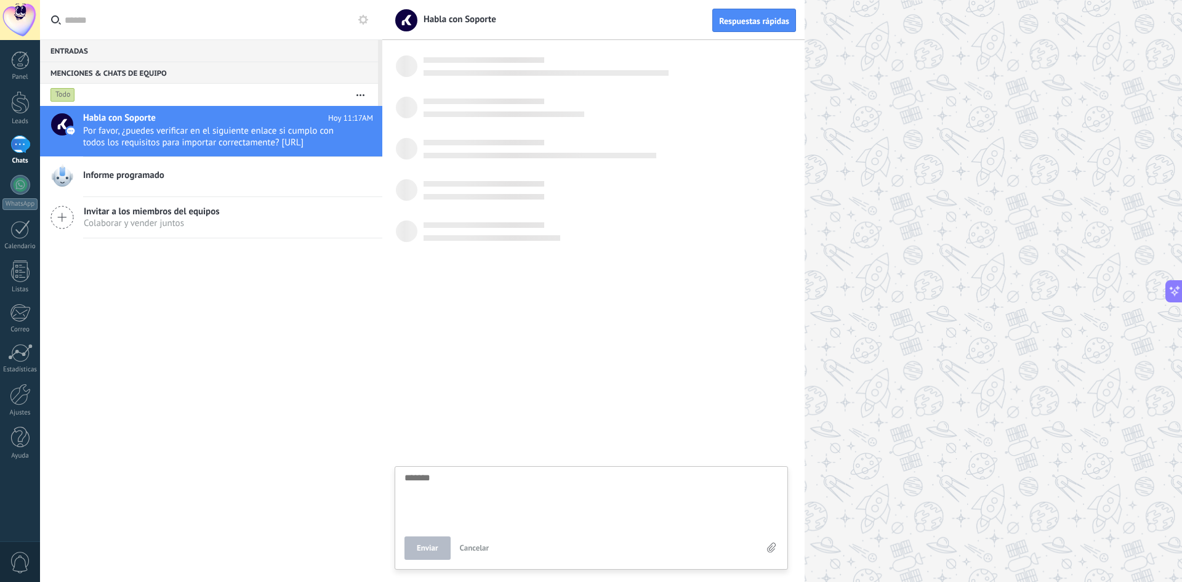
scroll to position [318, 0]
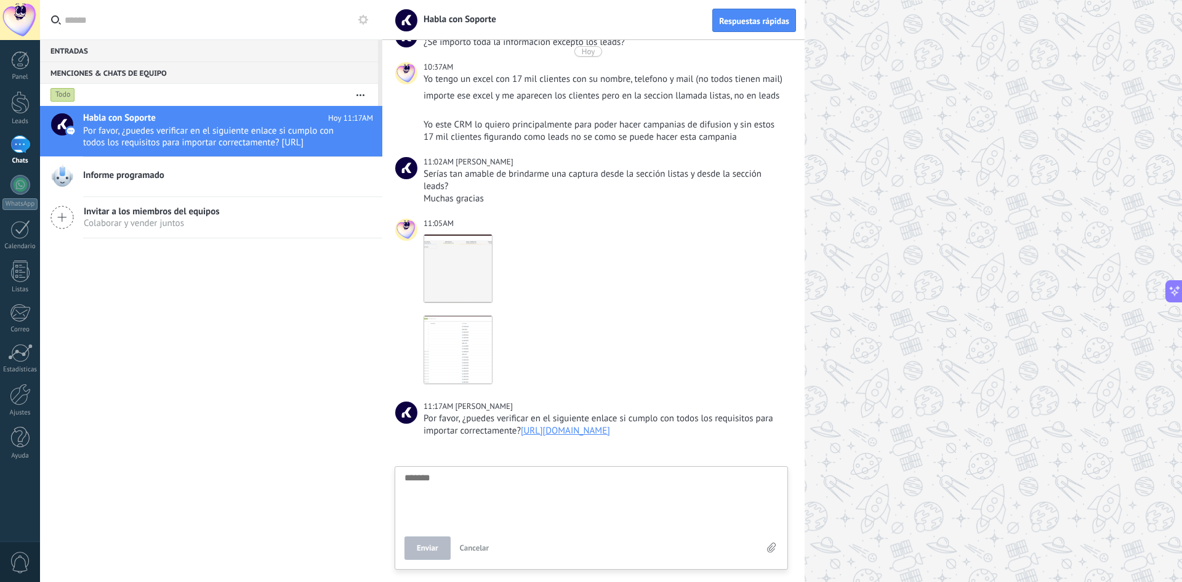
click at [451, 478] on textarea at bounding box center [591, 498] width 374 height 50
type textarea "*"
type textarea "**"
type textarea "***"
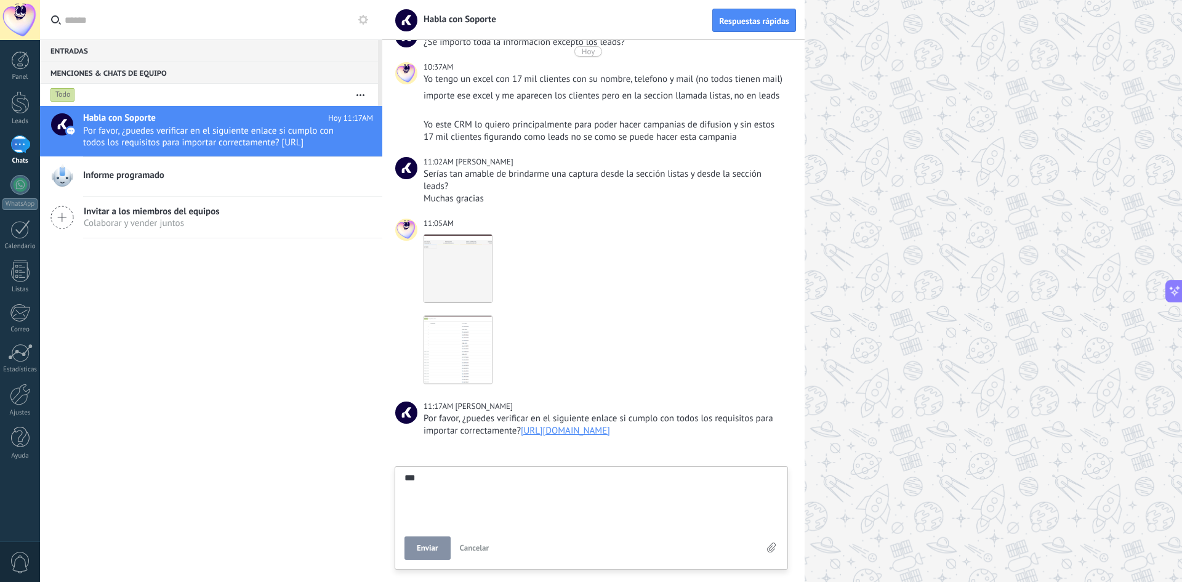
type textarea "***"
type textarea "*****"
type textarea "******"
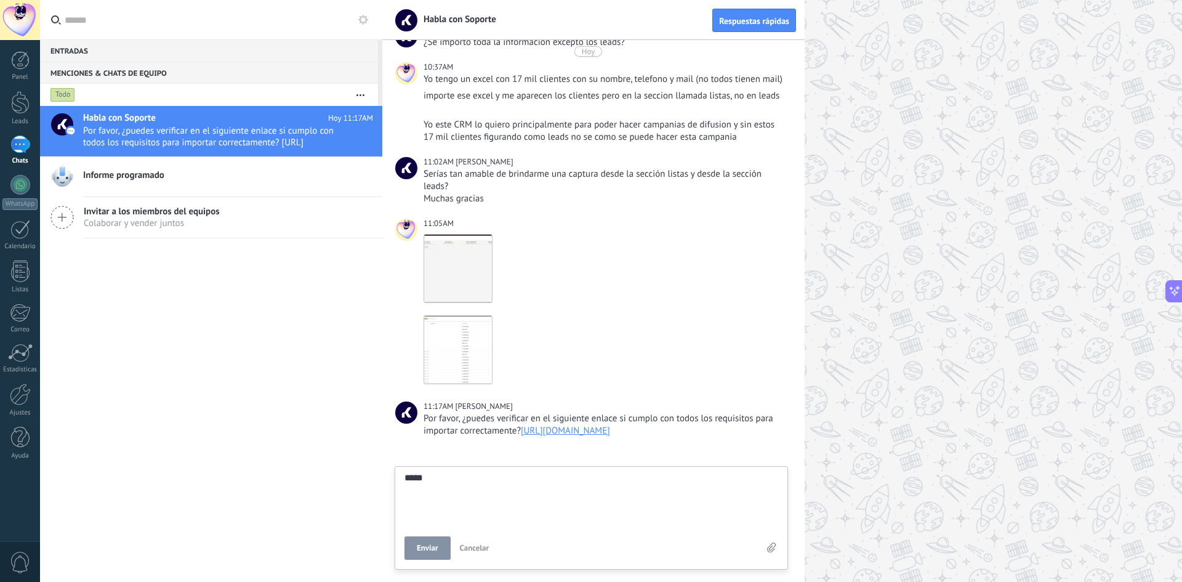
type textarea "******"
type textarea "********"
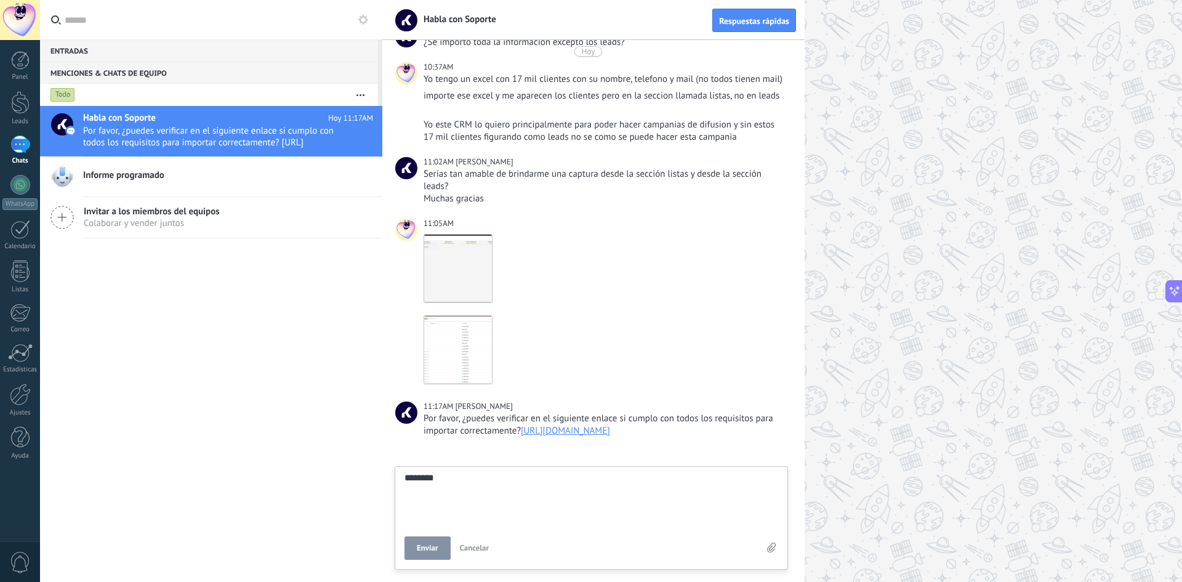
type textarea "*********"
type textarea "**********"
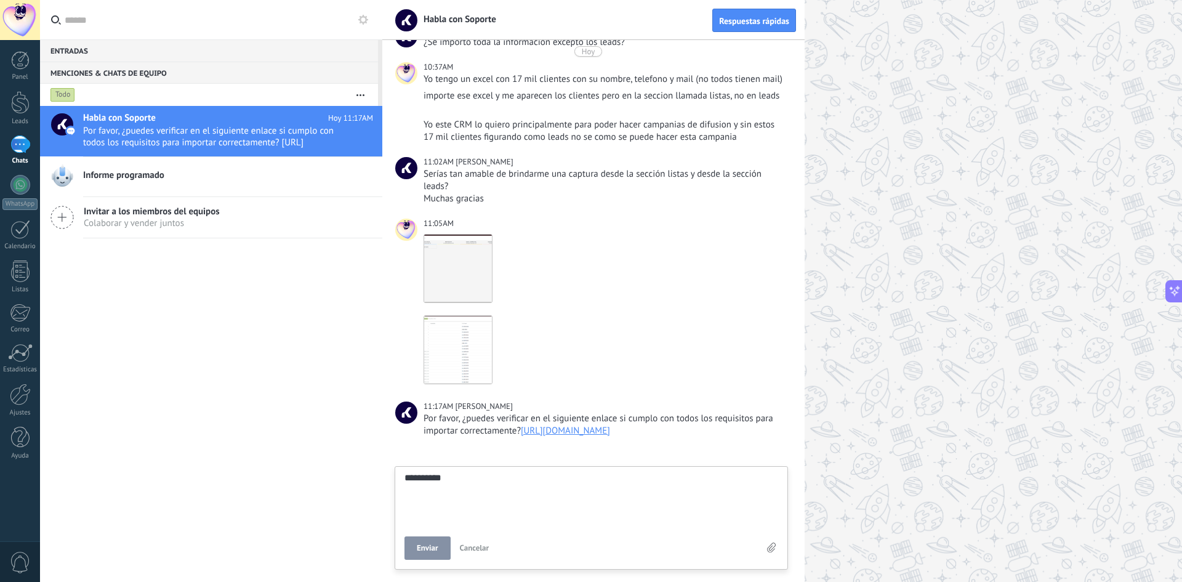
type textarea "**********"
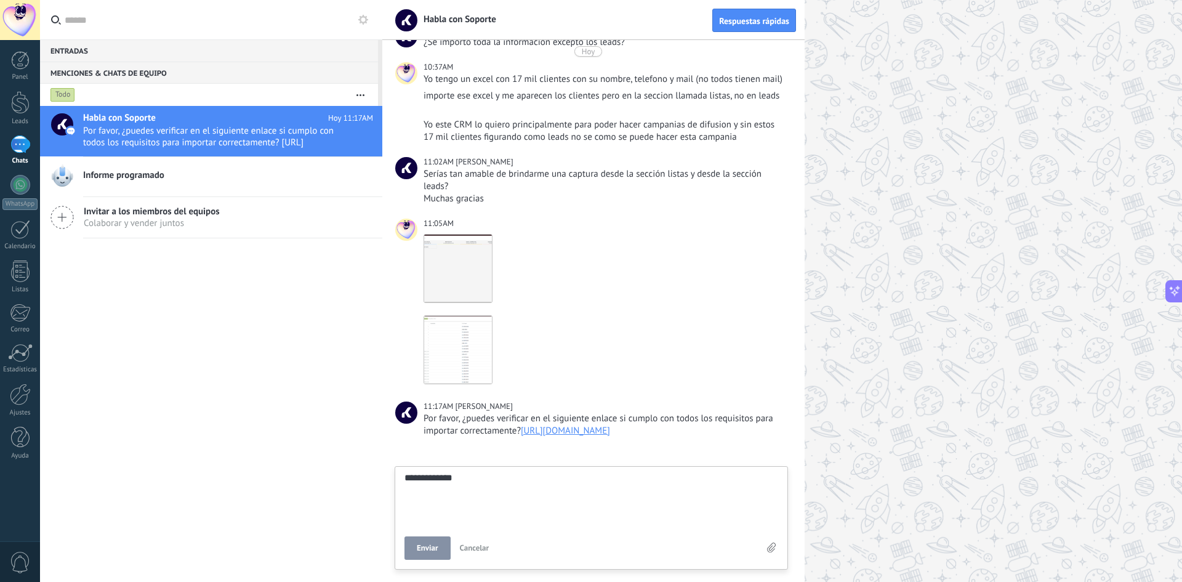
type textarea "**********"
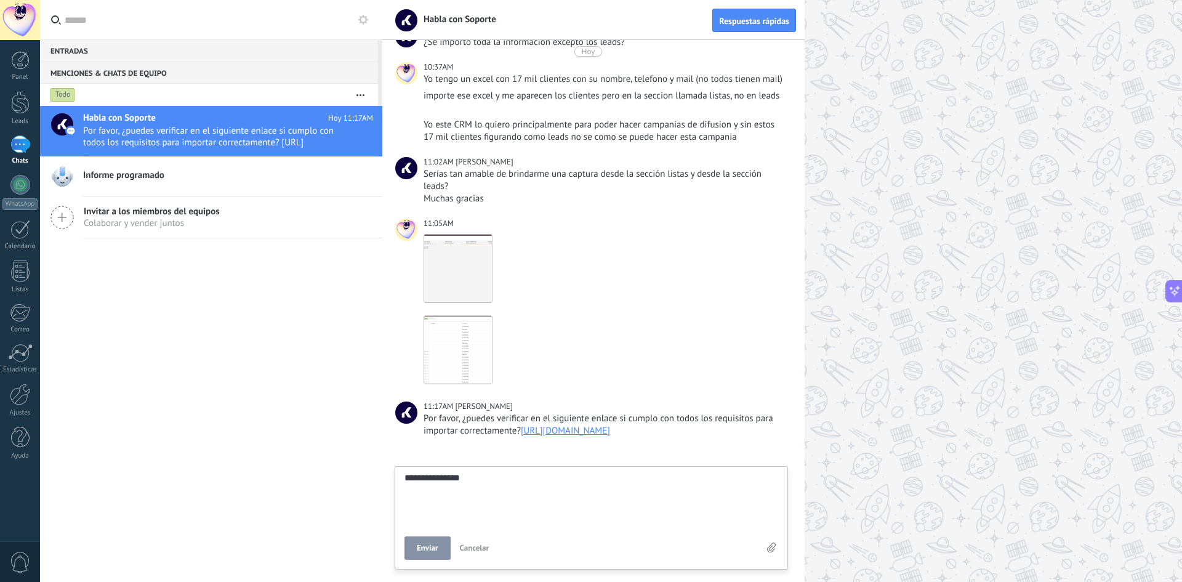
type textarea "**********"
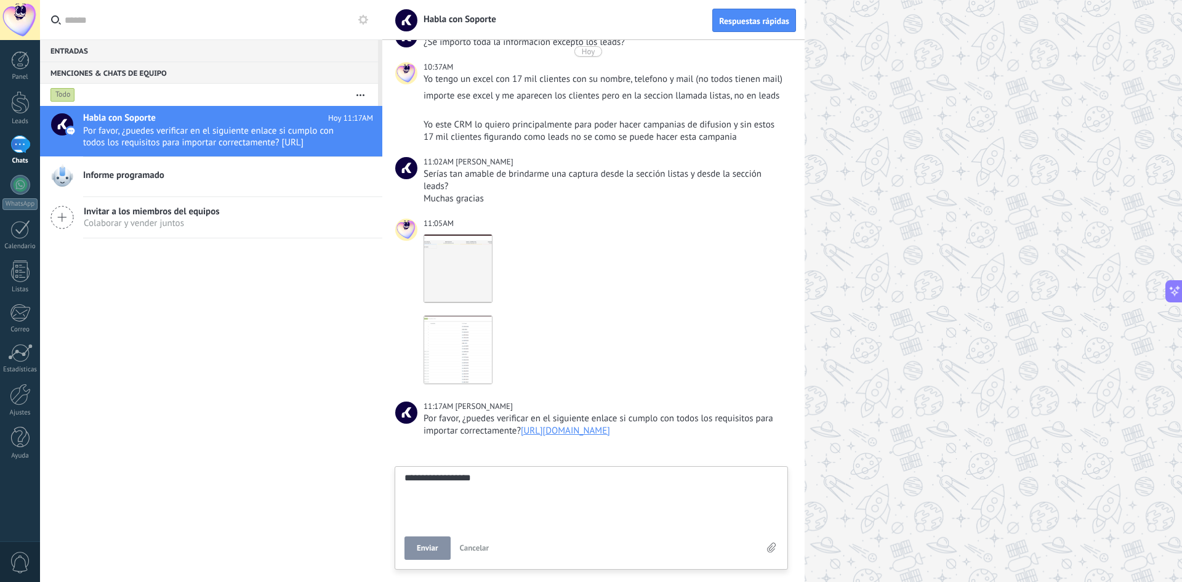
type textarea "**********"
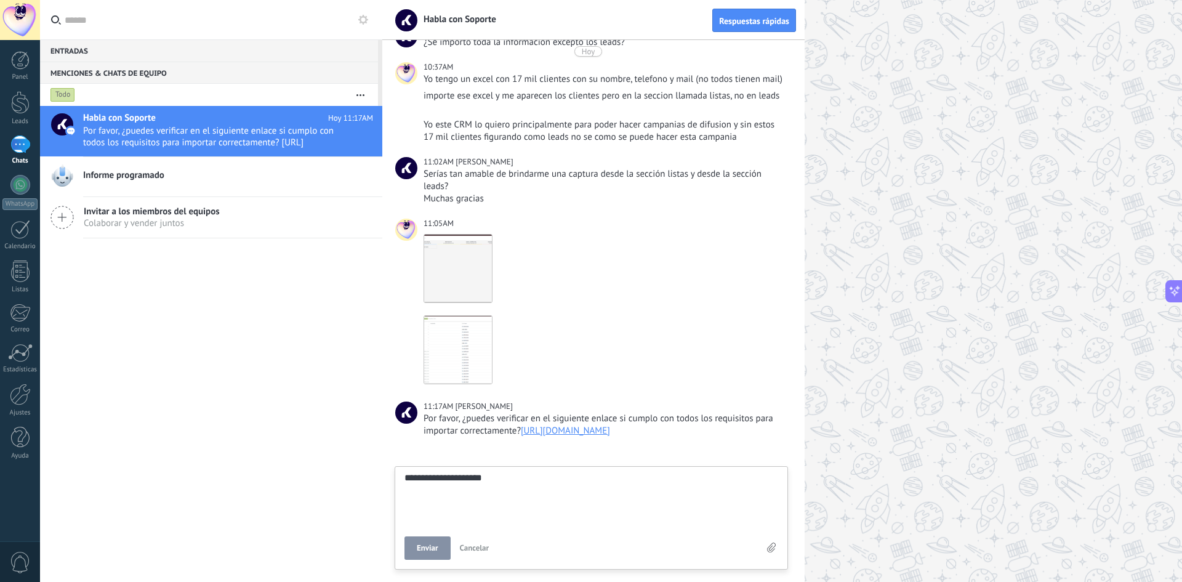
type textarea "**********"
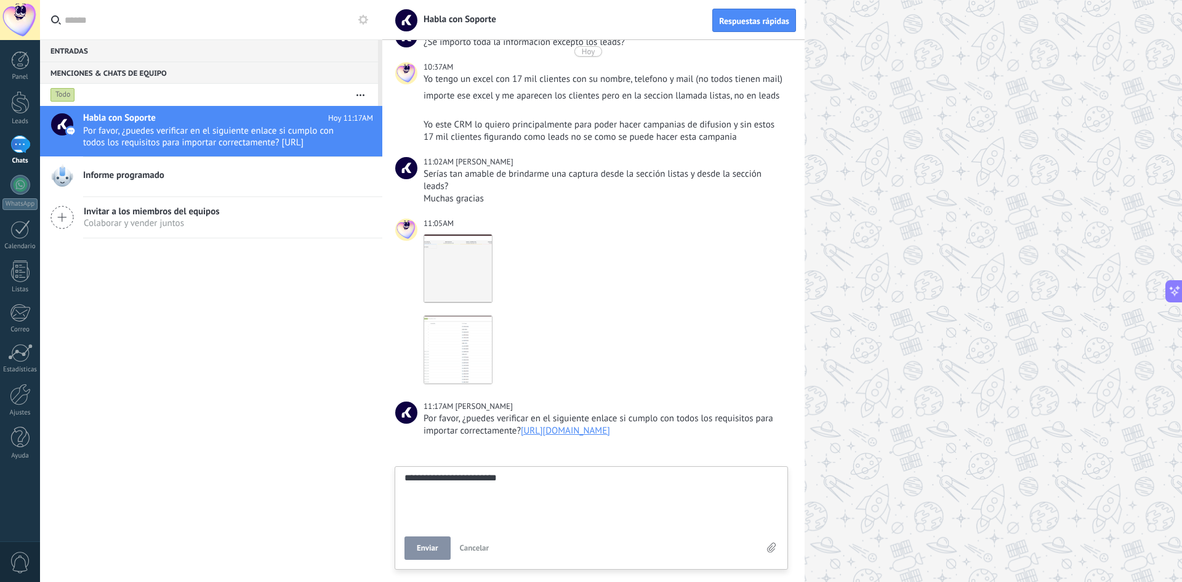
type textarea "**********"
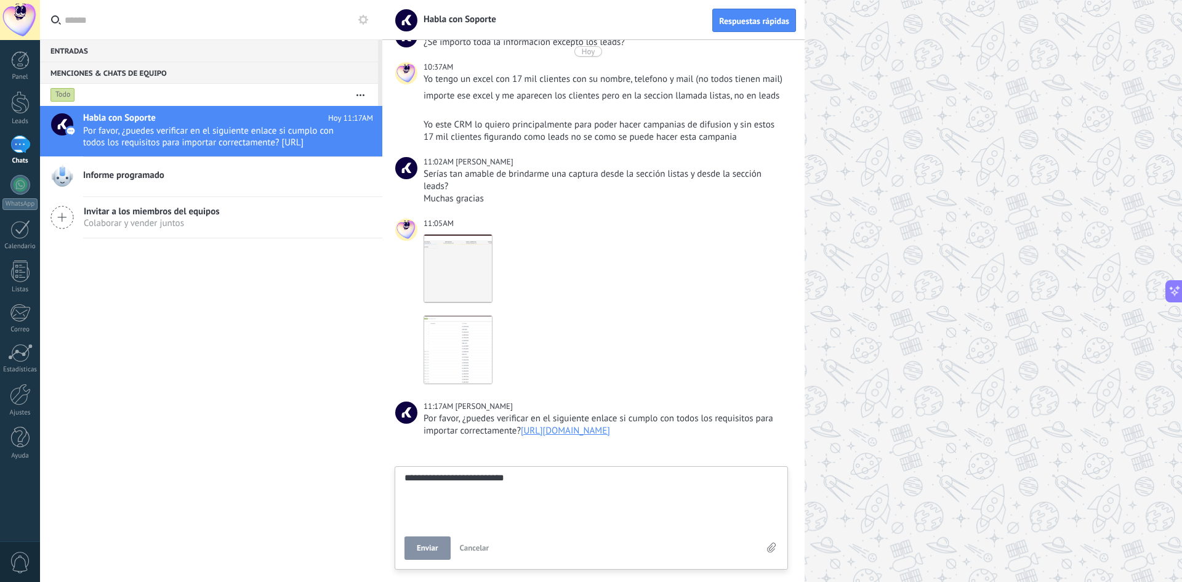
type textarea "**********"
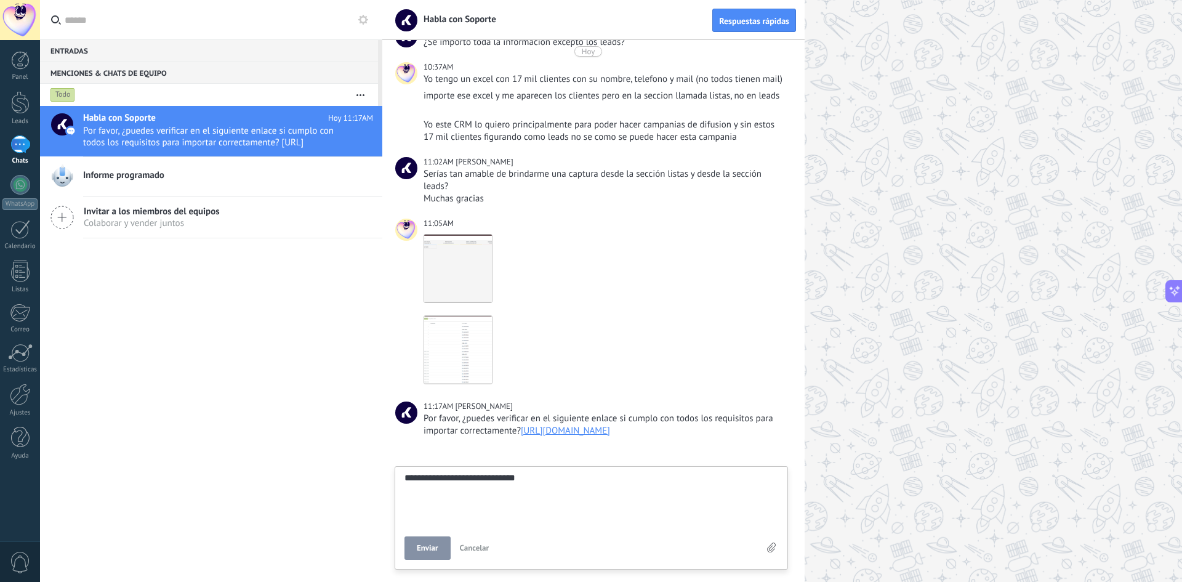
type textarea "**********"
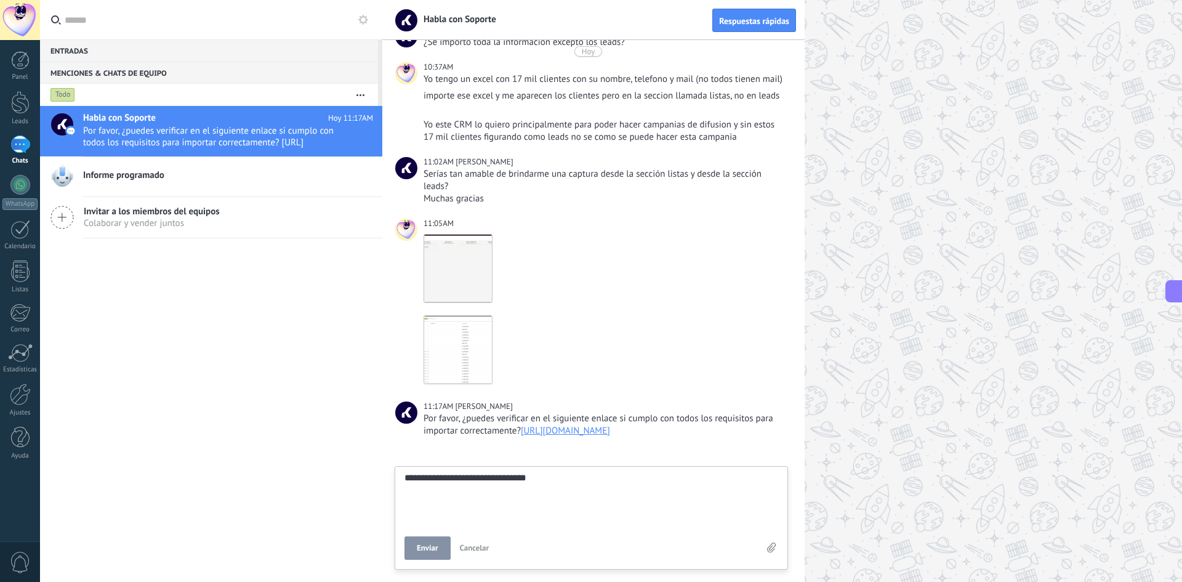
type textarea "**********"
click at [428, 546] on span "Enviar" at bounding box center [428, 547] width 22 height 9
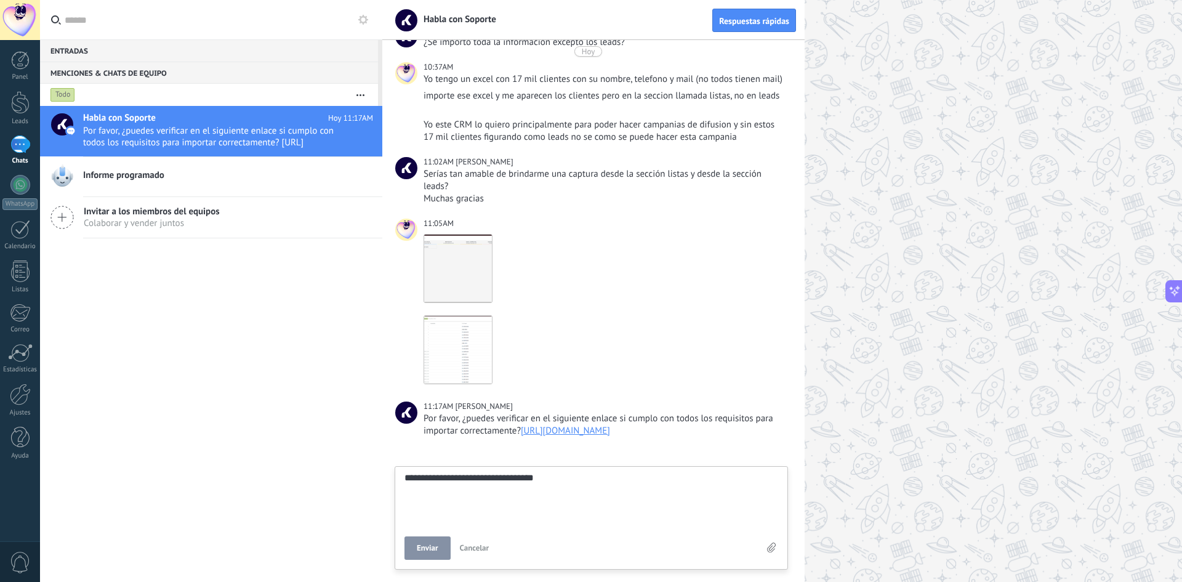
type textarea "*******"
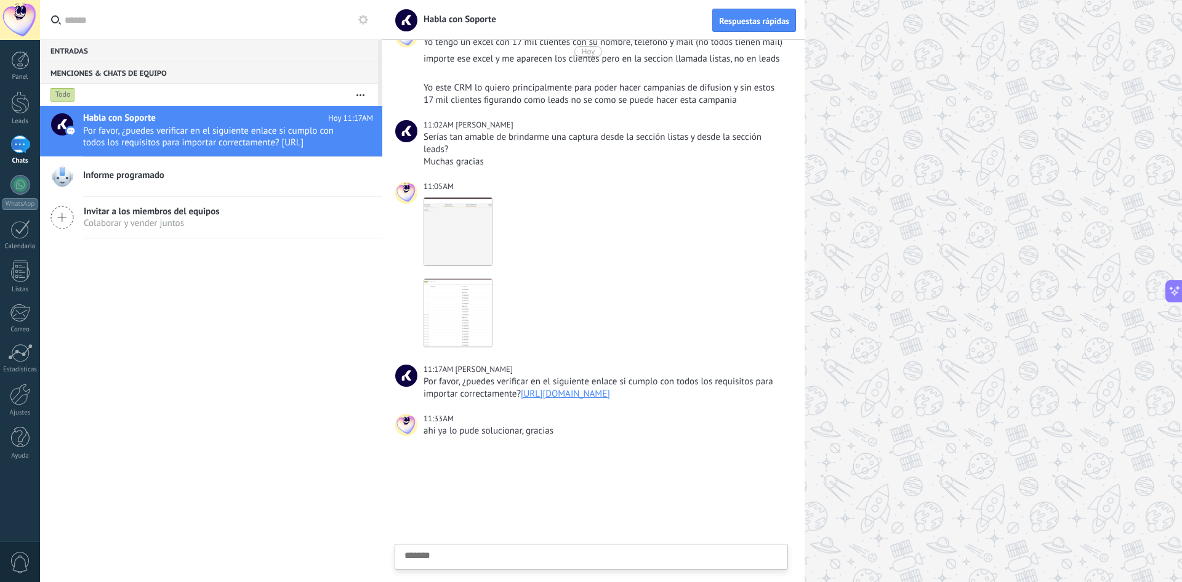
scroll to position [12, 0]
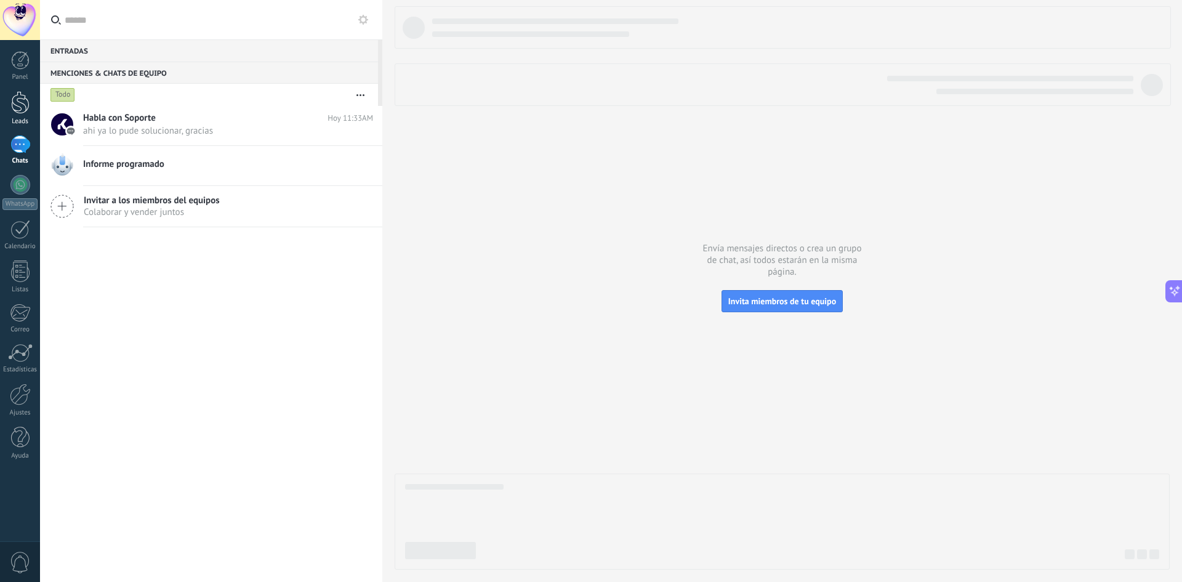
click at [15, 111] on div at bounding box center [20, 102] width 18 height 23
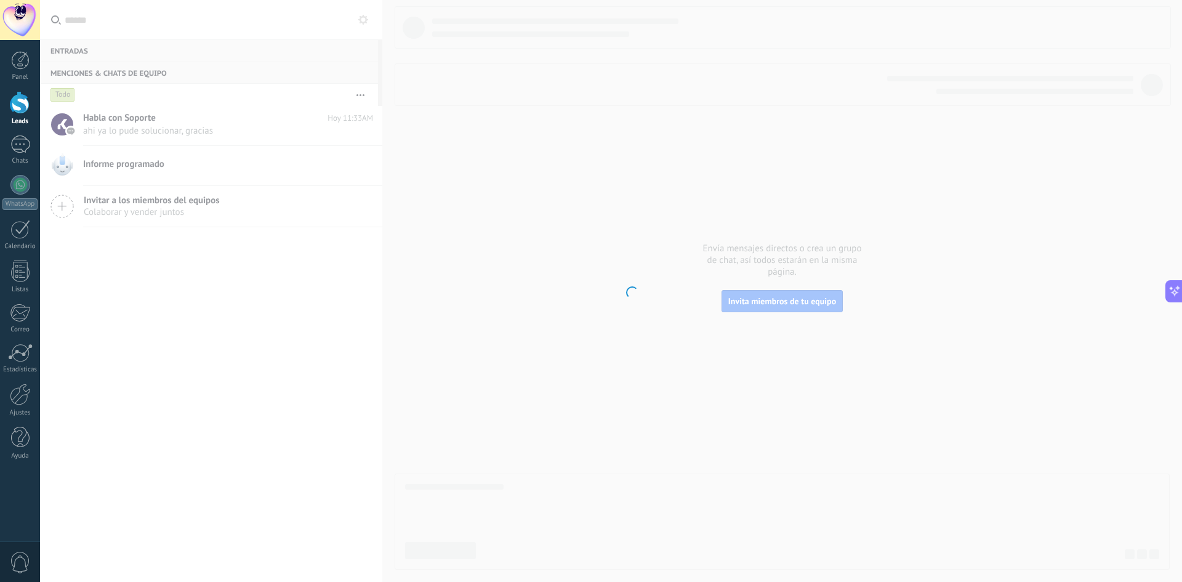
scroll to position [1621, 0]
